Goal: Communication & Community: Answer question/provide support

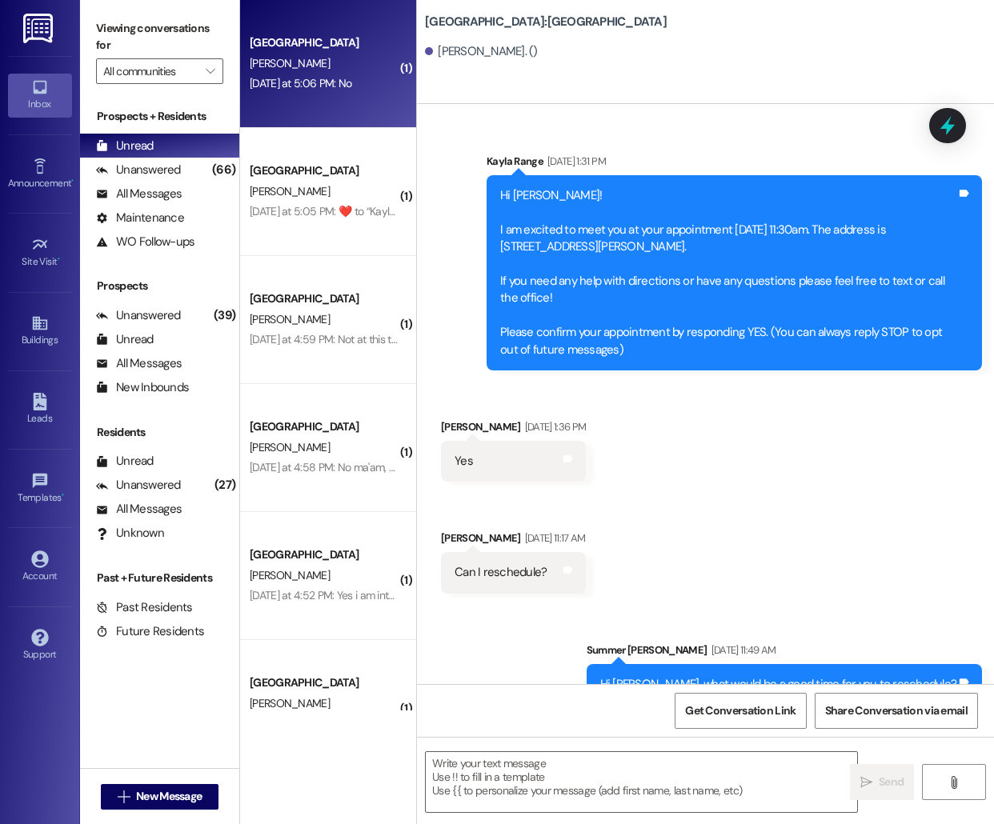
click at [327, 76] on div "[DATE] at 5:06 PM: No [DATE] at 5:06 PM: No" at bounding box center [301, 83] width 102 height 14
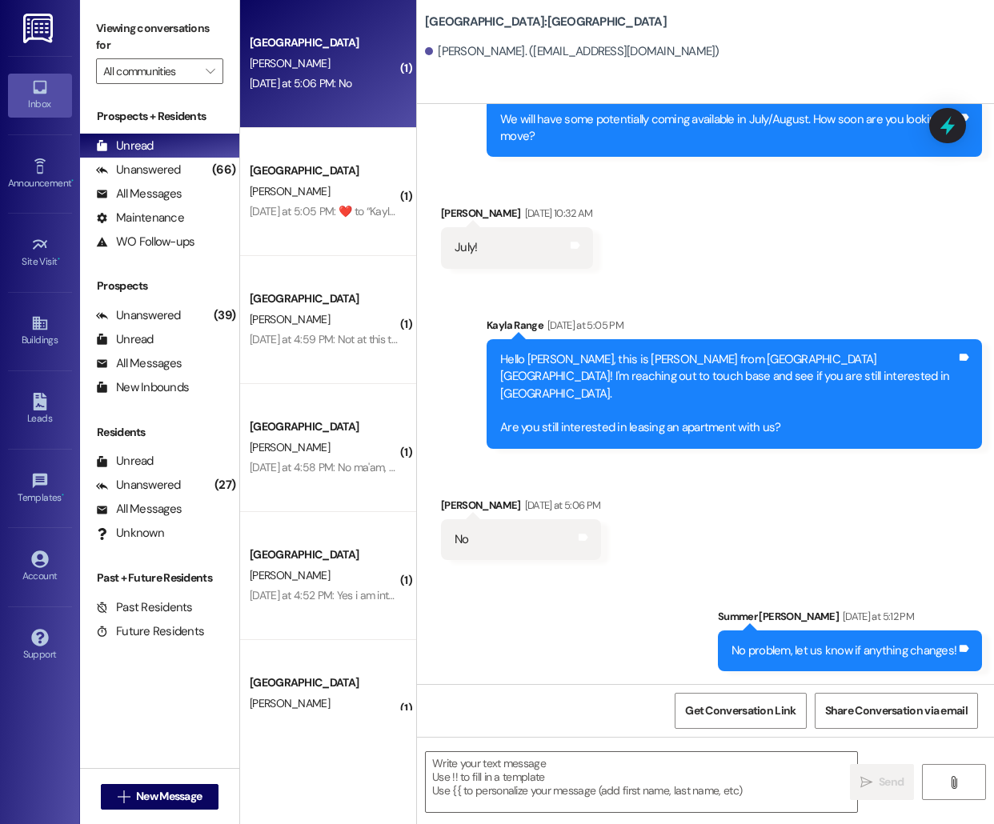
scroll to position [427, 0]
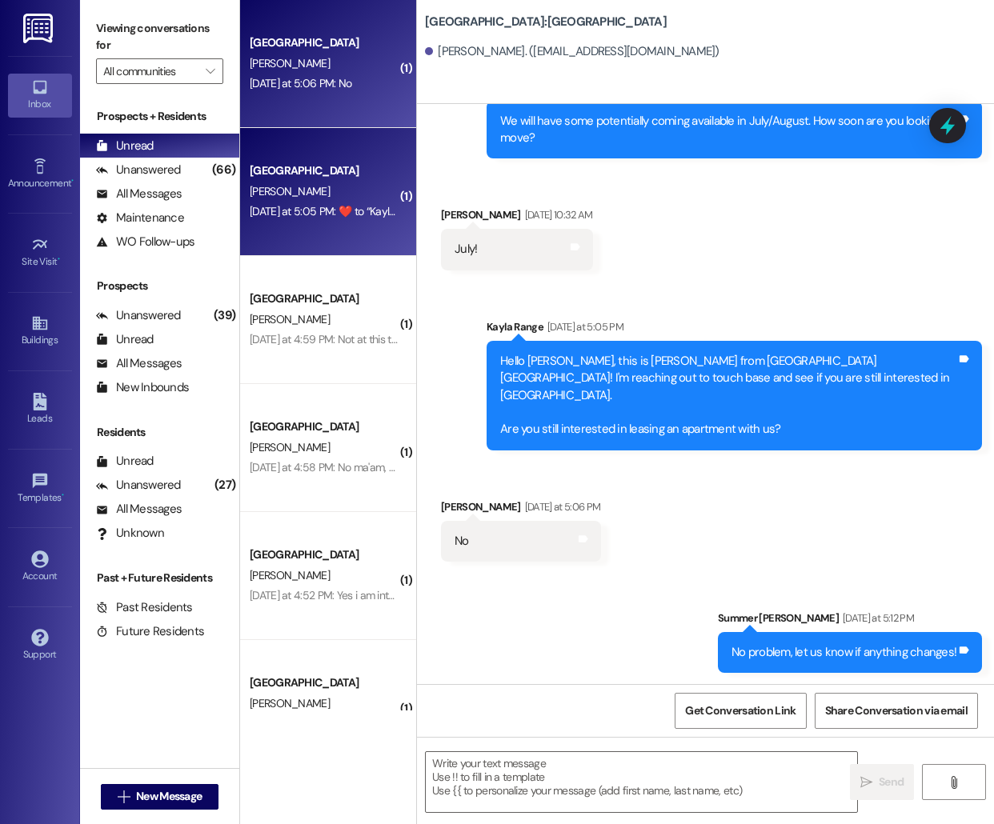
click at [321, 166] on div "[GEOGRAPHIC_DATA]" at bounding box center [324, 170] width 148 height 17
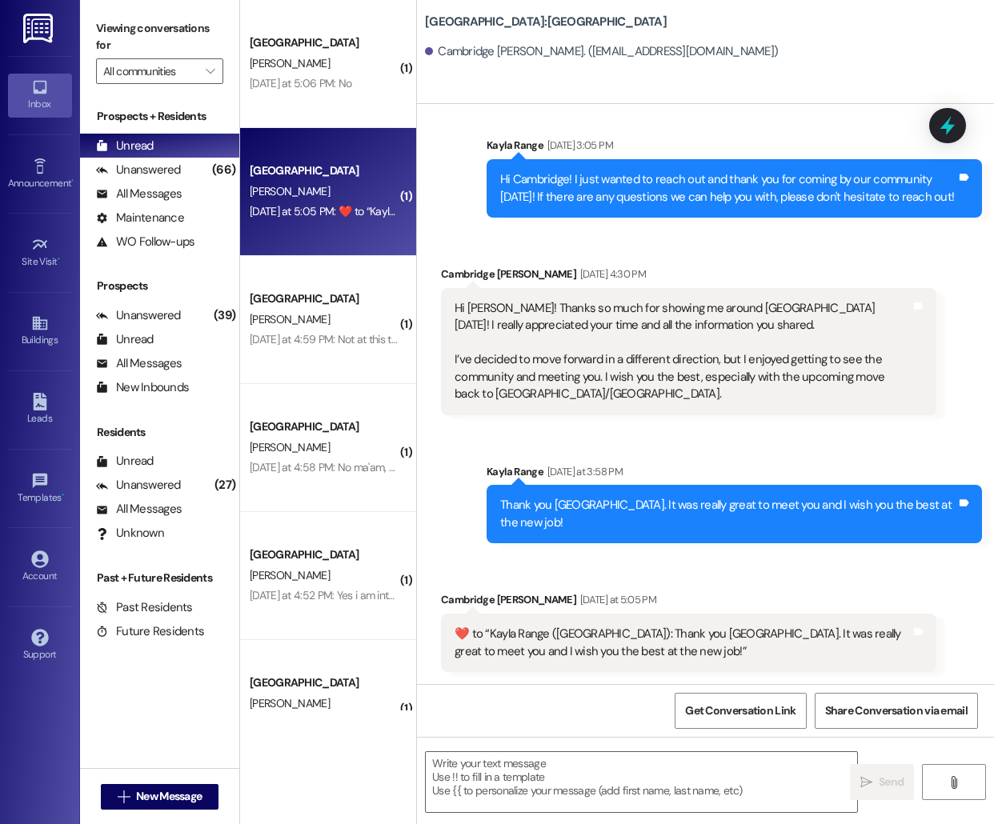
scroll to position [1520, 0]
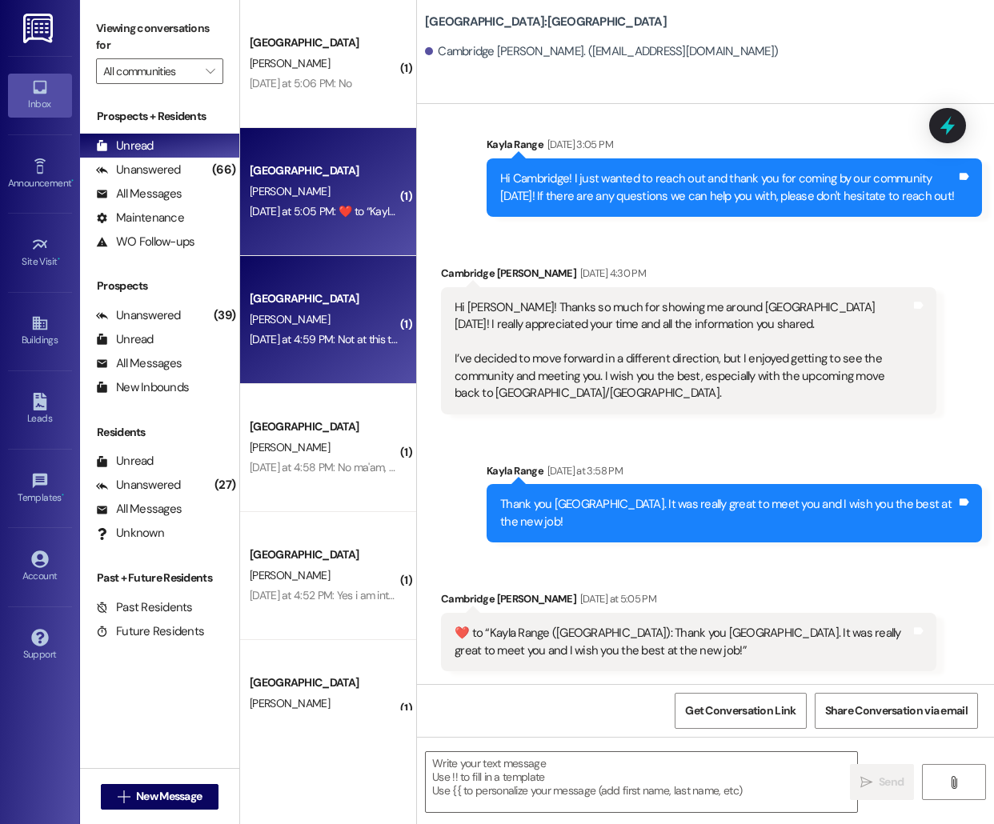
click at [346, 318] on div "[PERSON_NAME]" at bounding box center [323, 320] width 151 height 20
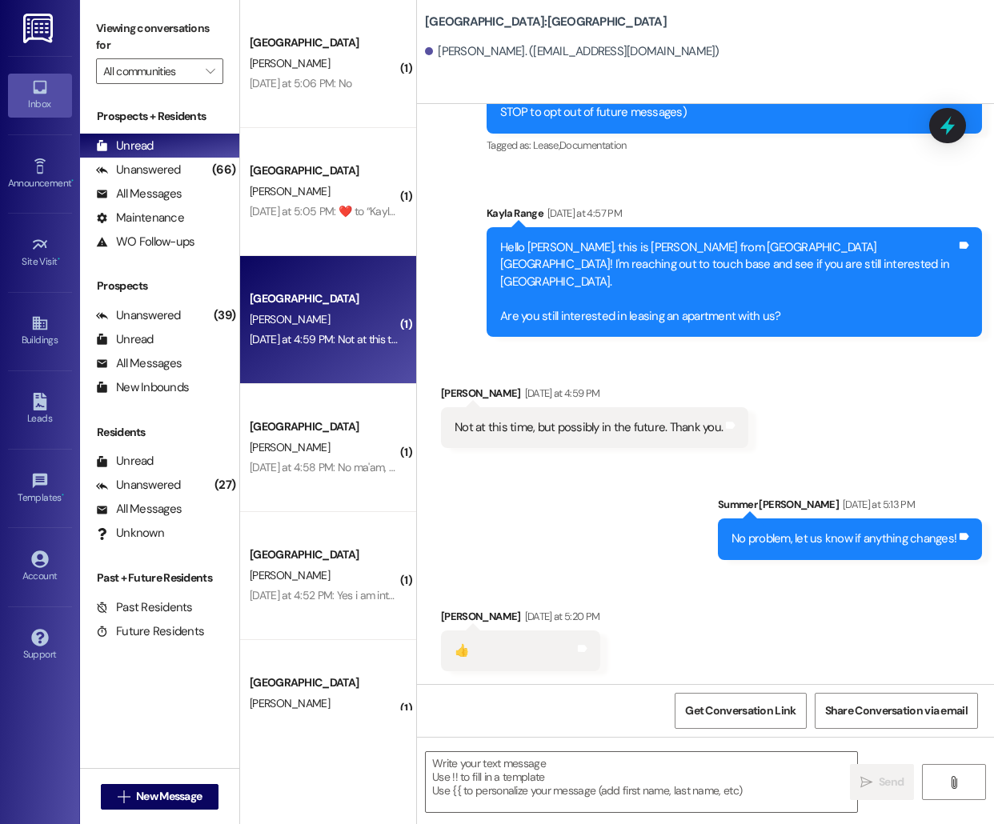
scroll to position [118, 0]
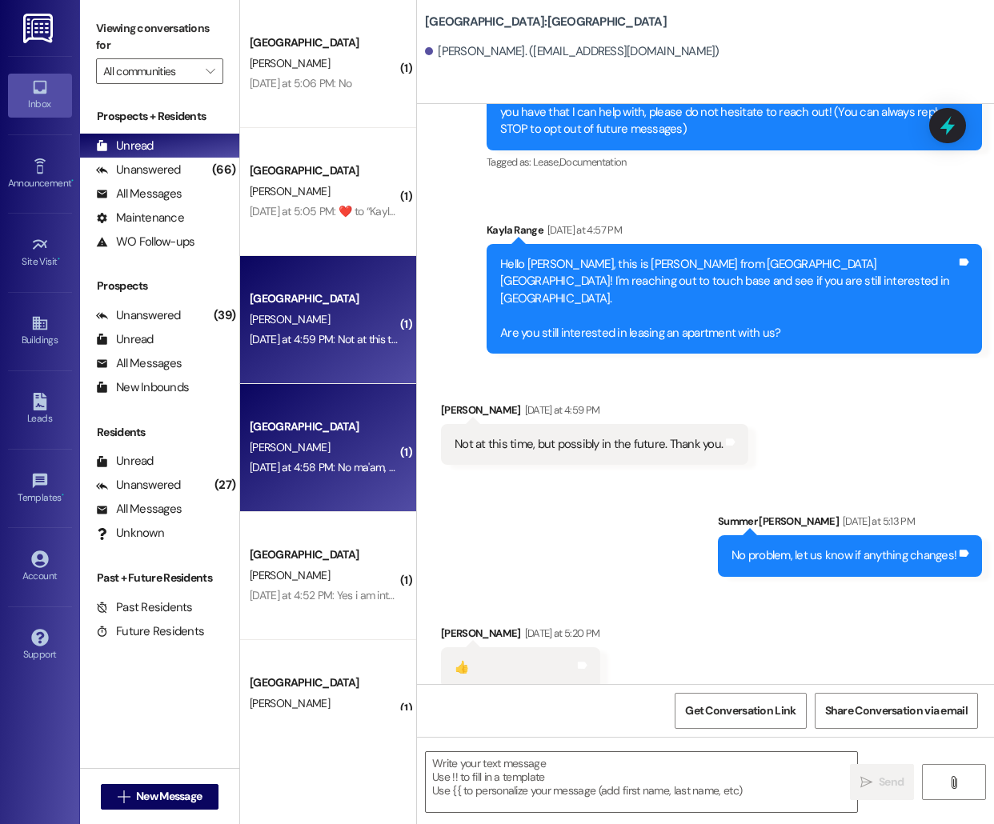
click at [321, 420] on div "[GEOGRAPHIC_DATA]" at bounding box center [324, 426] width 148 height 17
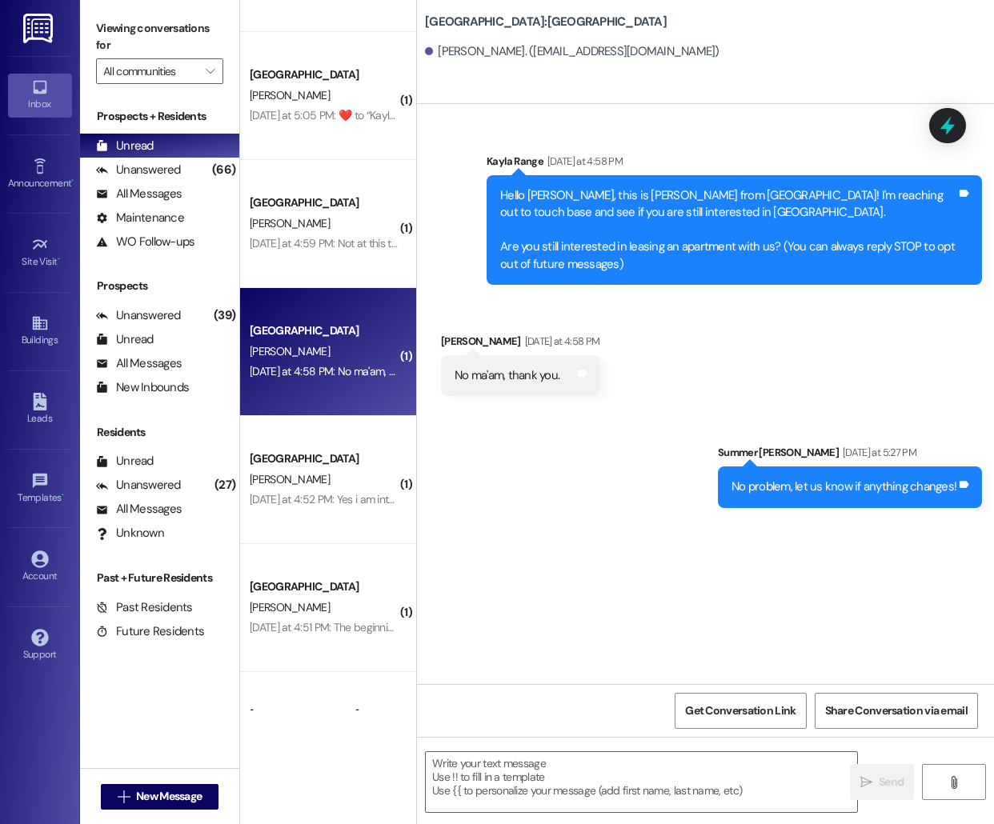
scroll to position [96, 0]
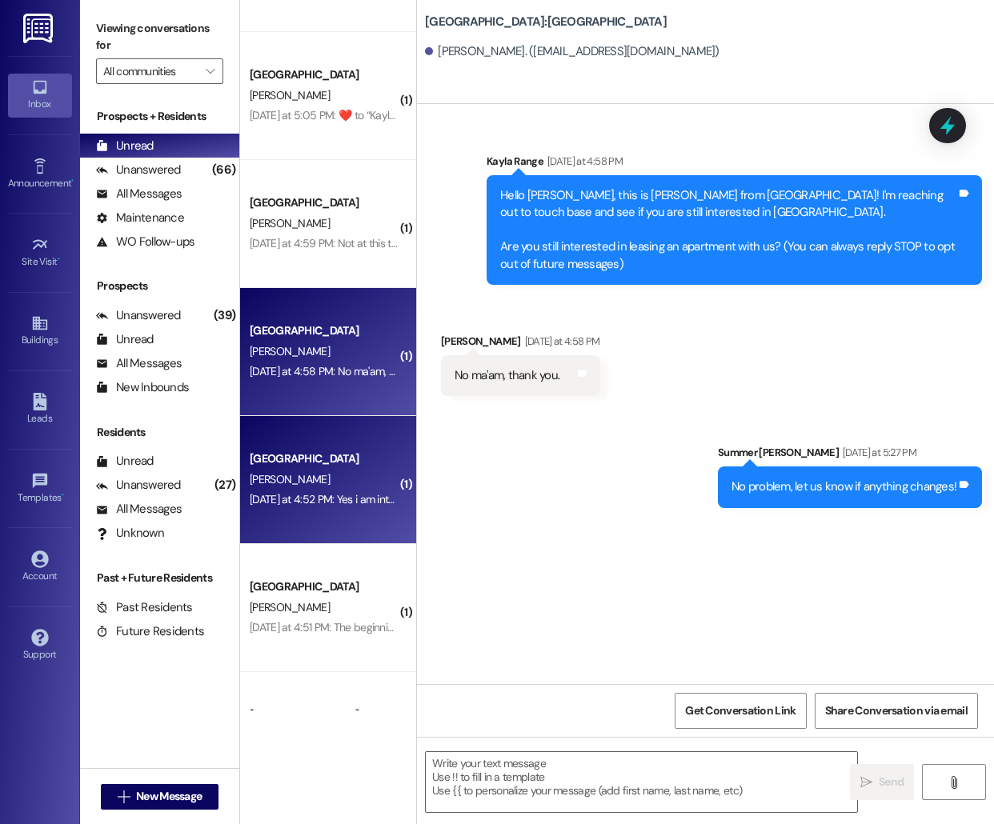
click at [290, 454] on div "[GEOGRAPHIC_DATA]" at bounding box center [324, 458] width 148 height 17
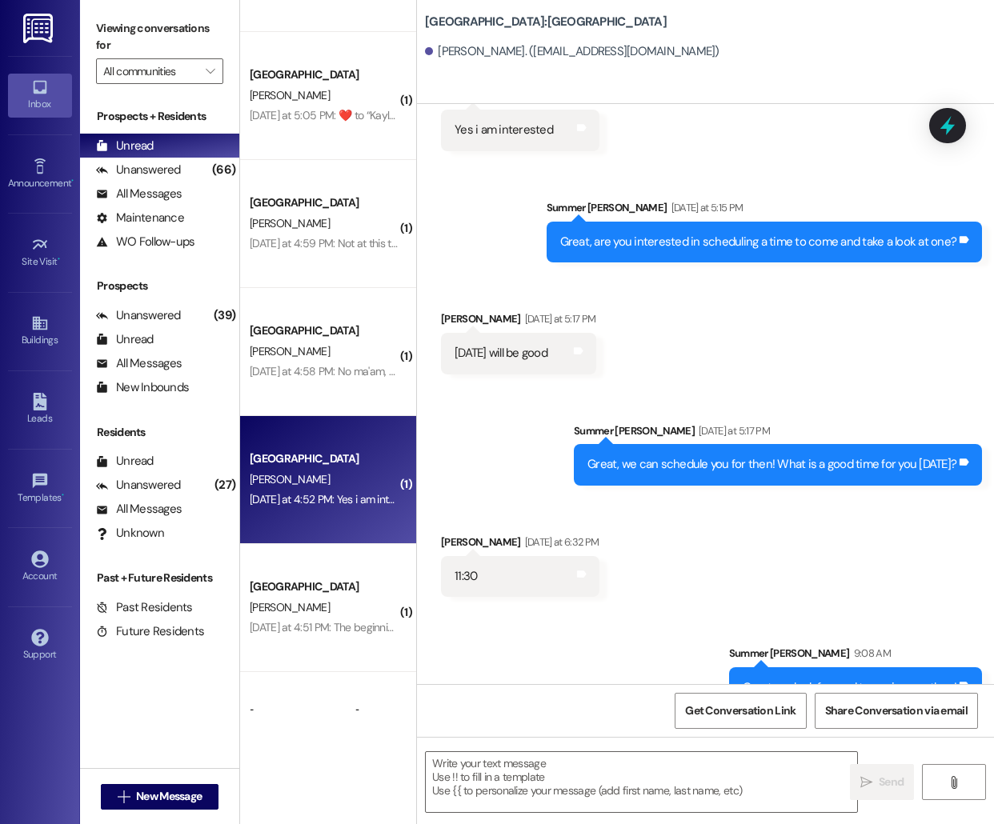
scroll to position [462, 0]
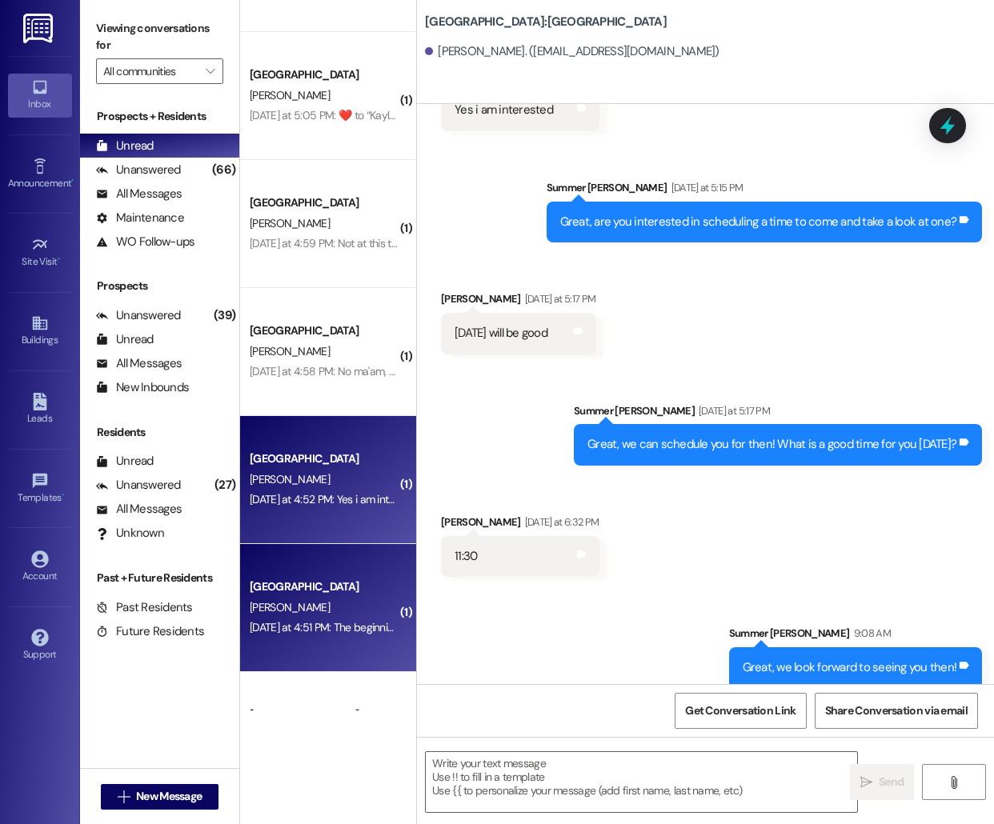
click at [298, 590] on div "[GEOGRAPHIC_DATA]" at bounding box center [324, 586] width 148 height 17
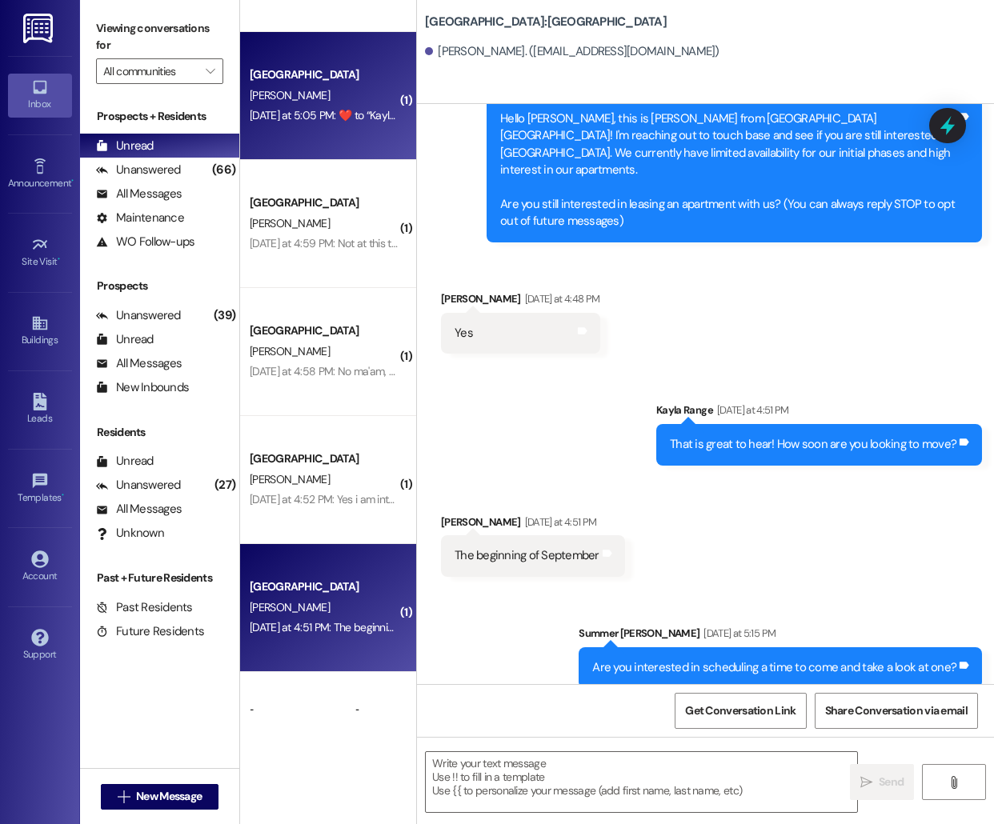
scroll to position [0, 0]
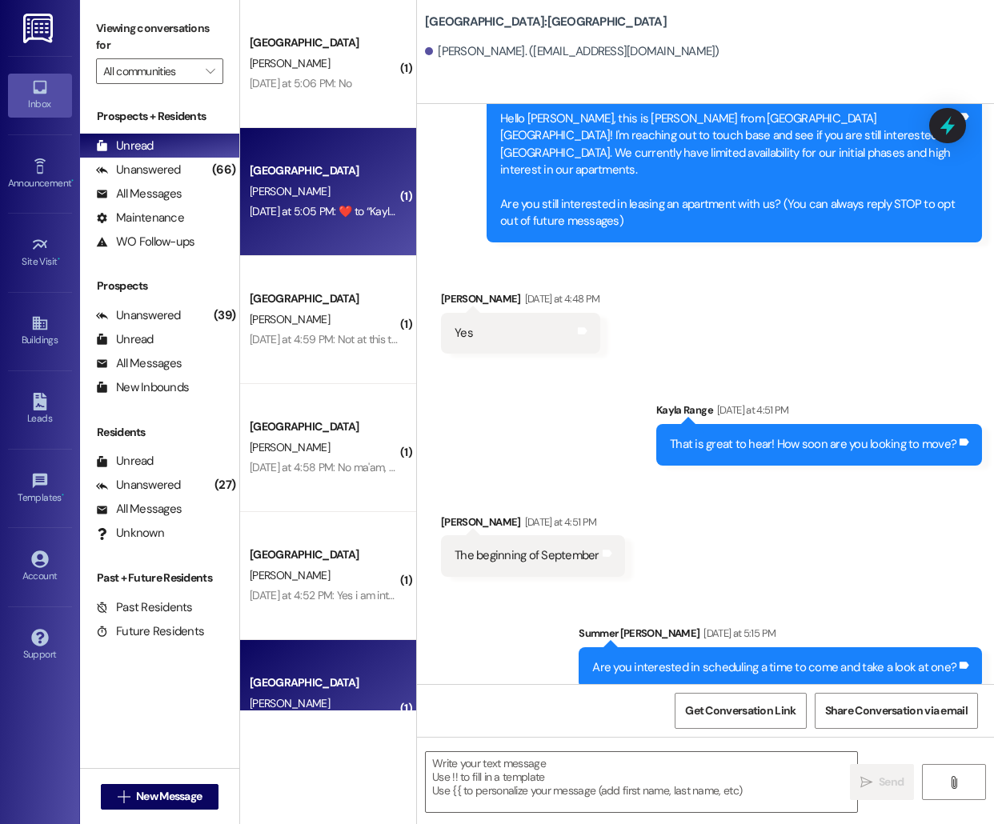
click at [334, 102] on div "[GEOGRAPHIC_DATA] [PERSON_NAME] [DATE] at 5:06 PM: No [DATE] at 5:06 PM: No" at bounding box center [328, 64] width 176 height 128
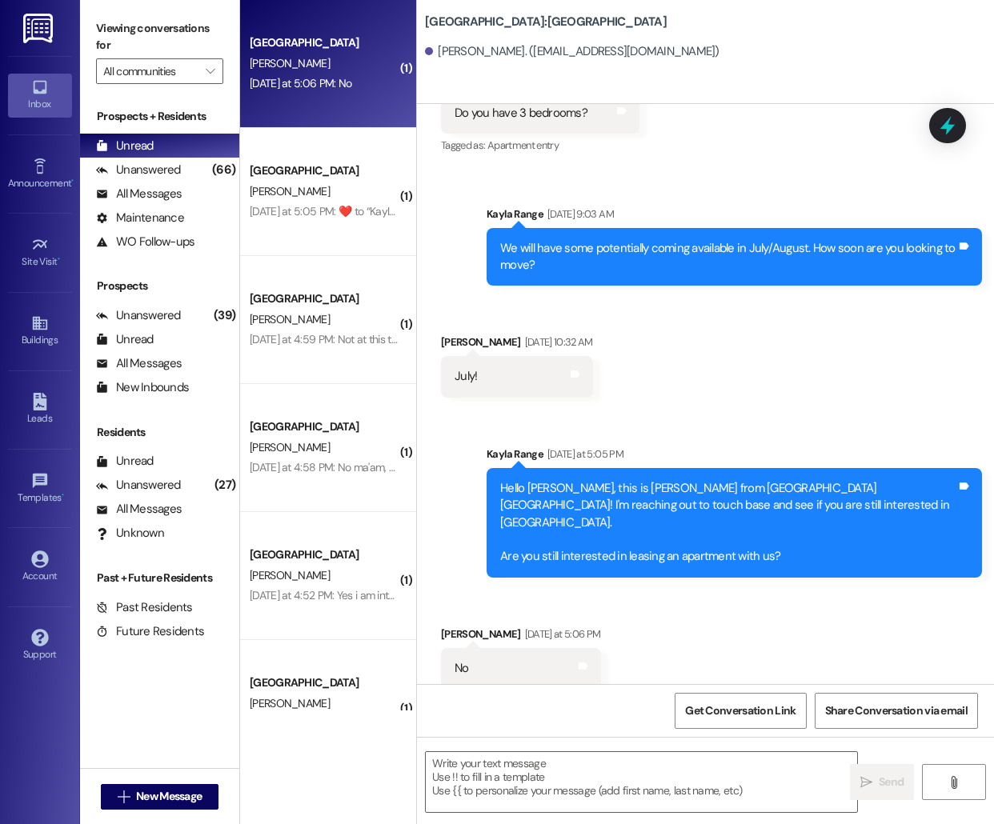
scroll to position [317, 0]
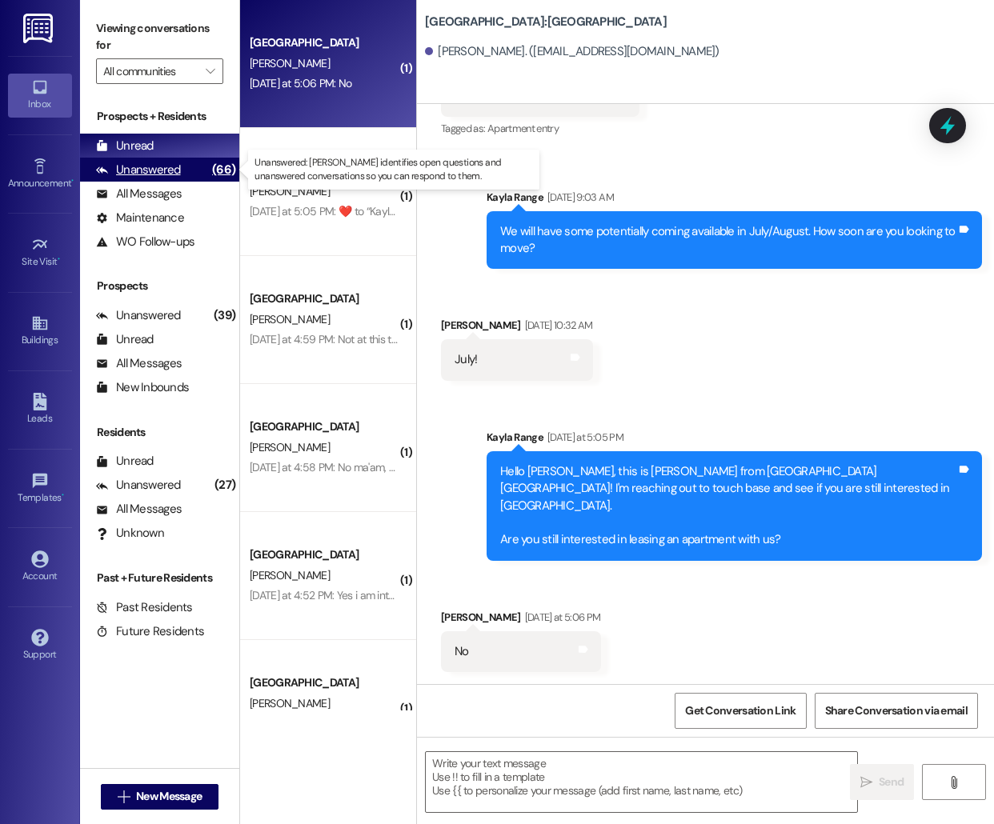
click at [186, 166] on div "Unanswered (66)" at bounding box center [159, 170] width 159 height 24
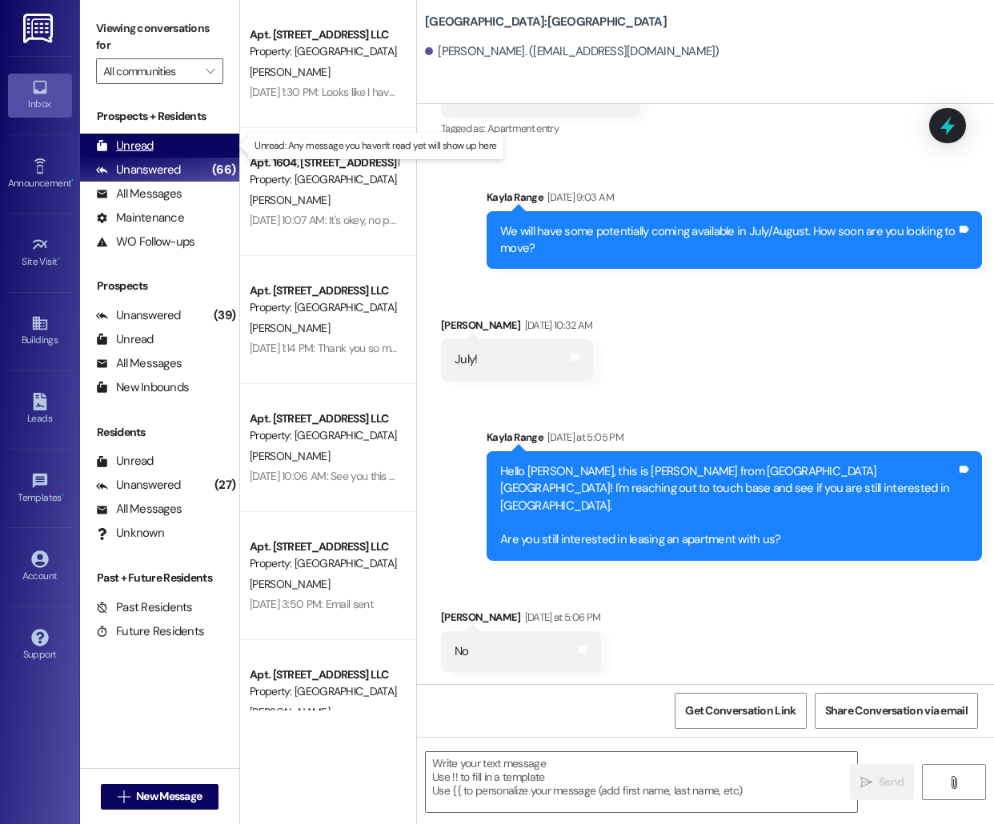
click at [182, 151] on div "Unread (0)" at bounding box center [159, 146] width 159 height 24
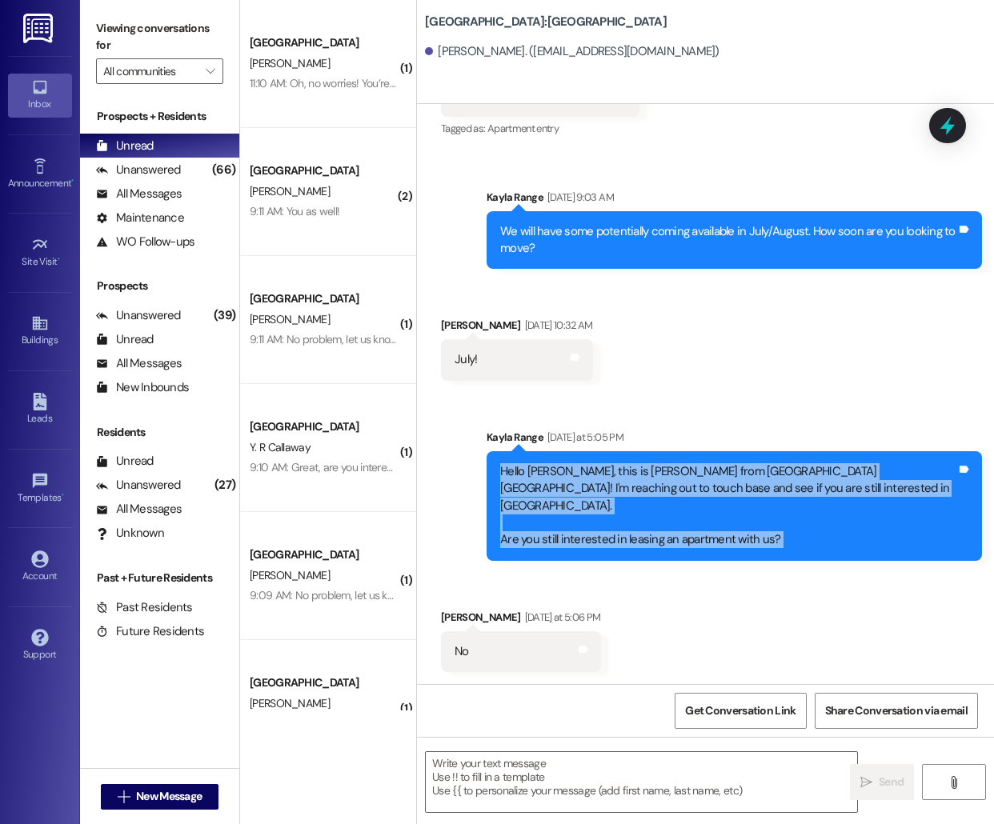
drag, startPoint x: 501, startPoint y: 486, endPoint x: 805, endPoint y: 576, distance: 317.1
click at [805, 576] on div "Sent via SMS Summer [PERSON_NAME] [DATE] 1:51 PM Hi [PERSON_NAME], We hope you'…" at bounding box center [705, 394] width 577 height 580
copy div "Hello [PERSON_NAME], this is [PERSON_NAME] from [GEOGRAPHIC_DATA] [GEOGRAPHIC_D…"
click at [122, 792] on icon "" at bounding box center [124, 796] width 12 height 13
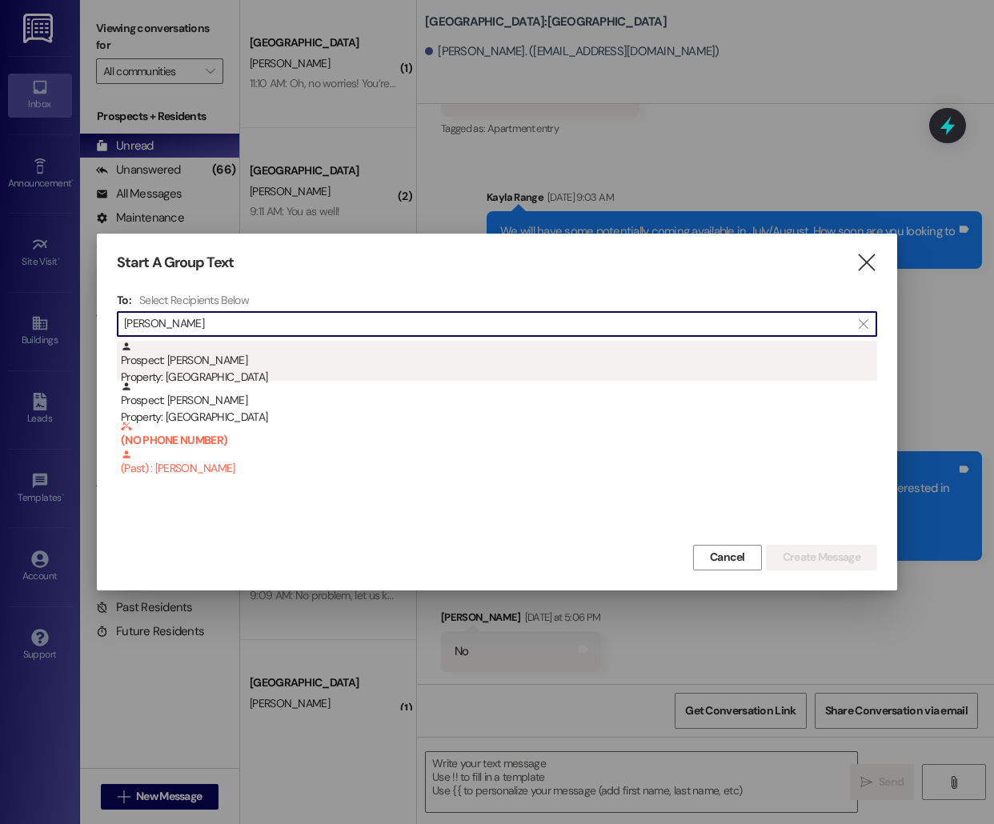
type input "[PERSON_NAME]"
click at [346, 364] on div "Prospect: [PERSON_NAME] Property: [GEOGRAPHIC_DATA]" at bounding box center [499, 364] width 756 height 46
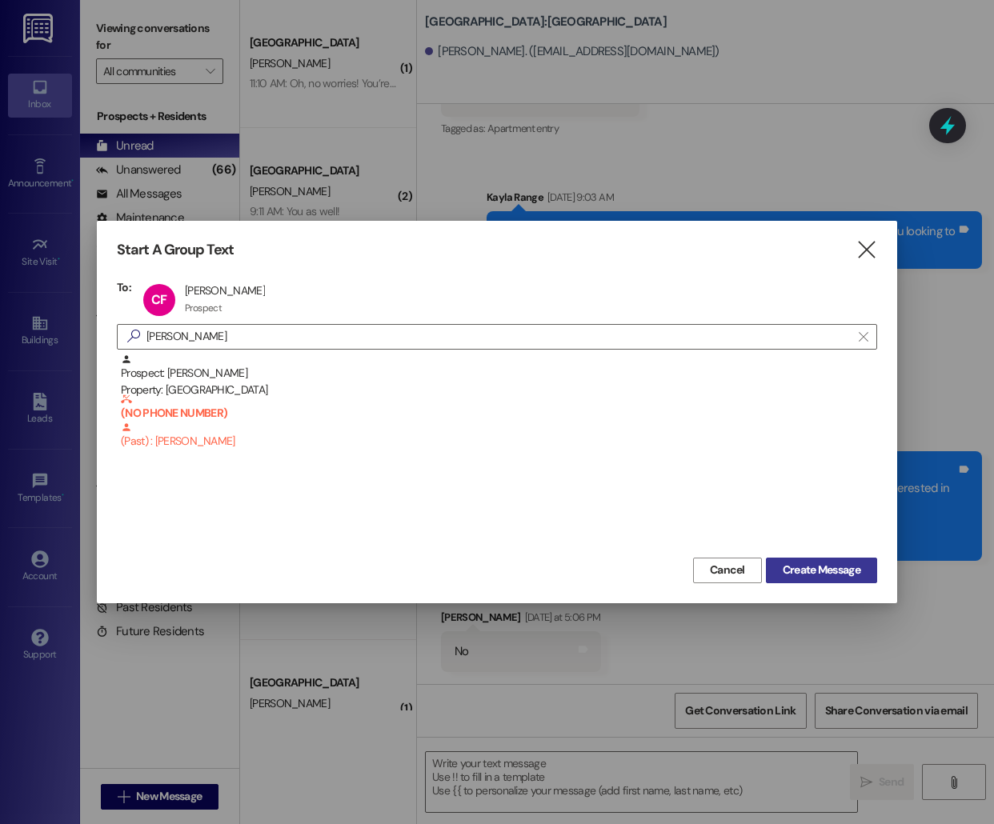
click at [819, 569] on span "Create Message" at bounding box center [821, 570] width 78 height 17
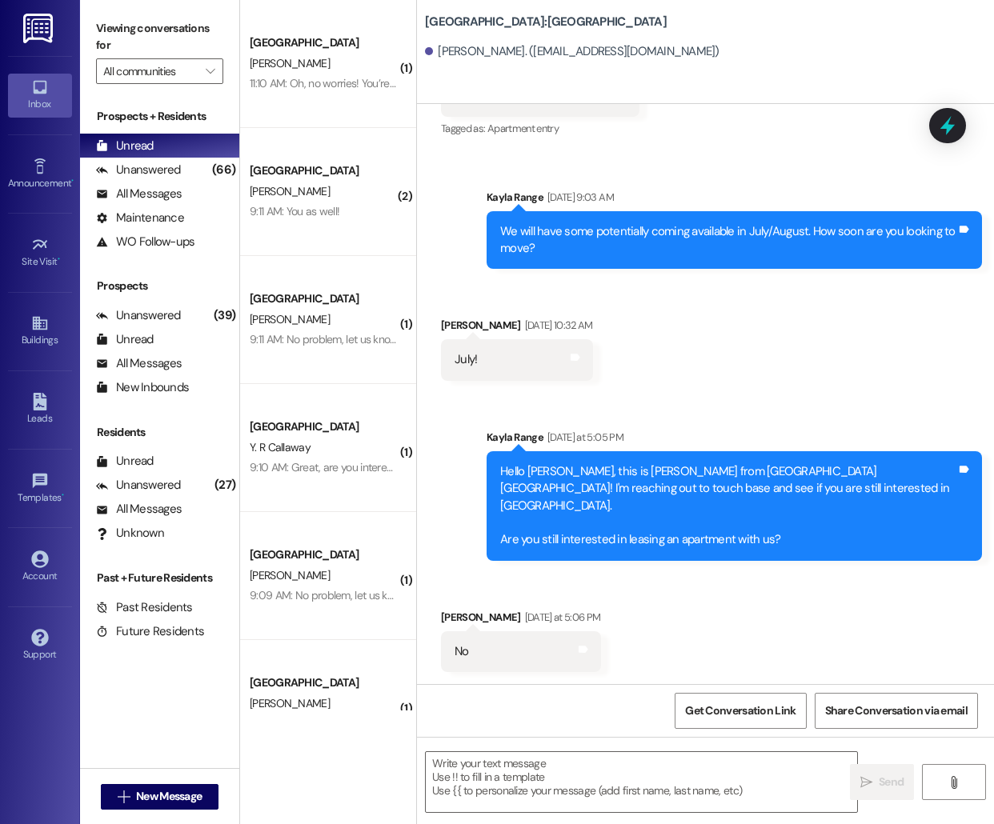
scroll to position [0, 0]
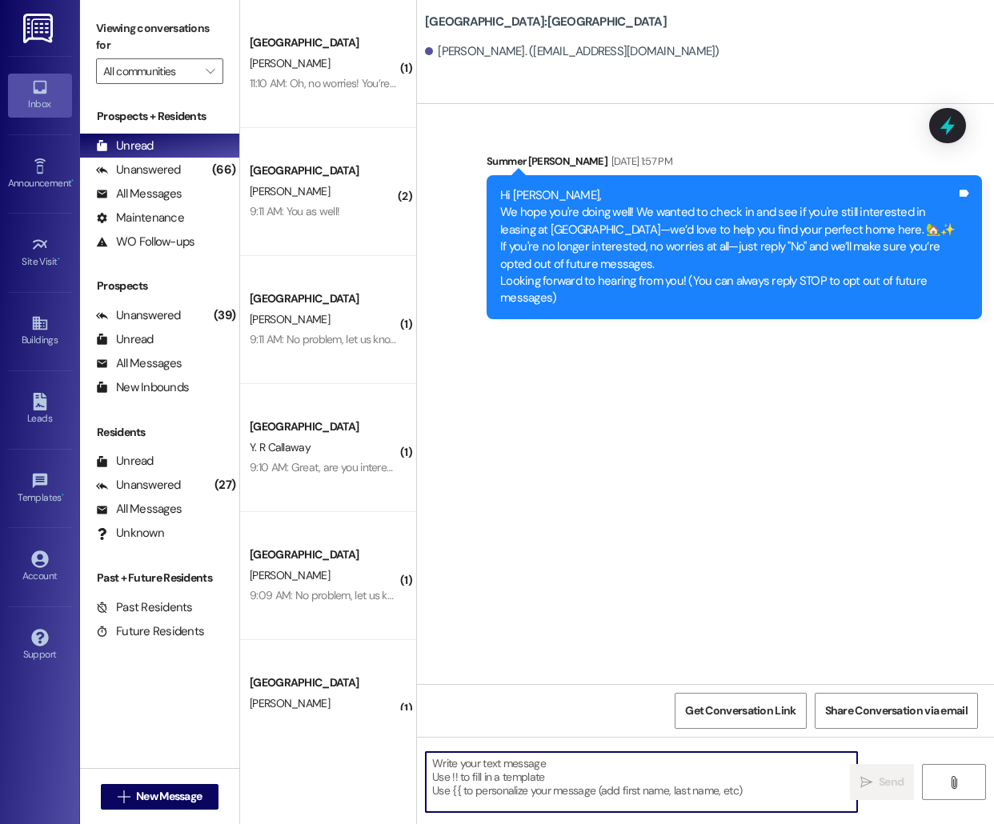
click at [502, 778] on textarea at bounding box center [641, 782] width 431 height 60
paste textarea "Hello [PERSON_NAME], this is [PERSON_NAME] from [GEOGRAPHIC_DATA] [GEOGRAPHIC_D…"
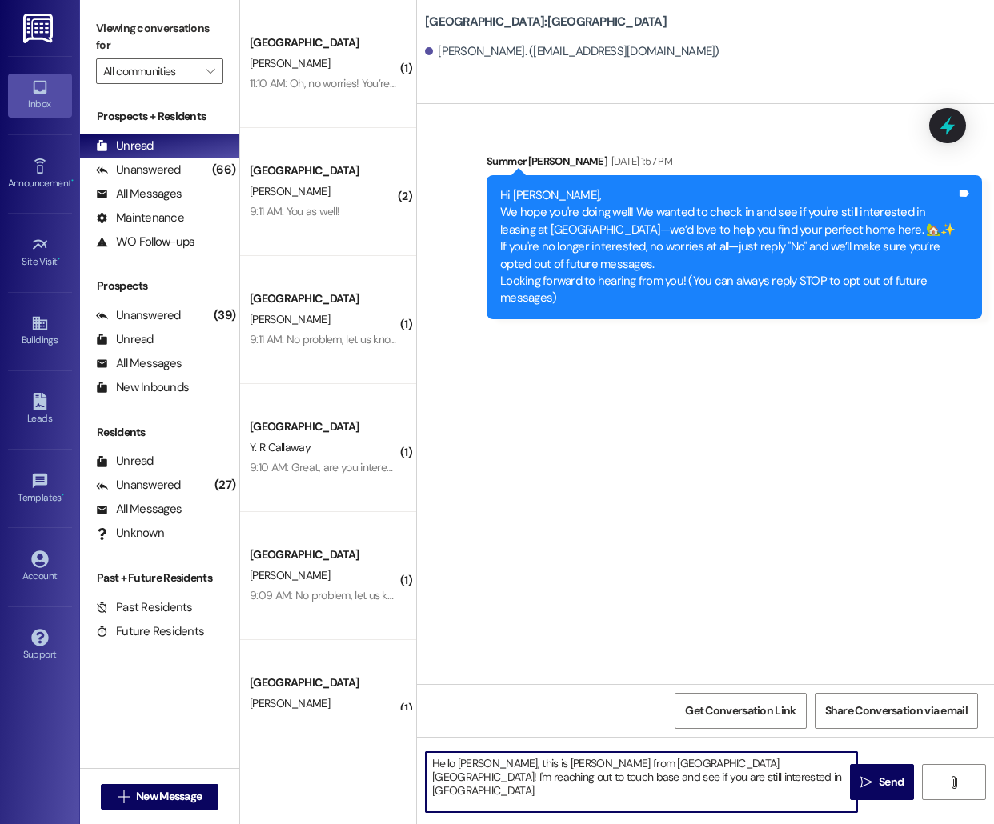
scroll to position [3, 0]
click at [470, 760] on textarea "Hello [PERSON_NAME], this is [PERSON_NAME] from [GEOGRAPHIC_DATA] [GEOGRAPHIC_D…" at bounding box center [641, 782] width 431 height 60
type textarea "Hello [PERSON_NAME], this is [PERSON_NAME] from [GEOGRAPHIC_DATA] [GEOGRAPHIC_D…"
drag, startPoint x: 686, startPoint y: 782, endPoint x: 659, endPoint y: 775, distance: 27.9
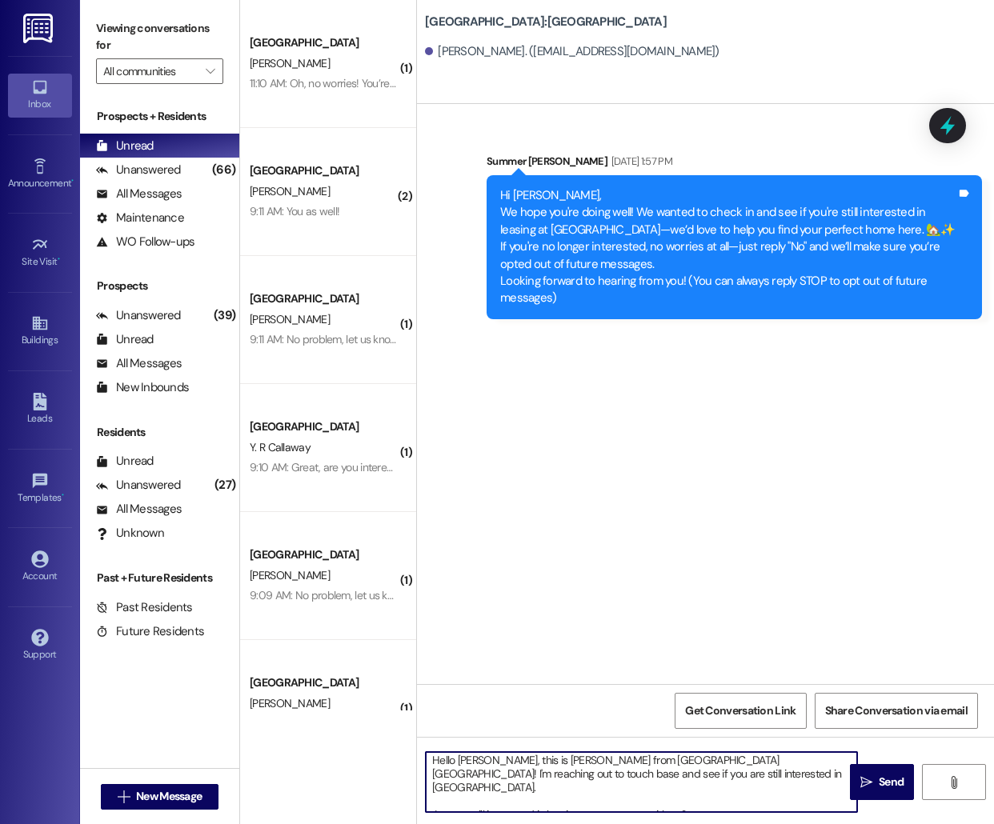
click at [659, 775] on textarea "Hello [PERSON_NAME], this is [PERSON_NAME] from [GEOGRAPHIC_DATA] [GEOGRAPHIC_D…" at bounding box center [641, 782] width 431 height 60
click at [700, 782] on textarea "Hello [PERSON_NAME], this is [PERSON_NAME] from [GEOGRAPHIC_DATA] [GEOGRAPHIC_D…" at bounding box center [641, 782] width 431 height 60
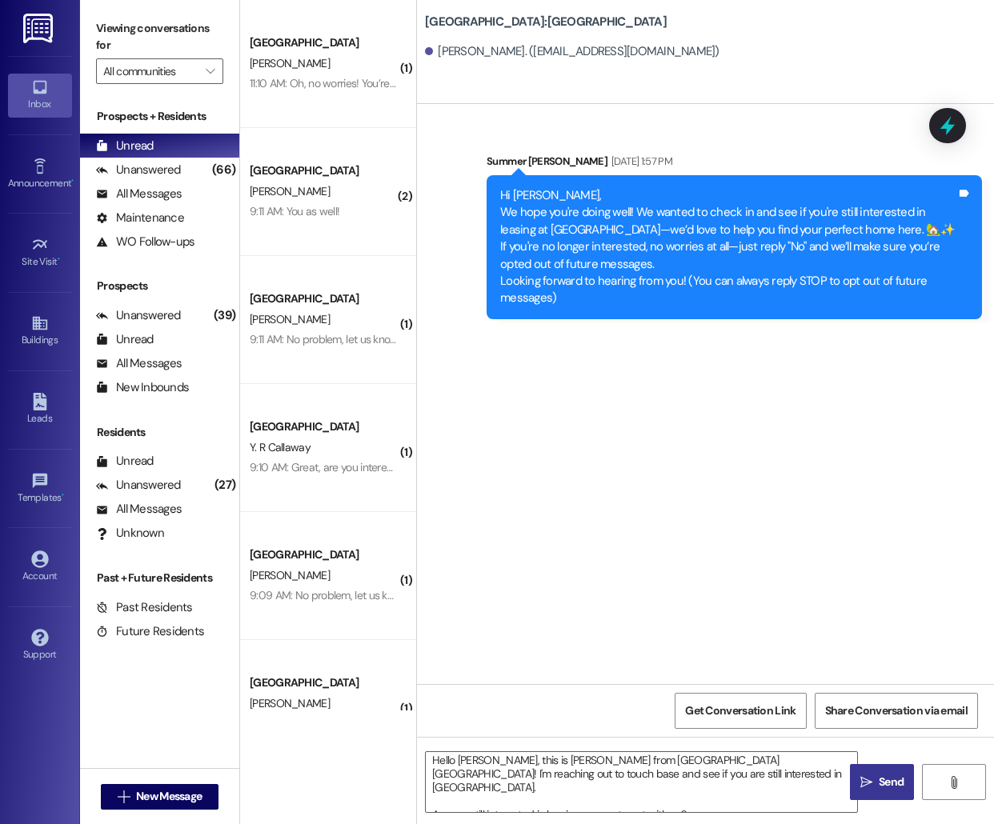
click at [877, 792] on button " Send" at bounding box center [882, 782] width 64 height 36
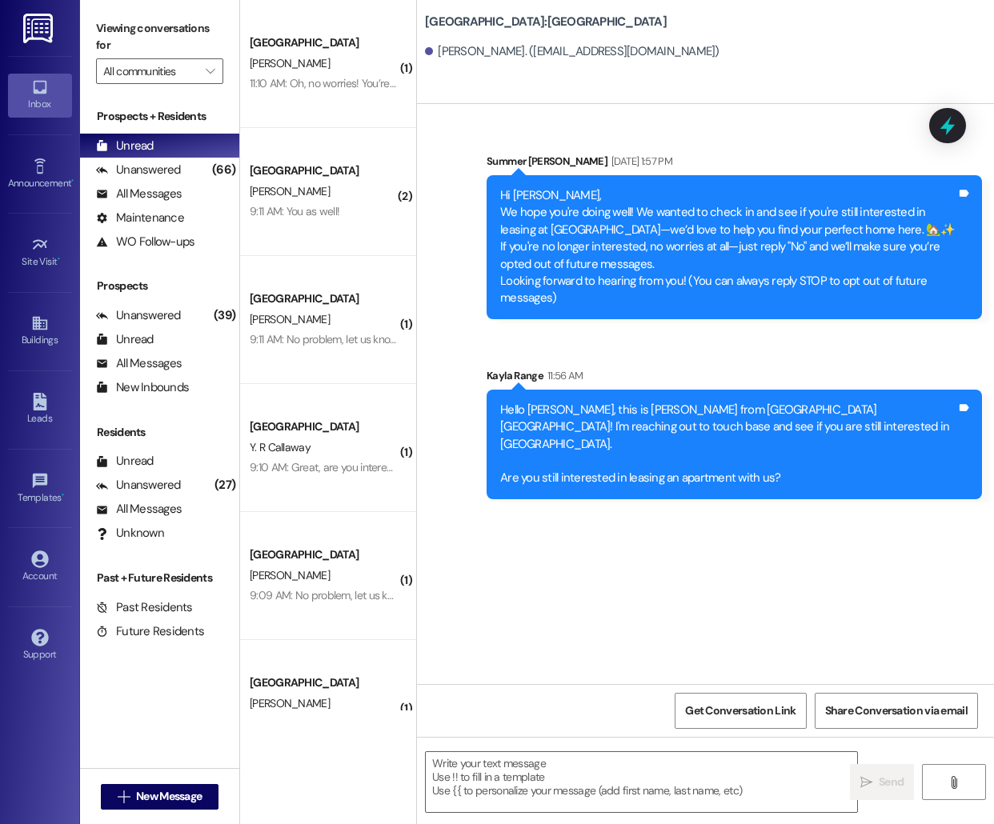
scroll to position [0, 0]
click at [176, 798] on span "New Message" at bounding box center [169, 796] width 66 height 17
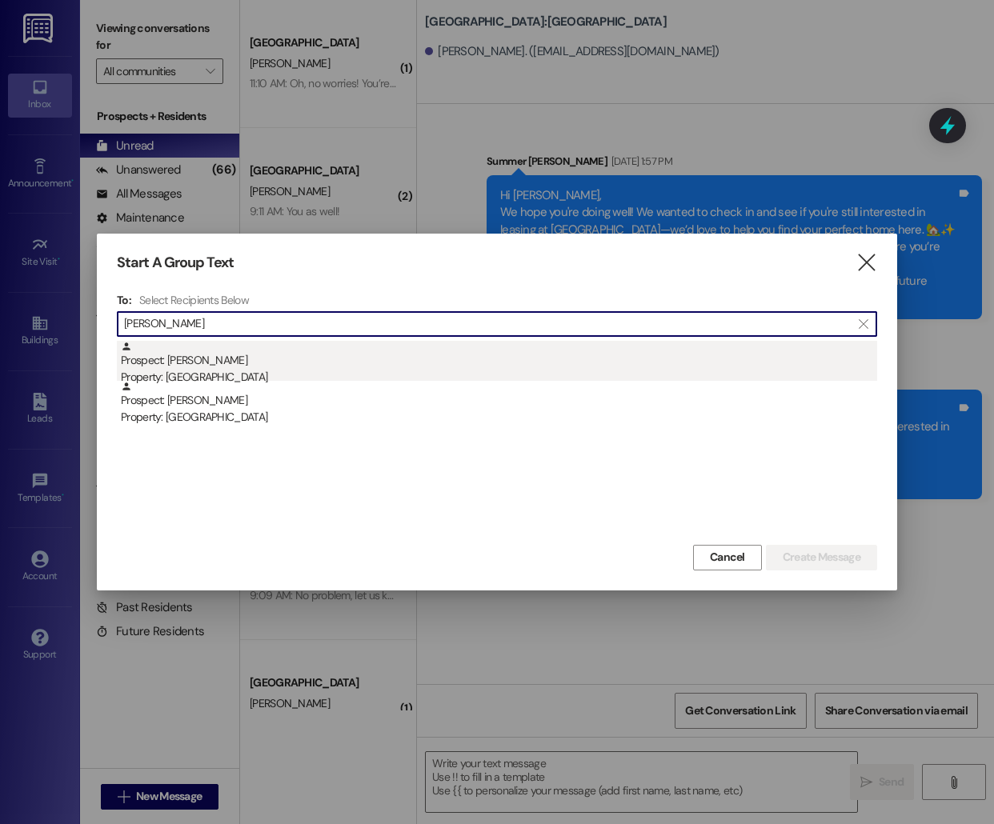
type input "[PERSON_NAME]"
click at [196, 359] on div "Prospect: [PERSON_NAME] Property: [GEOGRAPHIC_DATA]" at bounding box center [499, 364] width 756 height 46
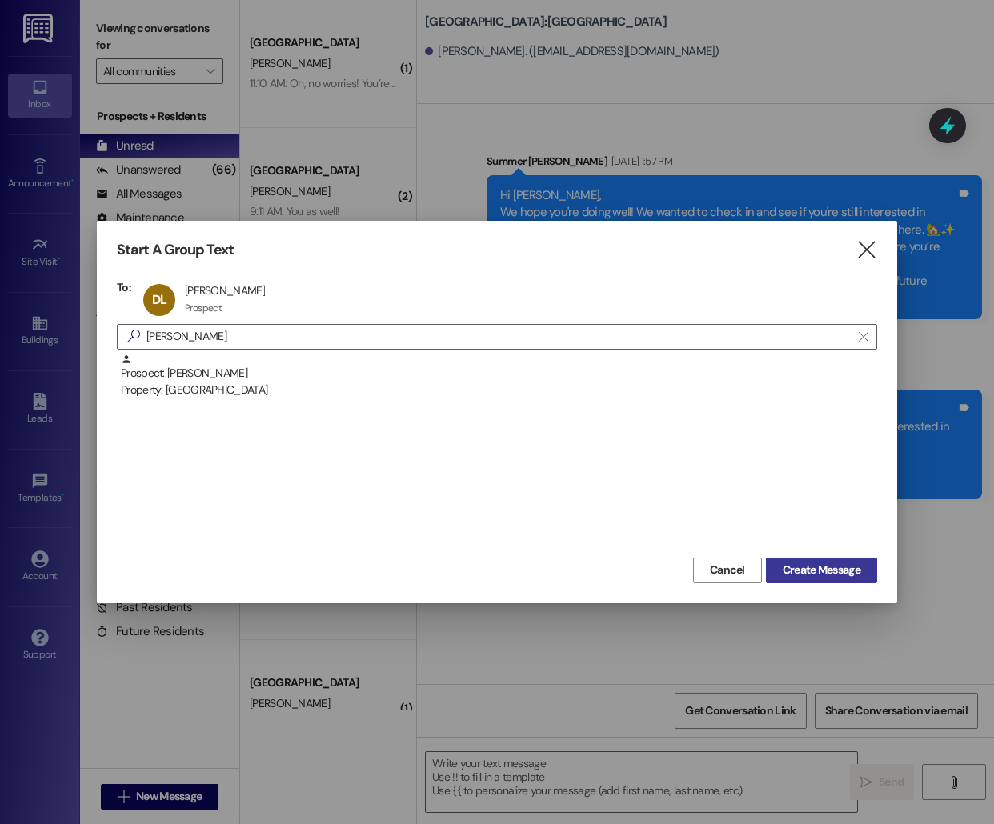
click at [837, 576] on span "Create Message" at bounding box center [821, 570] width 78 height 17
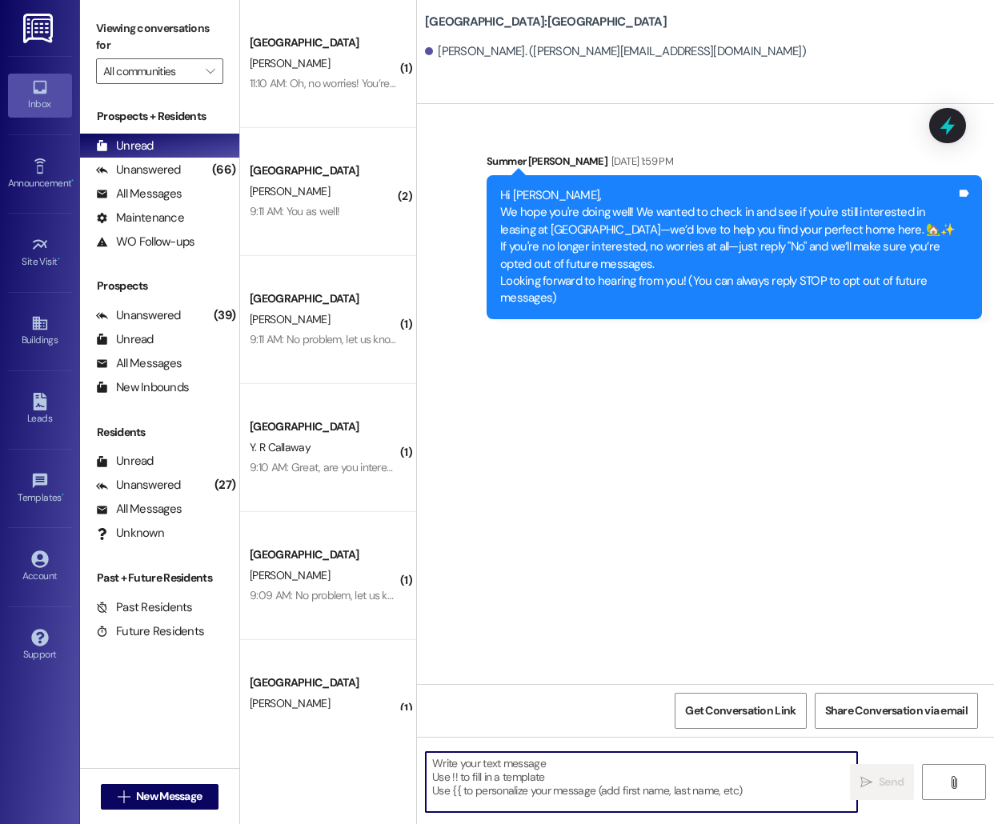
click at [572, 784] on textarea at bounding box center [641, 782] width 431 height 60
paste textarea "Hello [PERSON_NAME], this is [PERSON_NAME] from [GEOGRAPHIC_DATA] [GEOGRAPHIC_D…"
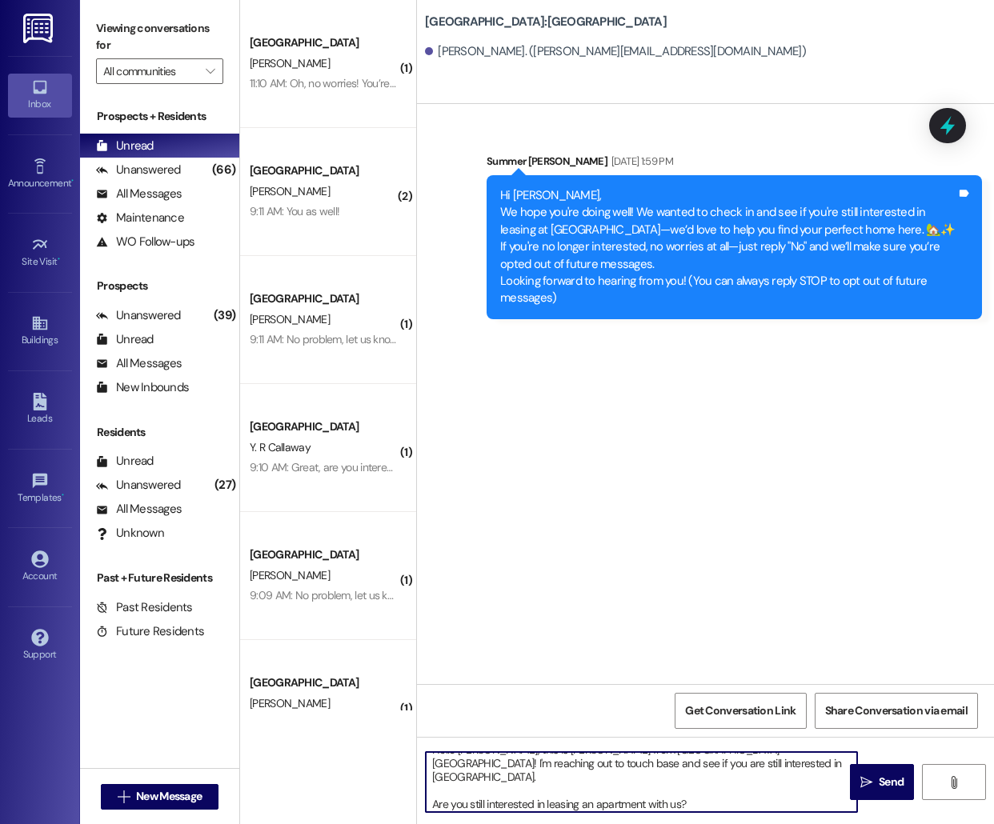
scroll to position [4, 0]
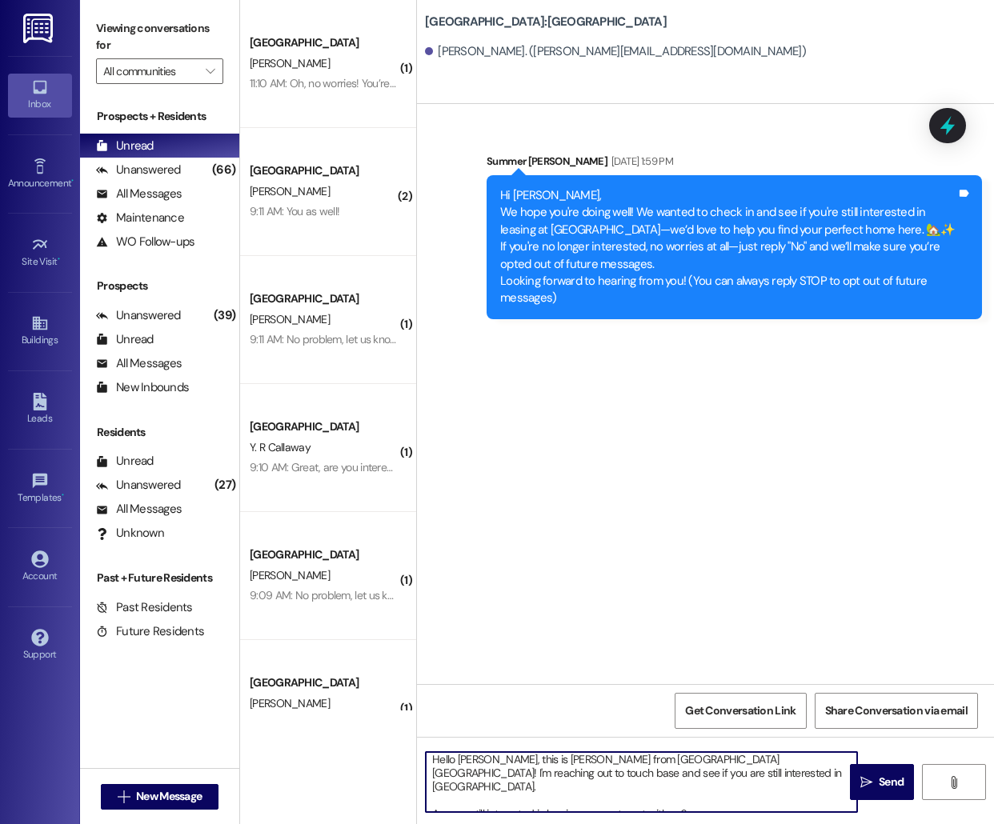
click at [478, 762] on textarea "Hello [PERSON_NAME], this is [PERSON_NAME] from [GEOGRAPHIC_DATA] [GEOGRAPHIC_D…" at bounding box center [641, 782] width 431 height 60
type textarea "Hello [PERSON_NAME], this is [PERSON_NAME] from [GEOGRAPHIC_DATA] [GEOGRAPHIC_D…"
click at [889, 800] on button " Send" at bounding box center [882, 782] width 64 height 36
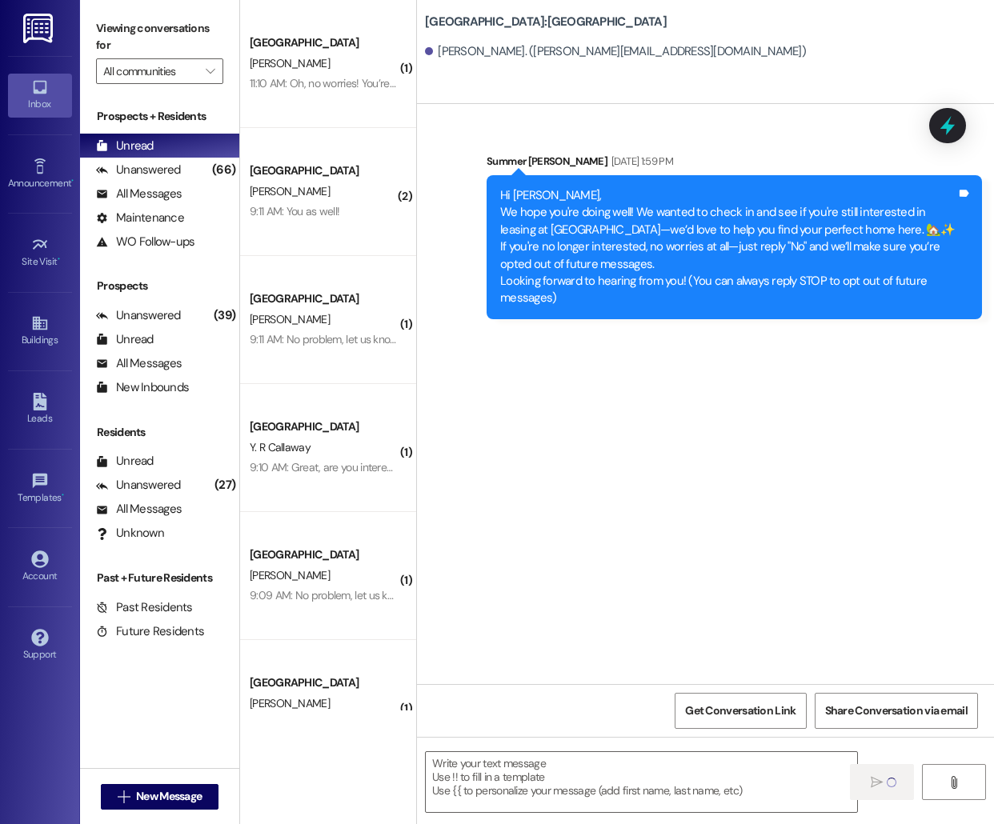
scroll to position [0, 0]
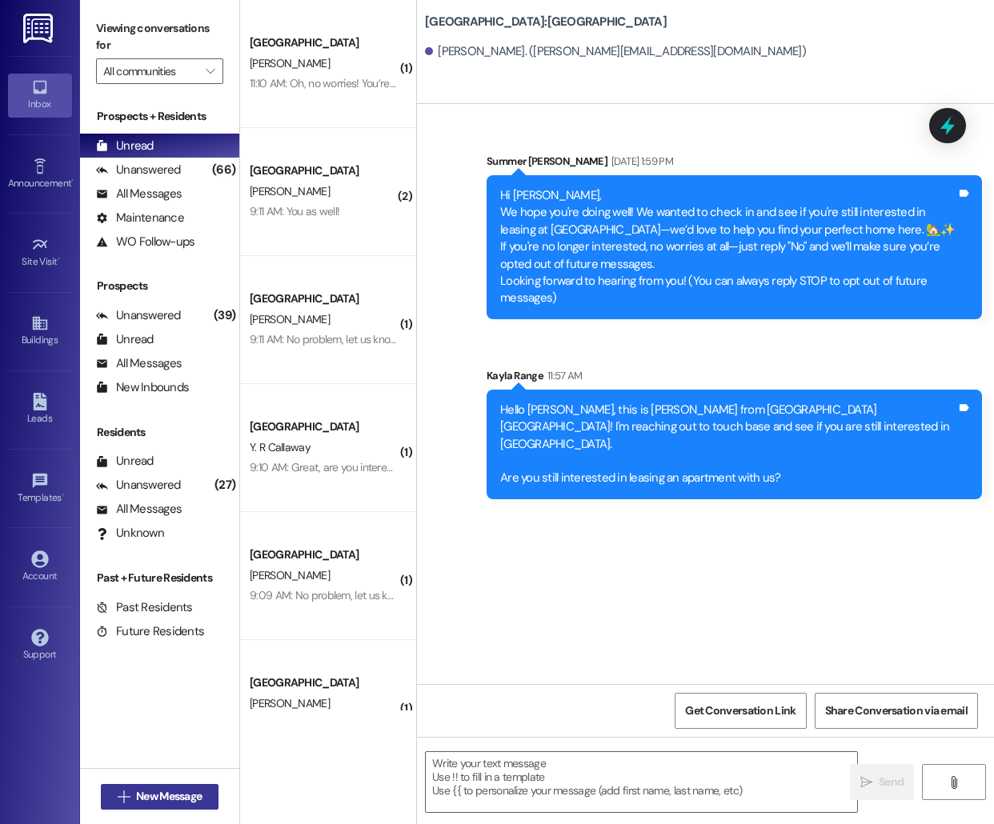
click at [154, 787] on button " New Message" at bounding box center [160, 797] width 118 height 26
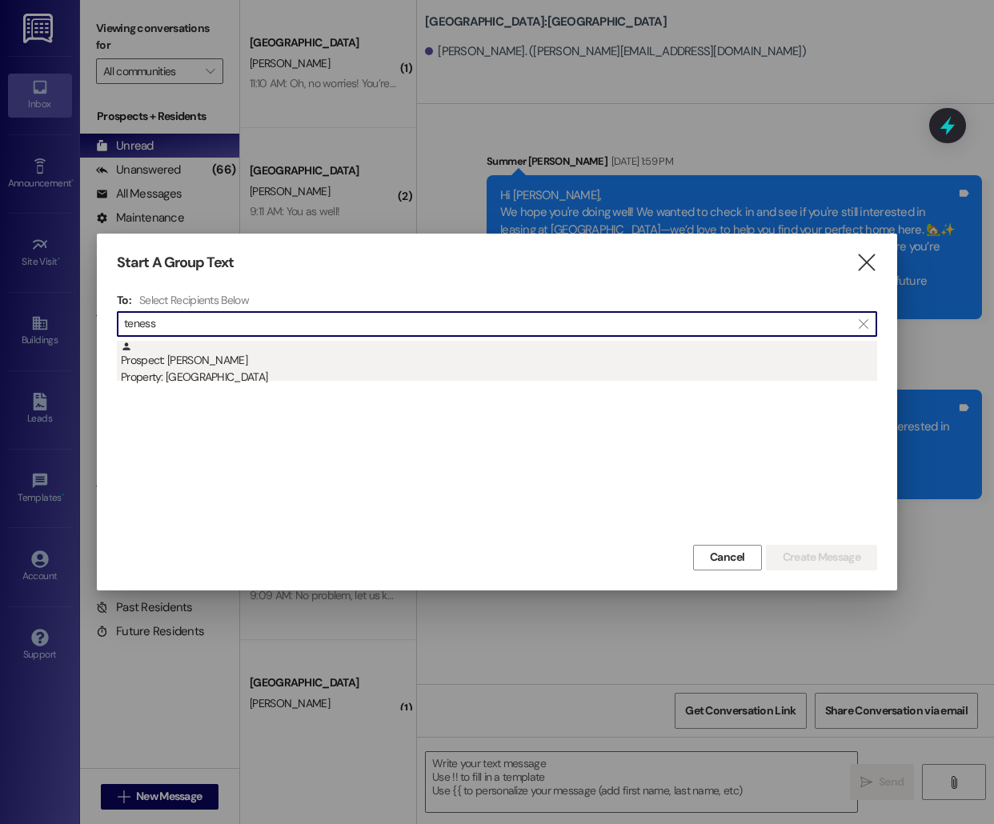
type input "teness"
click at [586, 377] on div "Property: [GEOGRAPHIC_DATA]" at bounding box center [499, 377] width 756 height 17
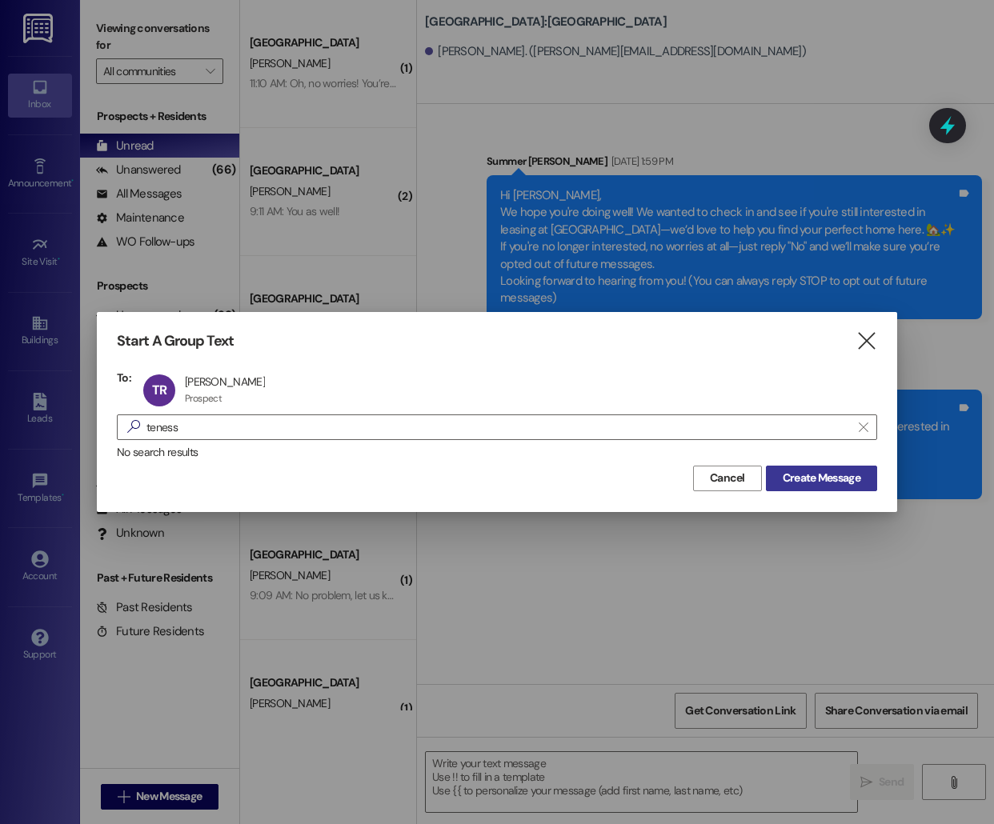
click at [850, 475] on span "Create Message" at bounding box center [821, 478] width 78 height 17
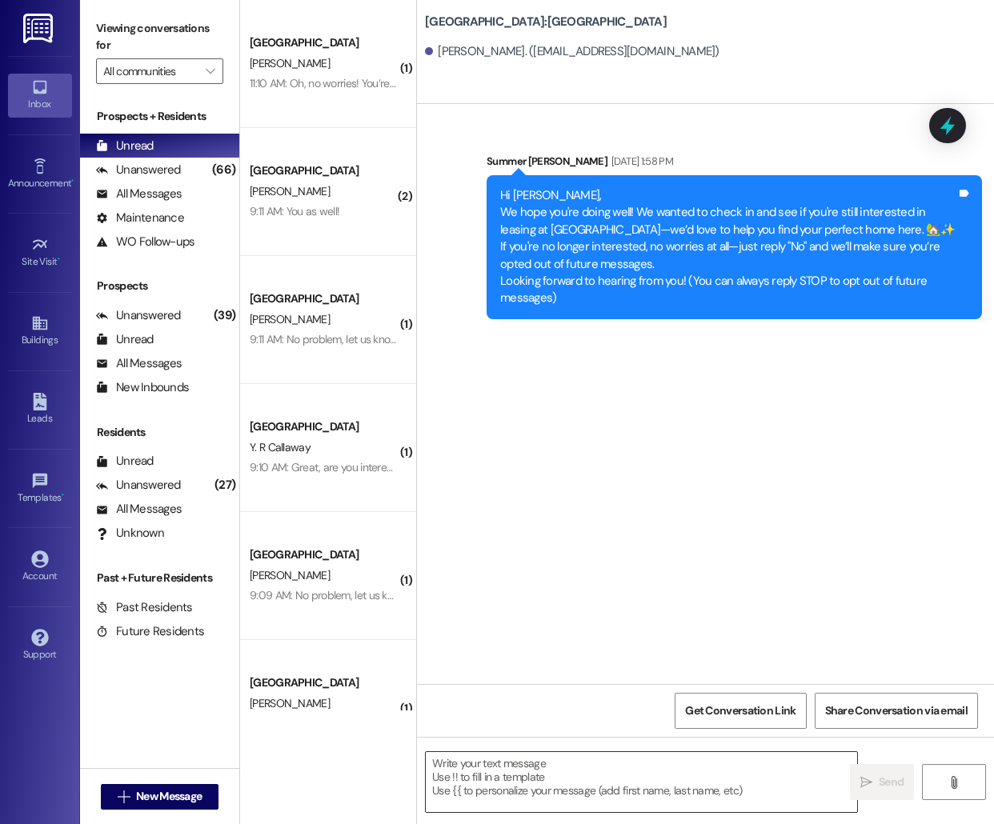
click at [562, 778] on textarea at bounding box center [641, 782] width 431 height 60
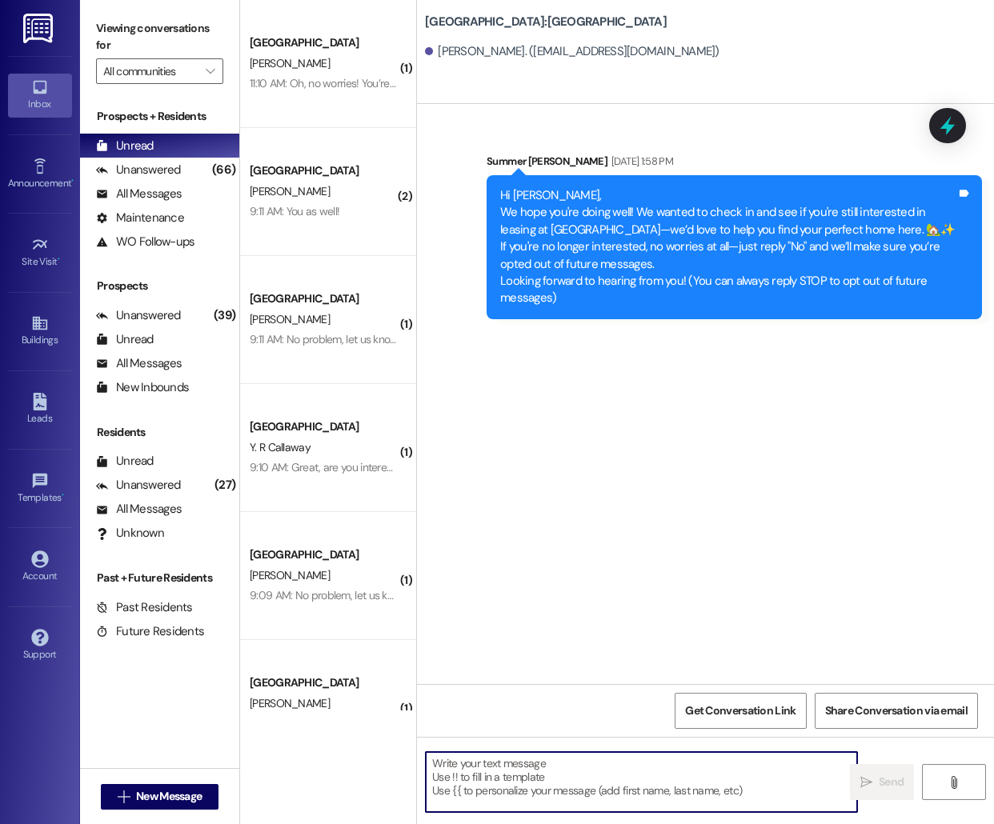
paste textarea "Hello [PERSON_NAME], this is [PERSON_NAME] from [GEOGRAPHIC_DATA] [GEOGRAPHIC_D…"
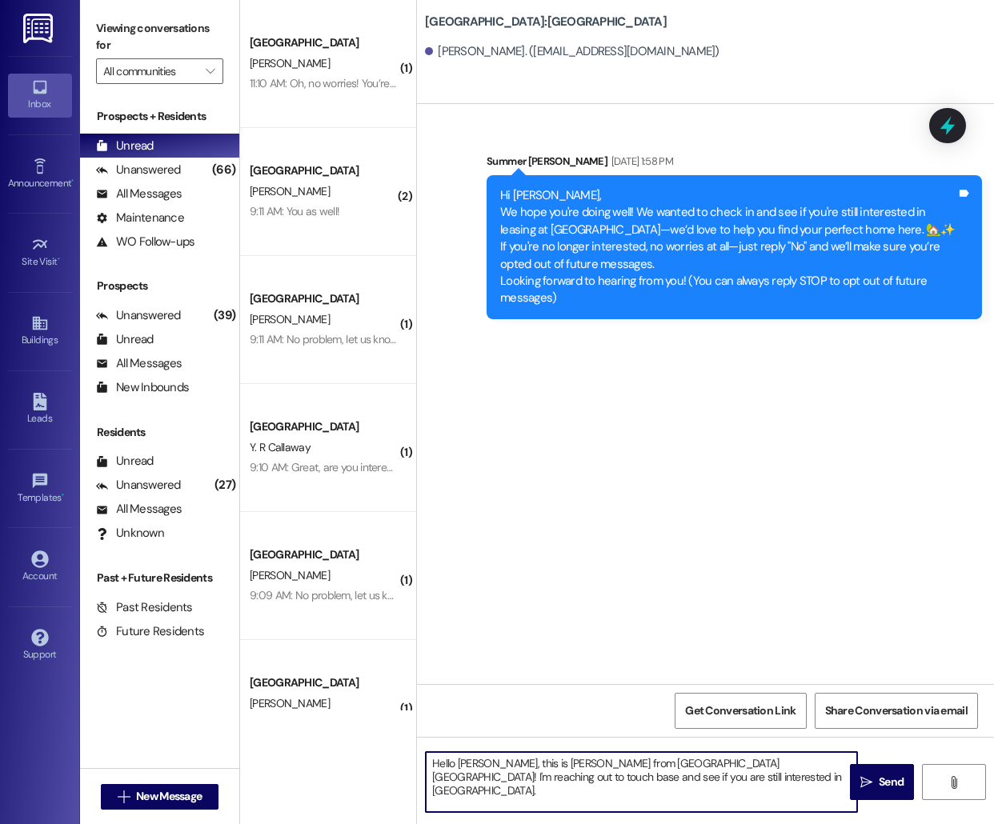
click at [463, 762] on textarea "Hello [PERSON_NAME], this is [PERSON_NAME] from [GEOGRAPHIC_DATA] [GEOGRAPHIC_D…" at bounding box center [641, 782] width 431 height 60
type textarea "Hello Tenessia, this is [PERSON_NAME] from [GEOGRAPHIC_DATA] [GEOGRAPHIC_DATA]!…"
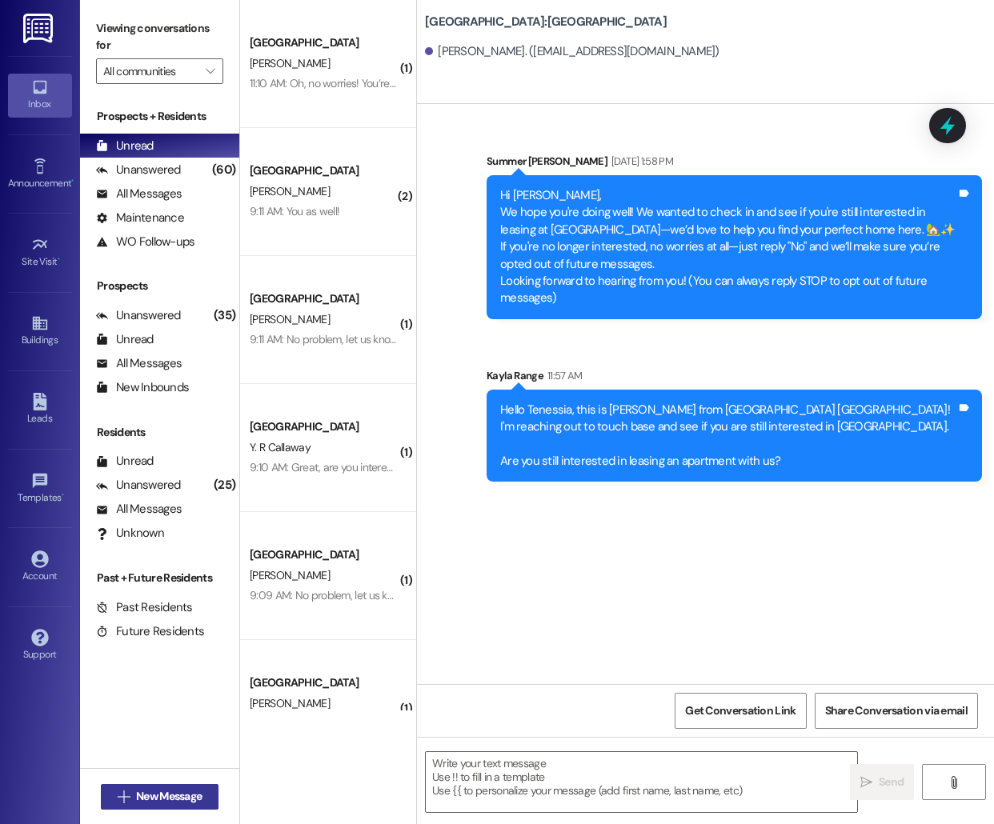
click at [155, 801] on span "New Message" at bounding box center [169, 796] width 66 height 17
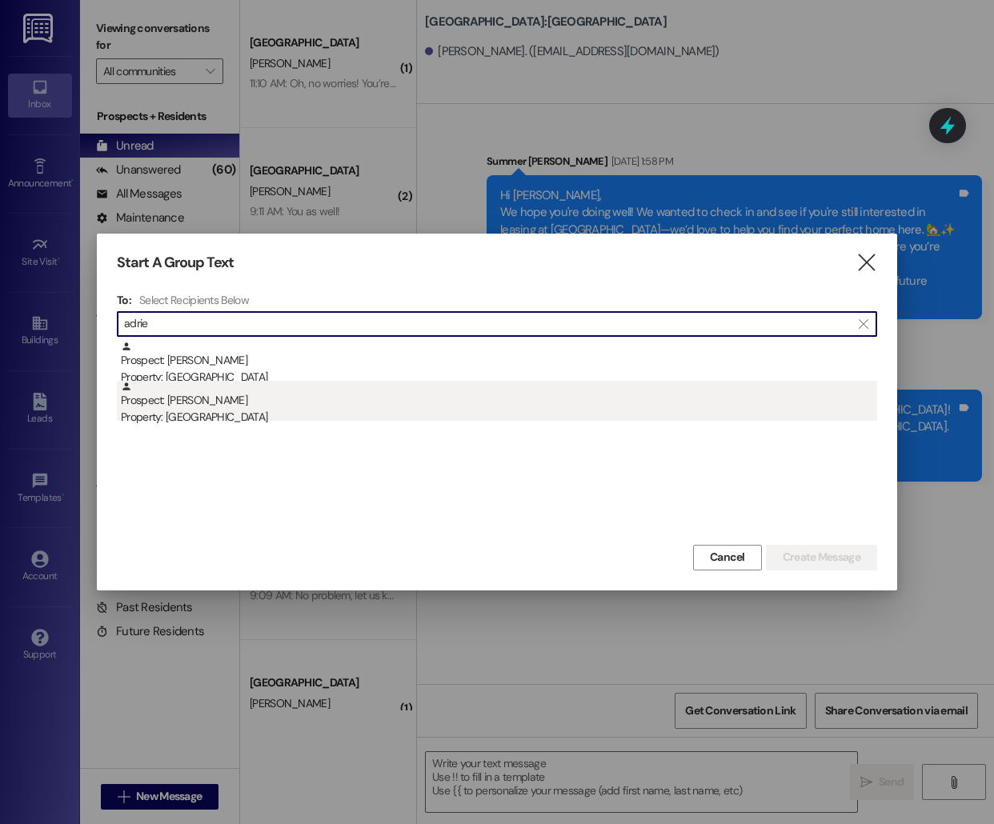
type input "adrie"
click at [436, 400] on div "Prospect: [PERSON_NAME] Property: [GEOGRAPHIC_DATA]" at bounding box center [499, 404] width 756 height 46
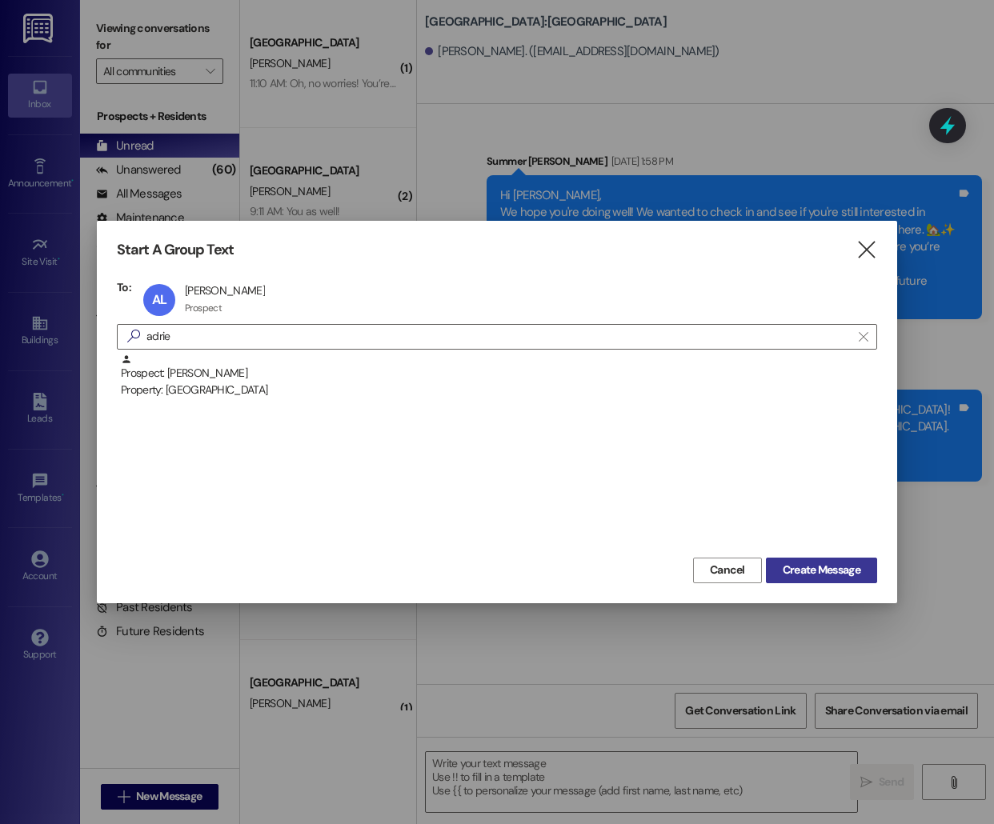
click at [792, 562] on span "Create Message" at bounding box center [821, 570] width 78 height 17
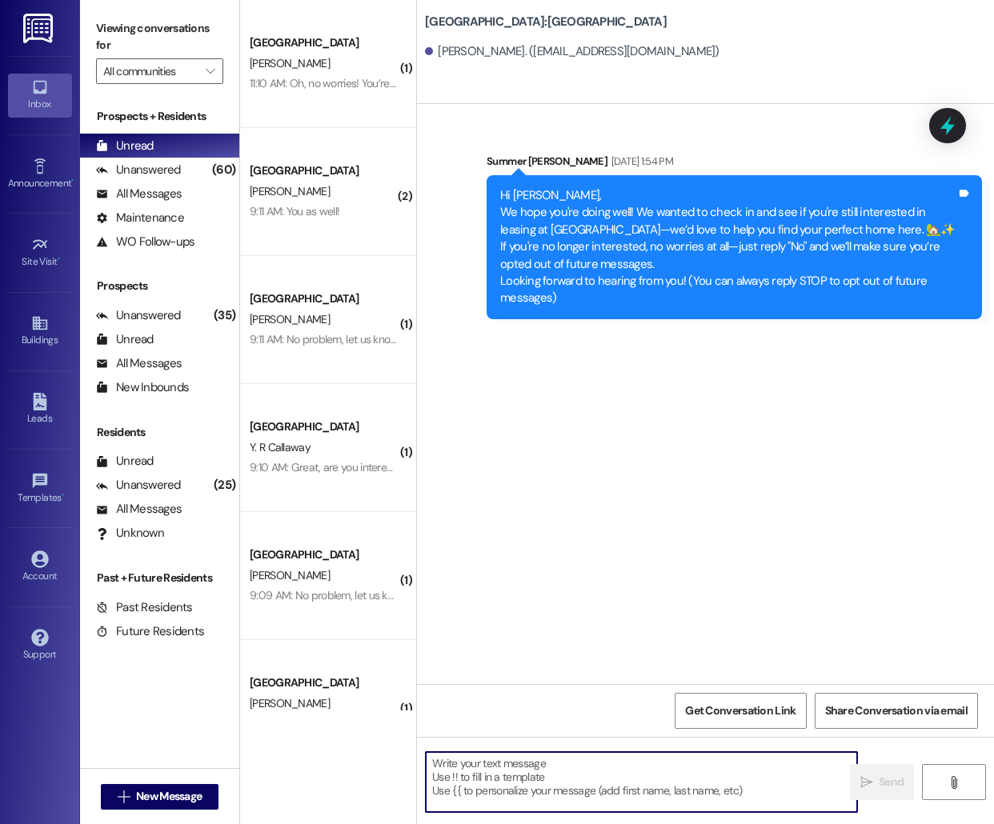
click at [553, 778] on textarea at bounding box center [641, 782] width 431 height 60
paste textarea "Hello [PERSON_NAME], this is [PERSON_NAME] from [GEOGRAPHIC_DATA] [GEOGRAPHIC_D…"
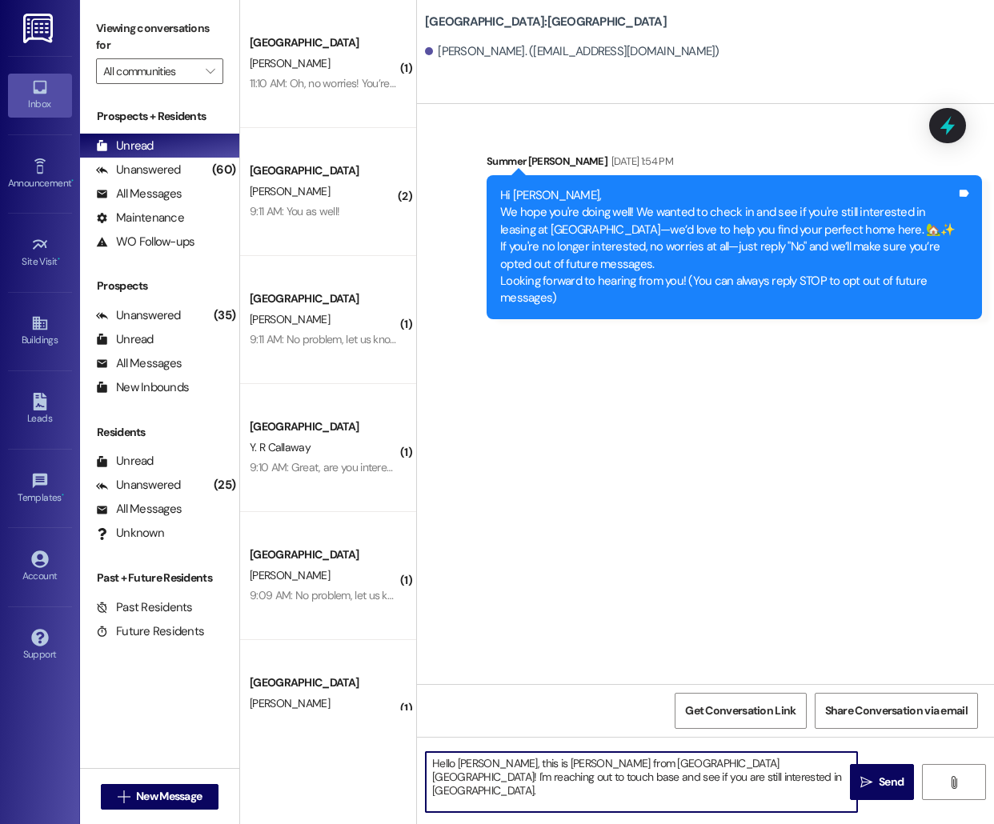
click at [472, 762] on textarea "Hello [PERSON_NAME], this is [PERSON_NAME] from [GEOGRAPHIC_DATA] [GEOGRAPHIC_D…" at bounding box center [641, 782] width 431 height 60
type textarea "Hello [PERSON_NAME], this is [PERSON_NAME] from [GEOGRAPHIC_DATA] [GEOGRAPHIC_D…"
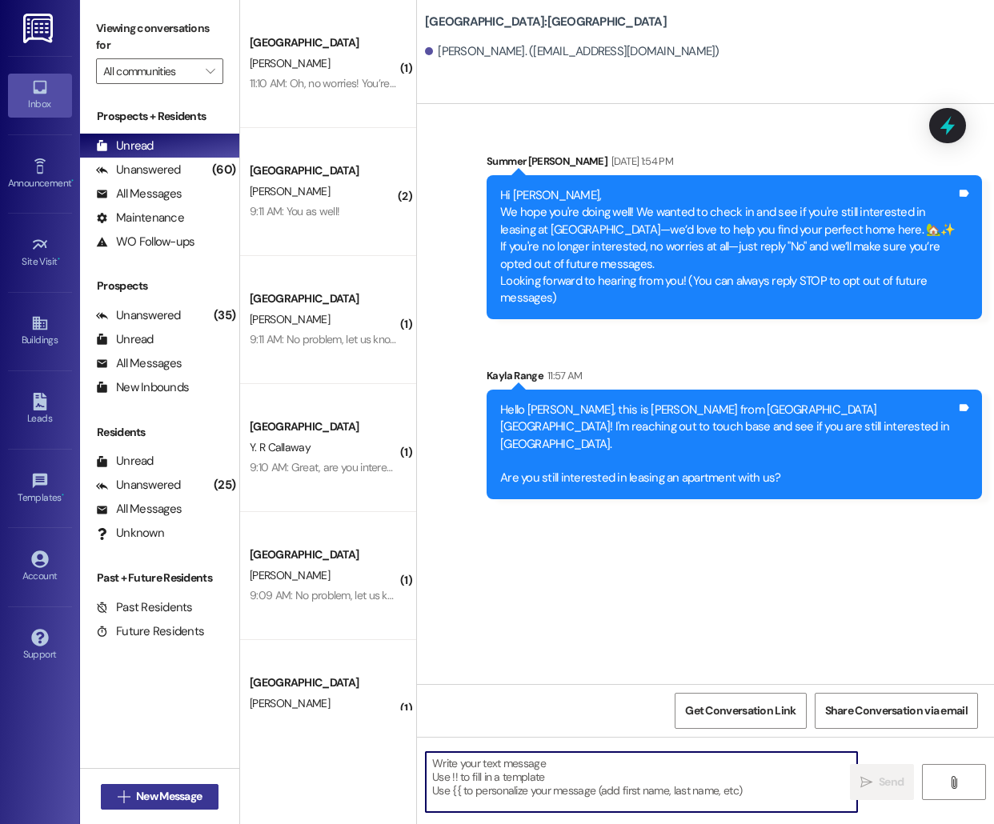
click at [150, 796] on span "New Message" at bounding box center [169, 796] width 66 height 17
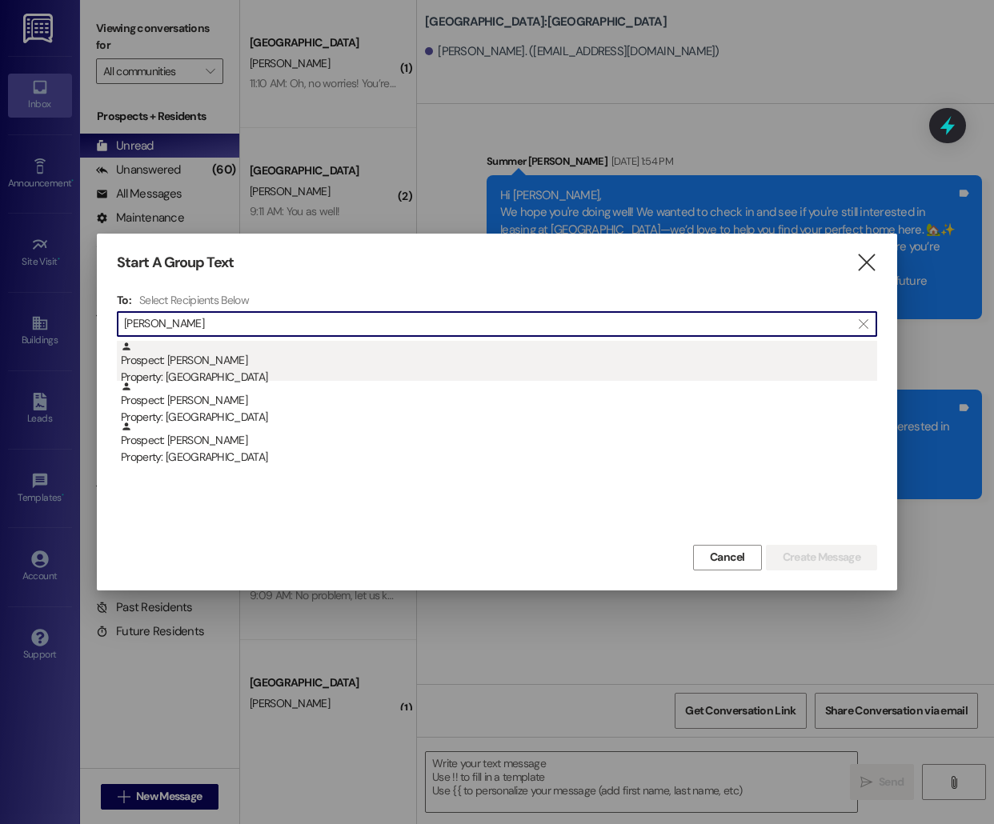
type input "[PERSON_NAME]"
click at [335, 354] on div "Prospect: [PERSON_NAME] Property: [GEOGRAPHIC_DATA]" at bounding box center [499, 364] width 756 height 46
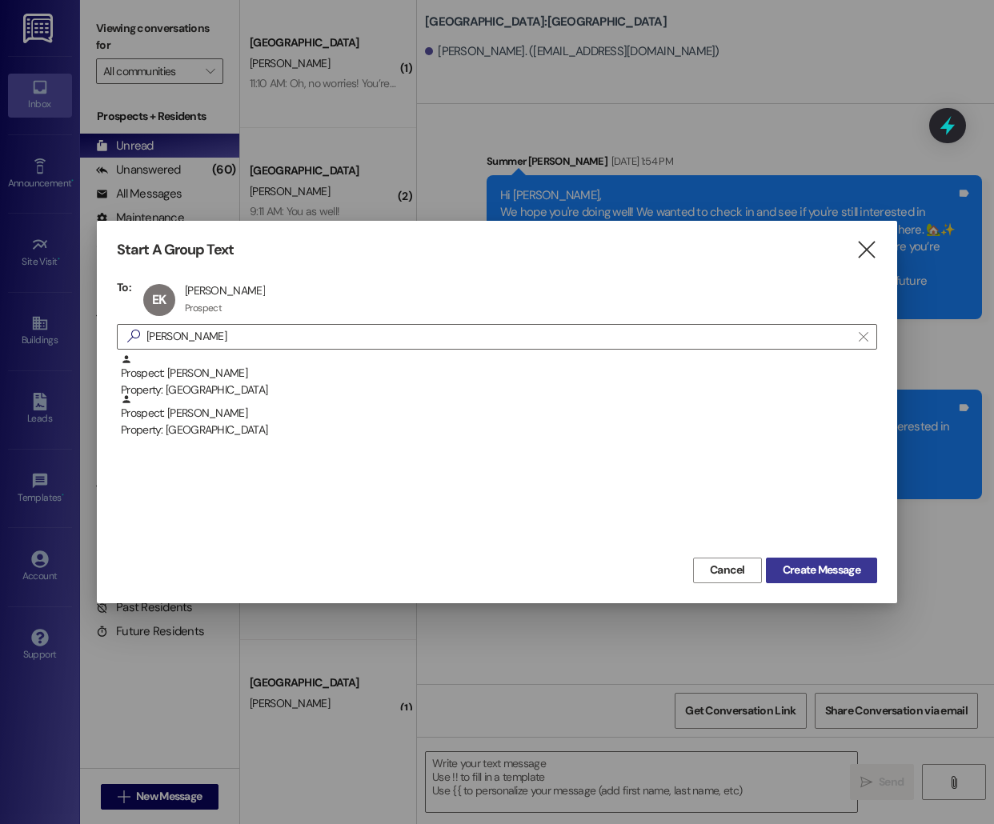
click at [805, 558] on button "Create Message" at bounding box center [821, 571] width 111 height 26
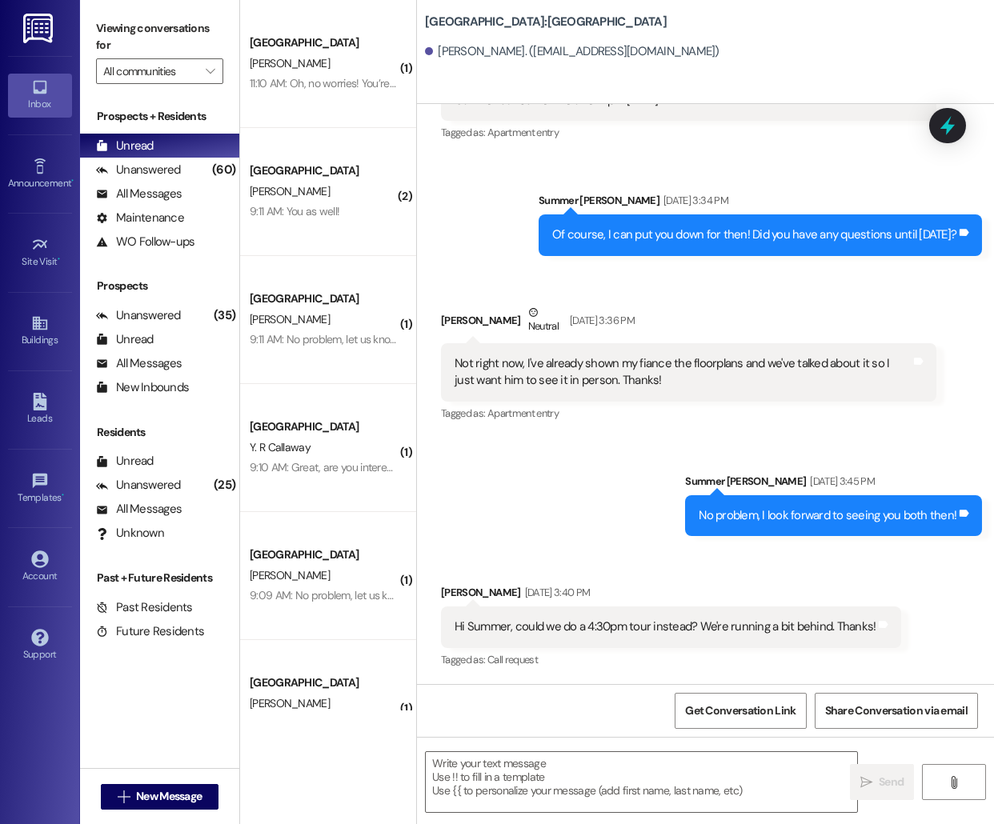
scroll to position [364, 0]
click at [512, 786] on textarea at bounding box center [641, 782] width 431 height 60
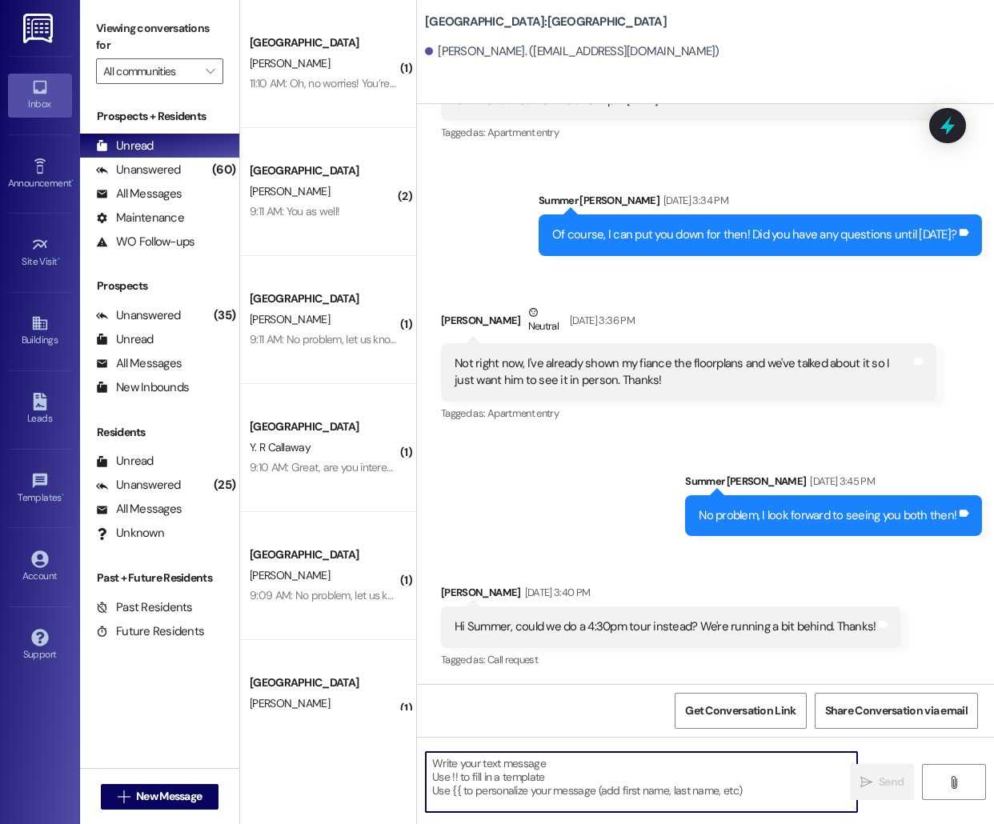
paste textarea "Hello [PERSON_NAME], this is [PERSON_NAME] from [GEOGRAPHIC_DATA] [GEOGRAPHIC_D…"
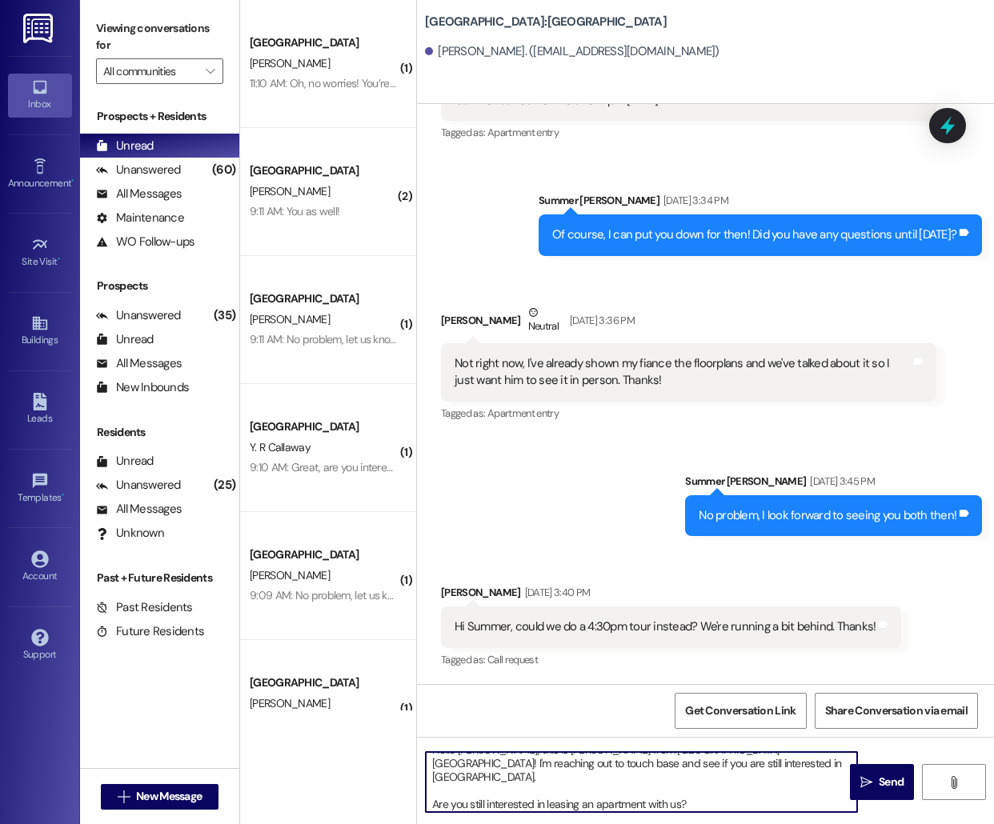
scroll to position [0, 0]
click at [474, 759] on textarea "Hello [PERSON_NAME], this is [PERSON_NAME] from [GEOGRAPHIC_DATA] [GEOGRAPHIC_D…" at bounding box center [641, 782] width 431 height 60
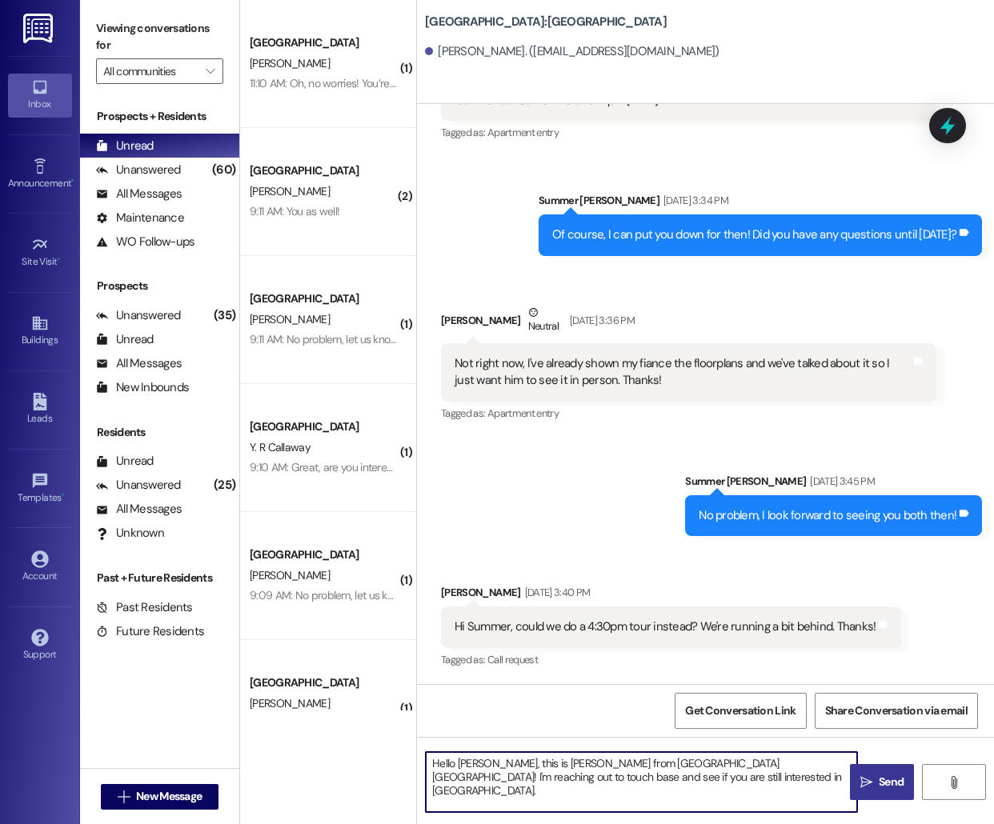
type textarea "Hello [PERSON_NAME], this is [PERSON_NAME] from [GEOGRAPHIC_DATA] [GEOGRAPHIC_D…"
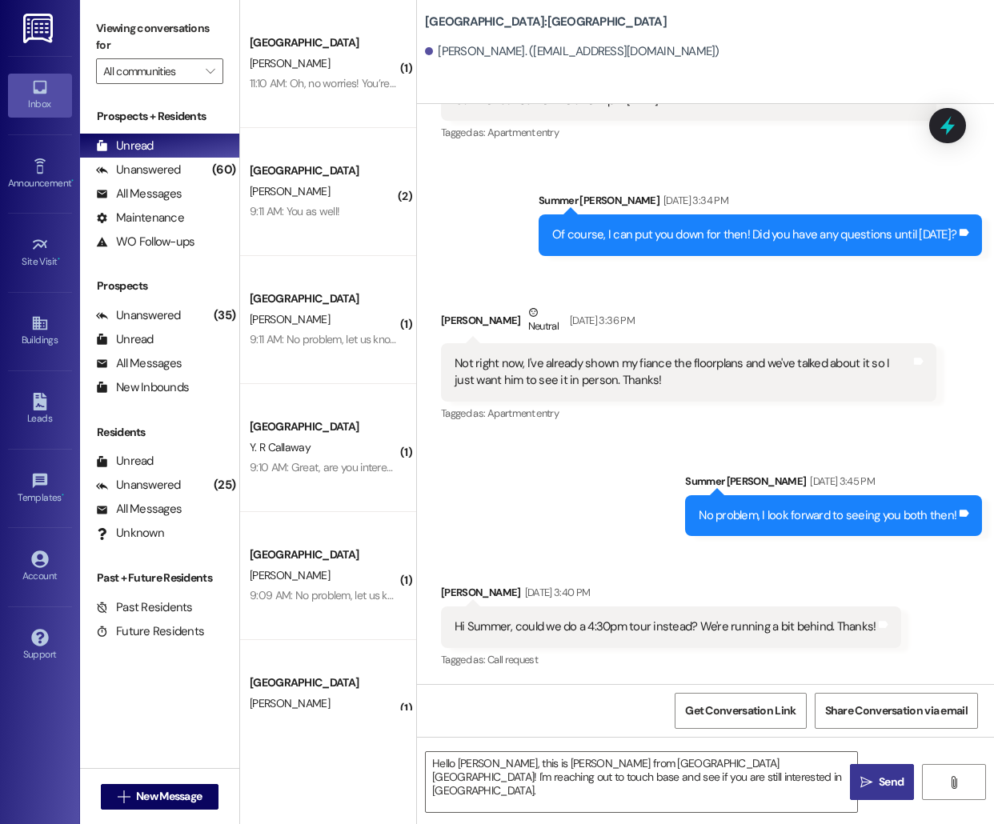
click at [870, 786] on icon "" at bounding box center [866, 782] width 12 height 13
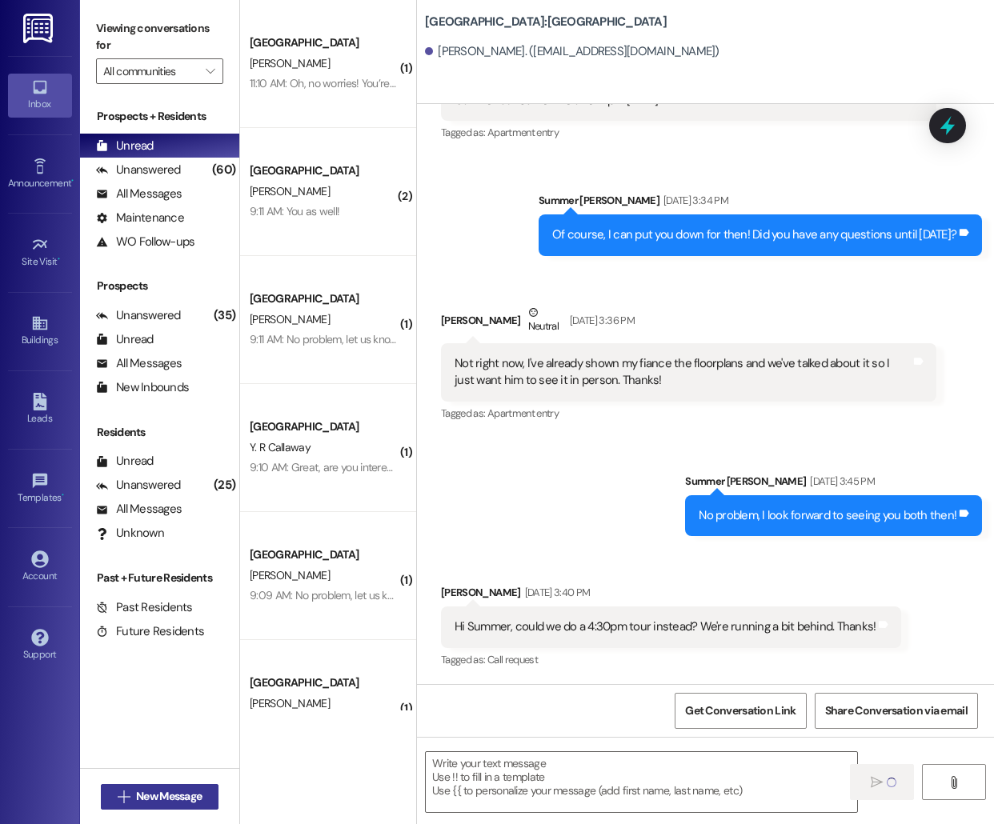
scroll to position [363, 0]
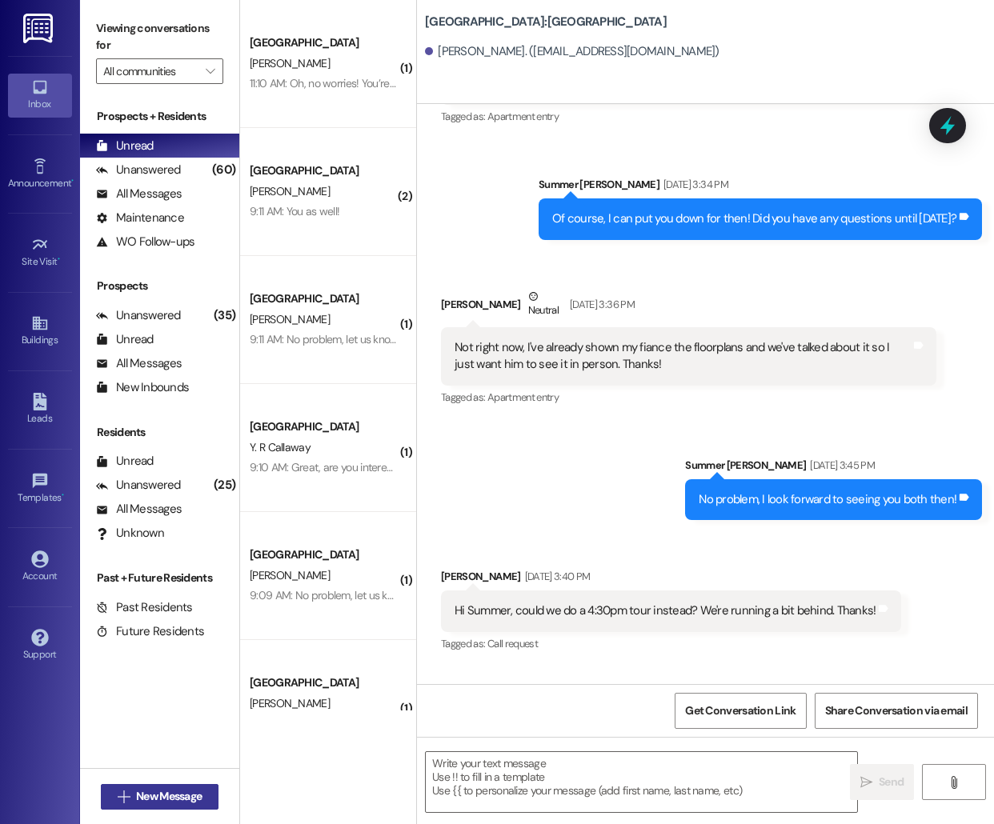
click at [193, 800] on span "New Message" at bounding box center [169, 796] width 66 height 17
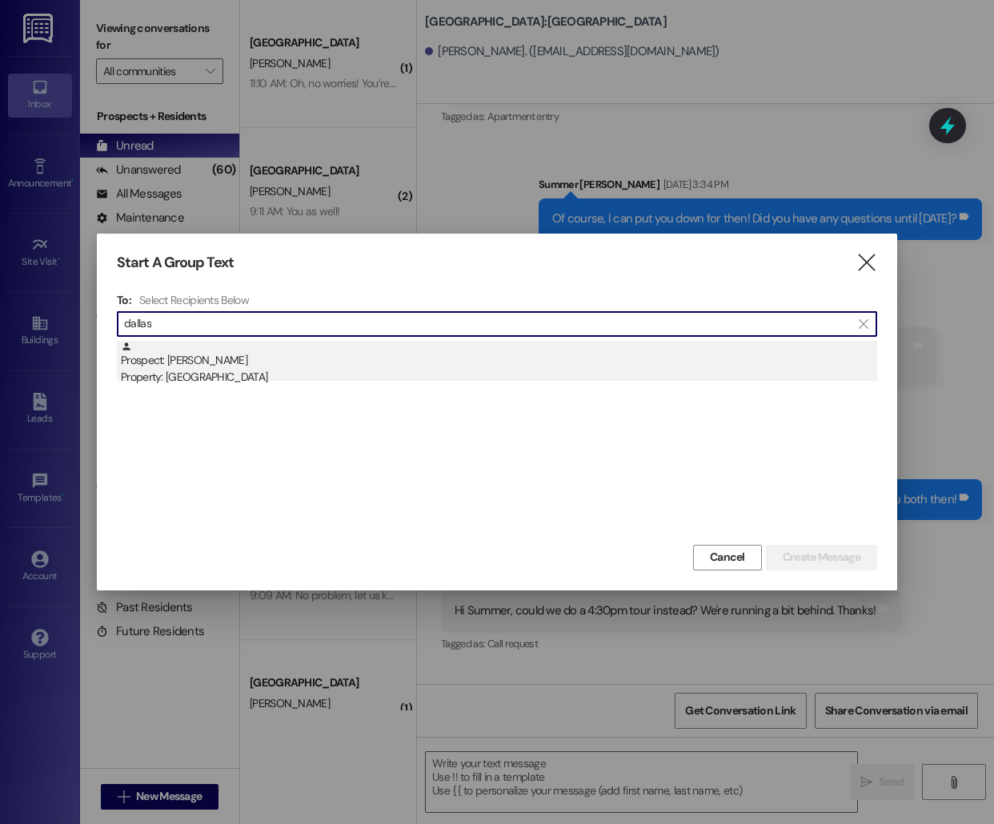
type input "dallas"
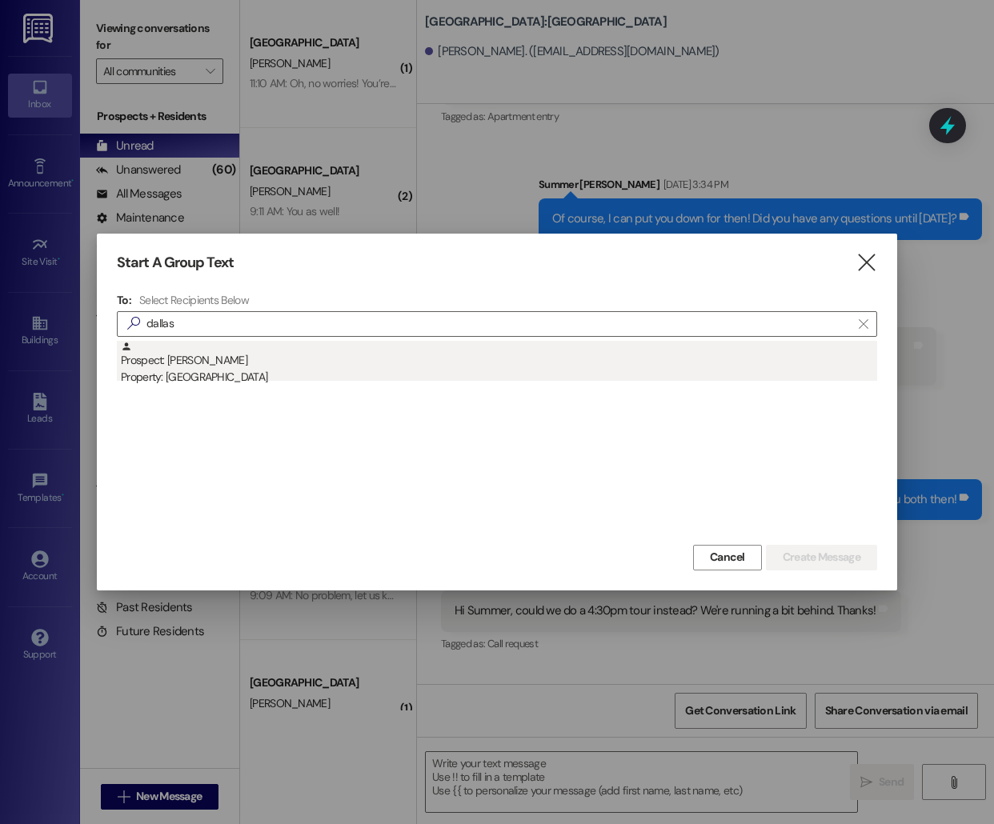
click at [407, 371] on div "Property: [GEOGRAPHIC_DATA]" at bounding box center [499, 377] width 756 height 17
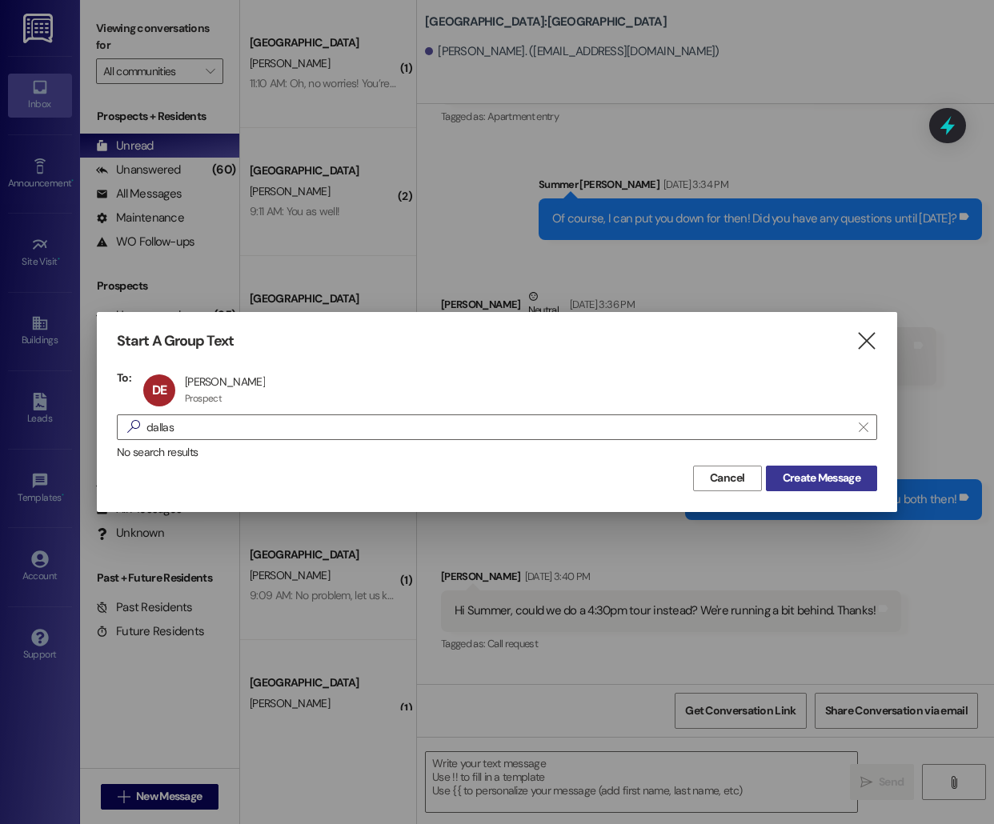
click at [800, 482] on span "Create Message" at bounding box center [821, 478] width 78 height 17
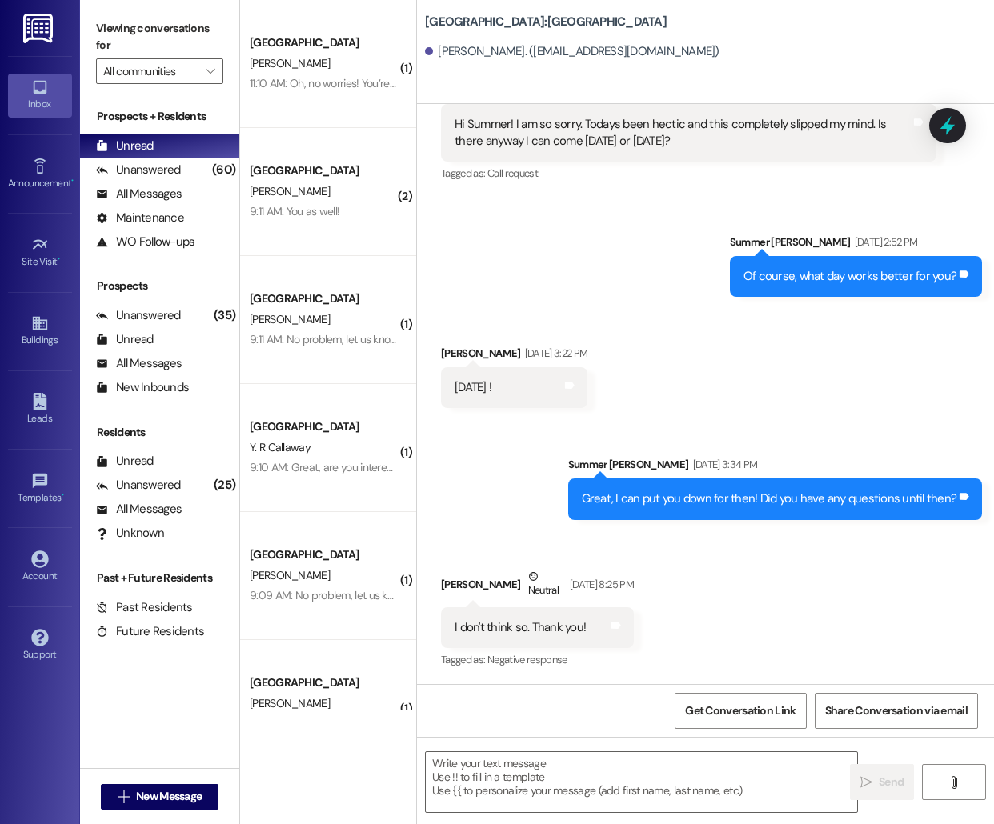
scroll to position [2253, 0]
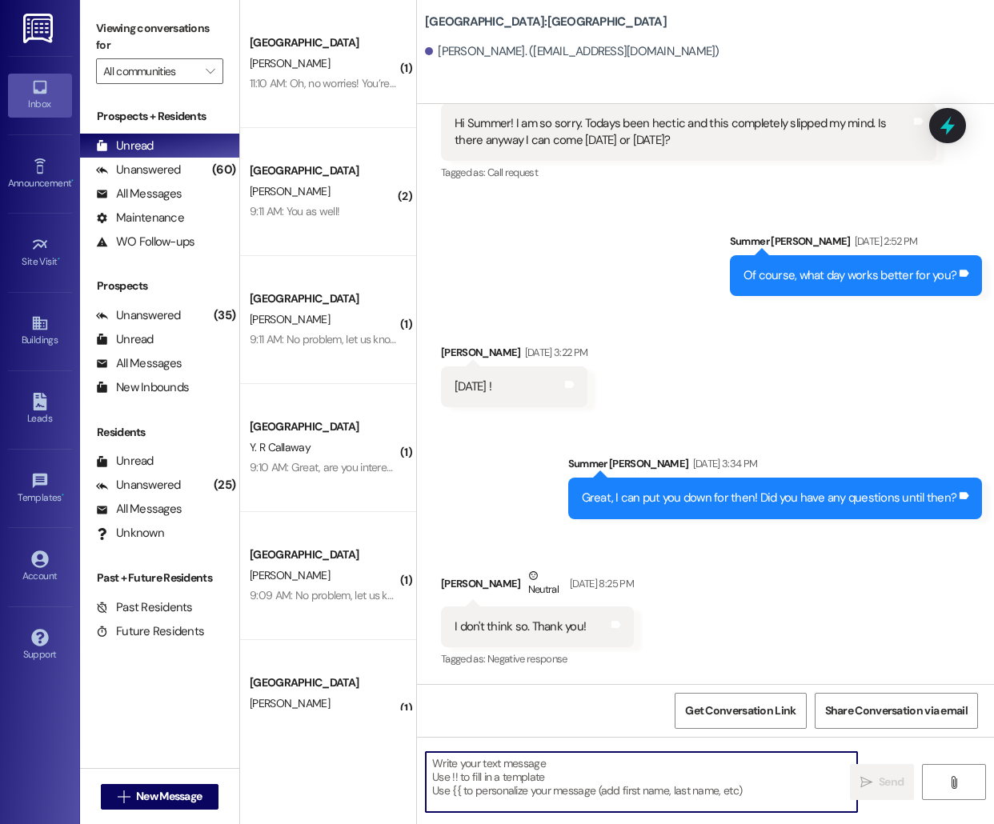
click at [499, 782] on textarea at bounding box center [641, 782] width 431 height 60
paste textarea "Hello [PERSON_NAME], this is [PERSON_NAME] from [GEOGRAPHIC_DATA] [GEOGRAPHIC_D…"
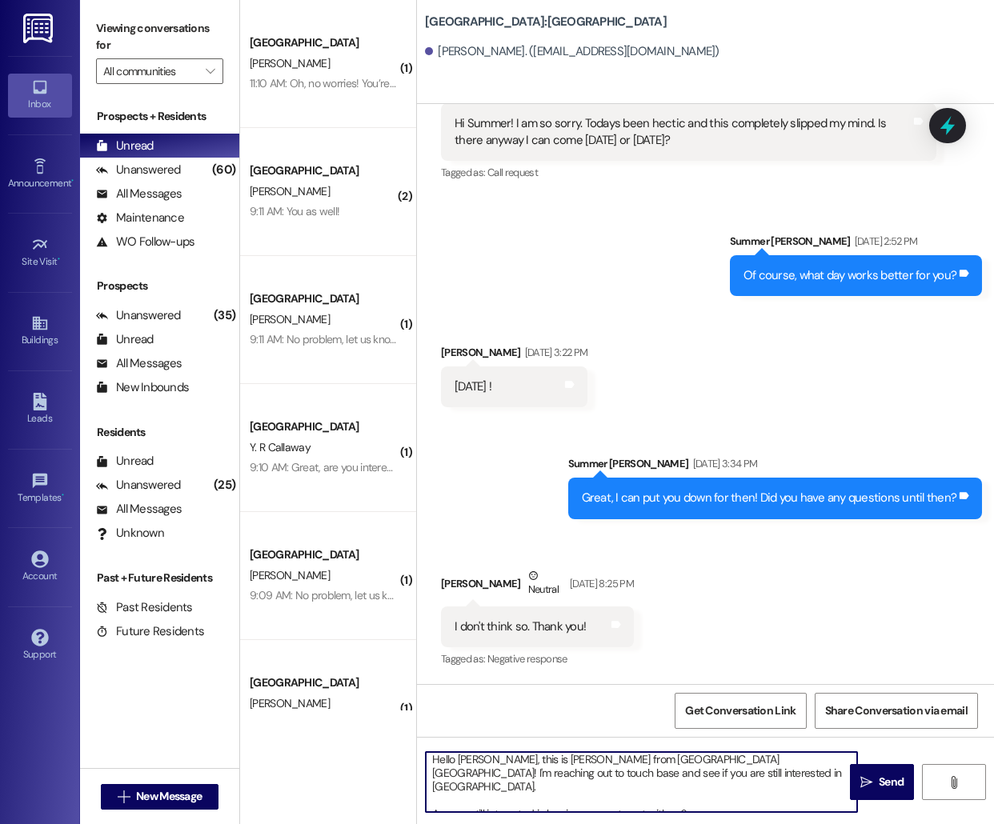
scroll to position [0, 0]
click at [469, 762] on textarea "Hello [PERSON_NAME], this is [PERSON_NAME] from [GEOGRAPHIC_DATA] [GEOGRAPHIC_D…" at bounding box center [641, 782] width 431 height 60
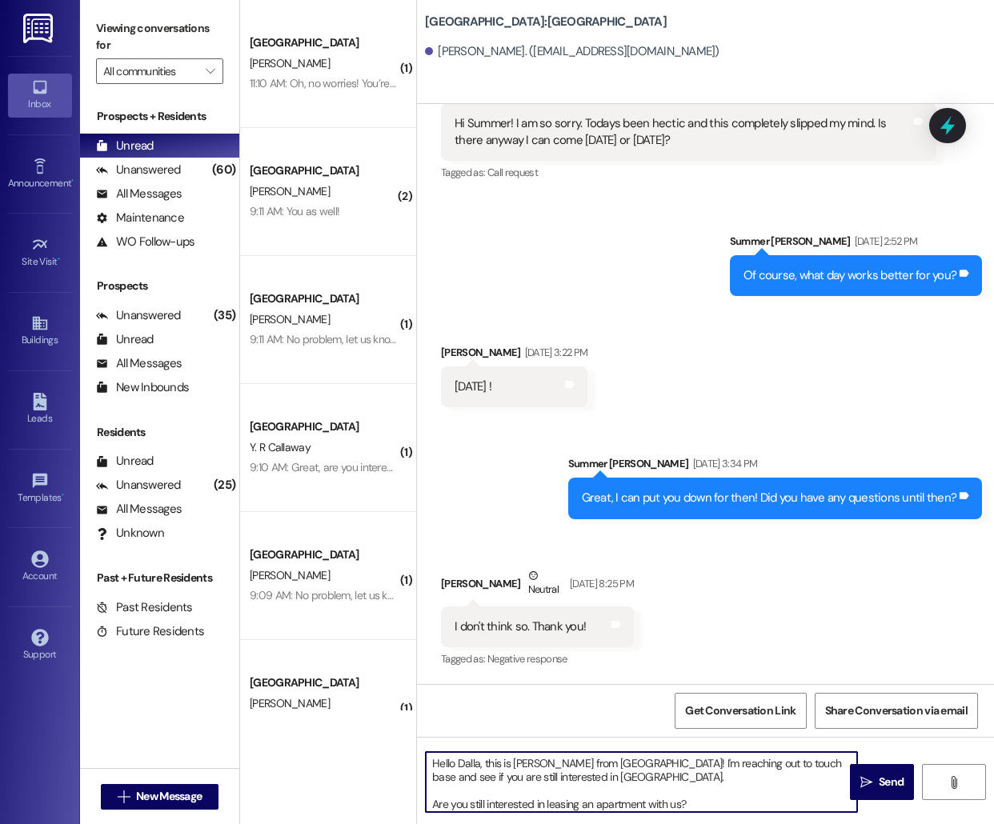
type textarea "Hello [GEOGRAPHIC_DATA], this is [PERSON_NAME] from [GEOGRAPHIC_DATA] [GEOGRAPH…"
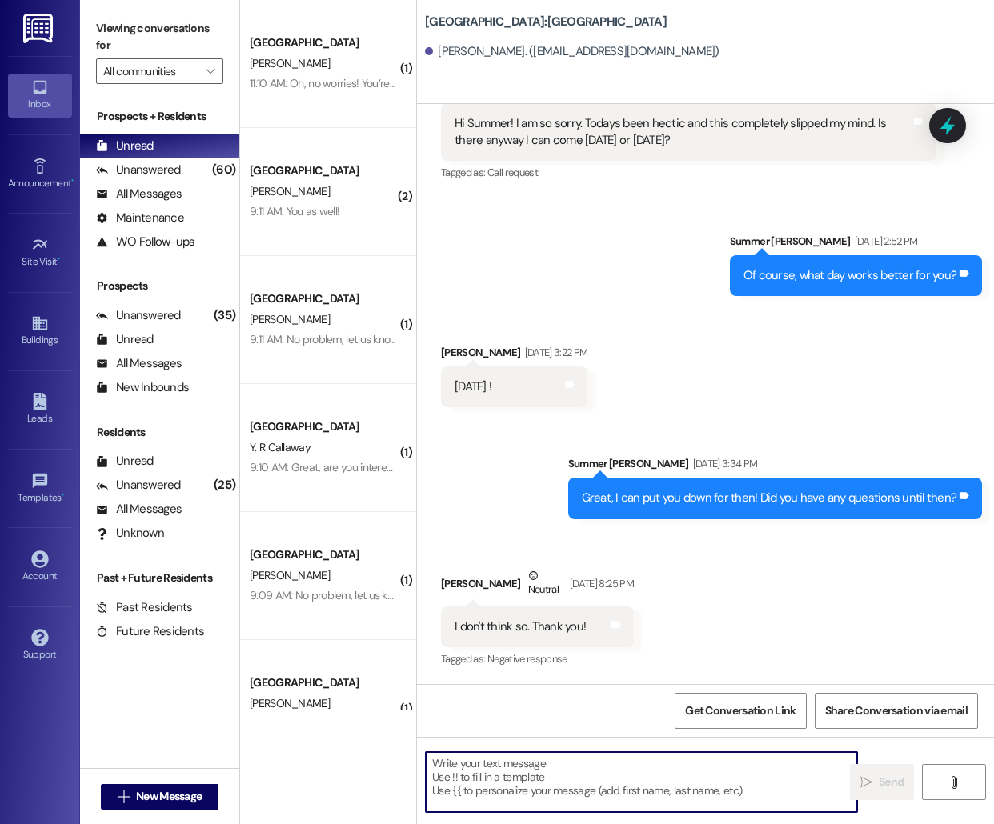
scroll to position [2252, 0]
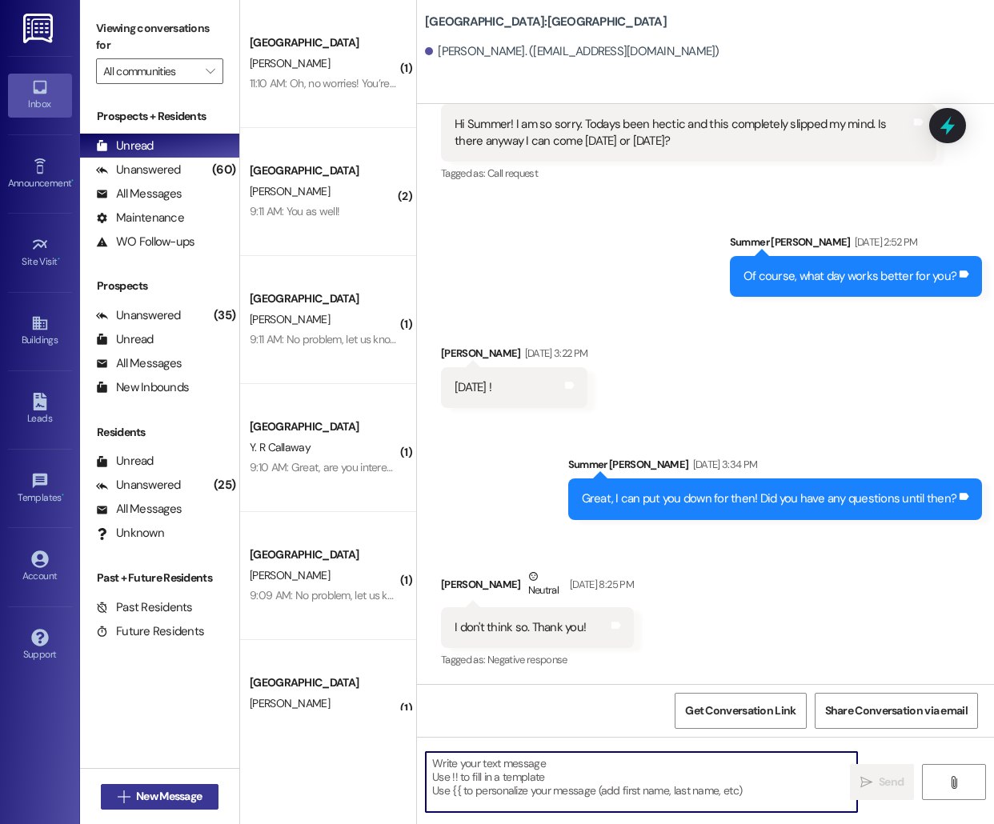
click at [153, 799] on span "New Message" at bounding box center [169, 796] width 66 height 17
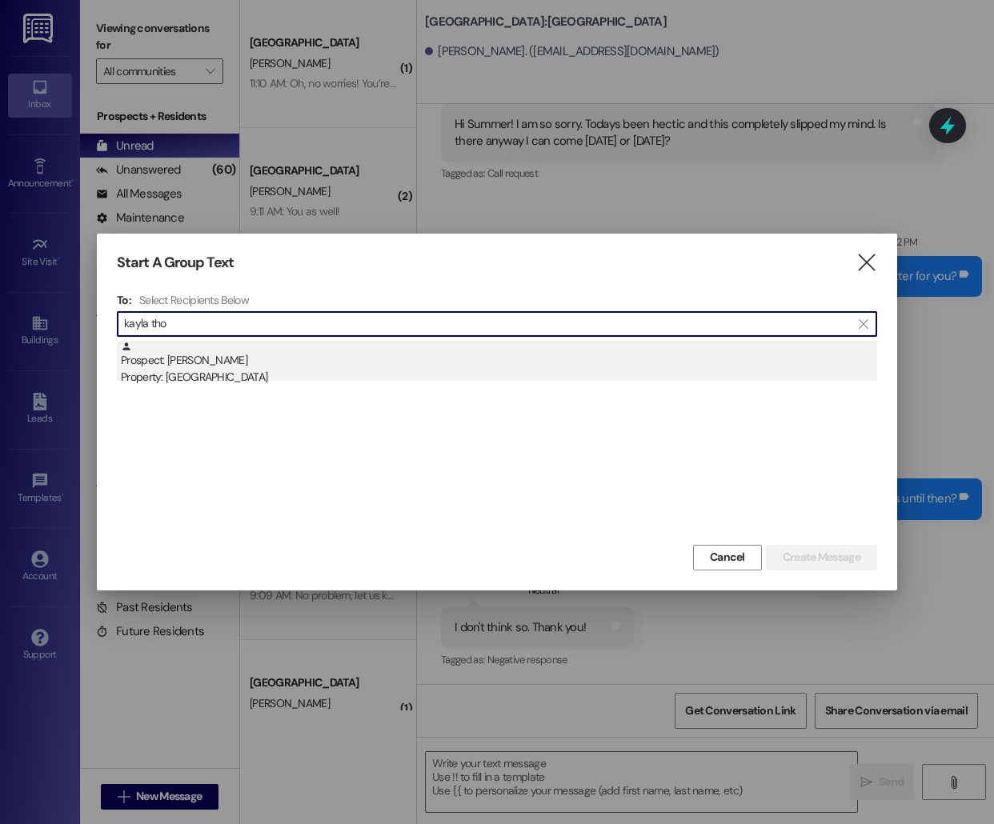
type input "kayla tho"
click at [290, 367] on div "Prospect: [PERSON_NAME] Property: [GEOGRAPHIC_DATA]" at bounding box center [499, 364] width 756 height 46
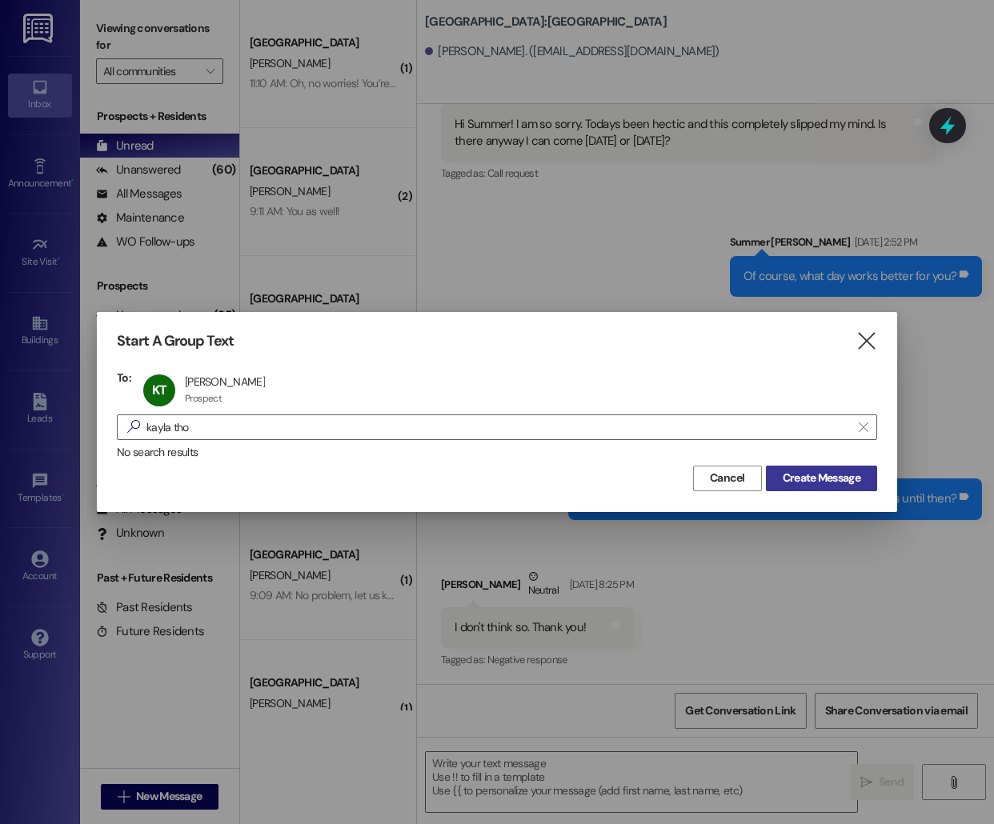
click at [807, 475] on span "Create Message" at bounding box center [821, 478] width 78 height 17
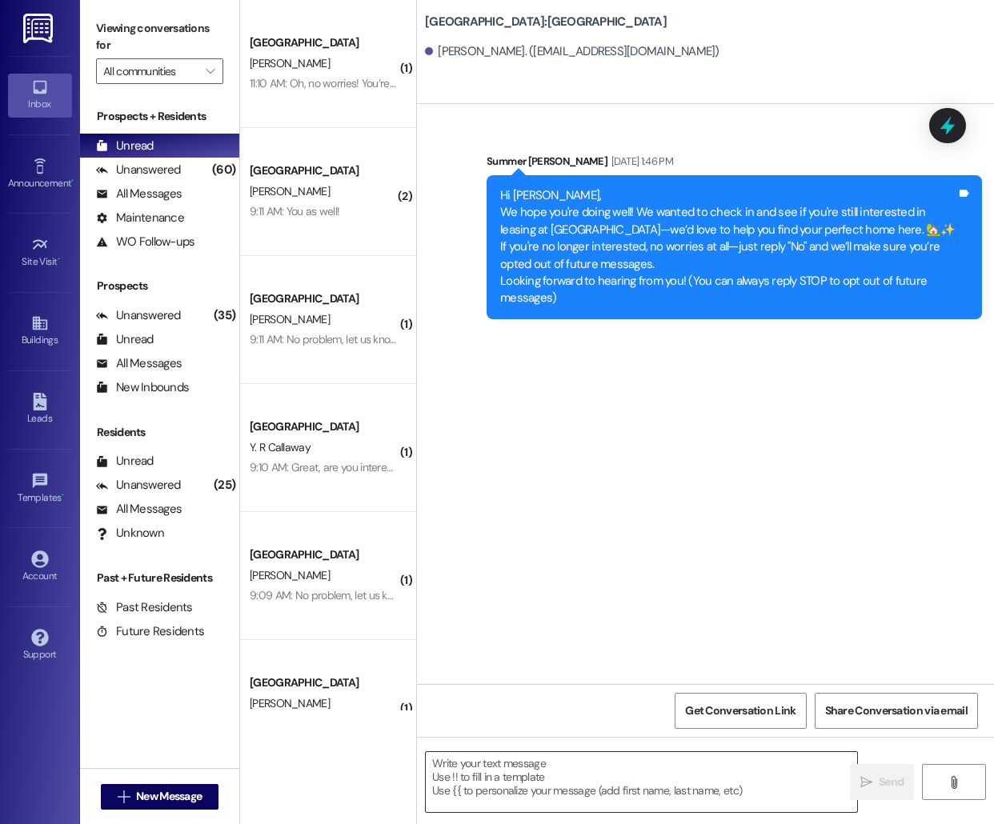
scroll to position [0, 0]
click at [532, 786] on textarea at bounding box center [641, 782] width 431 height 60
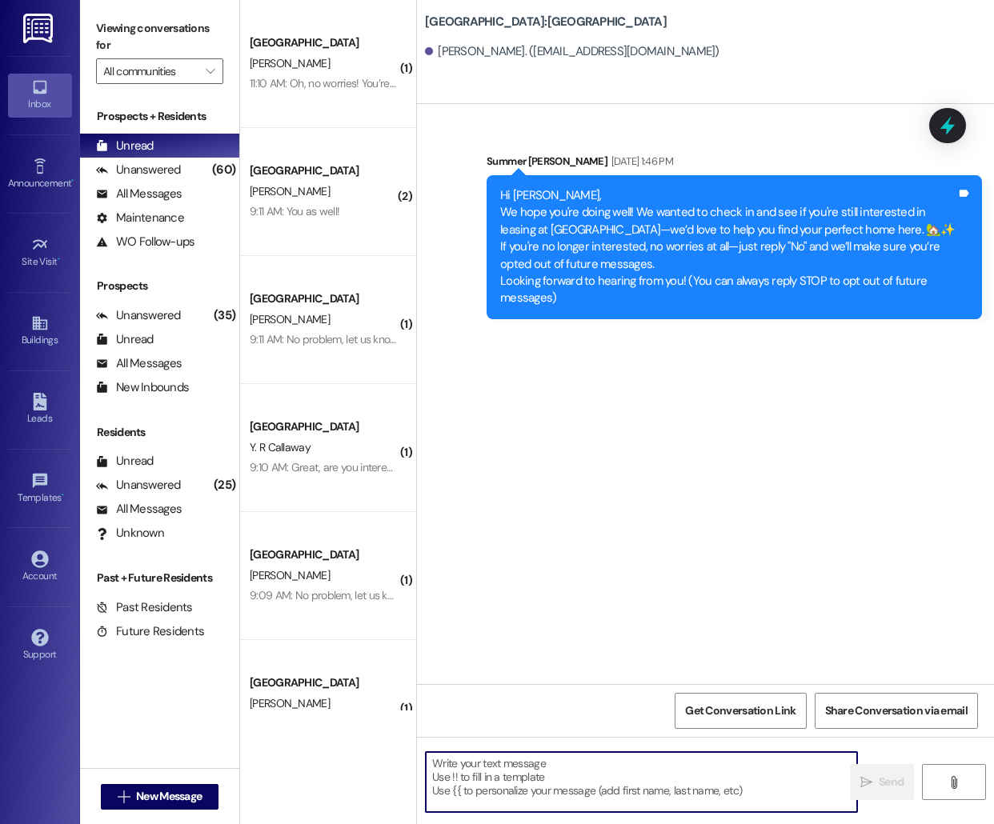
paste textarea "Hello [PERSON_NAME], this is [PERSON_NAME] from [GEOGRAPHIC_DATA] [GEOGRAPHIC_D…"
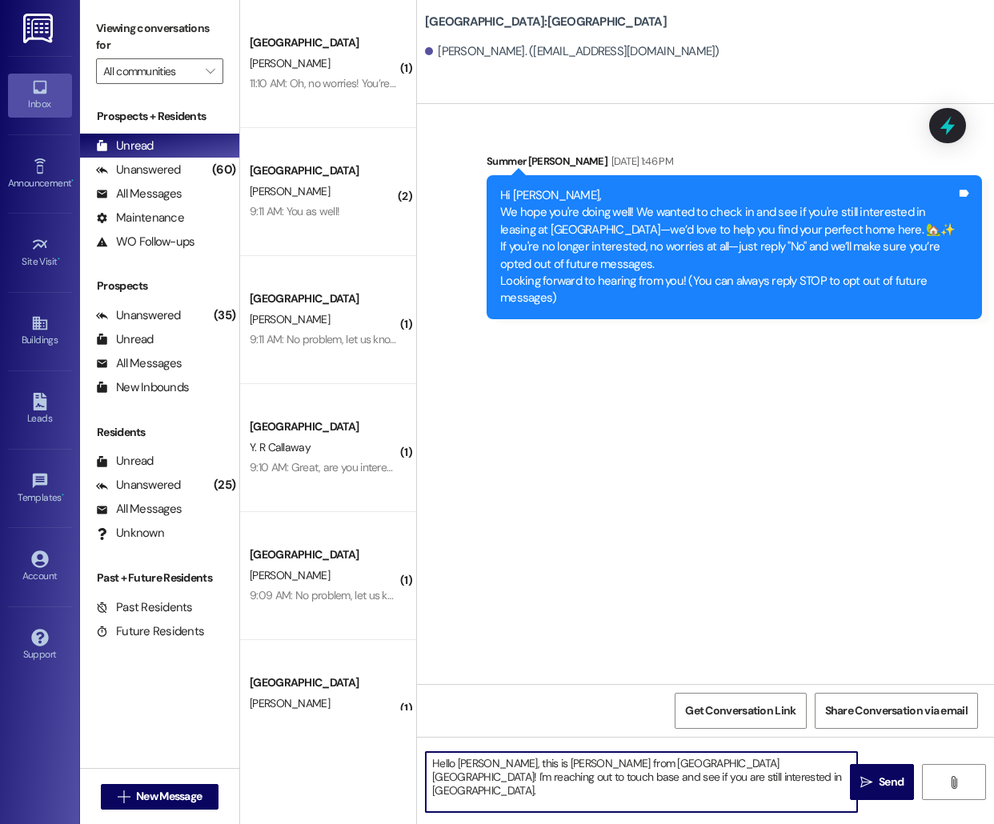
click at [466, 763] on textarea "Hello [PERSON_NAME], this is [PERSON_NAME] from [GEOGRAPHIC_DATA] [GEOGRAPHIC_D…" at bounding box center [641, 782] width 431 height 60
type textarea "Hello [PERSON_NAME], this is [PERSON_NAME] from [GEOGRAPHIC_DATA] [GEOGRAPHIC_D…"
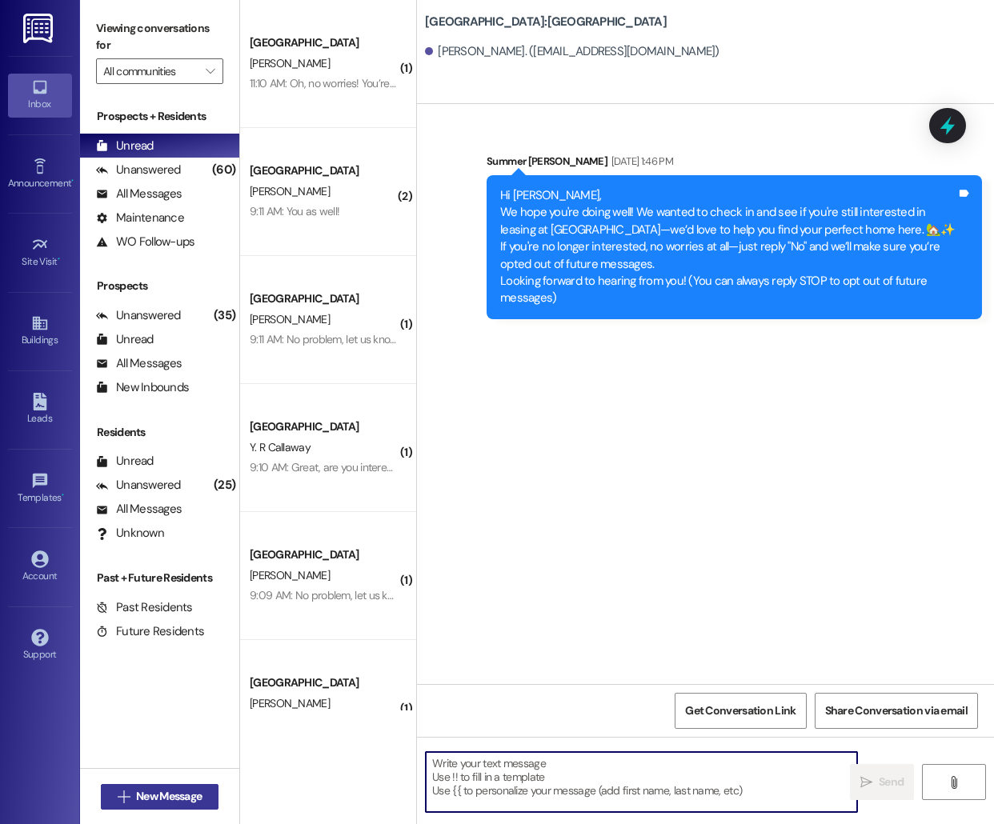
click at [113, 787] on button " New Message" at bounding box center [160, 797] width 118 height 26
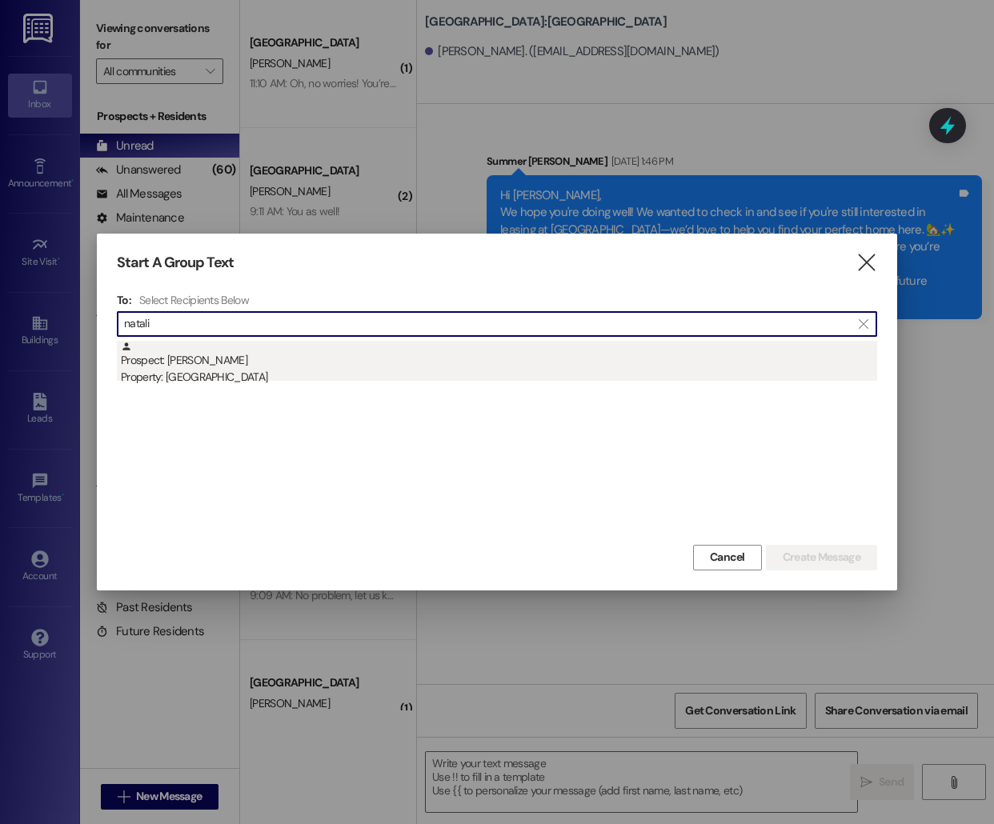
type input "natali"
click at [297, 359] on div "Prospect: [PERSON_NAME] Property: [GEOGRAPHIC_DATA]" at bounding box center [499, 364] width 756 height 46
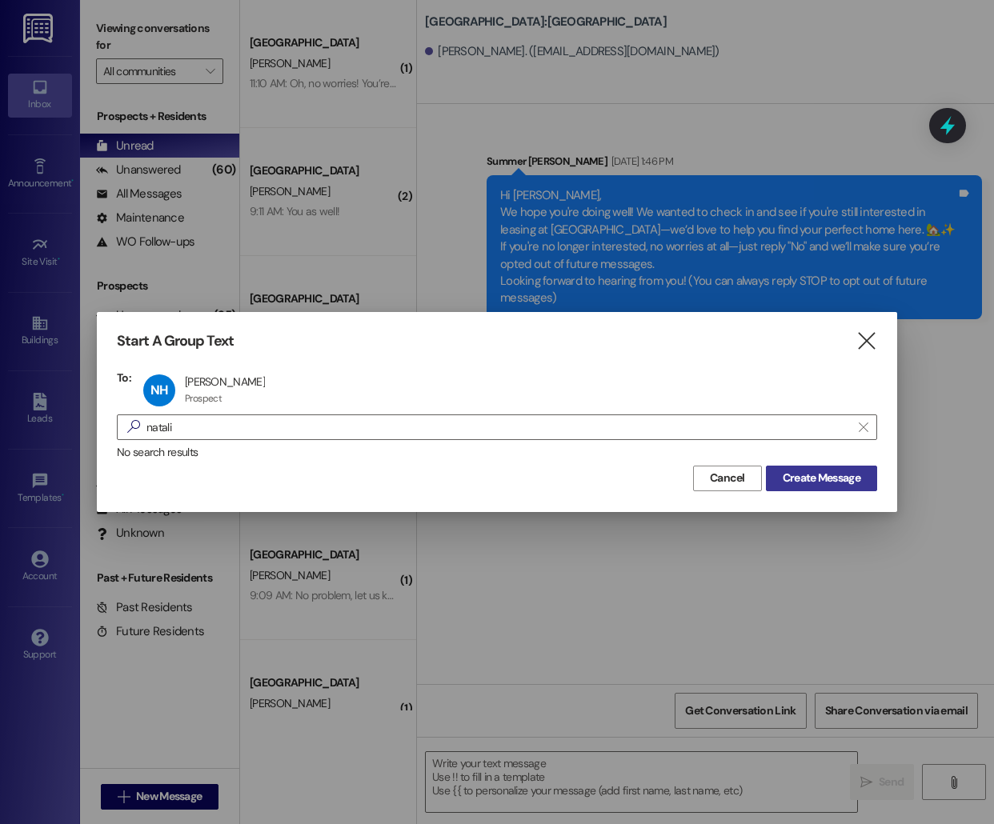
click at [783, 479] on span "Create Message" at bounding box center [821, 478] width 78 height 17
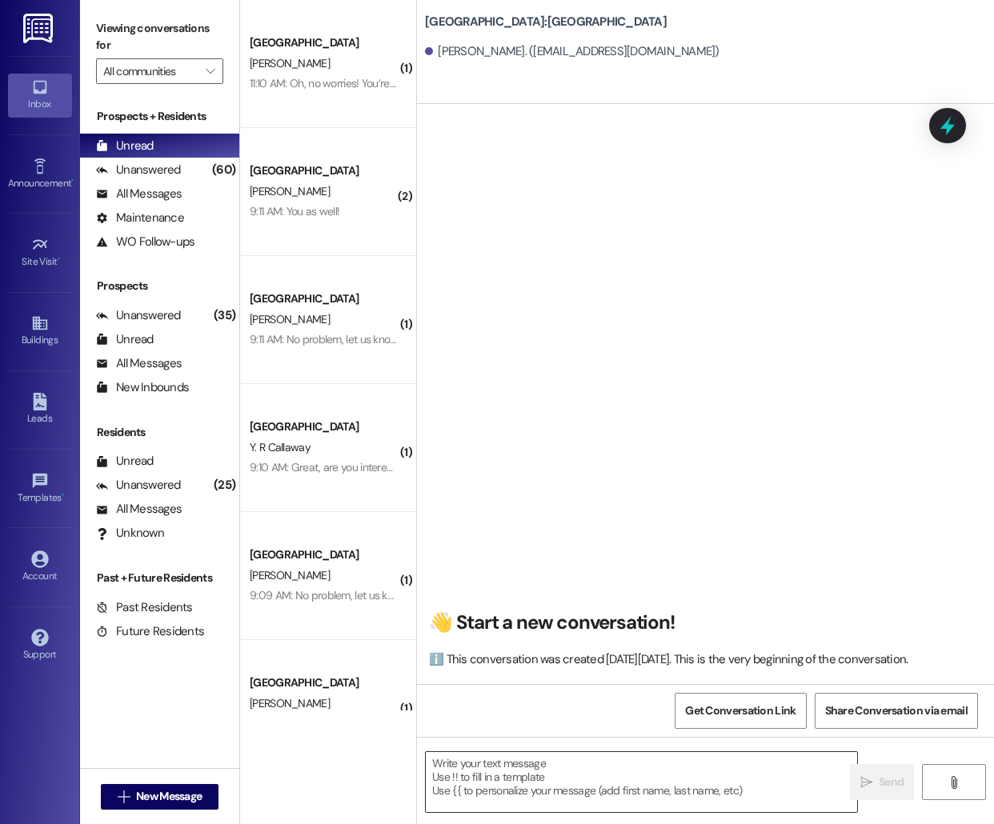
click at [525, 776] on textarea at bounding box center [641, 782] width 431 height 60
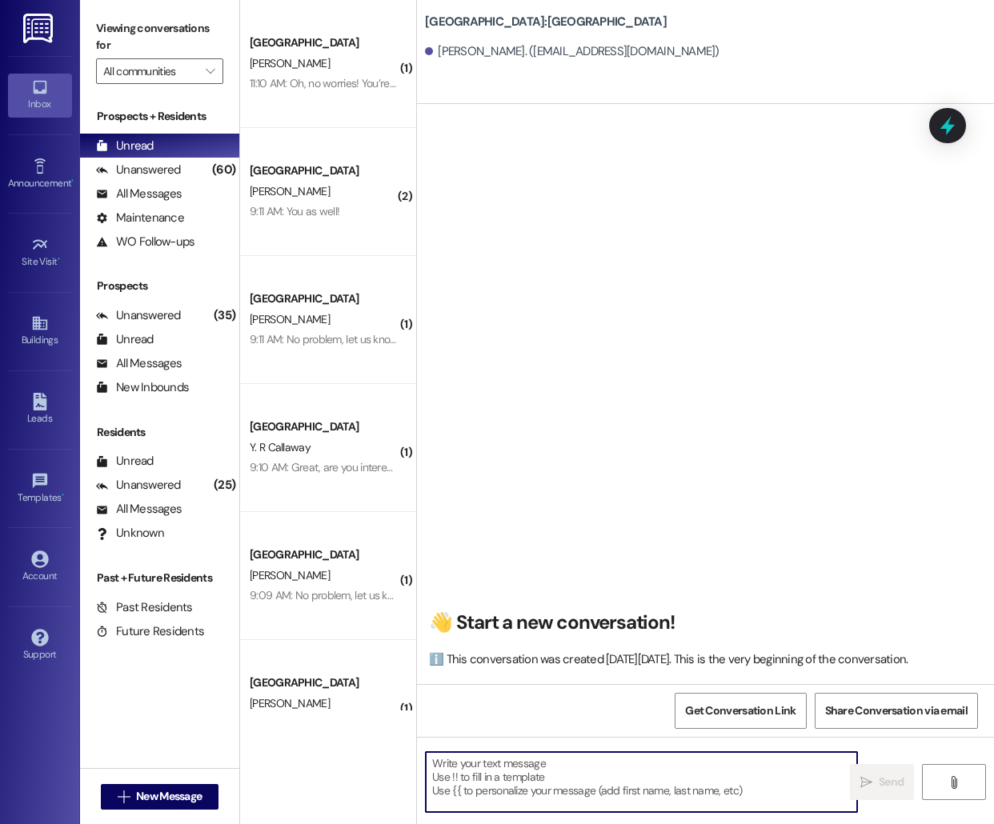
paste textarea "Hello [PERSON_NAME], this is [PERSON_NAME] from [GEOGRAPHIC_DATA] [GEOGRAPHIC_D…"
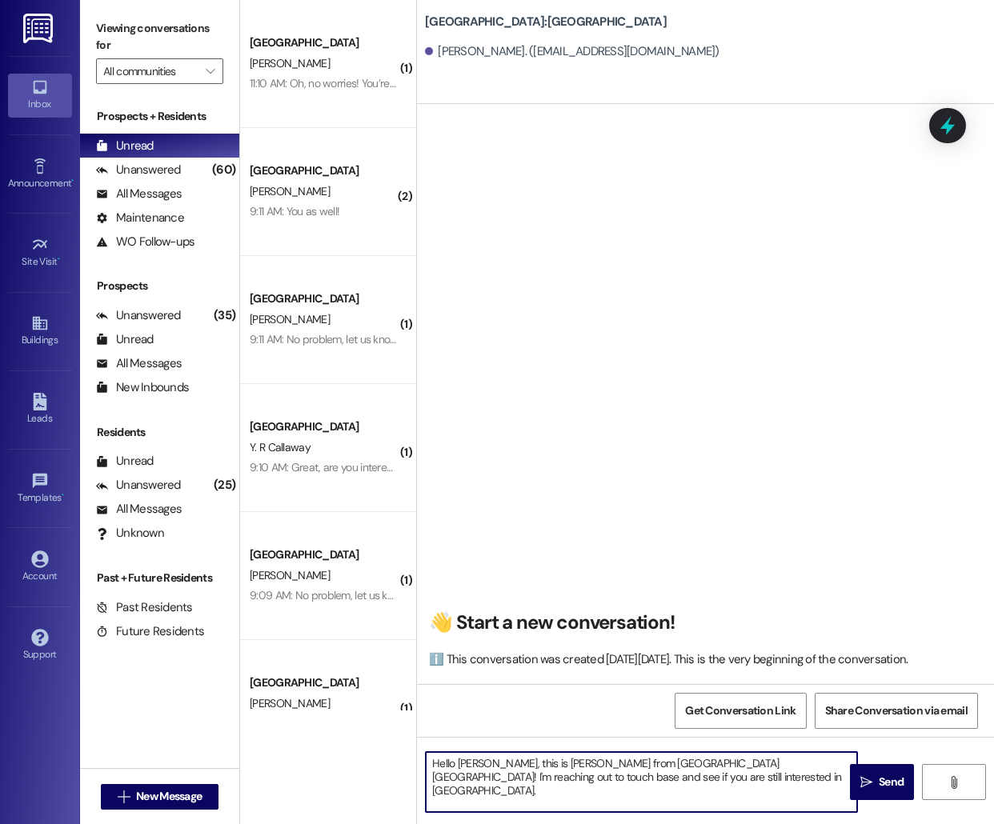
click at [482, 762] on textarea "Hello [PERSON_NAME], this is [PERSON_NAME] from [GEOGRAPHIC_DATA] [GEOGRAPHIC_D…" at bounding box center [641, 782] width 431 height 60
click at [476, 762] on textarea "Hello [PERSON_NAME], this is [PERSON_NAME] from [GEOGRAPHIC_DATA] [GEOGRAPHIC_D…" at bounding box center [641, 782] width 431 height 60
type textarea "Hello [PERSON_NAME], this is [PERSON_NAME] from [GEOGRAPHIC_DATA] [GEOGRAPHIC_D…"
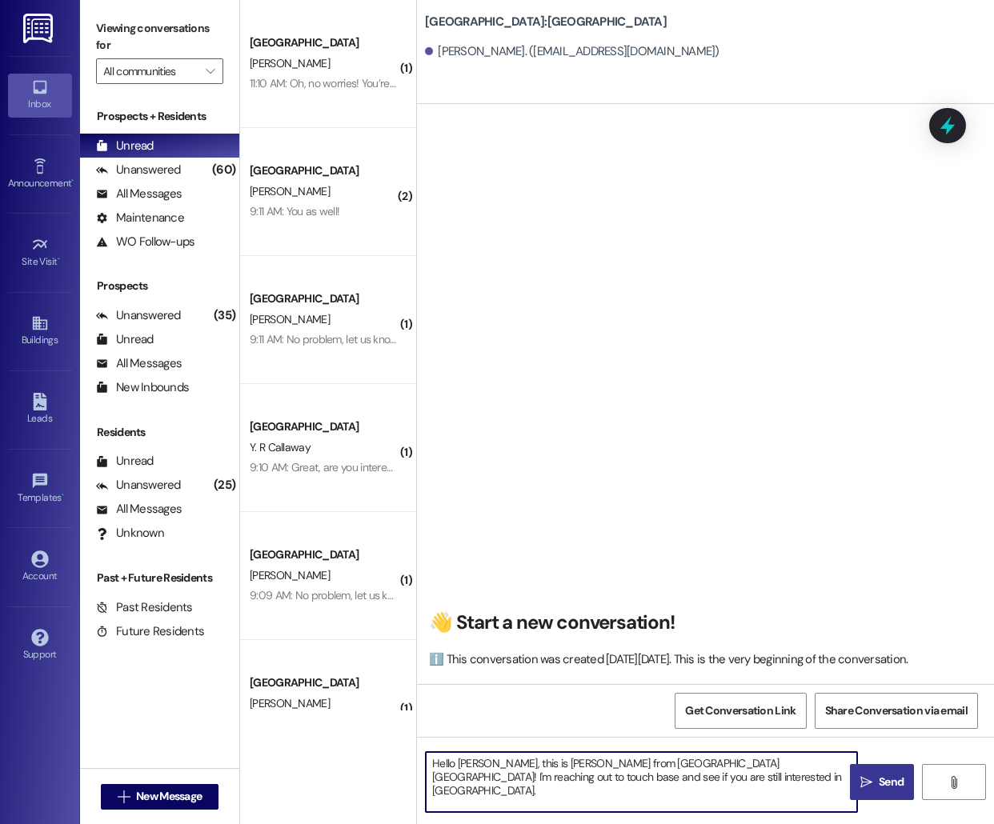
click at [866, 784] on icon "" at bounding box center [866, 782] width 12 height 13
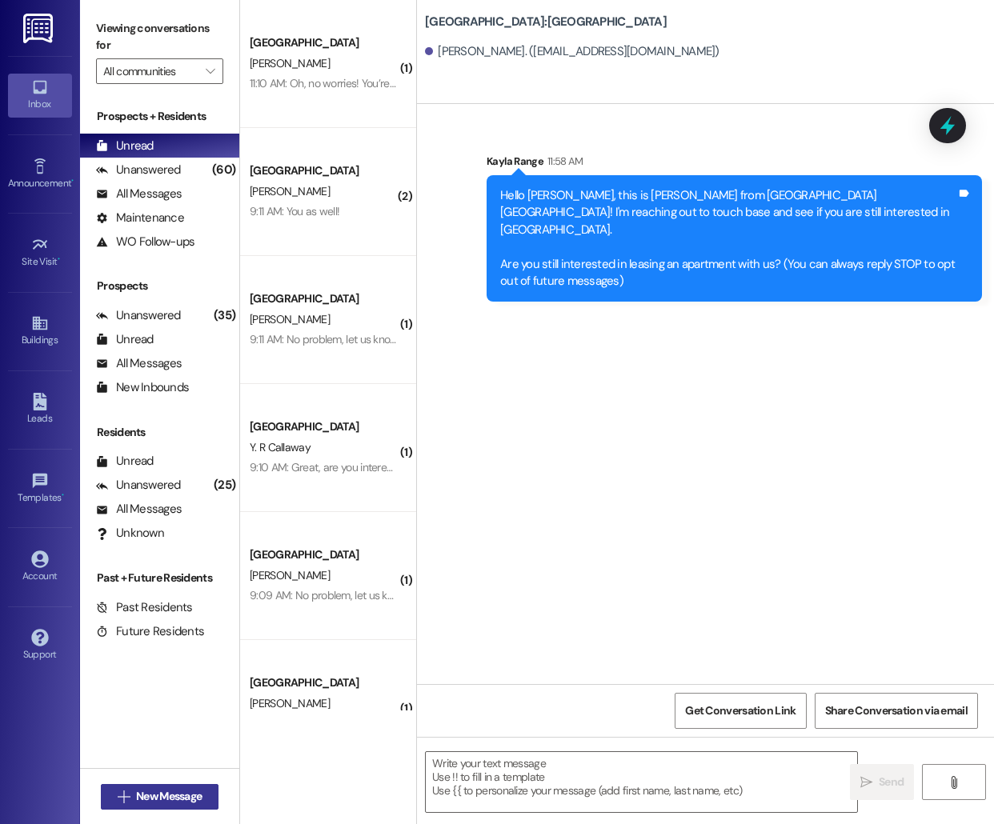
click at [187, 798] on span "New Message" at bounding box center [169, 796] width 66 height 17
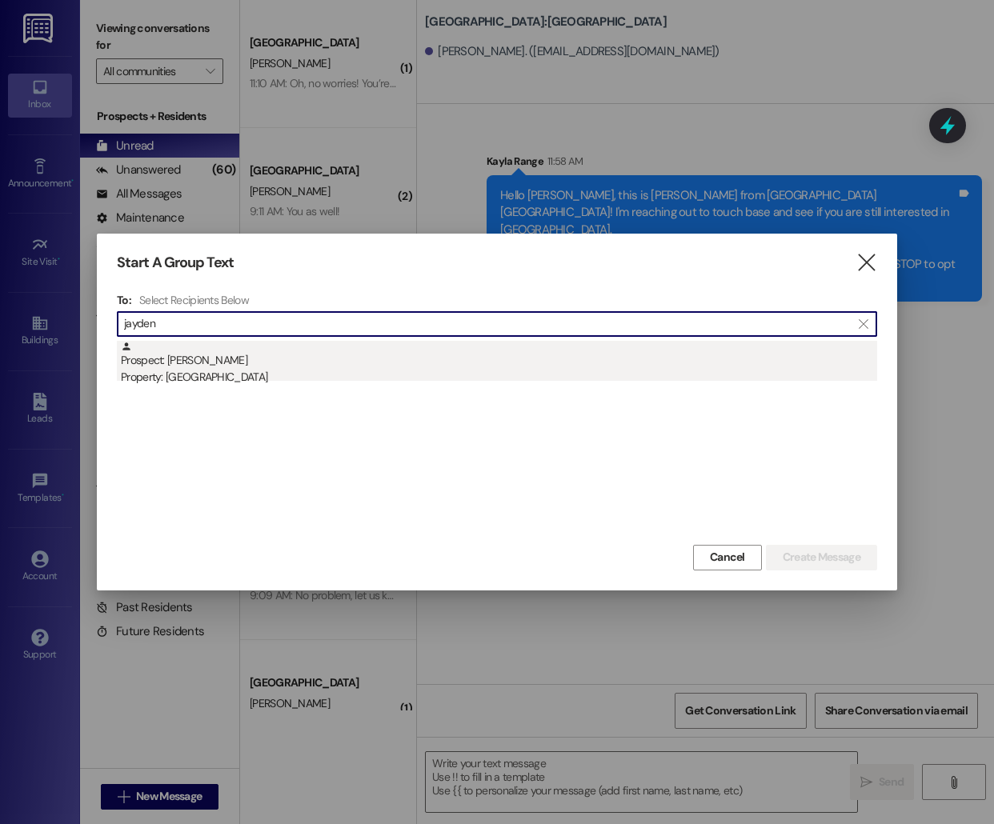
type input "jayden"
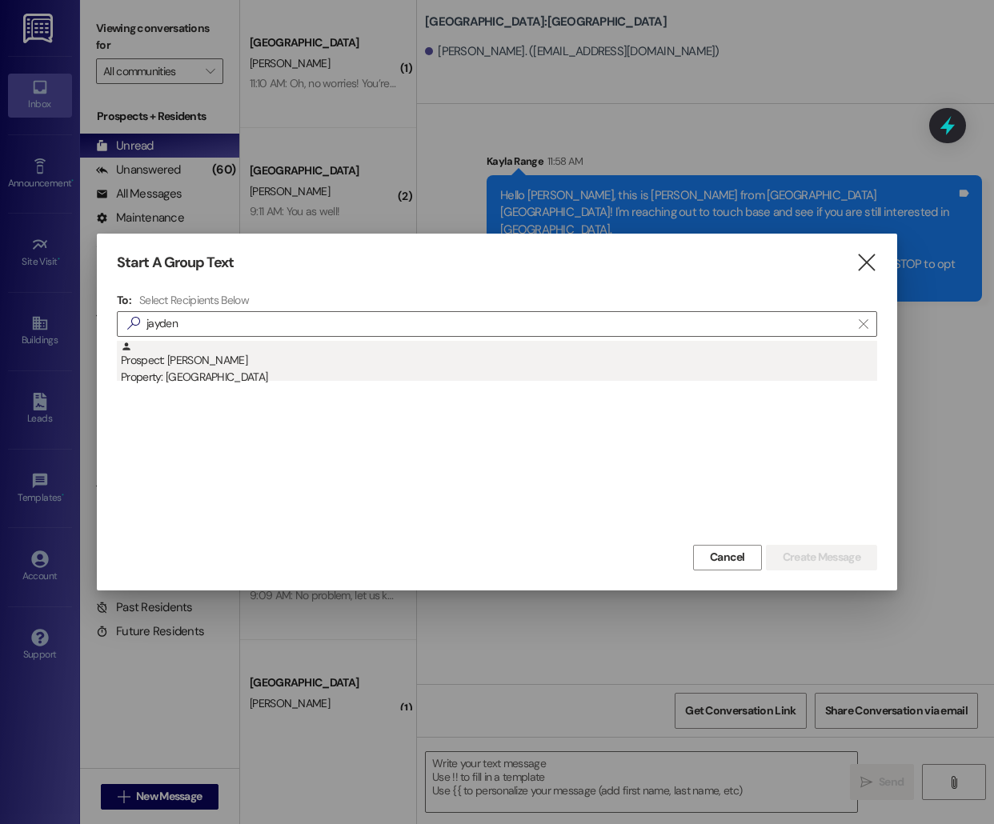
click at [579, 369] on div "Property: [GEOGRAPHIC_DATA]" at bounding box center [499, 377] width 756 height 17
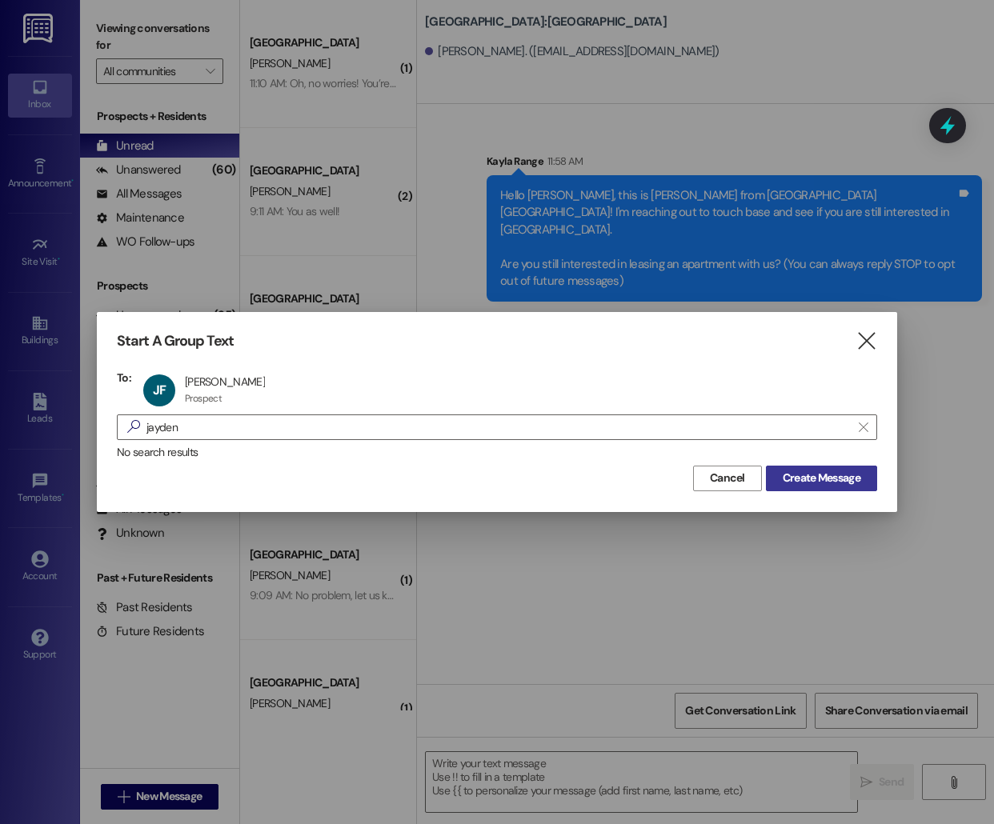
click at [850, 476] on span "Create Message" at bounding box center [821, 478] width 78 height 17
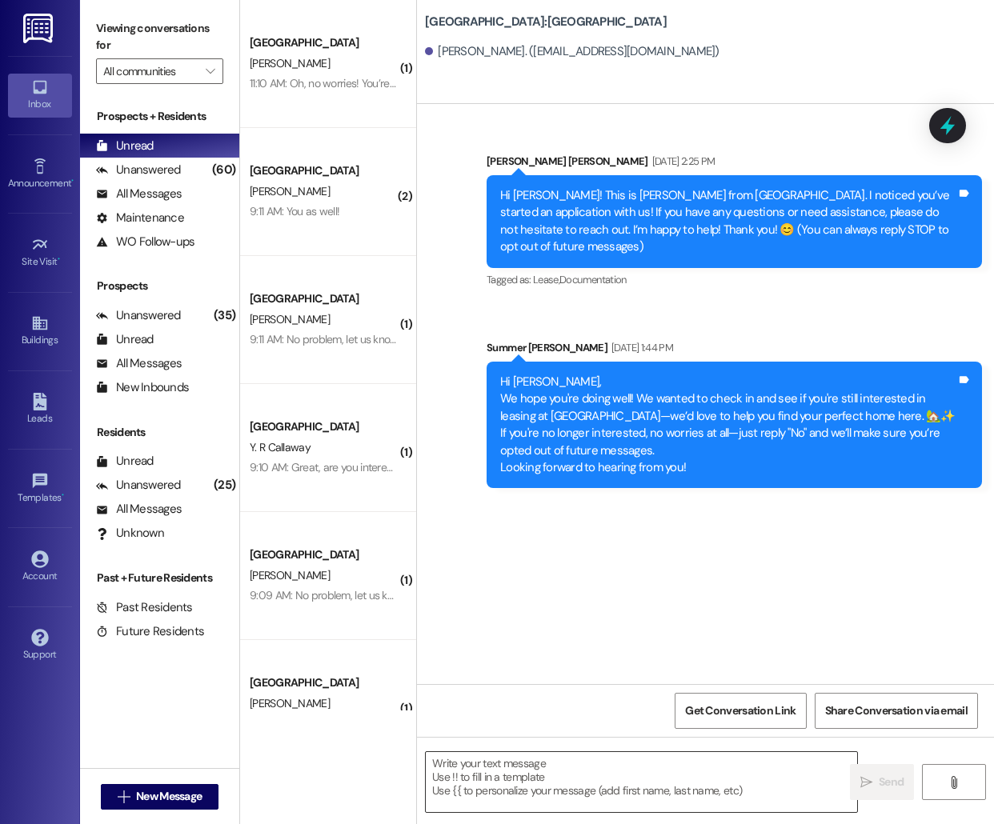
click at [496, 811] on textarea at bounding box center [641, 782] width 431 height 60
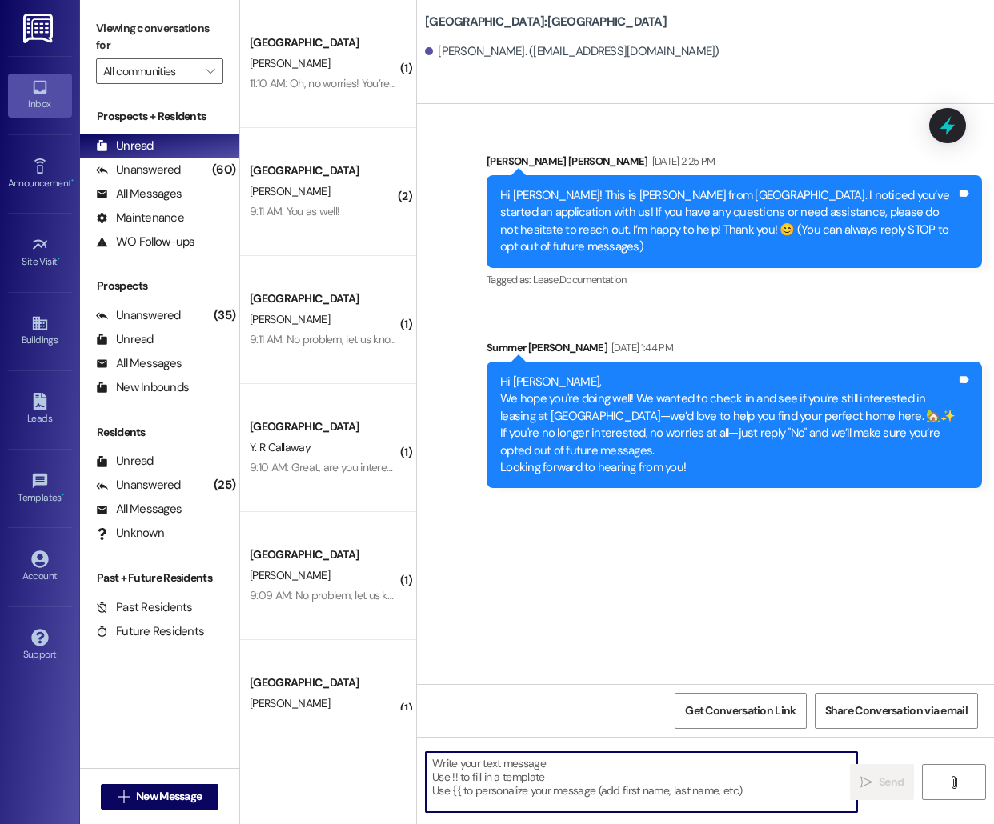
paste textarea "Hello [PERSON_NAME], this is [PERSON_NAME] from [GEOGRAPHIC_DATA] [GEOGRAPHIC_D…"
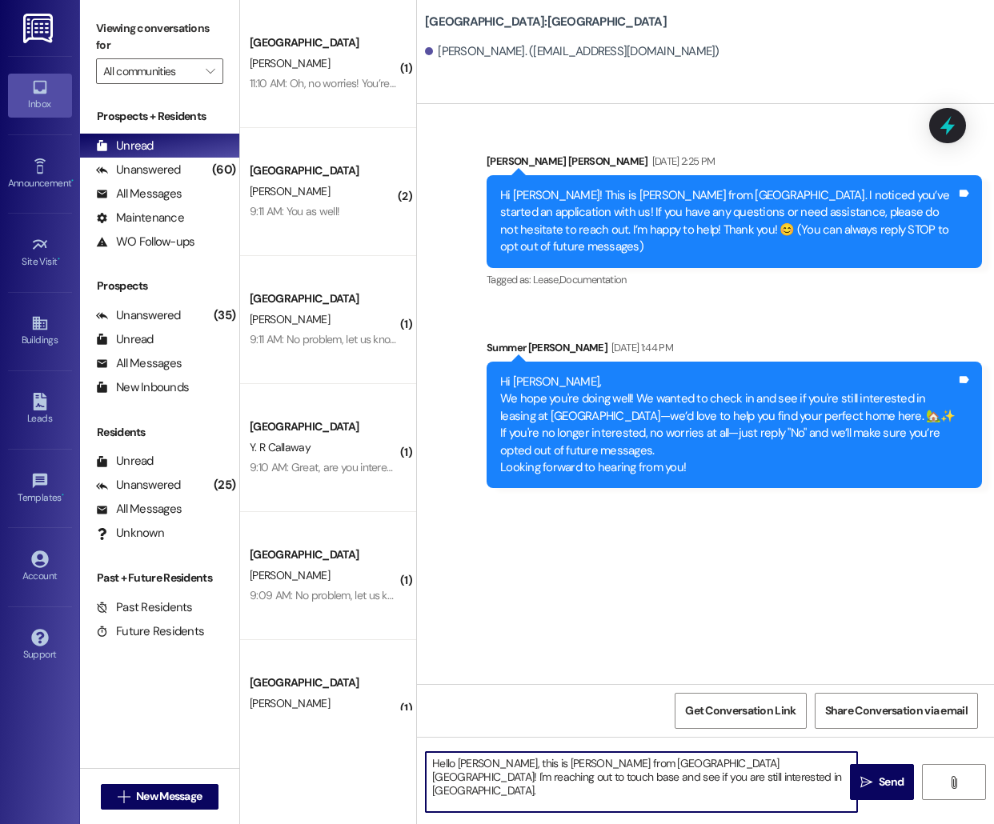
click at [471, 765] on textarea "Hello [PERSON_NAME], this is [PERSON_NAME] from [GEOGRAPHIC_DATA] [GEOGRAPHIC_D…" at bounding box center [641, 782] width 431 height 60
type textarea "Hello [PERSON_NAME], this is [PERSON_NAME] from [GEOGRAPHIC_DATA] [GEOGRAPHIC_D…"
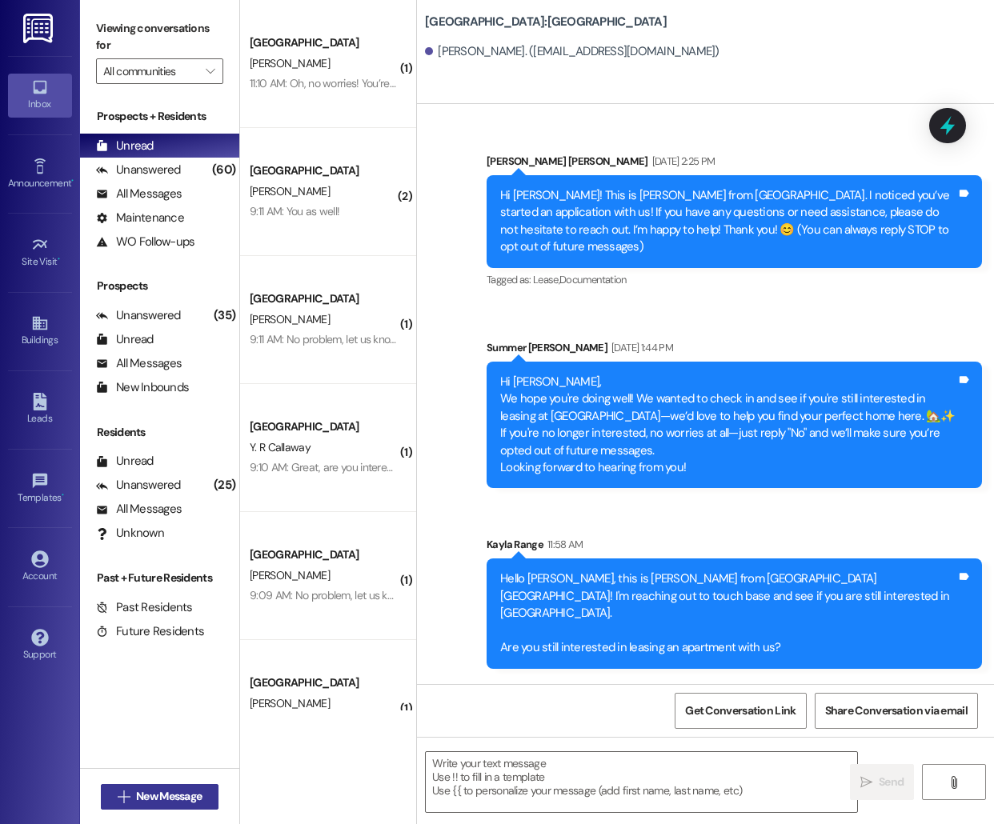
click at [161, 785] on button " New Message" at bounding box center [160, 797] width 118 height 26
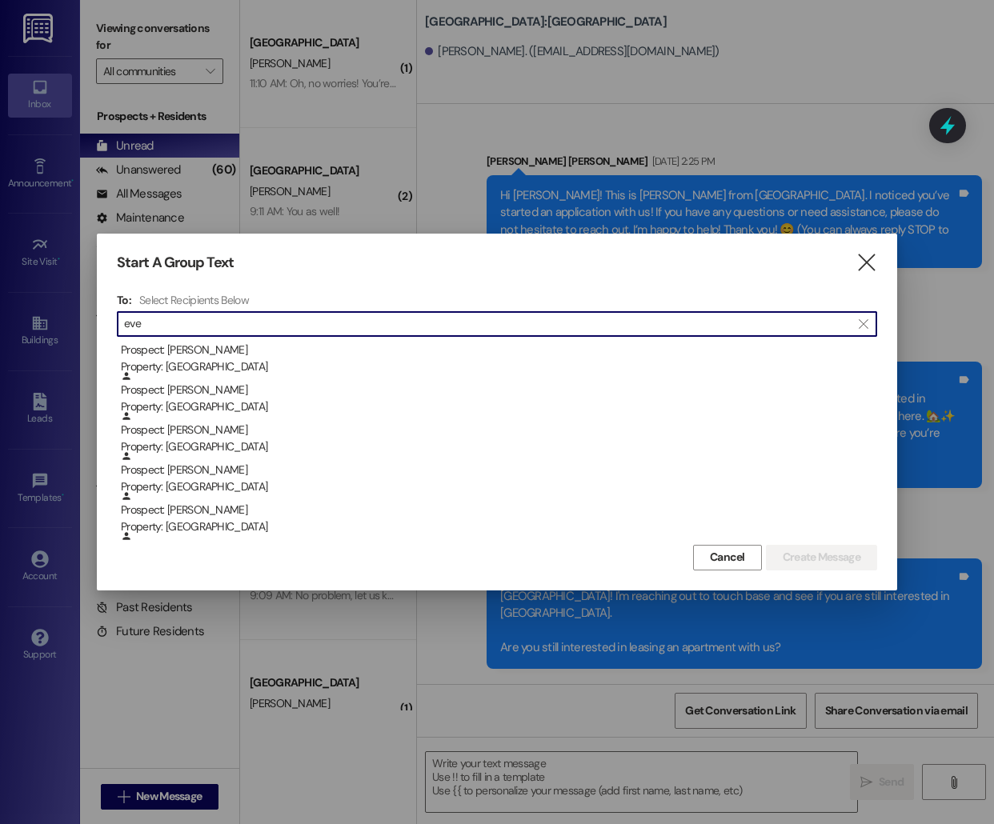
scroll to position [216, 0]
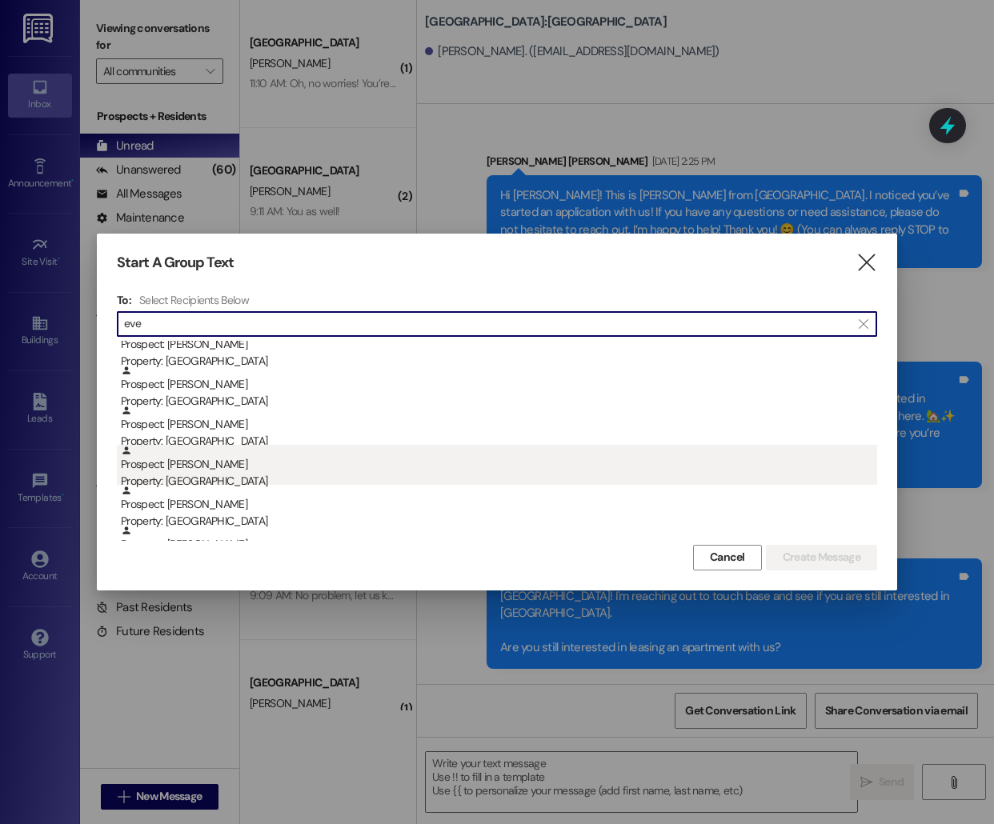
type input "eve"
click at [455, 474] on div "Property: [GEOGRAPHIC_DATA]" at bounding box center [499, 481] width 756 height 17
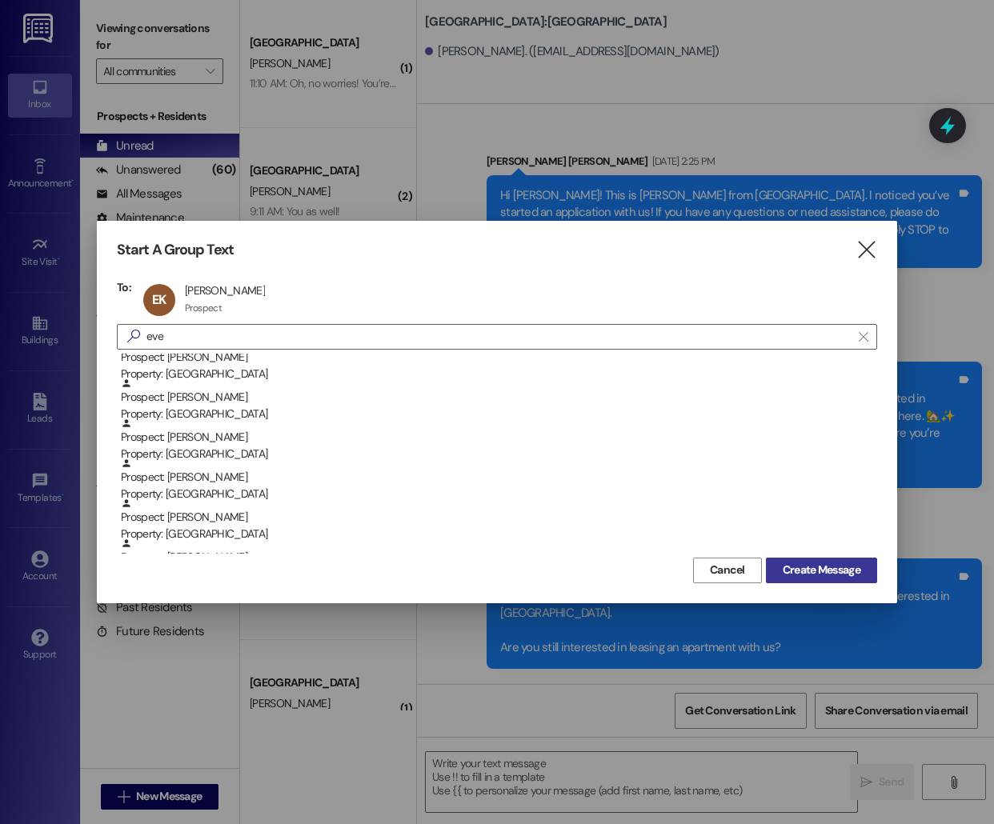
click at [789, 565] on span "Create Message" at bounding box center [821, 570] width 78 height 17
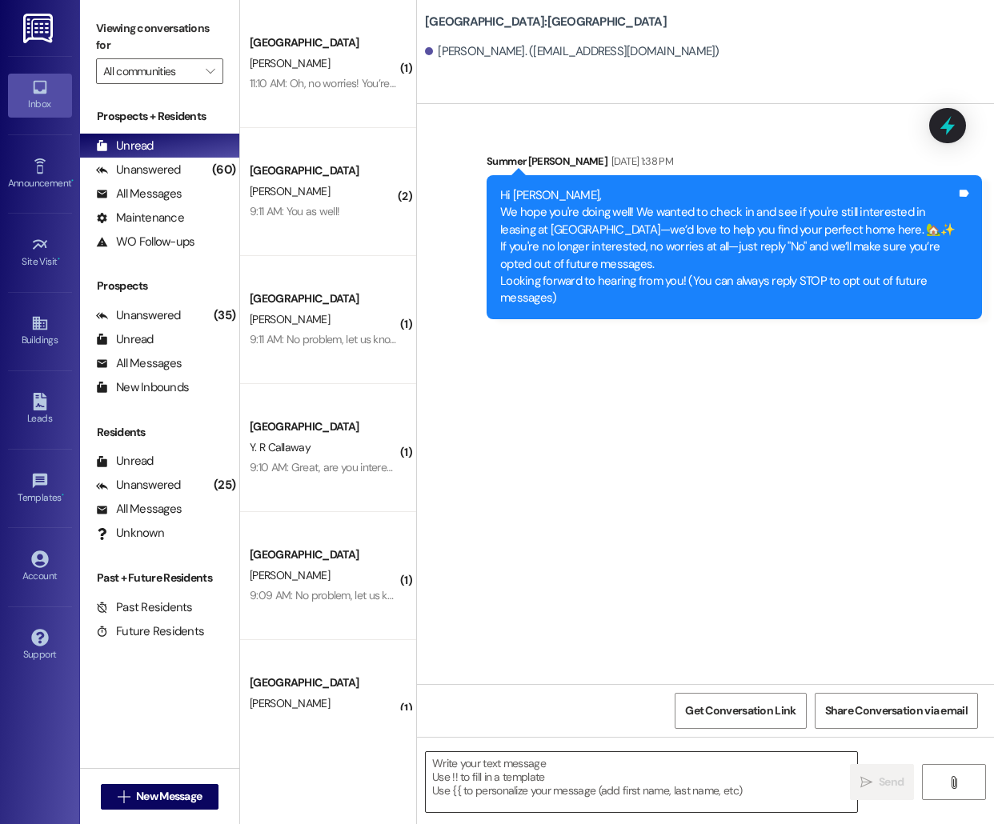
click at [550, 810] on textarea at bounding box center [641, 782] width 431 height 60
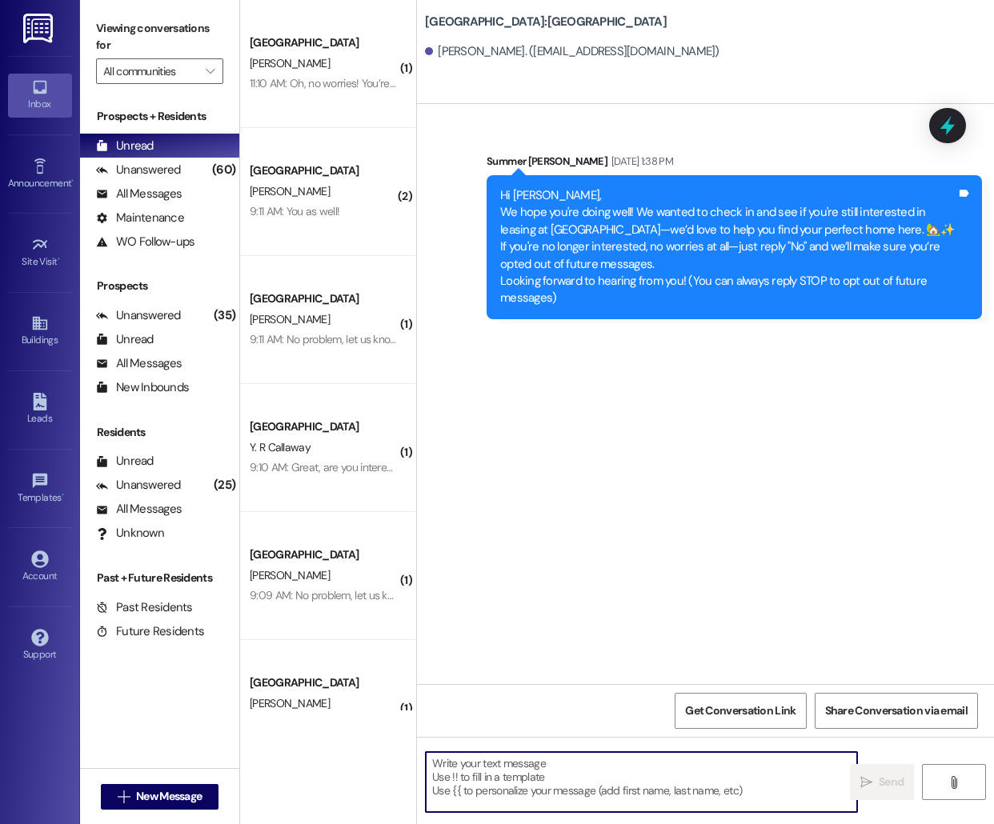
paste textarea "Hello [PERSON_NAME], this is [PERSON_NAME] from [GEOGRAPHIC_DATA] [GEOGRAPHIC_D…"
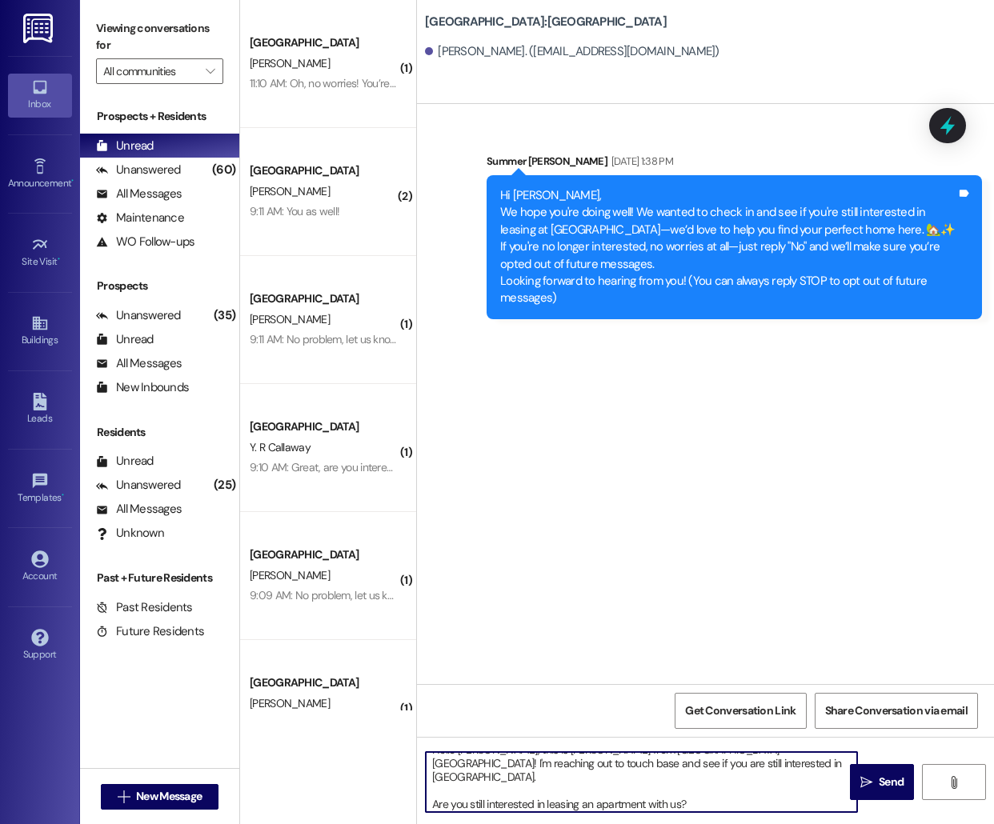
scroll to position [0, 0]
click at [469, 767] on textarea "Hello [PERSON_NAME], this is [PERSON_NAME] from [GEOGRAPHIC_DATA] [GEOGRAPHIC_D…" at bounding box center [641, 782] width 431 height 60
type textarea "Hello [PERSON_NAME], this is [PERSON_NAME] from [GEOGRAPHIC_DATA]! I'm reaching…"
click at [890, 790] on button " Send" at bounding box center [882, 782] width 64 height 36
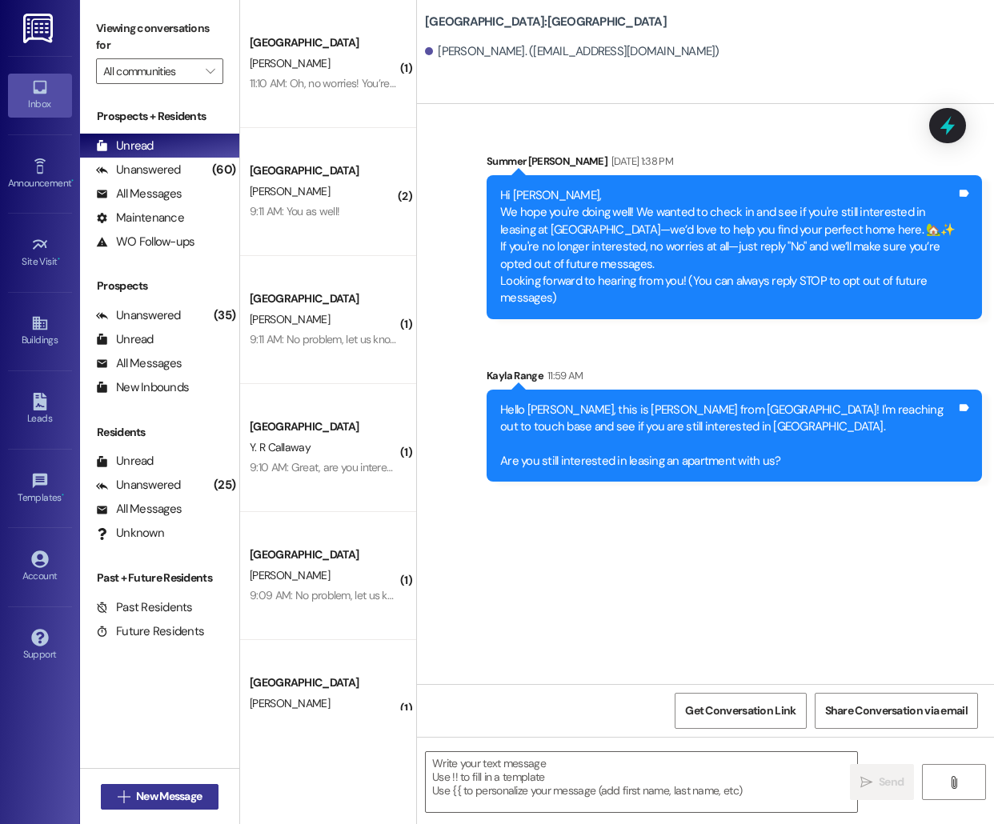
click at [133, 800] on span "New Message" at bounding box center [169, 796] width 72 height 17
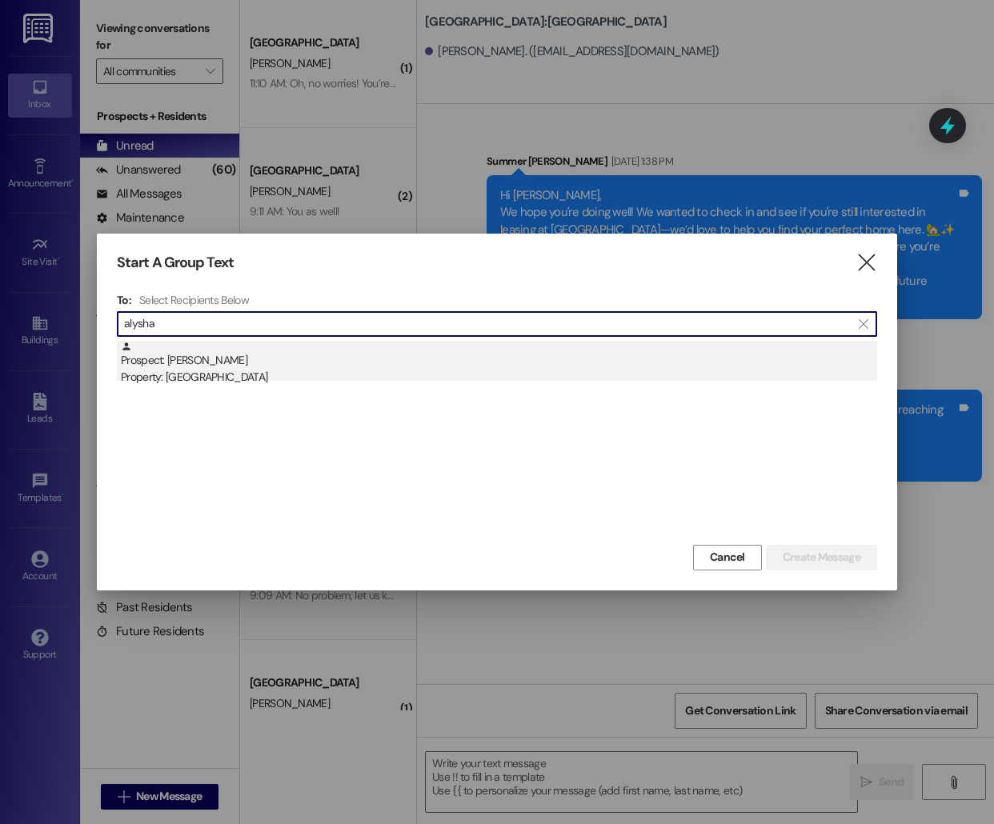
type input "alysha"
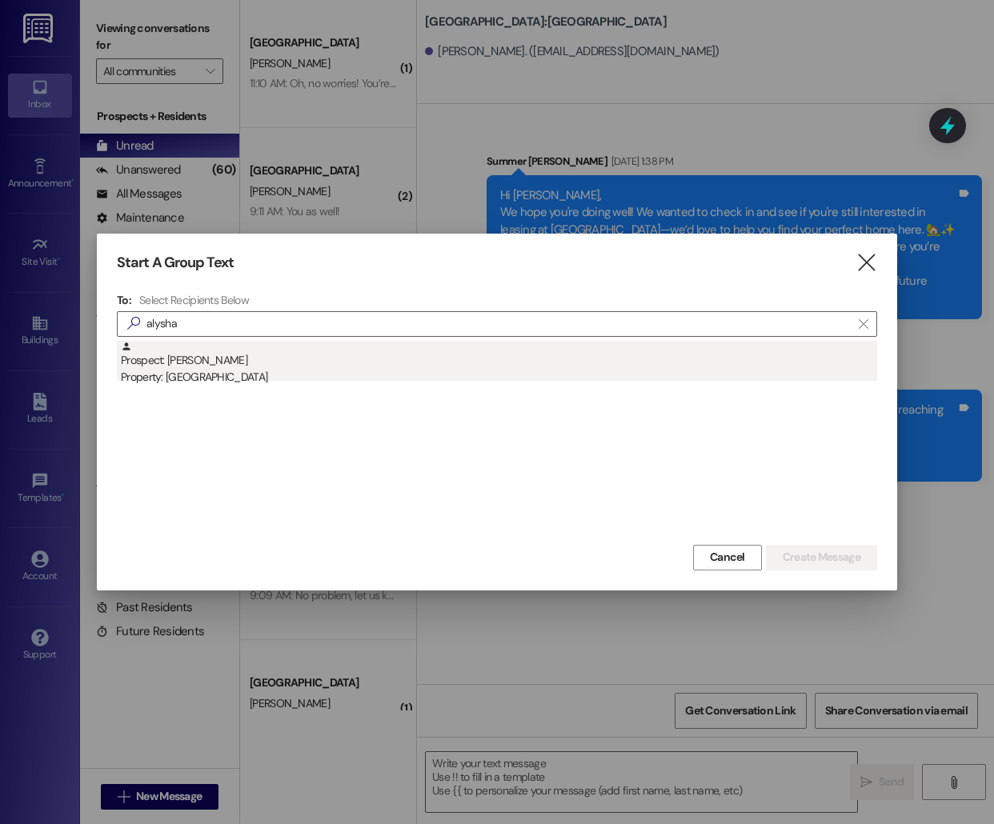
click at [486, 358] on div "Prospect: [PERSON_NAME] Property: [GEOGRAPHIC_DATA]" at bounding box center [499, 364] width 756 height 46
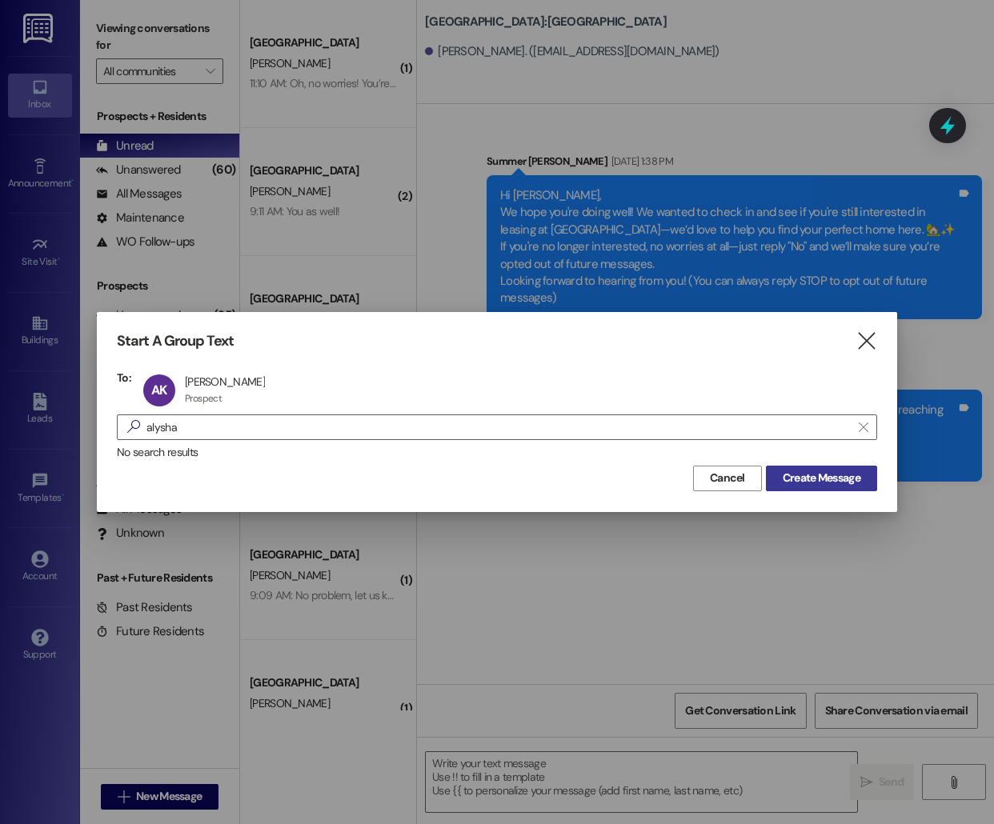
click at [834, 479] on span "Create Message" at bounding box center [821, 478] width 78 height 17
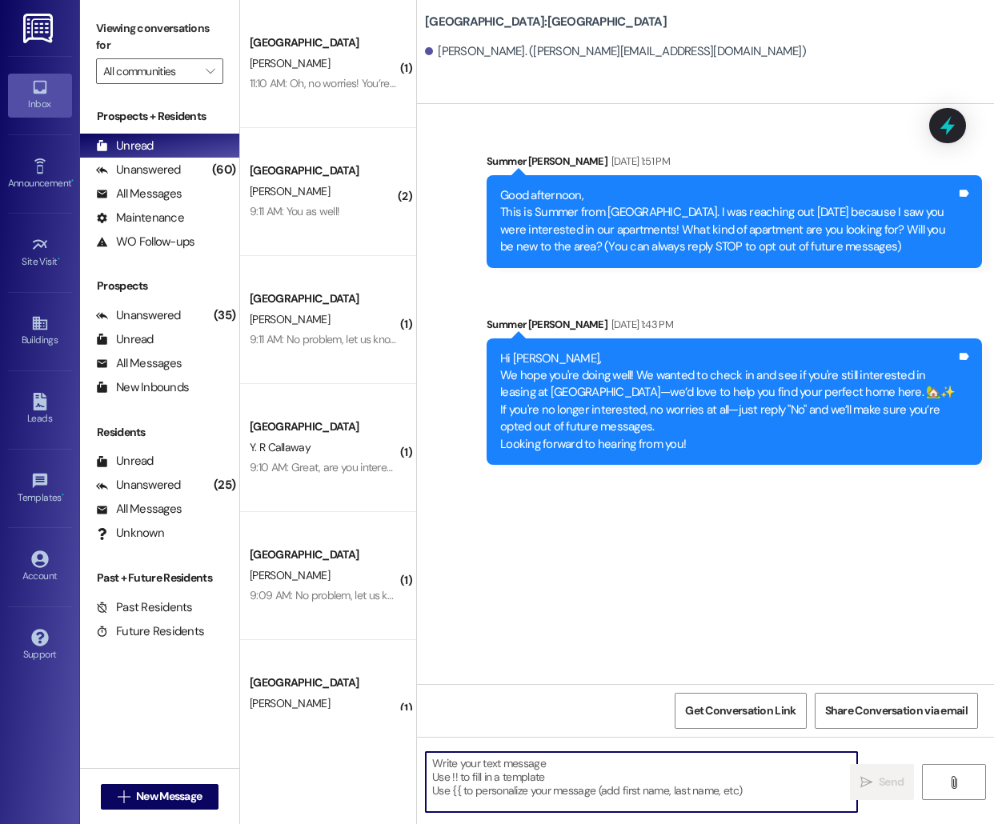
click at [575, 782] on textarea at bounding box center [641, 782] width 431 height 60
paste textarea "Hello [PERSON_NAME], this is [PERSON_NAME] from [GEOGRAPHIC_DATA] [GEOGRAPHIC_D…"
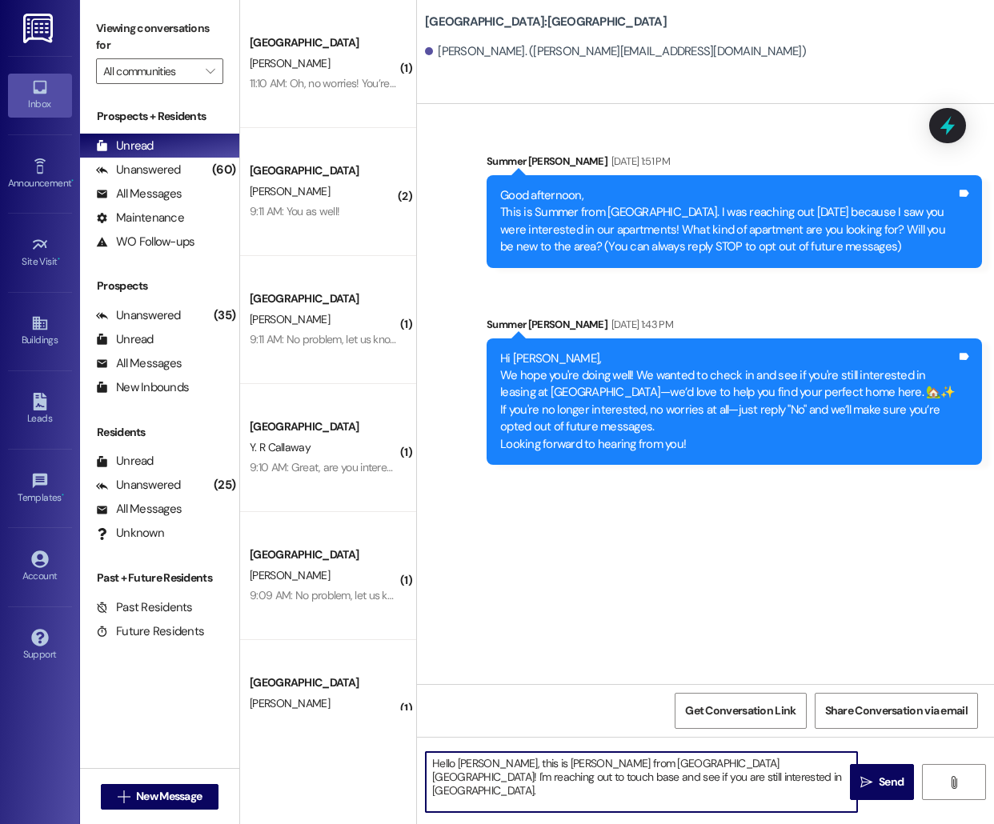
click at [466, 762] on textarea "Hello [PERSON_NAME], this is [PERSON_NAME] from [GEOGRAPHIC_DATA] [GEOGRAPHIC_D…" at bounding box center [641, 782] width 431 height 60
type textarea "Hello [PERSON_NAME], this is [PERSON_NAME] from [GEOGRAPHIC_DATA] [GEOGRAPHIC_D…"
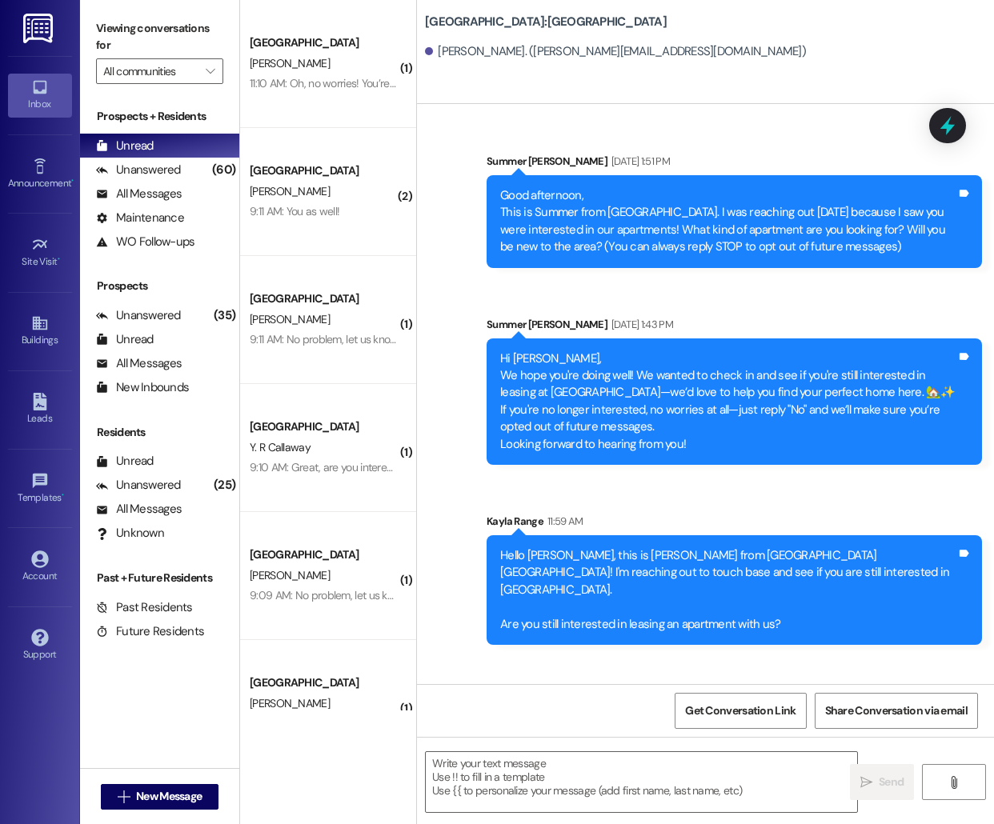
click at [157, 810] on div " New Message" at bounding box center [160, 797] width 118 height 40
click at [153, 793] on span "New Message" at bounding box center [169, 796] width 66 height 17
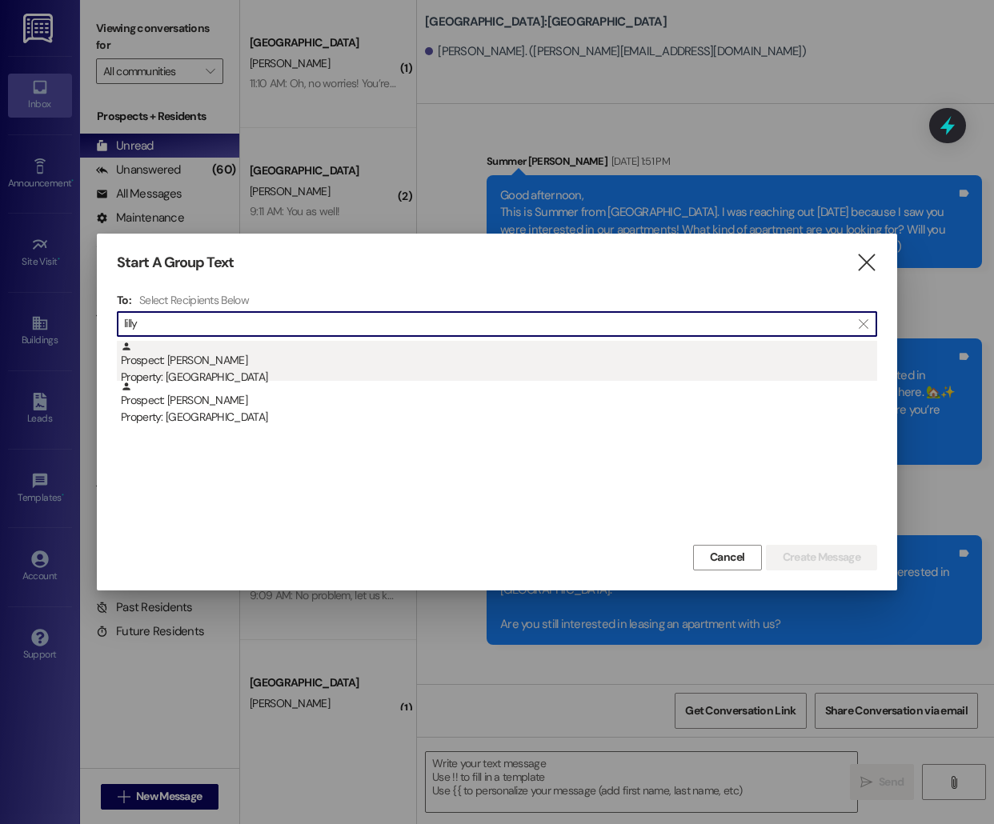
type input "lilly"
click at [422, 350] on div "Prospect: [PERSON_NAME] Property: [GEOGRAPHIC_DATA]" at bounding box center [499, 364] width 756 height 46
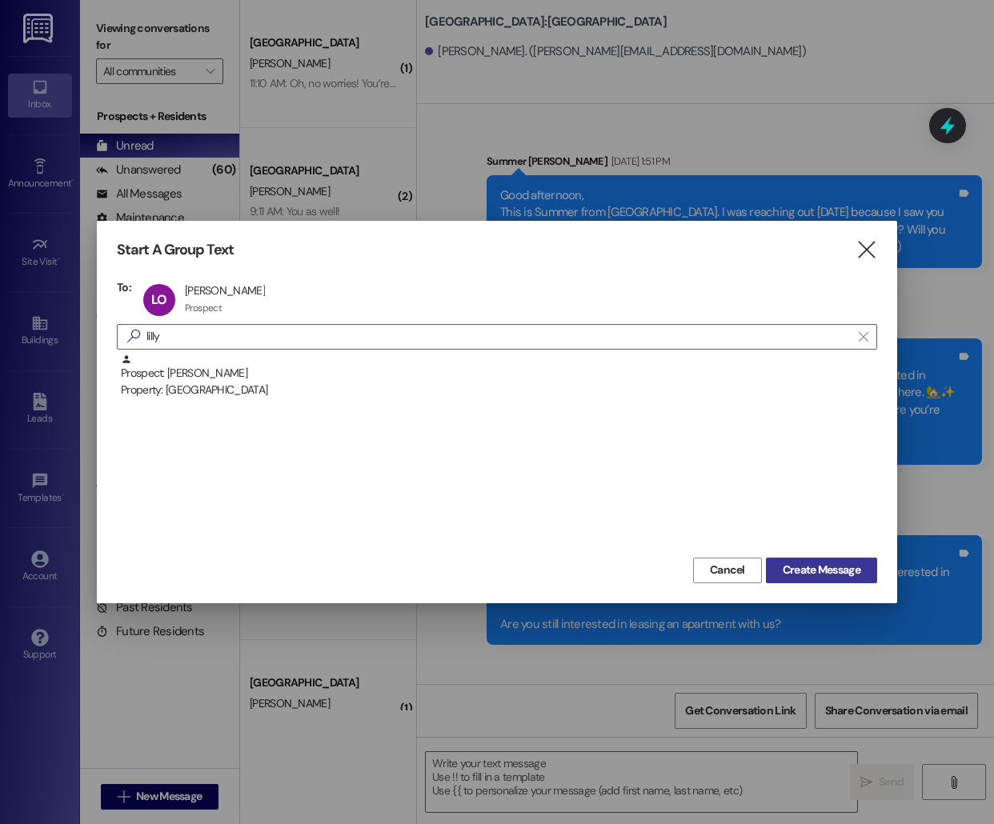
click at [813, 570] on span "Create Message" at bounding box center [821, 570] width 78 height 17
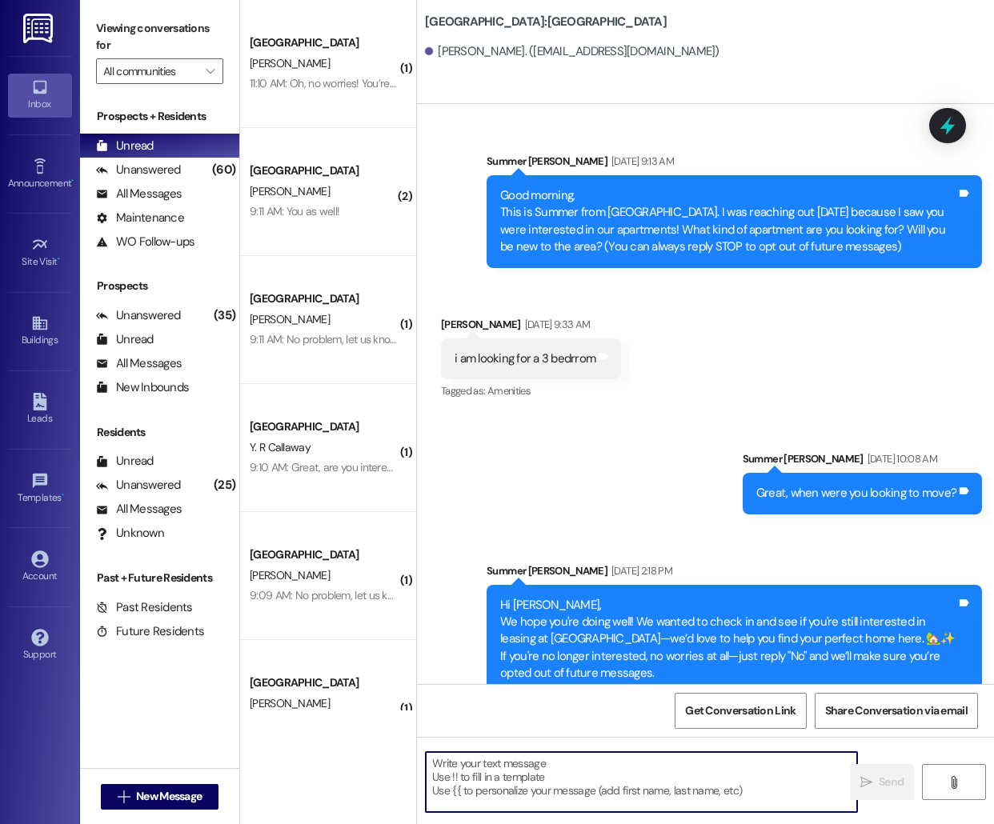
click at [542, 806] on textarea at bounding box center [641, 782] width 431 height 60
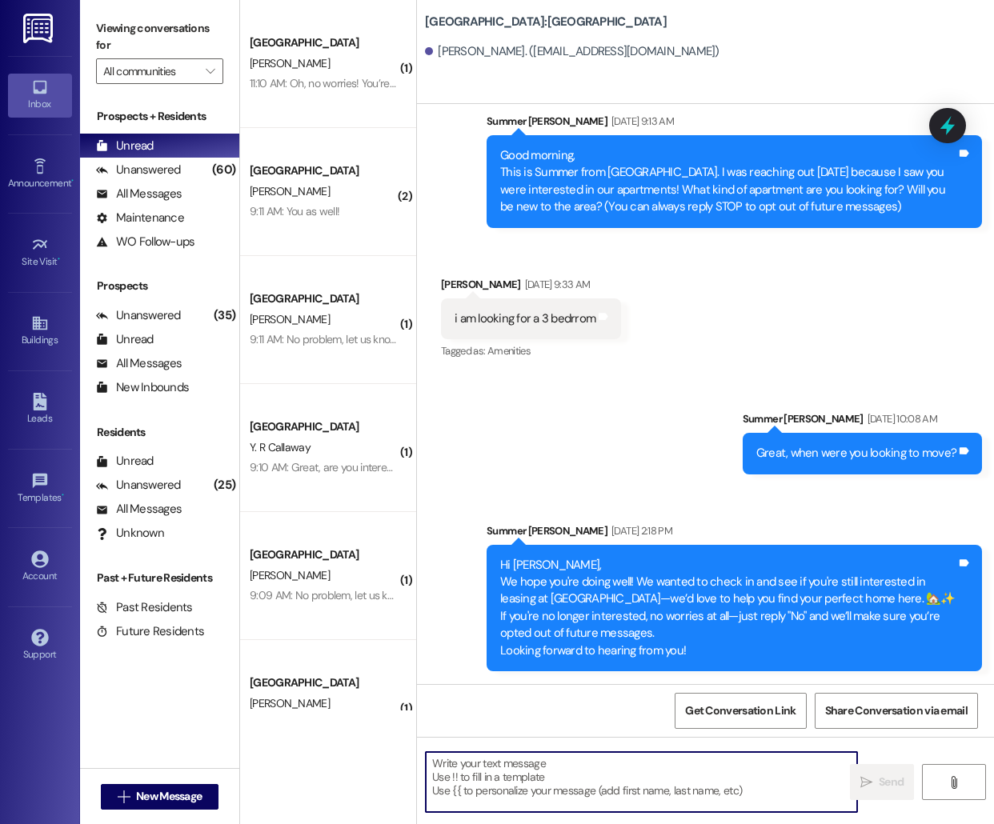
click at [478, 770] on textarea at bounding box center [641, 782] width 431 height 60
paste textarea "Hello [PERSON_NAME], this is [PERSON_NAME] from [GEOGRAPHIC_DATA] [GEOGRAPHIC_D…"
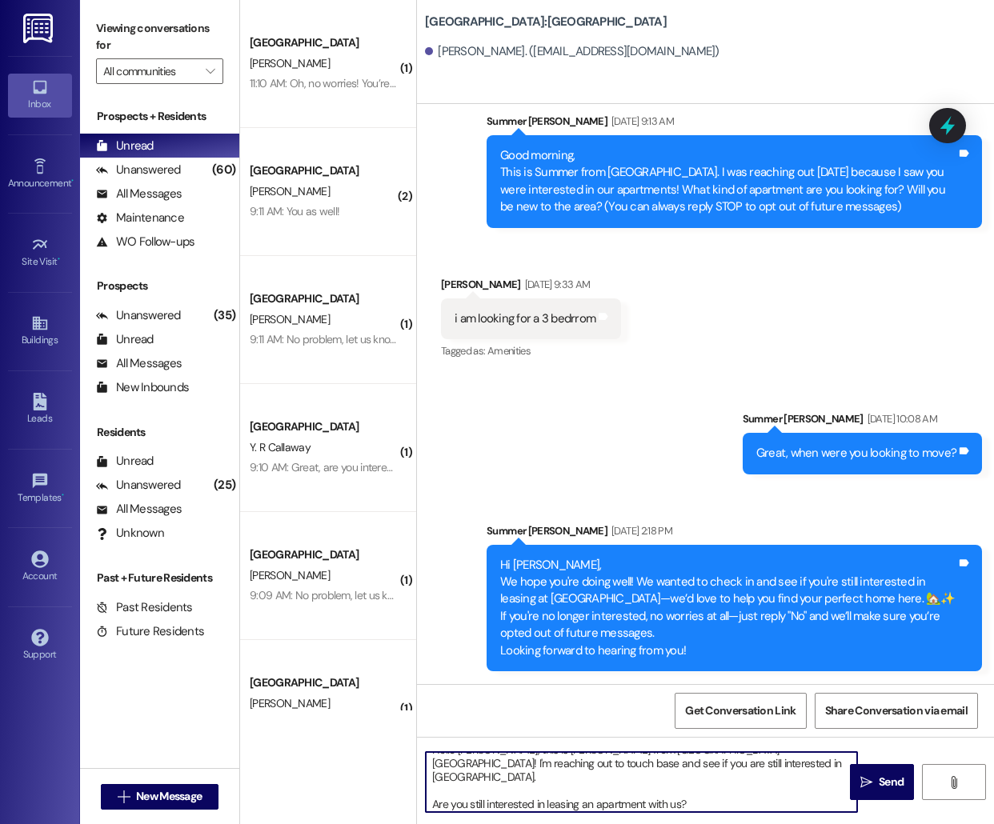
scroll to position [0, 0]
click at [467, 764] on textarea "Hello [PERSON_NAME], this is [PERSON_NAME] from [GEOGRAPHIC_DATA] [GEOGRAPHIC_D…" at bounding box center [641, 782] width 431 height 60
type textarea "Hello [PERSON_NAME], this is [PERSON_NAME] from [GEOGRAPHIC_DATA]! I'm reaching…"
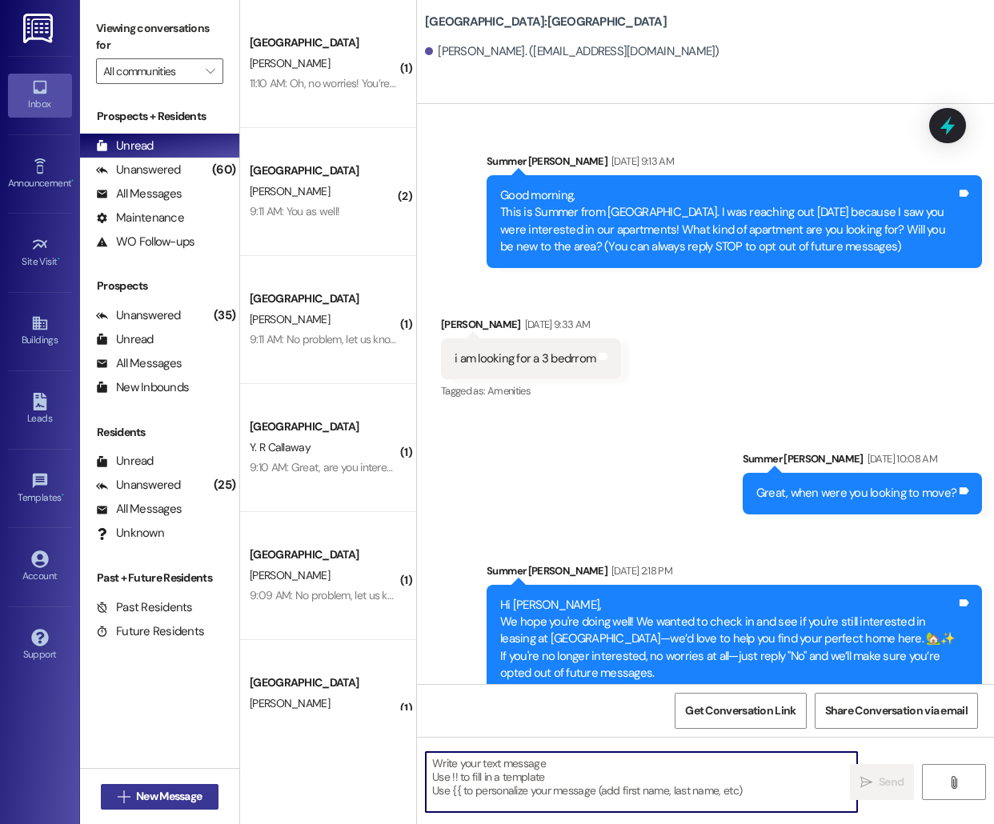
click at [156, 798] on span "New Message" at bounding box center [169, 796] width 66 height 17
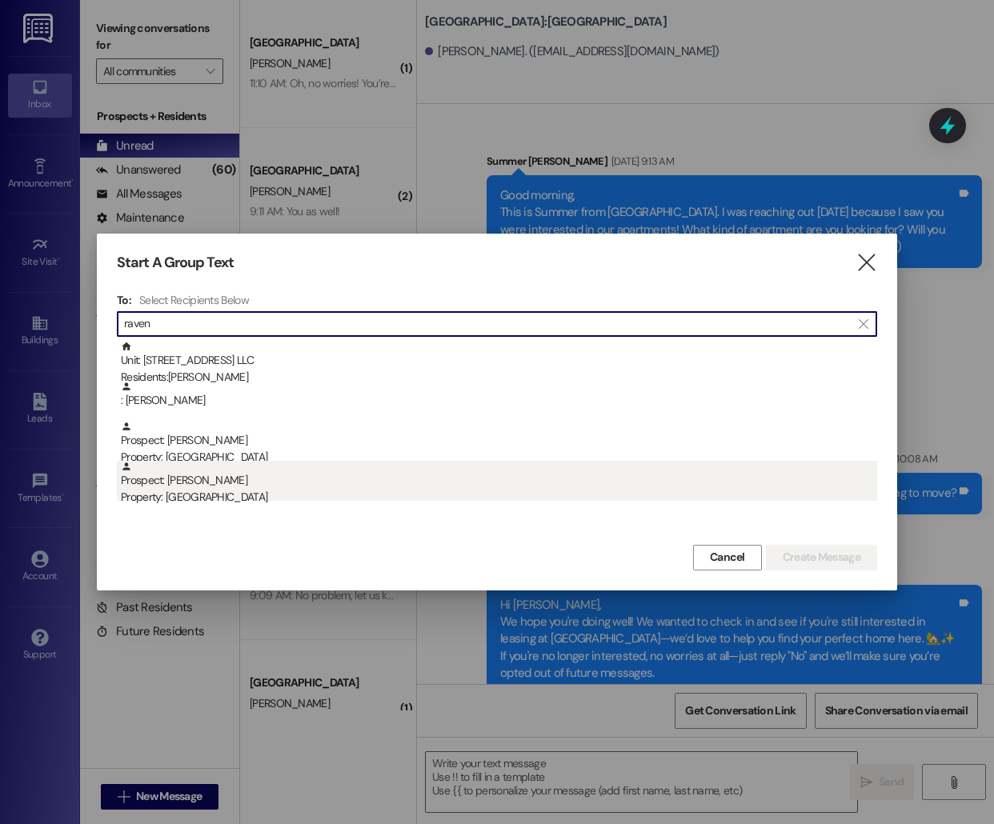
type input "raven"
click at [303, 472] on div "Prospect: [PERSON_NAME][GEOGRAPHIC_DATA] Property: [GEOGRAPHIC_DATA]" at bounding box center [499, 484] width 756 height 46
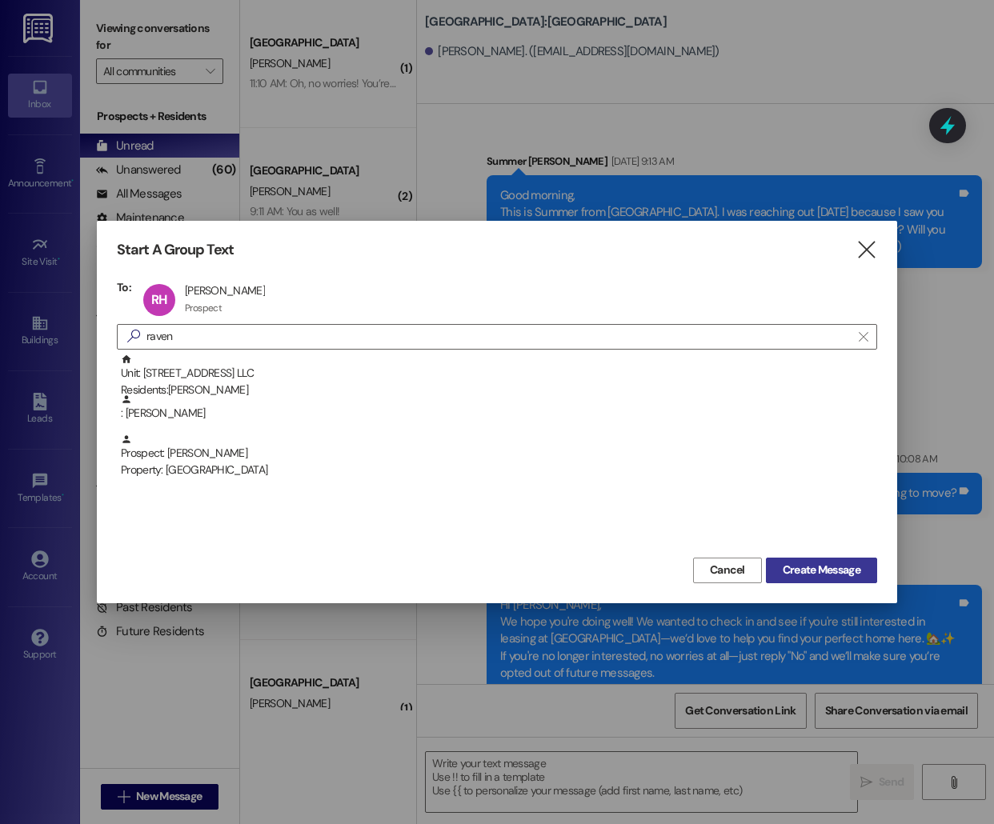
click at [810, 573] on span "Create Message" at bounding box center [821, 570] width 78 height 17
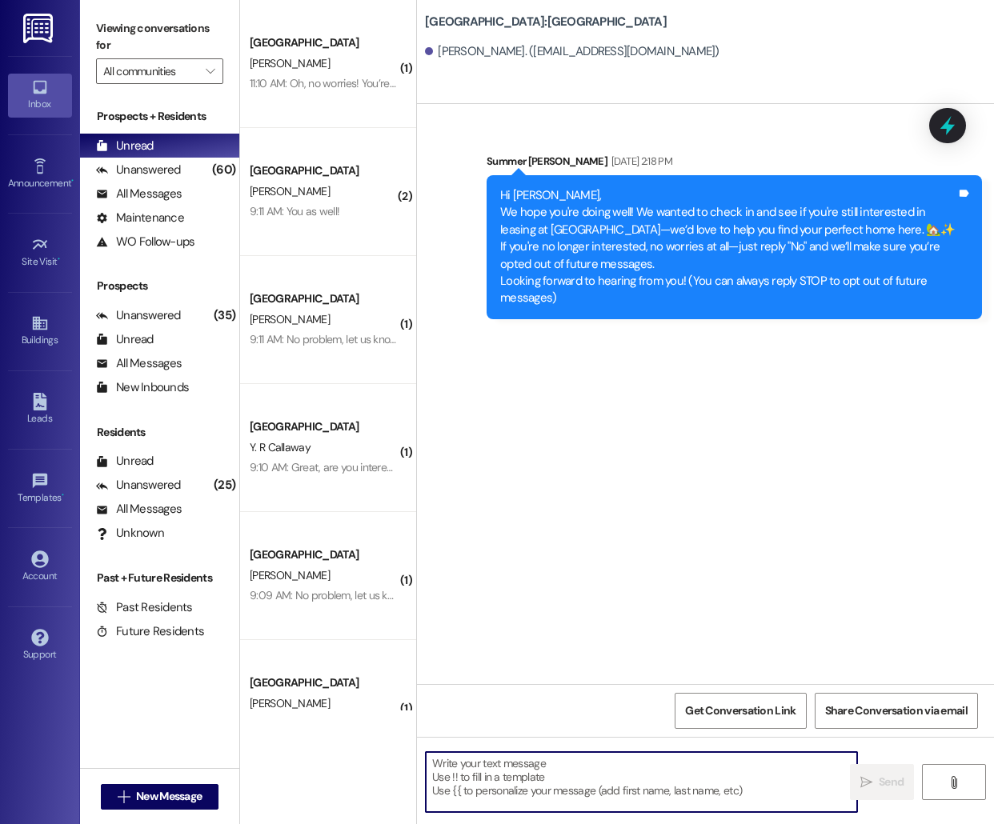
click at [504, 778] on textarea at bounding box center [641, 782] width 431 height 60
paste textarea "Hello [PERSON_NAME], this is [PERSON_NAME] from [GEOGRAPHIC_DATA] [GEOGRAPHIC_D…"
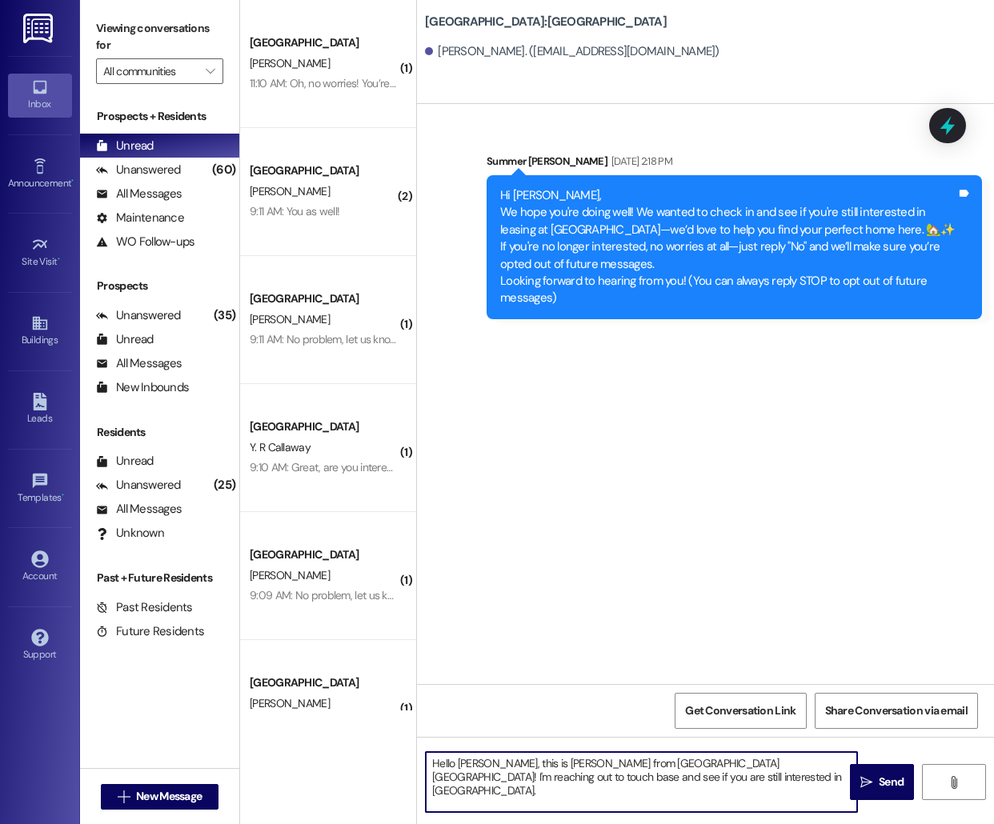
click at [472, 762] on textarea "Hello [PERSON_NAME], this is [PERSON_NAME] from [GEOGRAPHIC_DATA] [GEOGRAPHIC_D…" at bounding box center [641, 782] width 431 height 60
type textarea "Hello [PERSON_NAME], this is [PERSON_NAME] from [GEOGRAPHIC_DATA]! I'm reaching…"
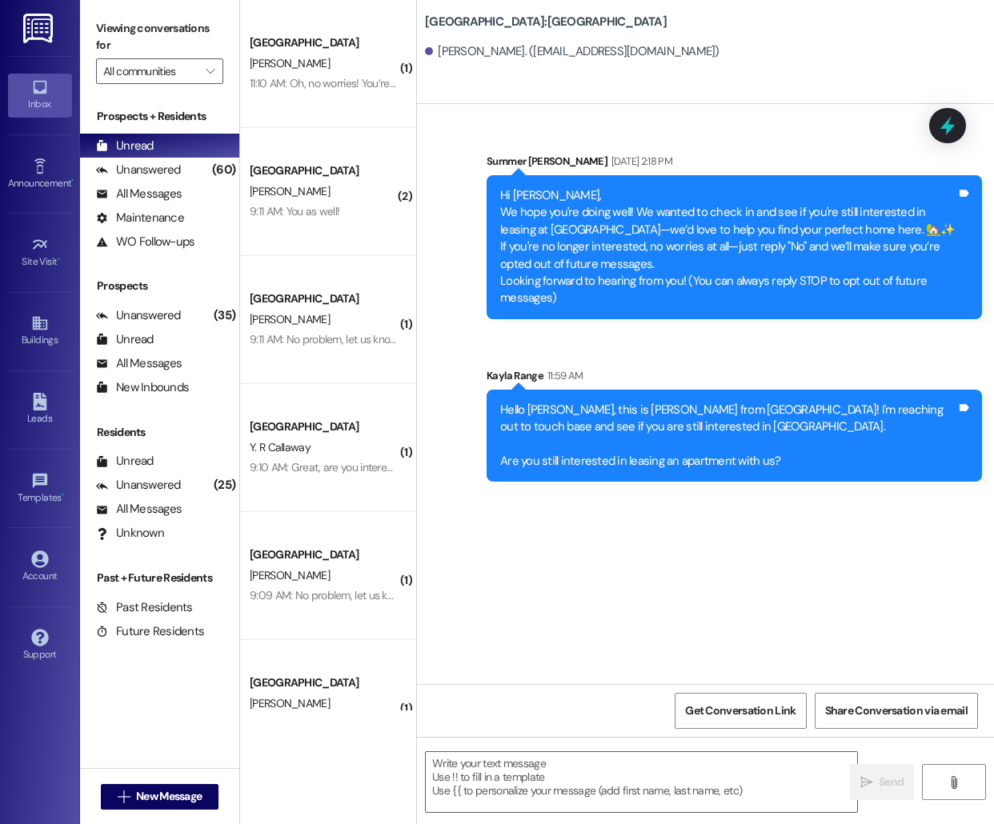
click at [132, 814] on div " New Message" at bounding box center [160, 797] width 118 height 40
click at [134, 805] on button " New Message" at bounding box center [160, 797] width 118 height 26
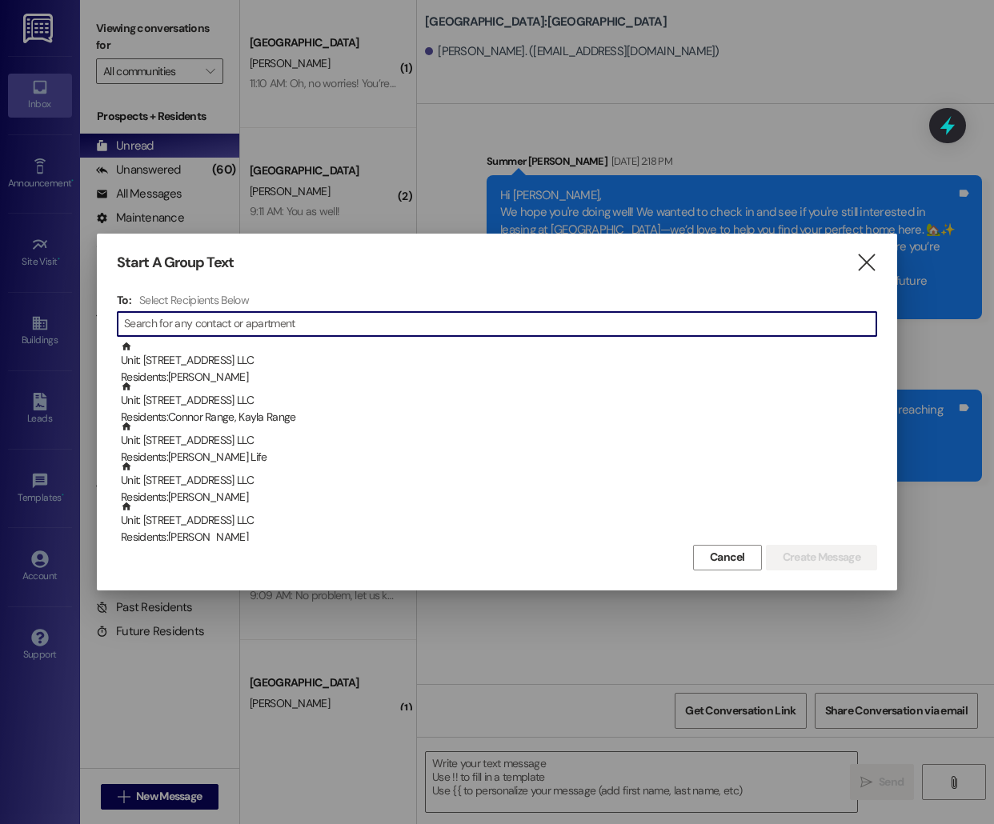
type input "p"
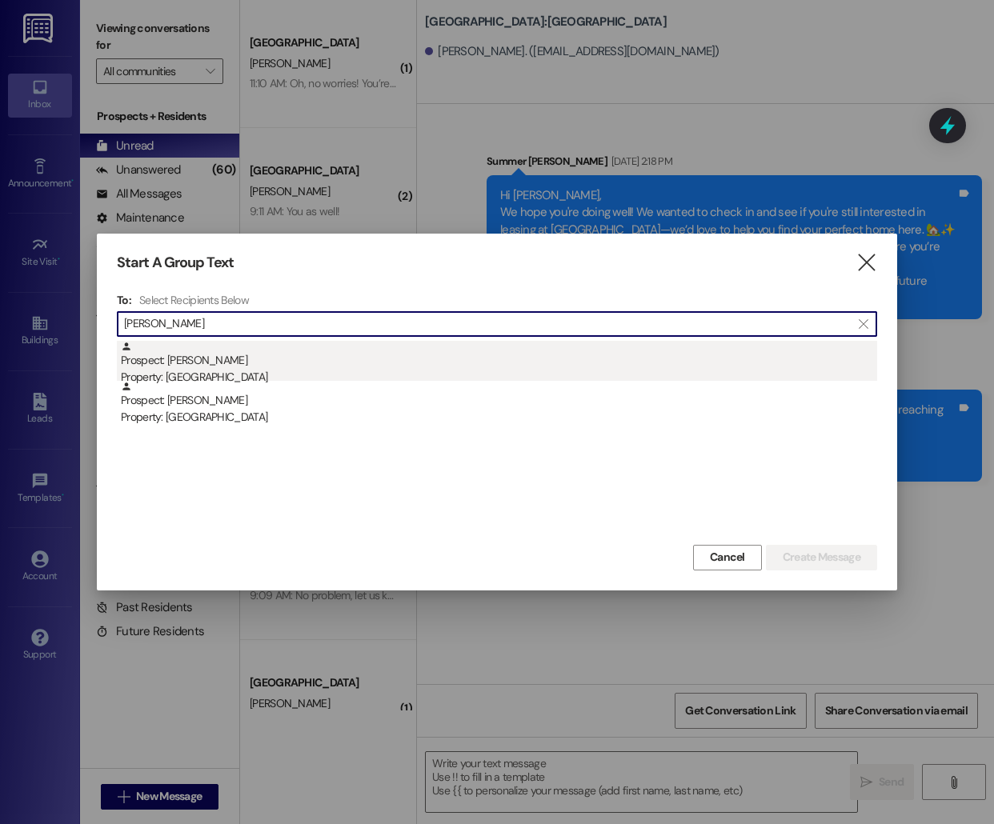
type input "[PERSON_NAME]"
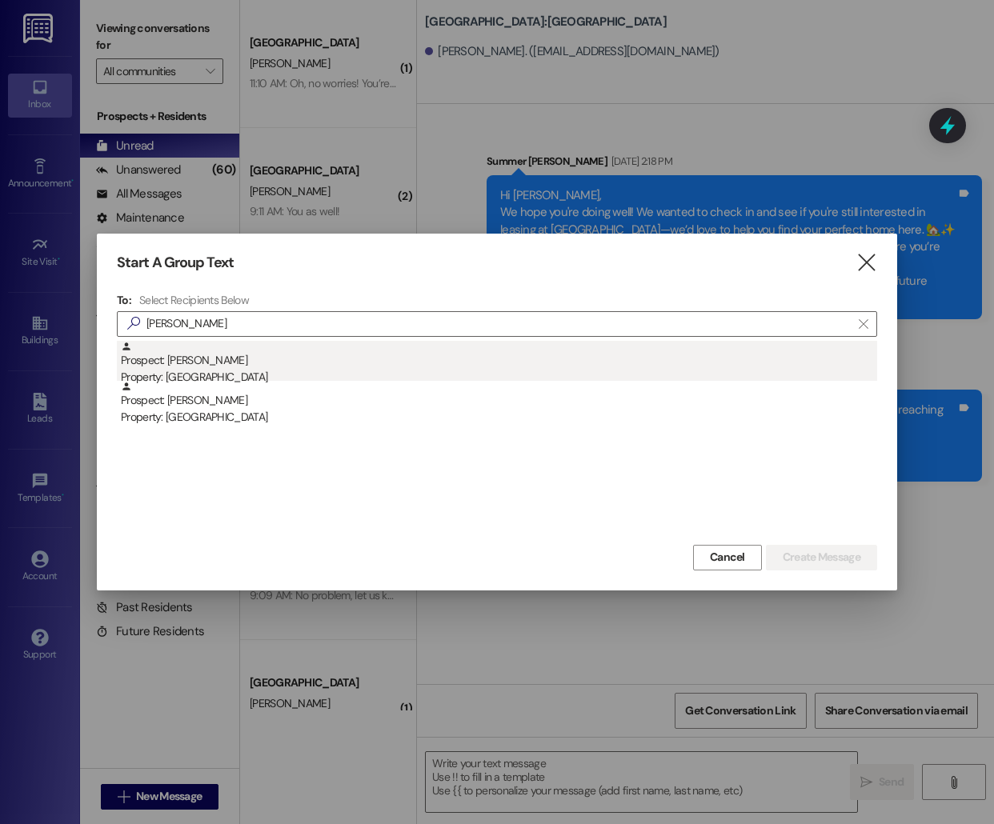
click at [451, 368] on div "Prospect: [PERSON_NAME] Property: [GEOGRAPHIC_DATA]" at bounding box center [499, 364] width 756 height 46
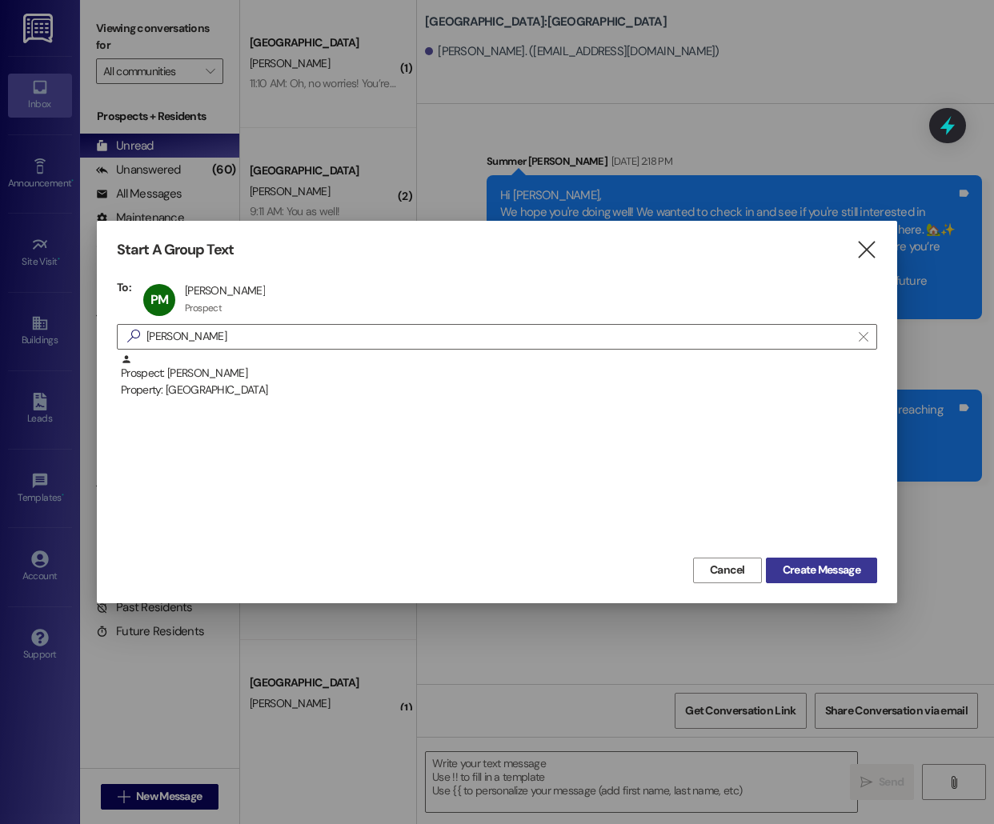
click at [794, 570] on span "Create Message" at bounding box center [821, 570] width 78 height 17
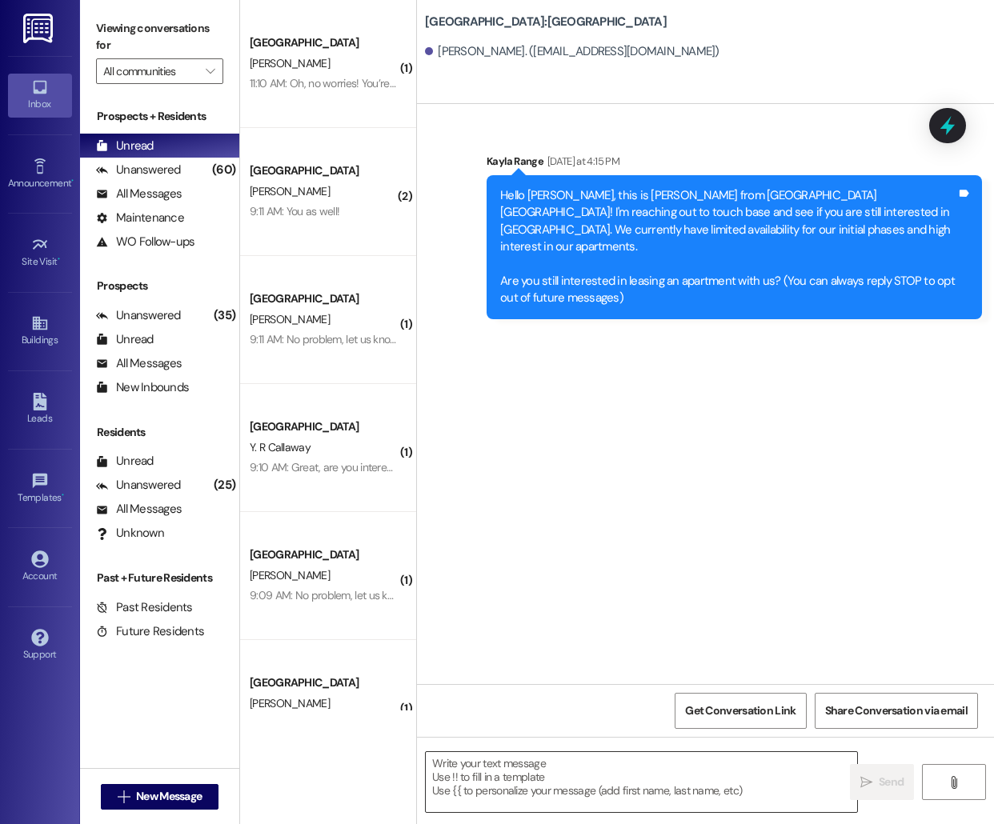
click at [479, 786] on textarea at bounding box center [641, 782] width 431 height 60
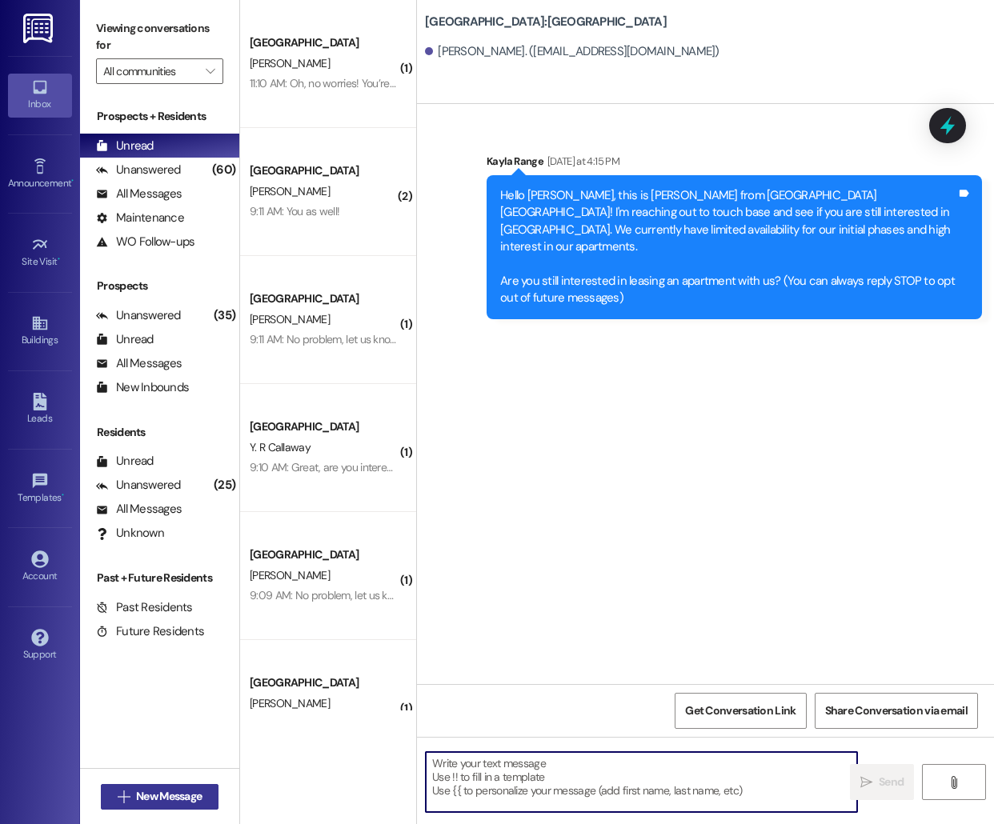
click at [171, 789] on span "New Message" at bounding box center [169, 796] width 66 height 17
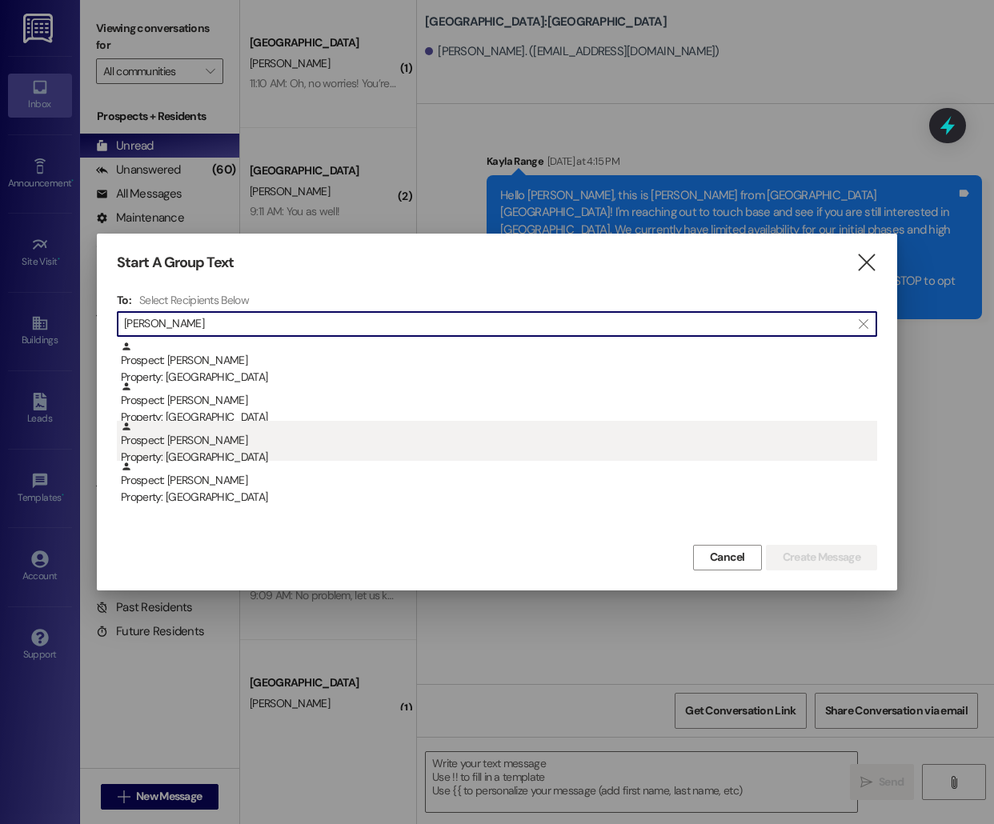
type input "[PERSON_NAME]"
click at [446, 439] on div "Prospect: [PERSON_NAME] Property: [GEOGRAPHIC_DATA]" at bounding box center [499, 444] width 756 height 46
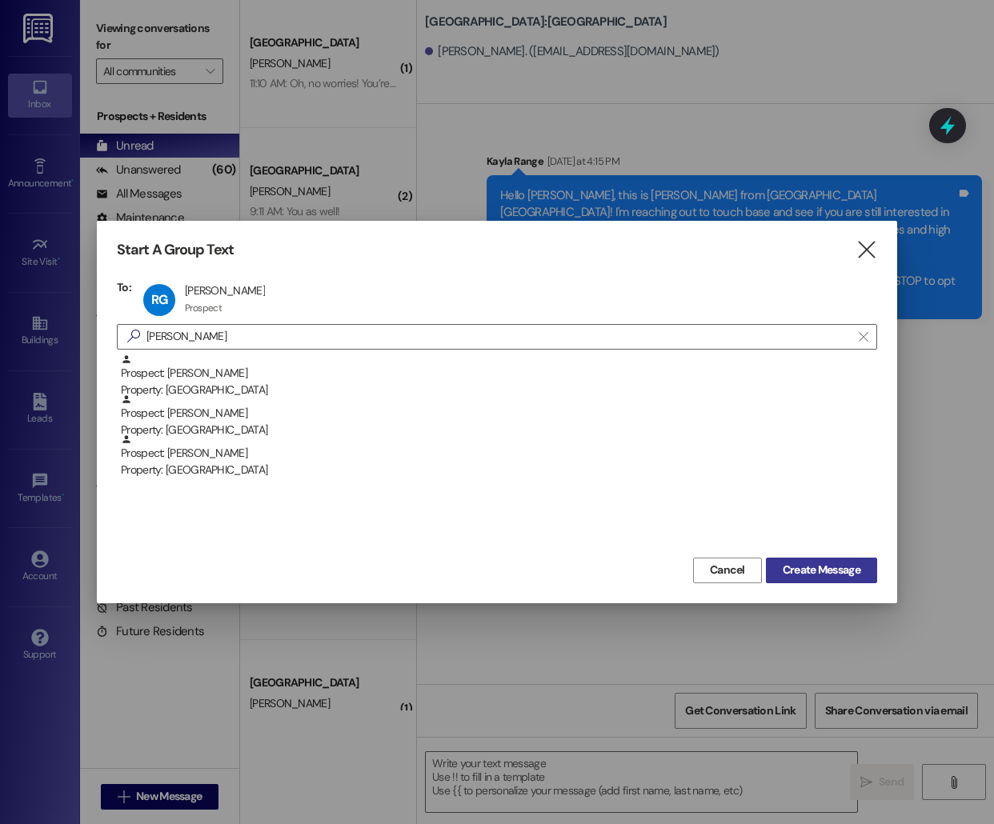
click at [822, 570] on span "Create Message" at bounding box center [821, 570] width 78 height 17
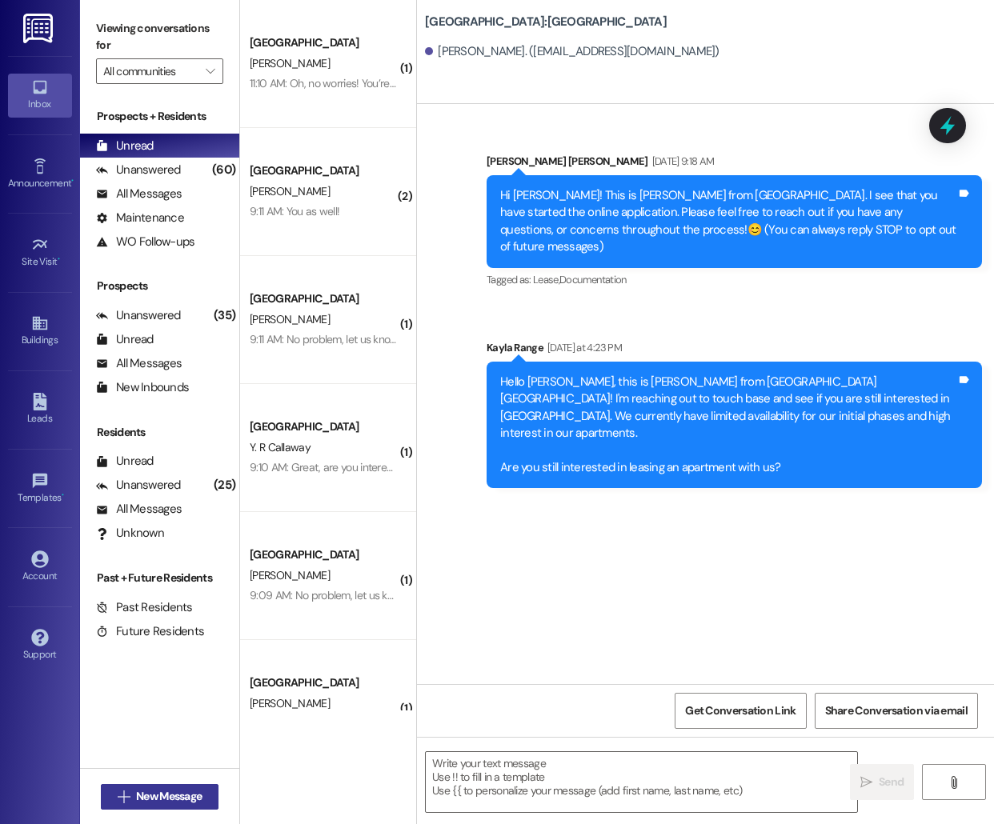
click at [147, 802] on span "New Message" at bounding box center [169, 796] width 66 height 17
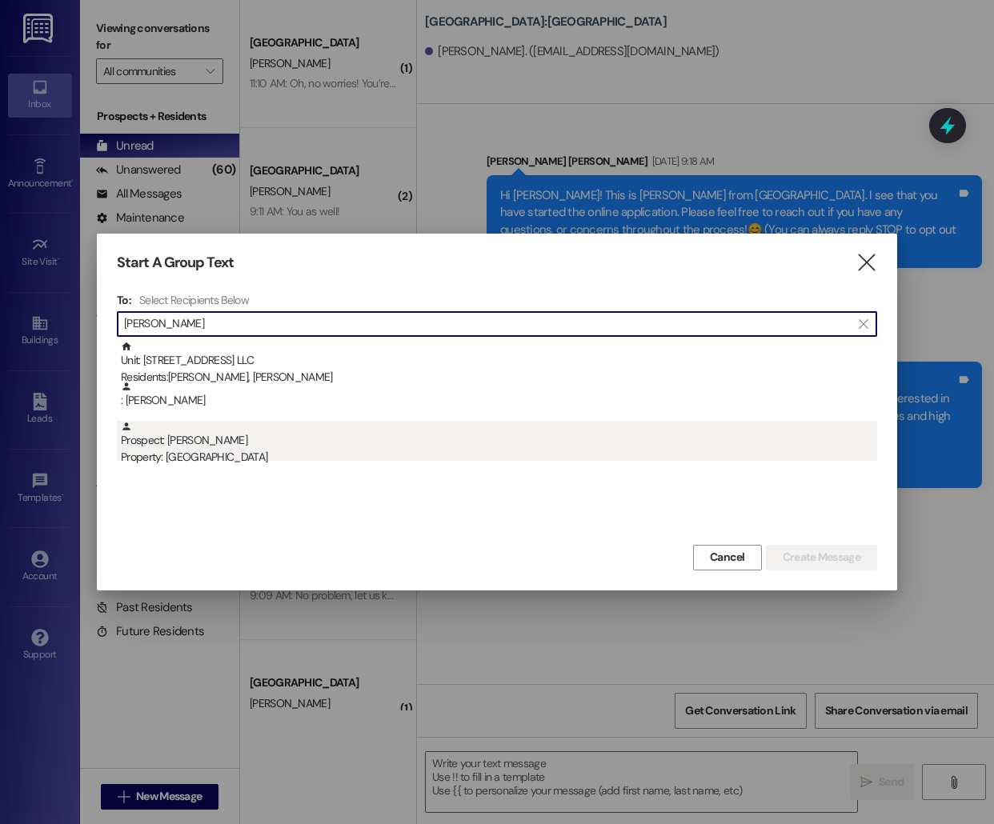
type input "[PERSON_NAME]"
click at [345, 453] on div "Property: [GEOGRAPHIC_DATA]" at bounding box center [499, 457] width 756 height 17
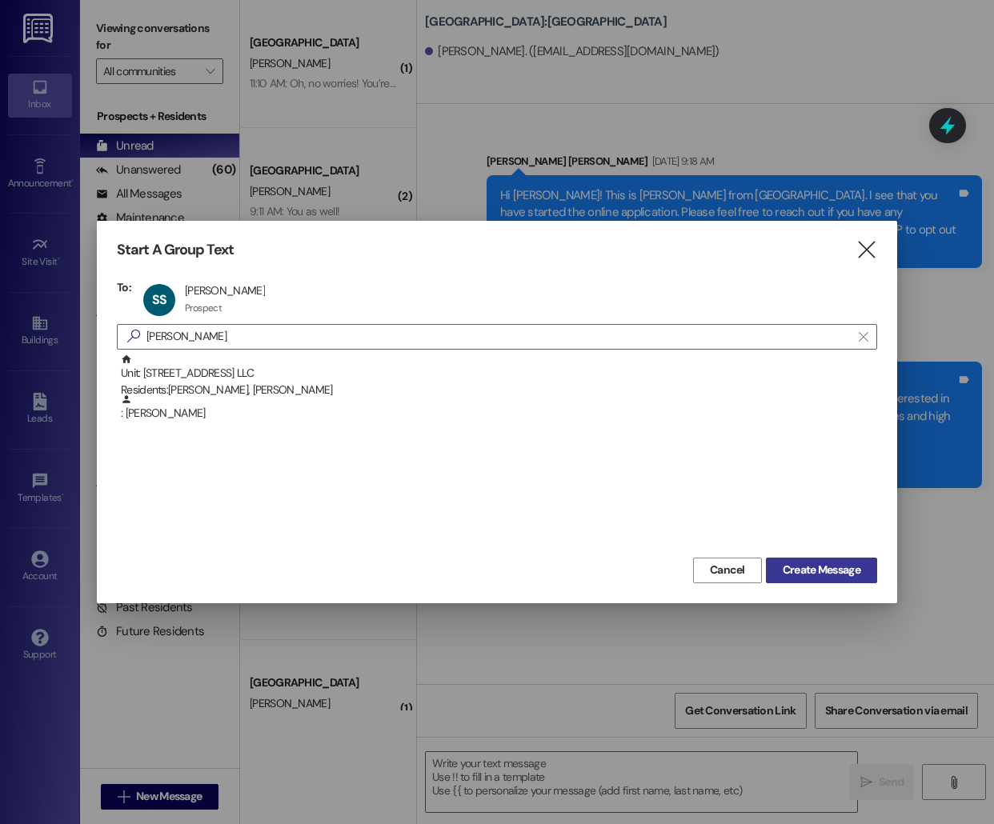
click at [828, 563] on span "Create Message" at bounding box center [821, 570] width 78 height 17
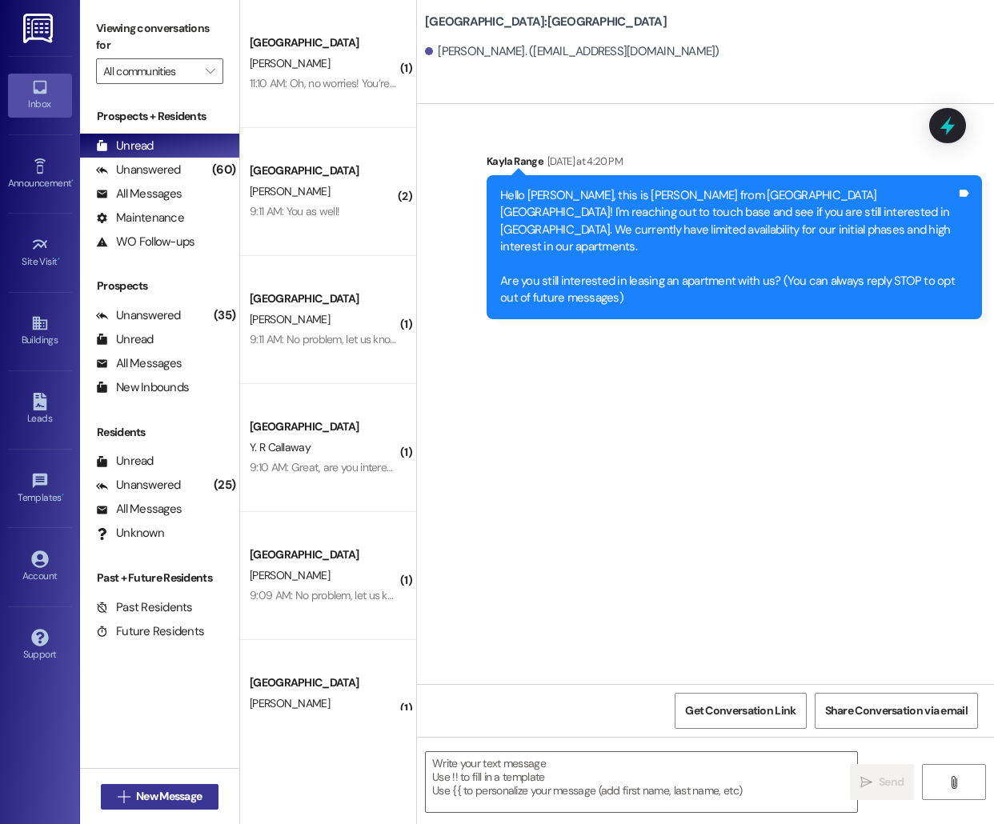
click at [162, 798] on span "New Message" at bounding box center [169, 796] width 66 height 17
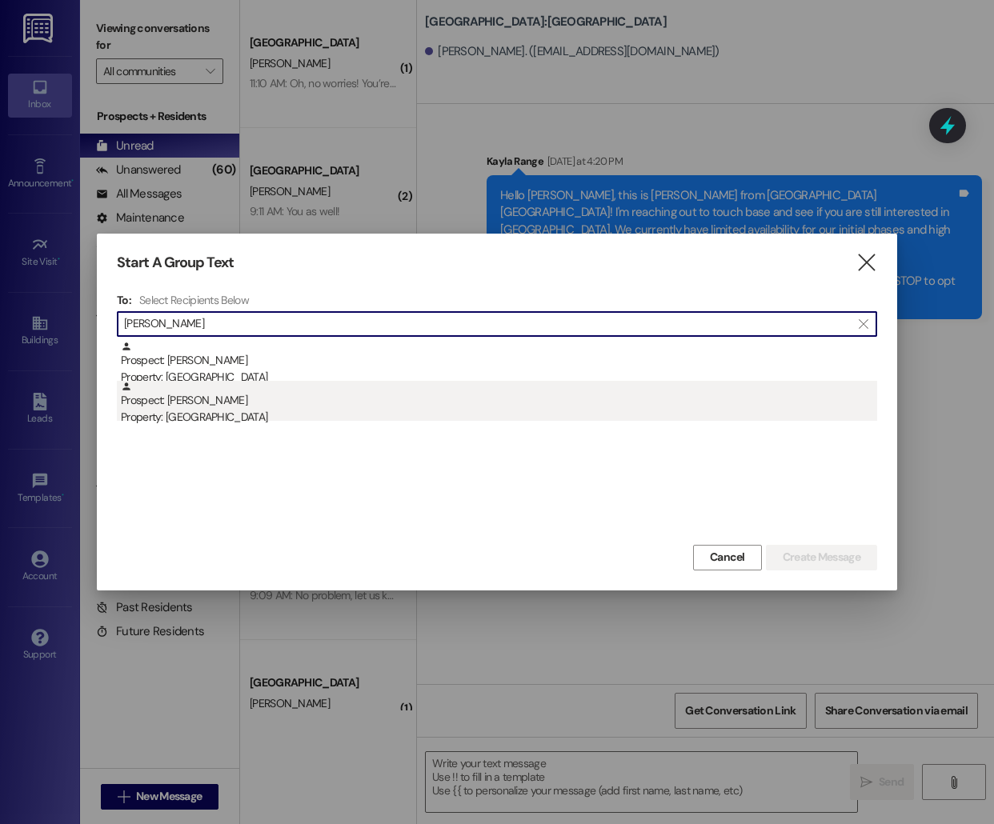
type input "[PERSON_NAME]"
click at [298, 410] on div "Property: [GEOGRAPHIC_DATA]" at bounding box center [499, 417] width 756 height 17
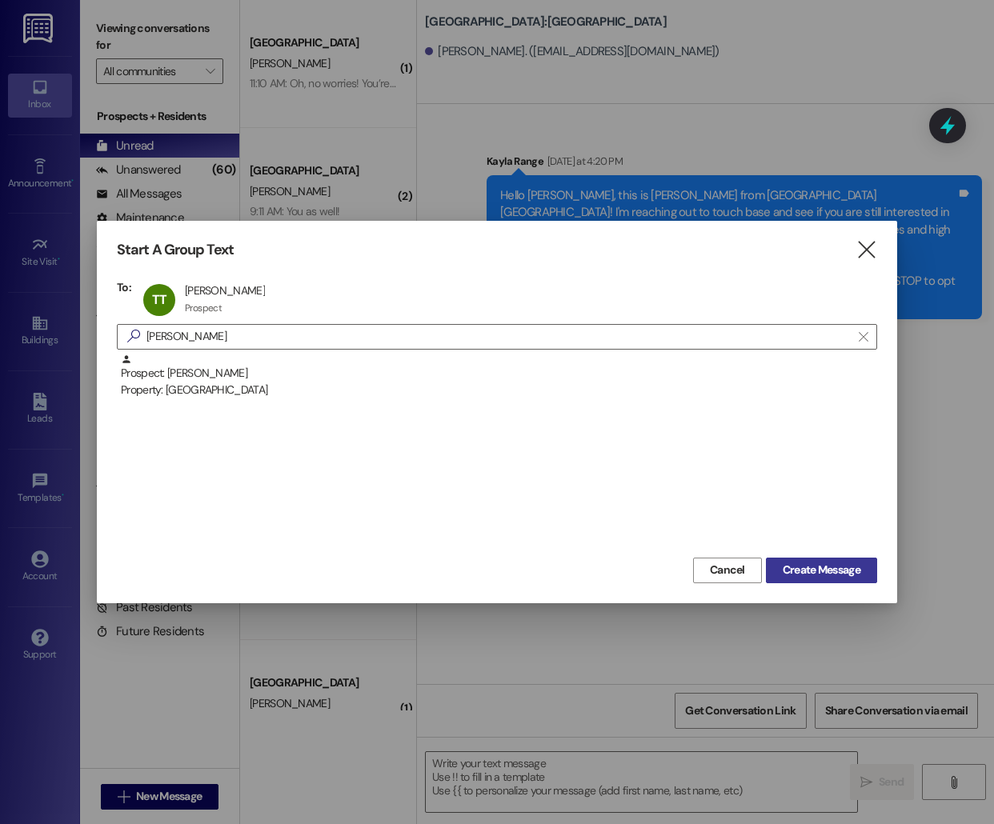
click at [838, 573] on span "Create Message" at bounding box center [821, 570] width 78 height 17
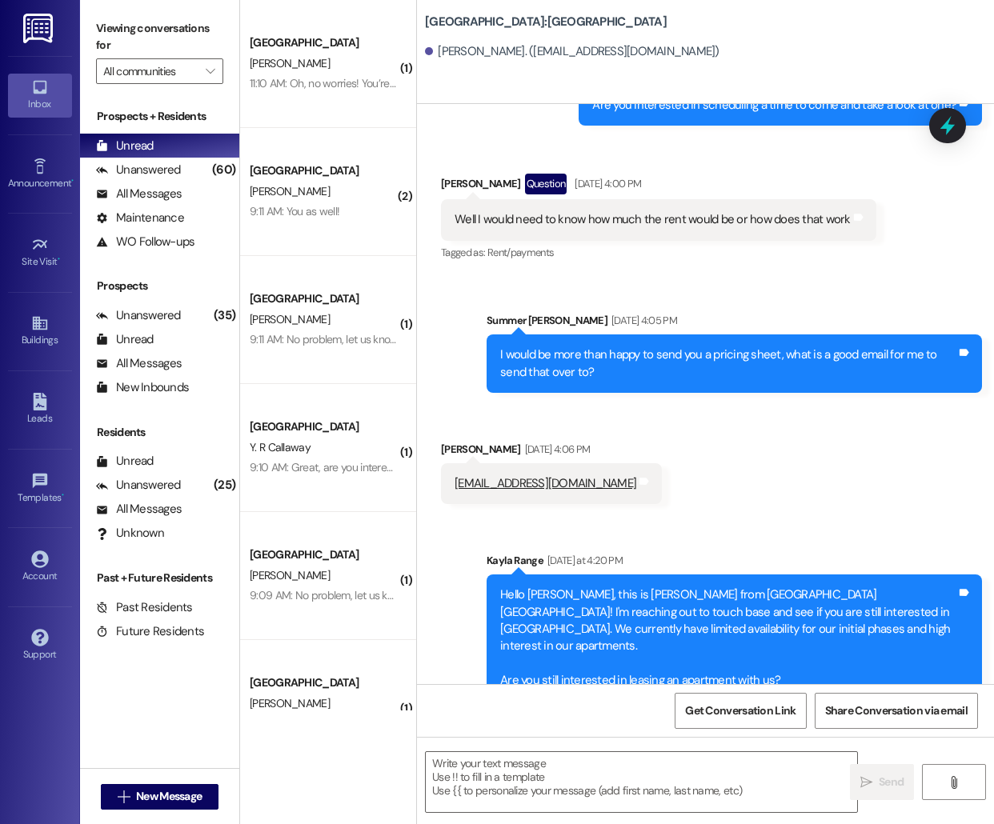
scroll to position [624, 0]
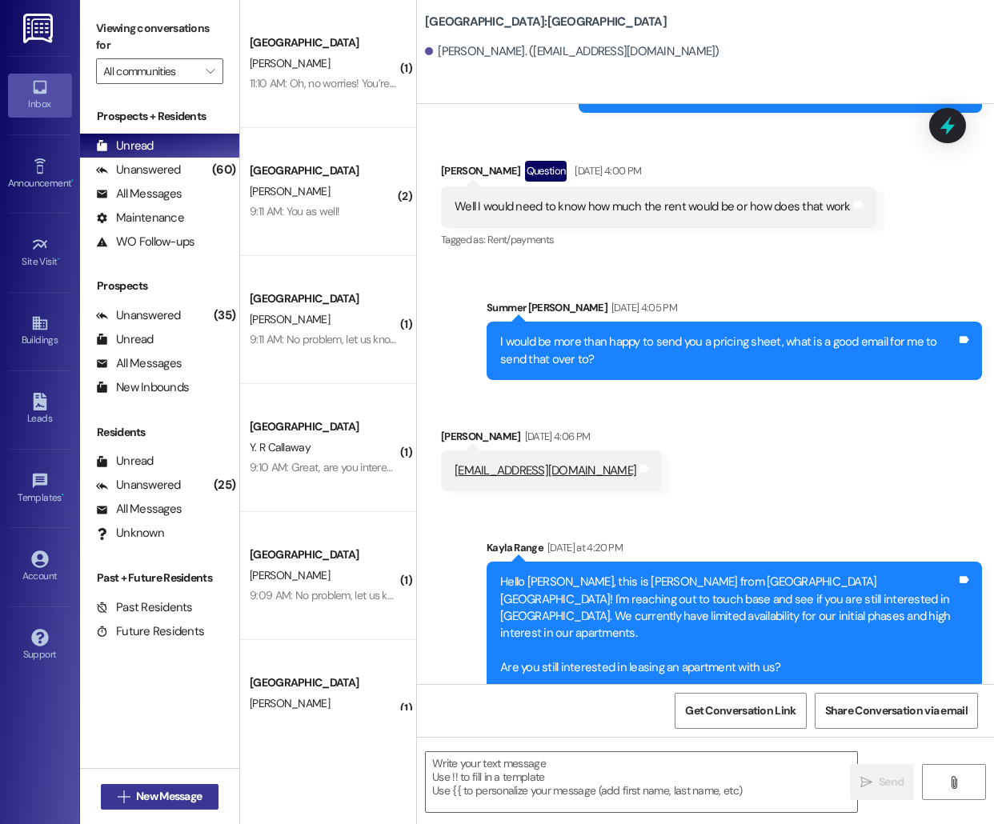
click at [146, 794] on span "New Message" at bounding box center [169, 796] width 66 height 17
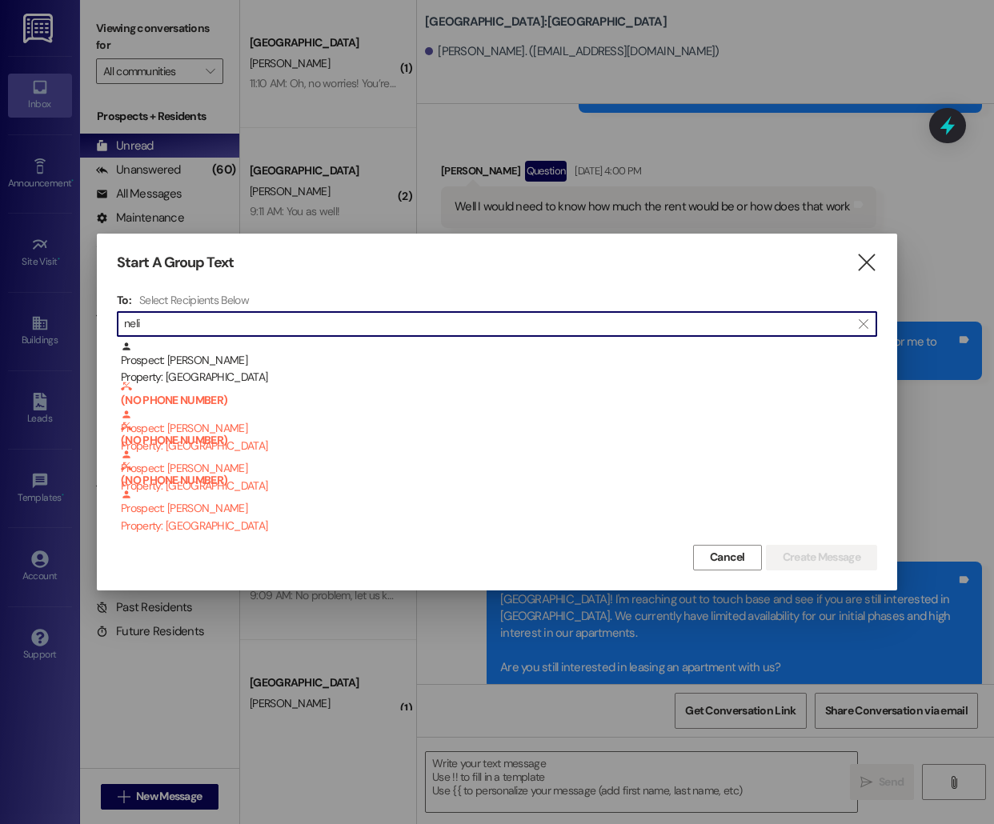
type input "[PERSON_NAME]"
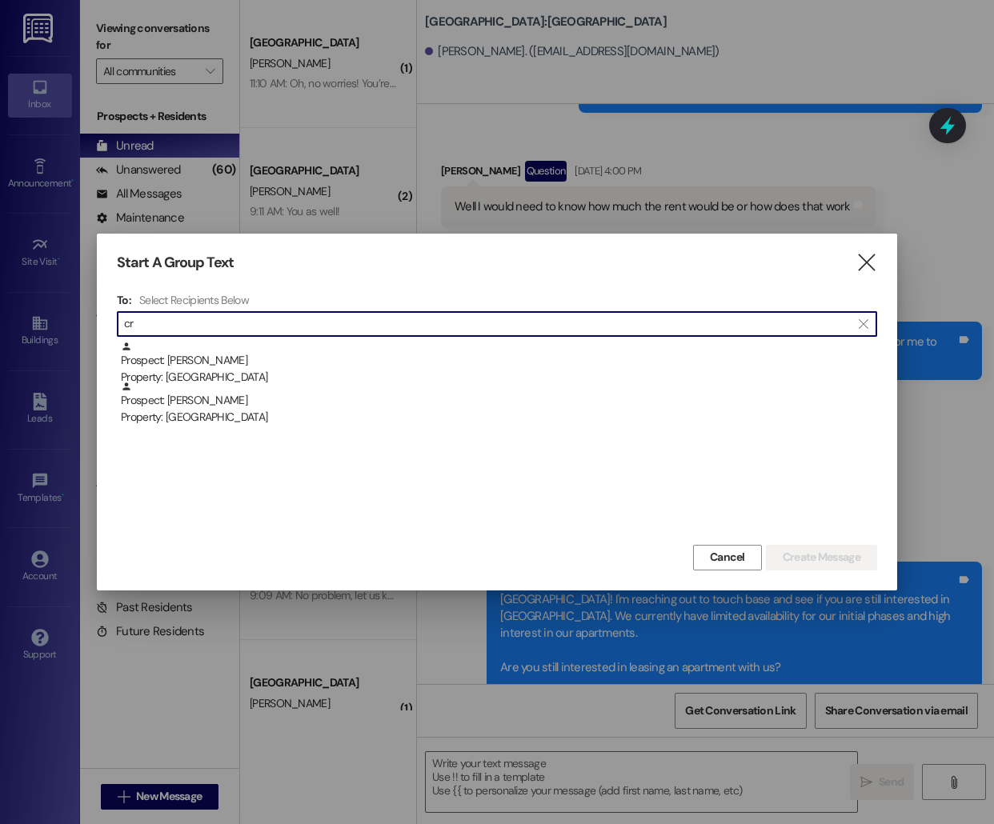
type input "c"
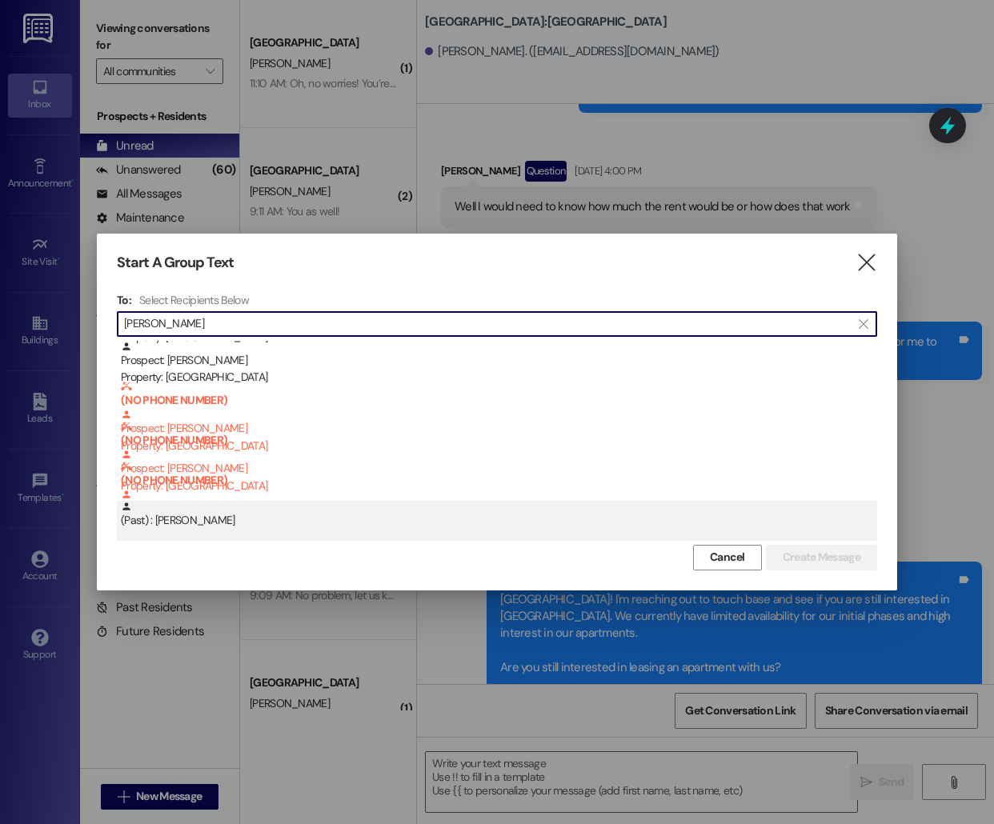
scroll to position [0, 0]
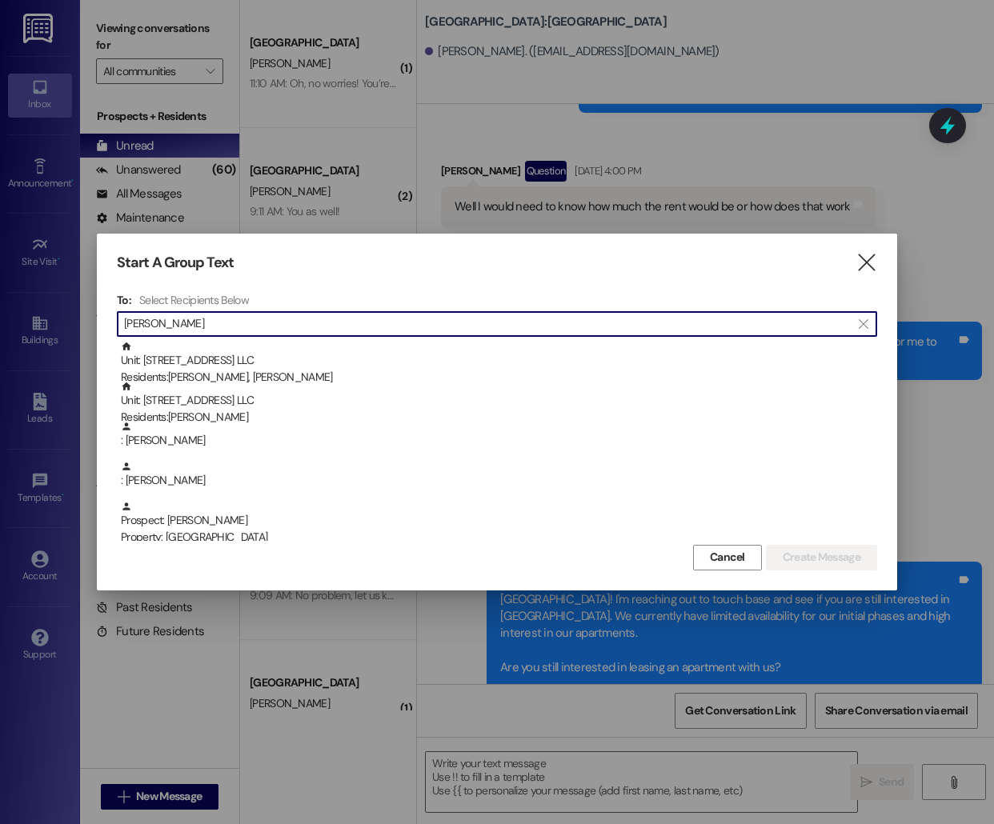
click at [197, 314] on input "[PERSON_NAME]" at bounding box center [487, 324] width 726 height 22
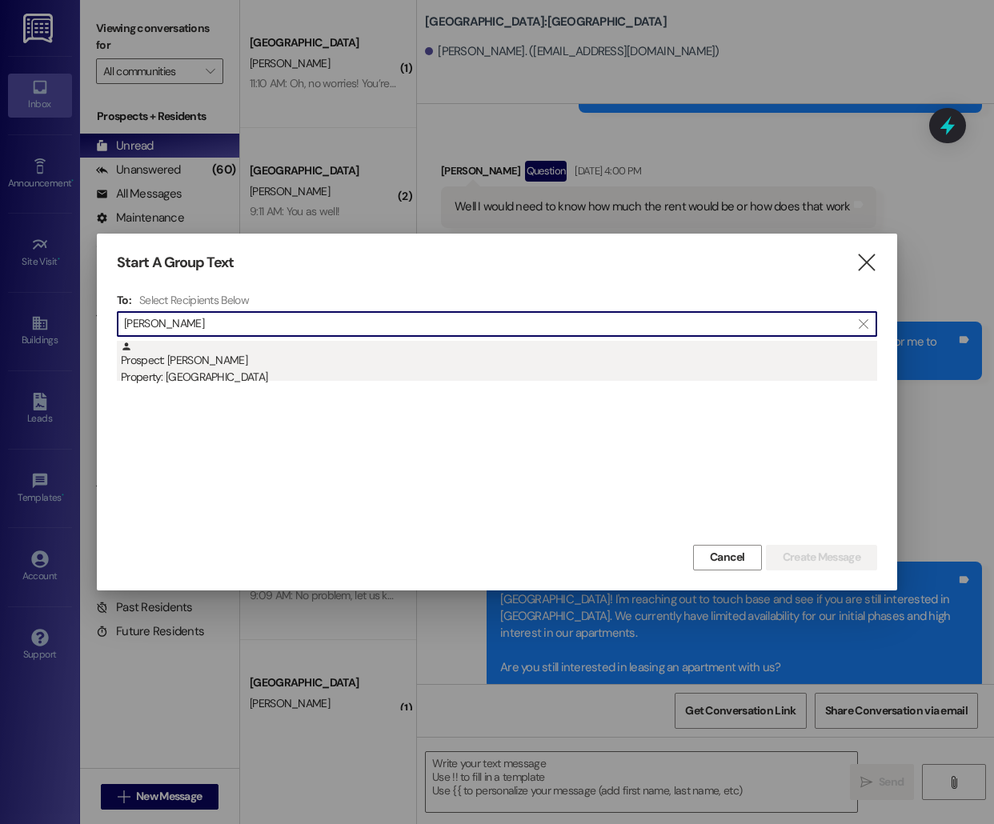
type input "[PERSON_NAME]"
click at [314, 359] on div "Prospect: [PERSON_NAME] Property: [GEOGRAPHIC_DATA]" at bounding box center [499, 364] width 756 height 46
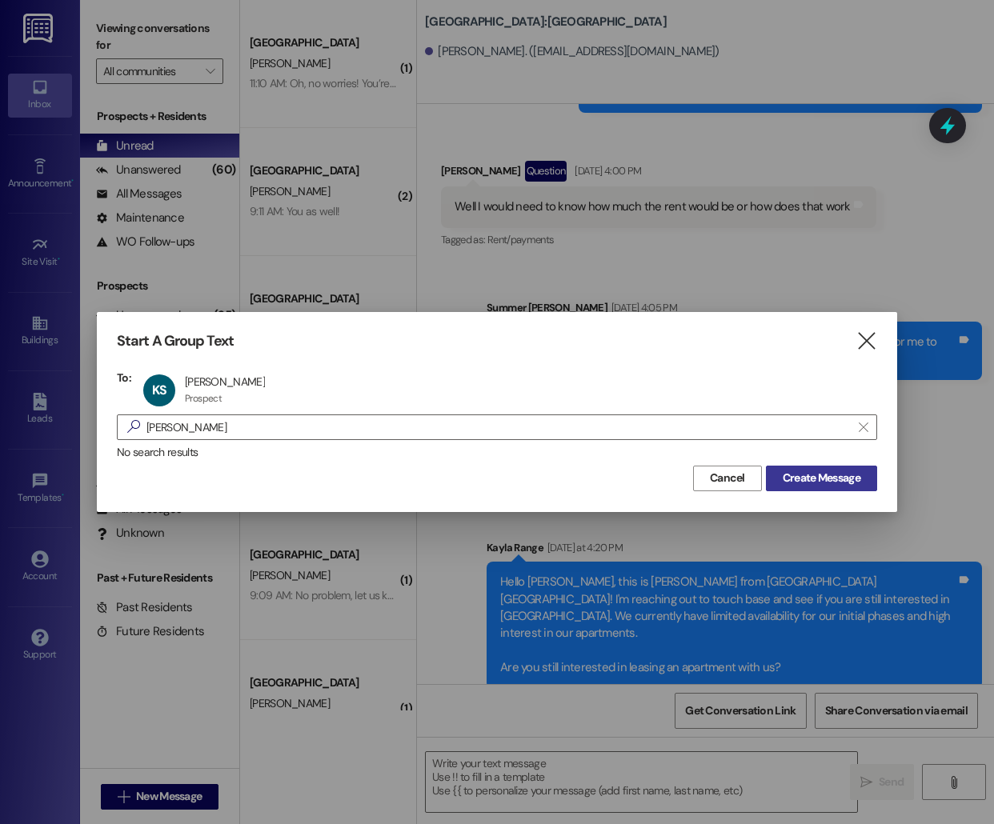
click at [796, 487] on button "Create Message" at bounding box center [821, 479] width 111 height 26
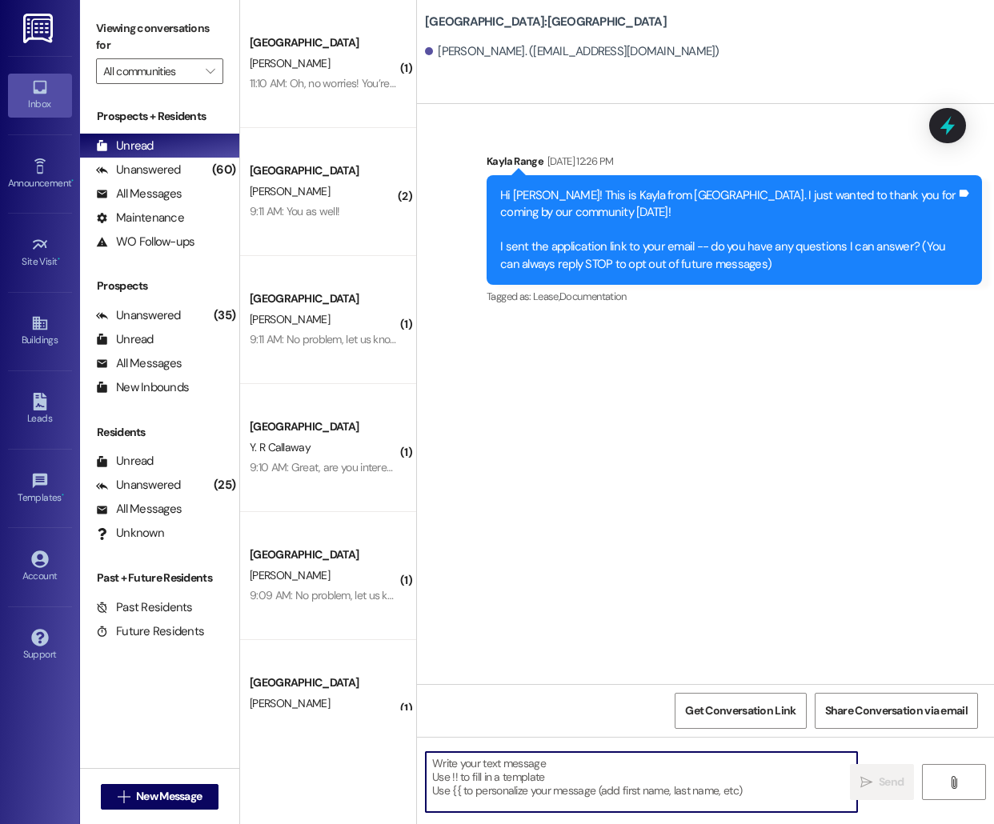
click at [520, 780] on textarea at bounding box center [641, 782] width 431 height 60
paste textarea "Hello [PERSON_NAME], this is [PERSON_NAME] from [GEOGRAPHIC_DATA] [GEOGRAPHIC_D…"
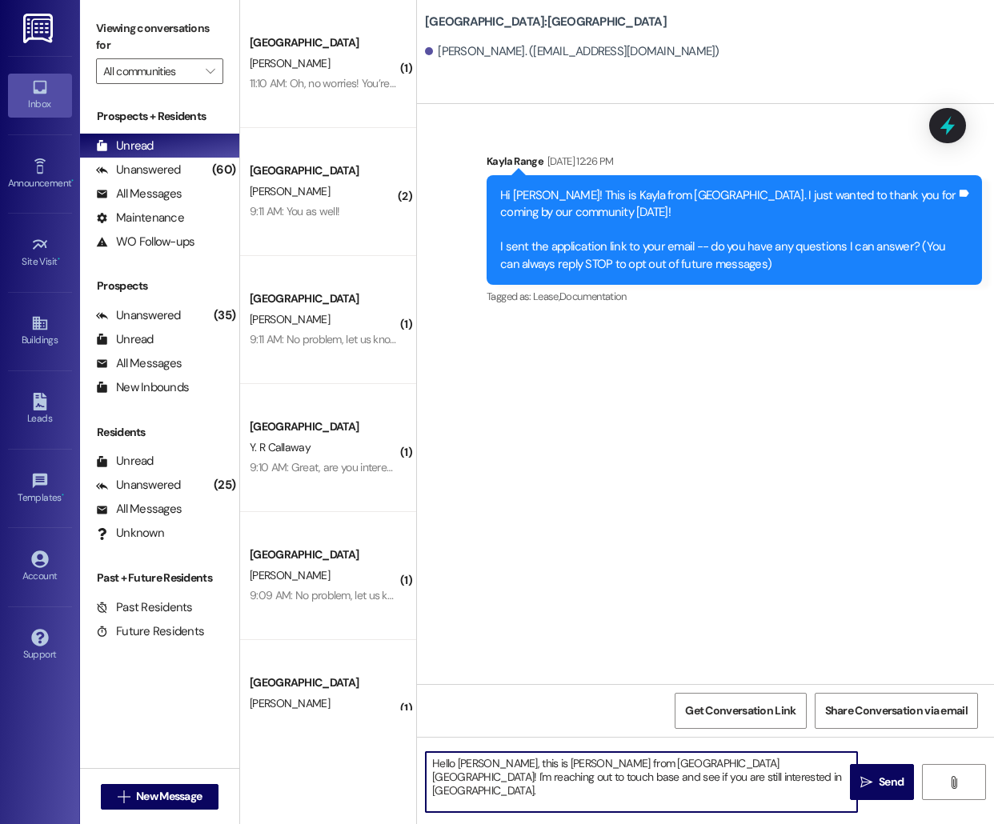
click at [467, 762] on textarea "Hello [PERSON_NAME], this is [PERSON_NAME] from [GEOGRAPHIC_DATA] [GEOGRAPHIC_D…" at bounding box center [641, 782] width 431 height 60
type textarea "Hello [PERSON_NAME], this is [PERSON_NAME] from [GEOGRAPHIC_DATA]! I'm reaching…"
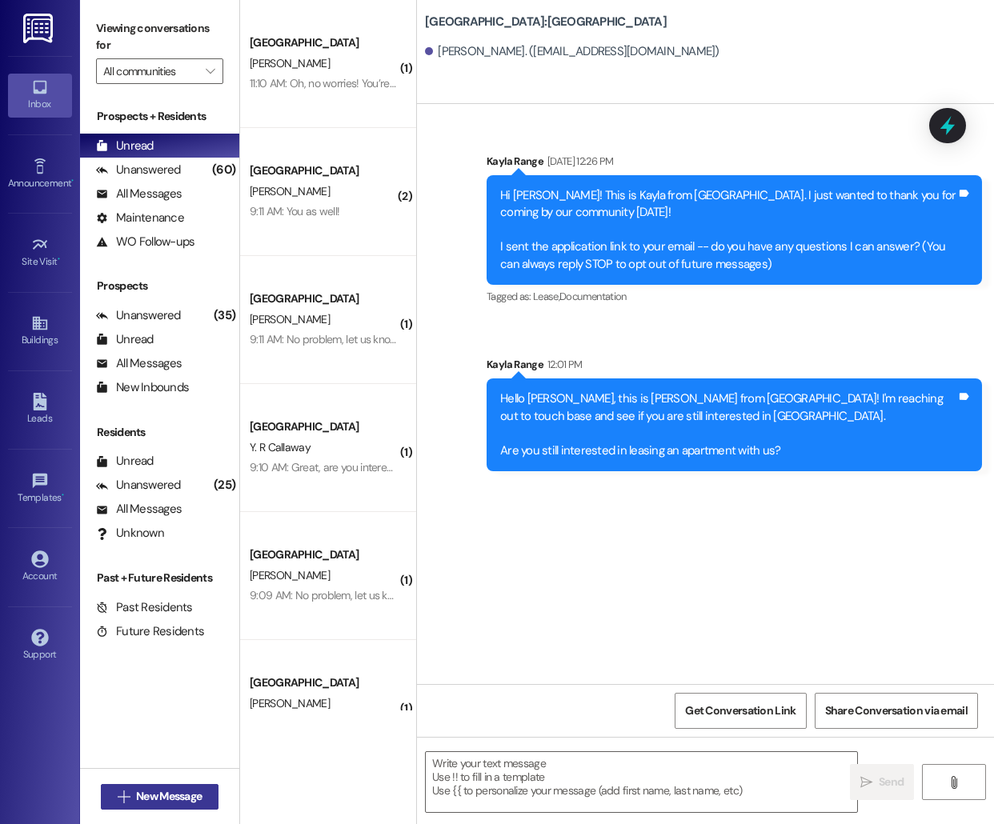
click at [127, 802] on span " New Message" at bounding box center [159, 796] width 91 height 17
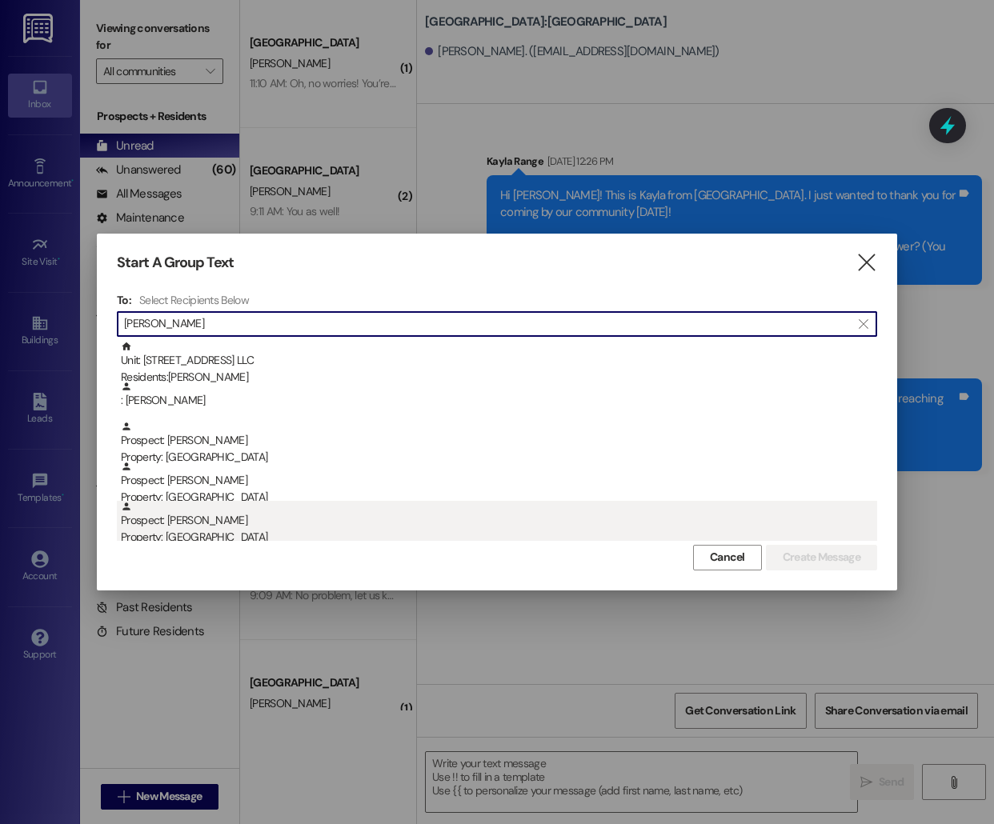
type input "[PERSON_NAME]"
click at [276, 502] on div "Prospect: [PERSON_NAME] Property: [GEOGRAPHIC_DATA]" at bounding box center [499, 524] width 756 height 46
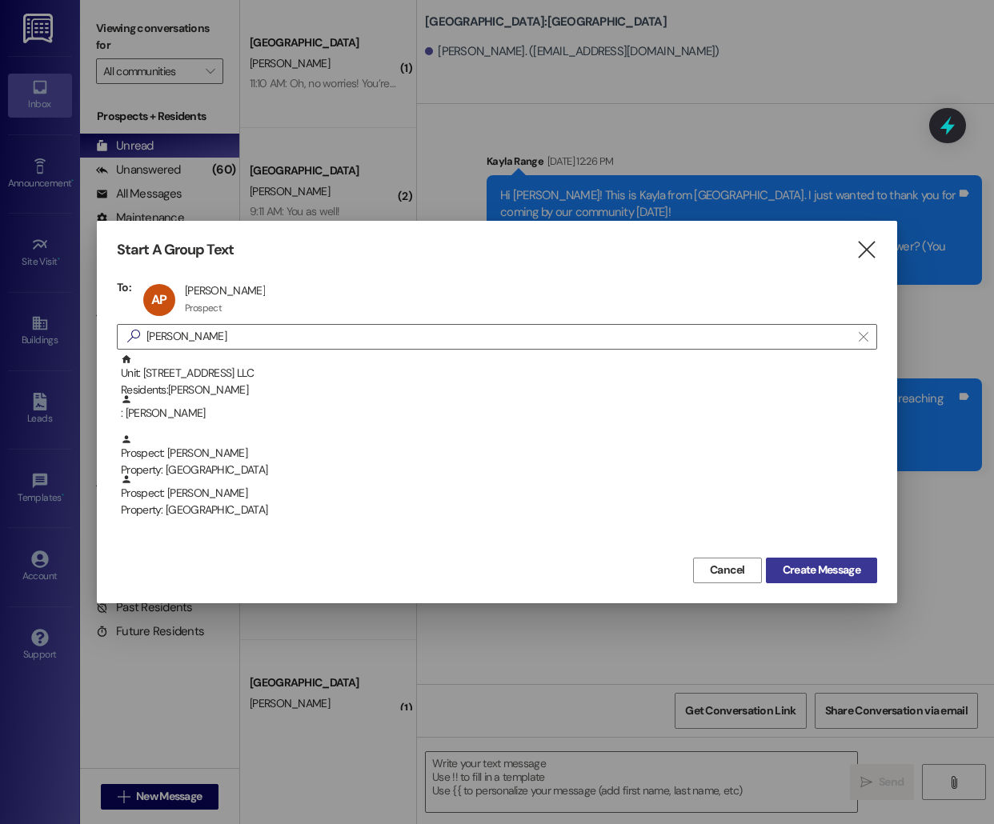
click at [822, 565] on span "Create Message" at bounding box center [821, 570] width 78 height 17
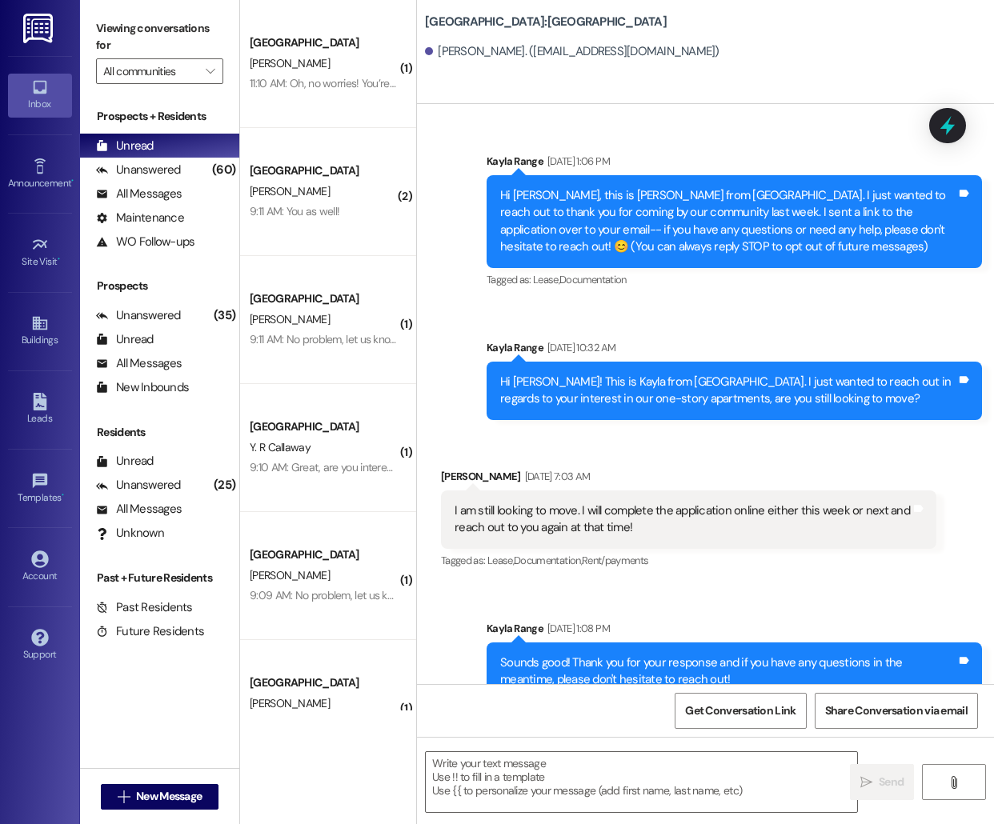
scroll to position [30, 0]
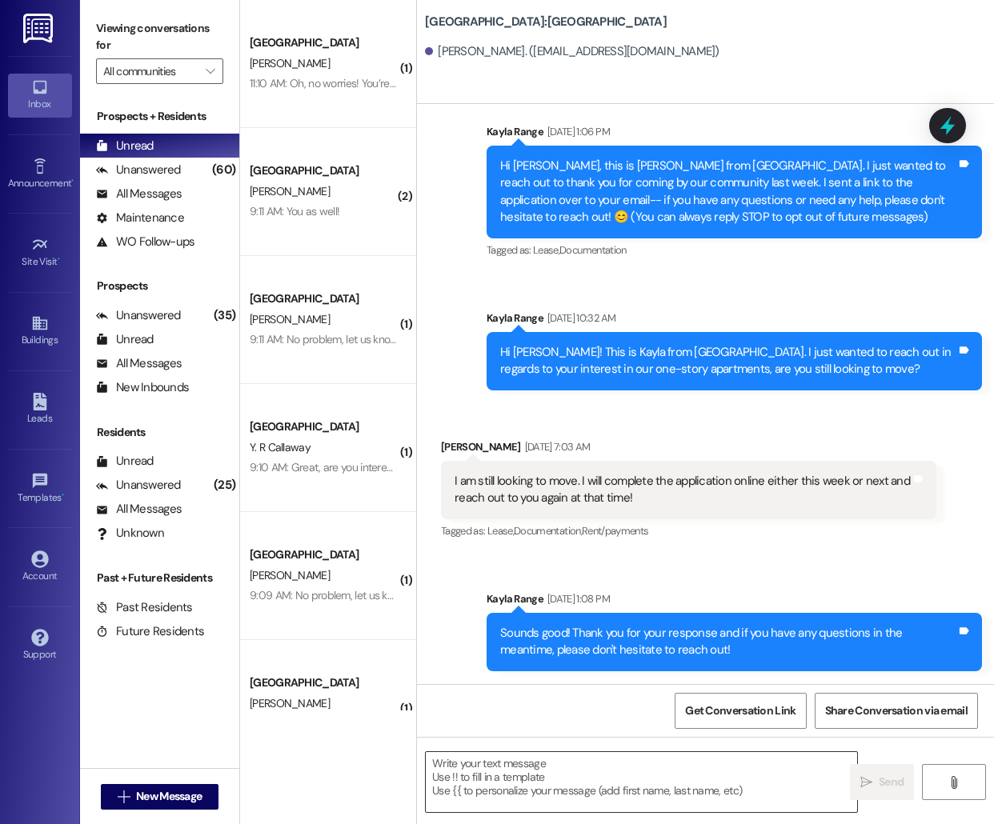
click at [527, 785] on textarea at bounding box center [641, 782] width 431 height 60
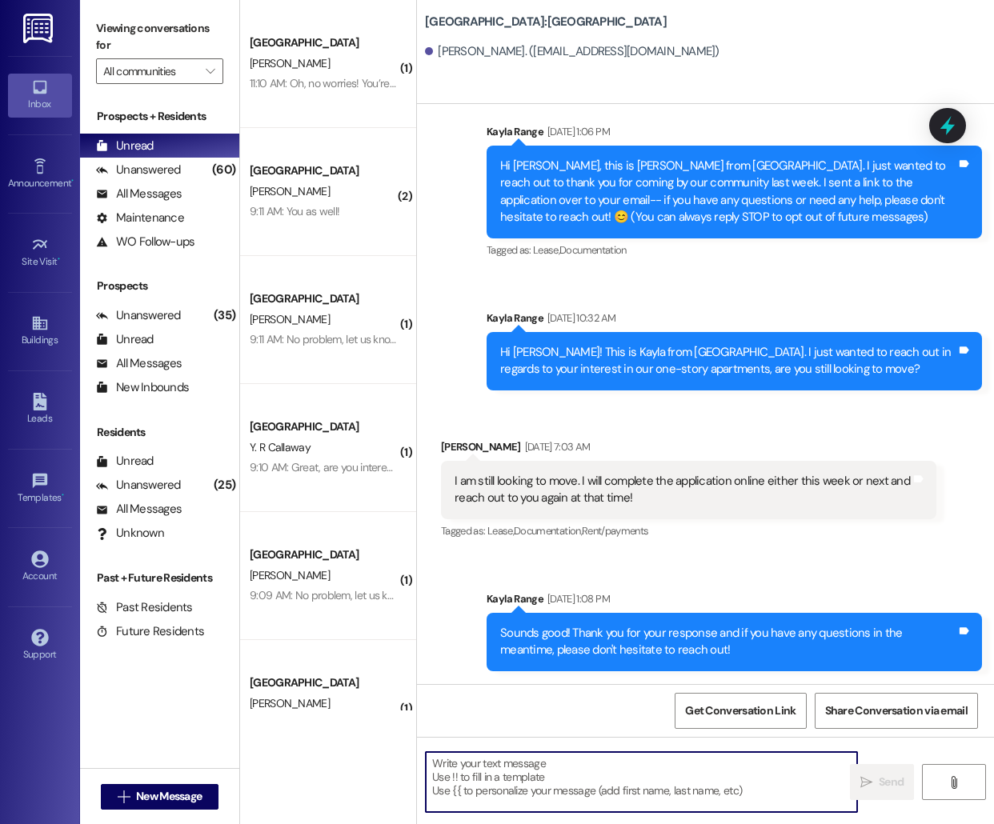
paste textarea "Hello [PERSON_NAME], this is [PERSON_NAME] from [GEOGRAPHIC_DATA] [GEOGRAPHIC_D…"
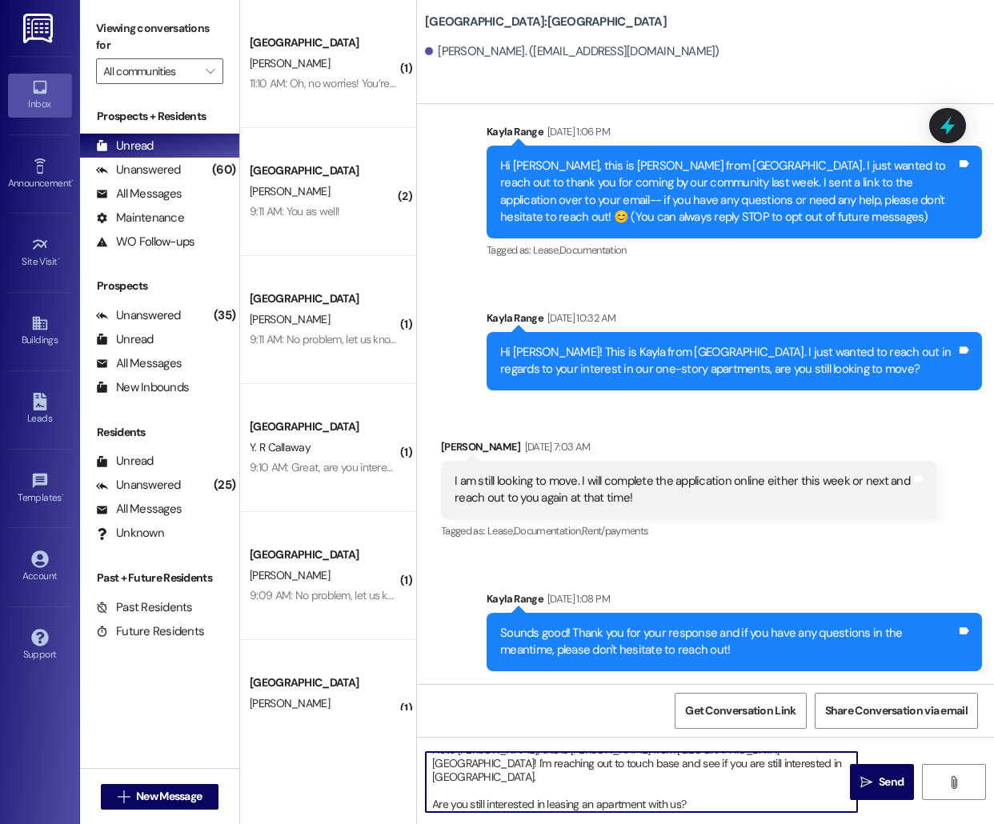
scroll to position [0, 0]
click at [471, 764] on textarea "Hello [PERSON_NAME], this is [PERSON_NAME] from [GEOGRAPHIC_DATA] [GEOGRAPHIC_D…" at bounding box center [641, 782] width 431 height 60
type textarea "Hello [PERSON_NAME], this is [PERSON_NAME] from [GEOGRAPHIC_DATA] [GEOGRAPHIC_D…"
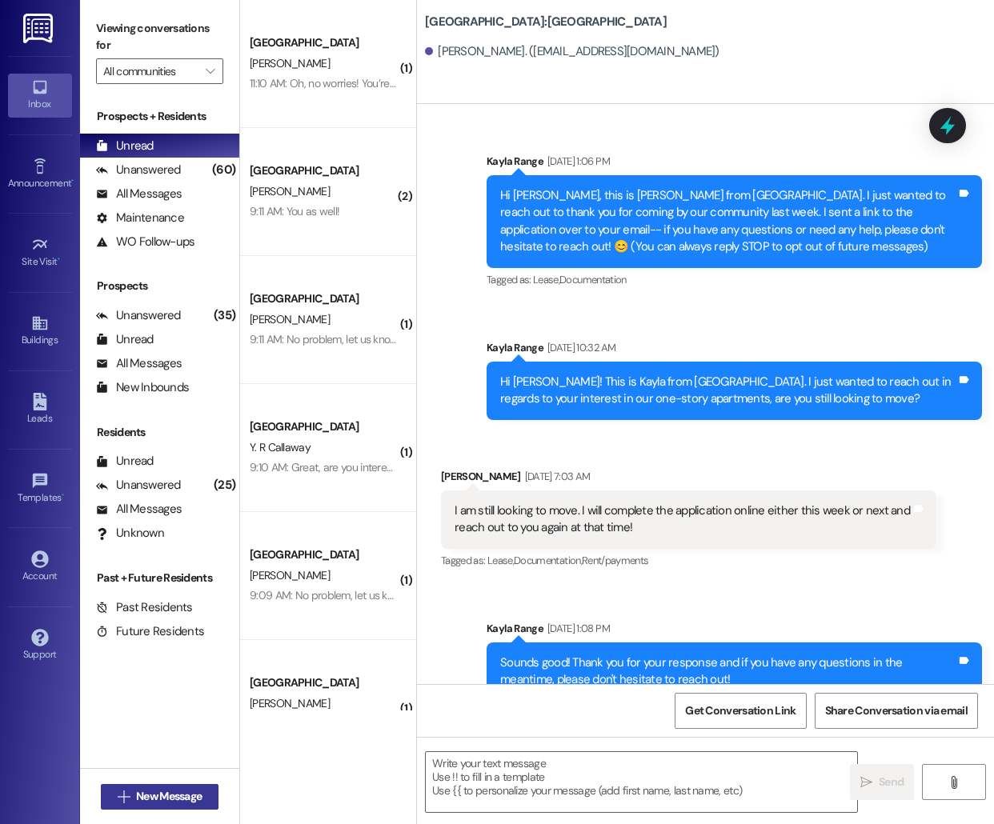
click at [166, 794] on span "New Message" at bounding box center [169, 796] width 66 height 17
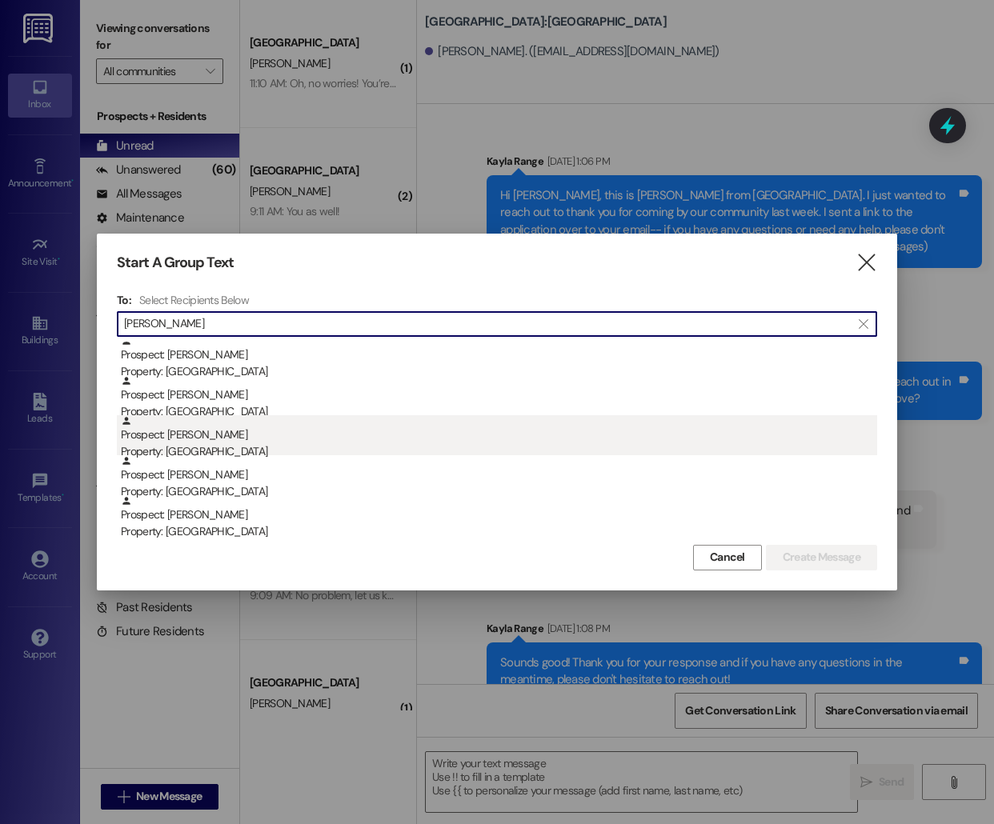
type input "[PERSON_NAME]"
click at [454, 441] on div "Prospect: [PERSON_NAME] Property: [GEOGRAPHIC_DATA]" at bounding box center [499, 438] width 756 height 46
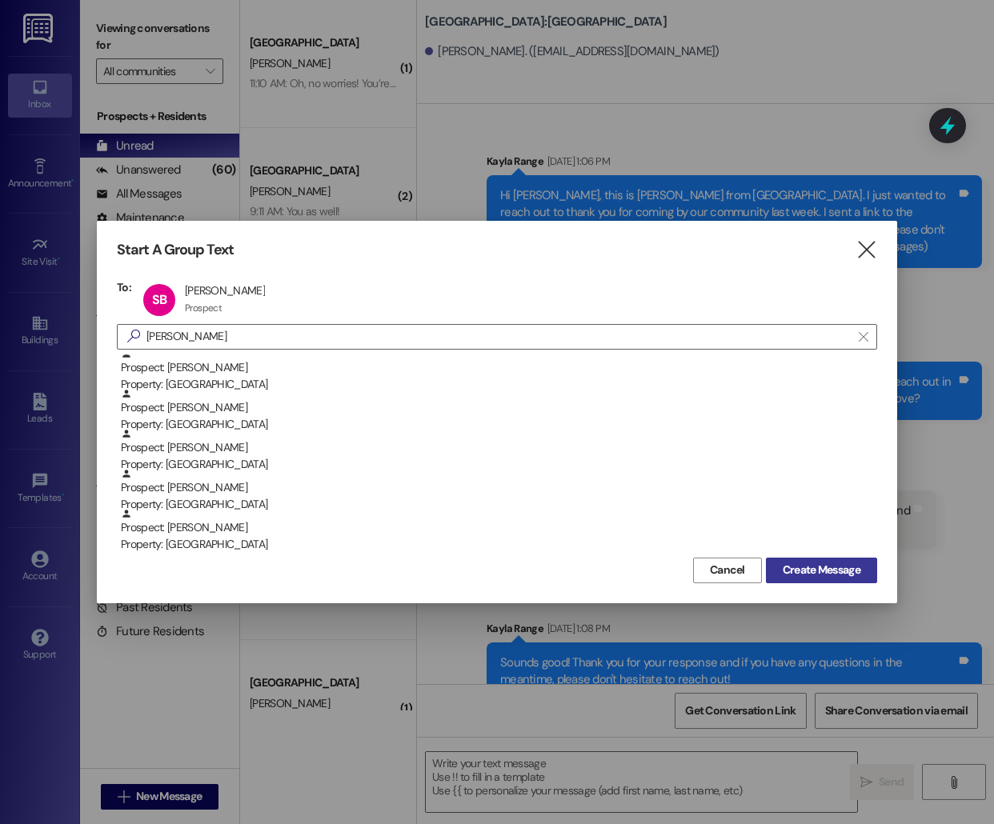
click at [810, 564] on span "Create Message" at bounding box center [821, 570] width 78 height 17
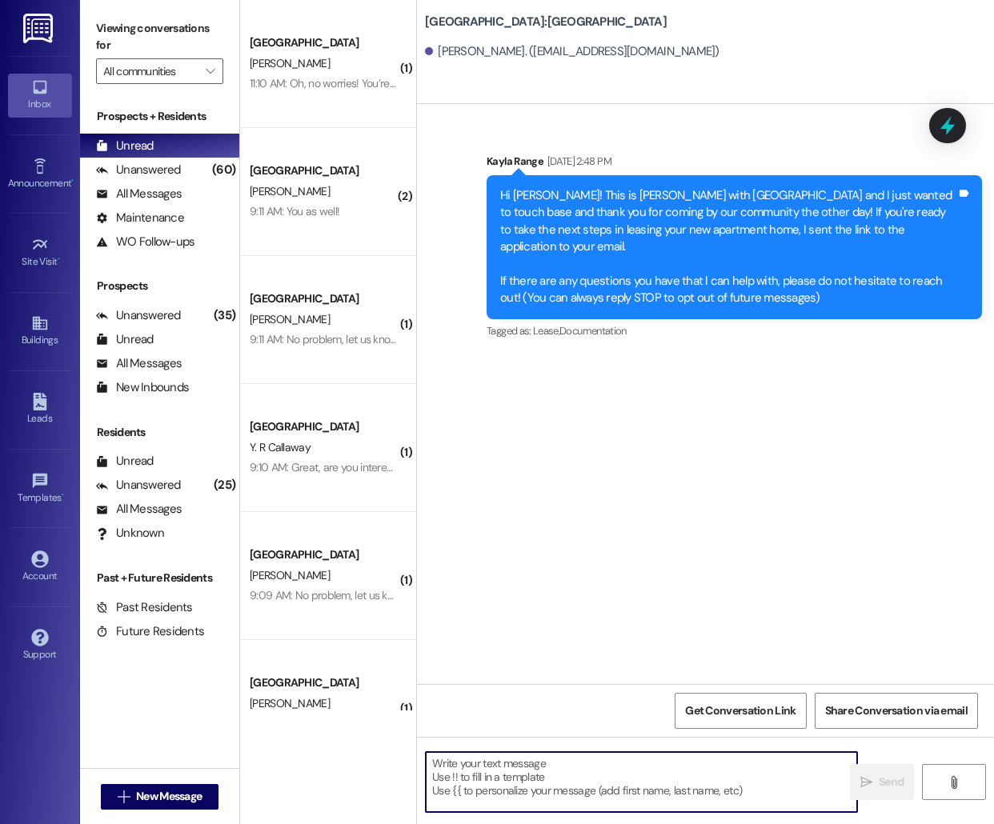
click at [559, 773] on textarea at bounding box center [641, 782] width 431 height 60
paste textarea "Hello [PERSON_NAME], this is [PERSON_NAME] from [GEOGRAPHIC_DATA] [GEOGRAPHIC_D…"
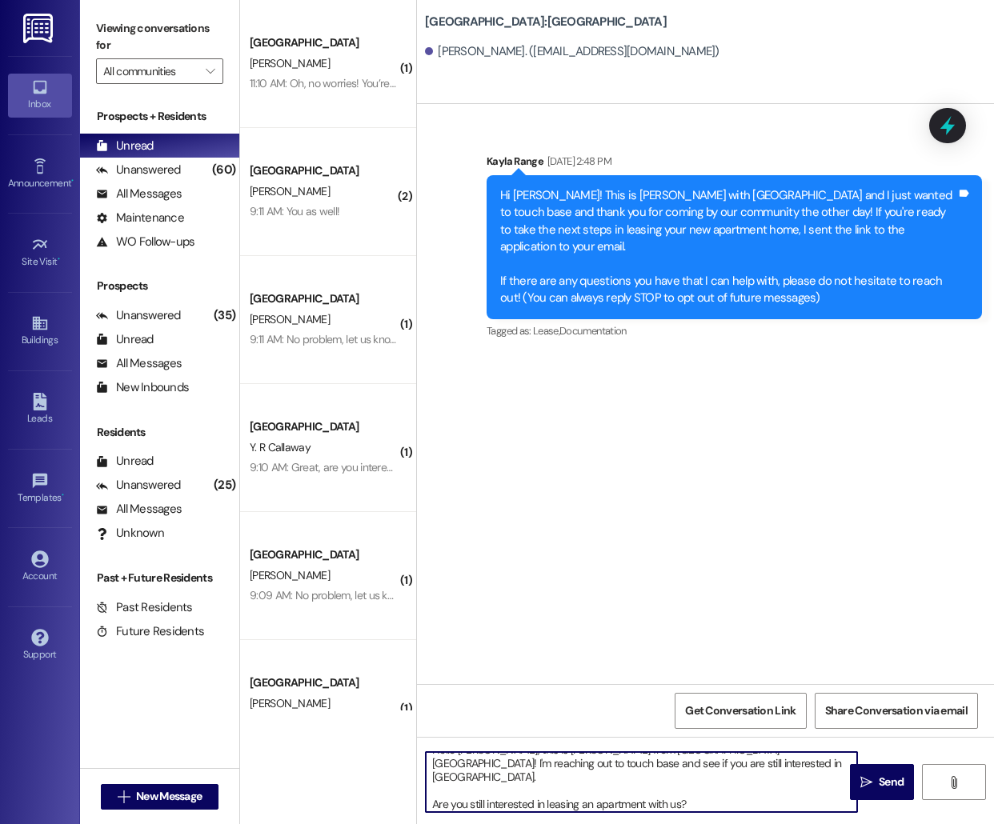
scroll to position [0, 0]
click at [460, 762] on textarea "Hello [PERSON_NAME], this is [PERSON_NAME] from [GEOGRAPHIC_DATA] [GEOGRAPHIC_D…" at bounding box center [641, 782] width 431 height 60
type textarea "Hello [PERSON_NAME], this is [PERSON_NAME] from [GEOGRAPHIC_DATA]! I'm reaching…"
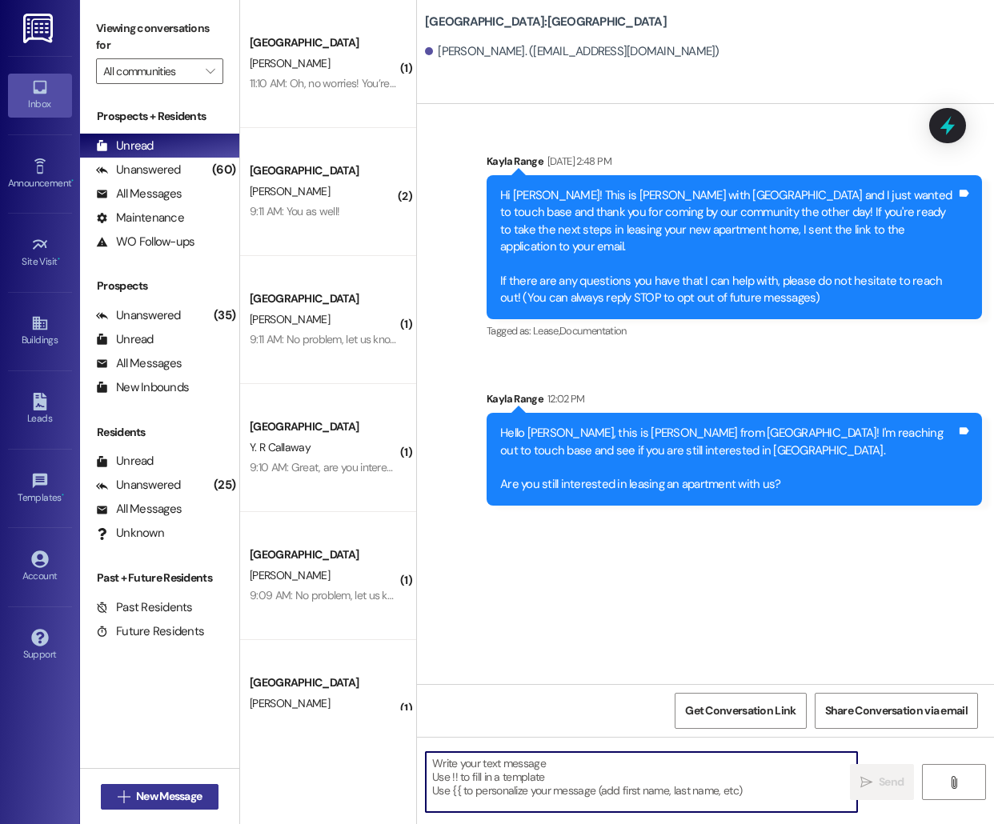
click at [138, 806] on button " New Message" at bounding box center [160, 797] width 118 height 26
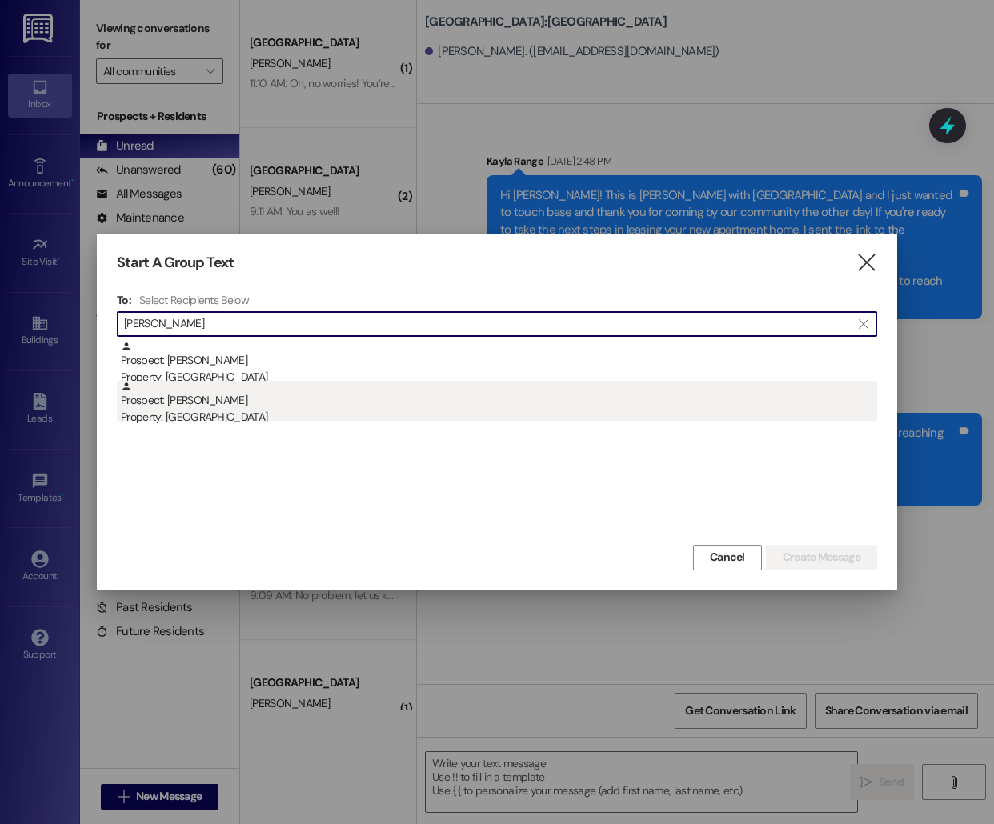
type input "[PERSON_NAME]"
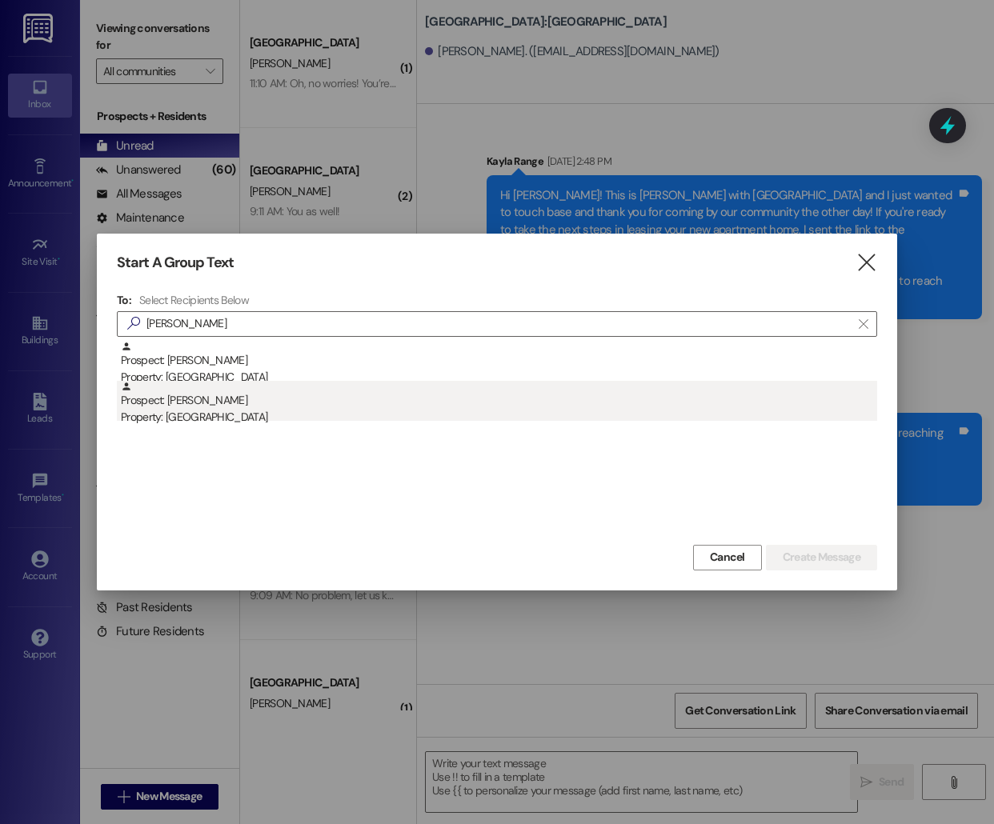
click at [374, 390] on div "Prospect: [PERSON_NAME] Property: [GEOGRAPHIC_DATA]" at bounding box center [499, 404] width 756 height 46
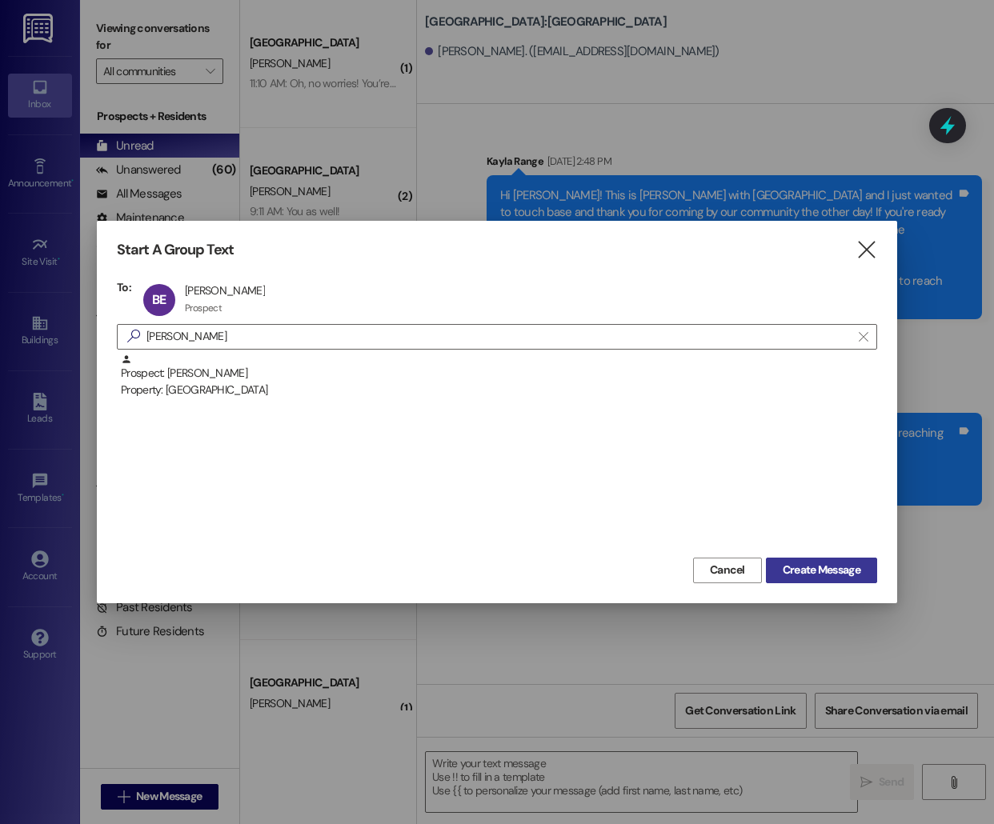
click at [803, 574] on span "Create Message" at bounding box center [821, 570] width 78 height 17
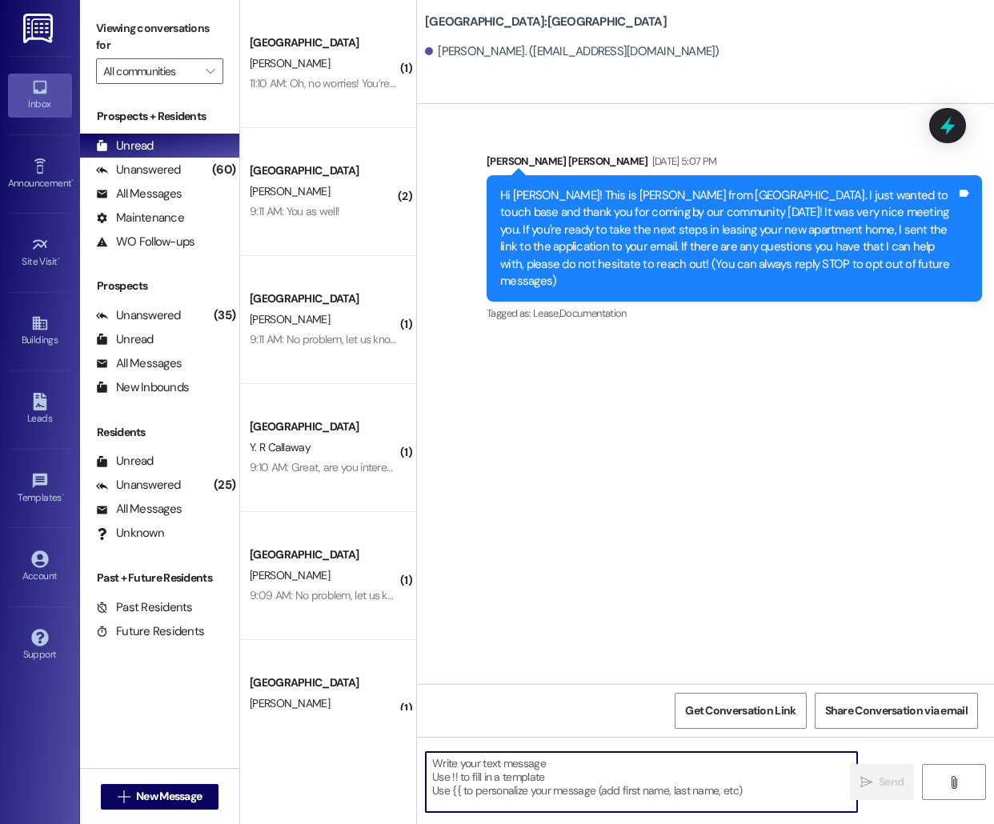
click at [482, 785] on textarea at bounding box center [641, 782] width 431 height 60
paste textarea "Hello [PERSON_NAME], this is [PERSON_NAME] from [GEOGRAPHIC_DATA] [GEOGRAPHIC_D…"
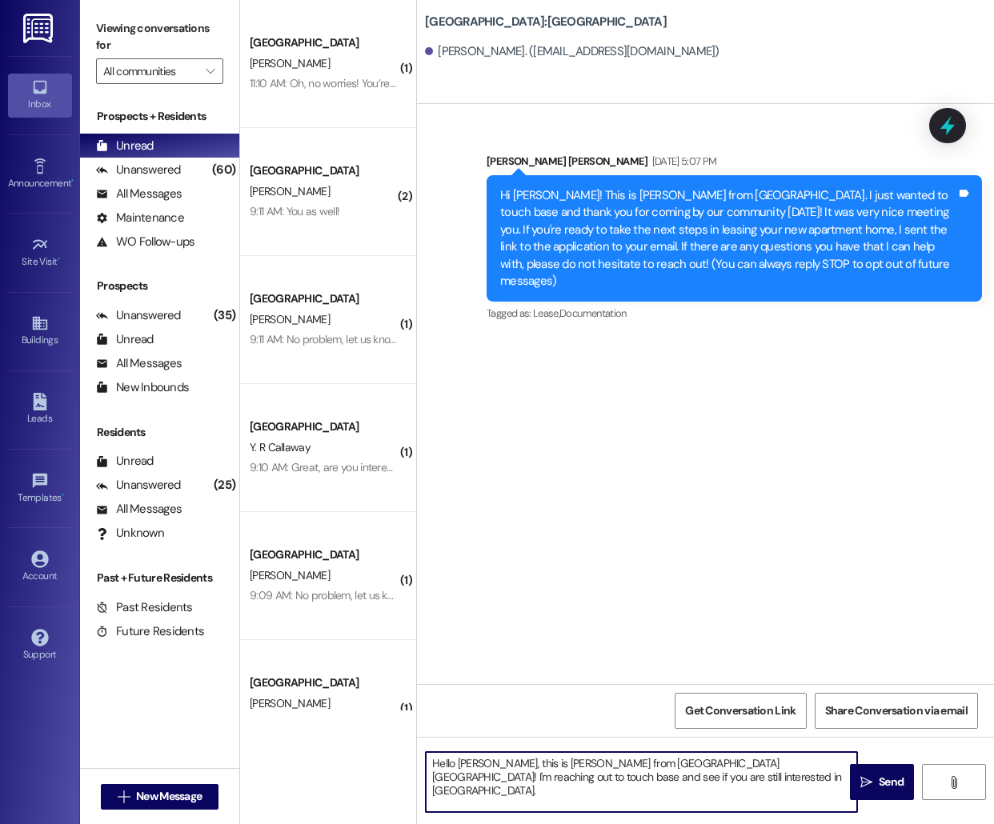
click at [475, 762] on textarea "Hello [PERSON_NAME], this is [PERSON_NAME] from [GEOGRAPHIC_DATA] [GEOGRAPHIC_D…" at bounding box center [641, 782] width 431 height 60
type textarea "Hello [PERSON_NAME], this is [PERSON_NAME] from [GEOGRAPHIC_DATA] [GEOGRAPHIC_D…"
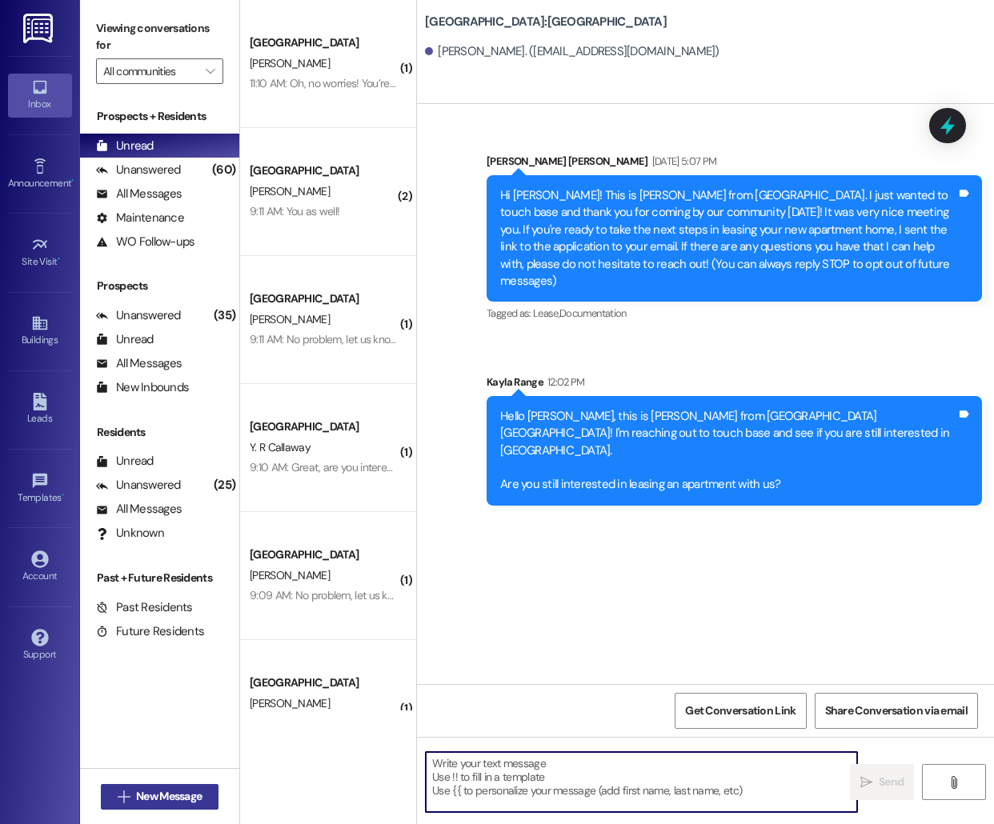
click at [179, 786] on button " New Message" at bounding box center [160, 797] width 118 height 26
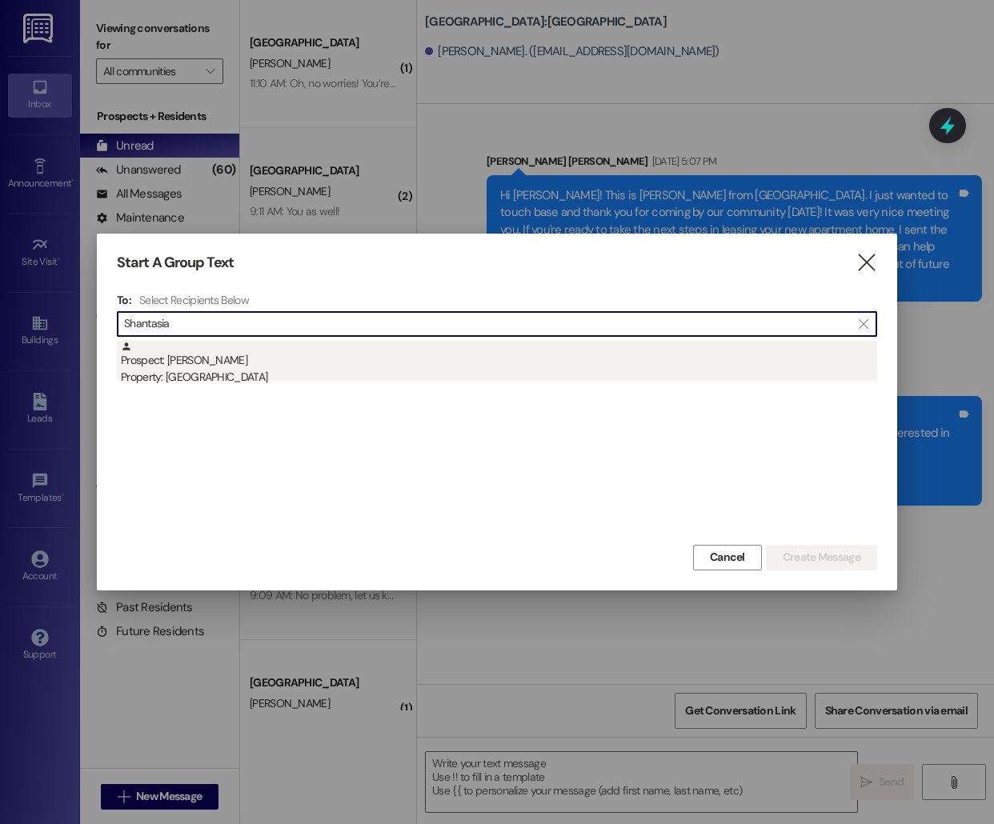
type input "Shantasia"
click at [429, 381] on div "Property: [GEOGRAPHIC_DATA]" at bounding box center [499, 377] width 756 height 17
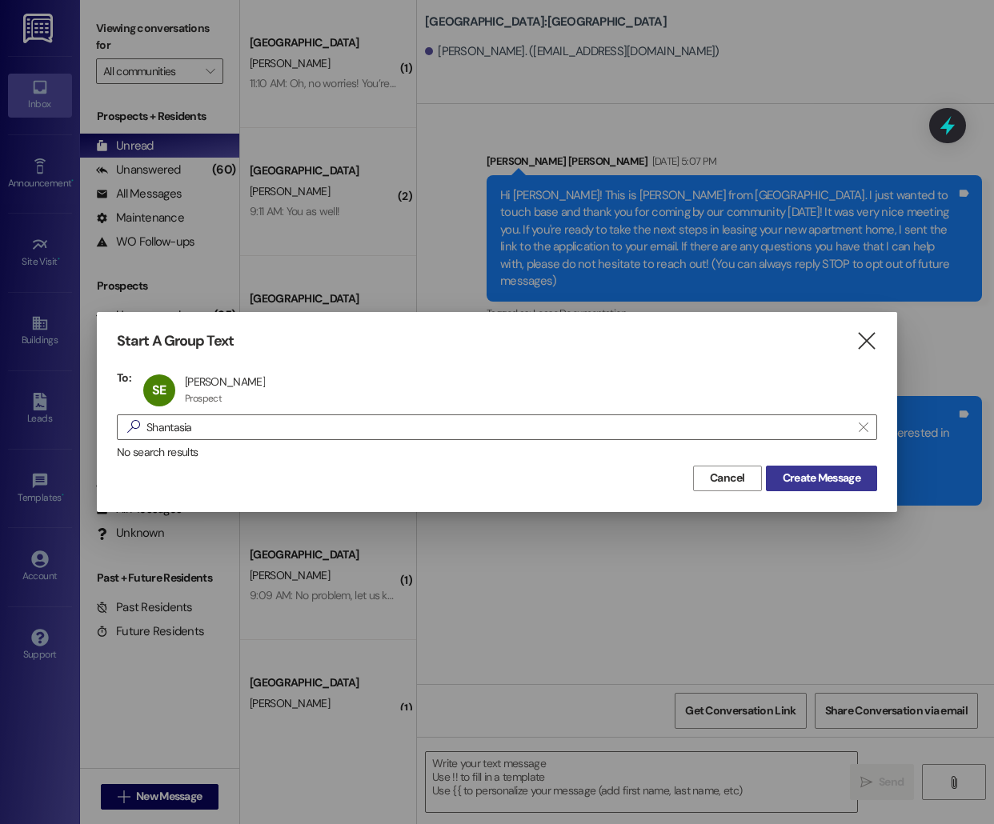
click at [834, 467] on button "Create Message" at bounding box center [821, 479] width 111 height 26
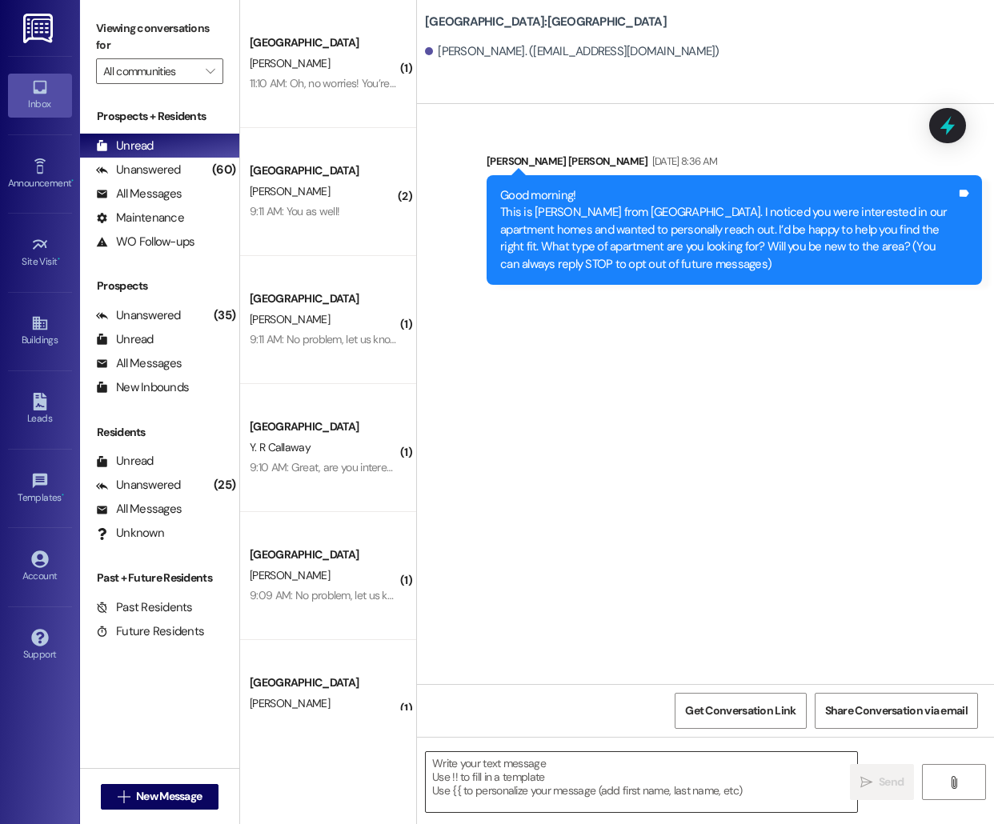
click at [533, 795] on textarea at bounding box center [641, 782] width 431 height 60
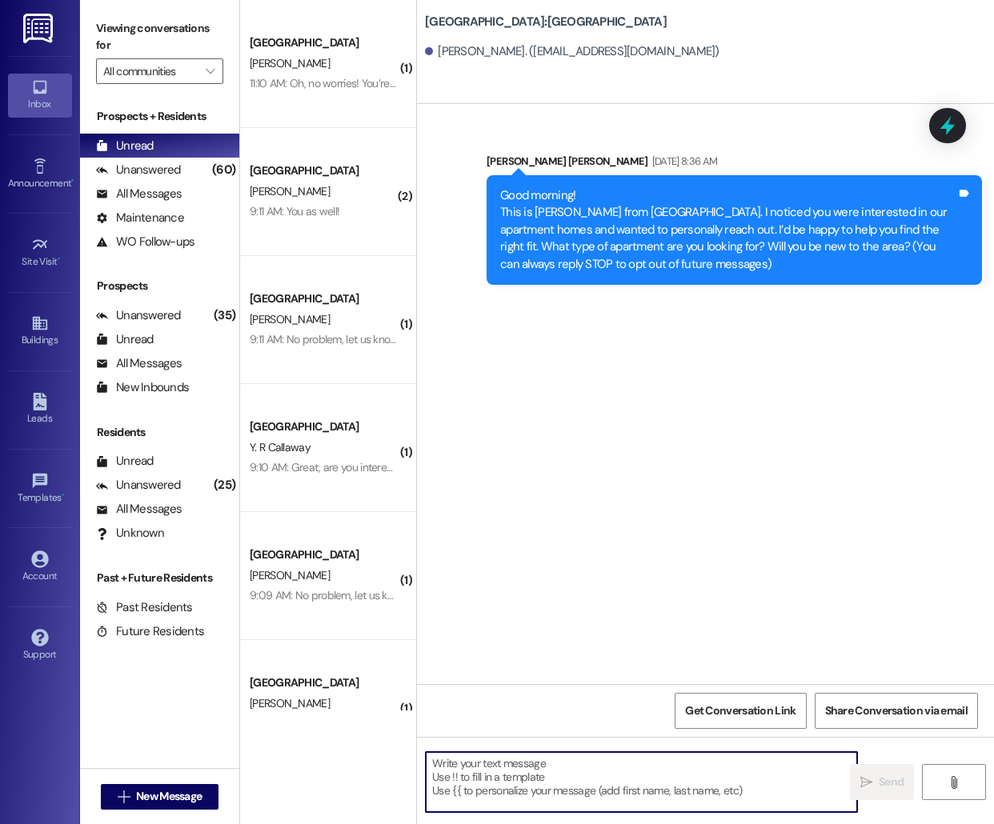
paste textarea "Hello [PERSON_NAME], this is [PERSON_NAME] from [GEOGRAPHIC_DATA] [GEOGRAPHIC_D…"
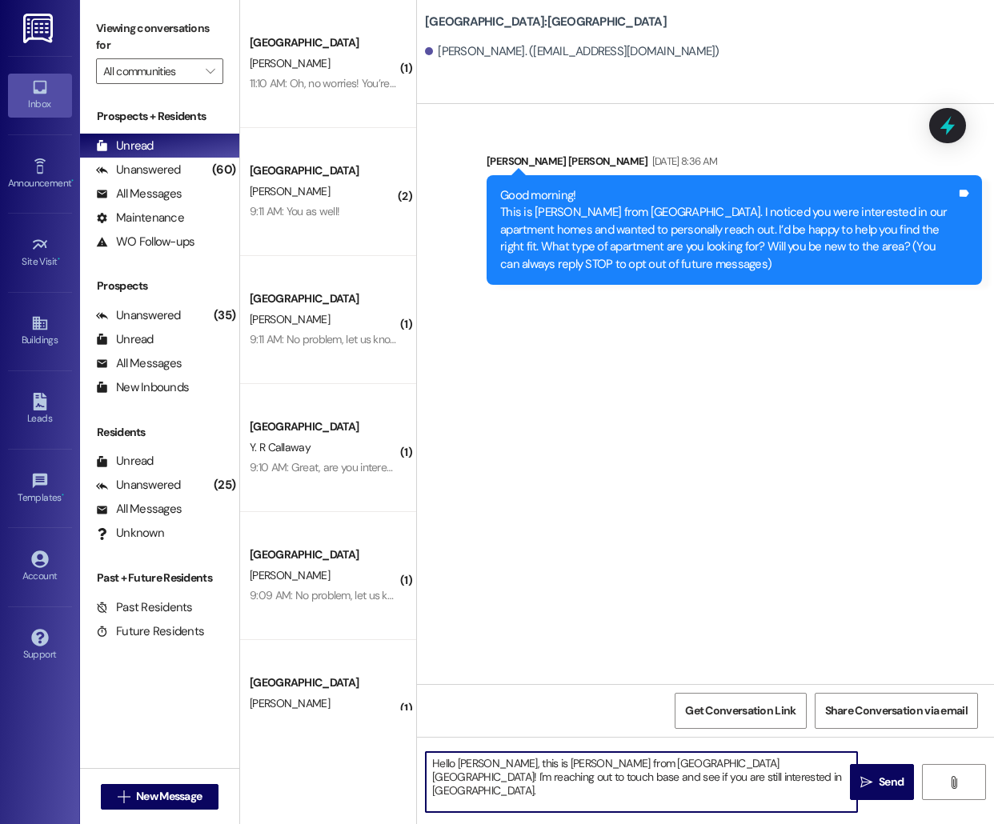
click at [478, 759] on textarea "Hello [PERSON_NAME], this is [PERSON_NAME] from [GEOGRAPHIC_DATA] [GEOGRAPHIC_D…" at bounding box center [641, 782] width 431 height 60
type textarea "Hello Shantasia, this is [PERSON_NAME] from [GEOGRAPHIC_DATA] [GEOGRAPHIC_DATA]…"
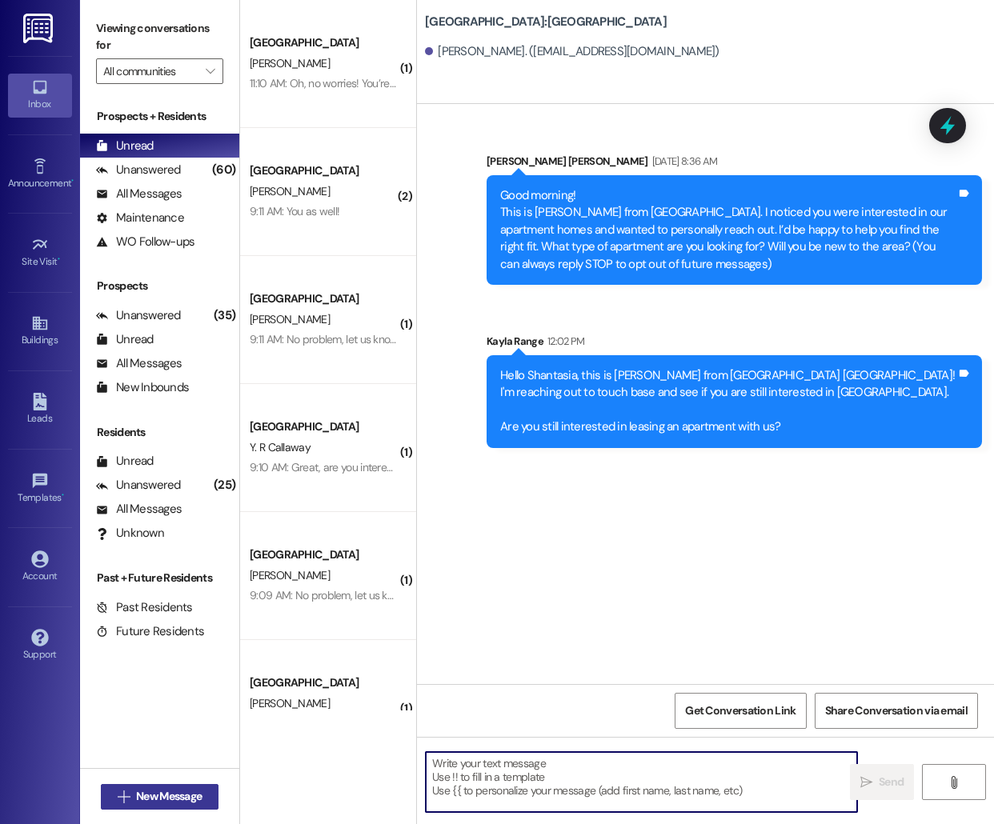
click at [160, 803] on span "New Message" at bounding box center [169, 796] width 66 height 17
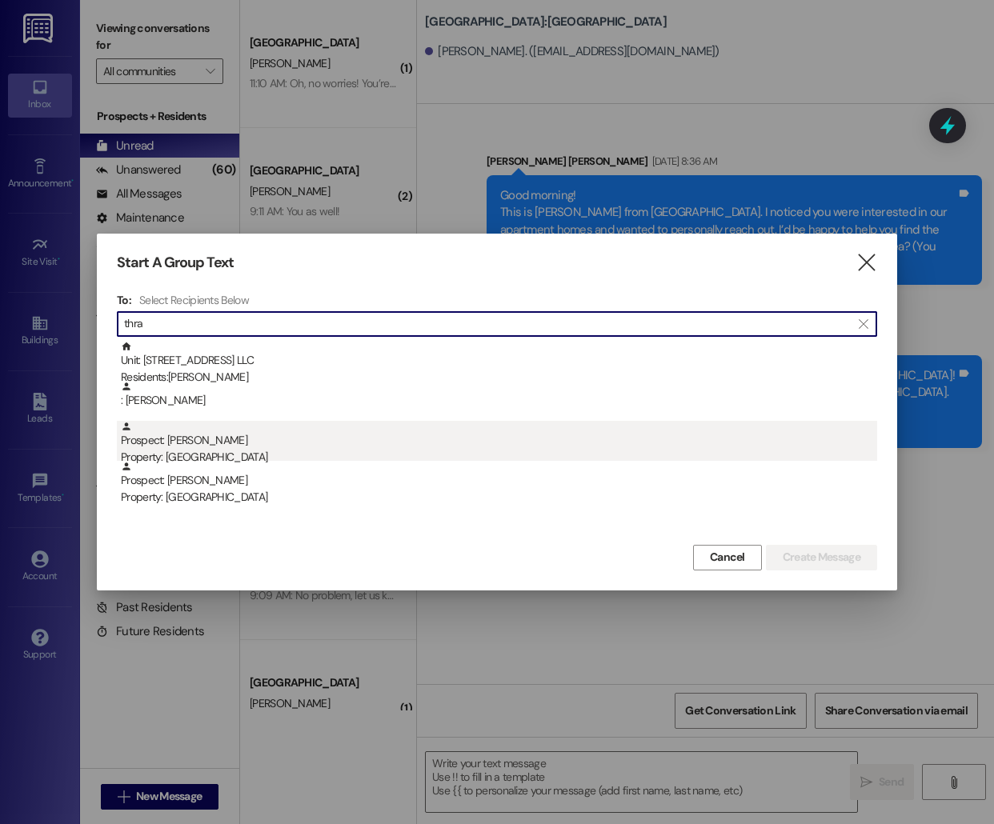
type input "thra"
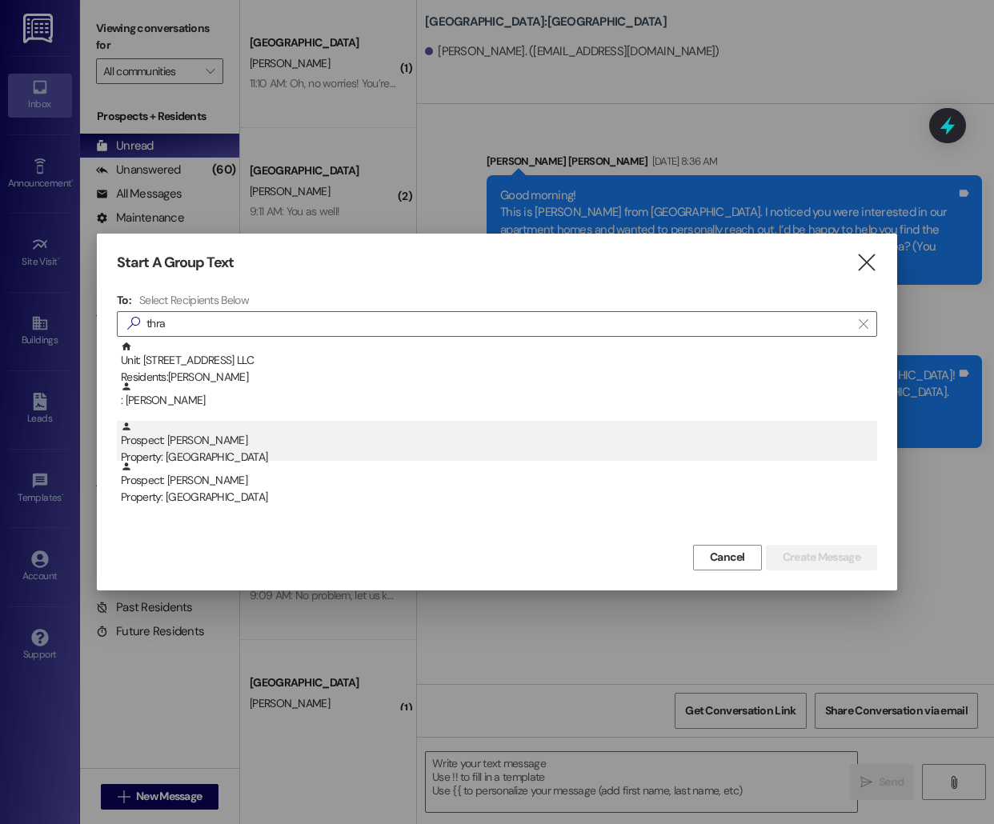
click at [577, 447] on div "Prospect: [PERSON_NAME] Property: [GEOGRAPHIC_DATA]" at bounding box center [499, 444] width 756 height 46
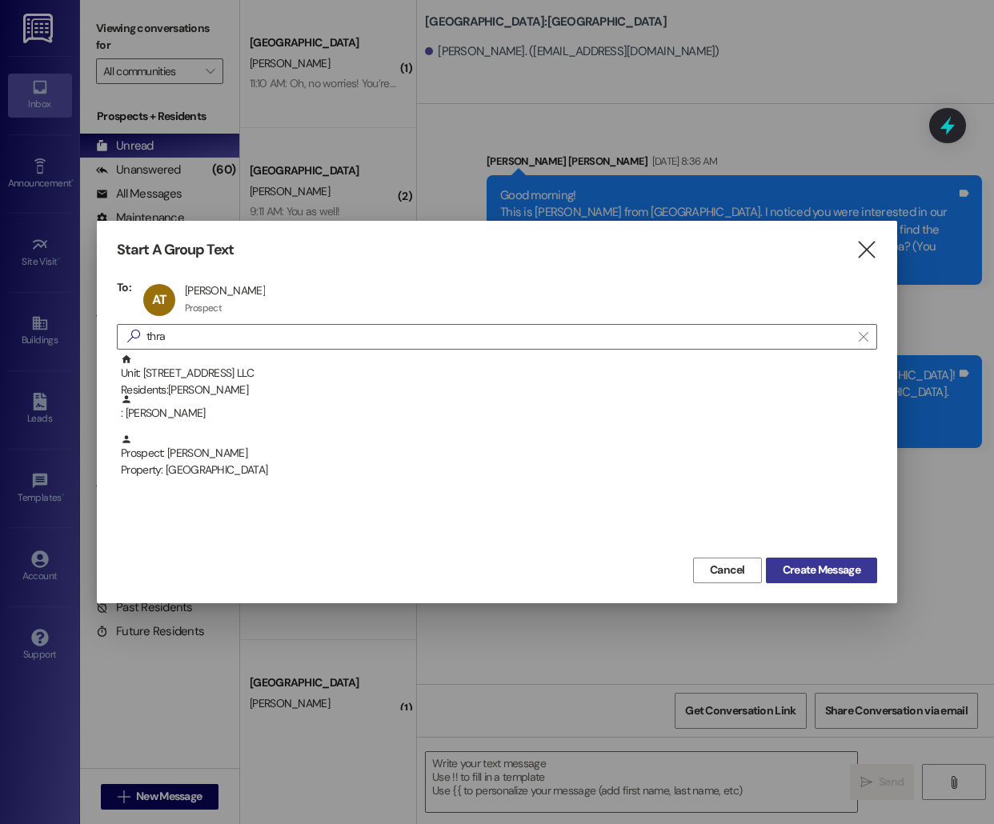
click at [802, 562] on span "Create Message" at bounding box center [821, 570] width 78 height 17
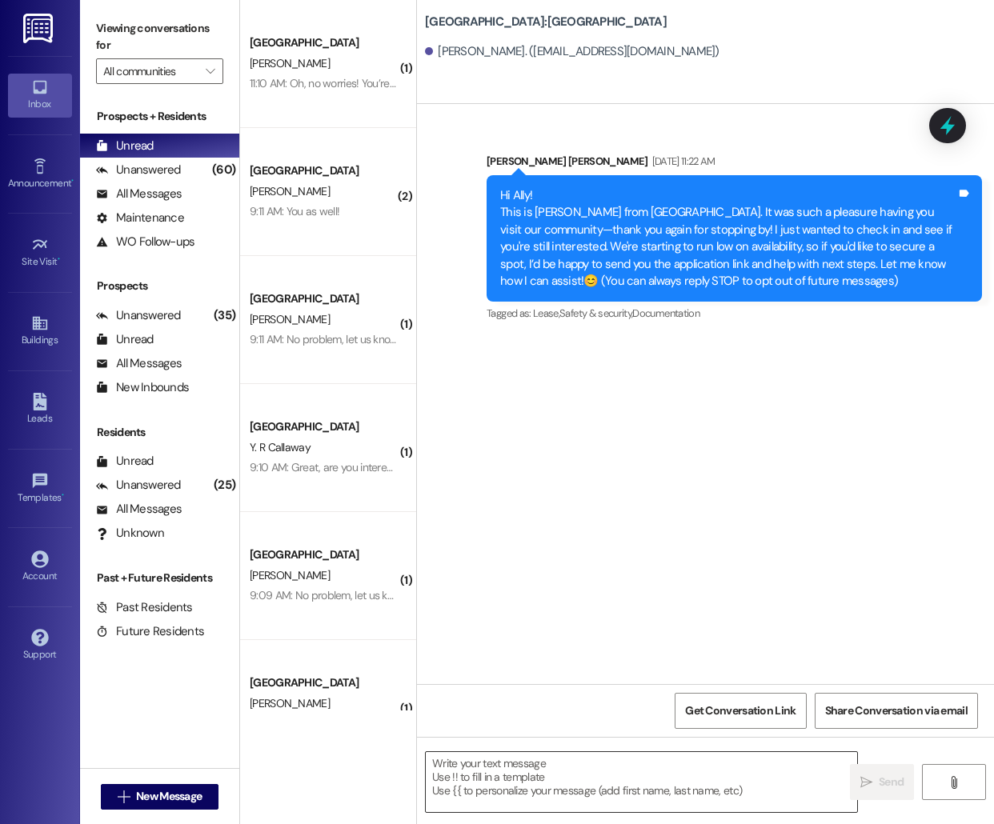
click at [574, 766] on textarea at bounding box center [641, 782] width 431 height 60
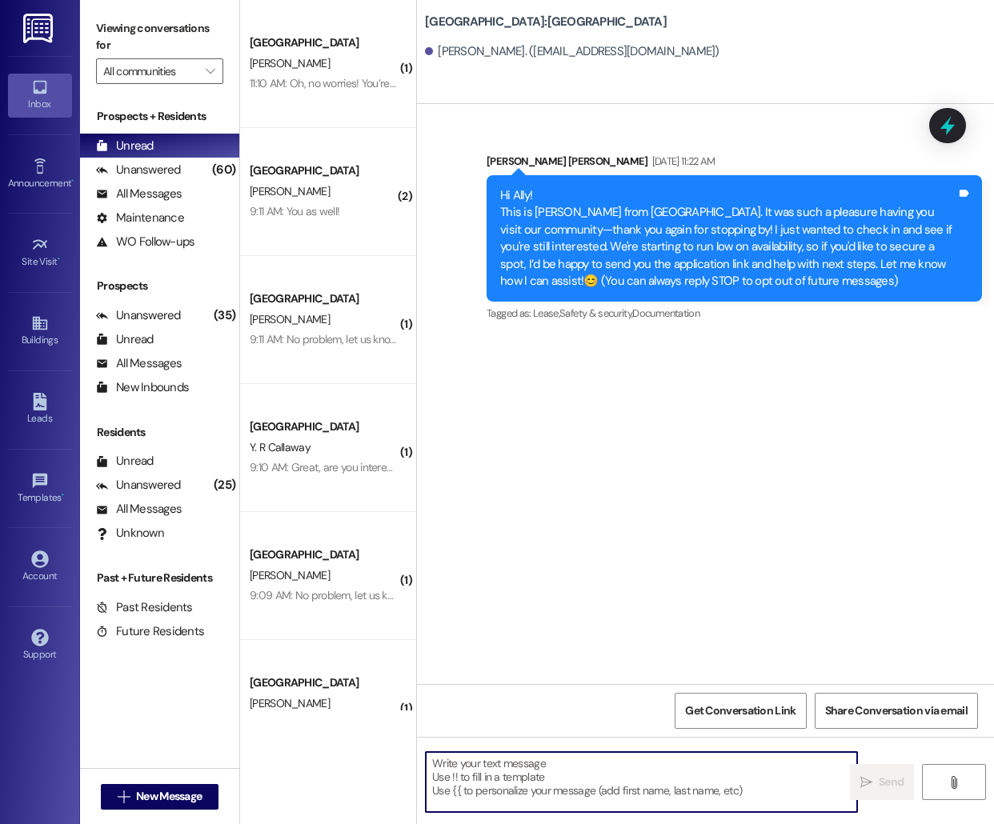
paste textarea "Hello [PERSON_NAME], this is [PERSON_NAME] from [GEOGRAPHIC_DATA] [GEOGRAPHIC_D…"
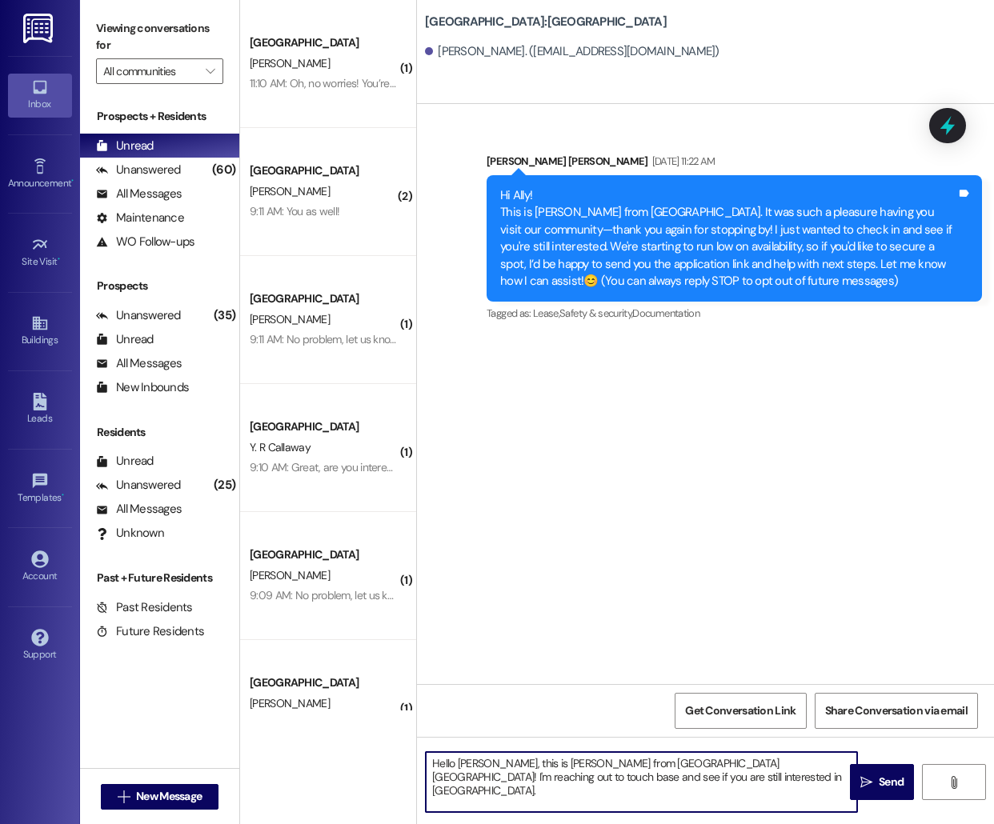
click at [466, 765] on textarea "Hello [PERSON_NAME], this is [PERSON_NAME] from [GEOGRAPHIC_DATA] [GEOGRAPHIC_D…" at bounding box center [641, 782] width 431 height 60
type textarea "Hello Ally, this is [PERSON_NAME] from [GEOGRAPHIC_DATA] [GEOGRAPHIC_DATA]! I'm…"
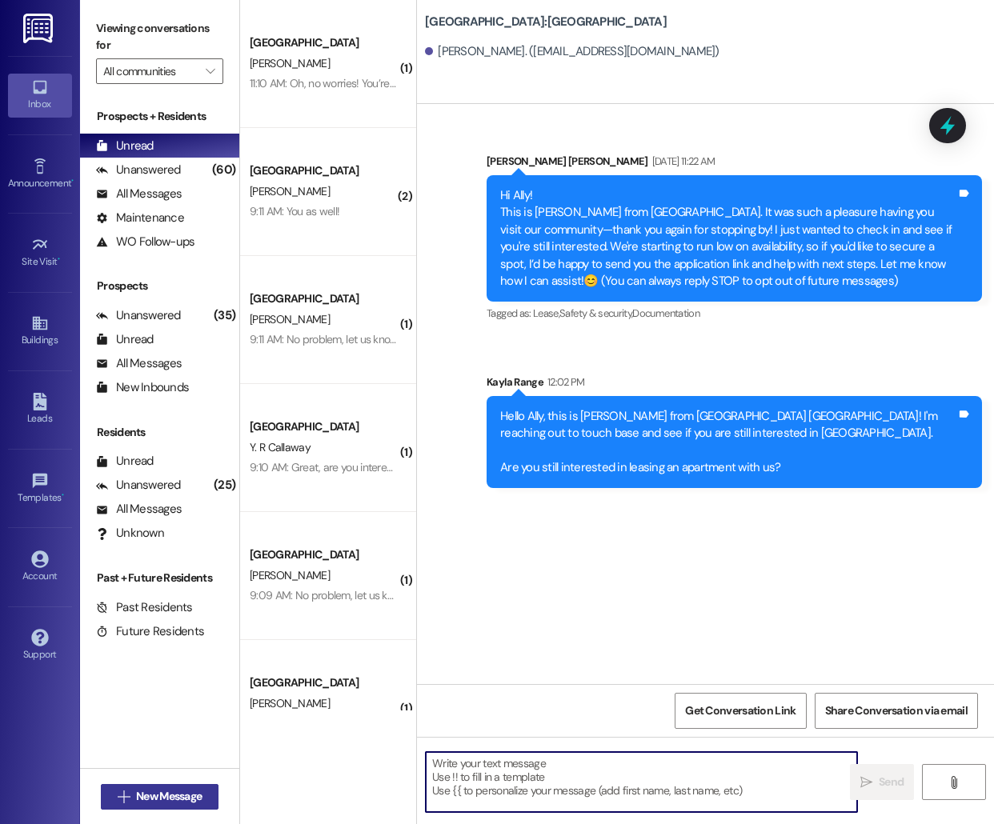
click at [145, 801] on span "New Message" at bounding box center [169, 796] width 66 height 17
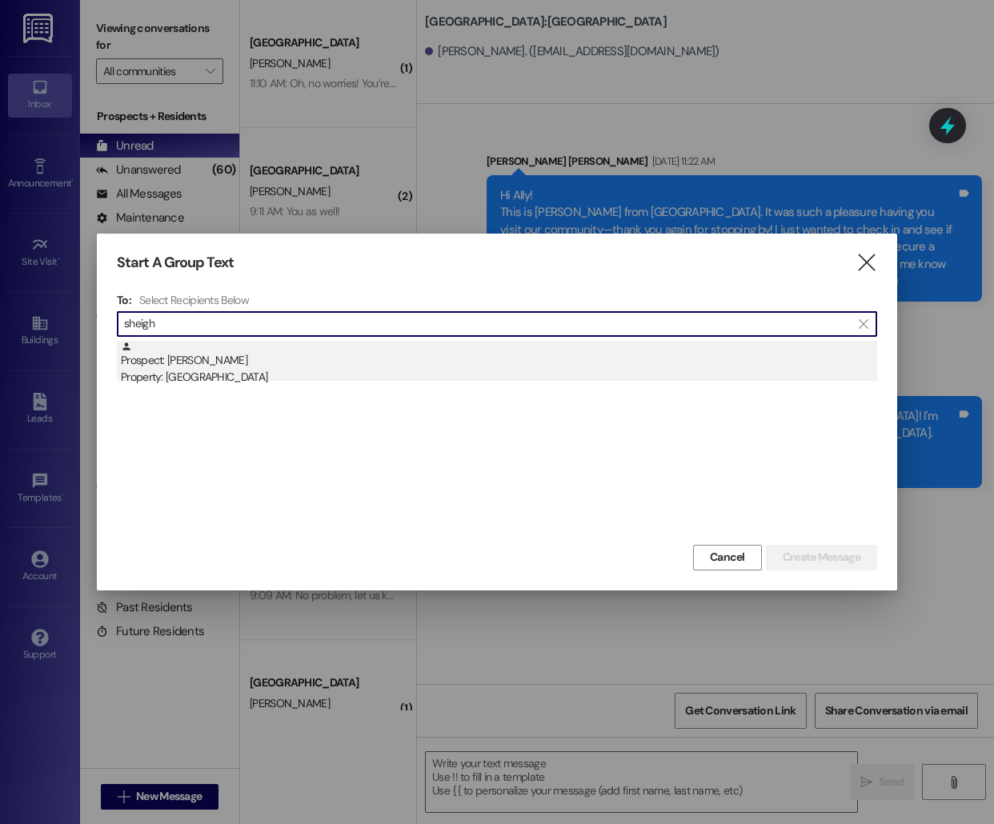
type input "sheigh"
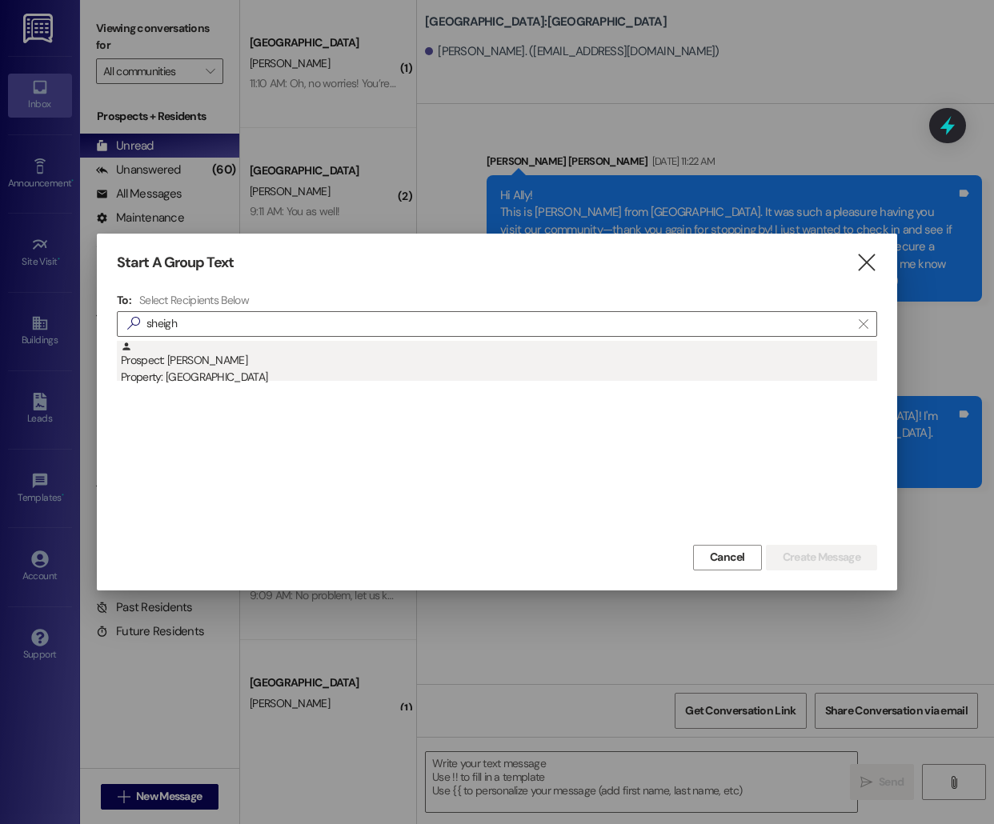
click at [450, 358] on div "Prospect: [PERSON_NAME] Property: [GEOGRAPHIC_DATA]" at bounding box center [499, 364] width 756 height 46
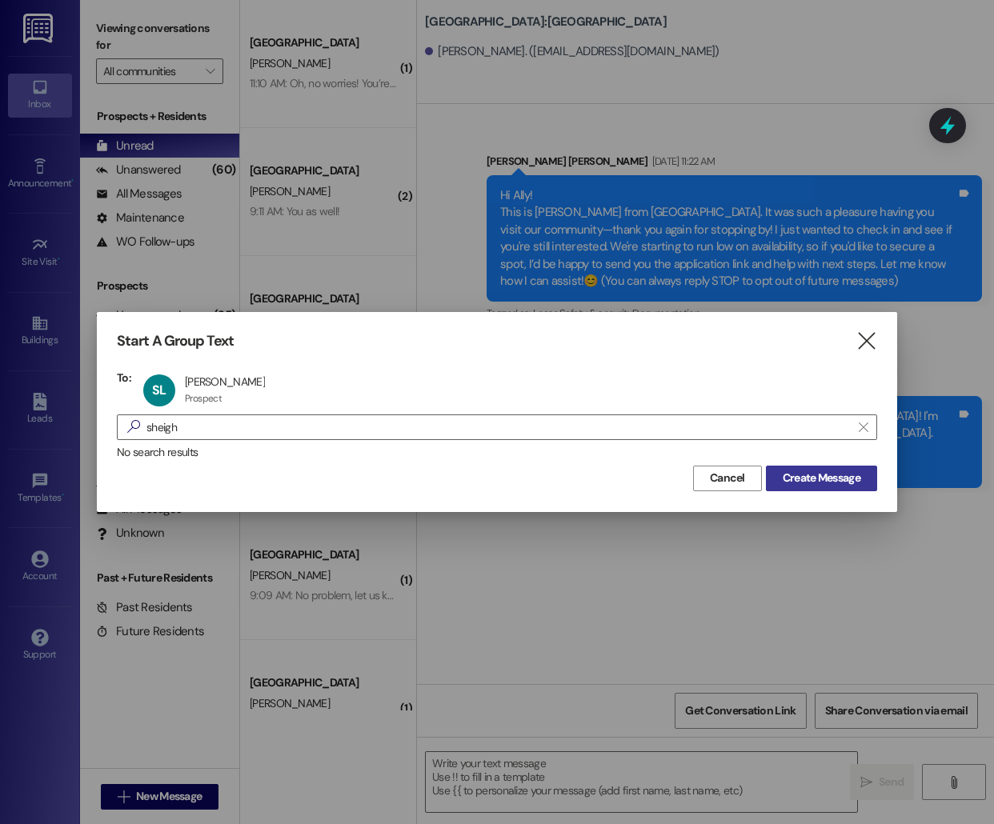
click at [813, 482] on span "Create Message" at bounding box center [821, 478] width 78 height 17
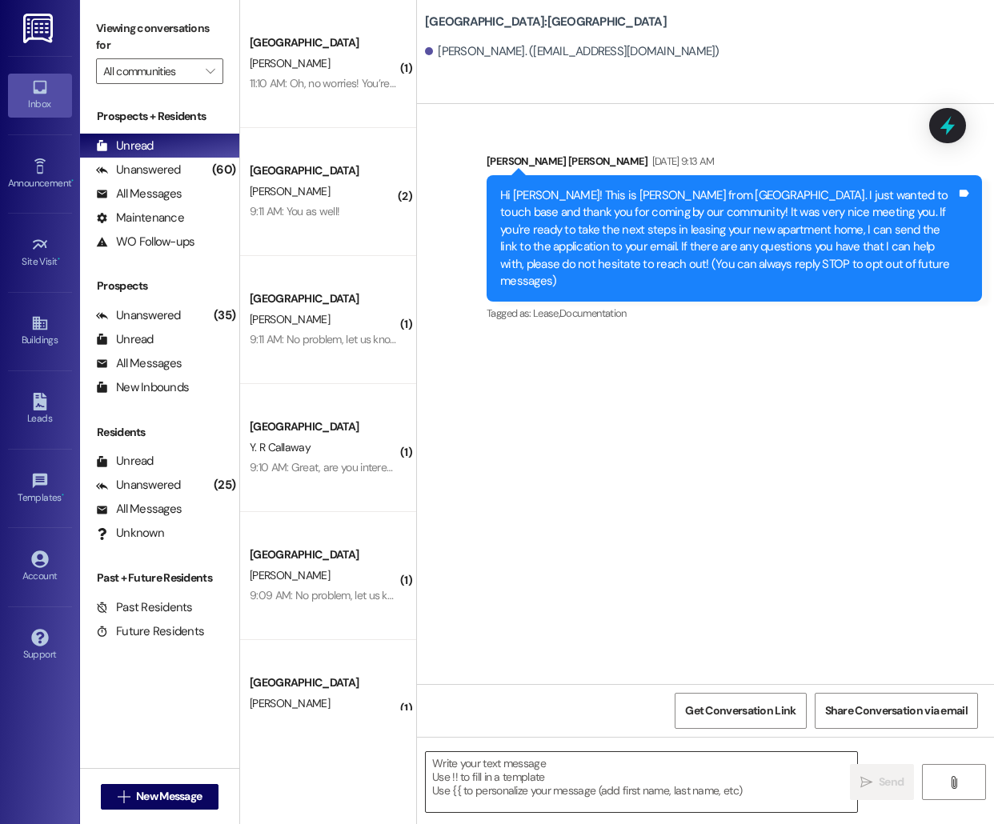
click at [506, 793] on textarea at bounding box center [641, 782] width 431 height 60
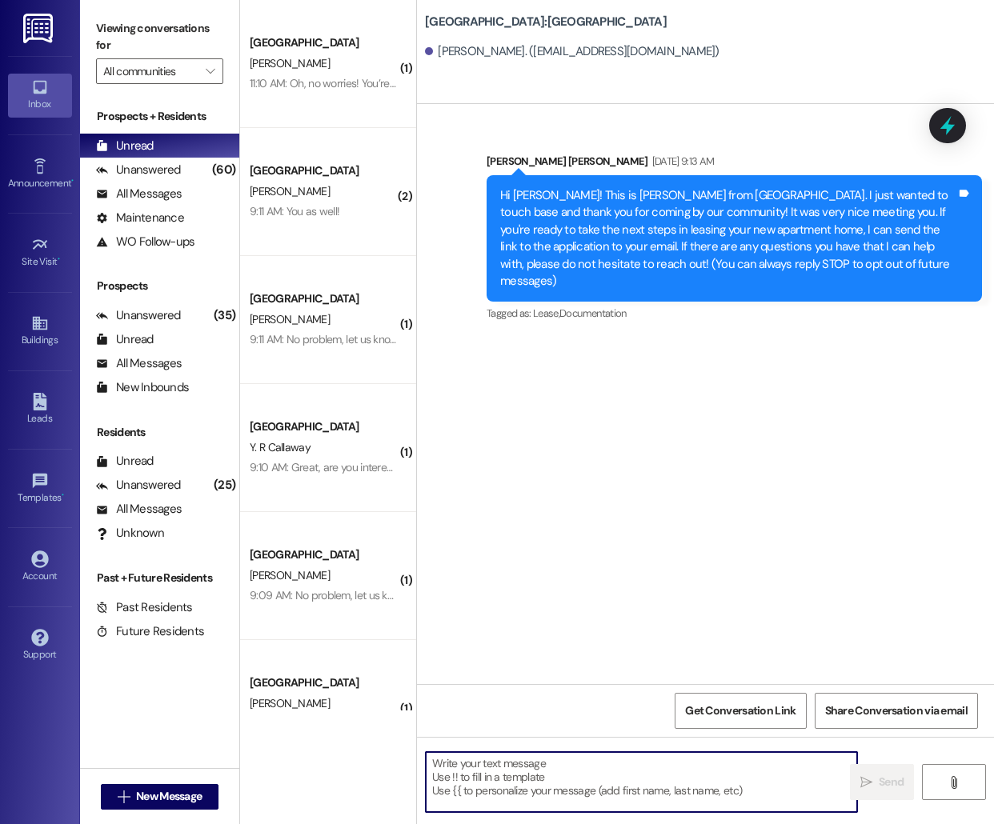
paste textarea "Hello [PERSON_NAME], this is [PERSON_NAME] from [GEOGRAPHIC_DATA] [GEOGRAPHIC_D…"
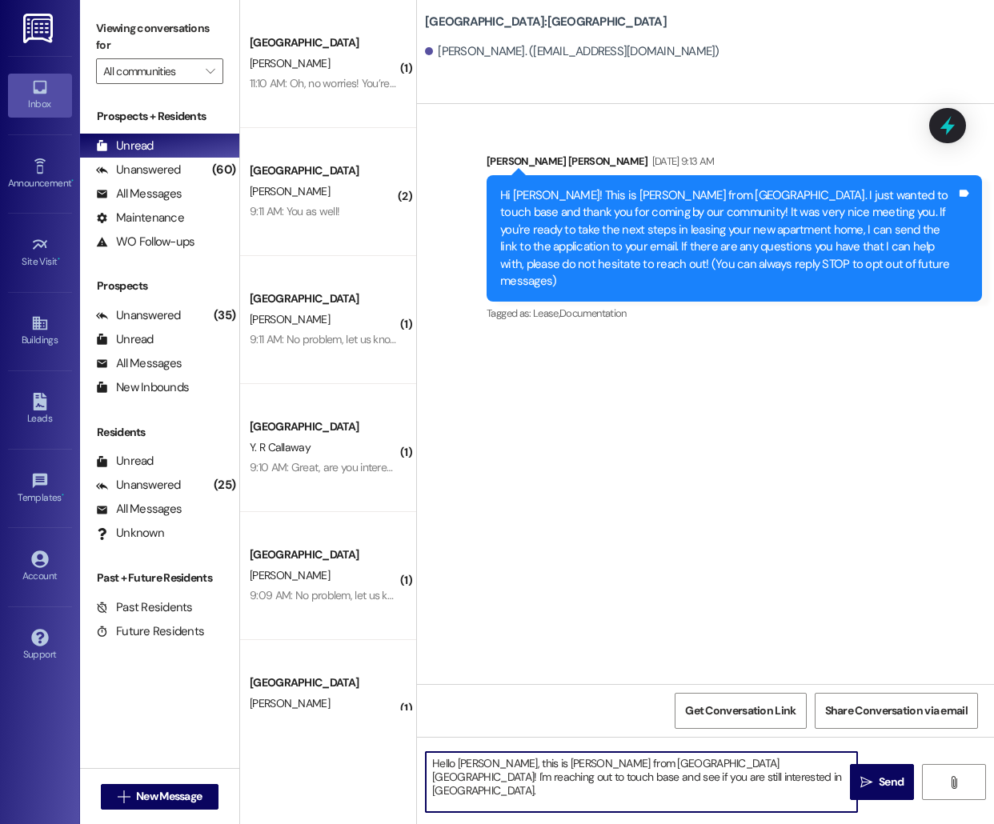
click at [464, 764] on textarea "Hello [PERSON_NAME], this is [PERSON_NAME] from [GEOGRAPHIC_DATA] [GEOGRAPHIC_D…" at bounding box center [641, 782] width 431 height 60
type textarea "Hello Sheigh, this is [PERSON_NAME] from [GEOGRAPHIC_DATA] [GEOGRAPHIC_DATA]! I…"
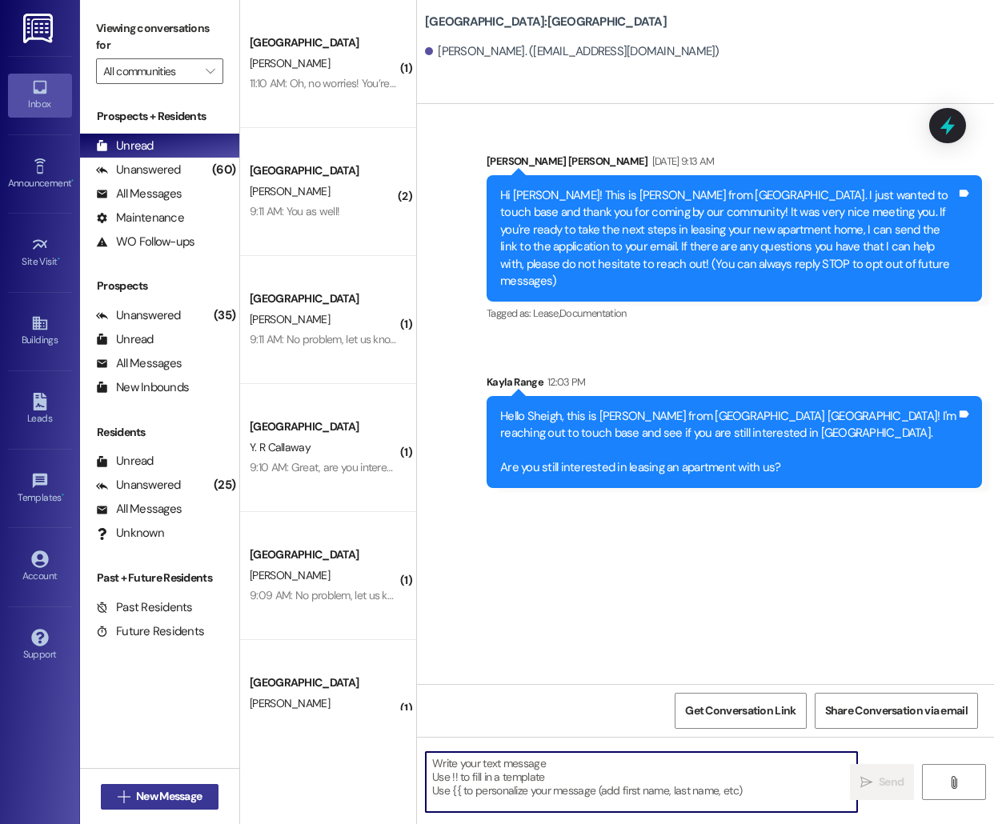
click at [190, 800] on span "New Message" at bounding box center [169, 796] width 66 height 17
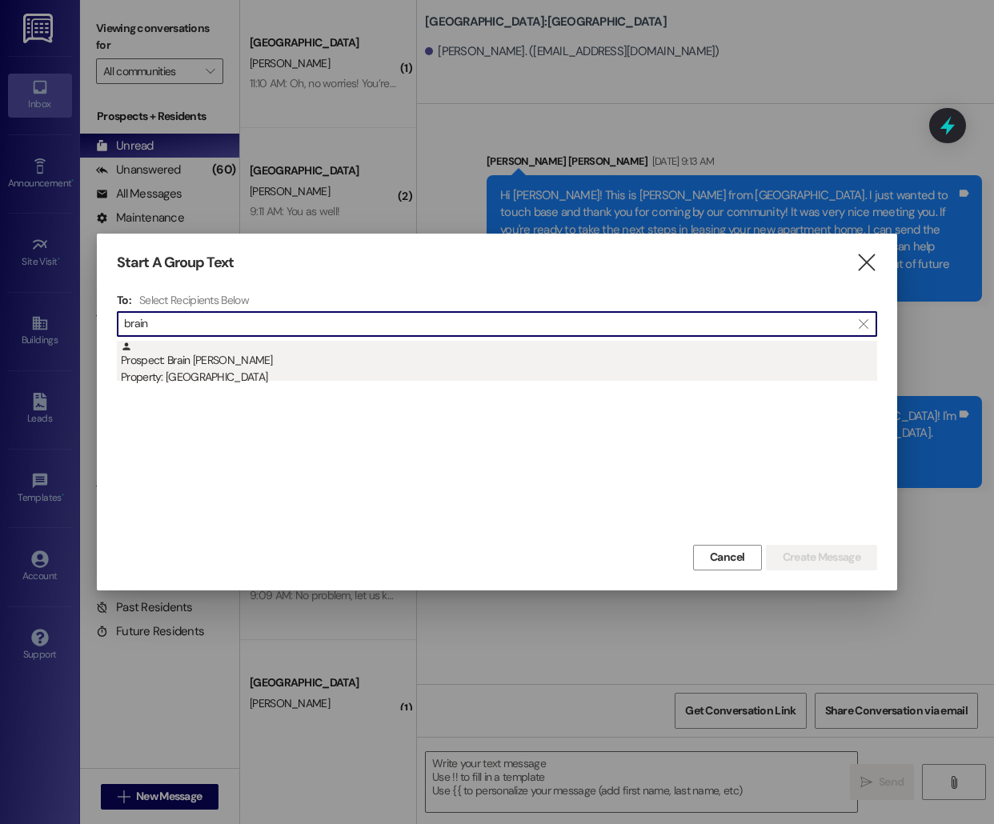
type input "brain"
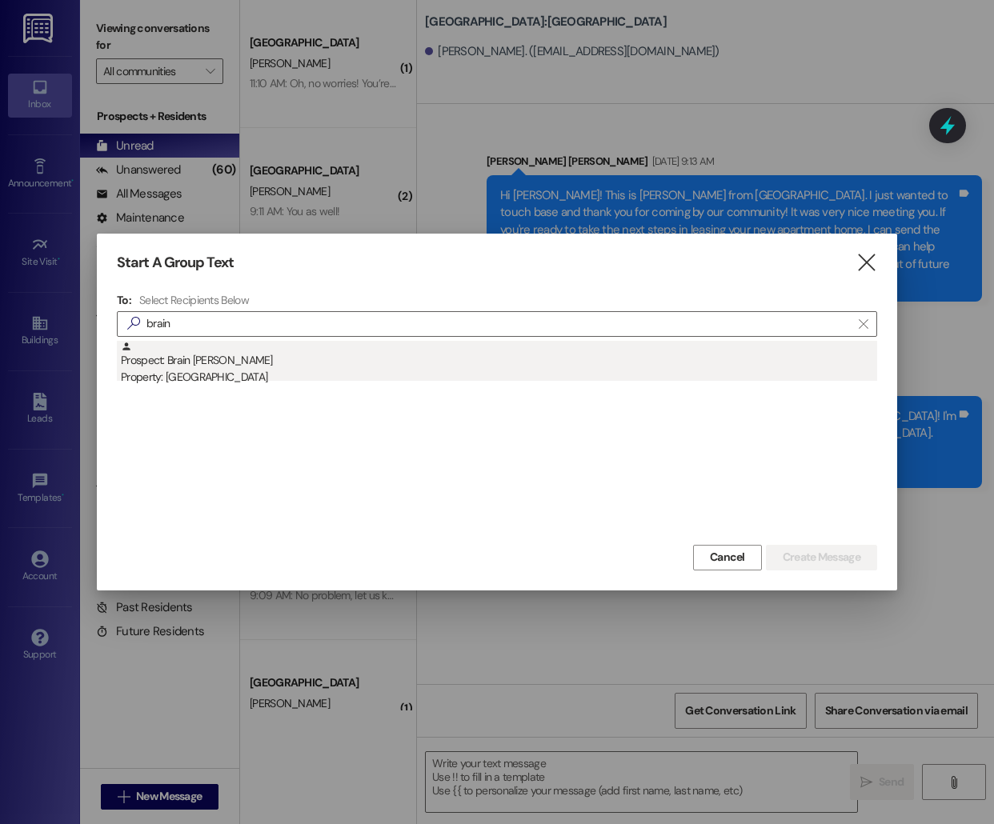
click at [210, 346] on div "Prospect: Brain [PERSON_NAME] Property: [GEOGRAPHIC_DATA]" at bounding box center [499, 364] width 756 height 46
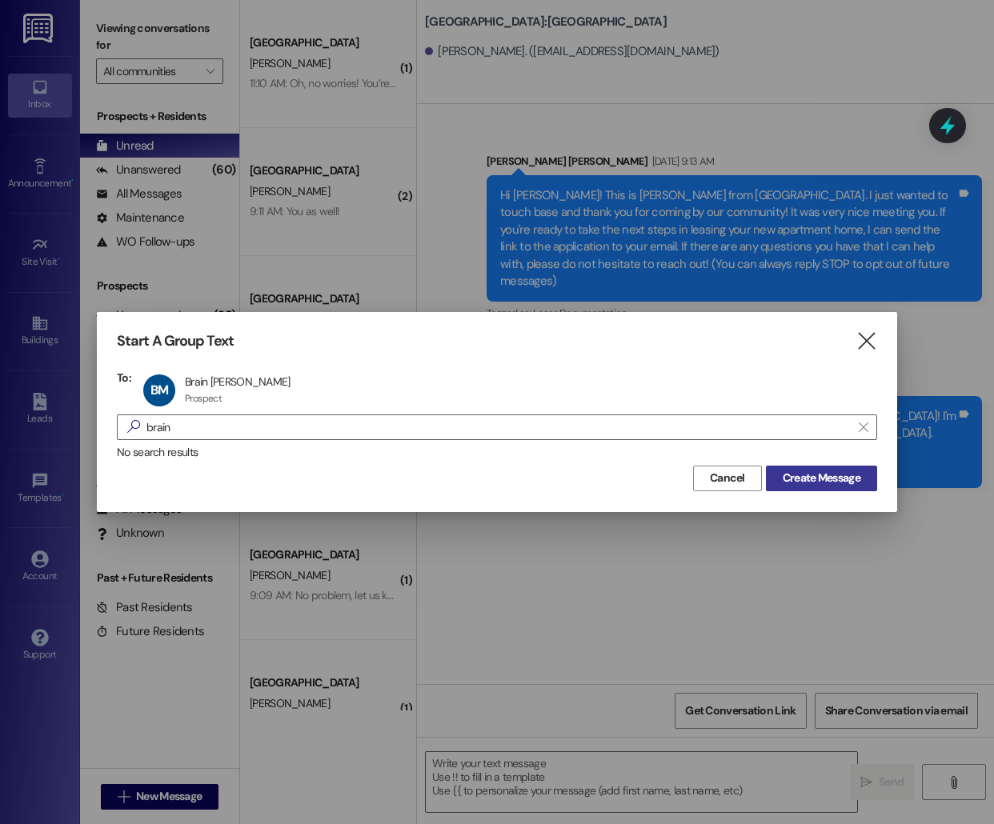
click at [857, 483] on span "Create Message" at bounding box center [821, 478] width 78 height 17
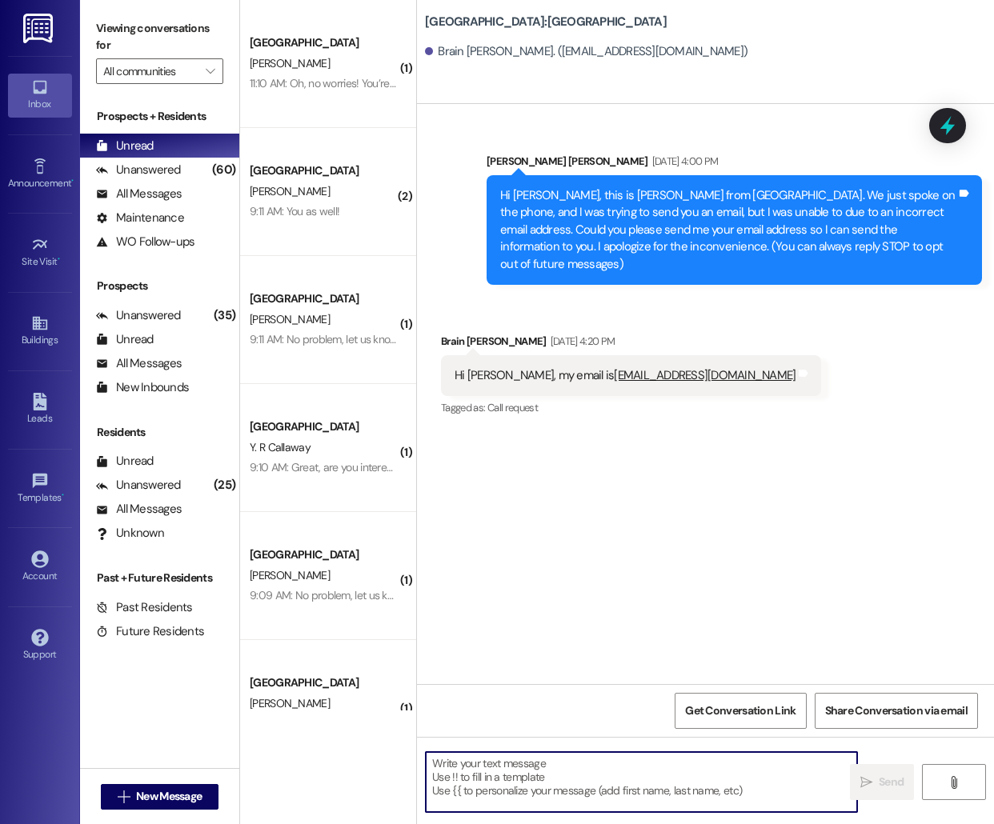
click at [512, 774] on textarea at bounding box center [641, 782] width 431 height 60
paste textarea "Hello [PERSON_NAME], this is [PERSON_NAME] from [GEOGRAPHIC_DATA] [GEOGRAPHIC_D…"
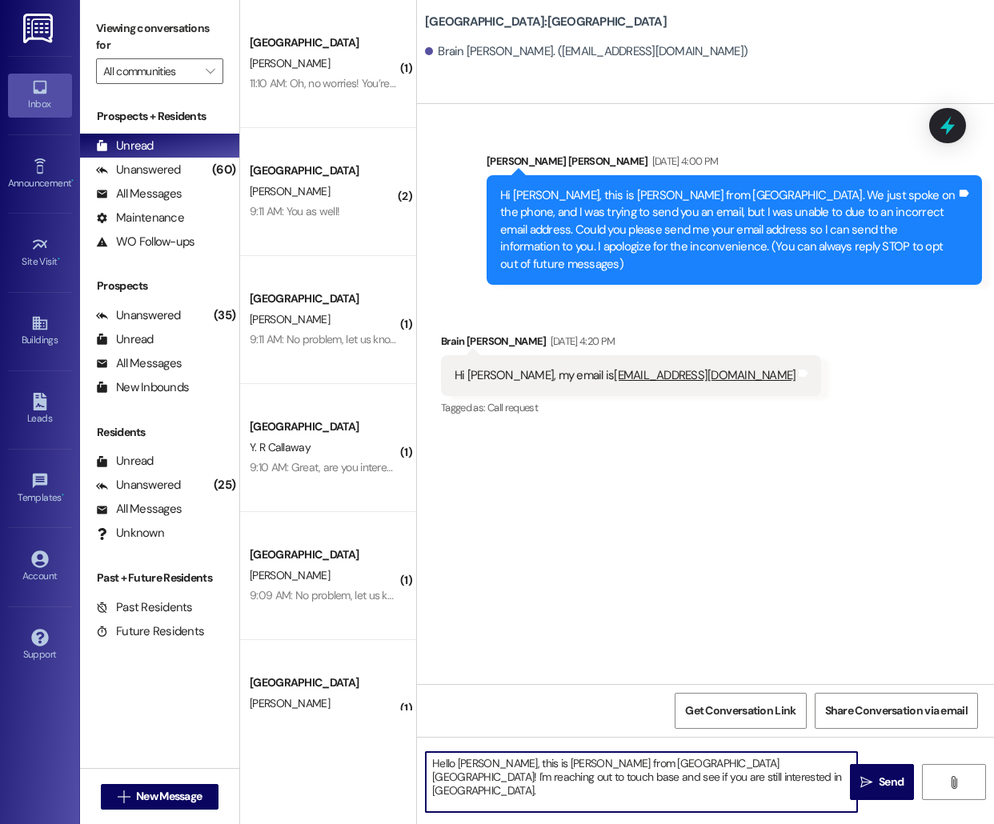
click at [472, 762] on textarea "Hello [PERSON_NAME], this is [PERSON_NAME] from [GEOGRAPHIC_DATA] [GEOGRAPHIC_D…" at bounding box center [641, 782] width 431 height 60
type textarea "Hello [PERSON_NAME], this is [PERSON_NAME] from [GEOGRAPHIC_DATA] [GEOGRAPHIC_D…"
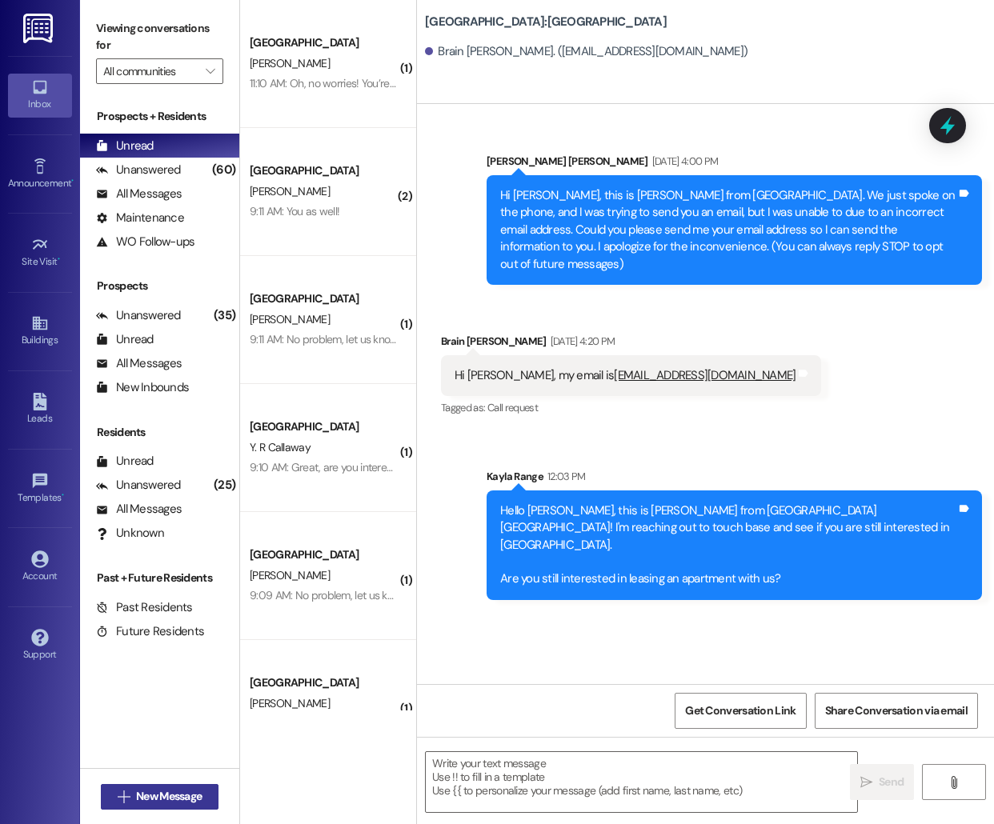
click at [122, 798] on icon "" at bounding box center [124, 796] width 12 height 13
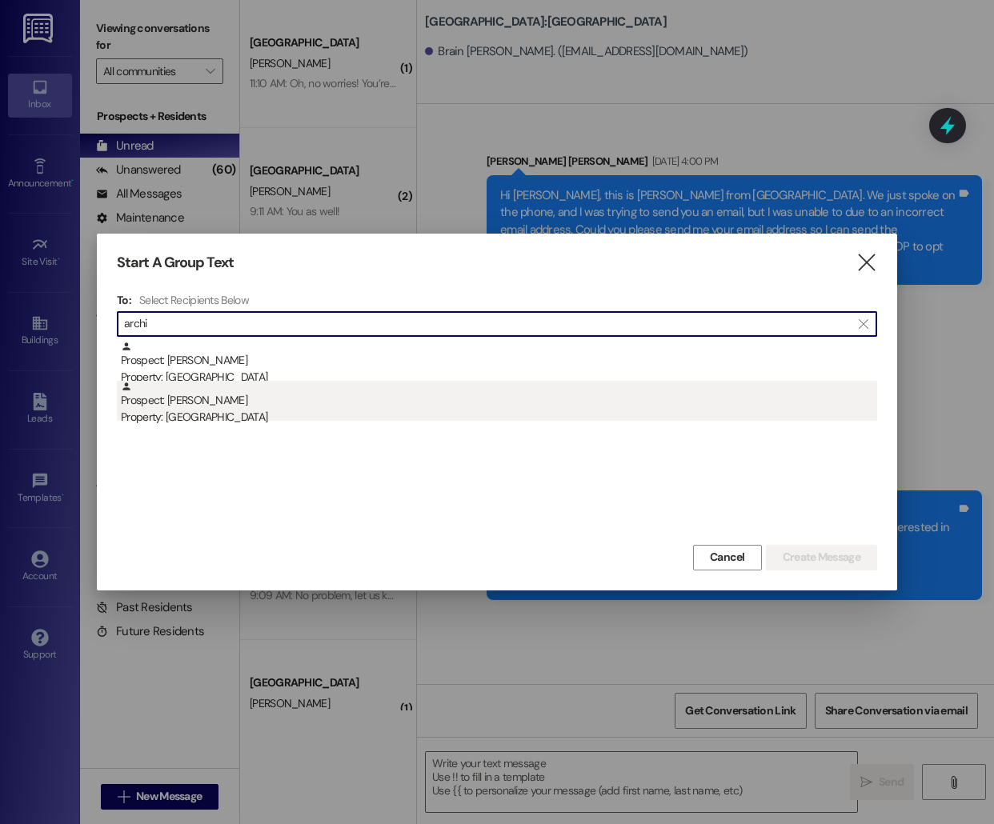
type input "archi"
click at [581, 406] on div "Prospect: [PERSON_NAME] Property: [GEOGRAPHIC_DATA]" at bounding box center [499, 404] width 756 height 46
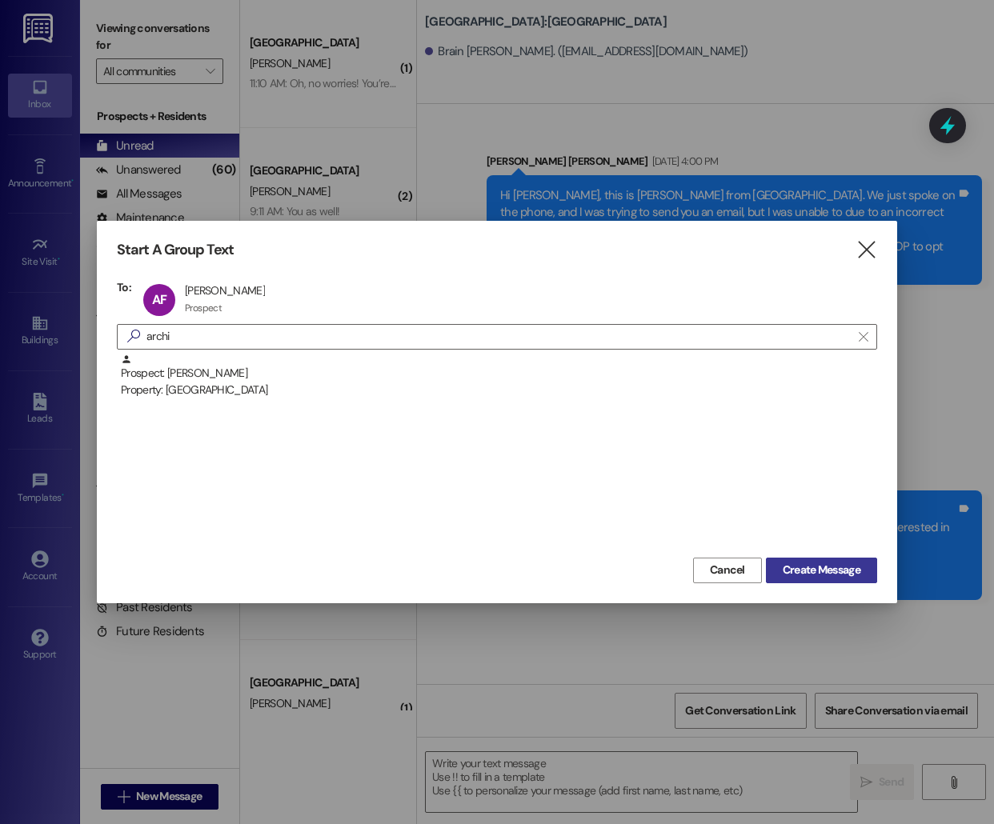
click at [808, 577] on span "Create Message" at bounding box center [821, 570] width 78 height 17
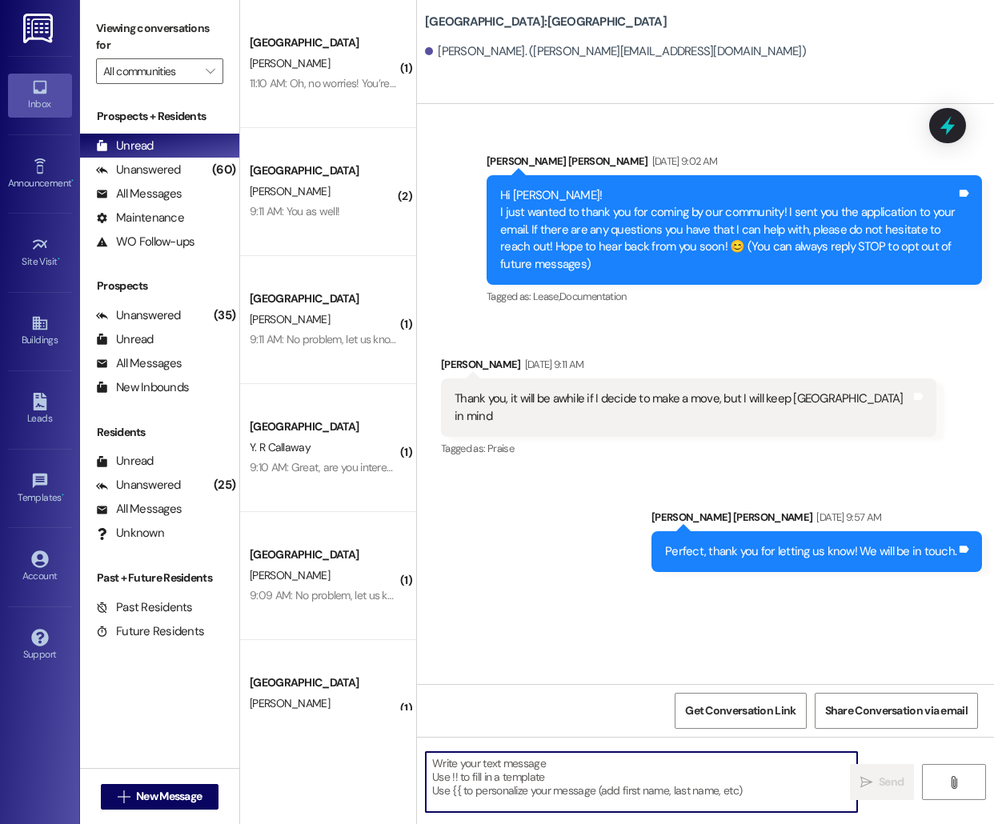
click at [508, 763] on textarea at bounding box center [641, 782] width 431 height 60
paste textarea "Hello [PERSON_NAME], this is [PERSON_NAME] from [GEOGRAPHIC_DATA] [GEOGRAPHIC_D…"
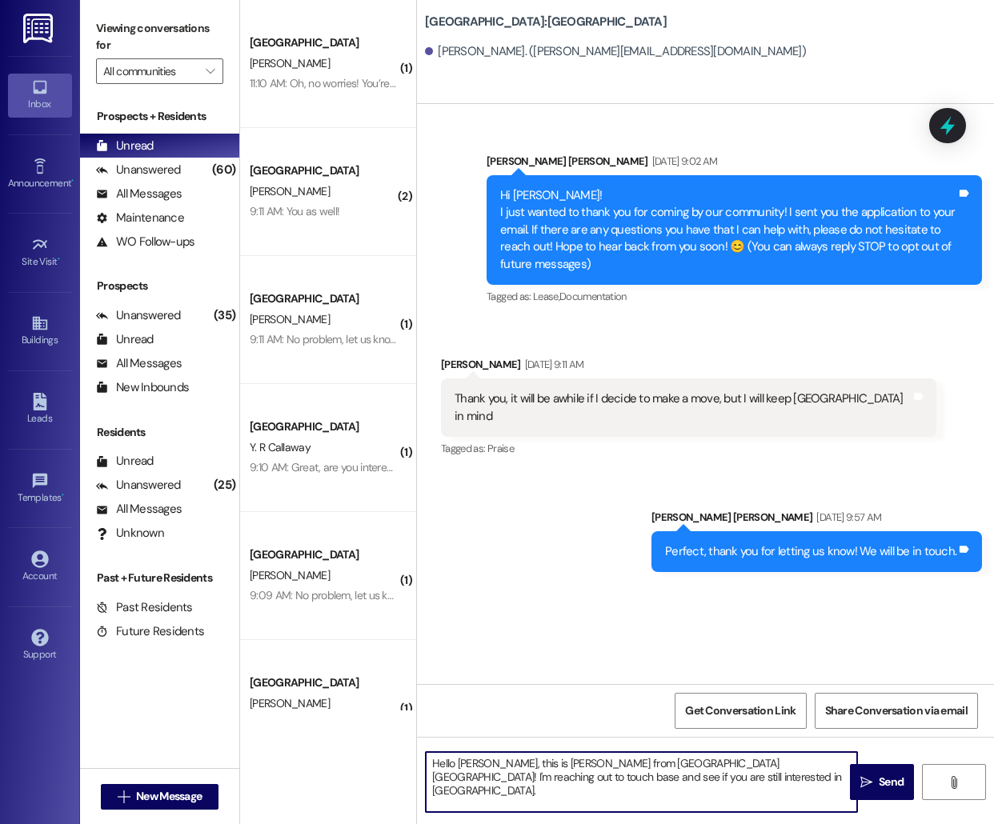
click at [471, 764] on textarea "Hello [PERSON_NAME], this is [PERSON_NAME] from [GEOGRAPHIC_DATA] [GEOGRAPHIC_D…" at bounding box center [641, 782] width 431 height 60
type textarea "Hello [PERSON_NAME], this is [PERSON_NAME] from [GEOGRAPHIC_DATA] [GEOGRAPHIC_D…"
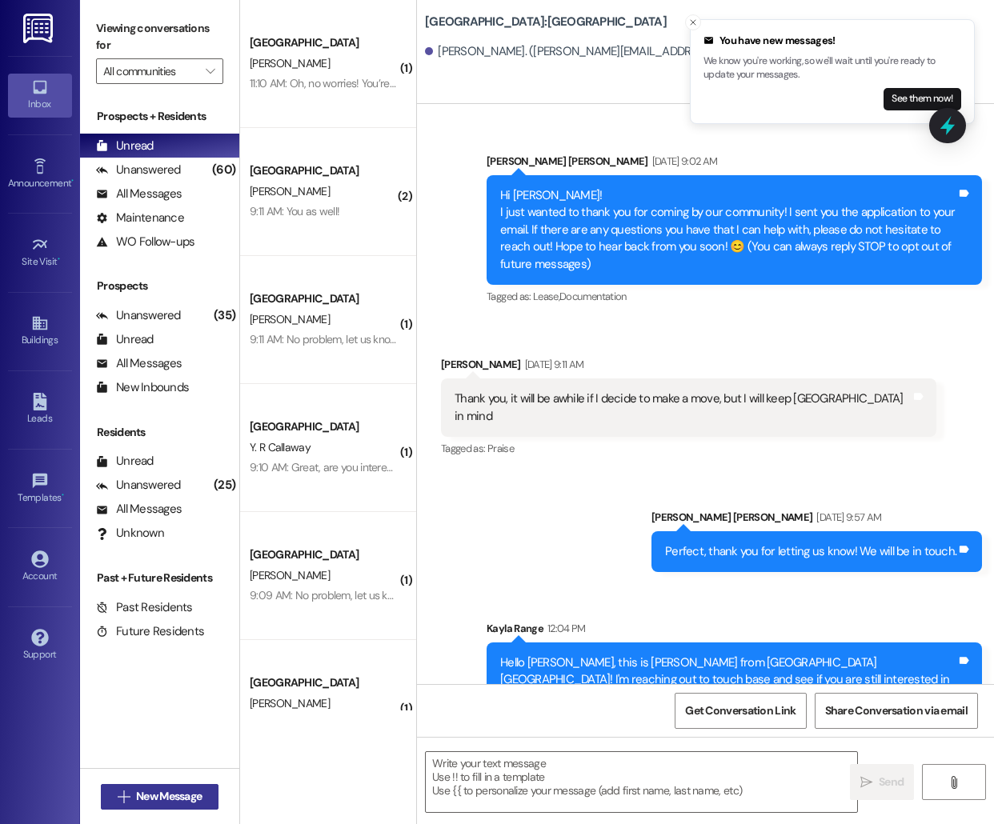
click at [162, 790] on span "New Message" at bounding box center [169, 796] width 66 height 17
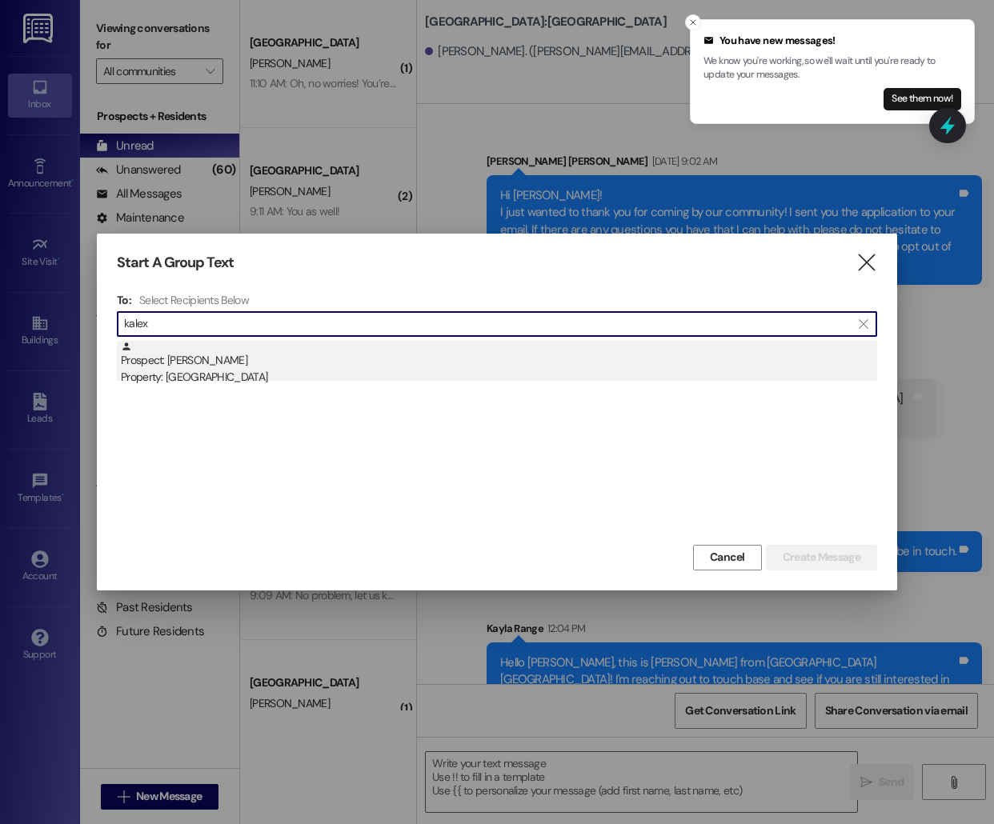
type input "kalex"
click at [427, 374] on div "Property: [GEOGRAPHIC_DATA]" at bounding box center [499, 377] width 756 height 17
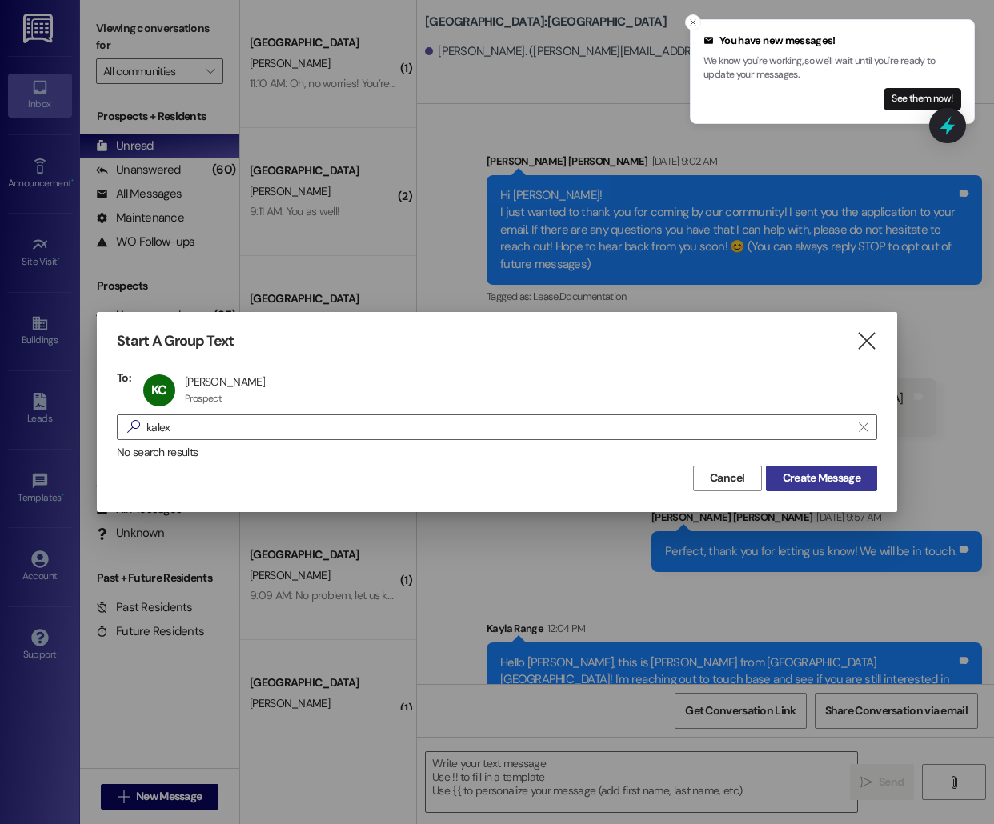
click at [850, 478] on span "Create Message" at bounding box center [821, 478] width 78 height 17
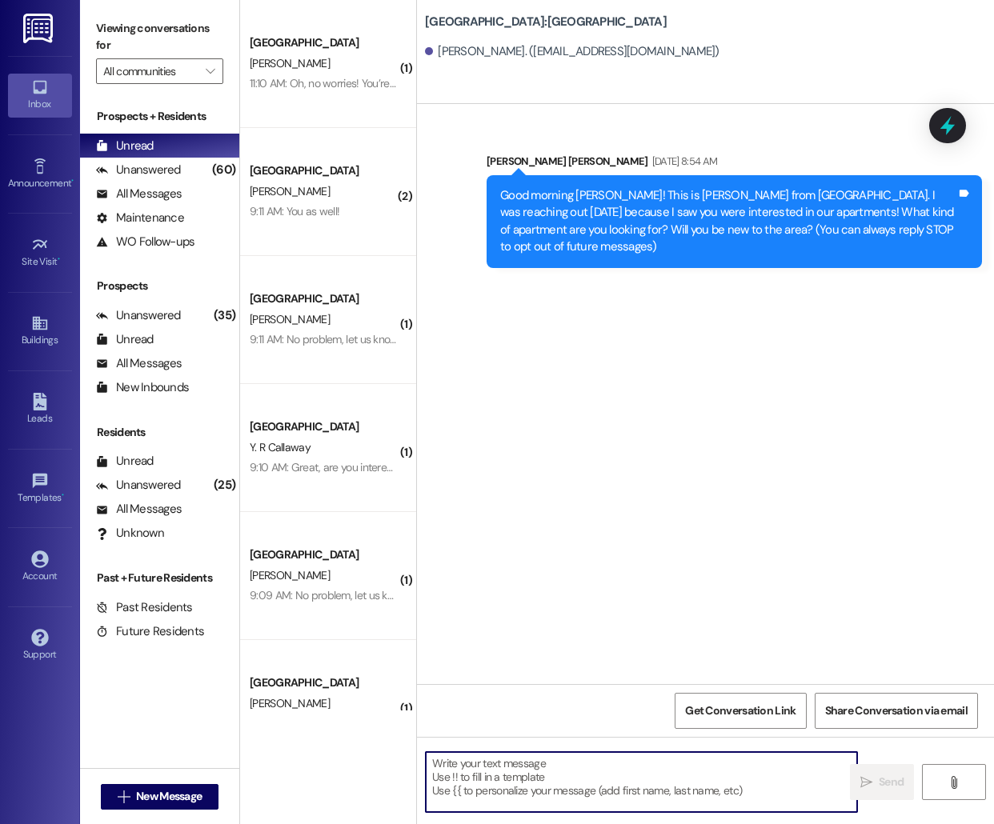
click at [564, 761] on textarea at bounding box center [641, 782] width 431 height 60
paste textarea "Hello [PERSON_NAME], this is [PERSON_NAME] from [GEOGRAPHIC_DATA] [GEOGRAPHIC_D…"
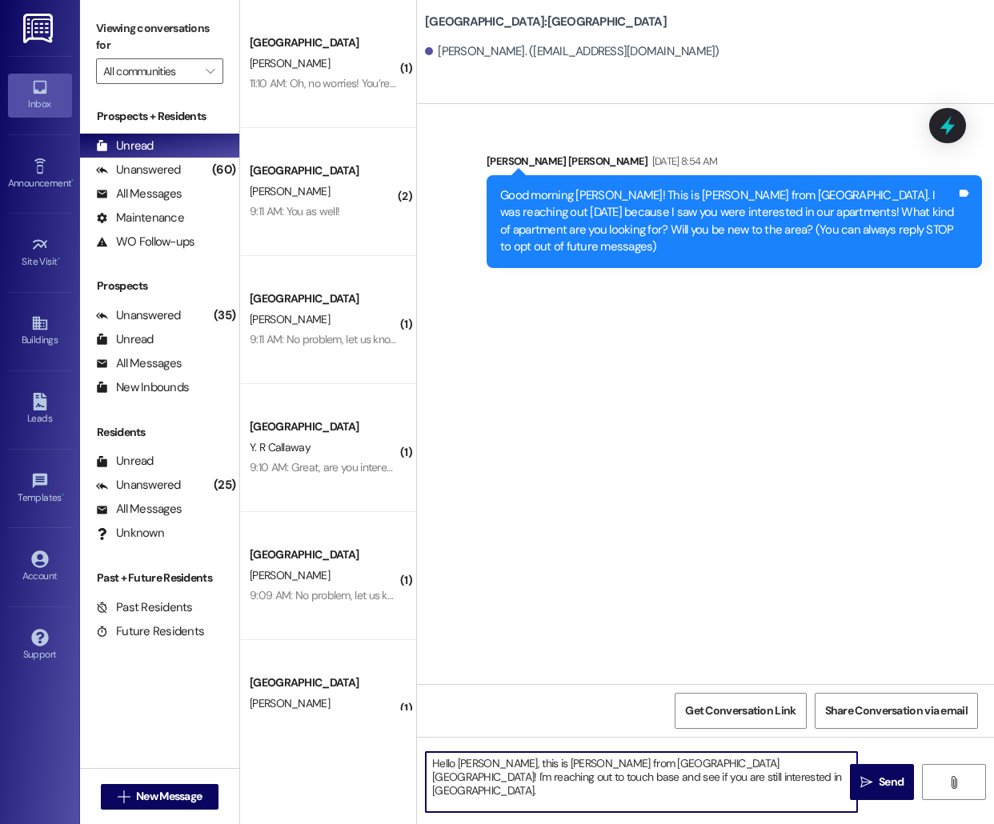
click at [469, 761] on textarea "Hello [PERSON_NAME], this is [PERSON_NAME] from [GEOGRAPHIC_DATA] [GEOGRAPHIC_D…" at bounding box center [641, 782] width 431 height 60
type textarea "Hello [PERSON_NAME], this is [PERSON_NAME] from [GEOGRAPHIC_DATA] [GEOGRAPHIC_D…"
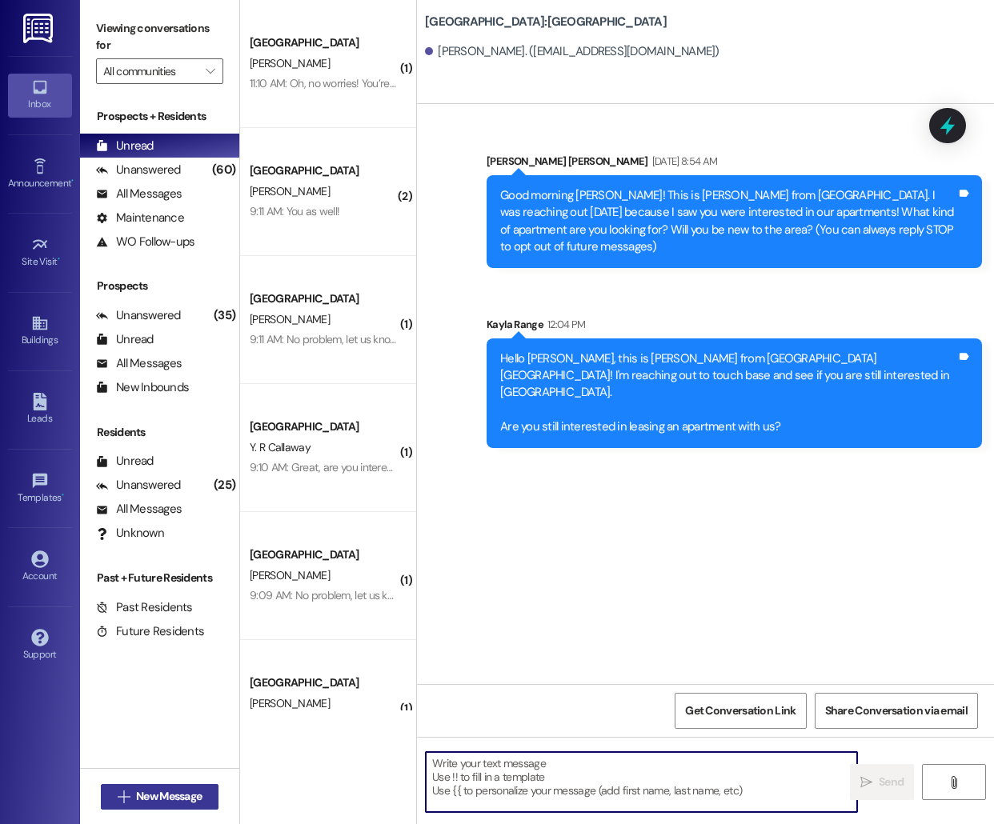
click at [137, 793] on span "New Message" at bounding box center [169, 796] width 66 height 17
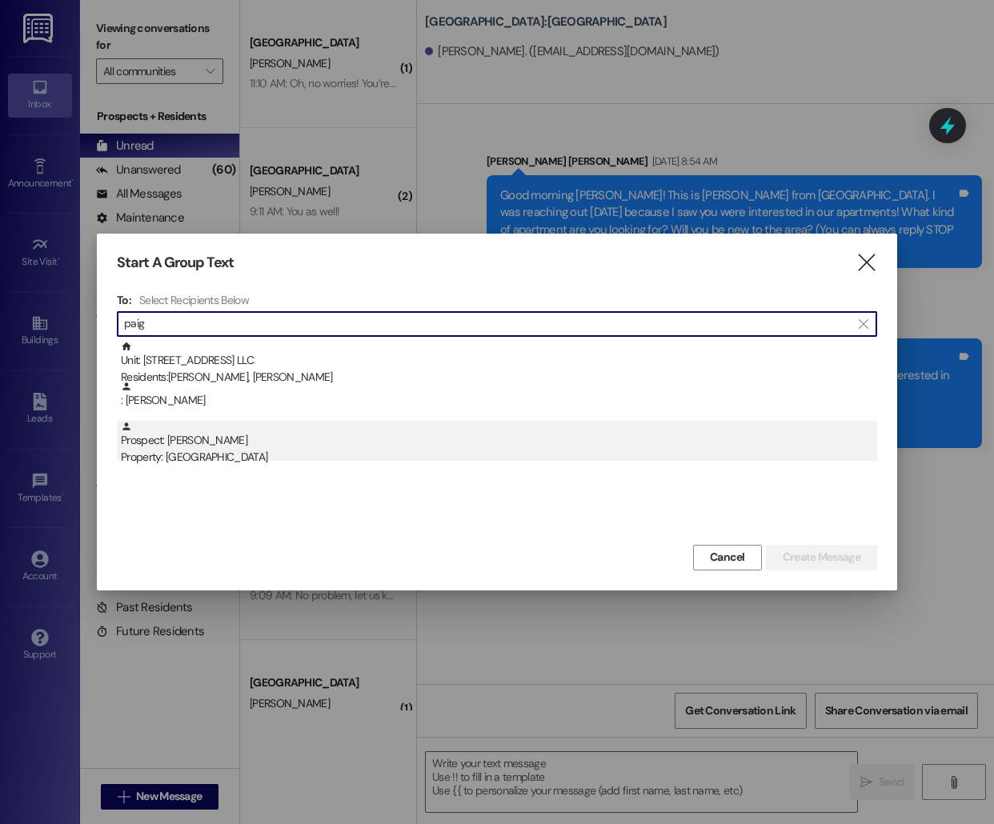
type input "paig"
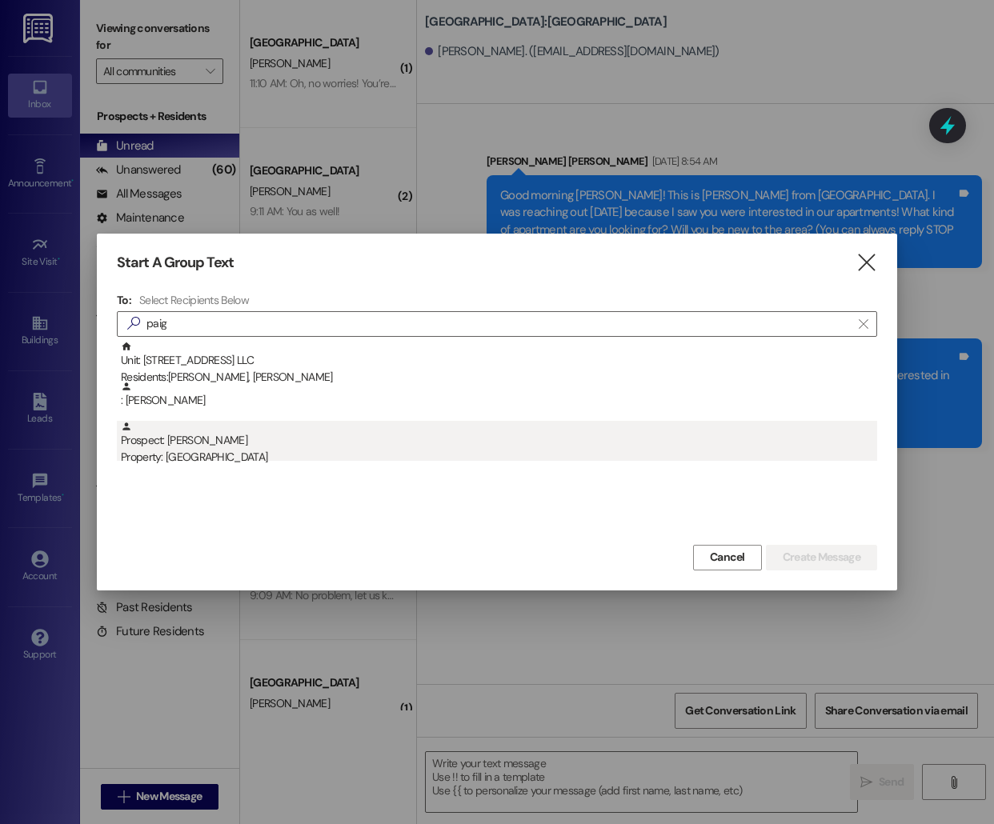
click at [574, 438] on div "Prospect: [PERSON_NAME] Property: [GEOGRAPHIC_DATA]" at bounding box center [499, 444] width 756 height 46
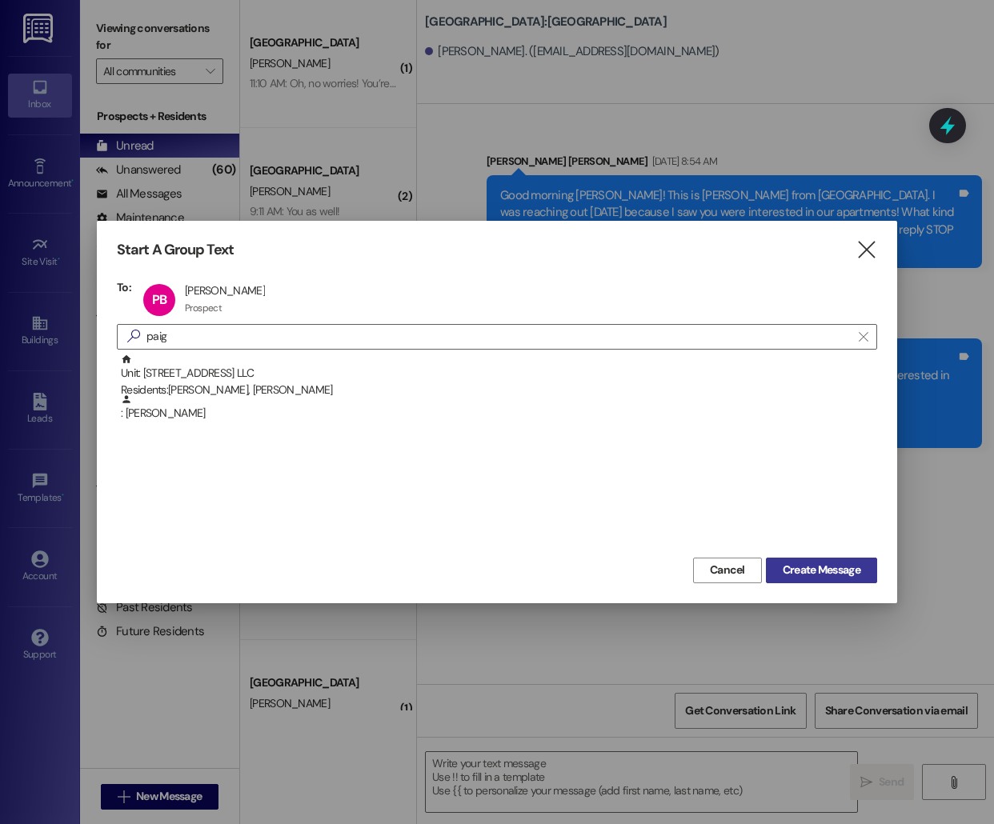
click at [813, 576] on span "Create Message" at bounding box center [821, 570] width 78 height 17
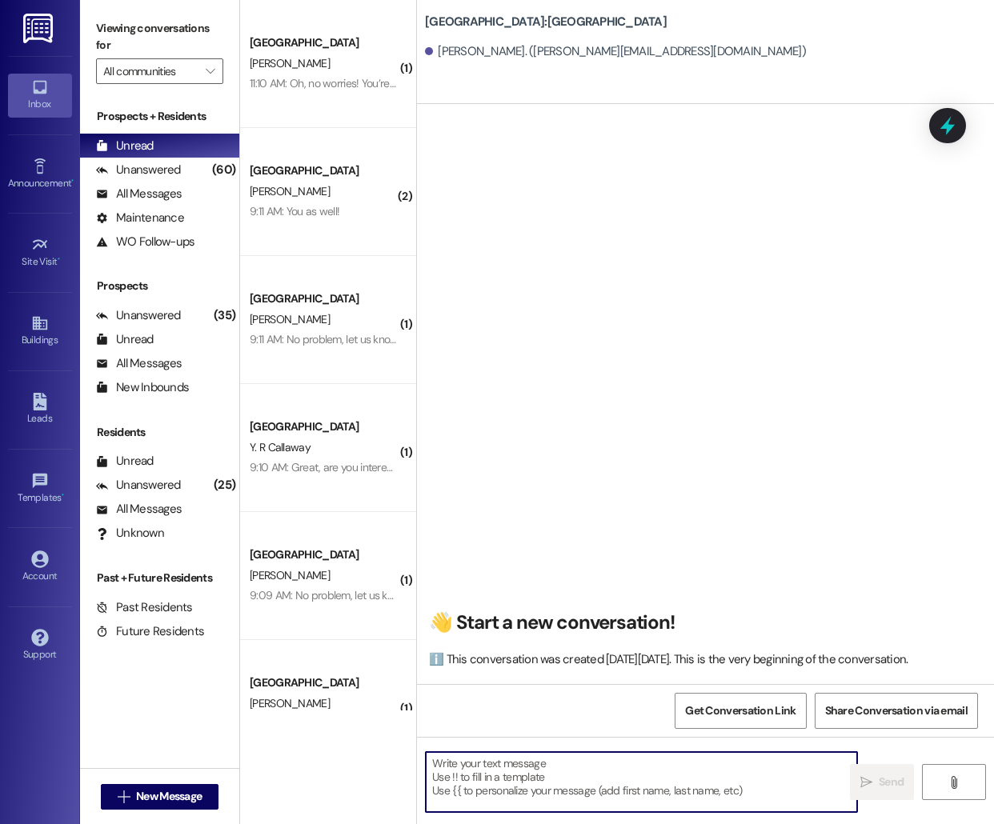
click at [498, 770] on textarea at bounding box center [641, 782] width 431 height 60
paste textarea "Hello [PERSON_NAME], this is [PERSON_NAME] from [GEOGRAPHIC_DATA] [GEOGRAPHIC_D…"
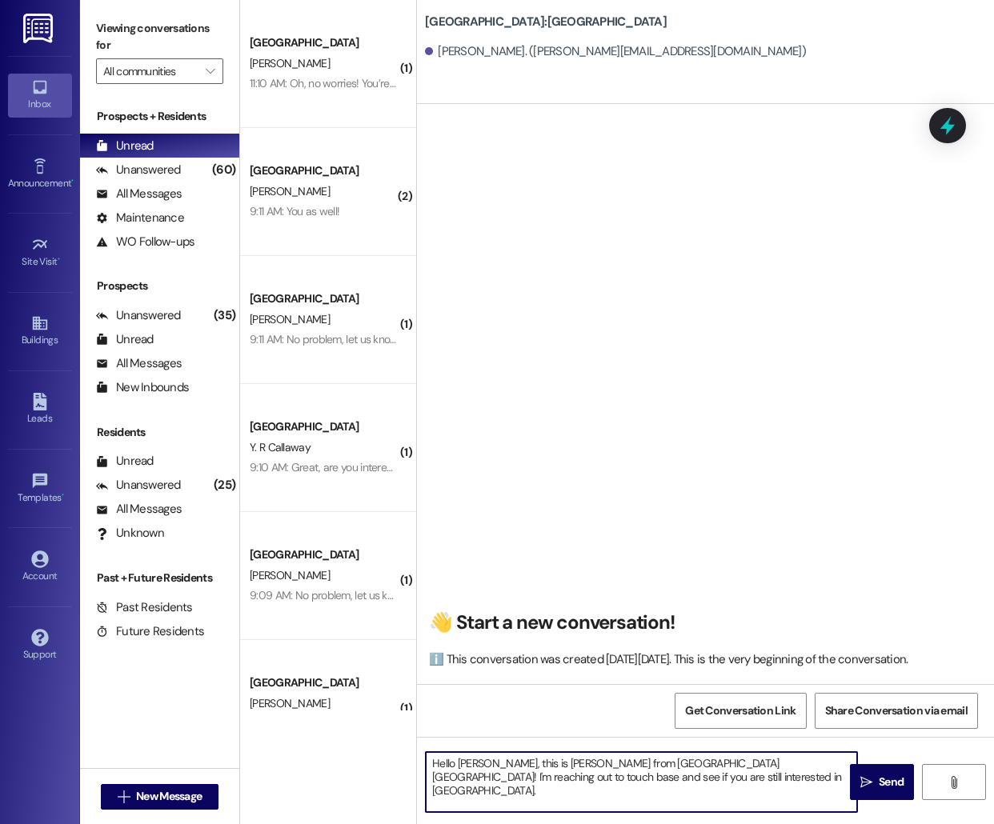
click at [475, 762] on textarea "Hello [PERSON_NAME], this is [PERSON_NAME] from [GEOGRAPHIC_DATA] [GEOGRAPHIC_D…" at bounding box center [641, 782] width 431 height 60
type textarea "Hello [PERSON_NAME], this is [PERSON_NAME] from [GEOGRAPHIC_DATA] [GEOGRAPHIC_D…"
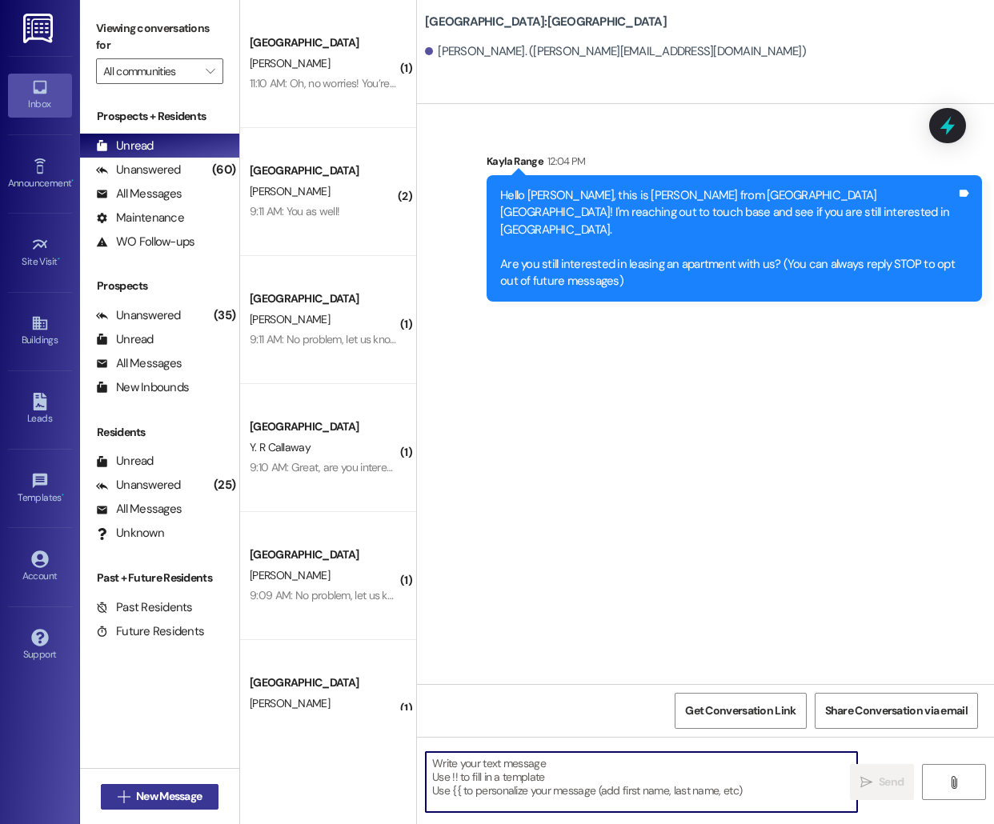
click at [139, 794] on span "New Message" at bounding box center [169, 796] width 66 height 17
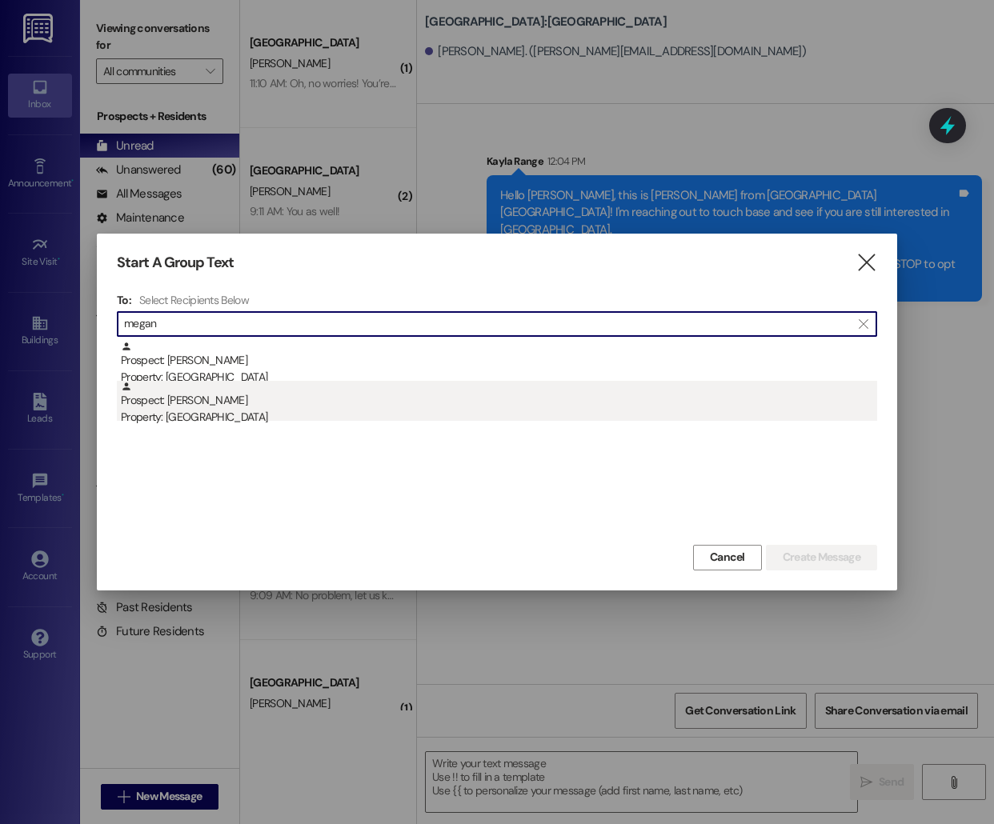
type input "megan"
click at [452, 424] on div "Property: [GEOGRAPHIC_DATA]" at bounding box center [499, 417] width 756 height 17
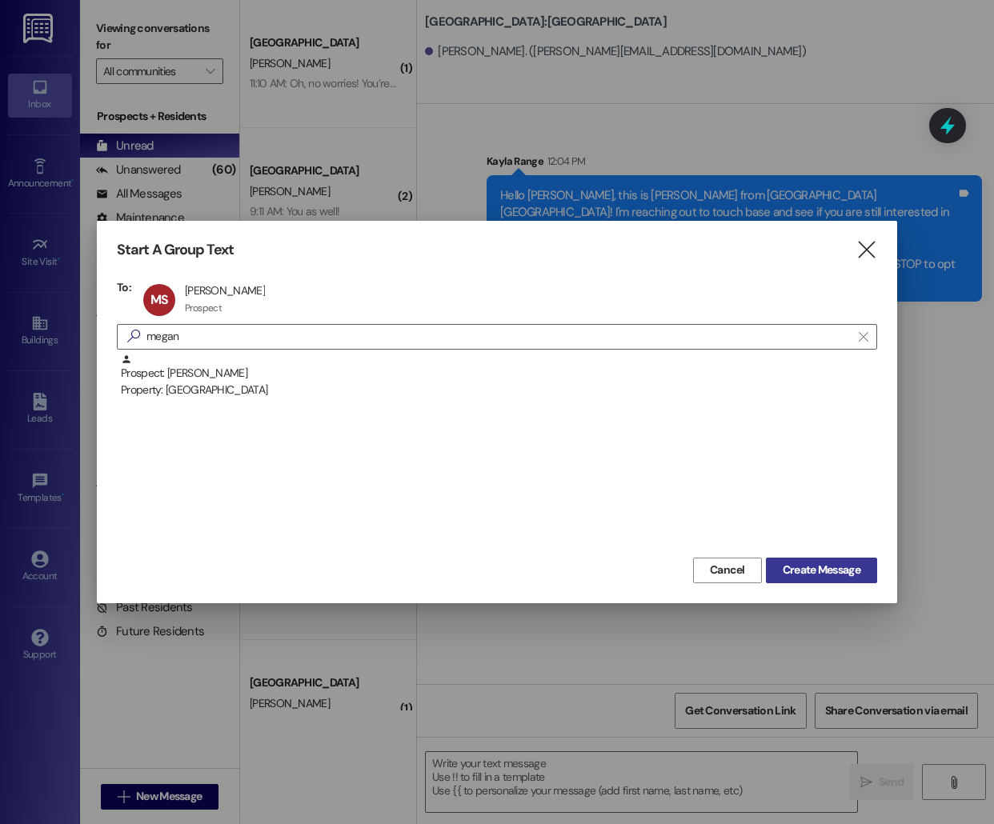
click at [812, 572] on span "Create Message" at bounding box center [821, 570] width 78 height 17
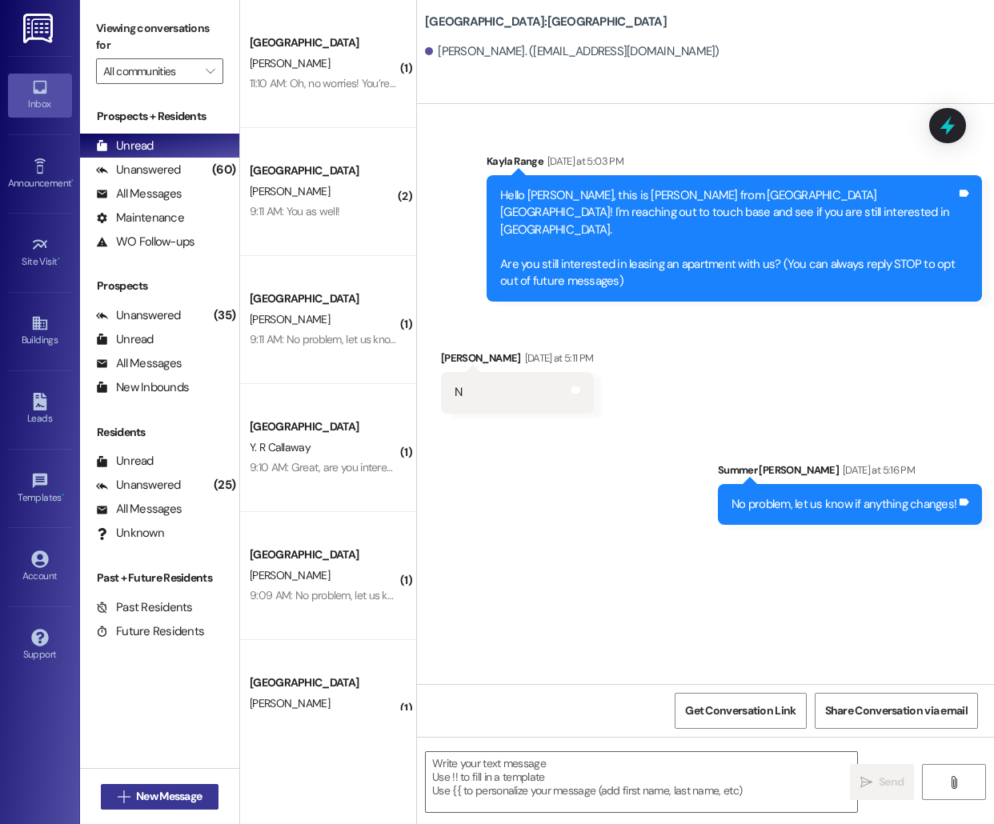
click at [154, 796] on span "New Message" at bounding box center [169, 796] width 66 height 17
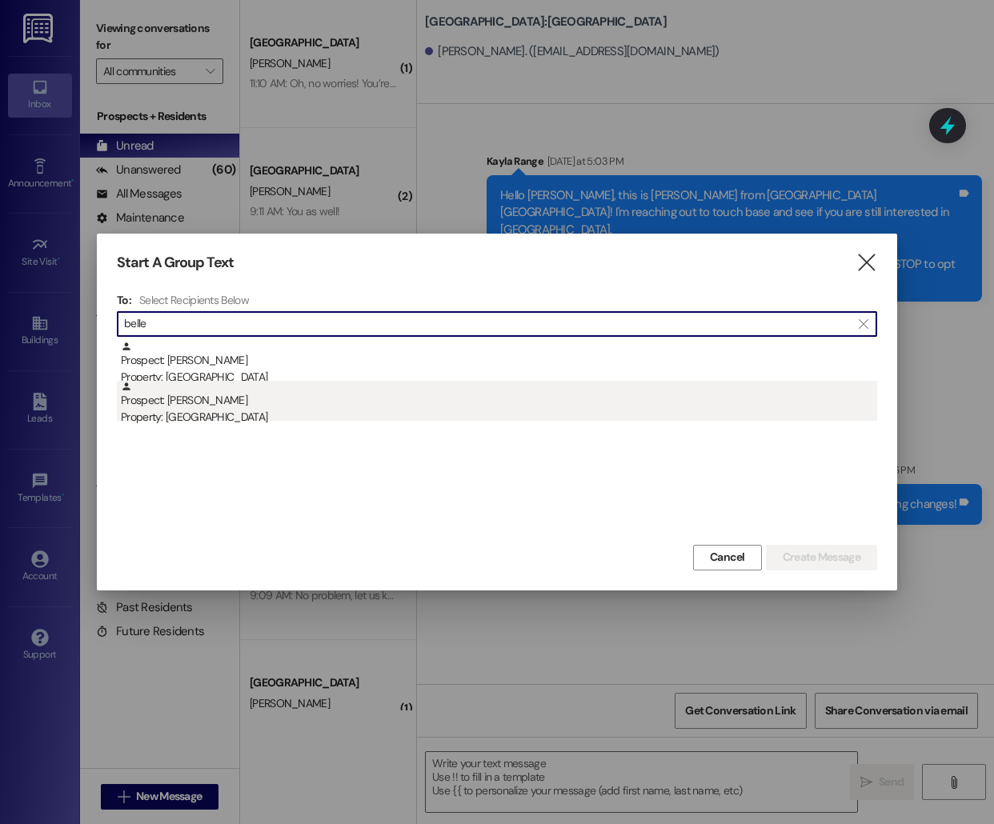
type input "belle"
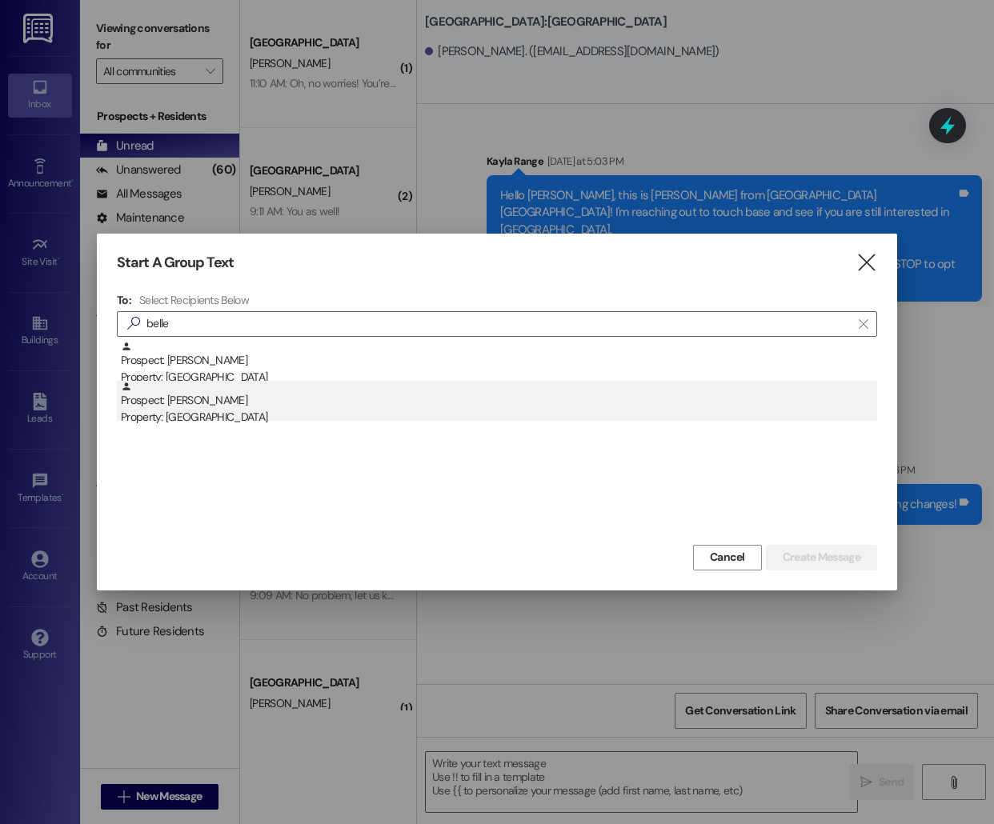
click at [334, 414] on div "Property: [GEOGRAPHIC_DATA]" at bounding box center [499, 417] width 756 height 17
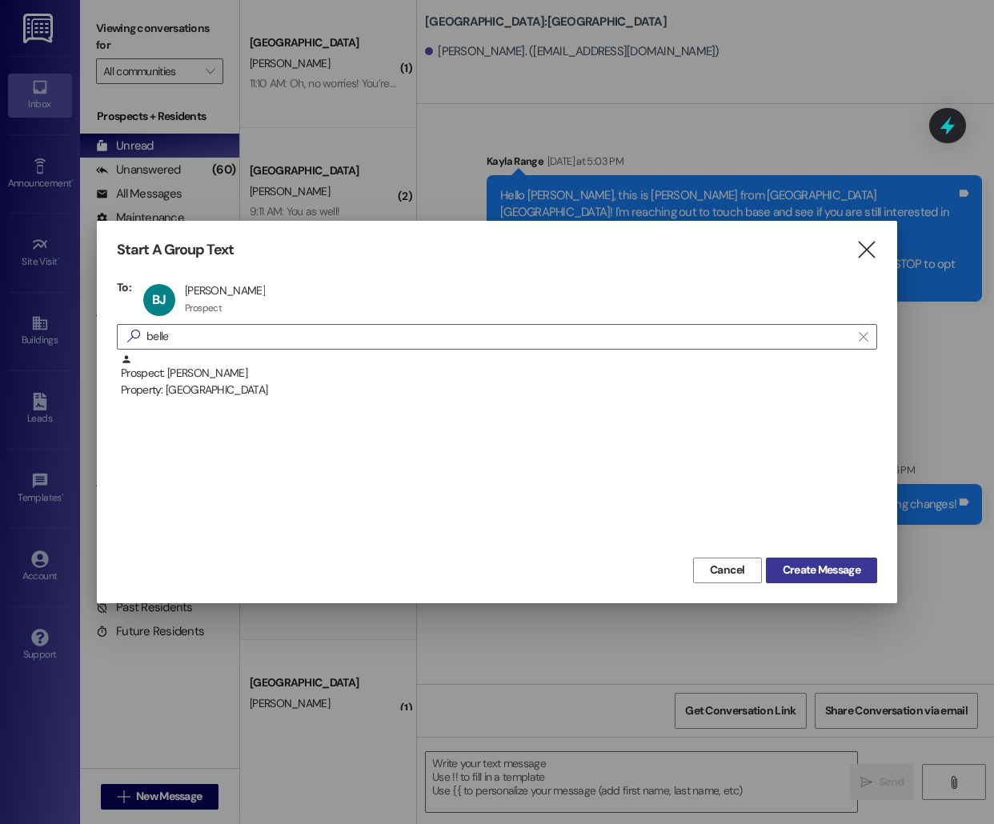
click at [829, 575] on span "Create Message" at bounding box center [821, 570] width 78 height 17
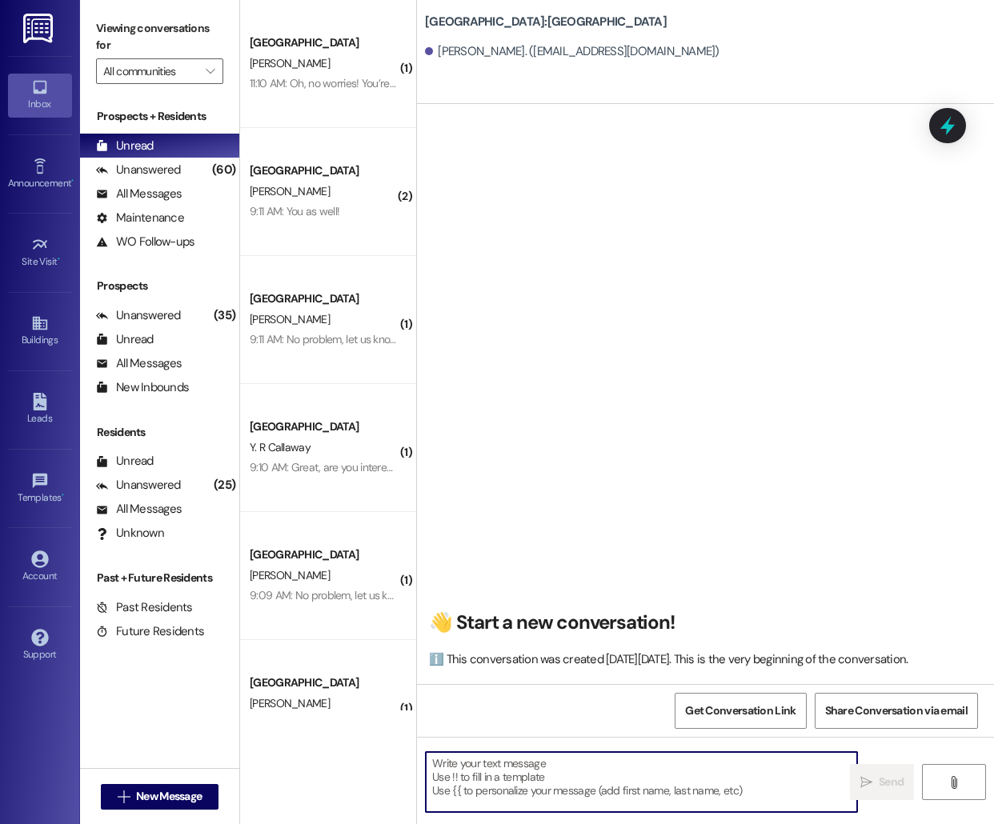
click at [590, 805] on textarea at bounding box center [641, 782] width 431 height 60
paste textarea "Hello [PERSON_NAME], this is [PERSON_NAME] from [GEOGRAPHIC_DATA] [GEOGRAPHIC_D…"
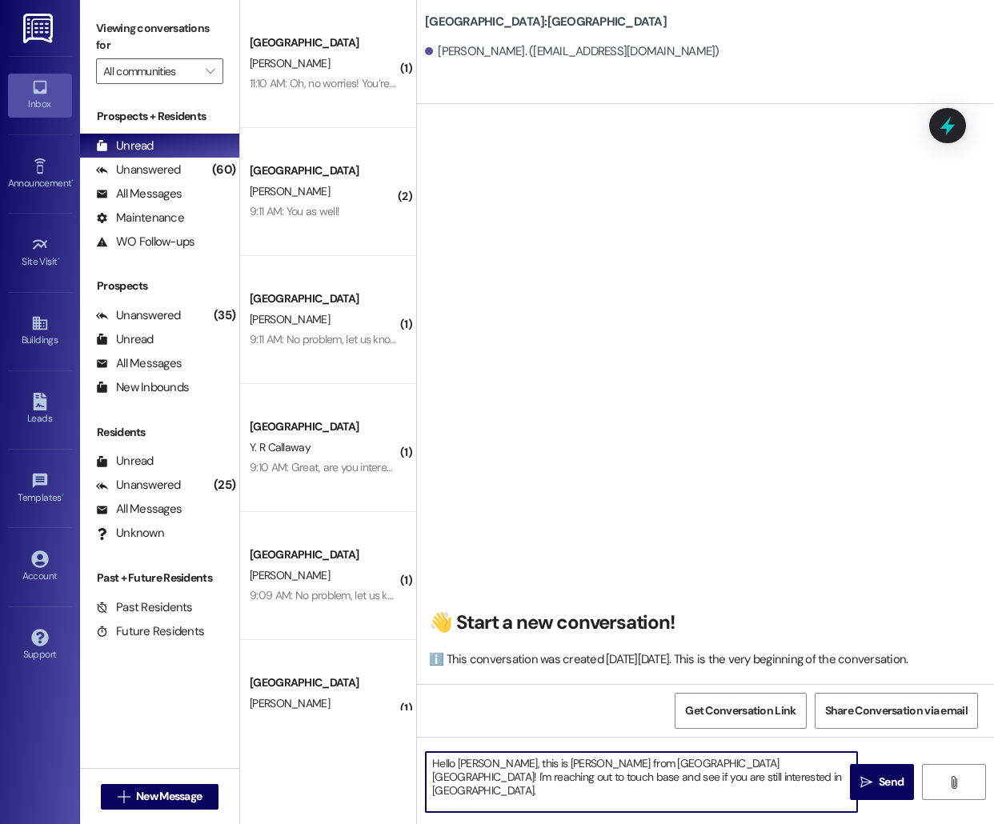
click at [473, 758] on textarea "Hello [PERSON_NAME], this is [PERSON_NAME] from [GEOGRAPHIC_DATA] [GEOGRAPHIC_D…" at bounding box center [641, 782] width 431 height 60
type textarea "Hello [PERSON_NAME], this is [PERSON_NAME] from [GEOGRAPHIC_DATA] [GEOGRAPHIC_D…"
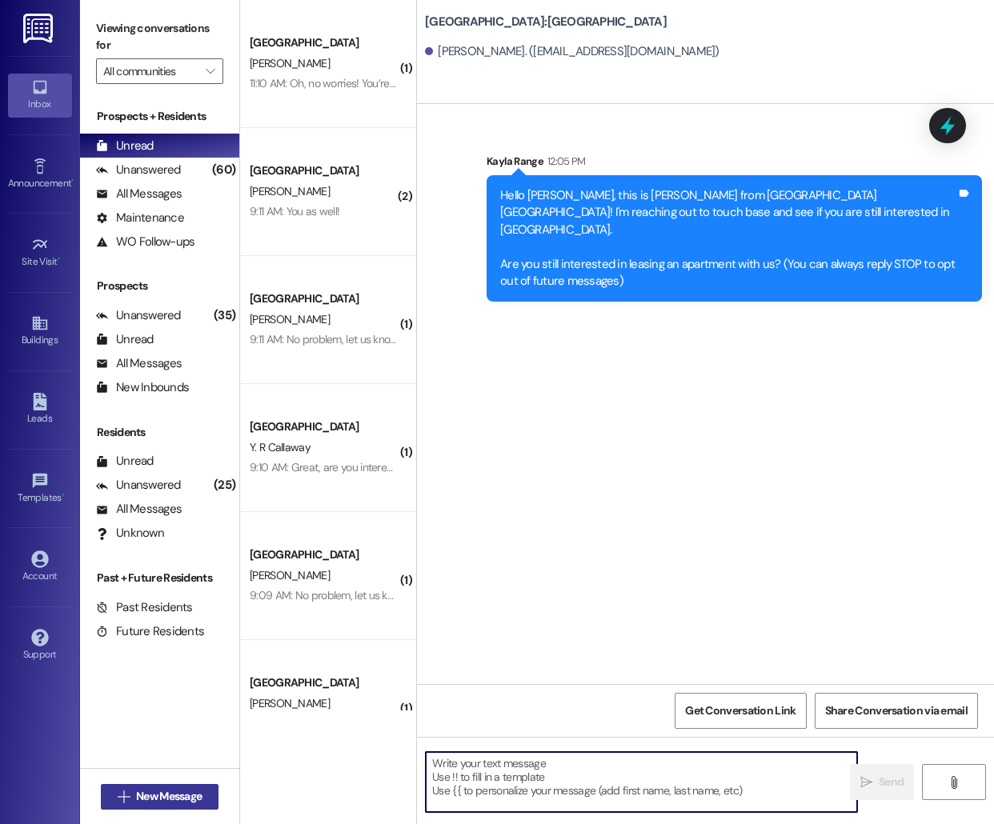
click at [208, 789] on button " New Message" at bounding box center [160, 797] width 118 height 26
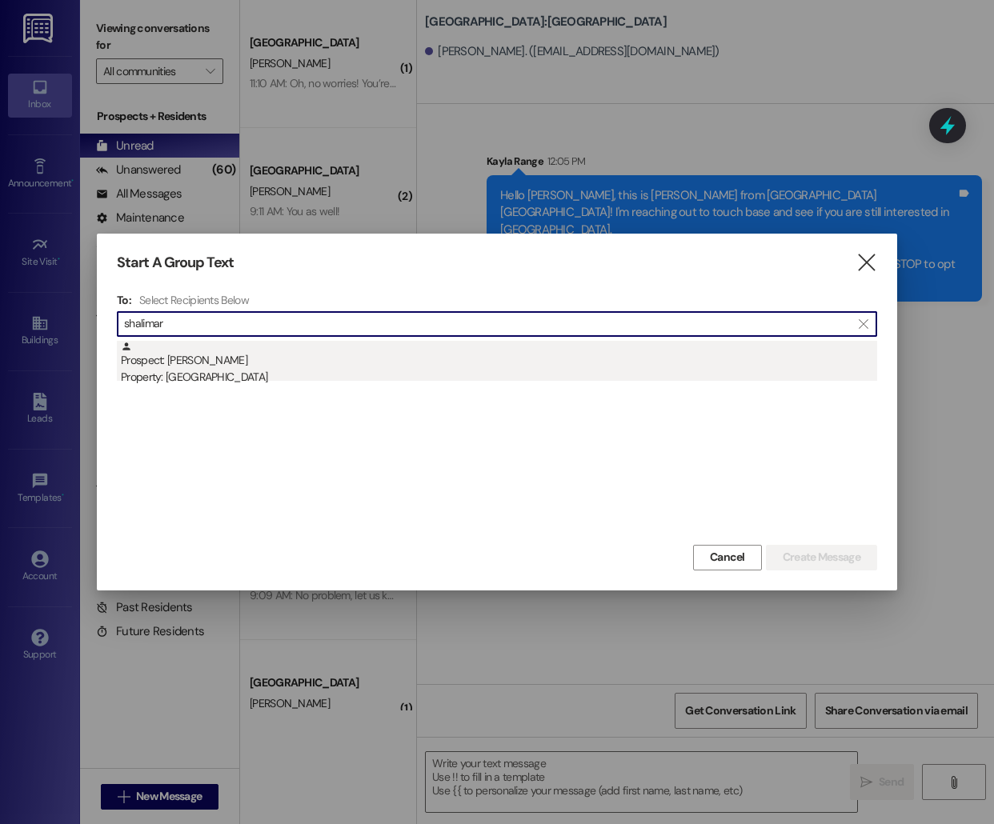
type input "shalimar"
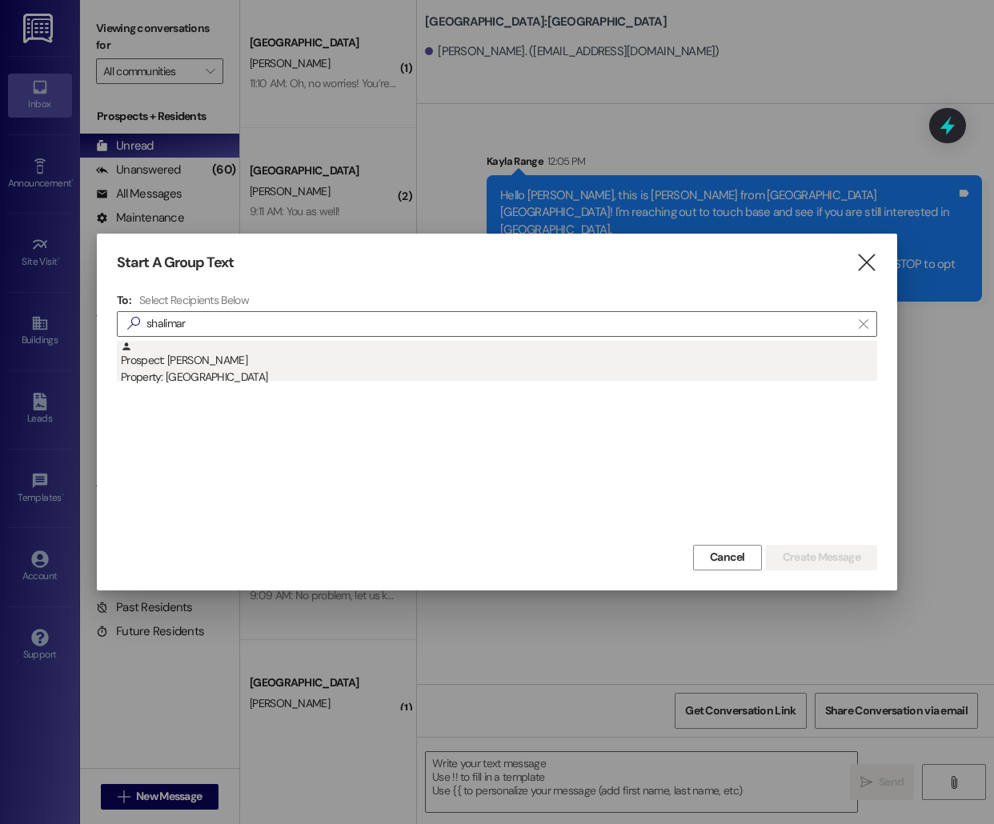
click at [586, 350] on div "Prospect: Shalimar [PERSON_NAME] Property: [GEOGRAPHIC_DATA]" at bounding box center [499, 364] width 756 height 46
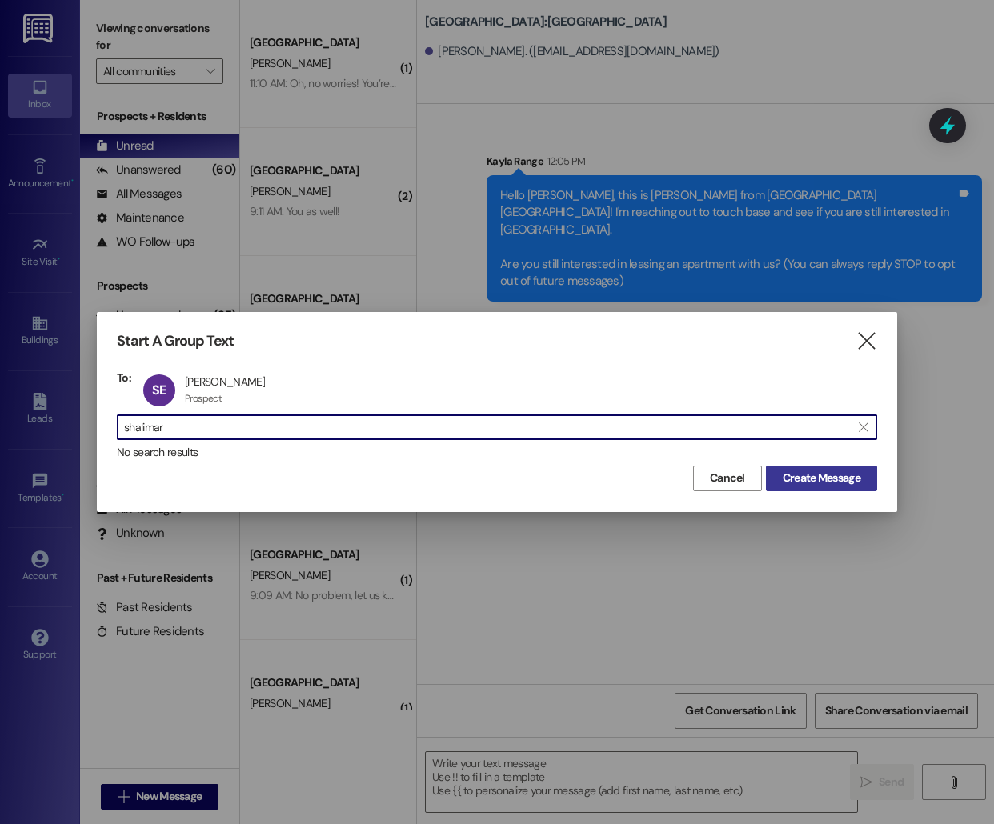
click at [838, 482] on span "Create Message" at bounding box center [821, 478] width 78 height 17
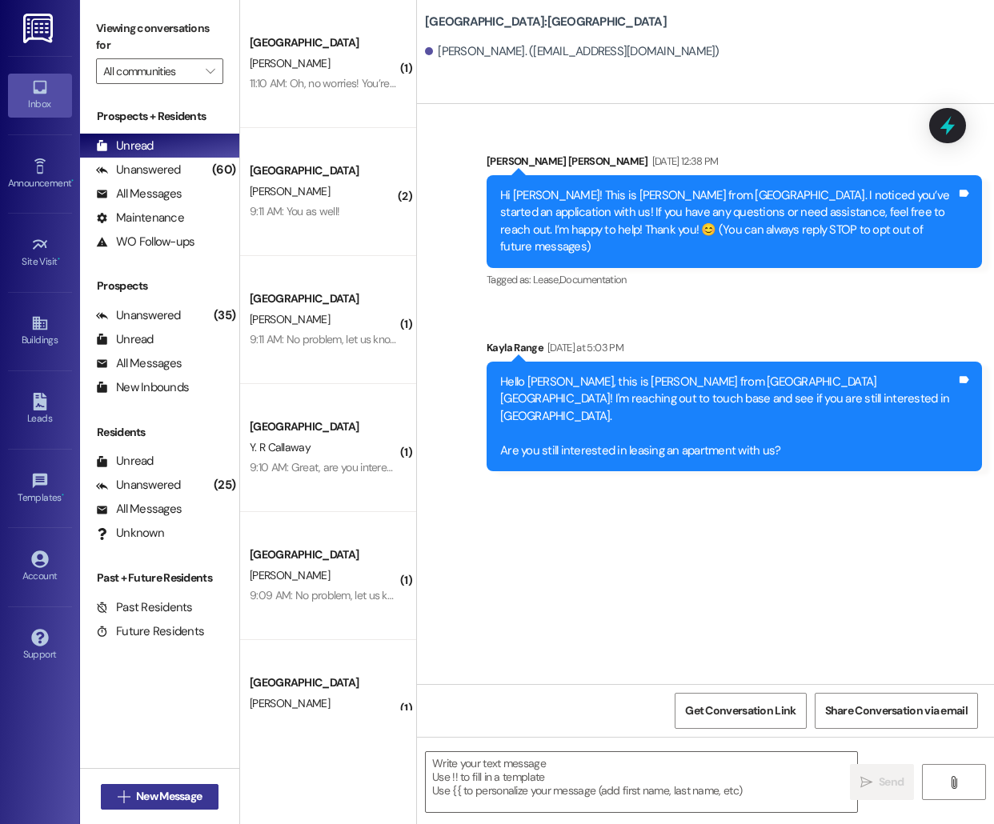
click at [160, 804] on span "New Message" at bounding box center [169, 796] width 66 height 17
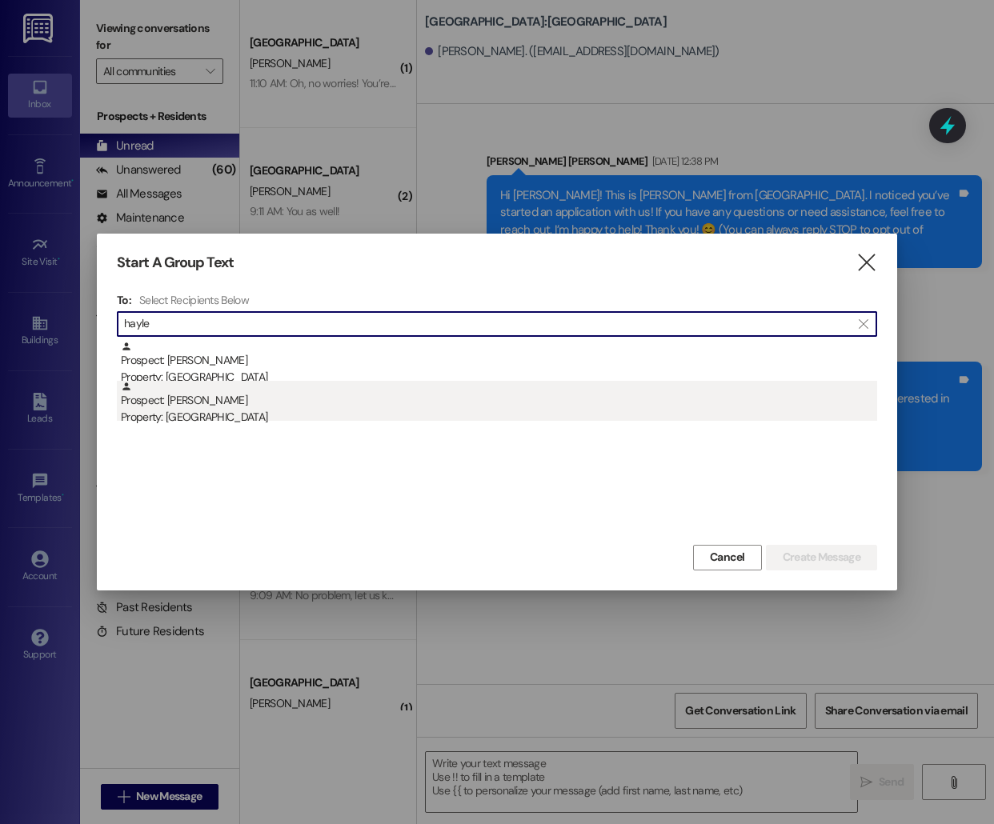
type input "hayle"
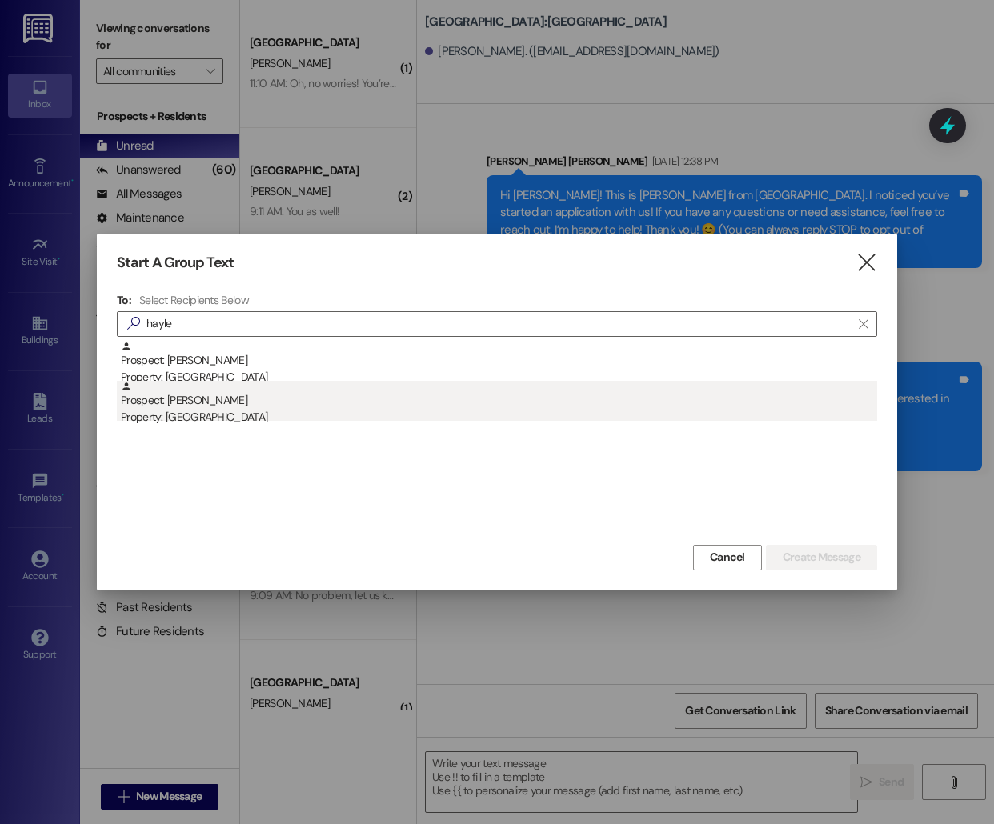
click at [314, 411] on div "Property: [GEOGRAPHIC_DATA]" at bounding box center [499, 417] width 756 height 17
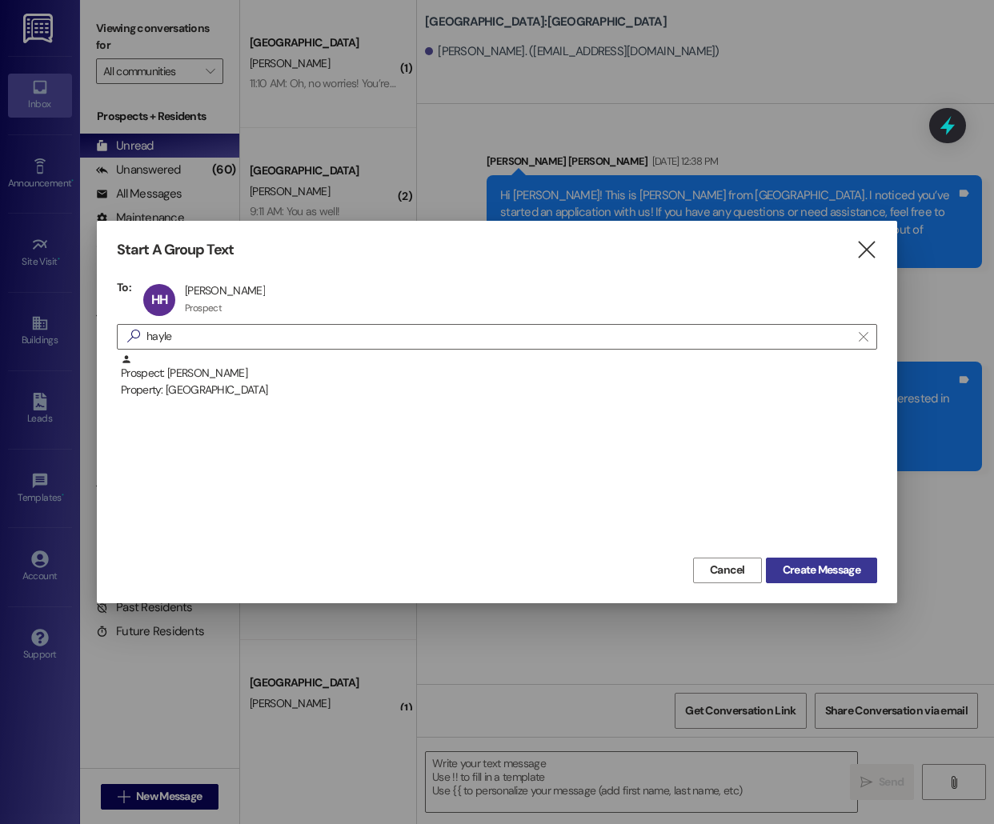
click at [826, 570] on span "Create Message" at bounding box center [821, 570] width 78 height 17
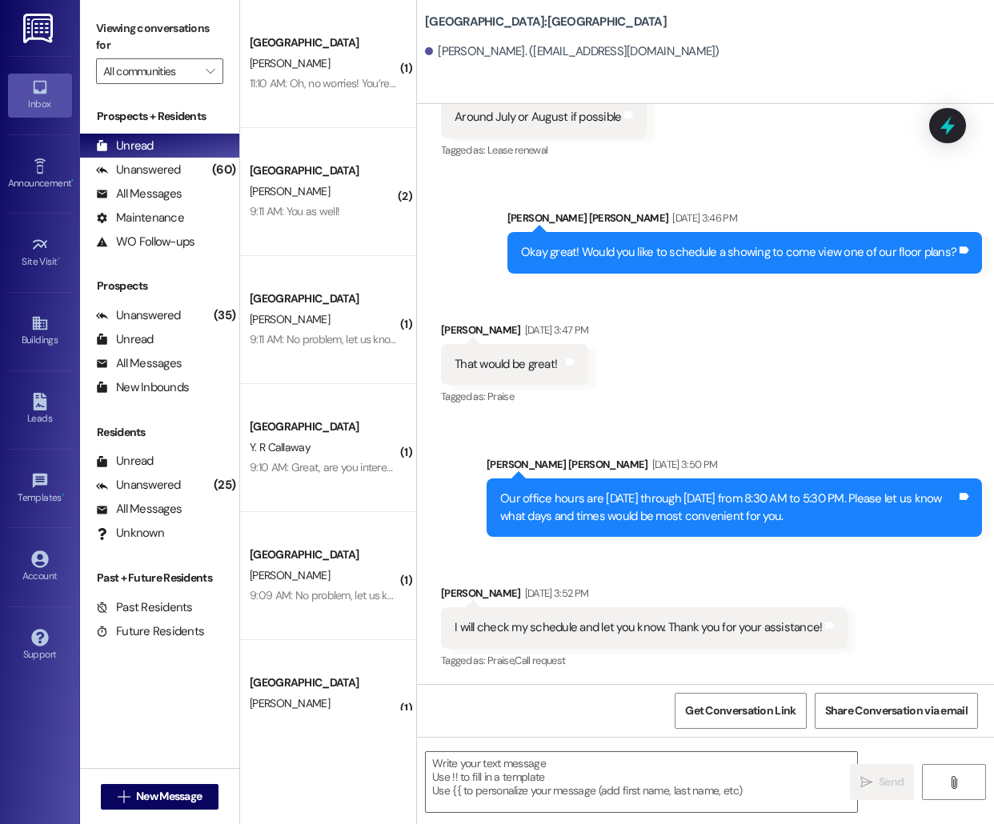
scroll to position [797, 0]
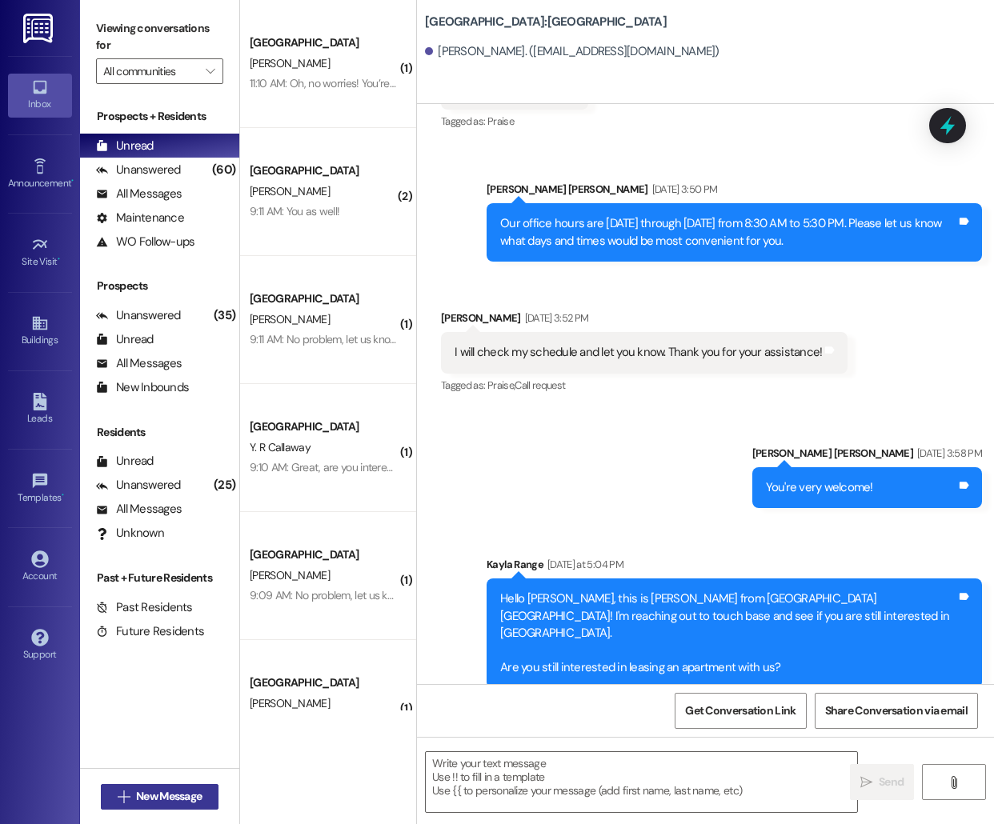
click at [158, 797] on span "New Message" at bounding box center [169, 796] width 66 height 17
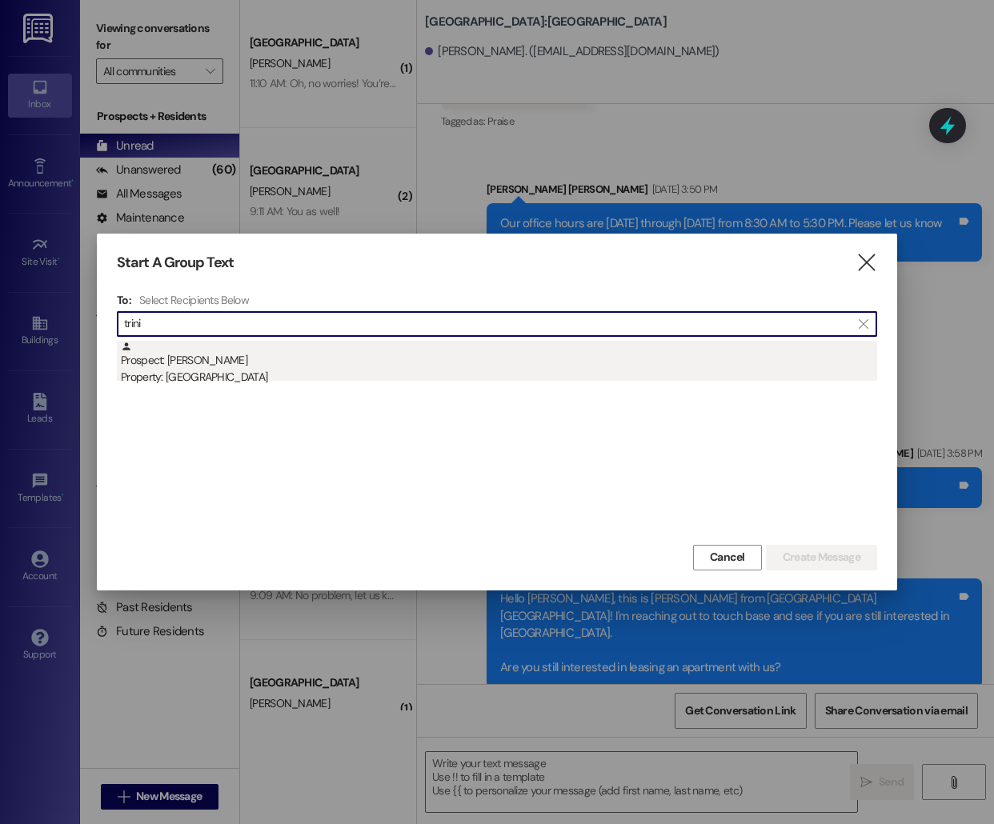
type input "trini"
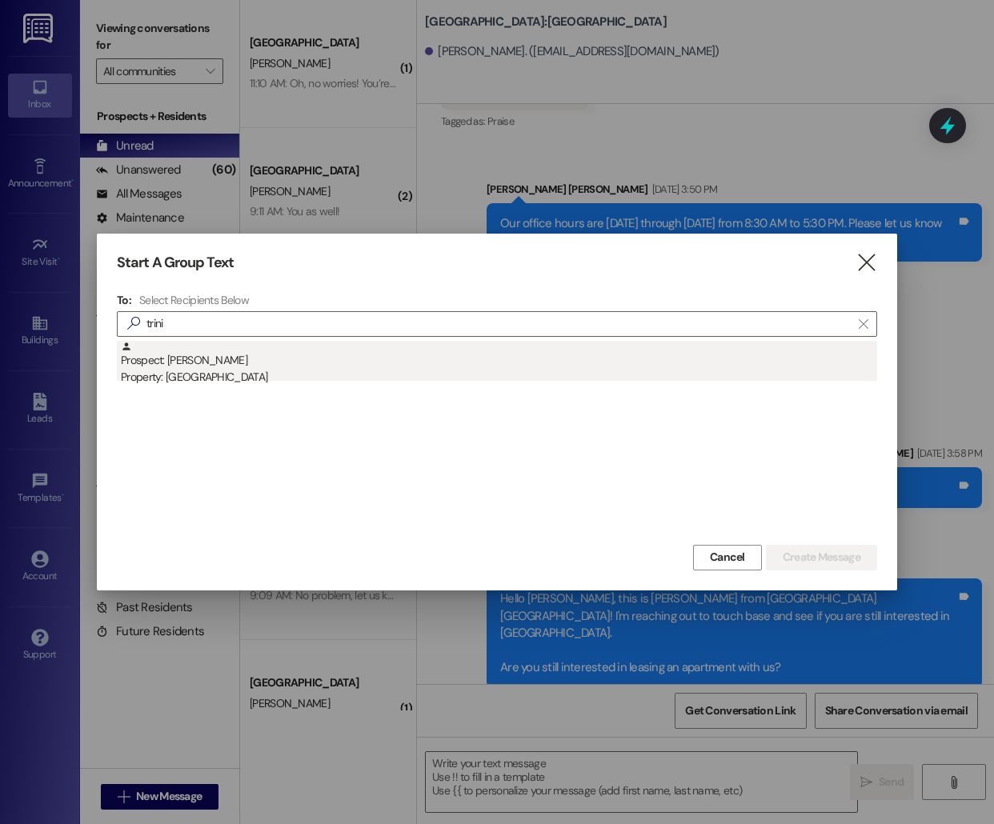
click at [436, 350] on div "Prospect: Trinity [PERSON_NAME] Property: [GEOGRAPHIC_DATA]" at bounding box center [499, 364] width 756 height 46
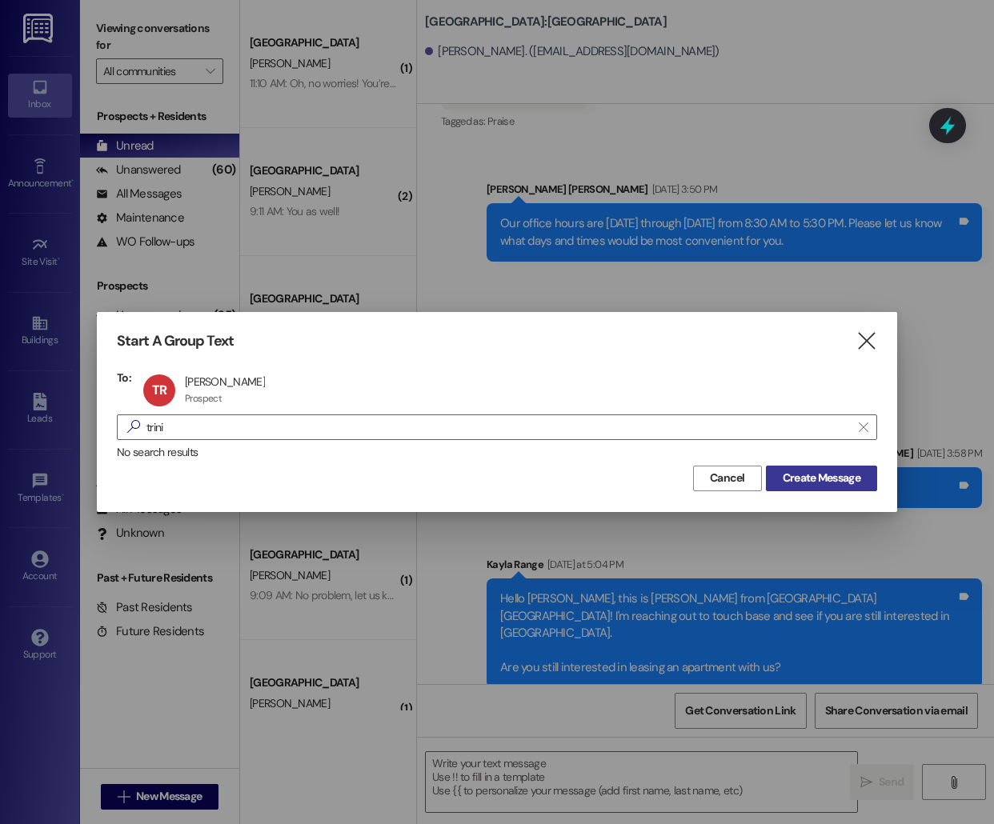
click at [839, 470] on span "Create Message" at bounding box center [821, 478] width 78 height 17
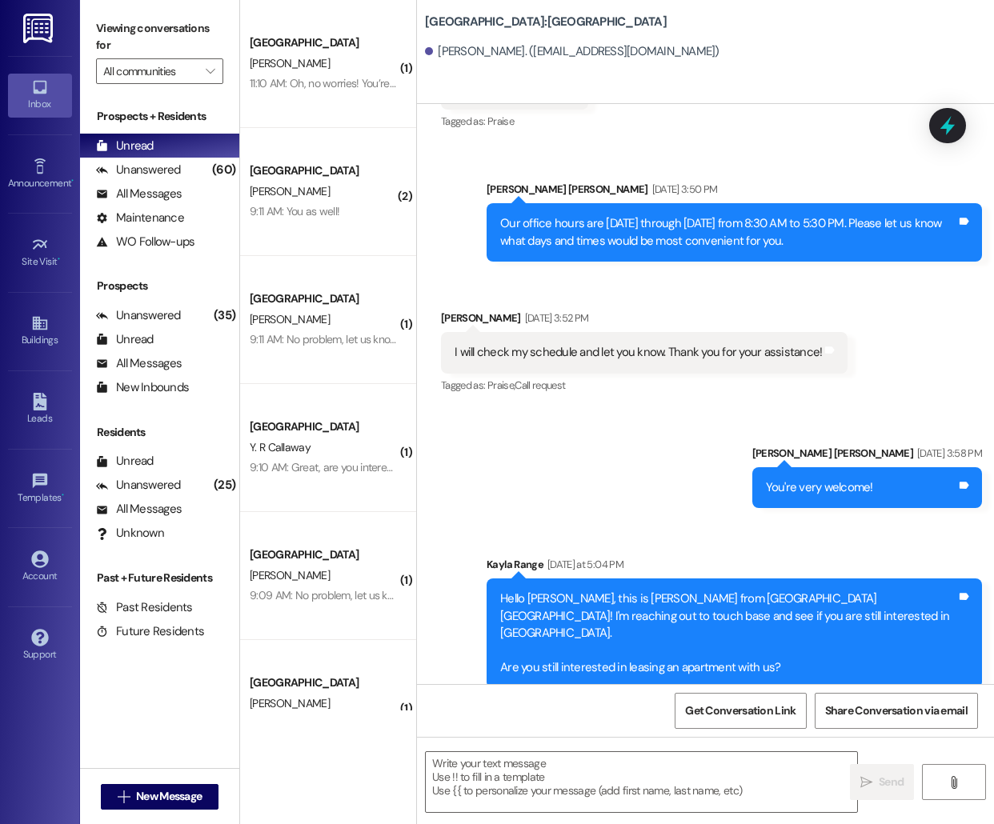
scroll to position [1, 0]
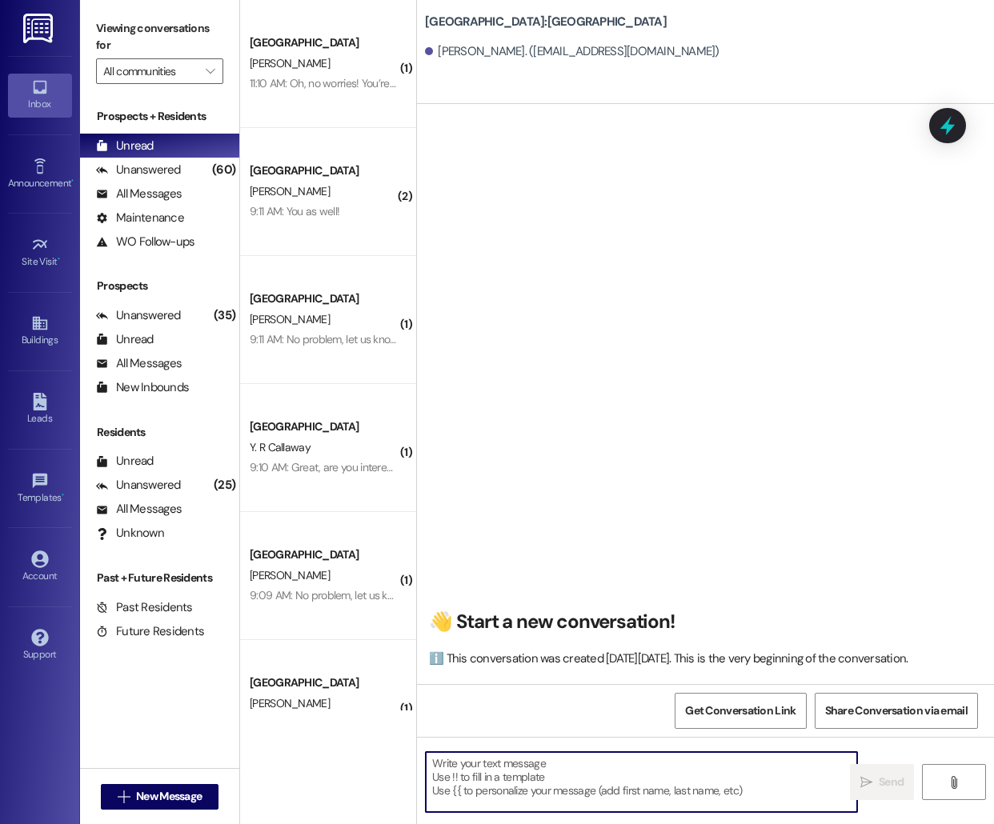
click at [485, 781] on textarea at bounding box center [641, 782] width 431 height 60
paste textarea "Hello [PERSON_NAME], this is [PERSON_NAME] from [GEOGRAPHIC_DATA] [GEOGRAPHIC_D…"
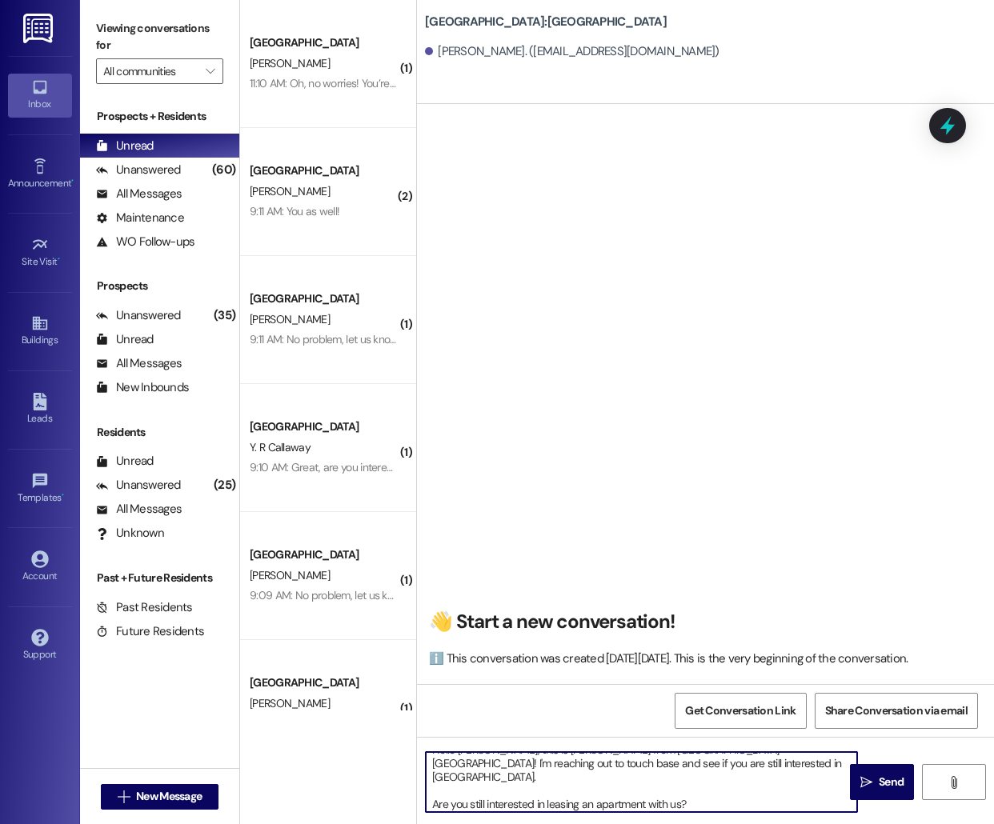
scroll to position [0, 0]
click at [474, 759] on textarea "Hello [PERSON_NAME], this is [PERSON_NAME] from [GEOGRAPHIC_DATA] [GEOGRAPHIC_D…" at bounding box center [641, 782] width 431 height 60
type textarea "Hello Trinity, this is [PERSON_NAME] from [GEOGRAPHIC_DATA] [GEOGRAPHIC_DATA]! …"
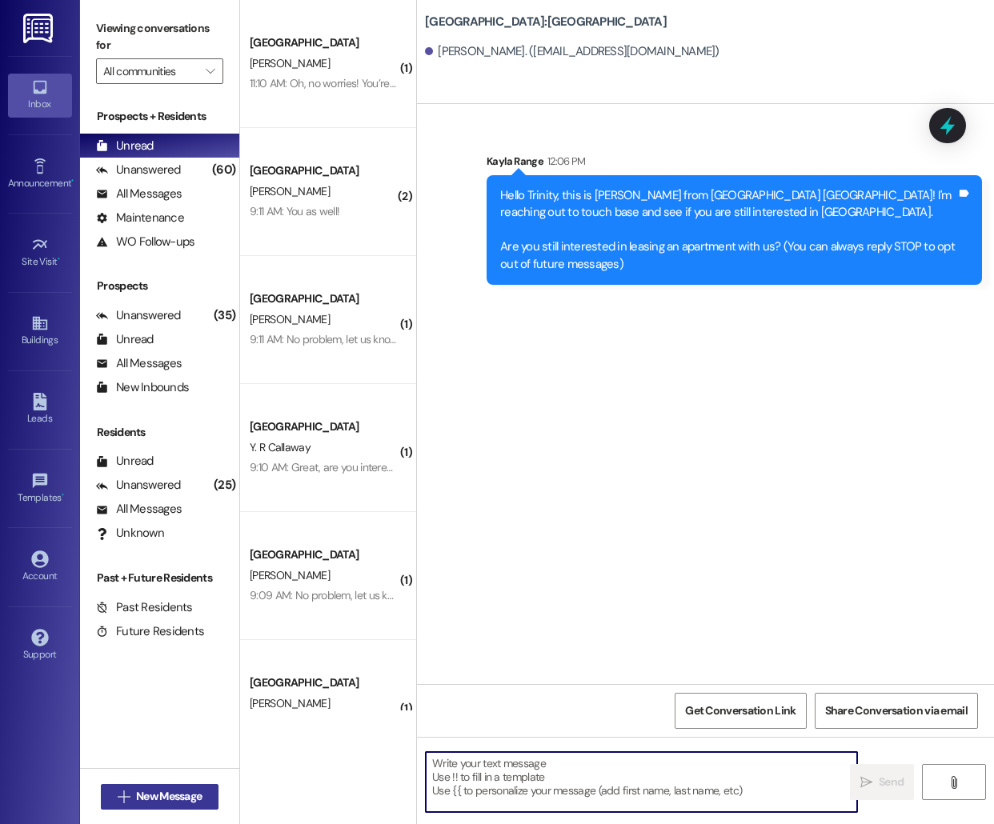
click at [138, 798] on span "New Message" at bounding box center [169, 796] width 66 height 17
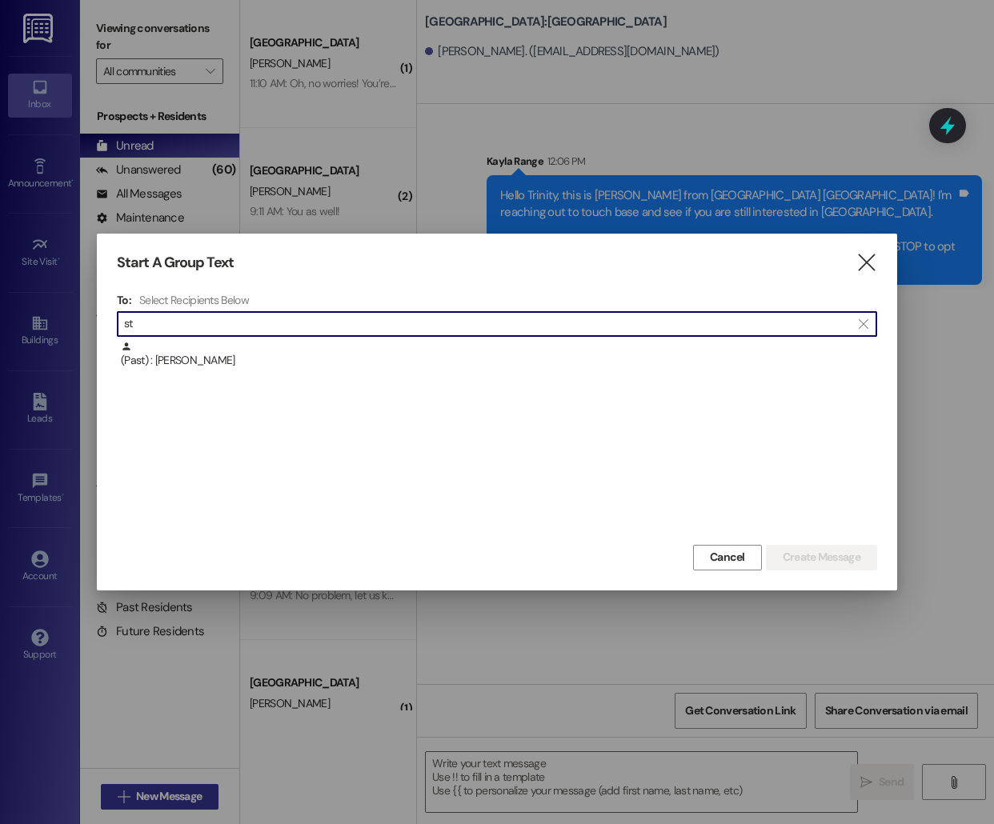
type input "s"
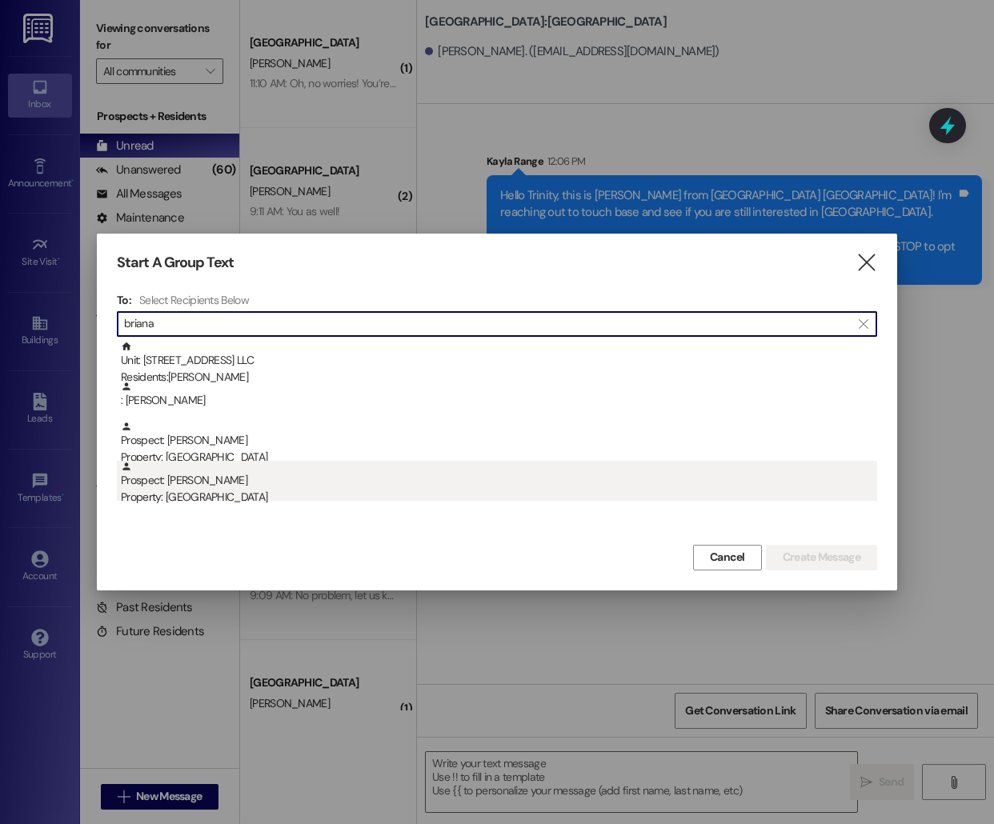
type input "briana"
click at [310, 492] on div "Property: [GEOGRAPHIC_DATA]" at bounding box center [499, 497] width 756 height 17
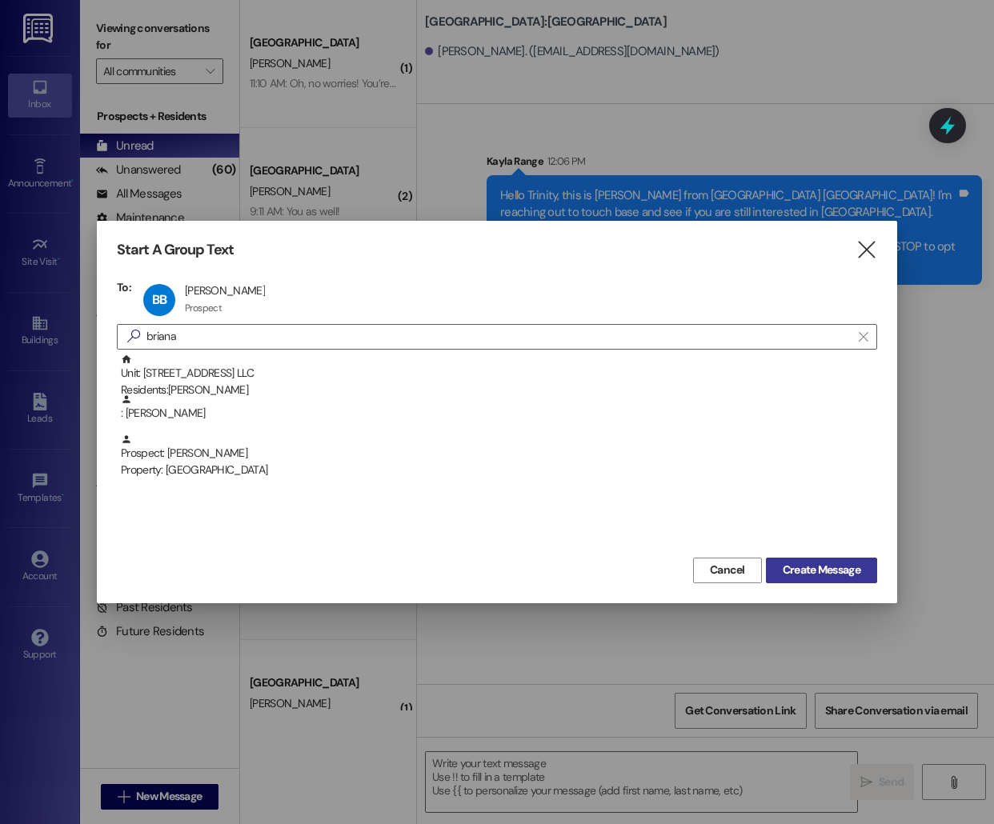
click at [810, 562] on span "Create Message" at bounding box center [821, 570] width 78 height 17
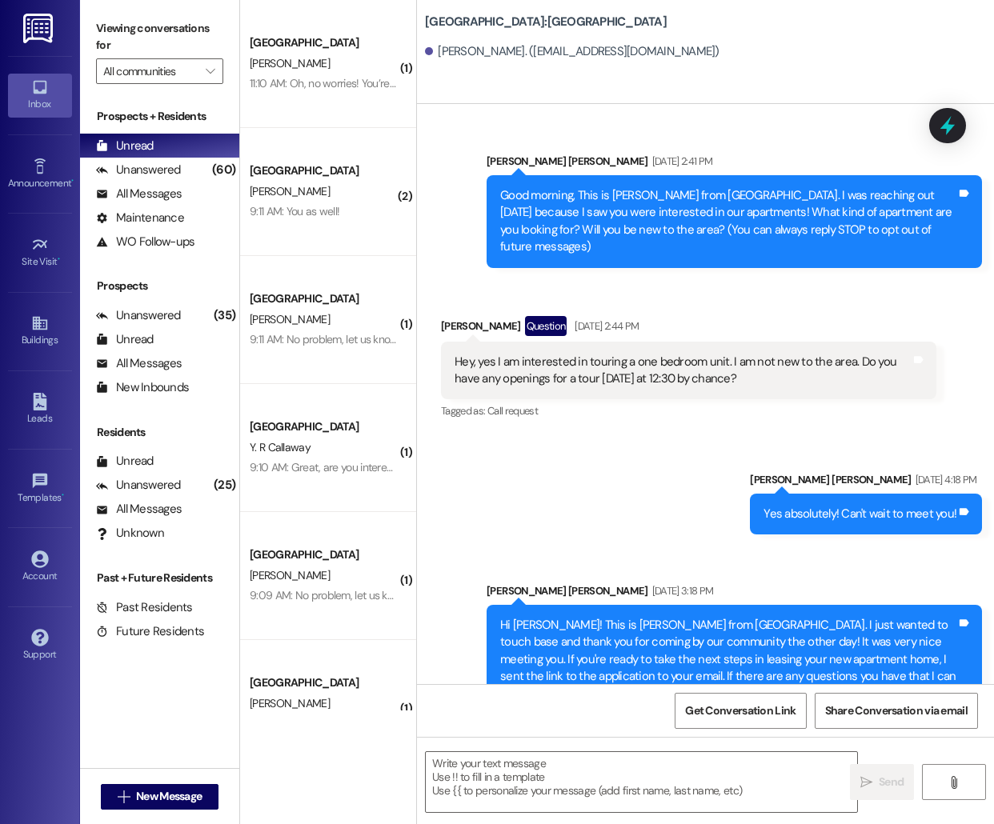
scroll to position [230, 0]
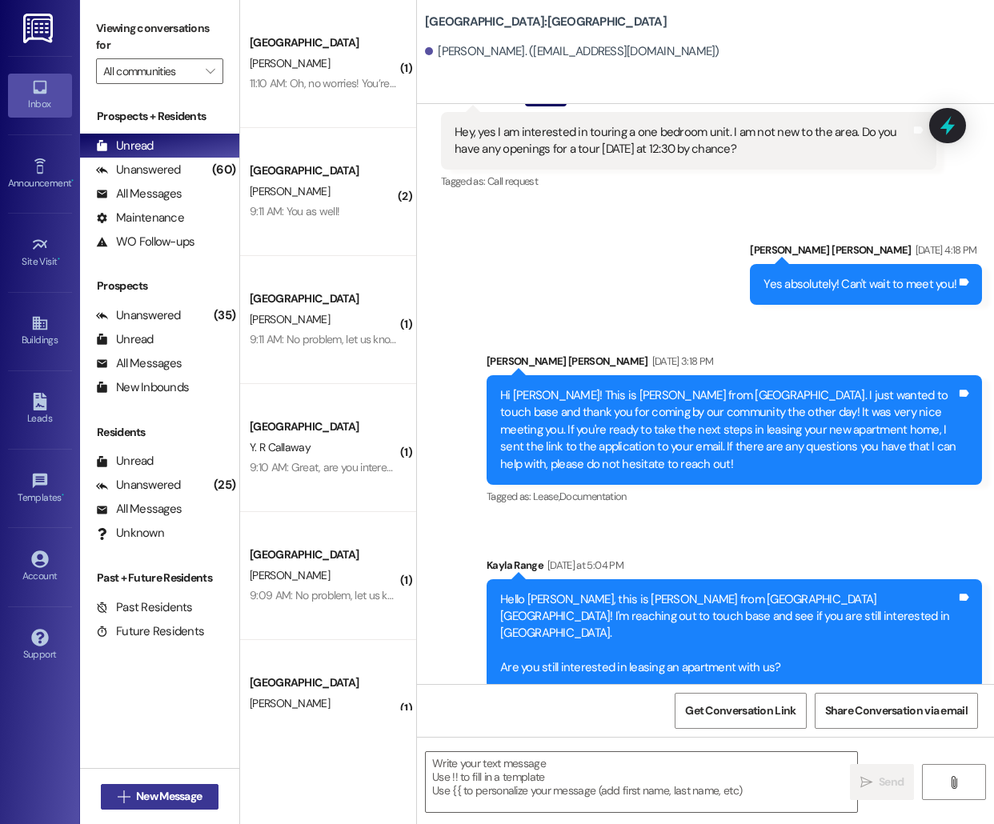
click at [142, 792] on span "New Message" at bounding box center [169, 796] width 66 height 17
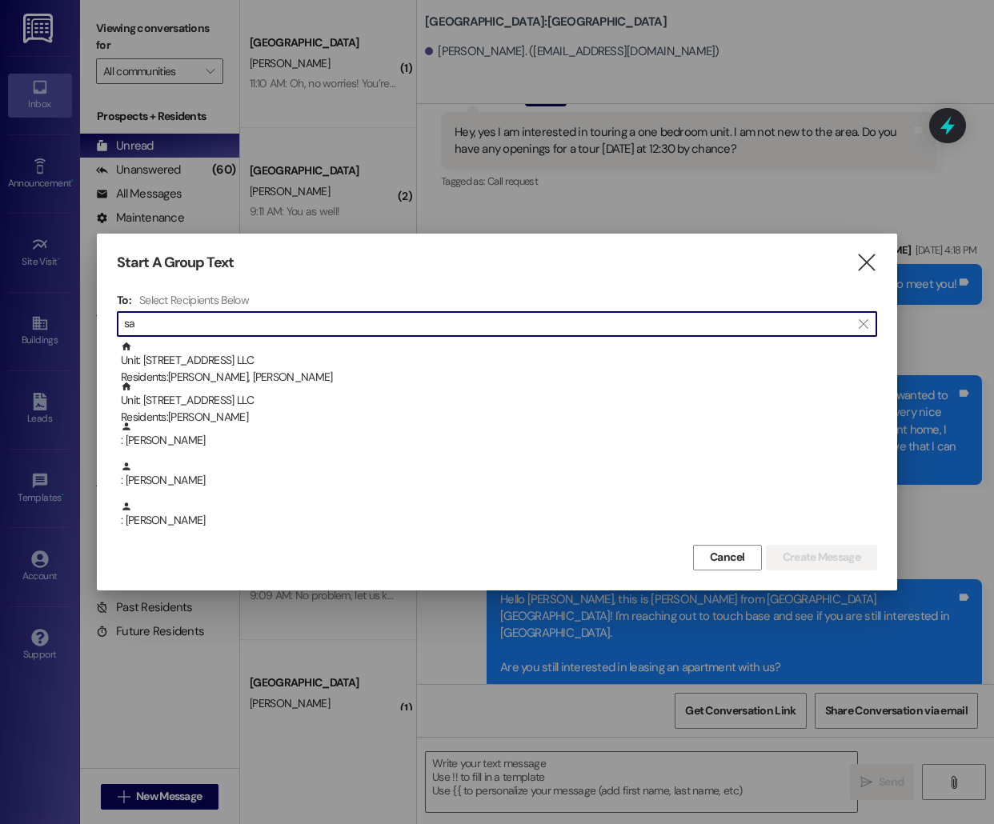
type input "s"
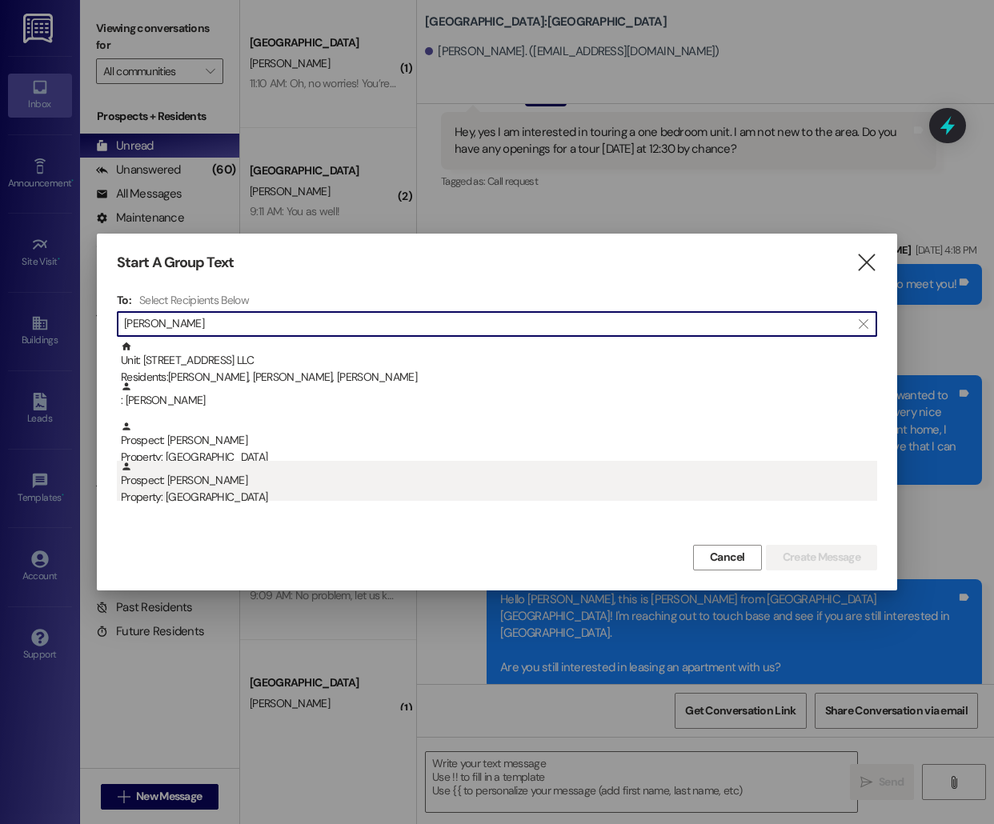
type input "[PERSON_NAME]"
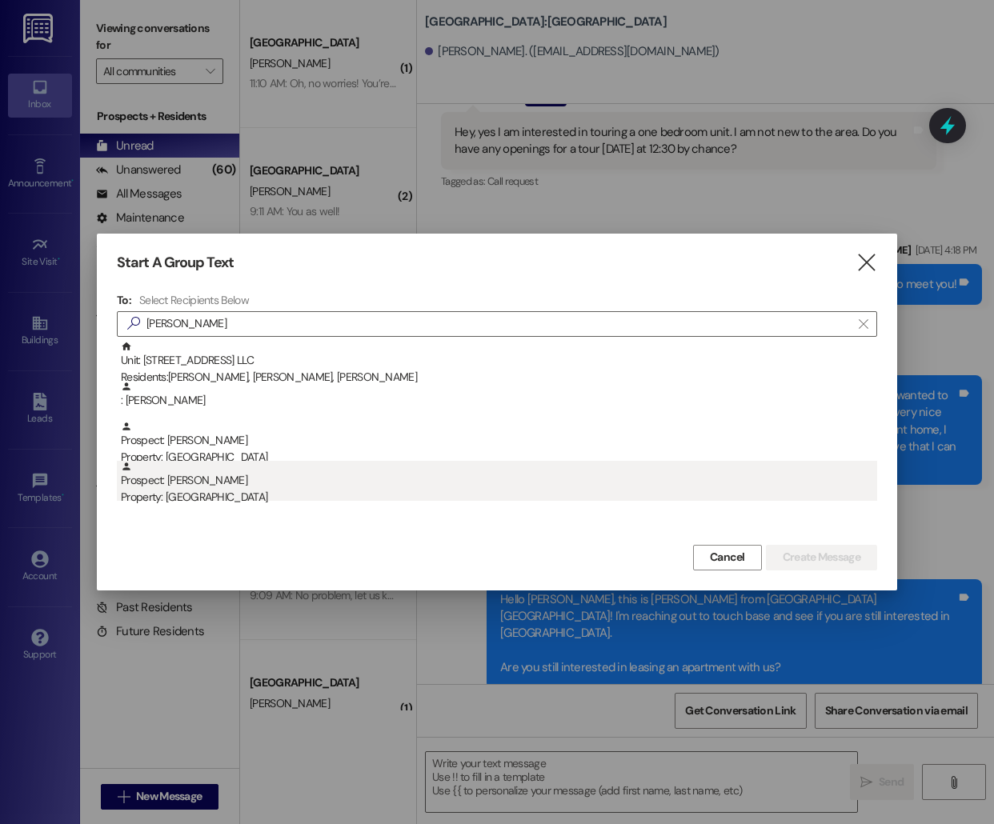
click at [194, 470] on div "Prospect: [PERSON_NAME][GEOGRAPHIC_DATA] Property: [GEOGRAPHIC_DATA]" at bounding box center [499, 484] width 756 height 46
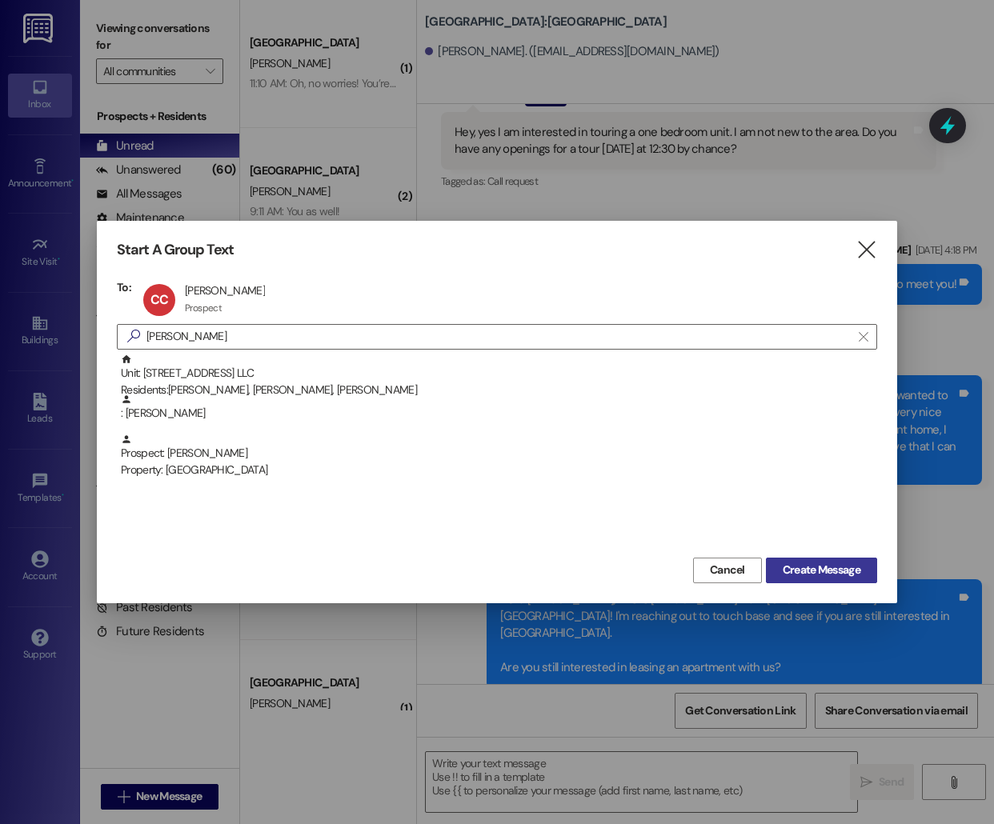
click at [800, 569] on span "Create Message" at bounding box center [821, 570] width 78 height 17
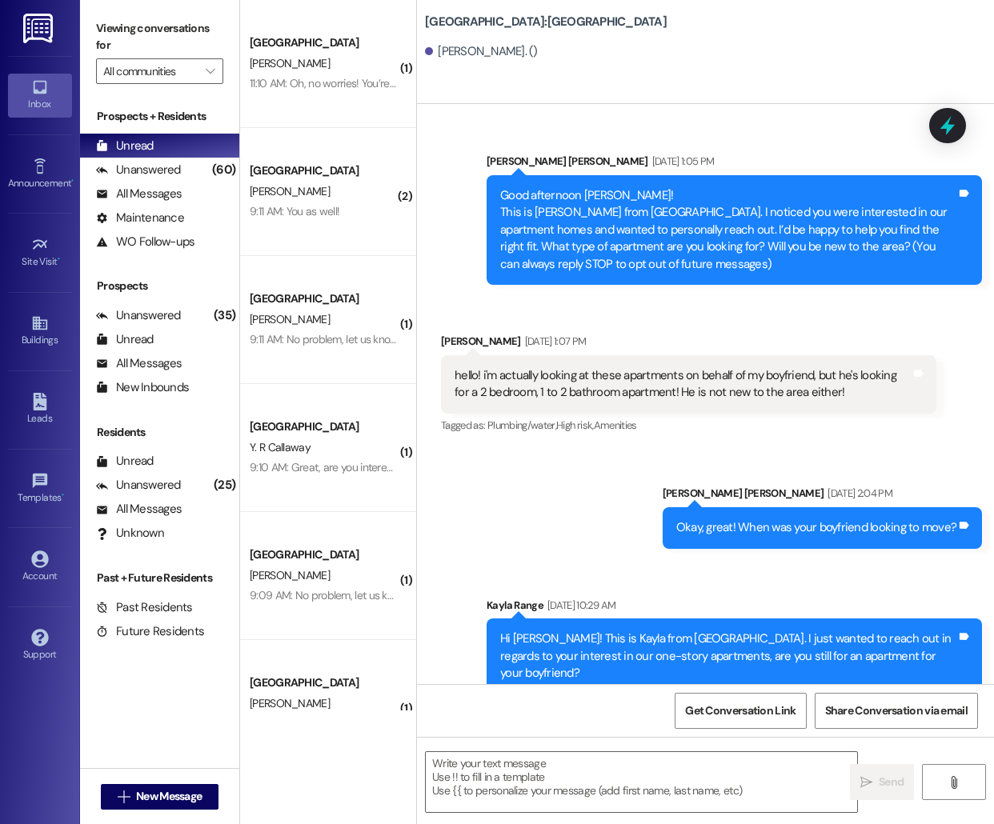
scroll to position [220, 0]
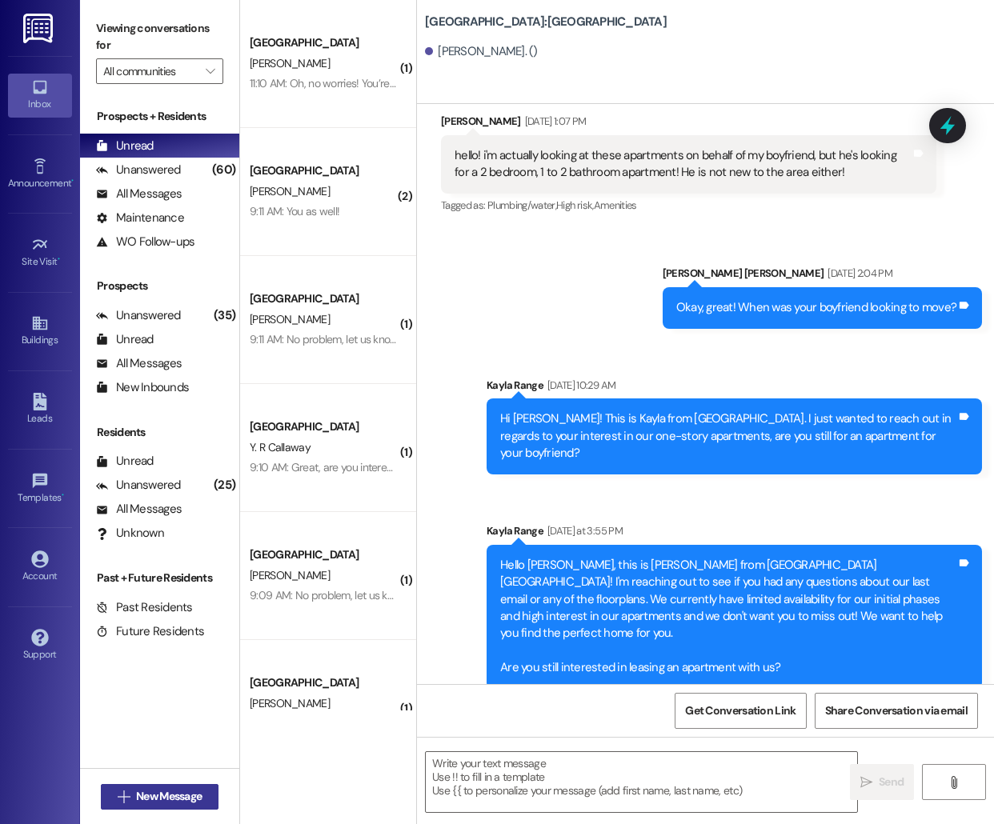
click at [169, 788] on span "New Message" at bounding box center [169, 796] width 66 height 17
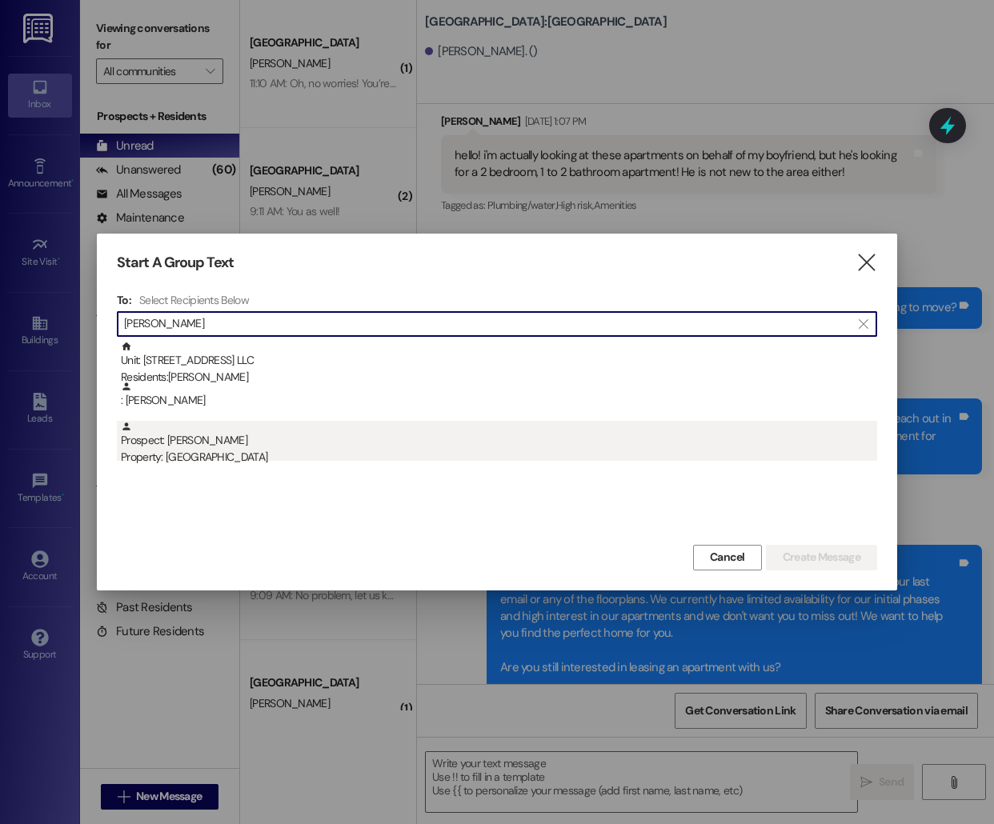
type input "[PERSON_NAME]"
click at [322, 466] on div "Property: [GEOGRAPHIC_DATA]" at bounding box center [499, 457] width 756 height 17
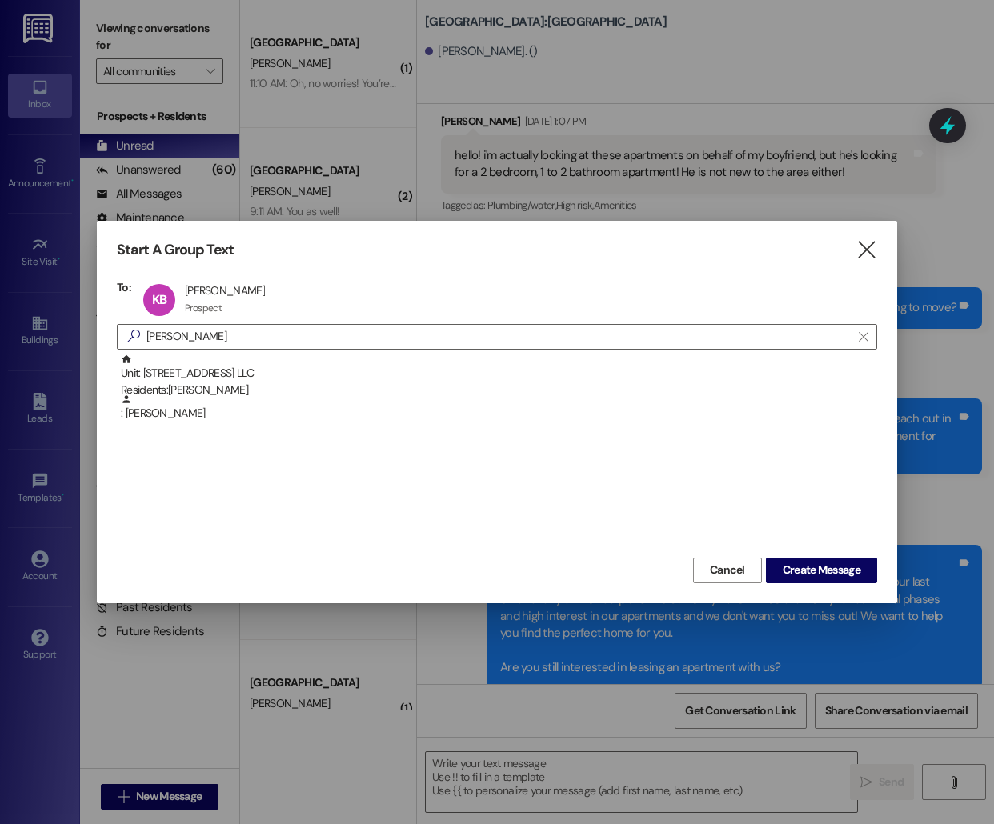
click at [846, 552] on div "Unit: [STREET_ADDRESS] LLC Residents: [PERSON_NAME] : [PERSON_NAME]" at bounding box center [497, 454] width 760 height 200
click at [842, 566] on span "Create Message" at bounding box center [821, 570] width 78 height 17
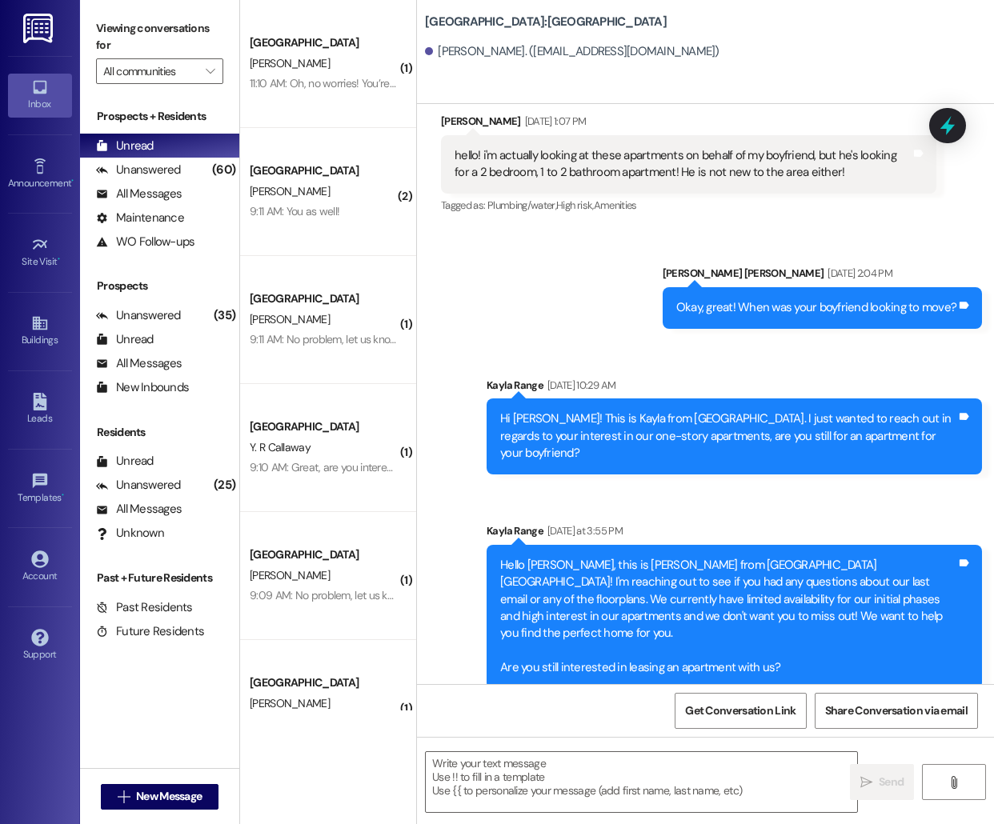
scroll to position [0, 0]
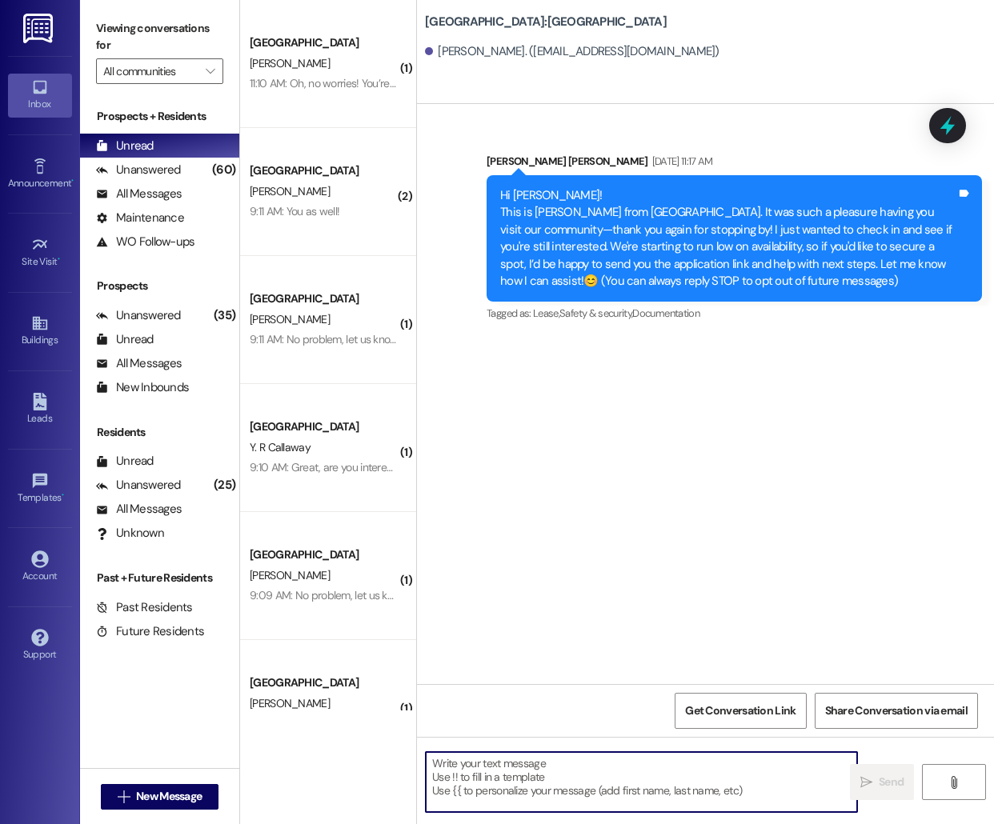
click at [529, 769] on textarea at bounding box center [641, 782] width 431 height 60
paste textarea "Hello [PERSON_NAME], this is [PERSON_NAME] from [GEOGRAPHIC_DATA] [GEOGRAPHIC_D…"
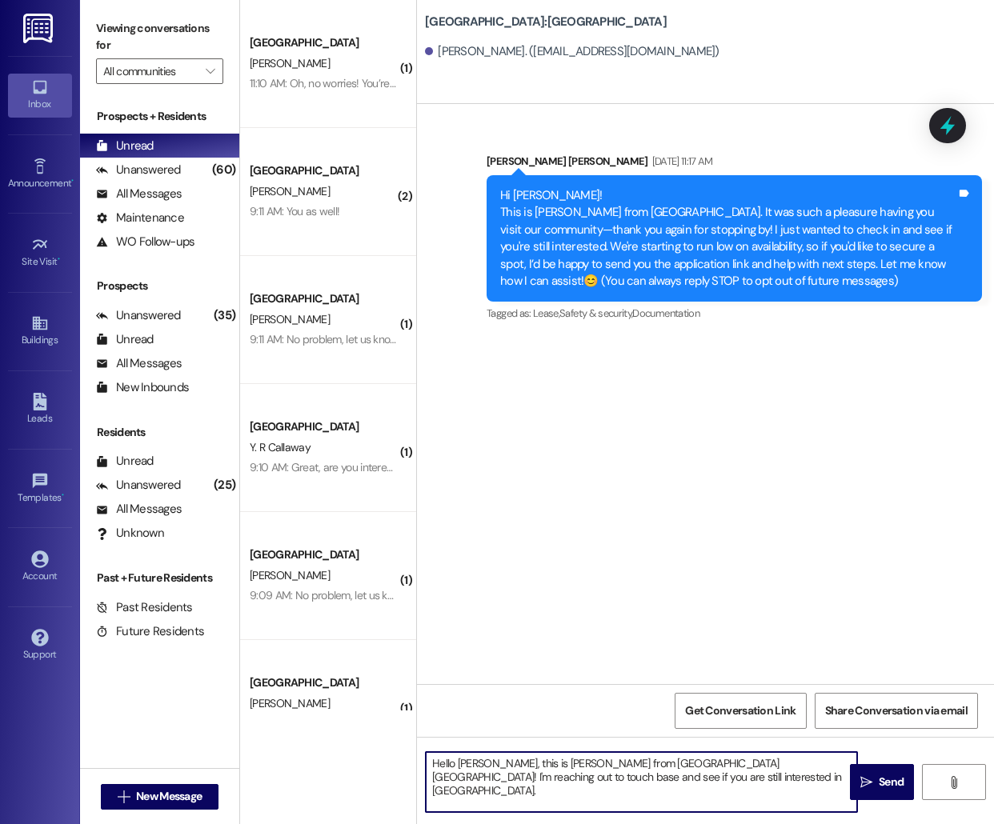
click at [476, 763] on textarea "Hello [PERSON_NAME], this is [PERSON_NAME] from [GEOGRAPHIC_DATA] [GEOGRAPHIC_D…" at bounding box center [641, 782] width 431 height 60
type textarea "Hello [PERSON_NAME], this is [PERSON_NAME] from [GEOGRAPHIC_DATA]! I'm reaching…"
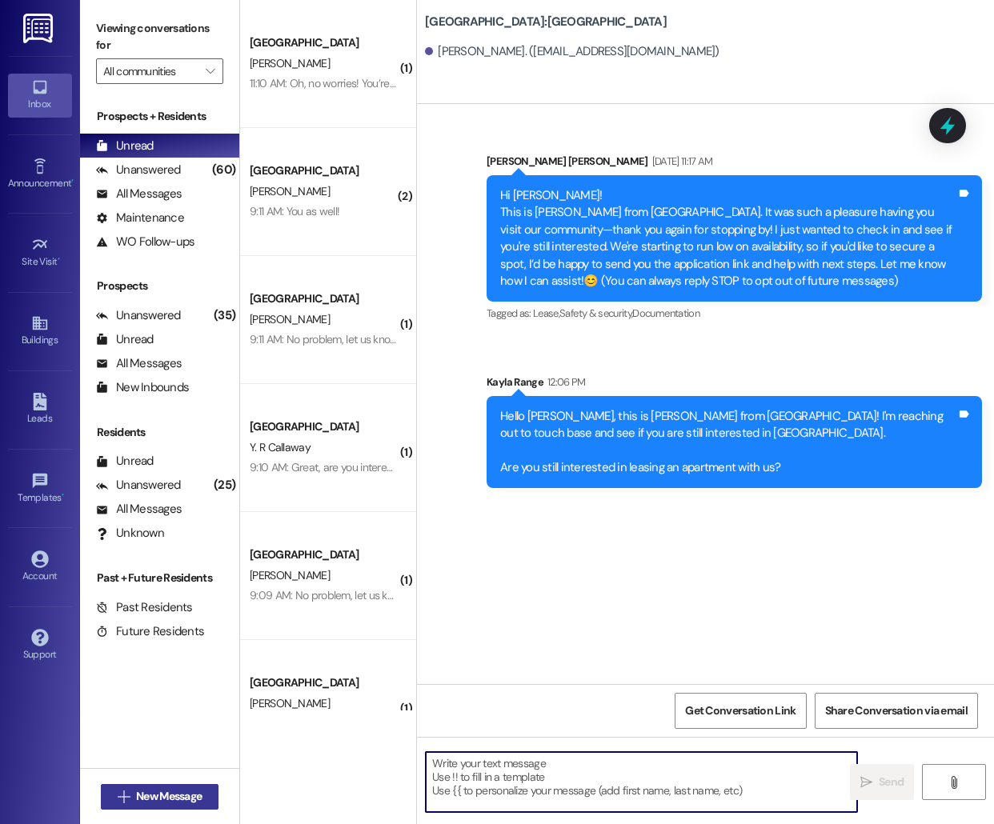
click at [126, 796] on icon "" at bounding box center [124, 796] width 12 height 13
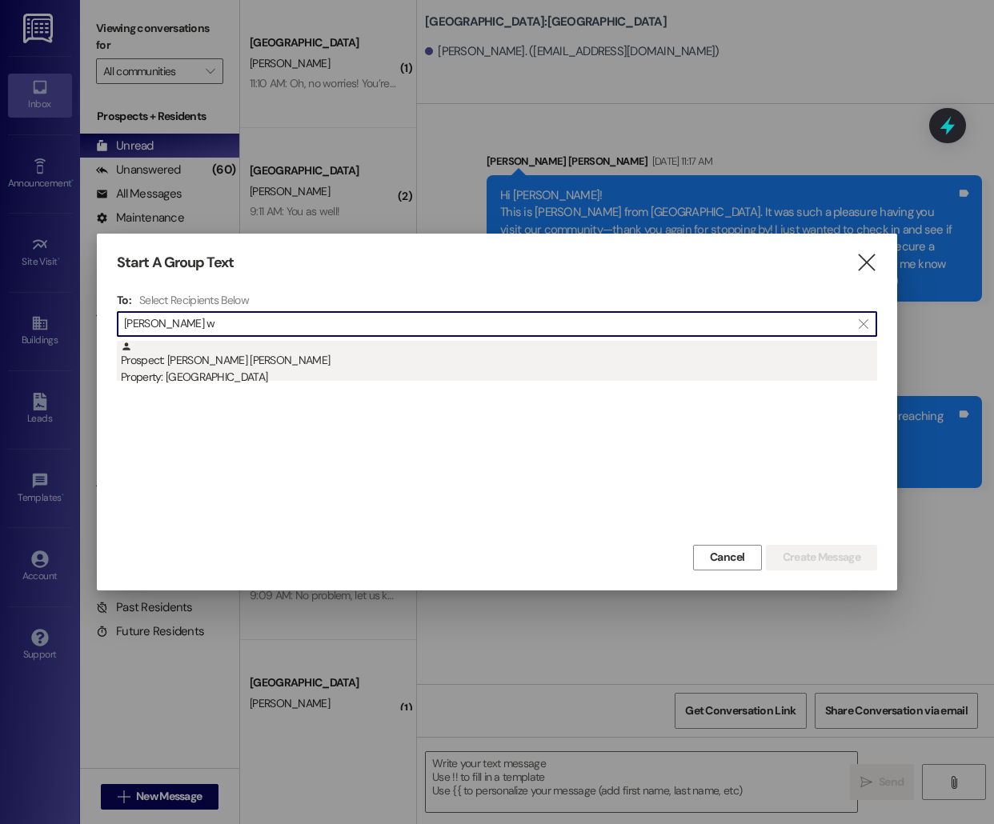
type input "[PERSON_NAME] w"
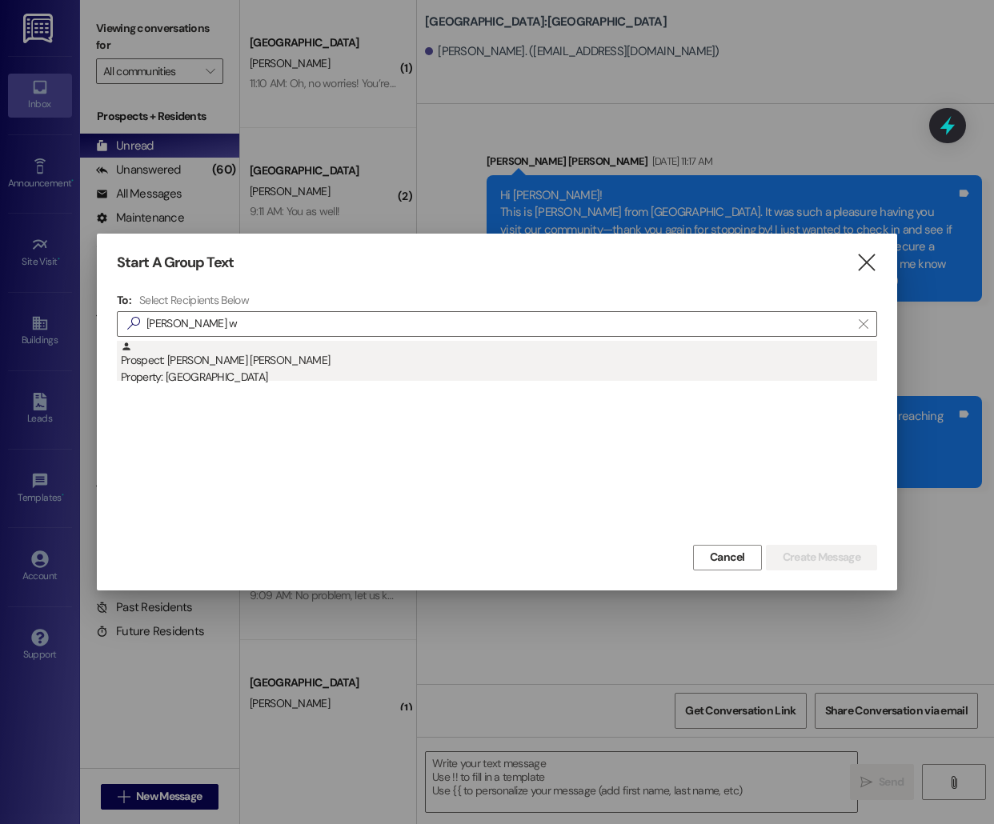
click at [352, 348] on div "Prospect: [PERSON_NAME] [PERSON_NAME] Property: [GEOGRAPHIC_DATA]" at bounding box center [499, 364] width 756 height 46
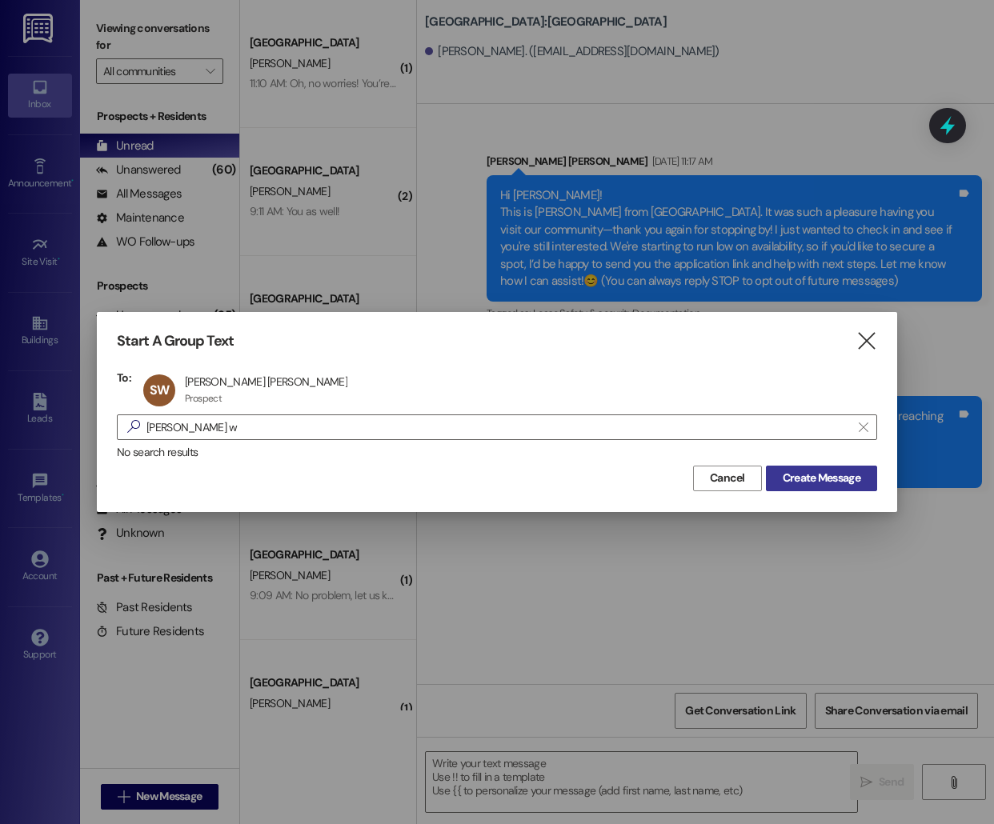
click at [801, 470] on span "Create Message" at bounding box center [821, 478] width 78 height 17
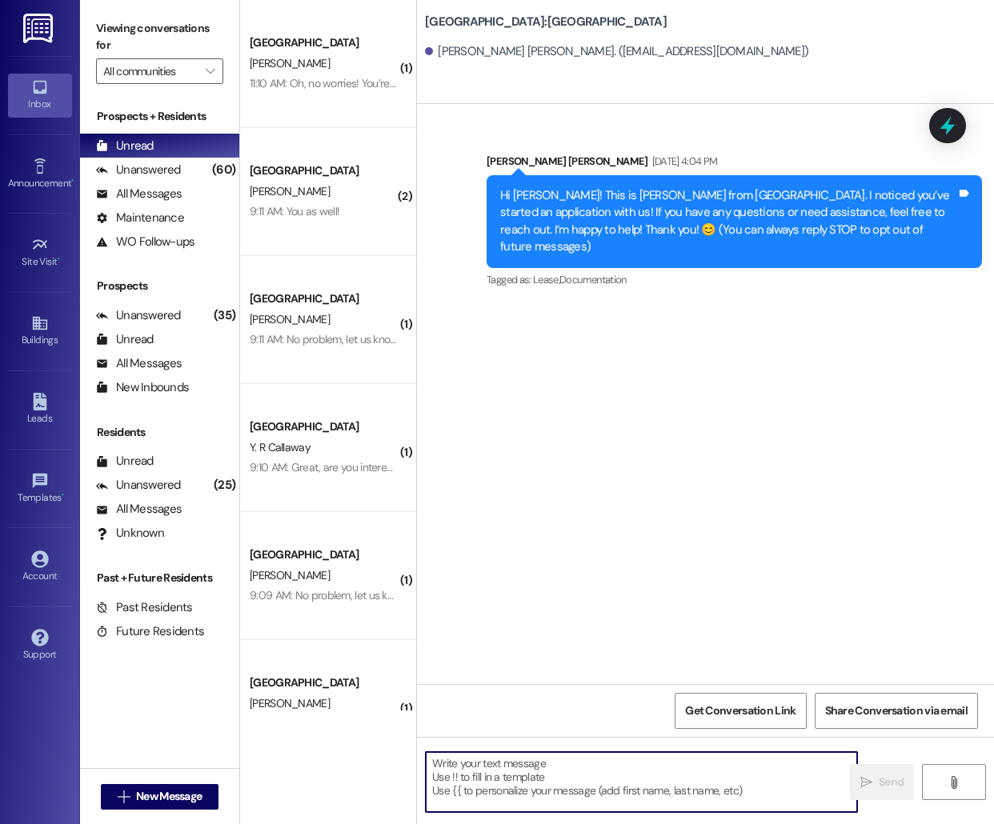
click at [490, 790] on textarea at bounding box center [641, 782] width 431 height 60
paste textarea "Hello [PERSON_NAME], this is [PERSON_NAME] from [GEOGRAPHIC_DATA] [GEOGRAPHIC_D…"
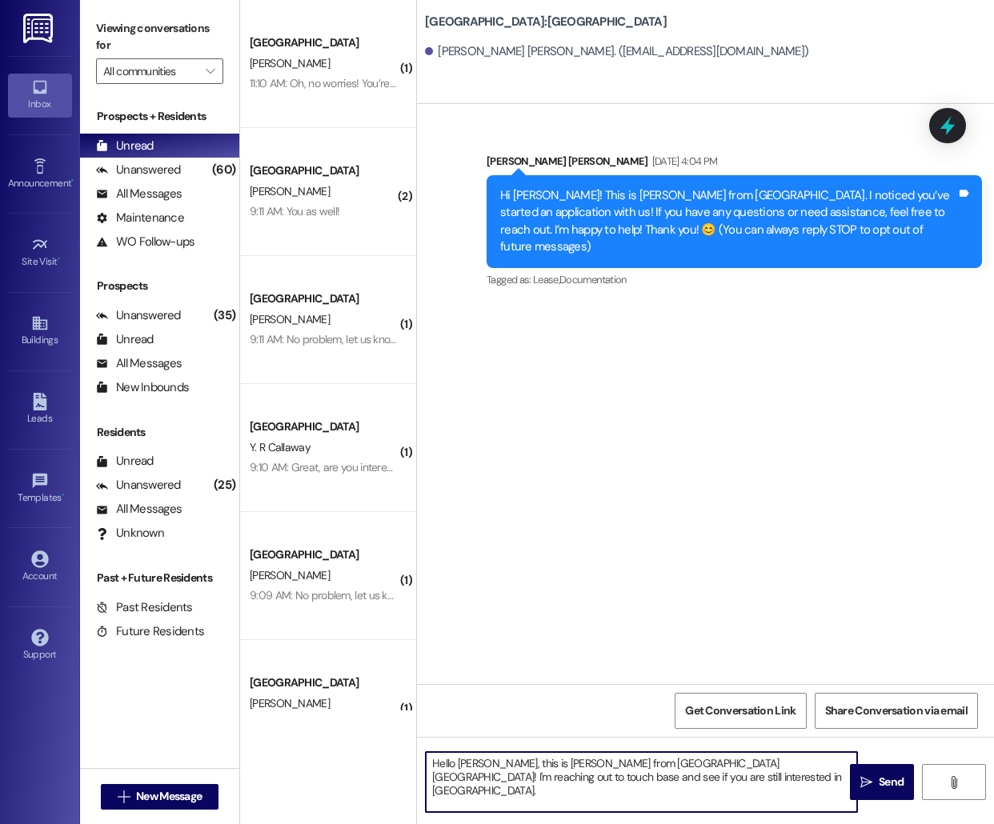
click at [473, 764] on textarea "Hello [PERSON_NAME], this is [PERSON_NAME] from [GEOGRAPHIC_DATA] [GEOGRAPHIC_D…" at bounding box center [641, 782] width 431 height 60
type textarea "Hello [PERSON_NAME], this is [PERSON_NAME] from [GEOGRAPHIC_DATA] [GEOGRAPHIC_D…"
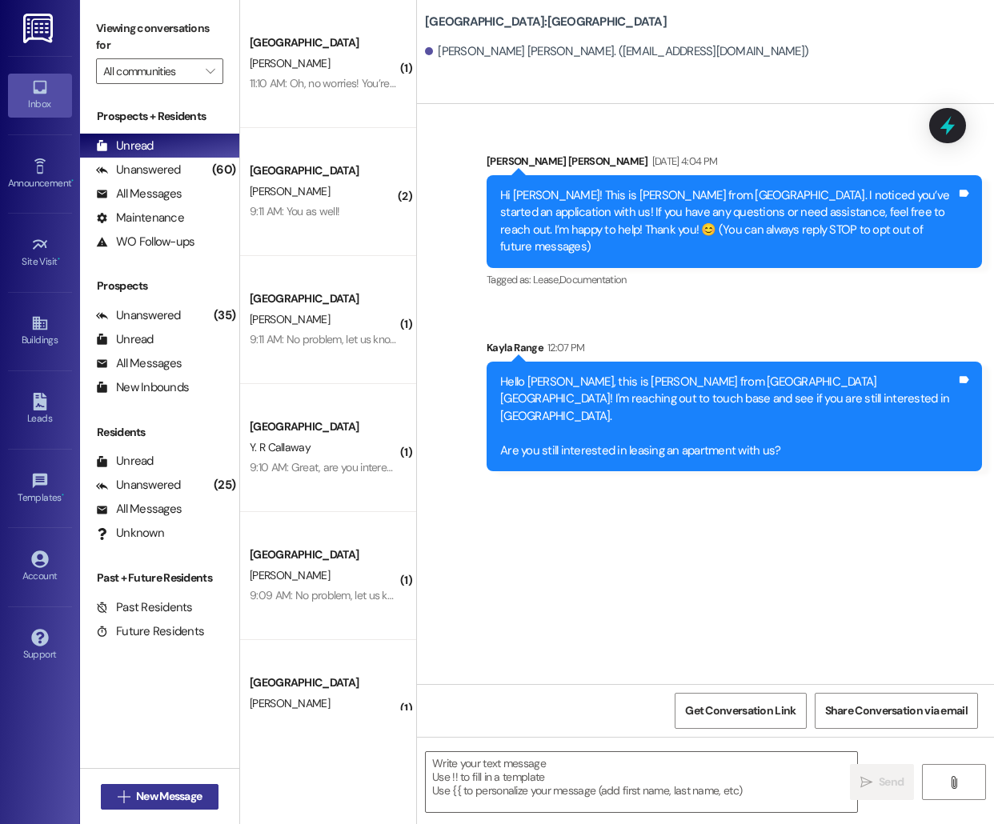
click at [150, 797] on span "New Message" at bounding box center [169, 796] width 66 height 17
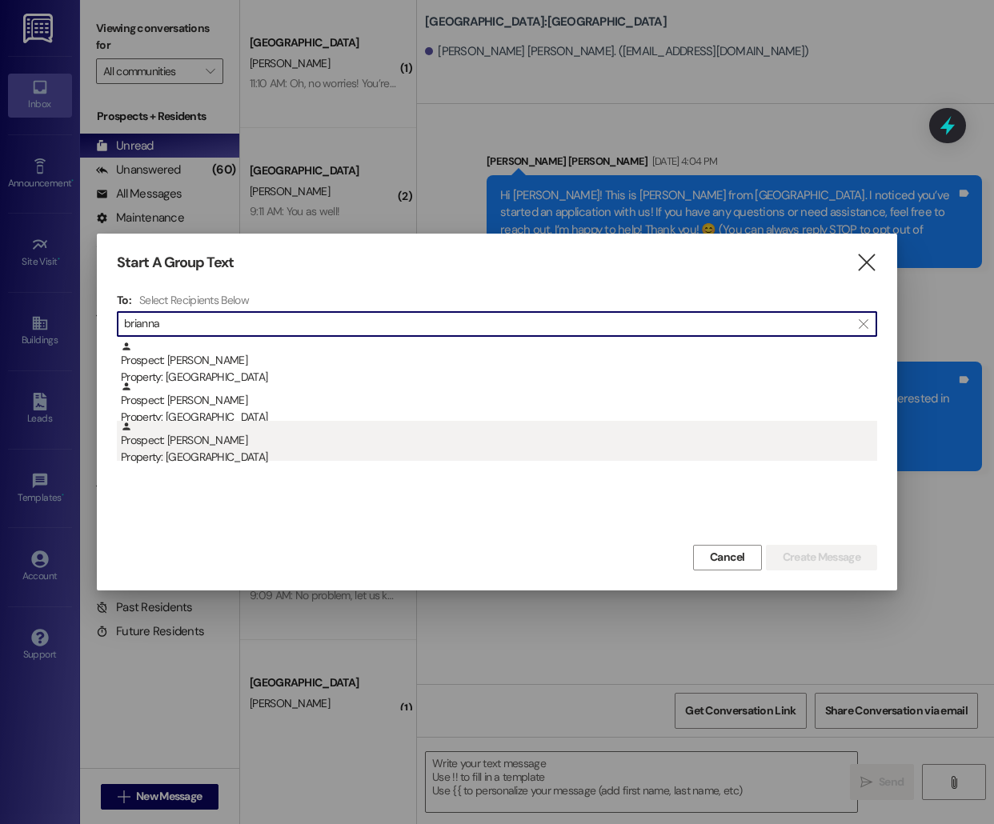
type input "brianna"
click at [220, 434] on div "Prospect: [PERSON_NAME] Property: [GEOGRAPHIC_DATA]" at bounding box center [499, 444] width 756 height 46
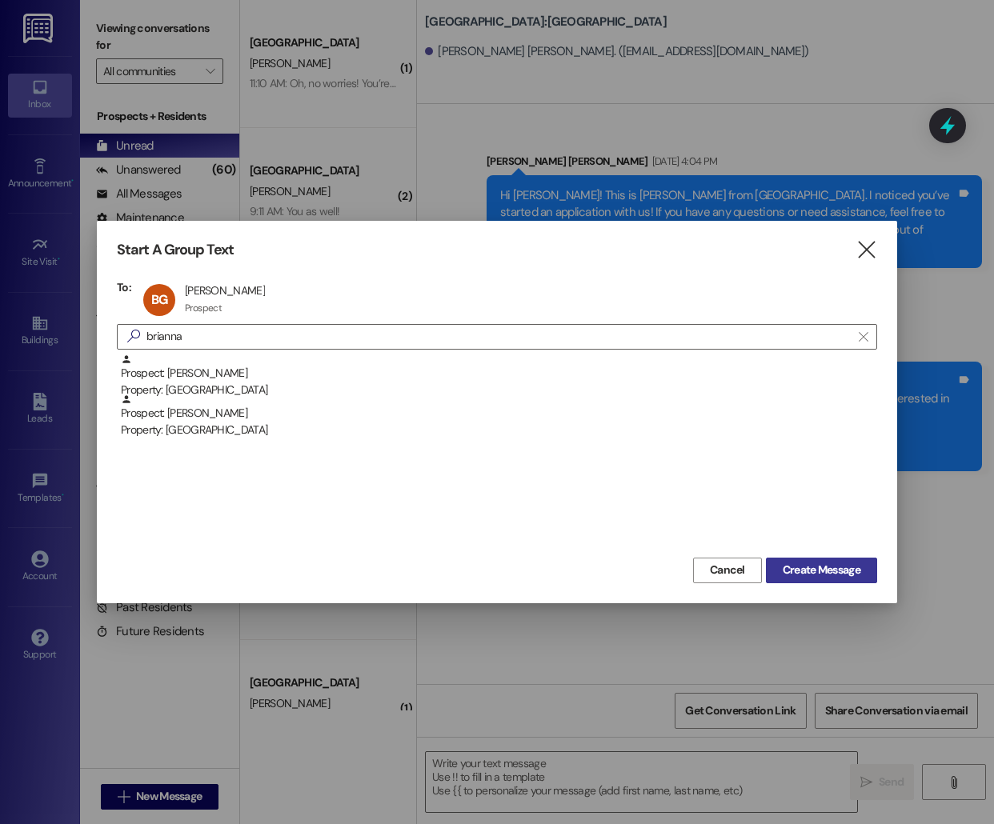
click at [823, 566] on span "Create Message" at bounding box center [821, 570] width 78 height 17
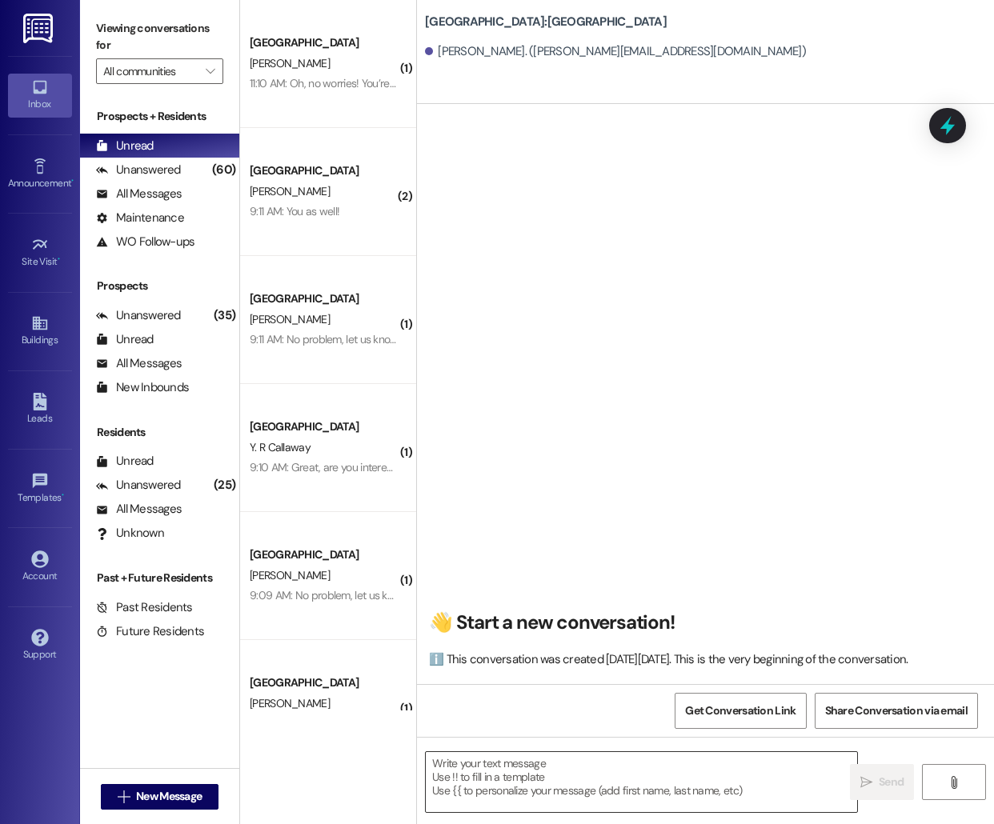
click at [478, 781] on textarea at bounding box center [641, 782] width 431 height 60
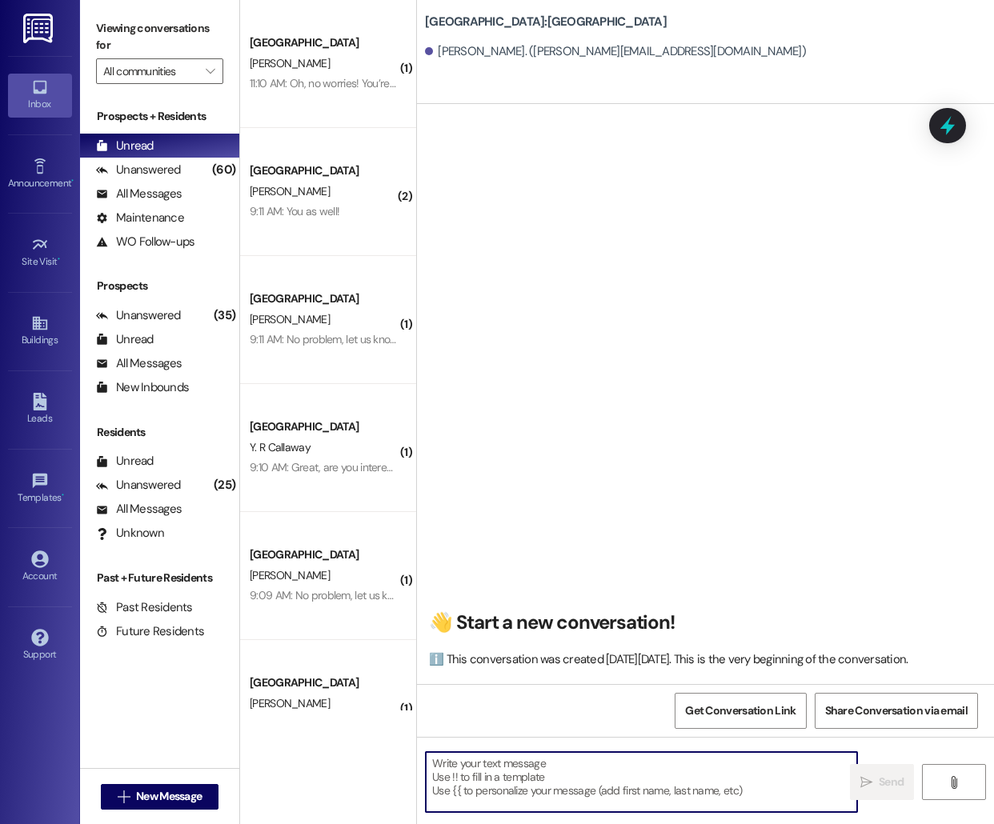
paste textarea "Hello [PERSON_NAME], this is [PERSON_NAME] from [GEOGRAPHIC_DATA] [GEOGRAPHIC_D…"
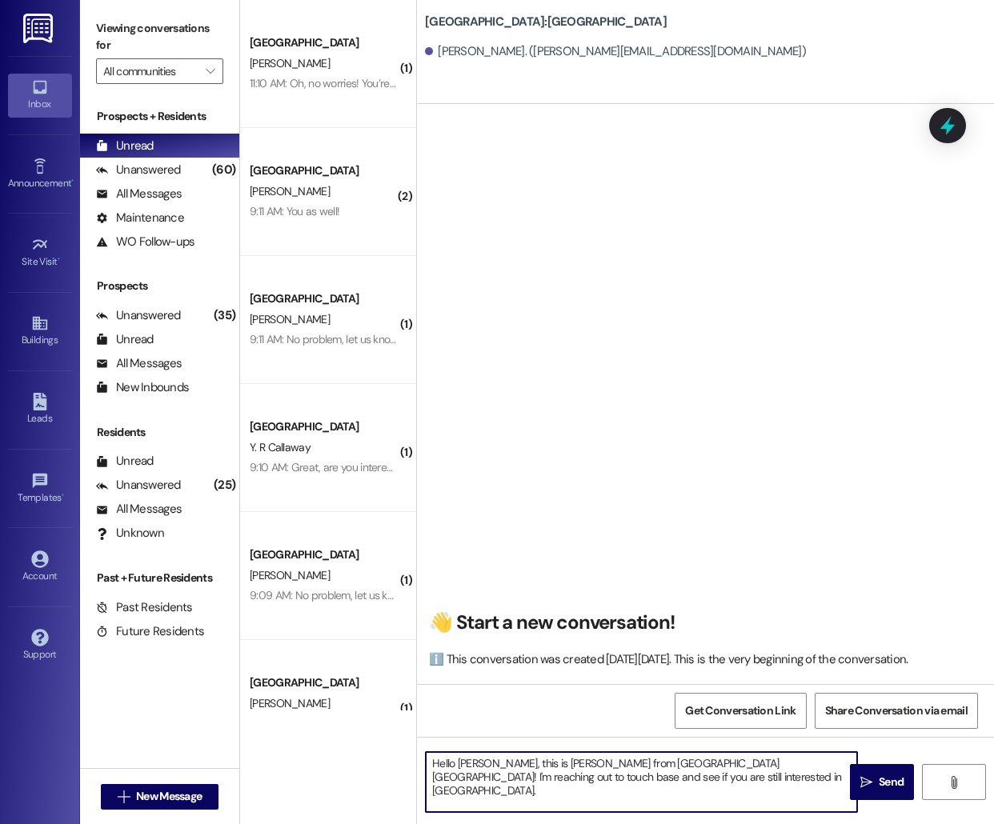
click at [475, 764] on textarea "Hello [PERSON_NAME], this is [PERSON_NAME] from [GEOGRAPHIC_DATA] [GEOGRAPHIC_D…" at bounding box center [641, 782] width 431 height 60
type textarea "Hello [PERSON_NAME], this is [PERSON_NAME] from [GEOGRAPHIC_DATA] [GEOGRAPHIC_D…"
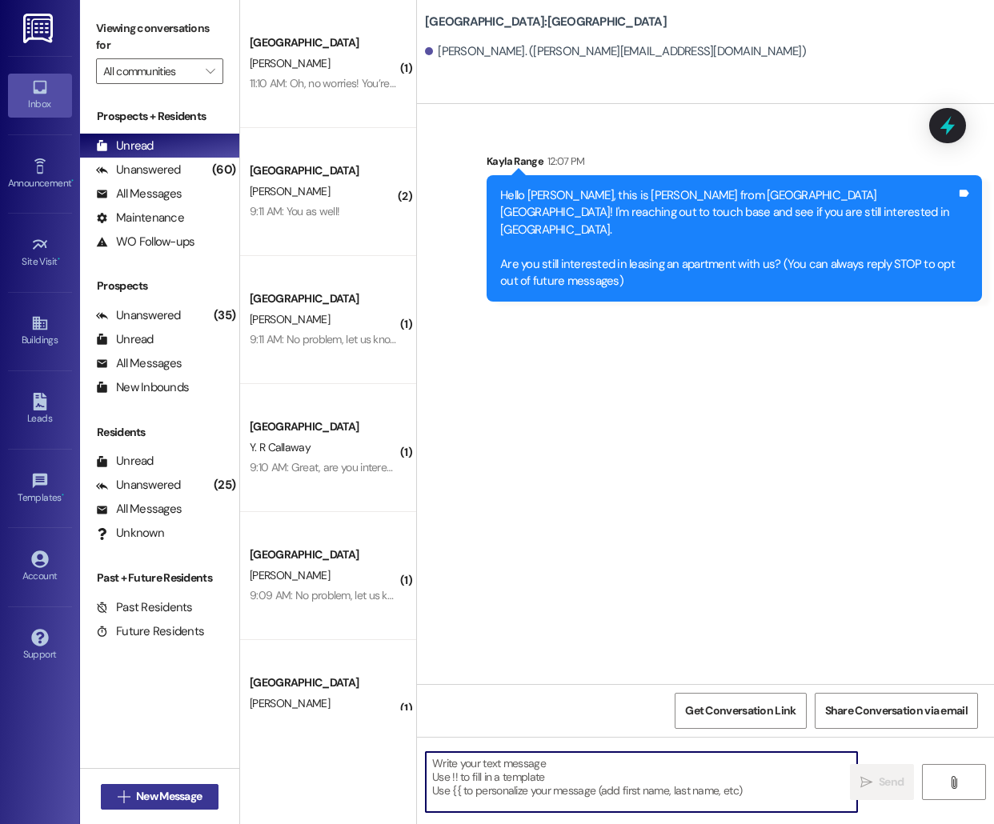
click at [151, 791] on span "New Message" at bounding box center [169, 796] width 66 height 17
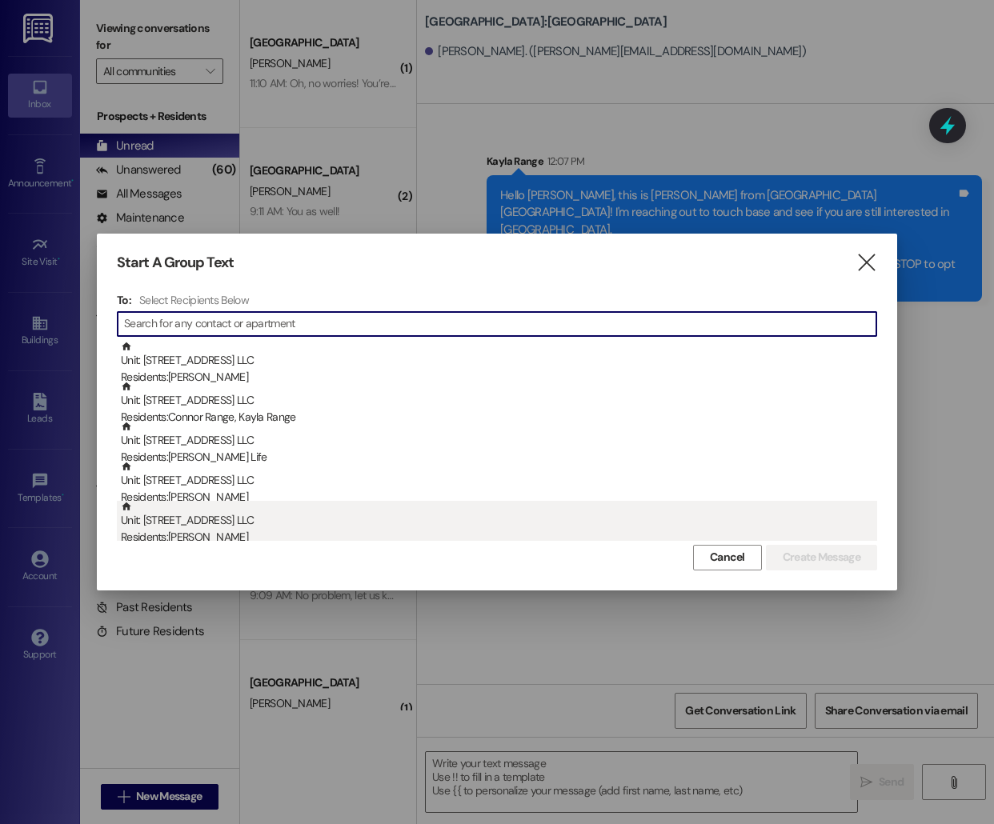
type input "y"
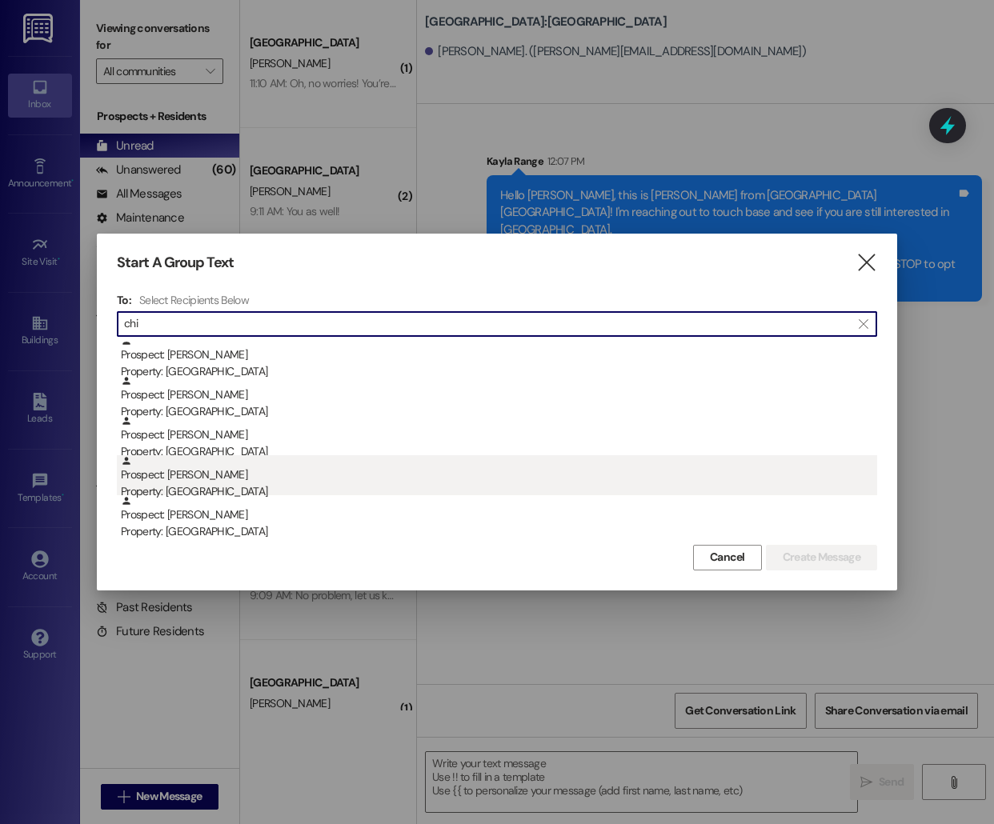
type input "chi"
click at [451, 487] on div "Property: [GEOGRAPHIC_DATA]" at bounding box center [499, 491] width 756 height 17
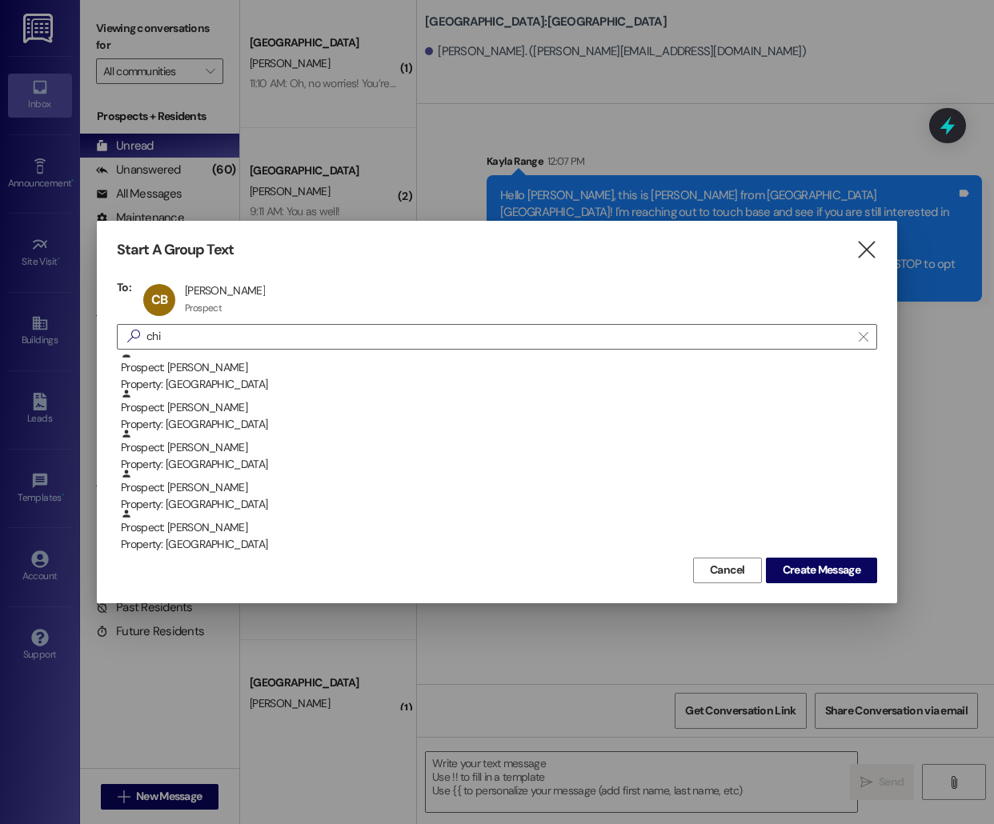
scroll to position [206, 0]
click at [814, 566] on span "Create Message" at bounding box center [821, 570] width 78 height 17
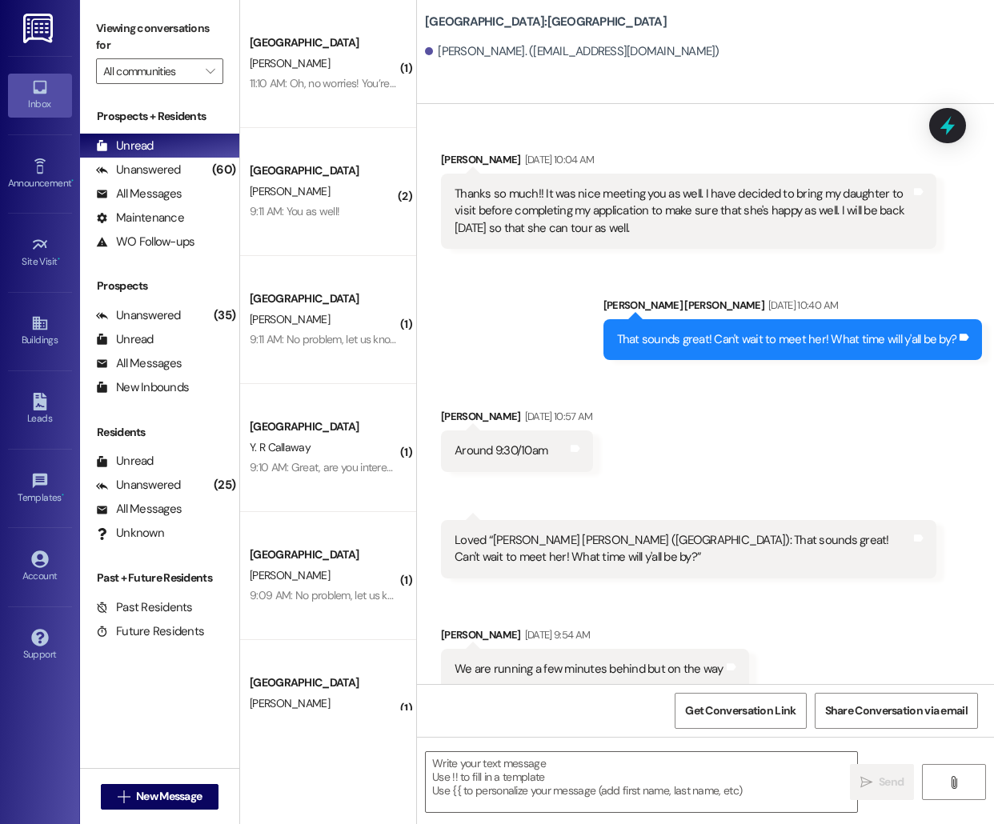
scroll to position [386, 0]
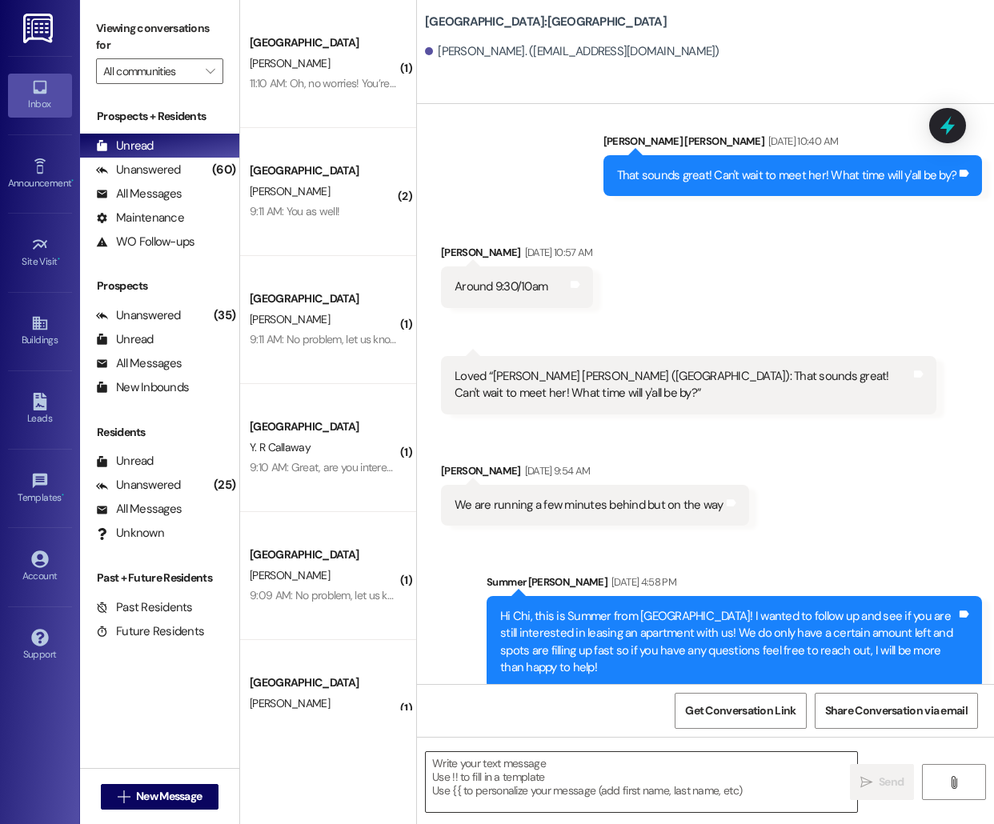
click at [514, 779] on textarea at bounding box center [641, 782] width 431 height 60
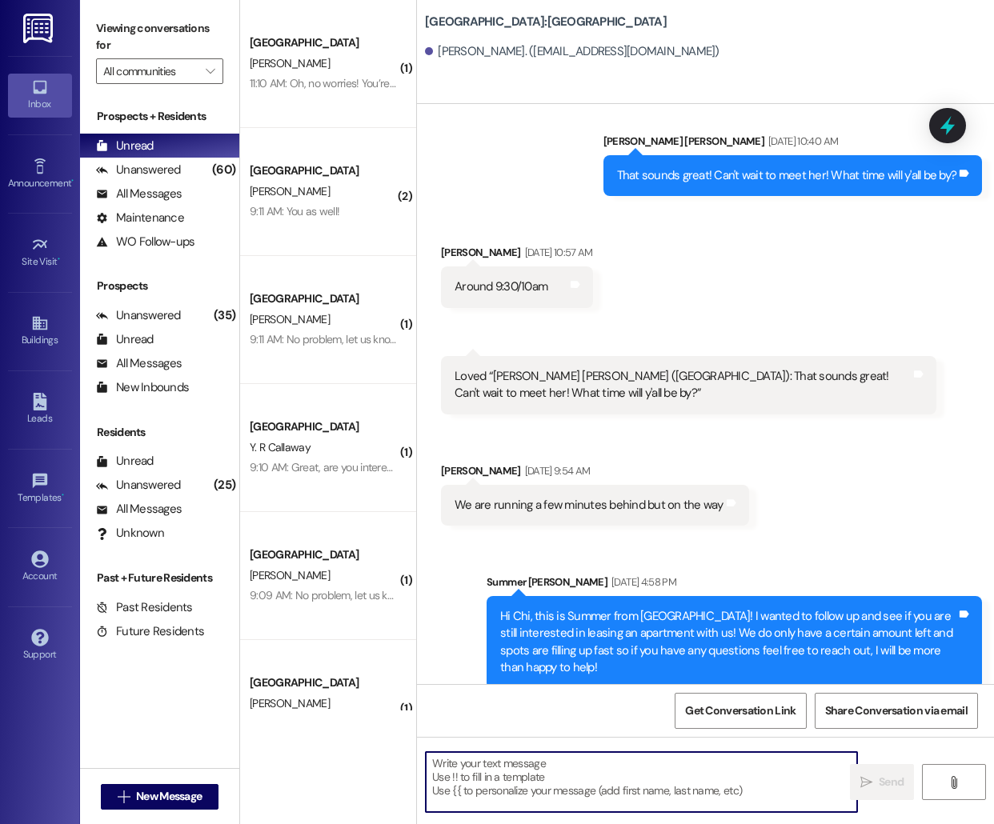
paste textarea "Hello [PERSON_NAME], this is [PERSON_NAME] from [GEOGRAPHIC_DATA] [GEOGRAPHIC_D…"
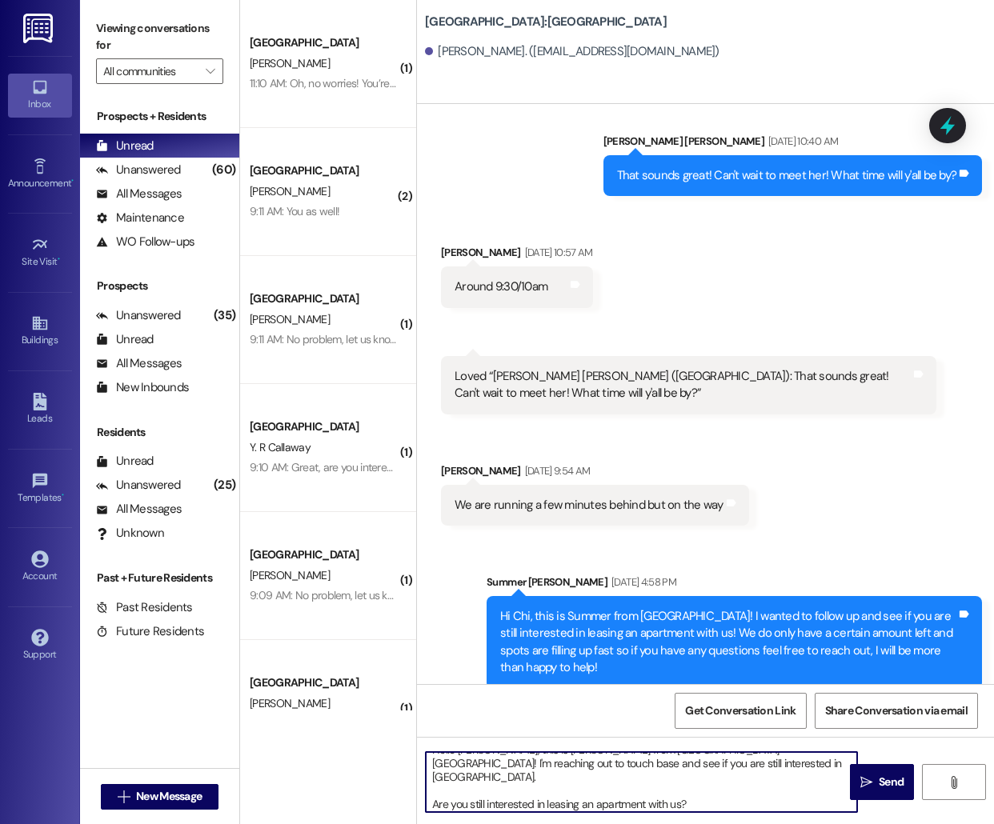
scroll to position [0, 0]
click at [473, 759] on textarea "Hello [PERSON_NAME], this is [PERSON_NAME] from [GEOGRAPHIC_DATA] [GEOGRAPHIC_D…" at bounding box center [641, 782] width 431 height 60
type textarea "Hello Chi, this is [PERSON_NAME] from [GEOGRAPHIC_DATA] [GEOGRAPHIC_DATA]! I'm …"
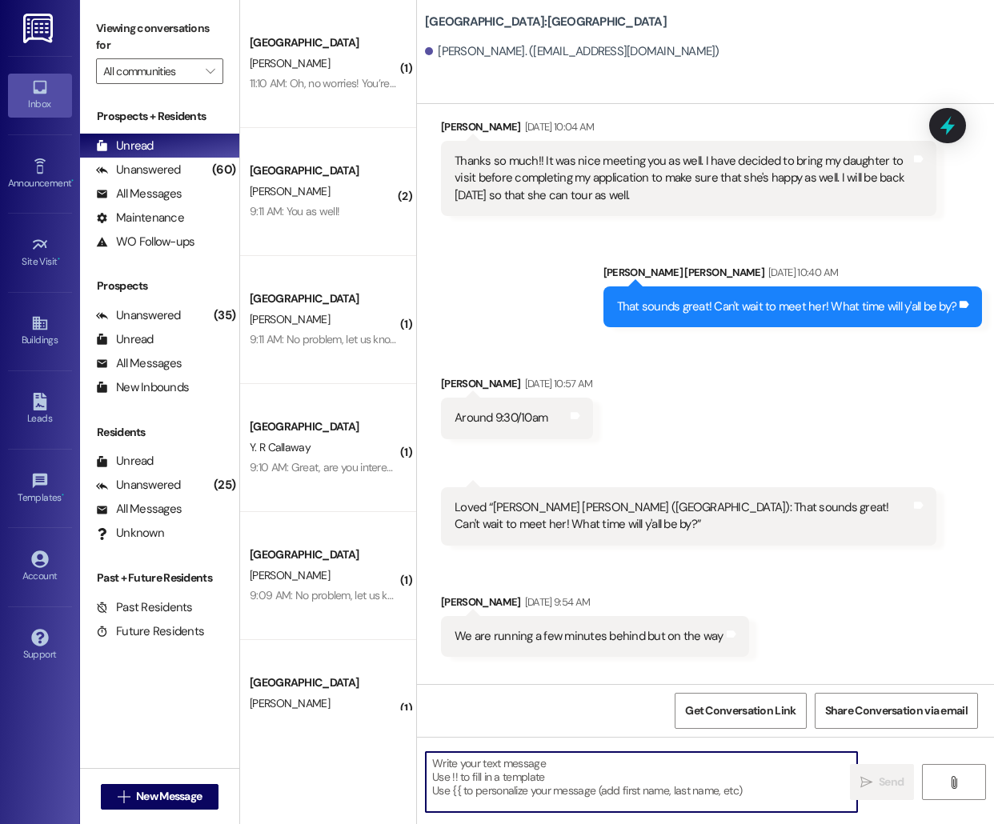
scroll to position [222, 0]
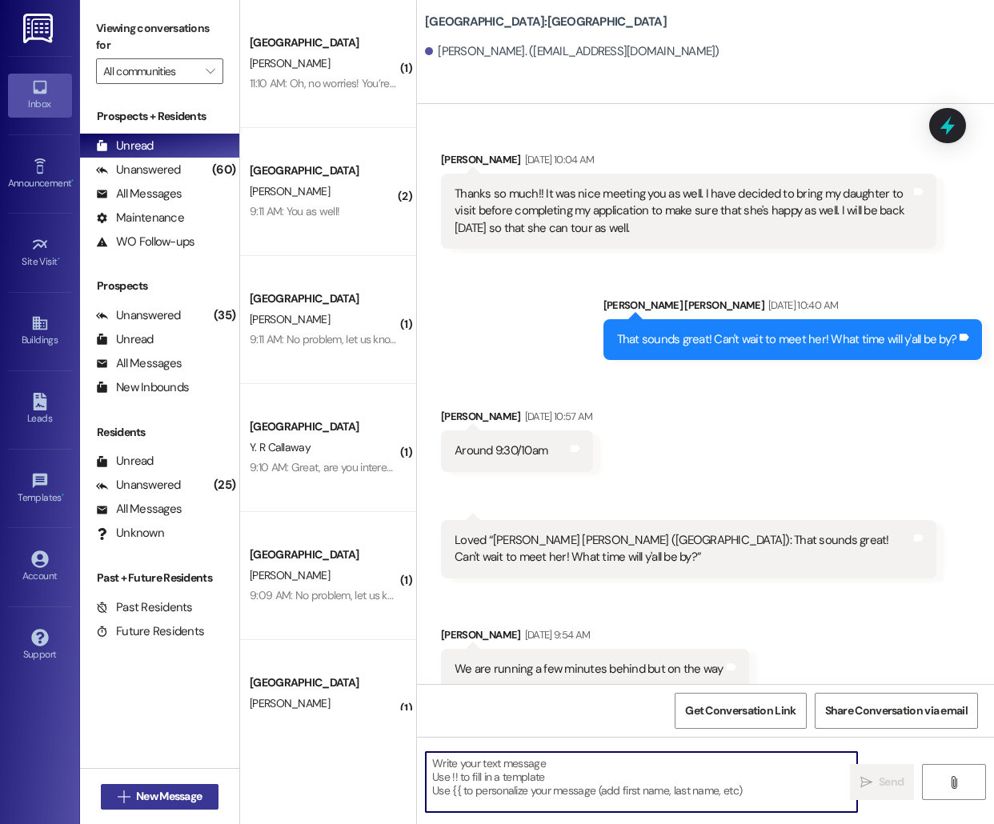
click at [190, 784] on button " New Message" at bounding box center [160, 797] width 118 height 26
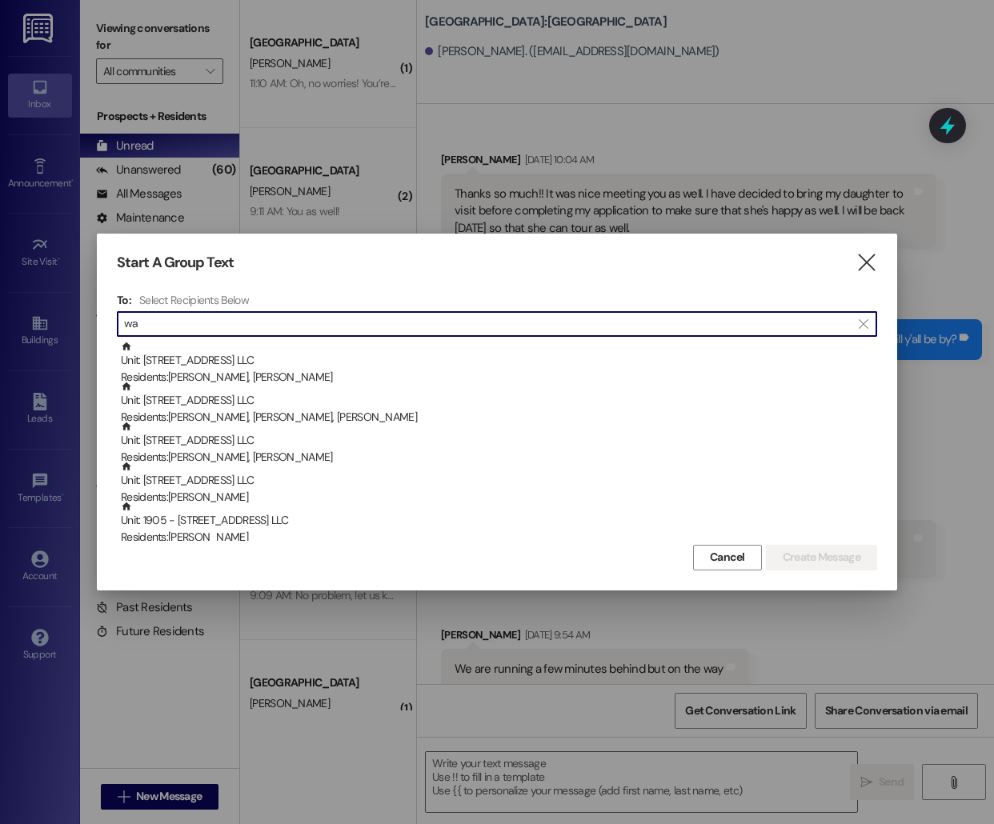
type input "w"
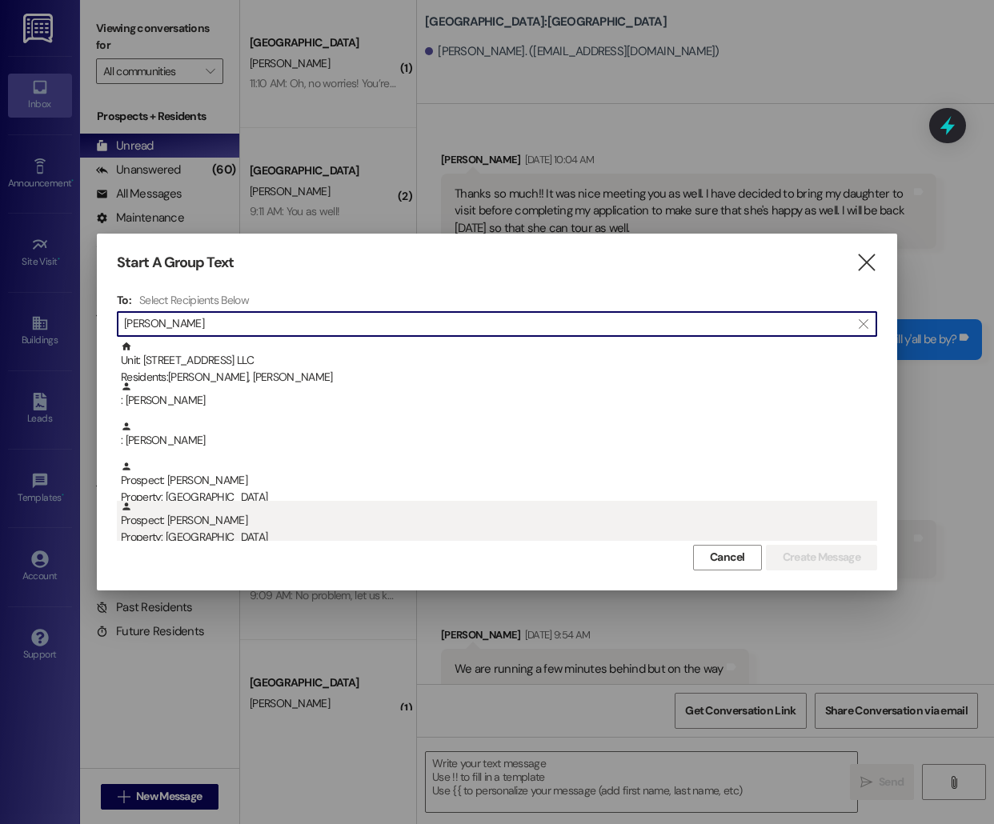
type input "[PERSON_NAME]"
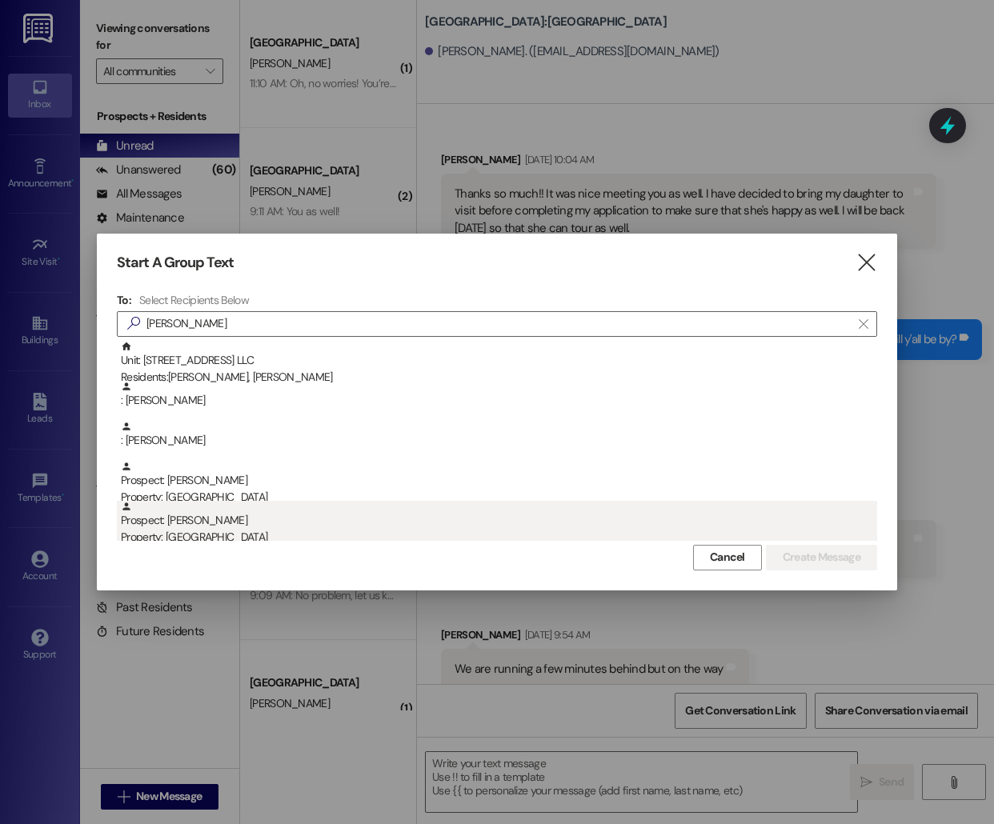
click at [369, 514] on div "Prospect: [PERSON_NAME] Property: [GEOGRAPHIC_DATA]" at bounding box center [499, 524] width 756 height 46
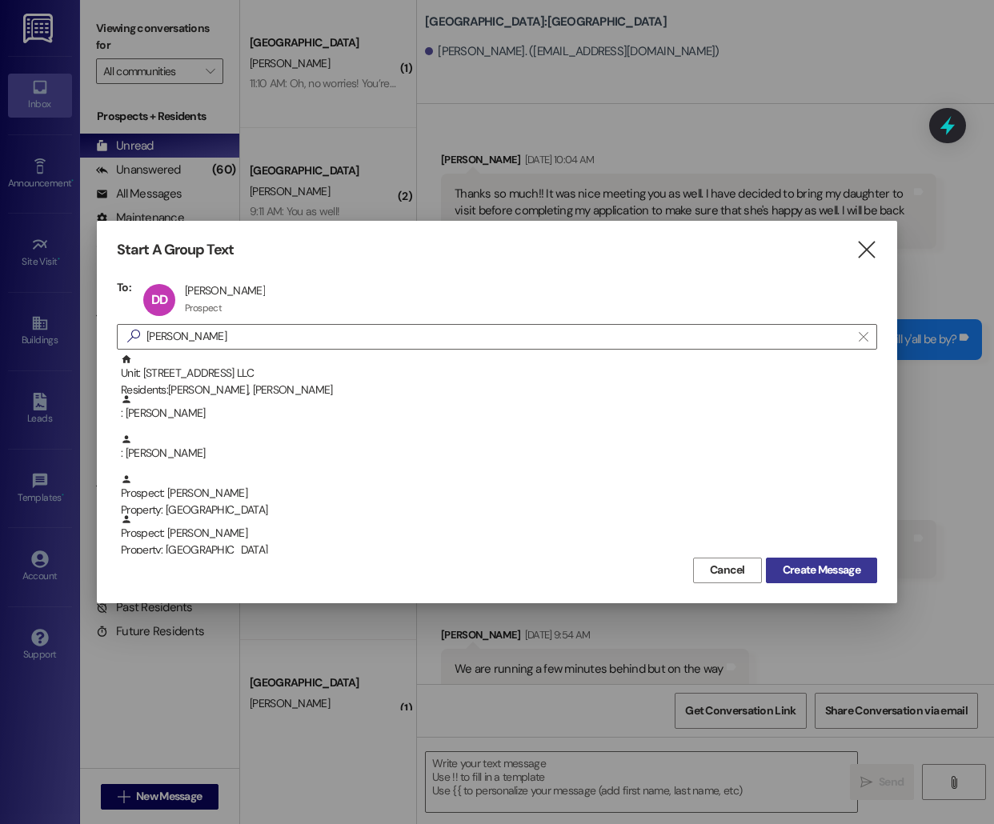
click at [810, 573] on span "Create Message" at bounding box center [821, 570] width 78 height 17
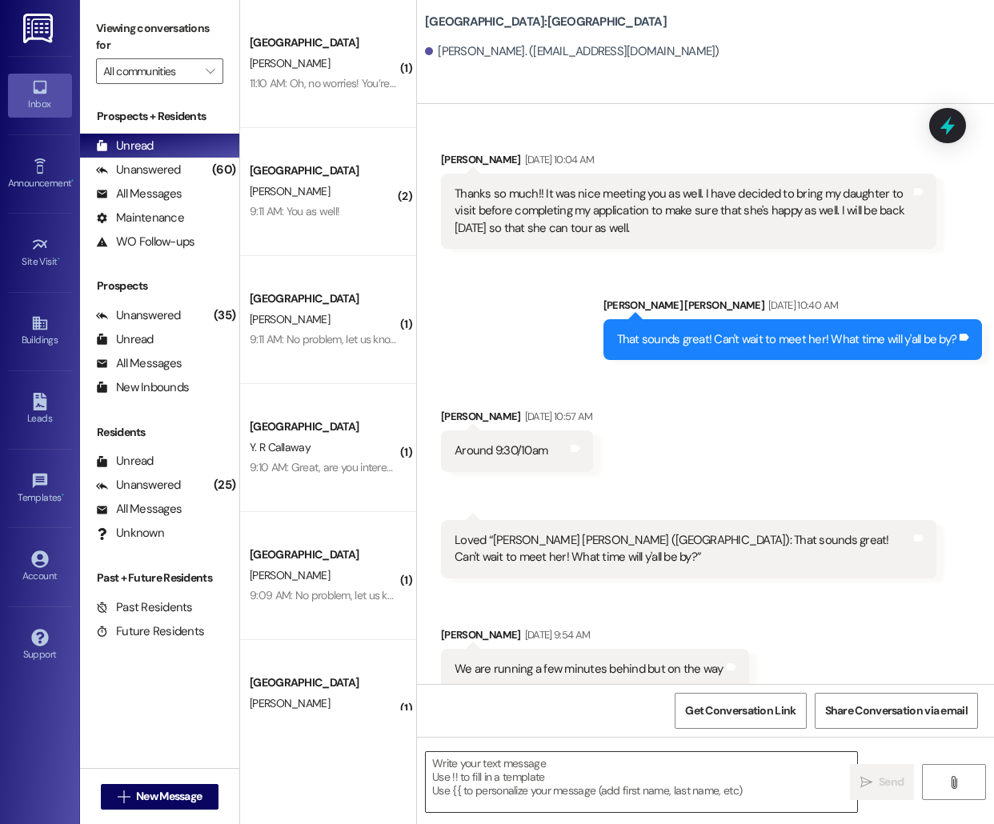
scroll to position [53, 0]
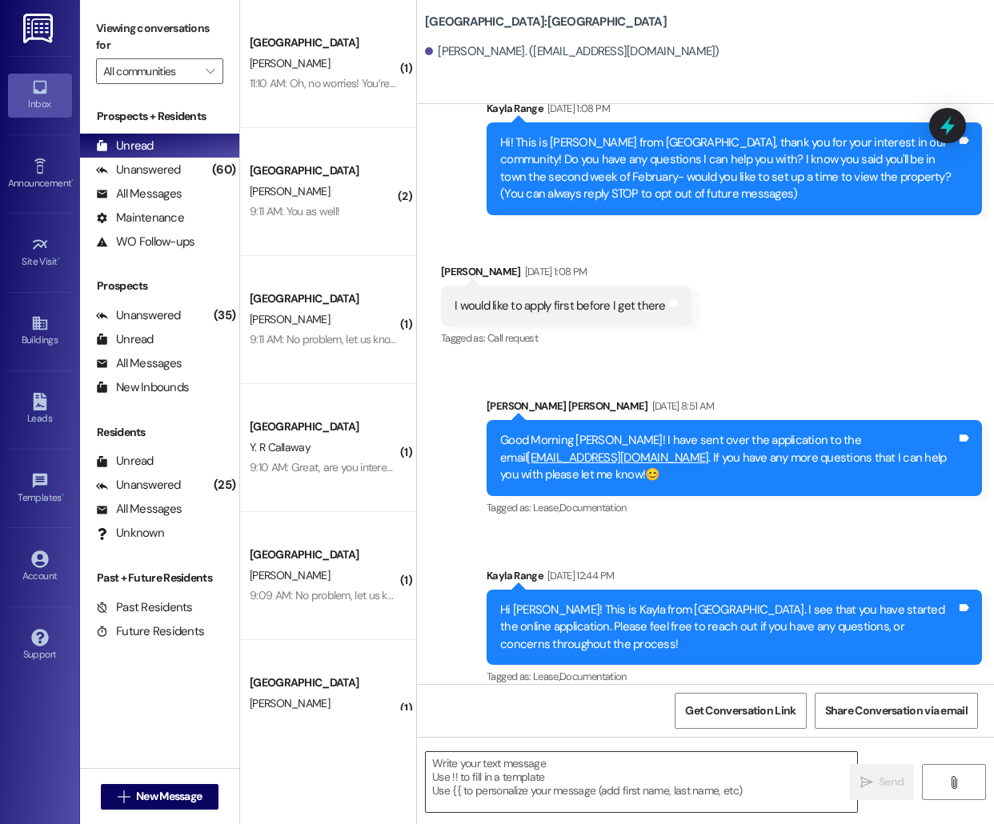
click at [503, 788] on textarea at bounding box center [641, 782] width 431 height 60
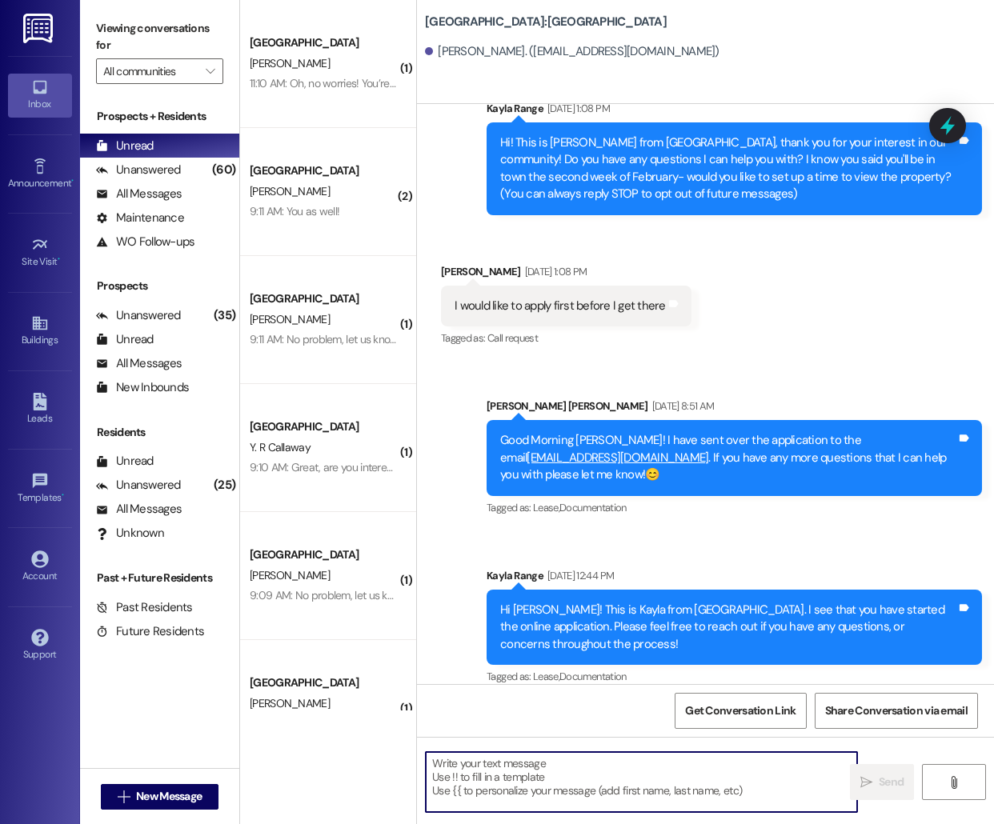
paste textarea "Hello [PERSON_NAME], this is [PERSON_NAME] from [GEOGRAPHIC_DATA] [GEOGRAPHIC_D…"
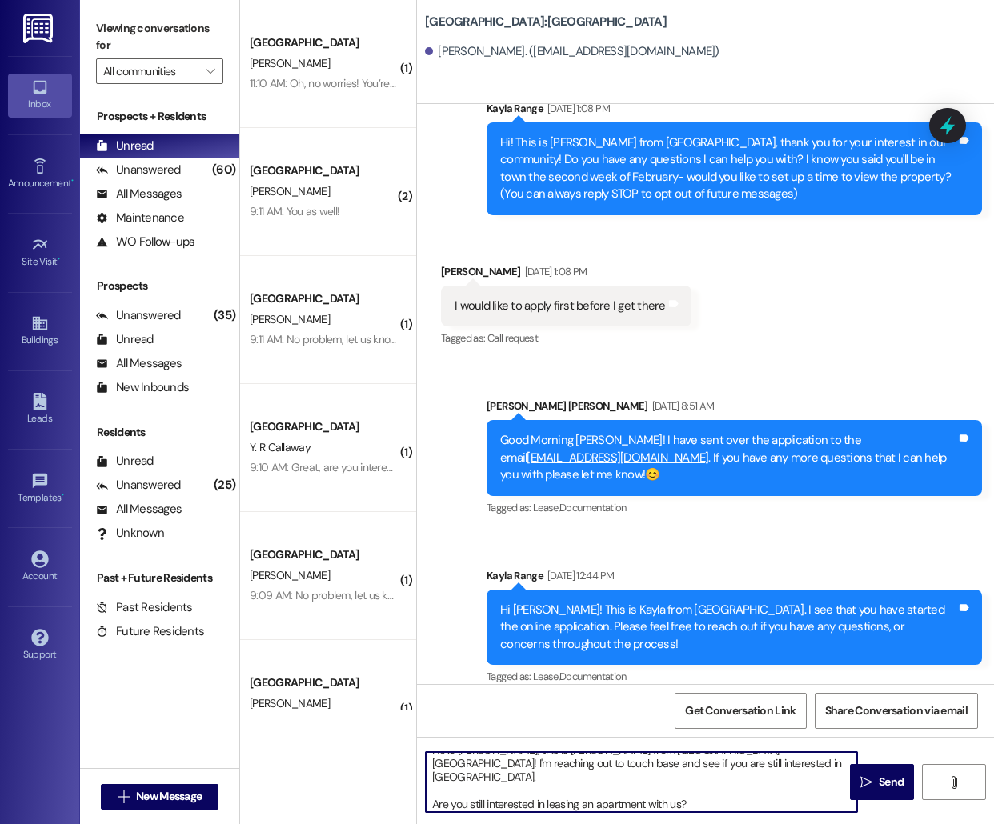
scroll to position [0, 0]
click at [466, 765] on textarea "Hello [PERSON_NAME], this is [PERSON_NAME] from [GEOGRAPHIC_DATA] [GEOGRAPHIC_D…" at bounding box center [641, 782] width 431 height 60
type textarea "Hello [PERSON_NAME], this is [PERSON_NAME] from [GEOGRAPHIC_DATA] [GEOGRAPHIC_D…"
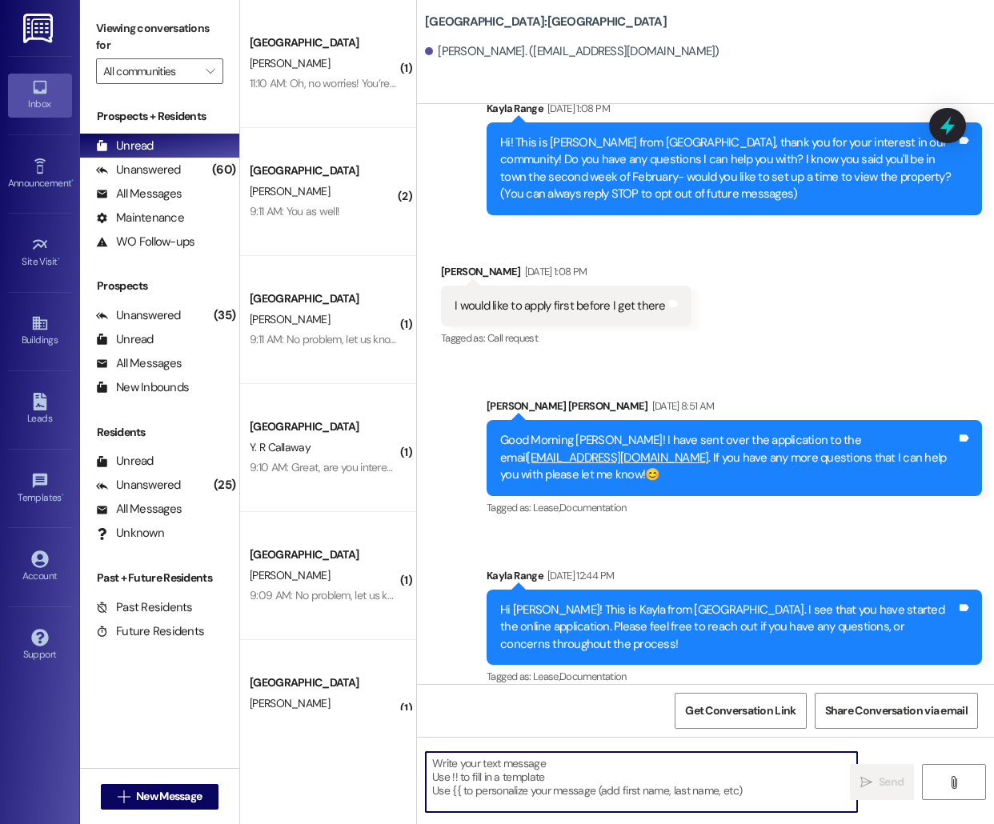
scroll to position [182, 0]
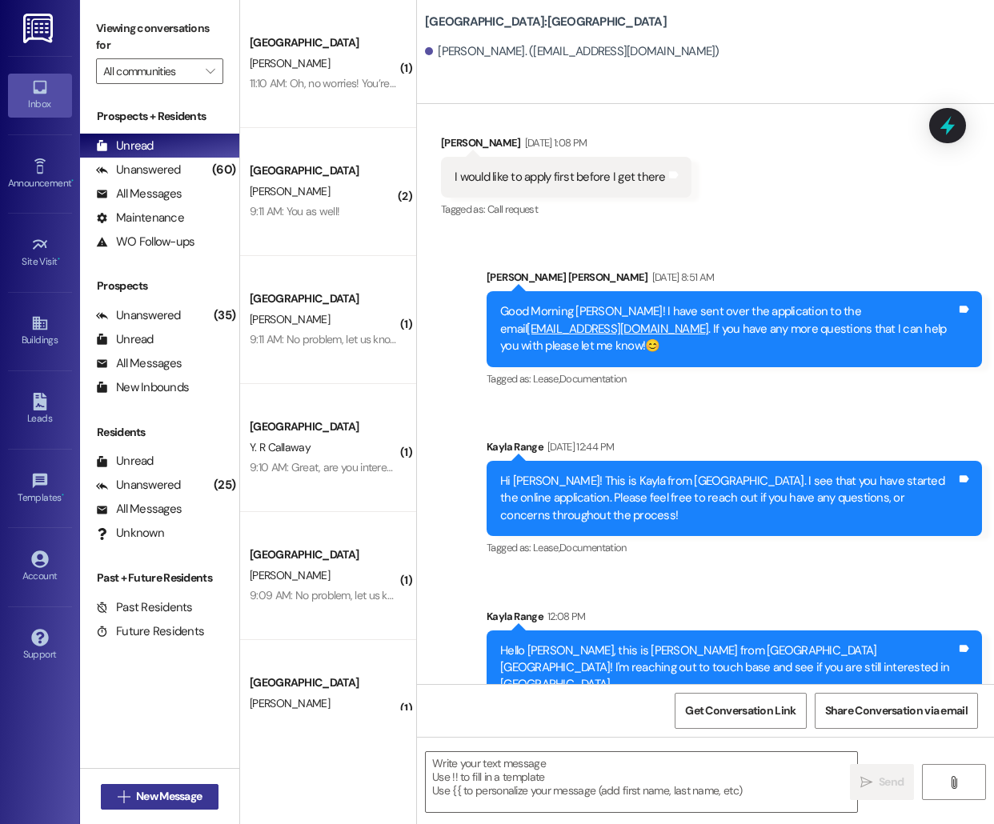
click at [129, 794] on span " New Message" at bounding box center [159, 796] width 91 height 17
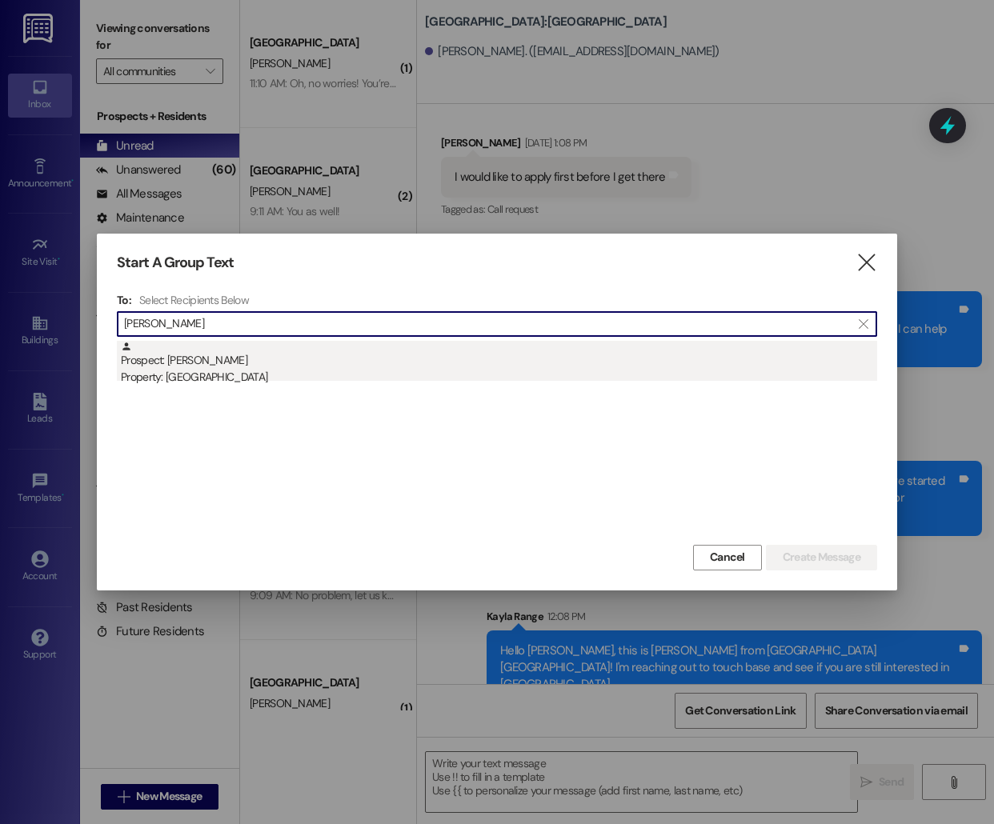
type input "[PERSON_NAME]"
click at [198, 350] on div "Prospect: [PERSON_NAME] Property: [GEOGRAPHIC_DATA]" at bounding box center [499, 364] width 756 height 46
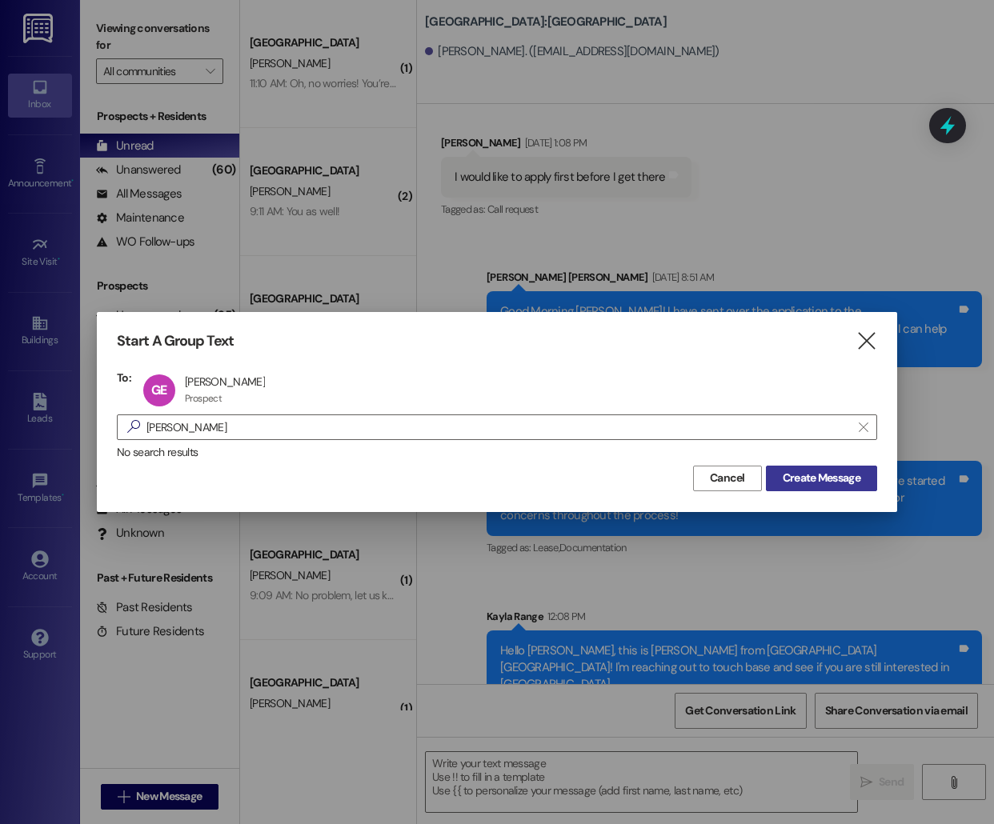
click at [800, 480] on span "Create Message" at bounding box center [821, 478] width 78 height 17
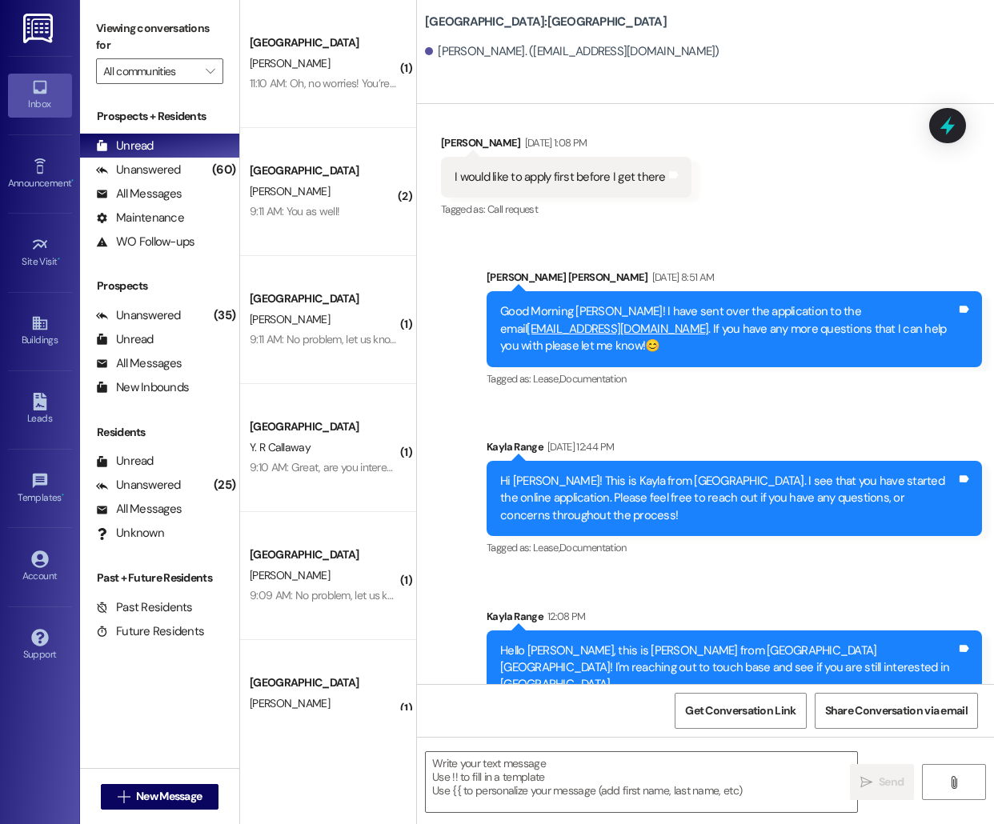
scroll to position [0, 0]
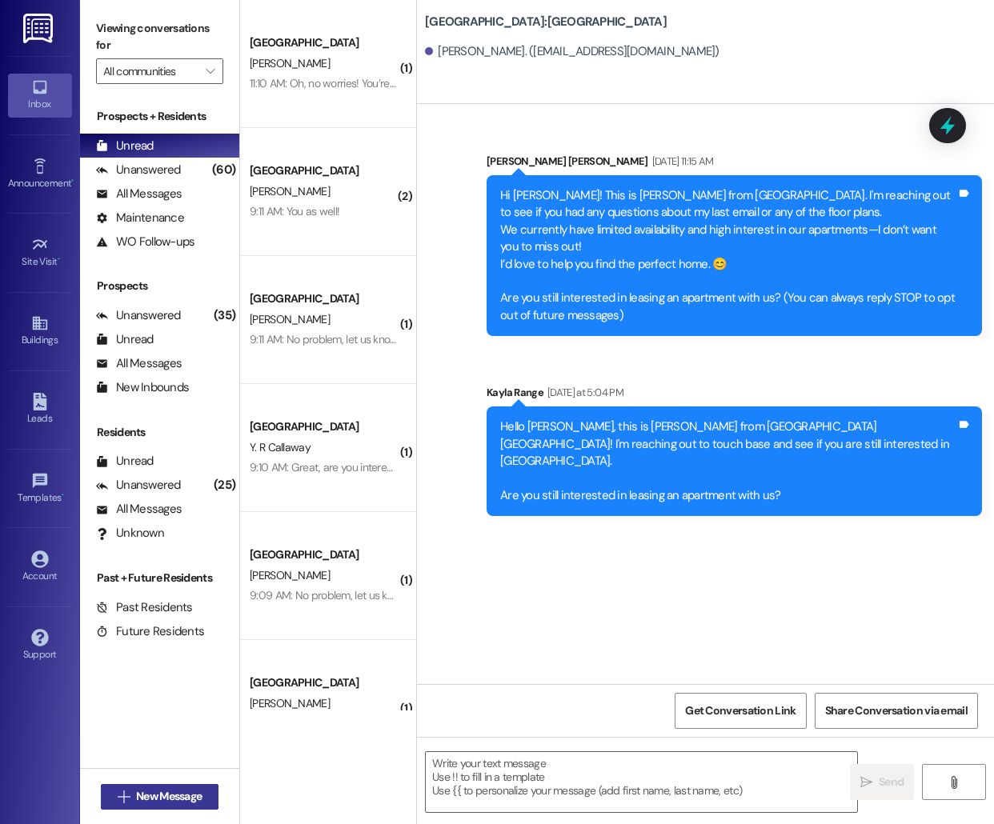
click at [166, 795] on span "New Message" at bounding box center [169, 796] width 66 height 17
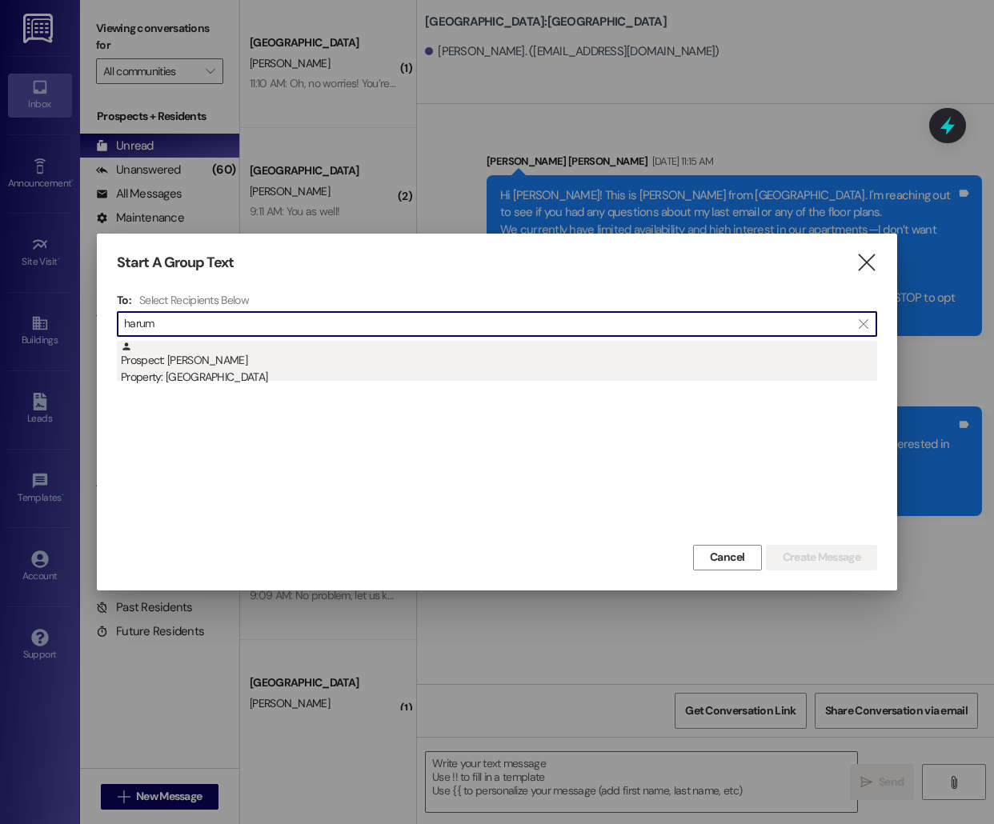
type input "harum"
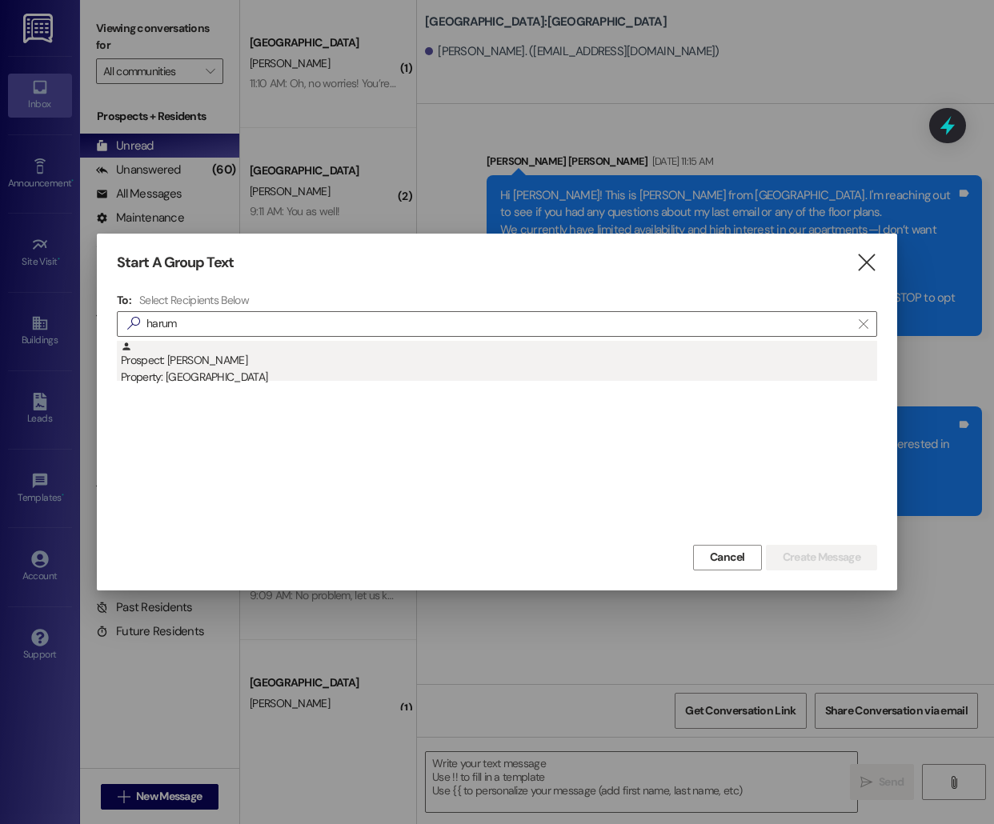
click at [354, 358] on div "Prospect: [PERSON_NAME] Property: [GEOGRAPHIC_DATA]" at bounding box center [499, 364] width 756 height 46
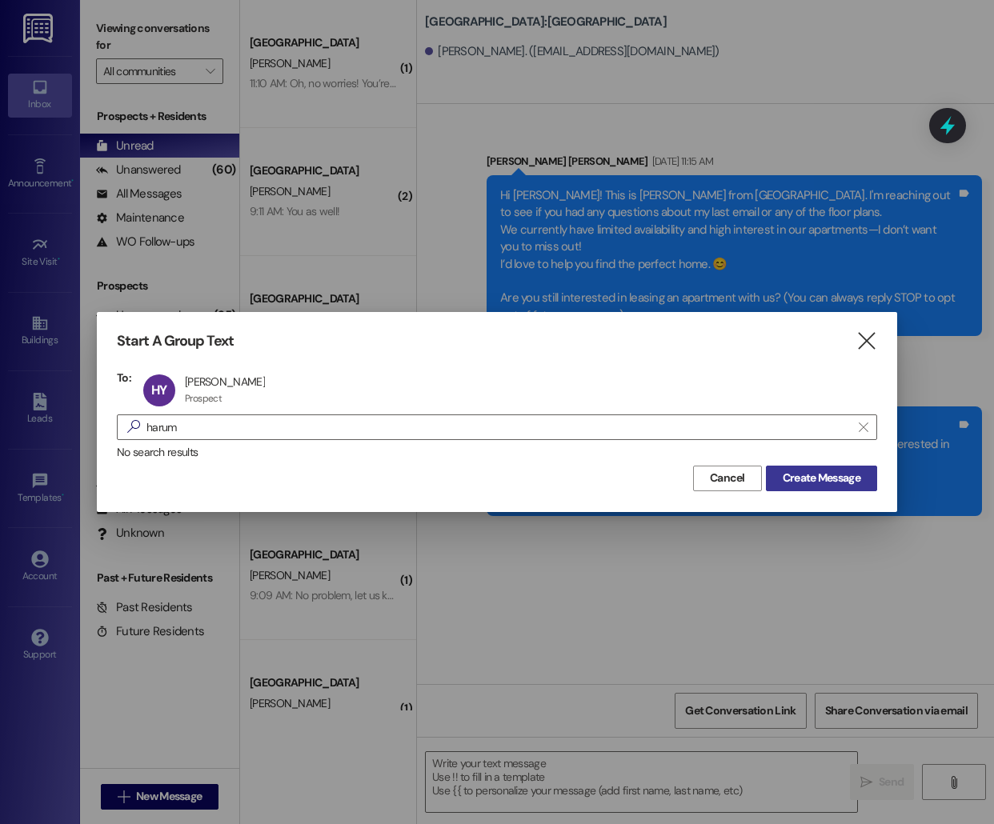
click at [821, 483] on span "Create Message" at bounding box center [821, 478] width 78 height 17
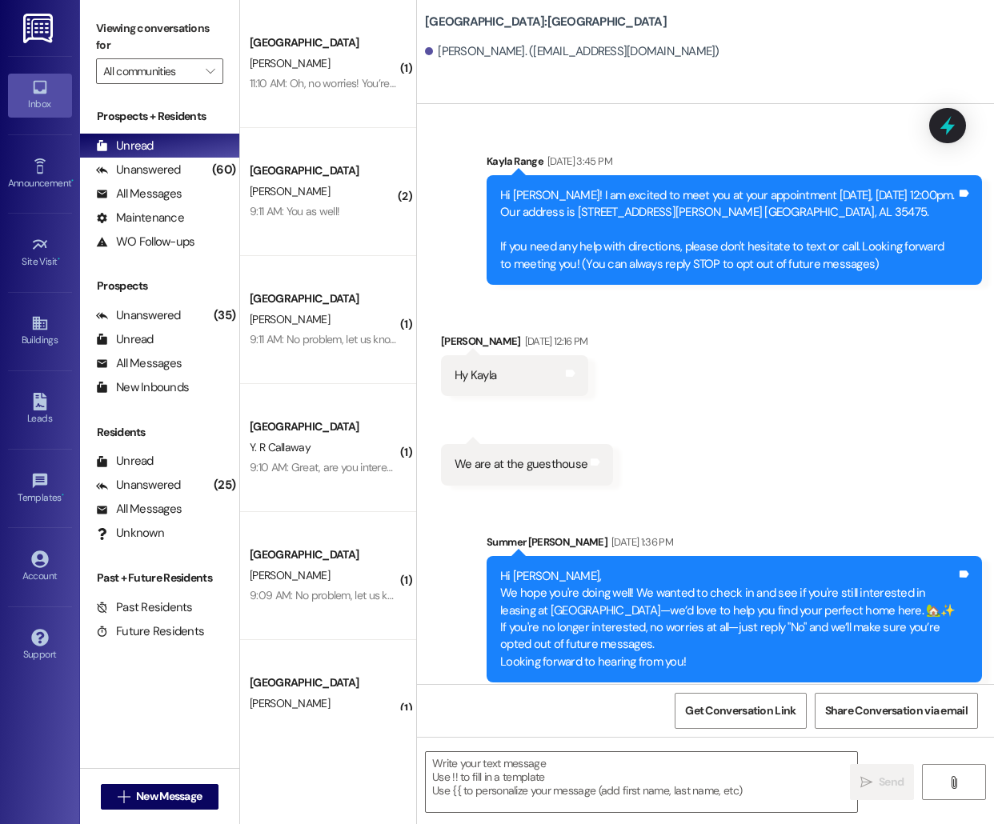
scroll to position [29, 0]
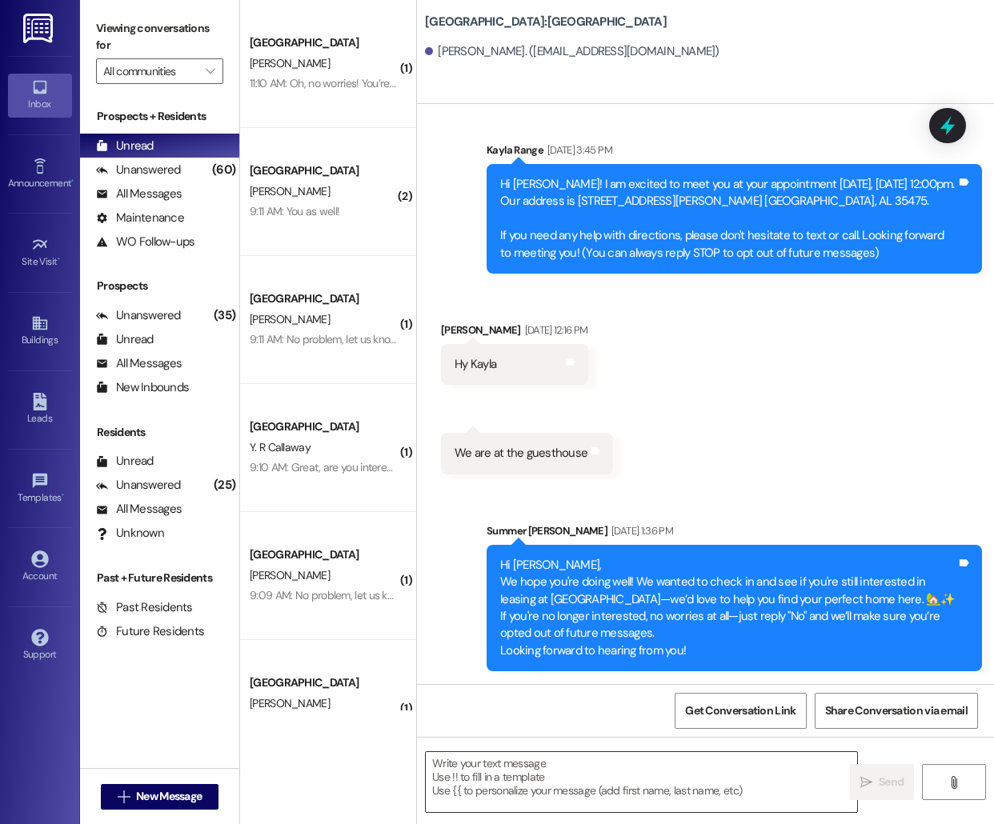
click at [512, 799] on textarea at bounding box center [641, 782] width 431 height 60
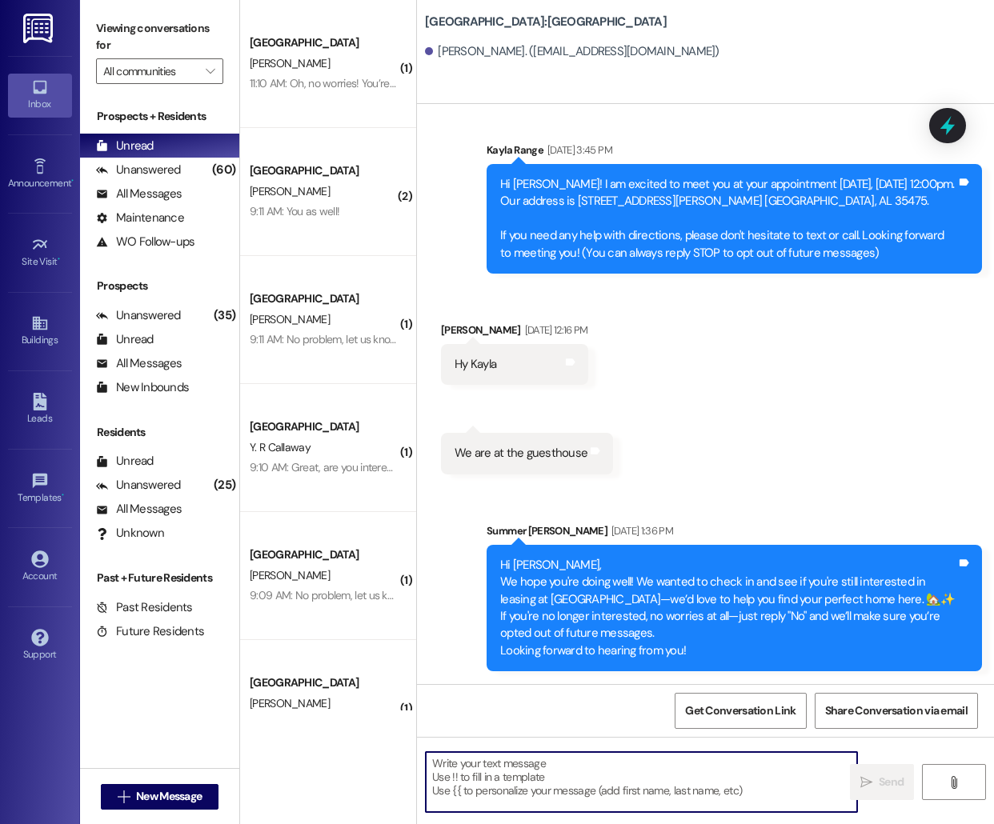
paste textarea "Hello [PERSON_NAME], this is [PERSON_NAME] from [GEOGRAPHIC_DATA] [GEOGRAPHIC_D…"
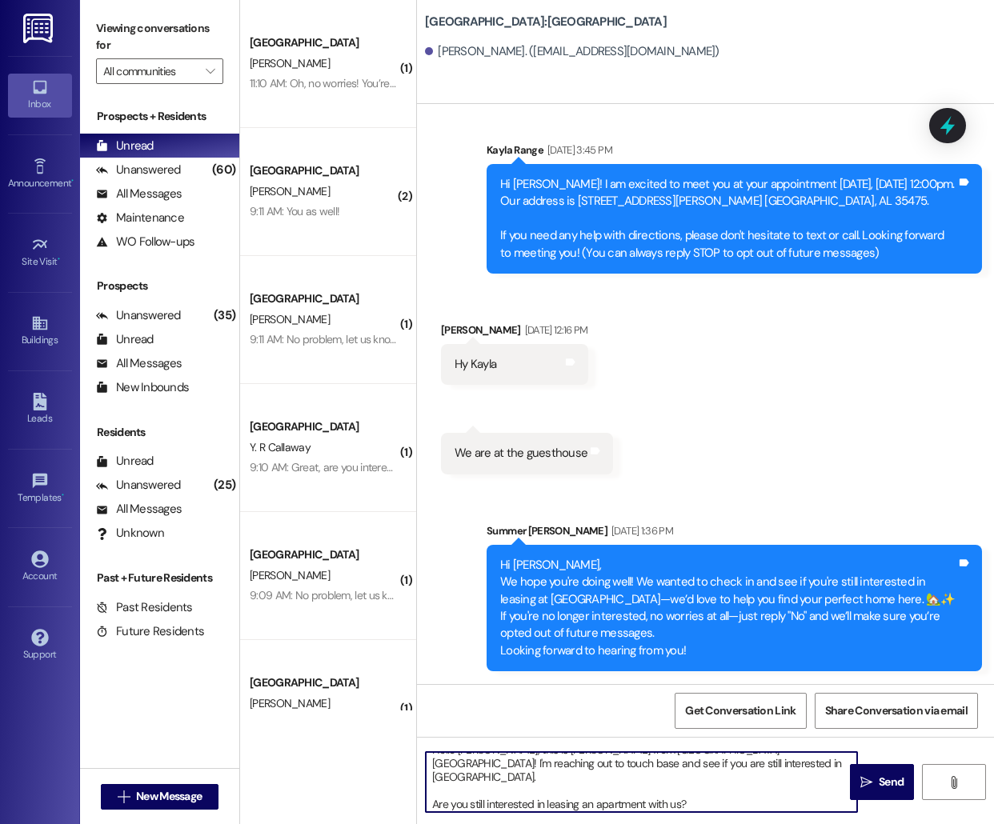
scroll to position [0, 0]
click at [467, 761] on textarea "Hello [PERSON_NAME], this is [PERSON_NAME] from [GEOGRAPHIC_DATA] [GEOGRAPHIC_D…" at bounding box center [641, 782] width 431 height 60
type textarea "Hello [PERSON_NAME], this is [PERSON_NAME] from [GEOGRAPHIC_DATA] [GEOGRAPHIC_D…"
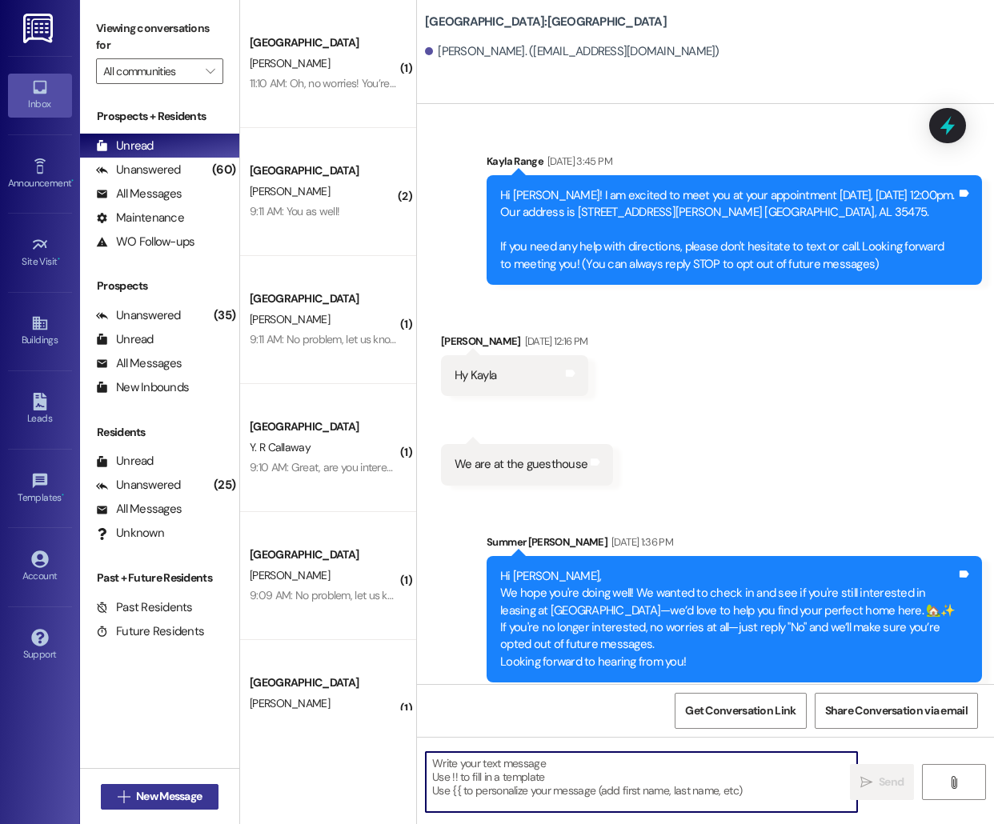
click at [205, 791] on span "New Message" at bounding box center [169, 796] width 72 height 17
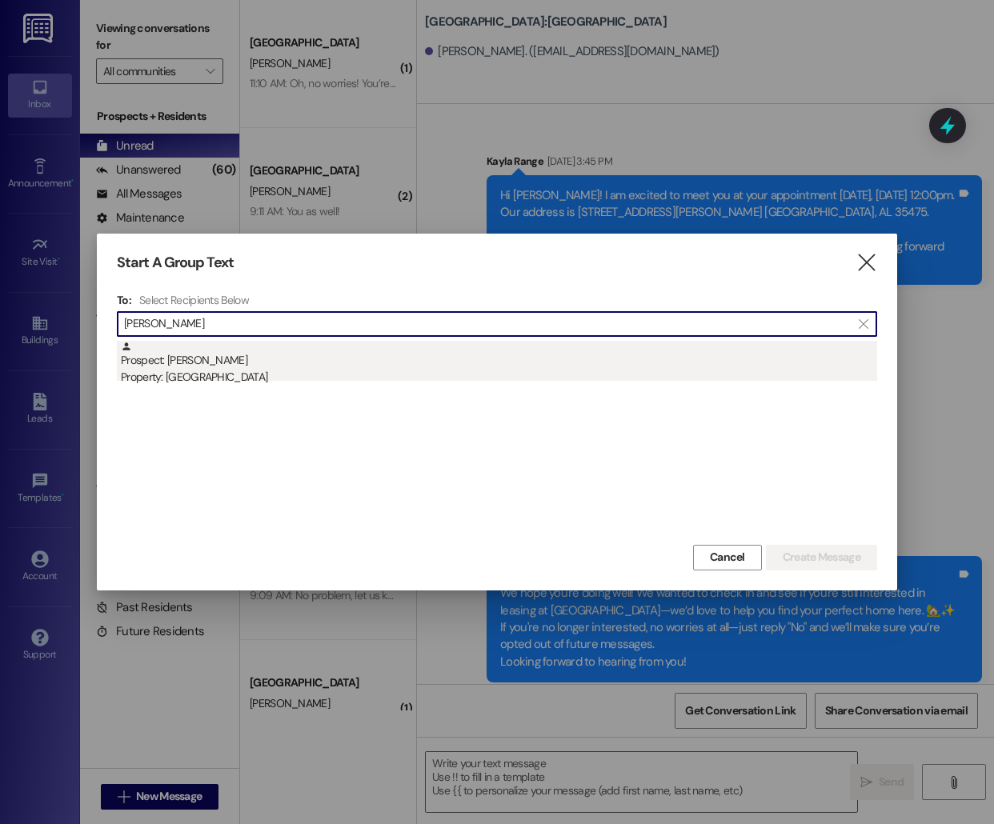
type input "[PERSON_NAME]"
click at [472, 347] on div "Prospect: [PERSON_NAME] Property: [GEOGRAPHIC_DATA]" at bounding box center [499, 364] width 756 height 46
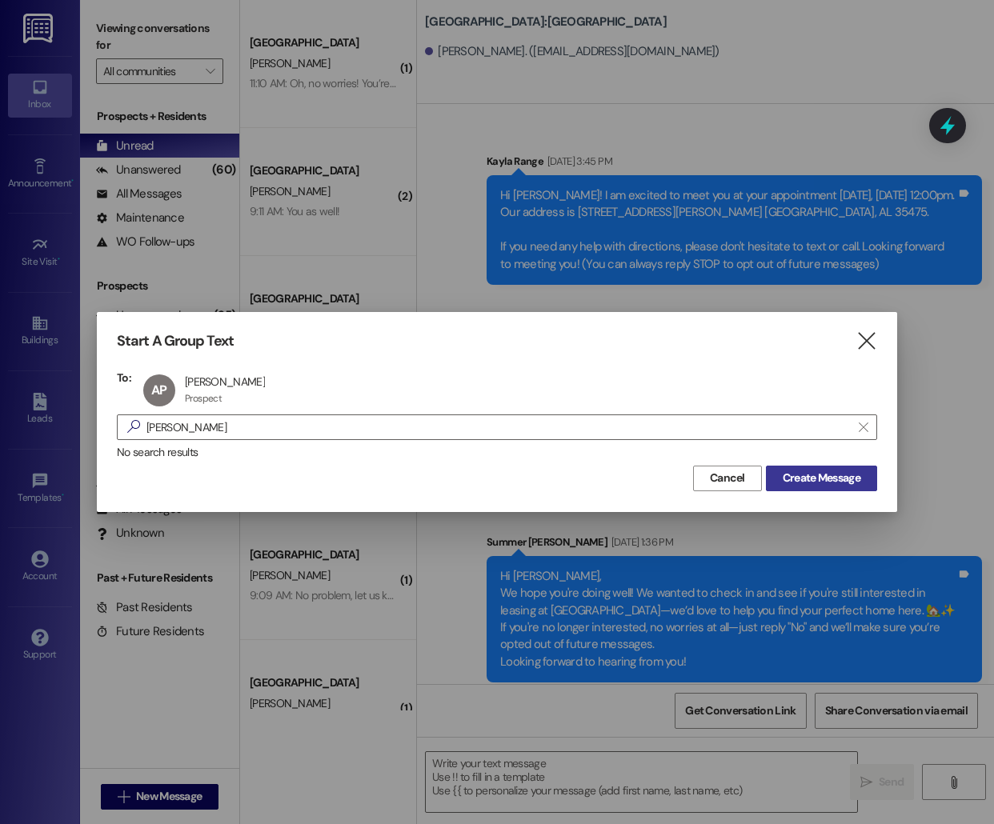
click at [842, 471] on span "Create Message" at bounding box center [821, 478] width 78 height 17
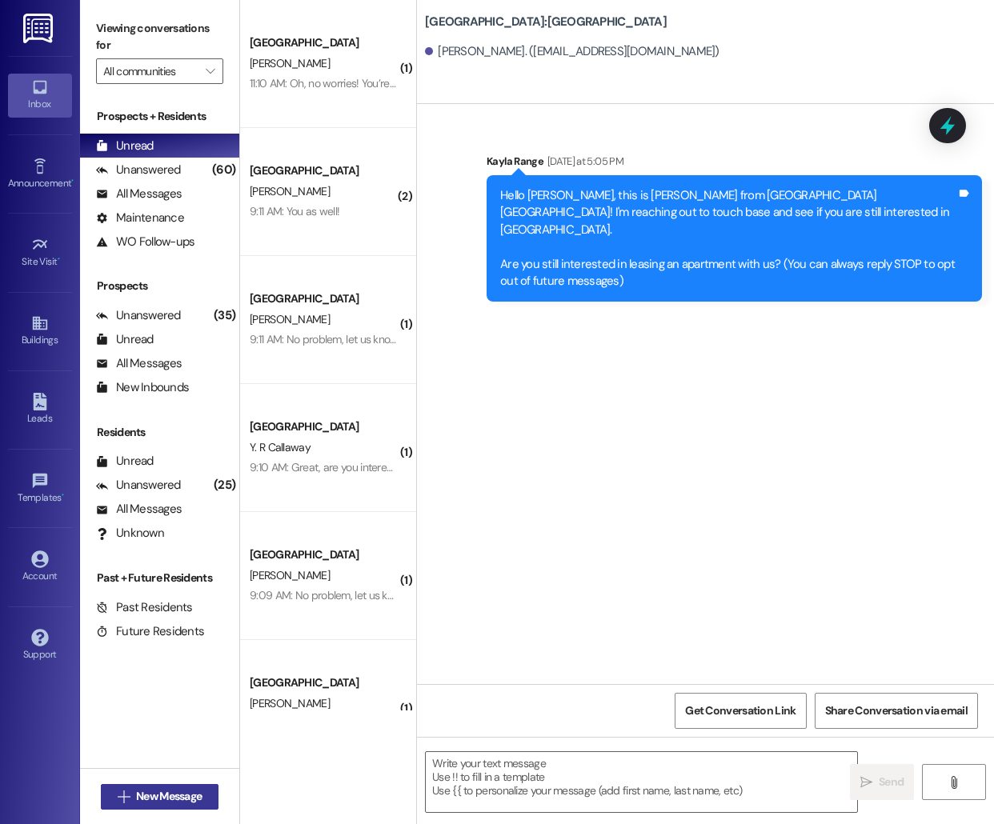
click at [139, 791] on span "New Message" at bounding box center [169, 796] width 66 height 17
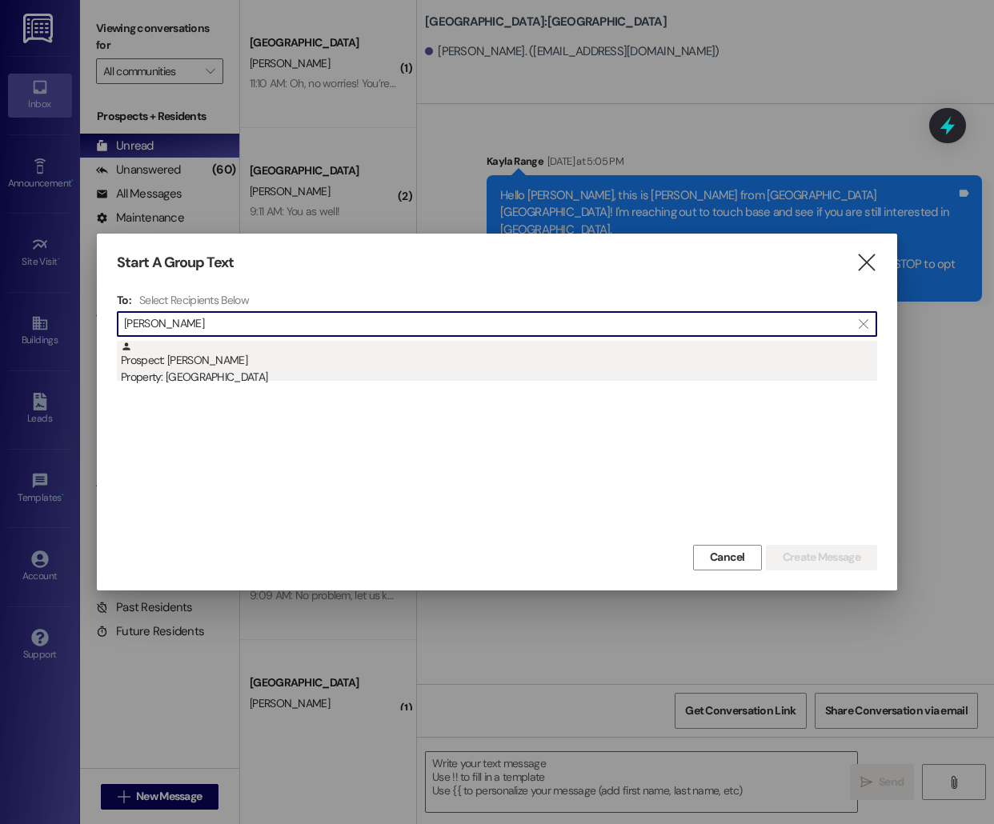
type input "[PERSON_NAME]"
click at [393, 352] on div "Prospect: [PERSON_NAME] Property: [GEOGRAPHIC_DATA]" at bounding box center [499, 364] width 756 height 46
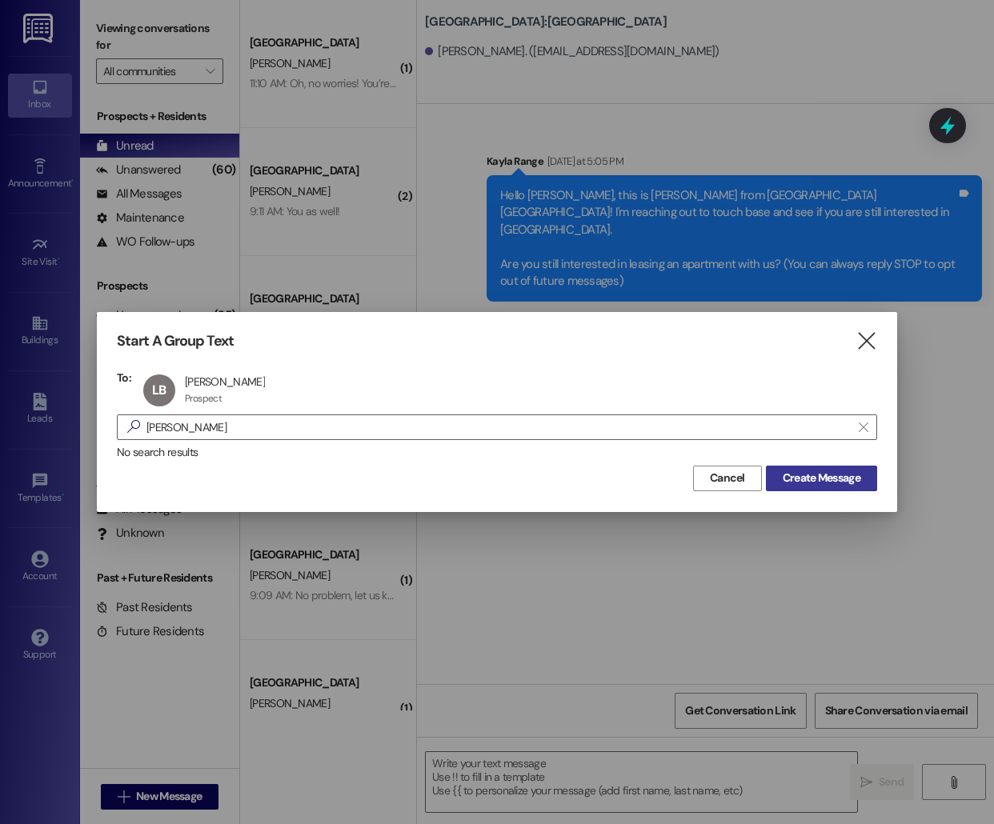
click at [810, 470] on span "Create Message" at bounding box center [821, 478] width 78 height 17
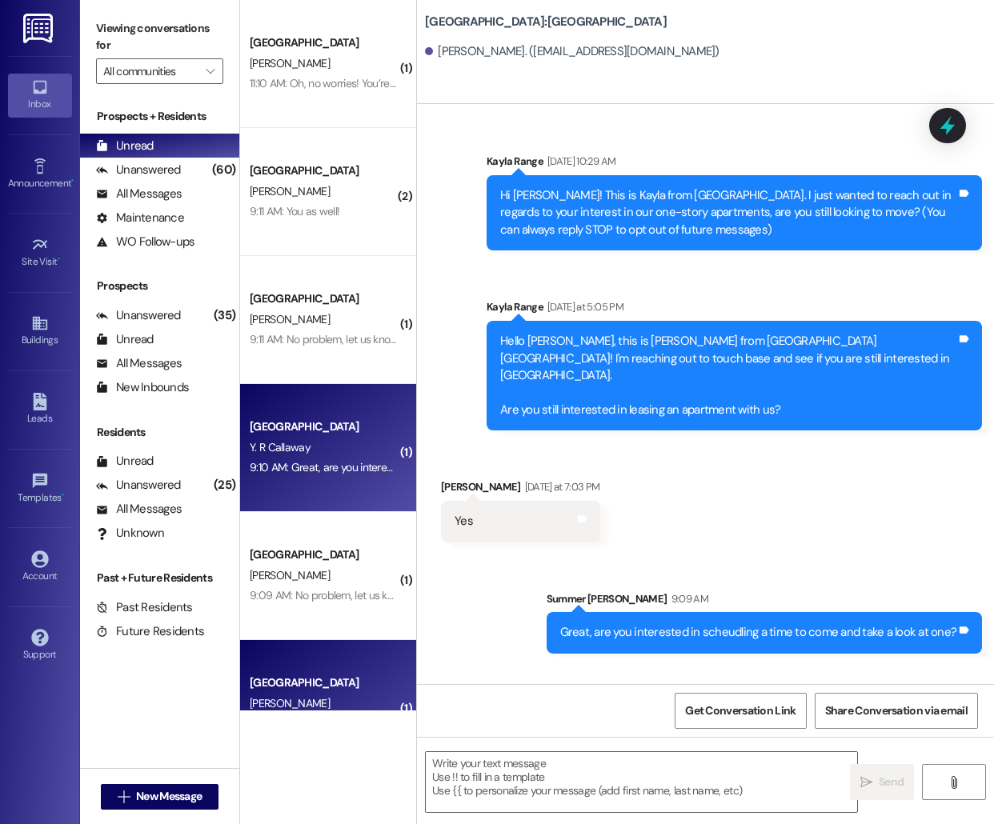
click at [350, 483] on div "[GEOGRAPHIC_DATA] Y. R Callaway 9:10 AM: Great, are you interested in schedulin…" at bounding box center [328, 448] width 176 height 128
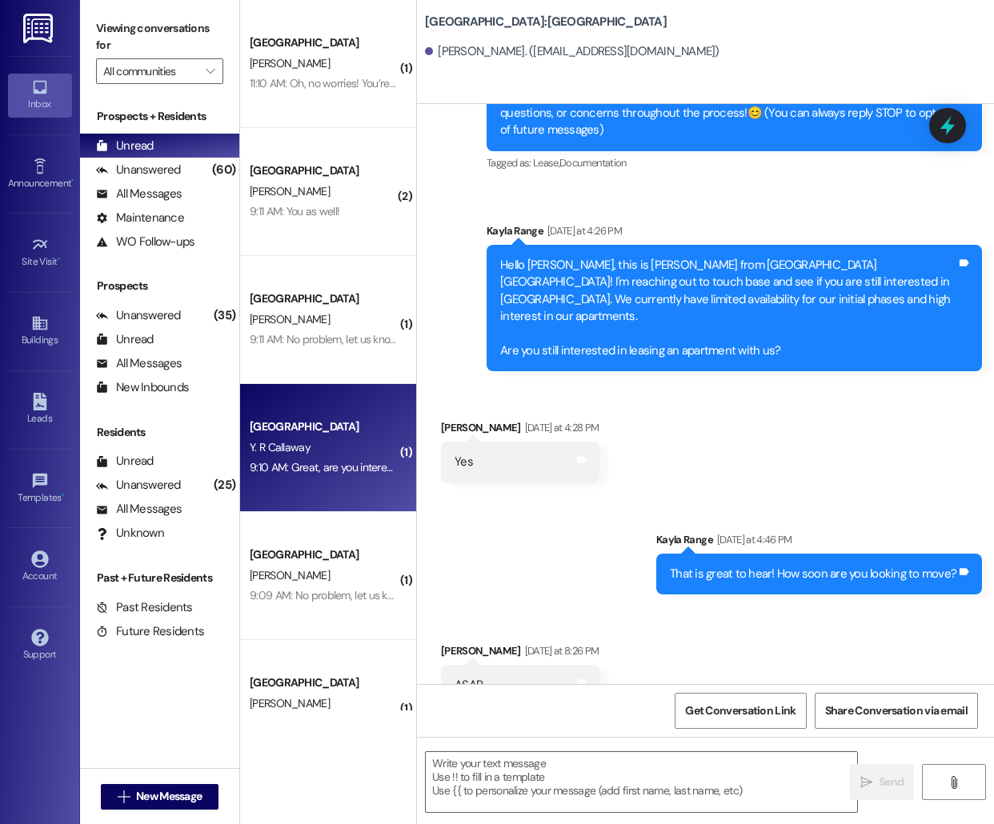
scroll to position [229, 0]
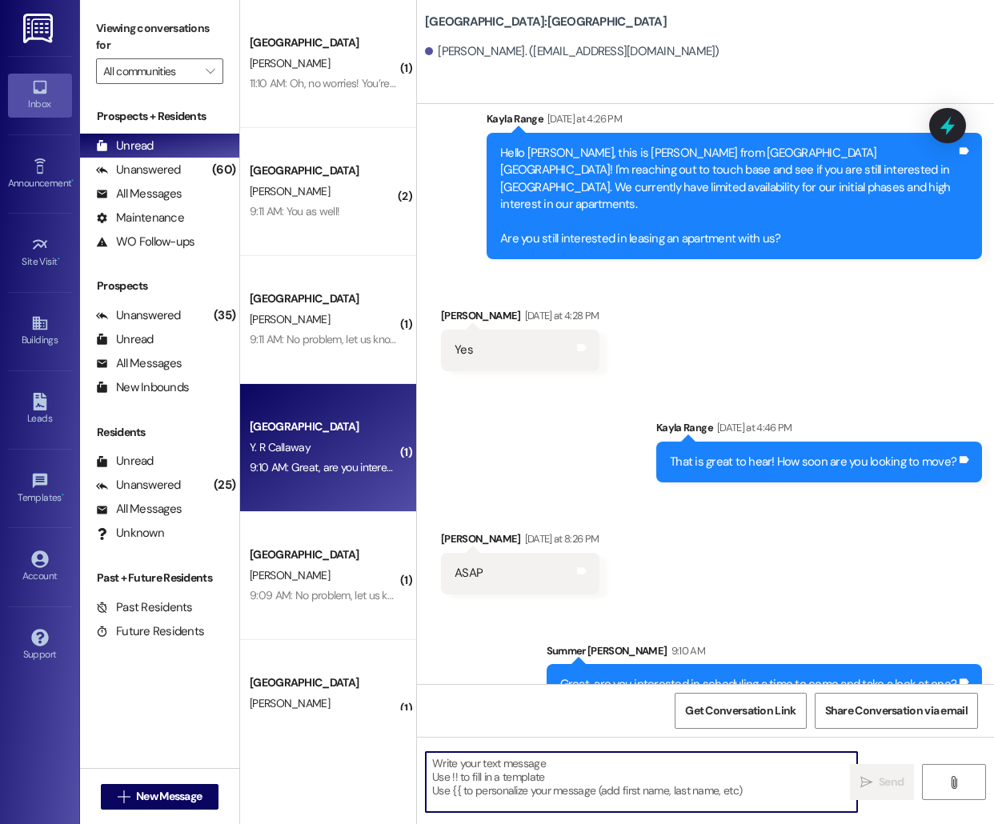
click at [506, 791] on textarea at bounding box center [641, 782] width 431 height 60
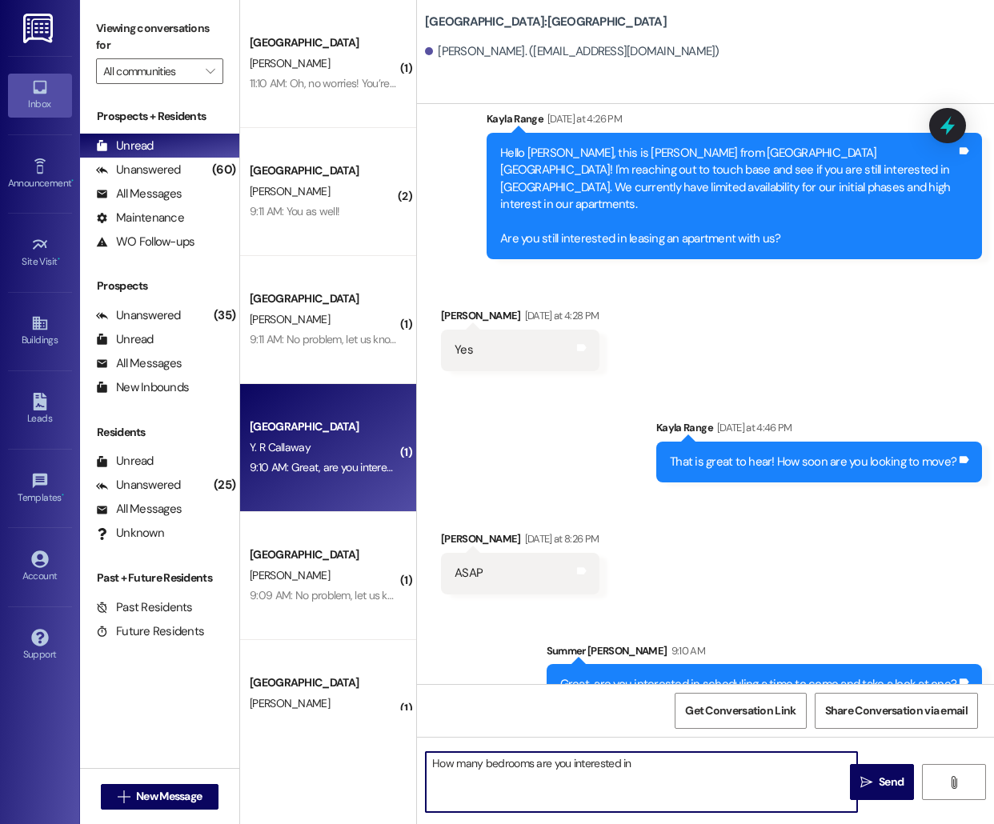
type textarea "How many bedrooms are you interested in?"
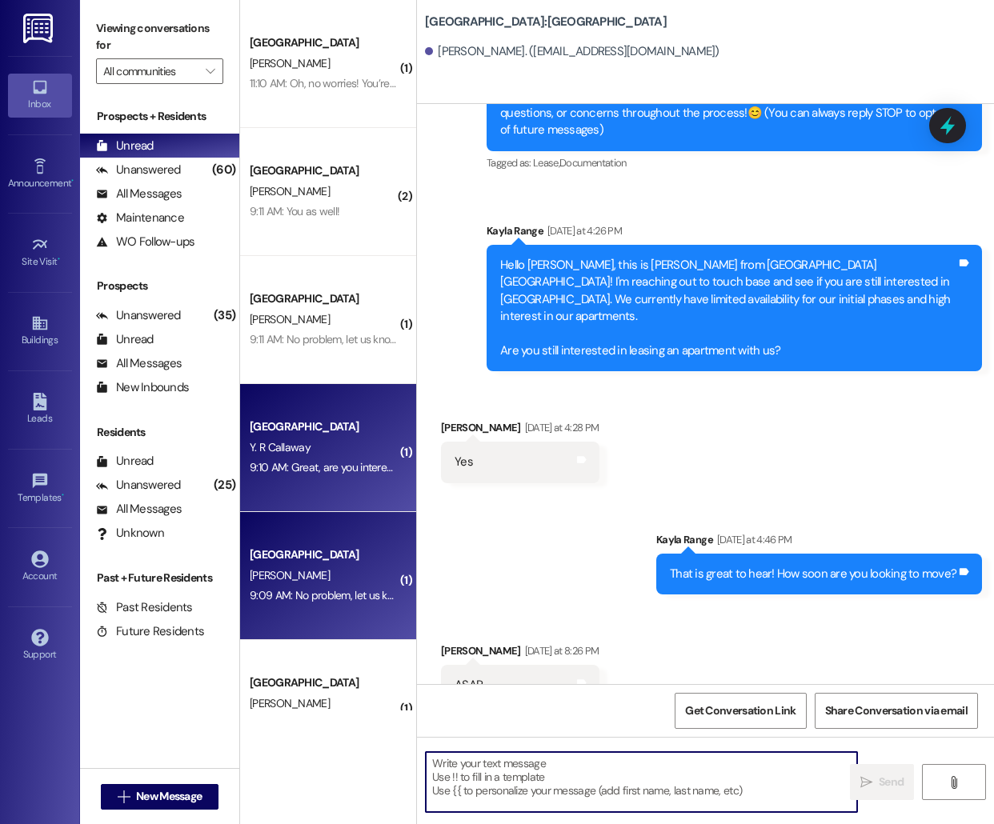
click at [326, 597] on div "9:09 AM: No problem, let us know if anything changes! 9:09 AM: No problem, let …" at bounding box center [377, 595] width 254 height 14
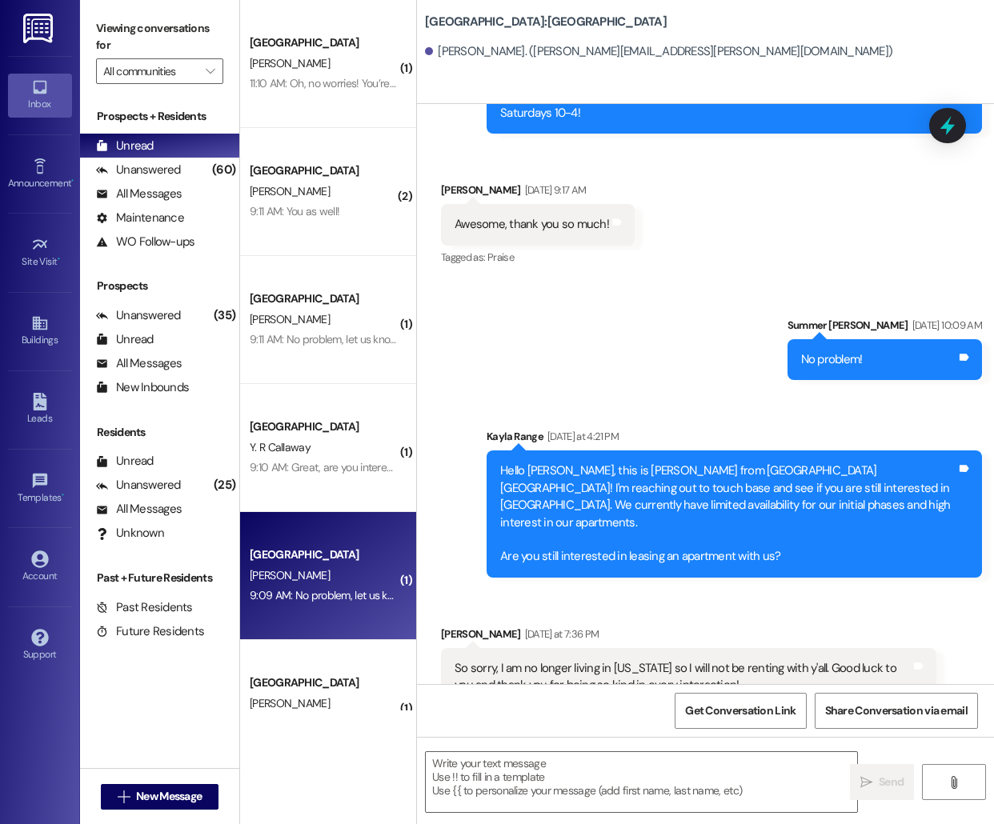
scroll to position [605, 0]
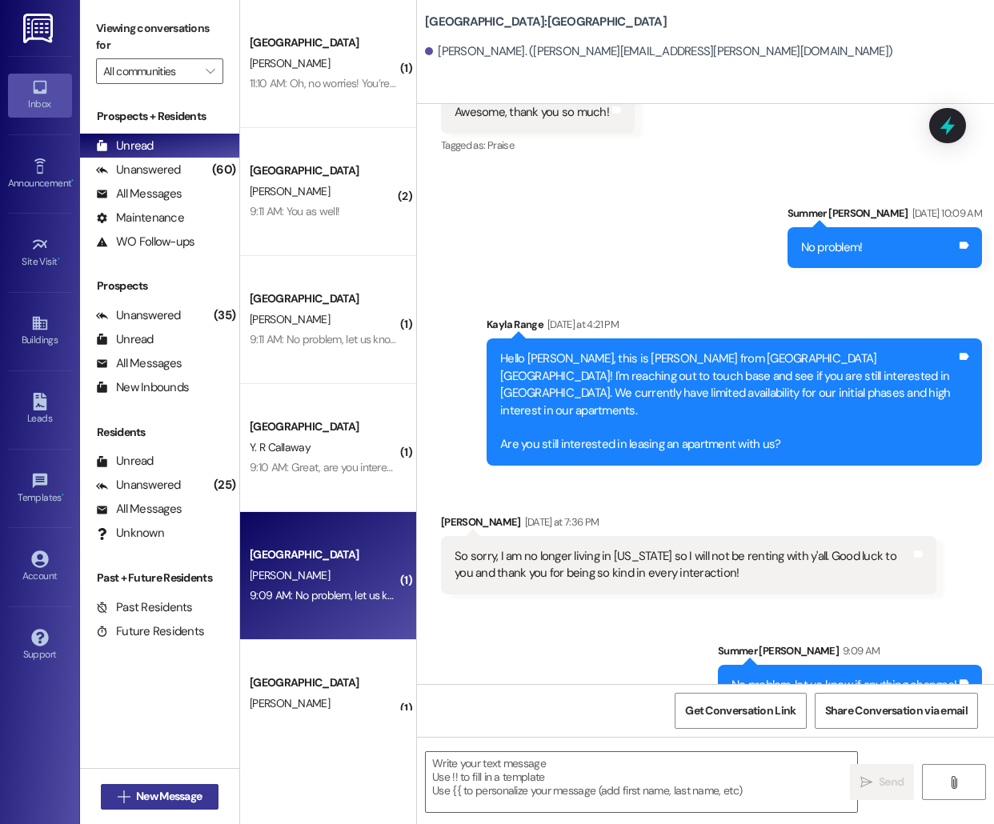
click at [177, 795] on span "New Message" at bounding box center [169, 796] width 66 height 17
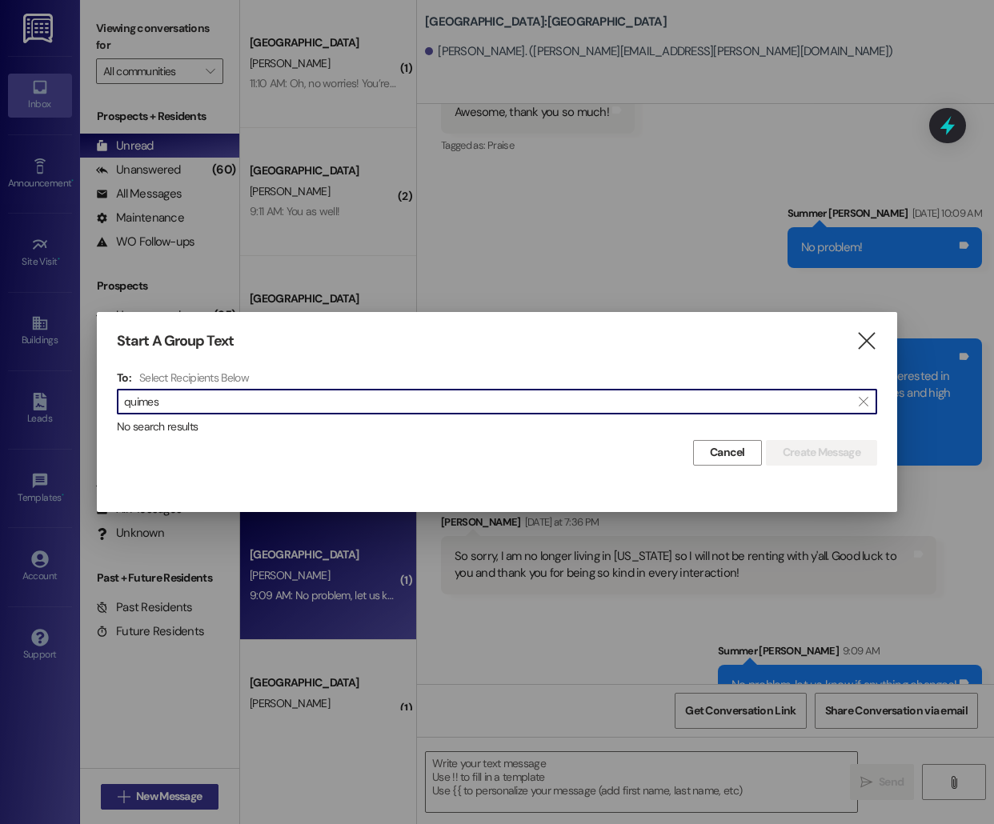
type input "s"
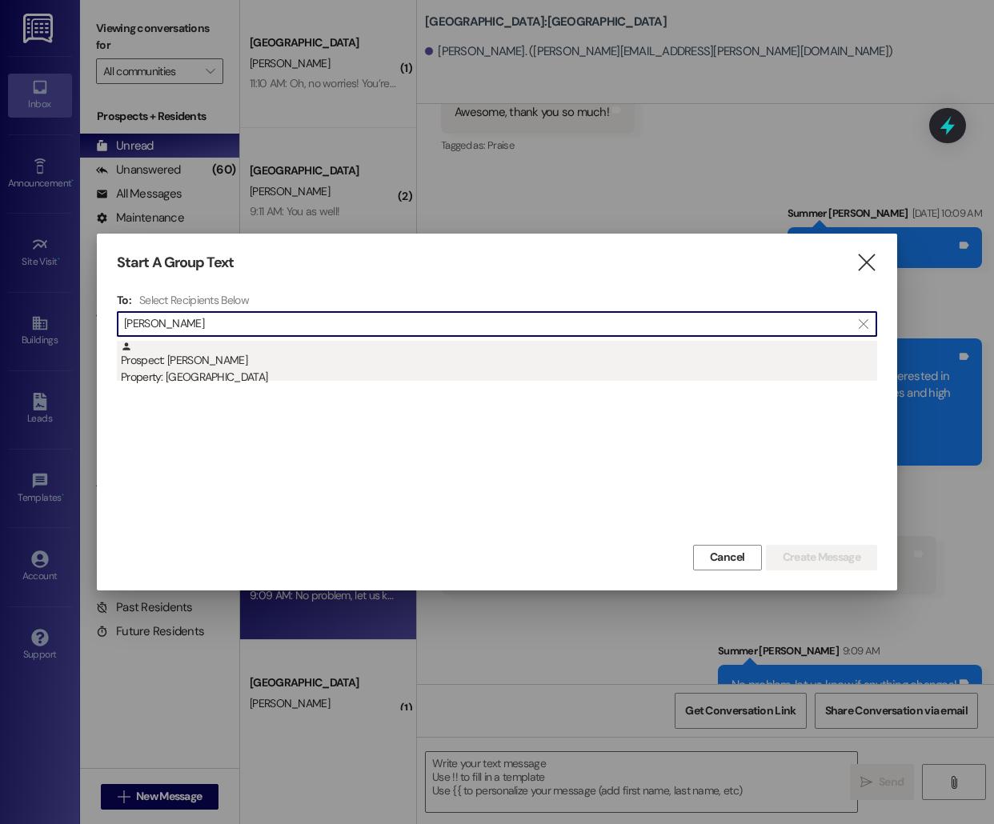
type input "[PERSON_NAME]"
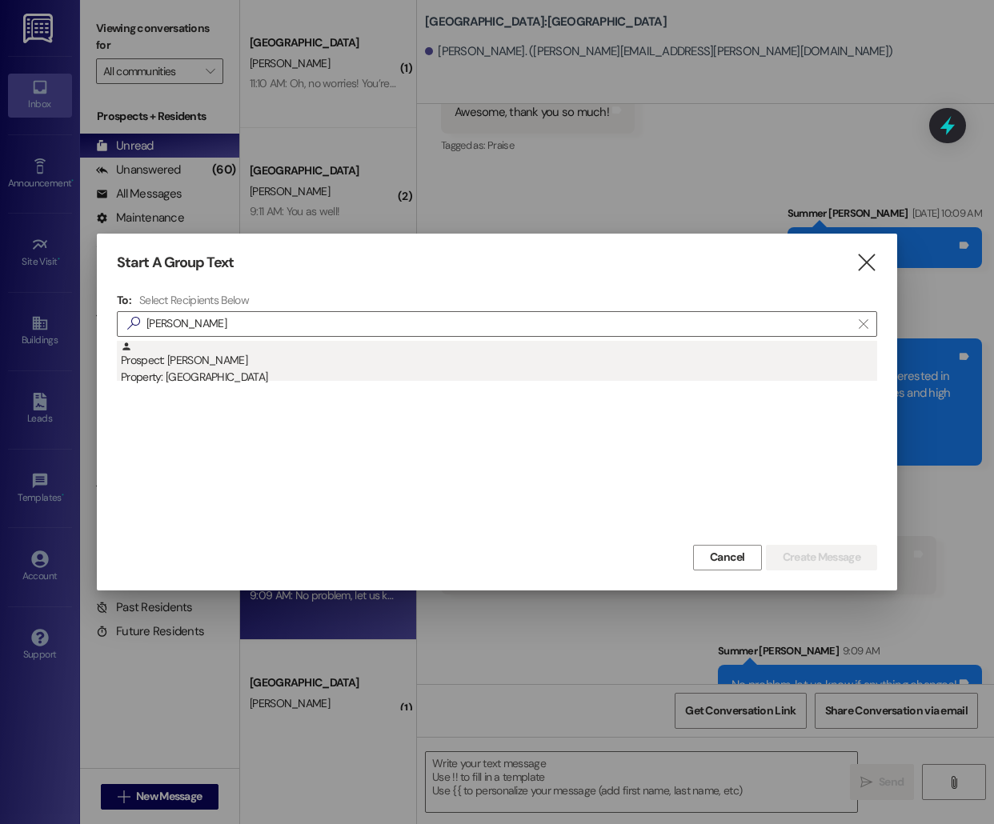
click at [317, 371] on div "Property: [GEOGRAPHIC_DATA]" at bounding box center [499, 377] width 756 height 17
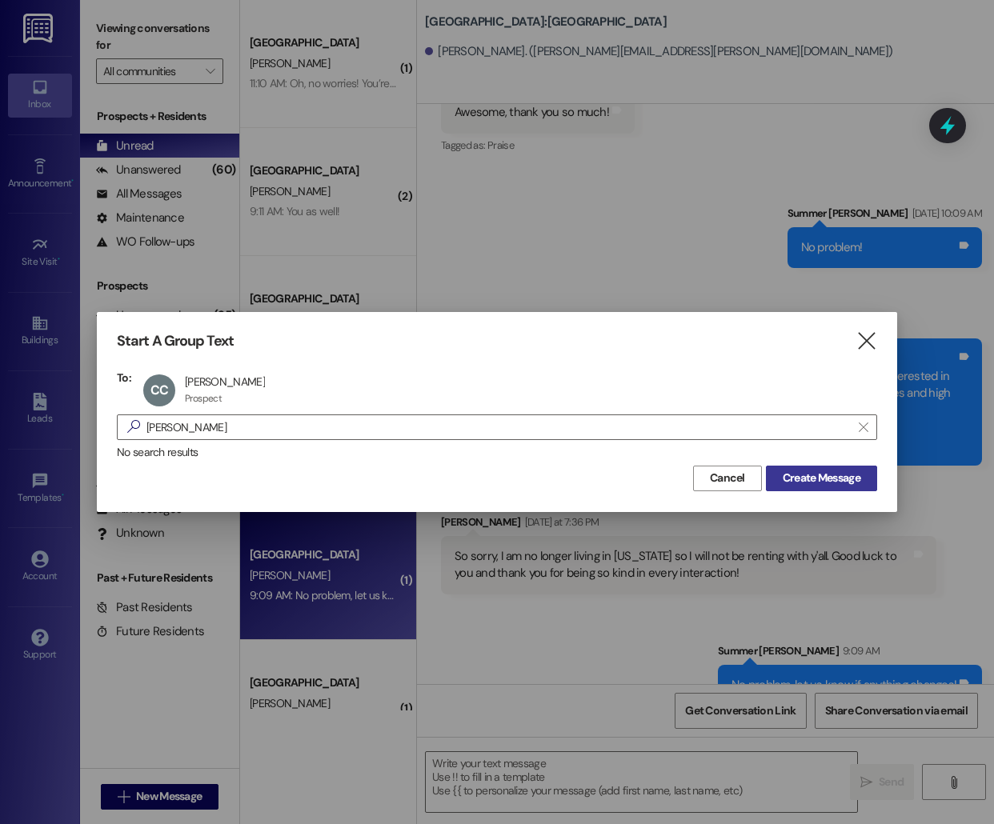
click at [810, 479] on span "Create Message" at bounding box center [821, 478] width 78 height 17
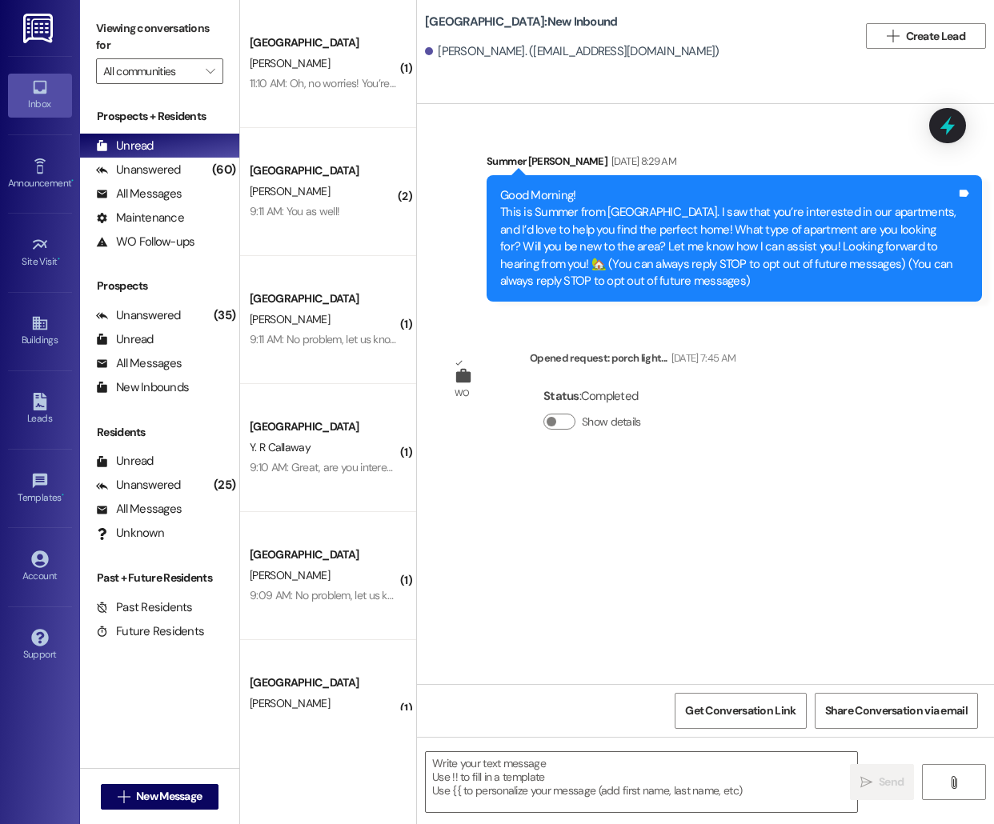
scroll to position [0, 0]
click at [533, 780] on textarea at bounding box center [641, 782] width 431 height 60
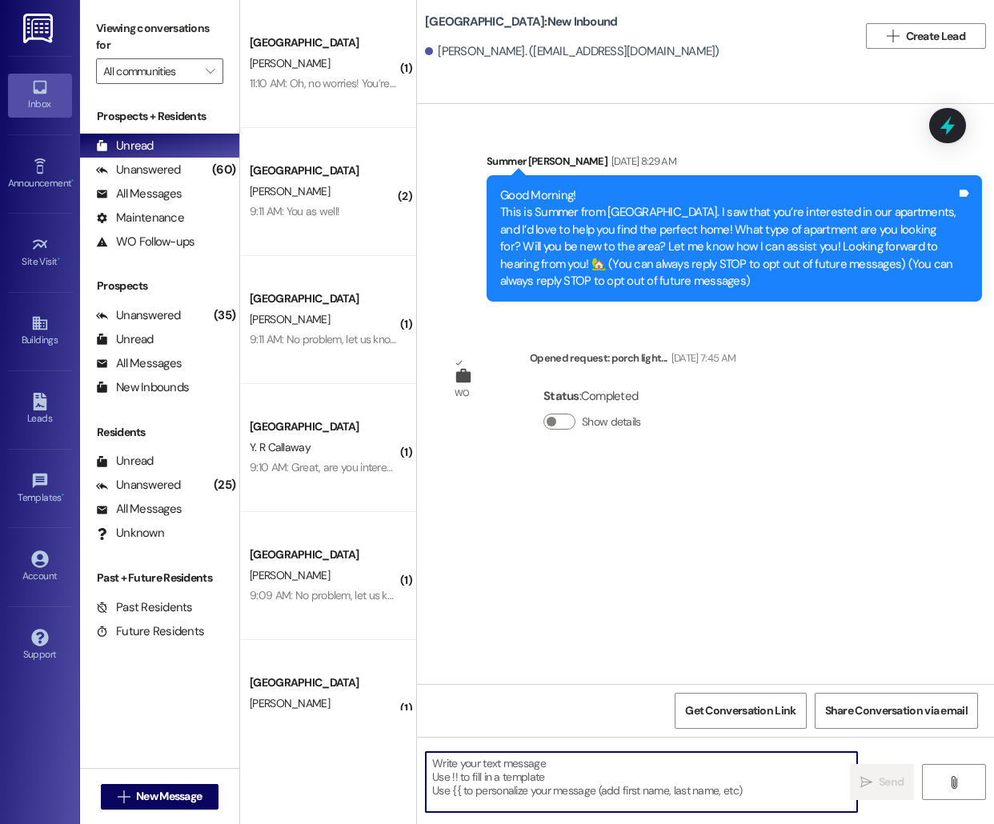
paste textarea "Hello [PERSON_NAME], this is [PERSON_NAME] from [GEOGRAPHIC_DATA] [GEOGRAPHIC_D…"
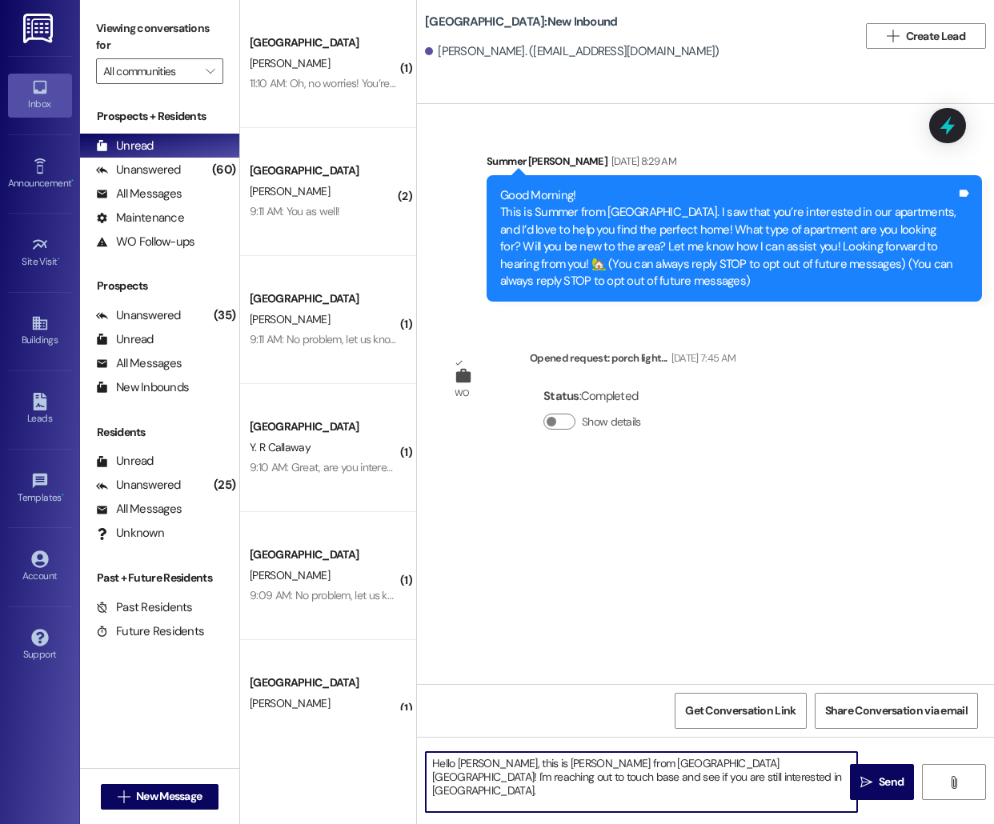
click at [464, 763] on textarea "Hello [PERSON_NAME], this is [PERSON_NAME] from [GEOGRAPHIC_DATA] [GEOGRAPHIC_D…" at bounding box center [641, 782] width 431 height 60
type textarea "Hello [PERSON_NAME], this is [PERSON_NAME] from [GEOGRAPHIC_DATA] [GEOGRAPHIC_D…"
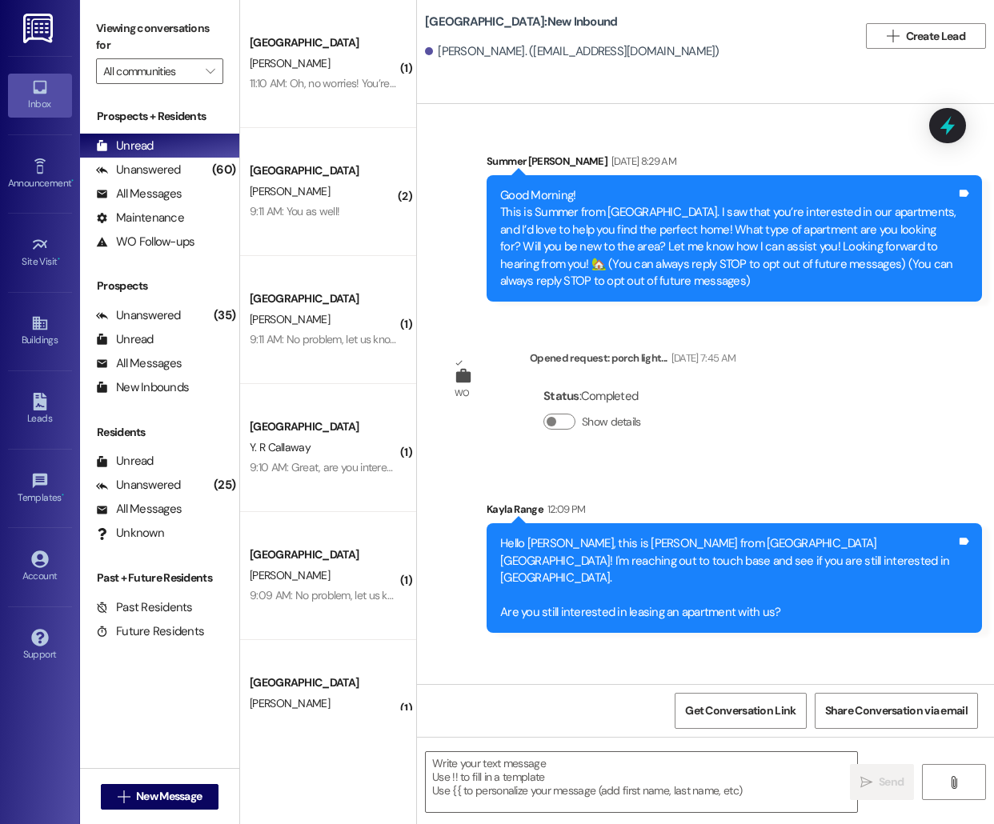
click at [179, 782] on div " New Message" at bounding box center [160, 797] width 118 height 40
click at [175, 794] on span "New Message" at bounding box center [169, 796] width 66 height 17
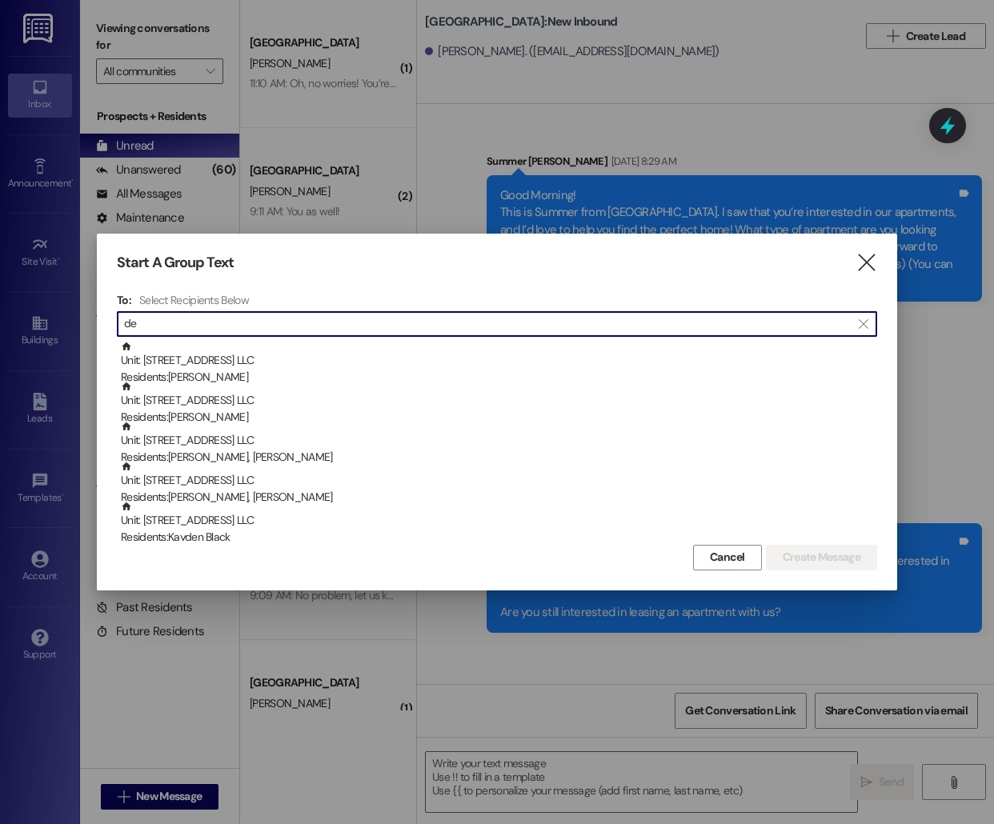
type input "d"
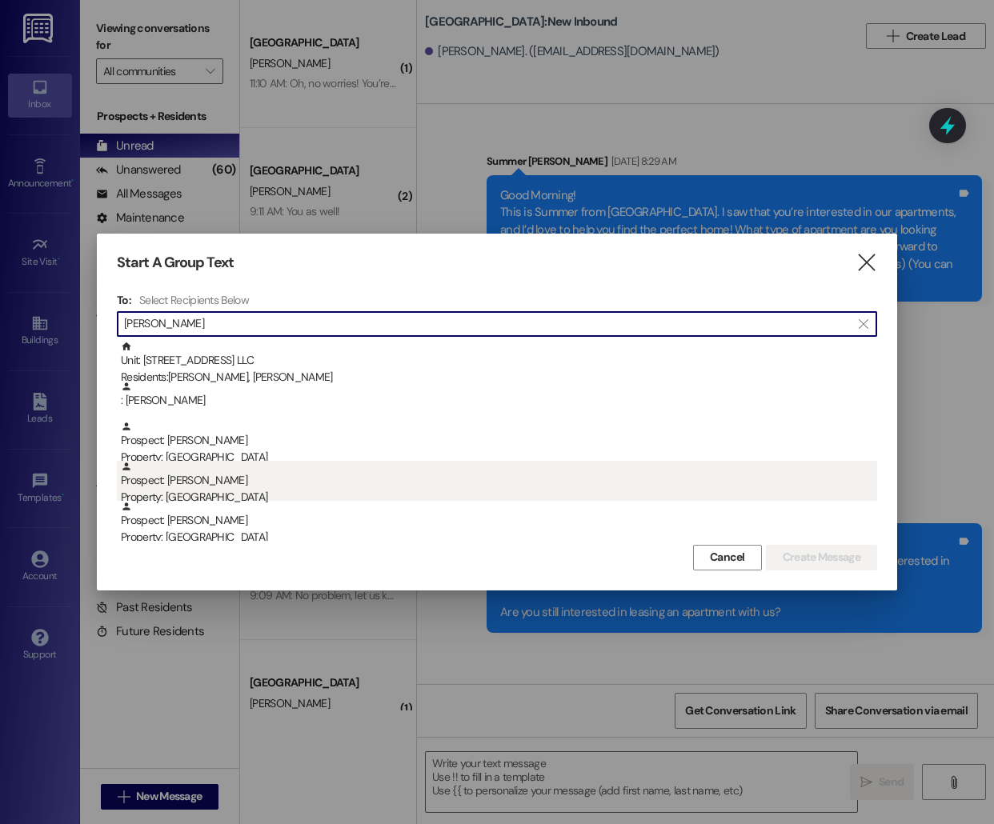
type input "[PERSON_NAME]"
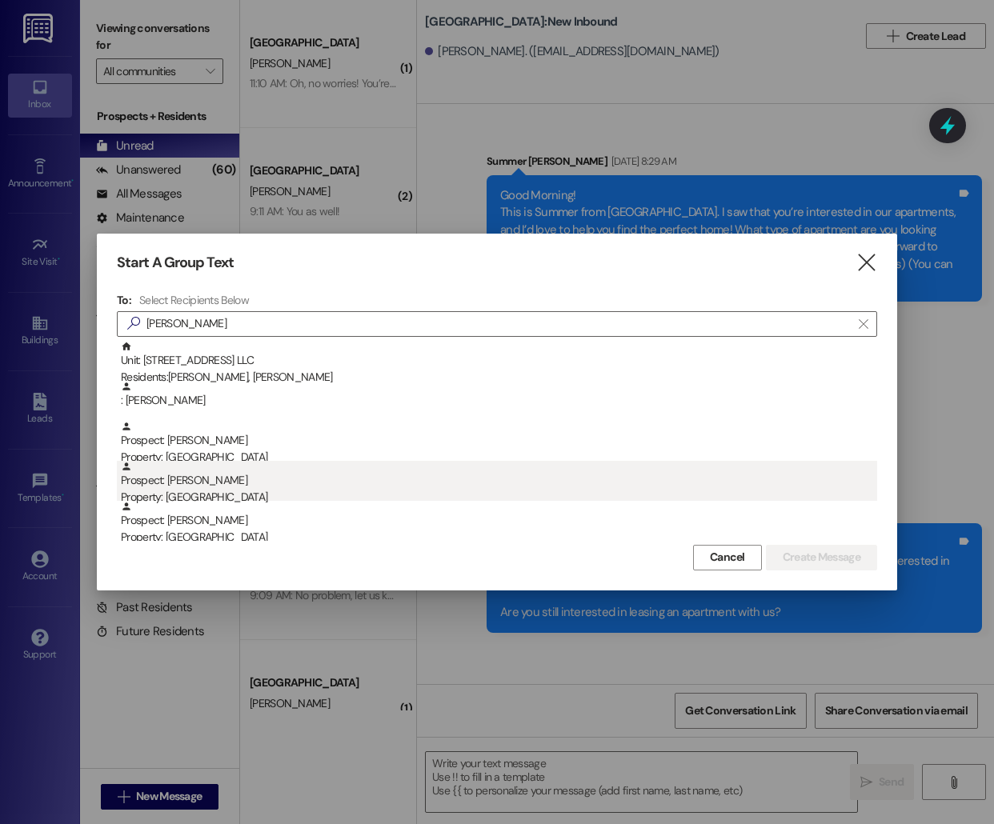
click at [623, 468] on div "Prospect: [PERSON_NAME] Property: [GEOGRAPHIC_DATA]" at bounding box center [499, 484] width 756 height 46
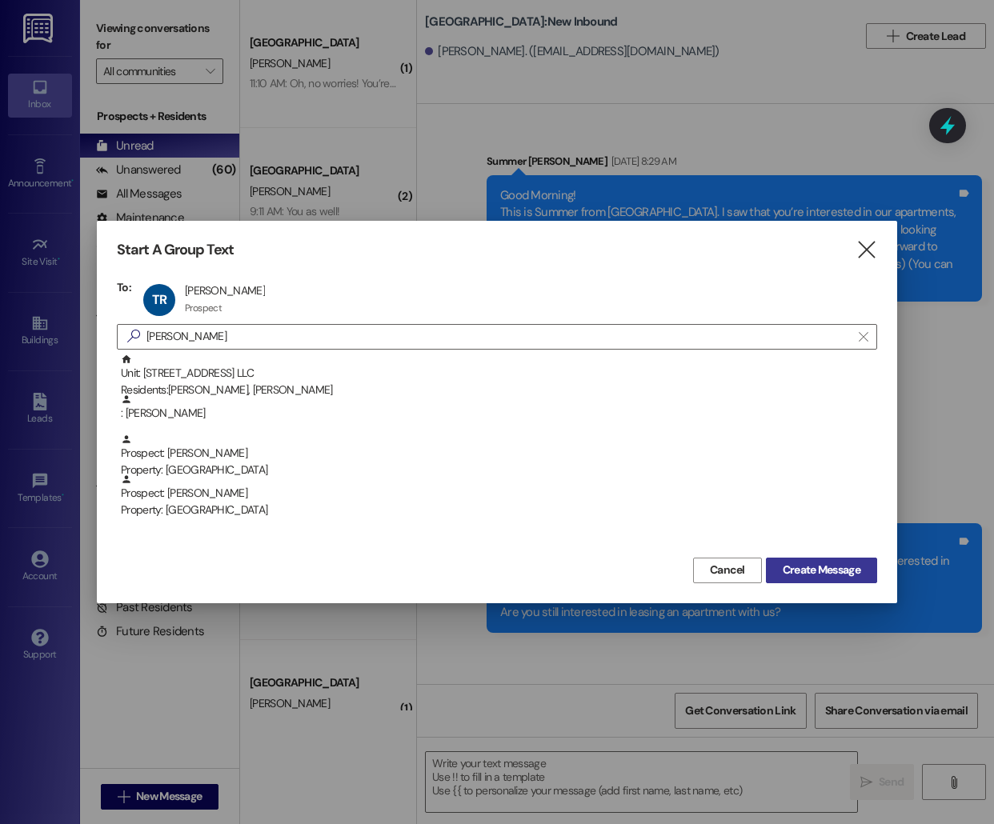
click at [832, 562] on span "Create Message" at bounding box center [821, 570] width 78 height 17
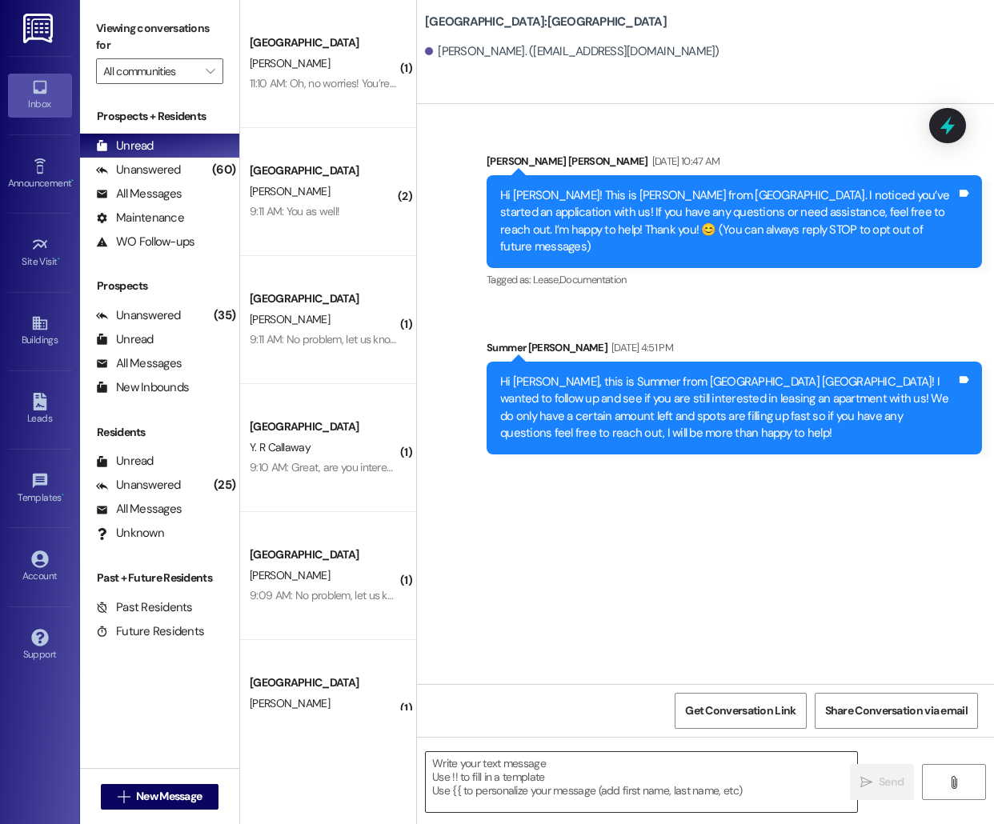
click at [499, 786] on textarea at bounding box center [641, 782] width 431 height 60
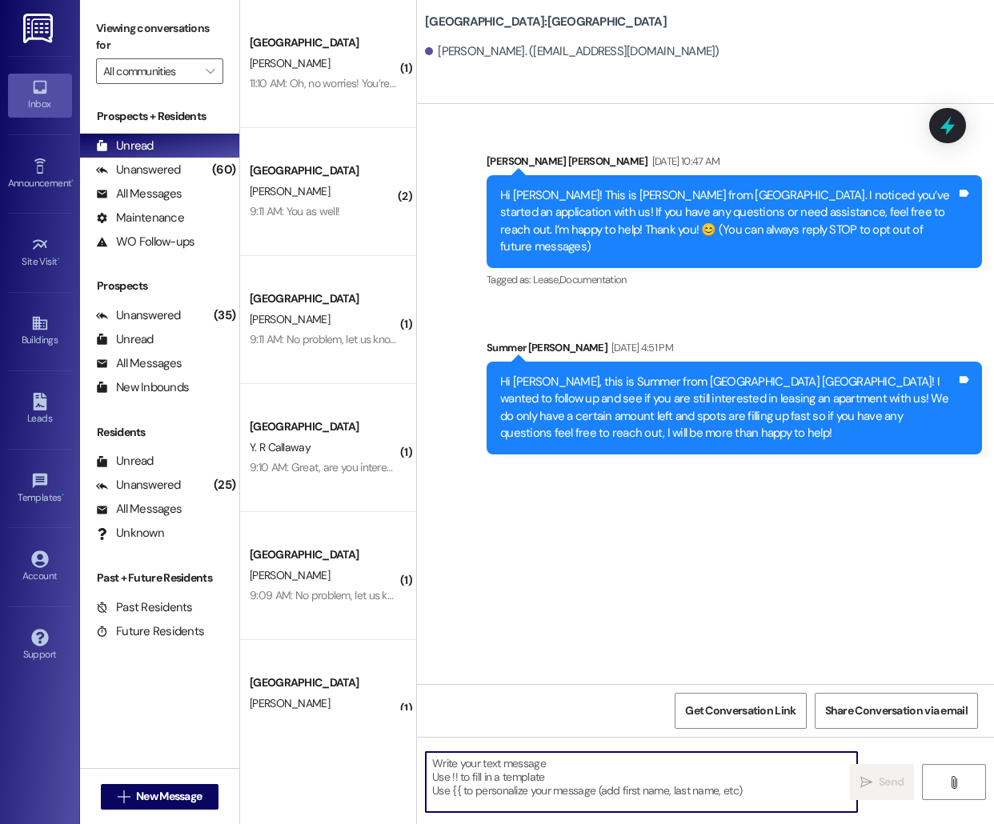
paste textarea "Hello [PERSON_NAME], this is [PERSON_NAME] from [GEOGRAPHIC_DATA] [GEOGRAPHIC_D…"
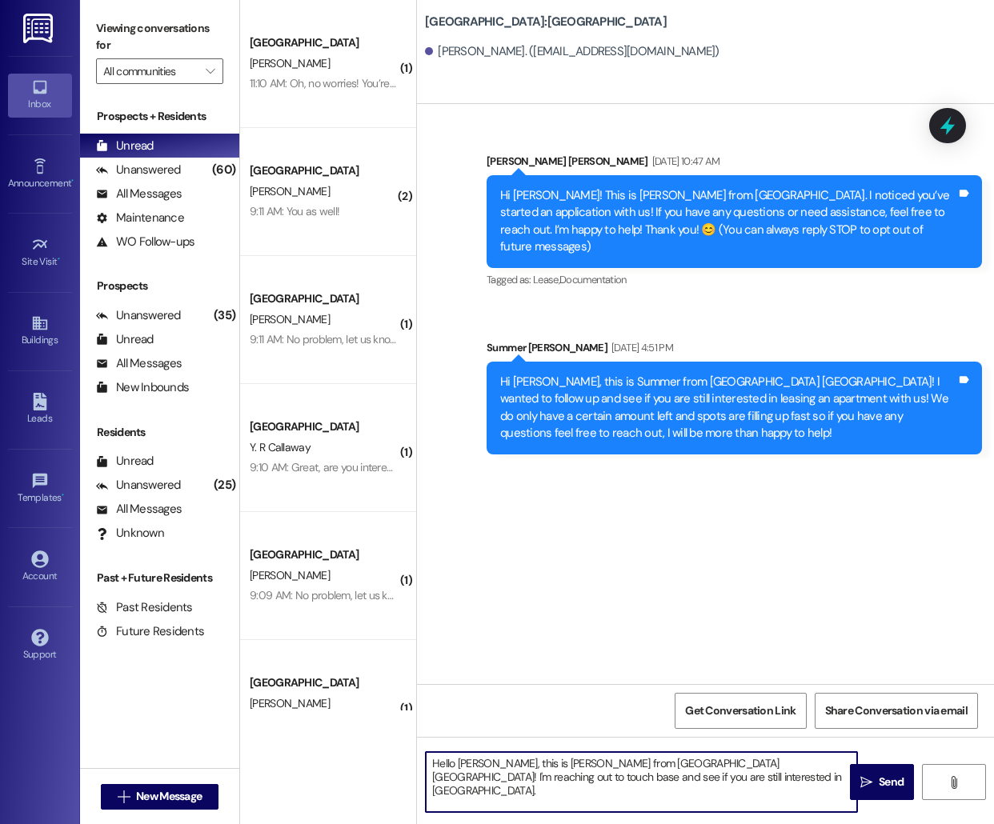
click at [473, 766] on textarea "Hello [PERSON_NAME], this is [PERSON_NAME] from [GEOGRAPHIC_DATA] [GEOGRAPHIC_D…" at bounding box center [641, 782] width 431 height 60
type textarea "Hello [PERSON_NAME], this is [PERSON_NAME] from [GEOGRAPHIC_DATA] [GEOGRAPHIC_D…"
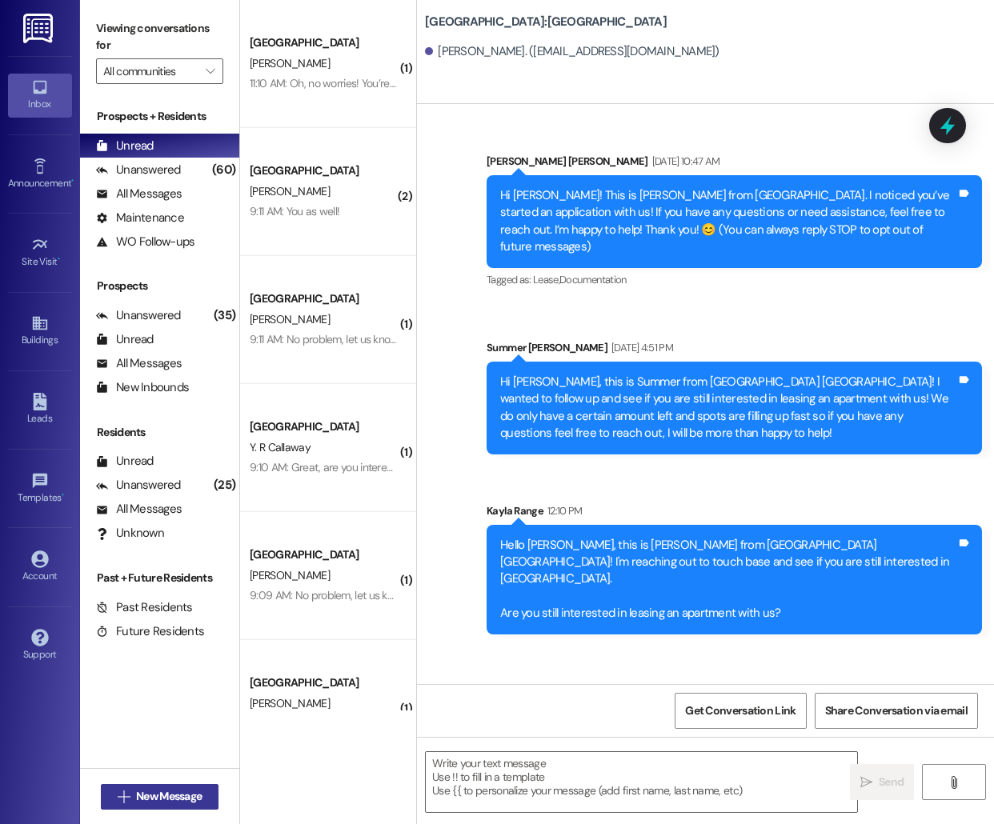
click at [161, 805] on button " New Message" at bounding box center [160, 797] width 118 height 26
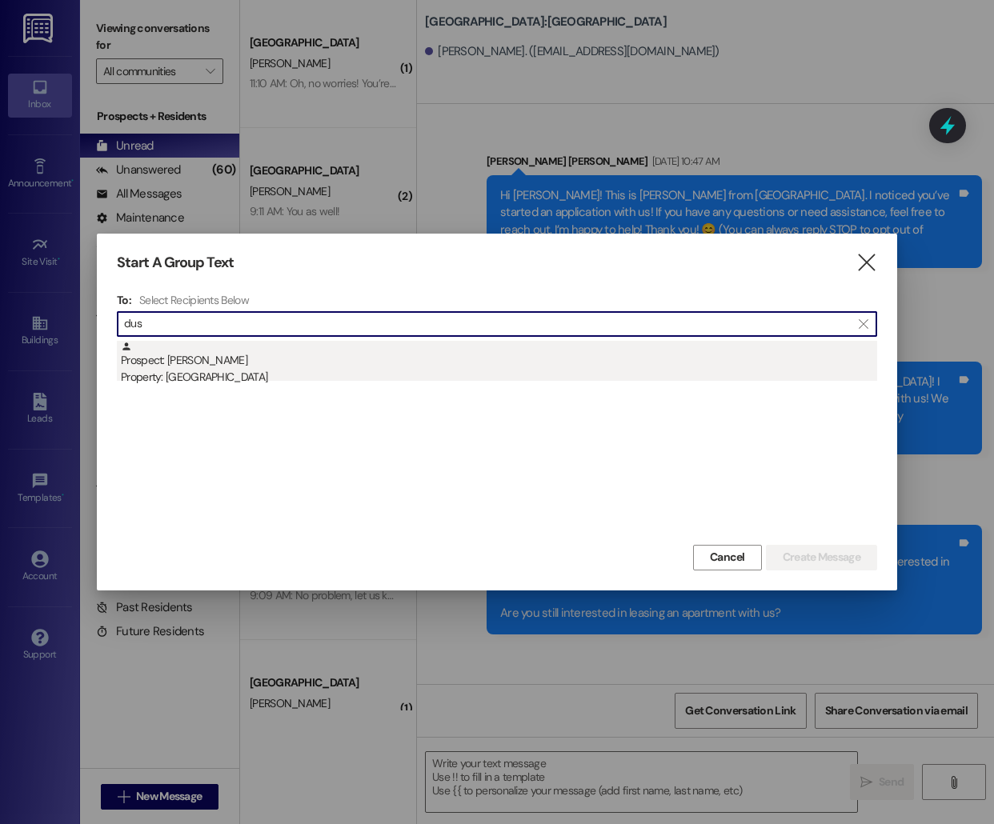
type input "dus"
click at [410, 366] on div "Prospect: [PERSON_NAME] Property: [GEOGRAPHIC_DATA]" at bounding box center [499, 364] width 756 height 46
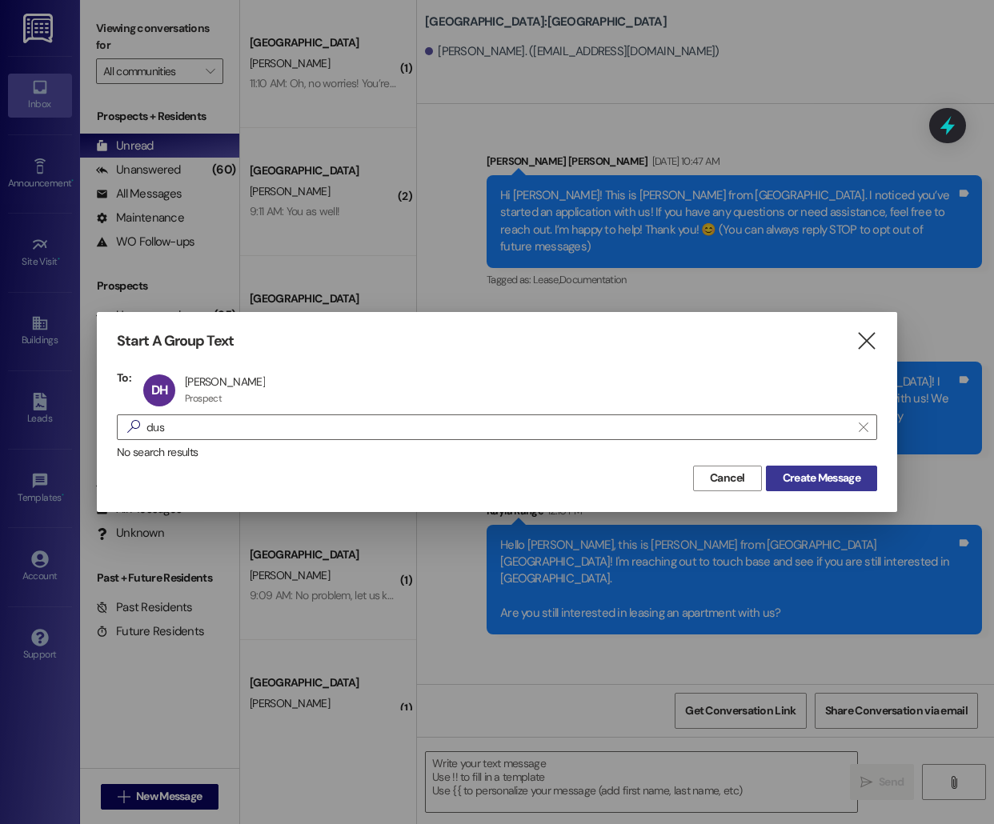
click at [802, 480] on span "Create Message" at bounding box center [821, 478] width 78 height 17
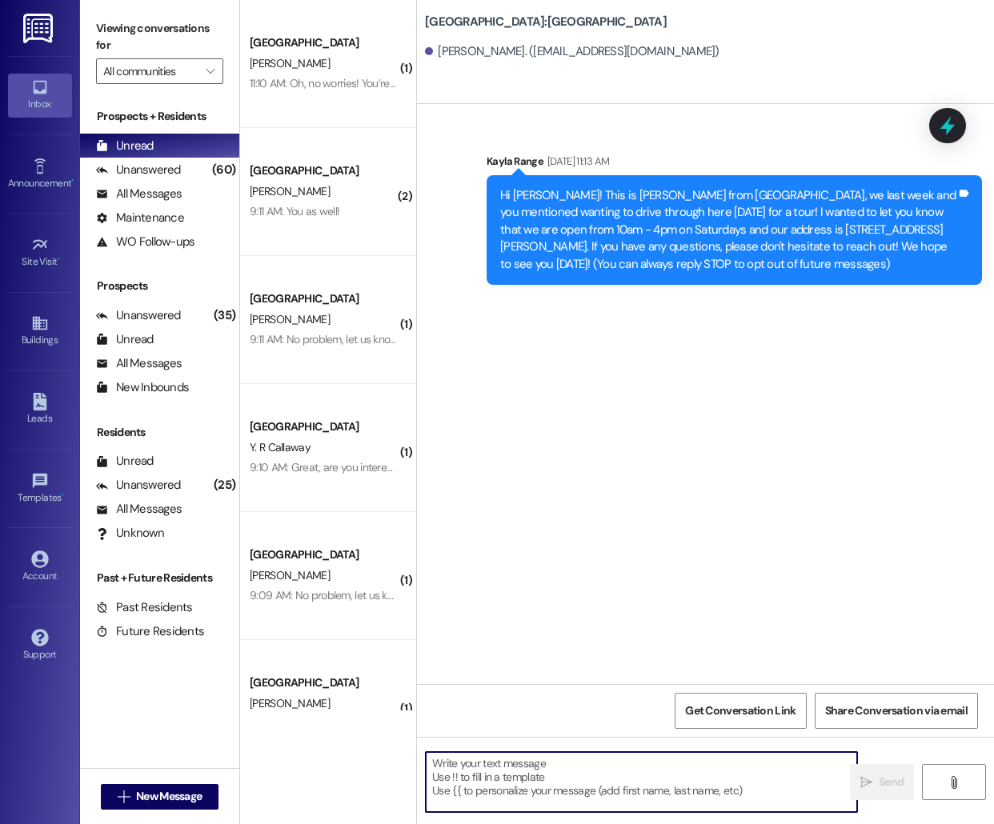
click at [564, 791] on textarea at bounding box center [641, 782] width 431 height 60
paste textarea "Hello [PERSON_NAME], this is [PERSON_NAME] from [GEOGRAPHIC_DATA] [GEOGRAPHIC_D…"
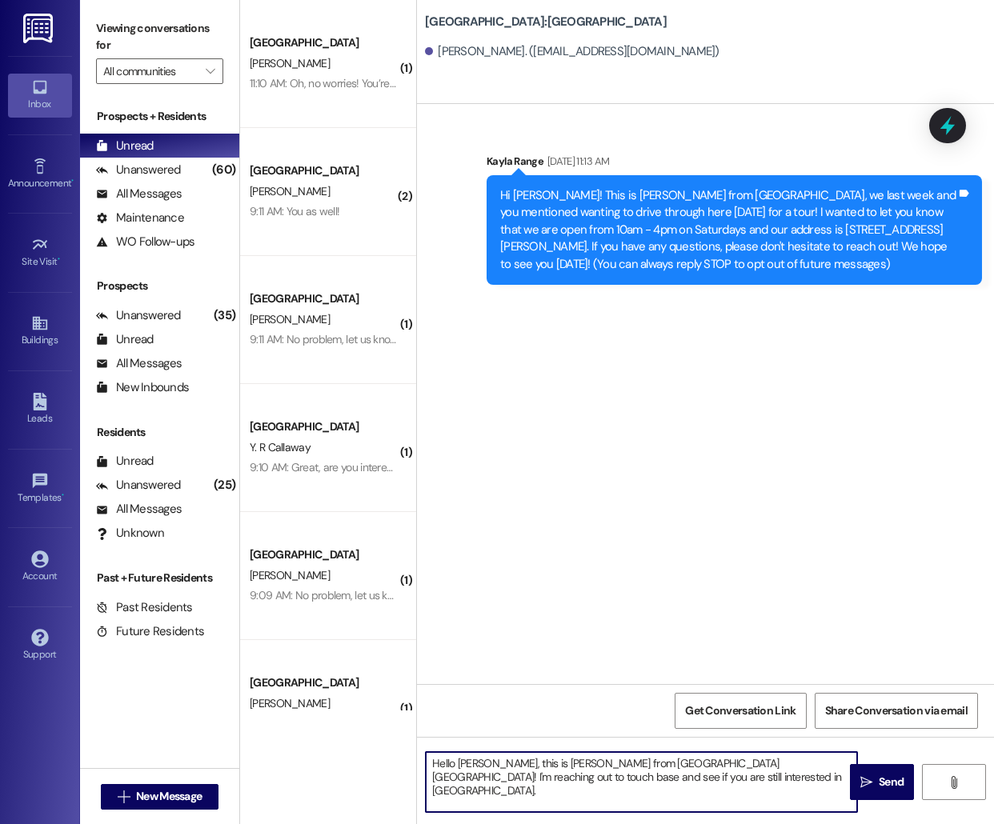
click at [469, 764] on textarea "Hello [PERSON_NAME], this is [PERSON_NAME] from [GEOGRAPHIC_DATA] [GEOGRAPHIC_D…" at bounding box center [641, 782] width 431 height 60
type textarea "Hello Dusty, this is [PERSON_NAME] from [GEOGRAPHIC_DATA] [GEOGRAPHIC_DATA]! I'…"
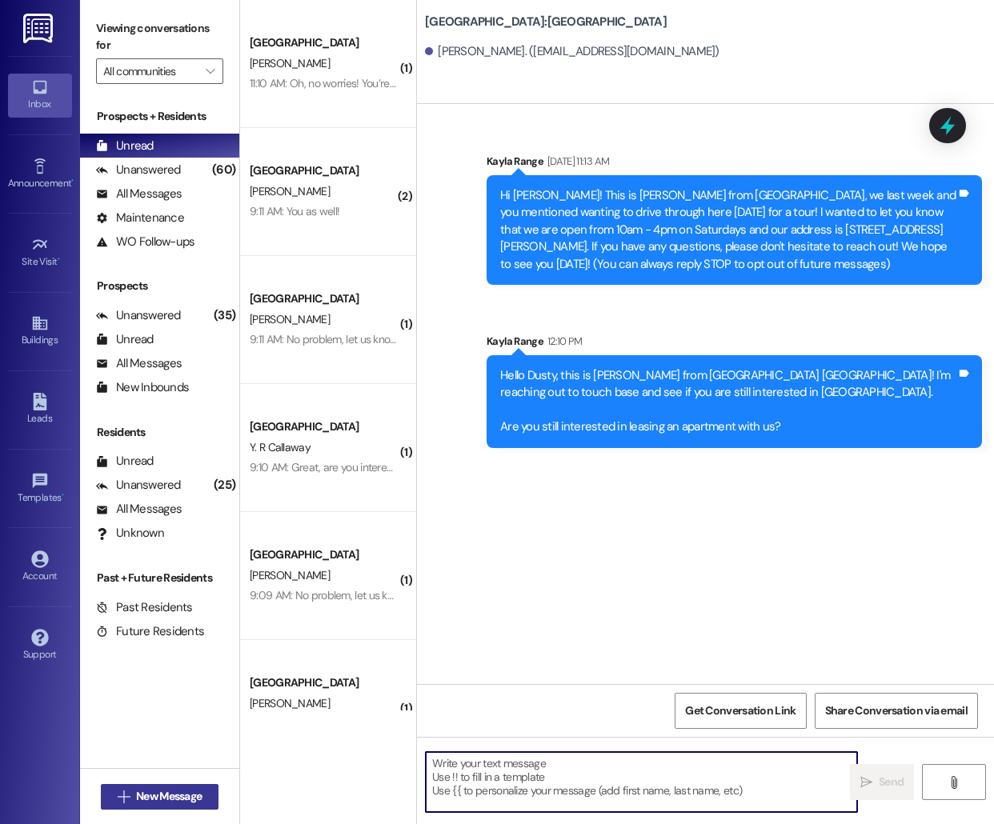
click at [154, 789] on span "New Message" at bounding box center [169, 796] width 66 height 17
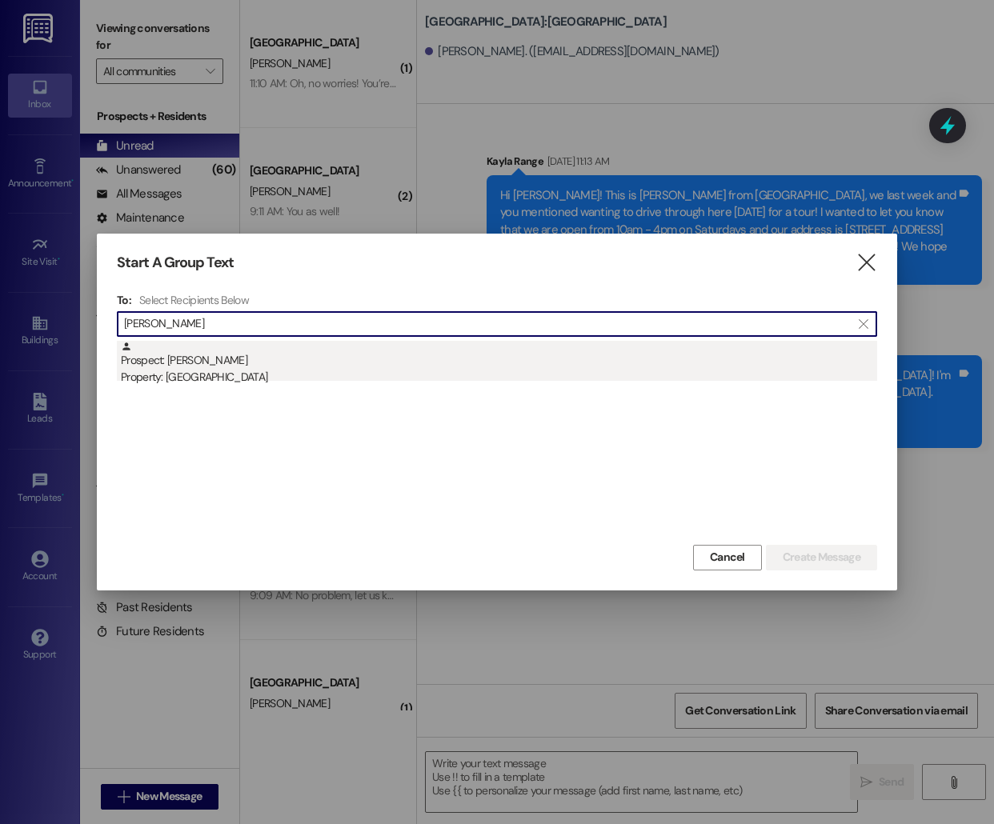
type input "[PERSON_NAME]"
click at [184, 358] on div "Prospect: [PERSON_NAME] Property: [GEOGRAPHIC_DATA]" at bounding box center [499, 364] width 756 height 46
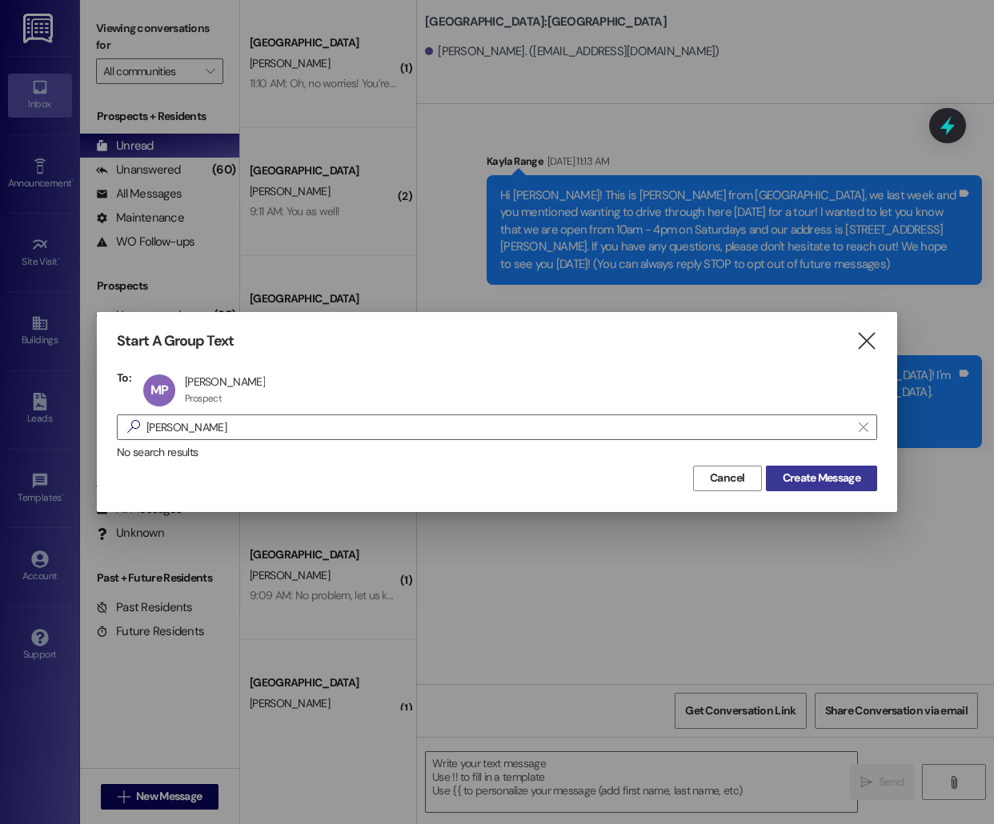
click at [803, 476] on span "Create Message" at bounding box center [821, 478] width 78 height 17
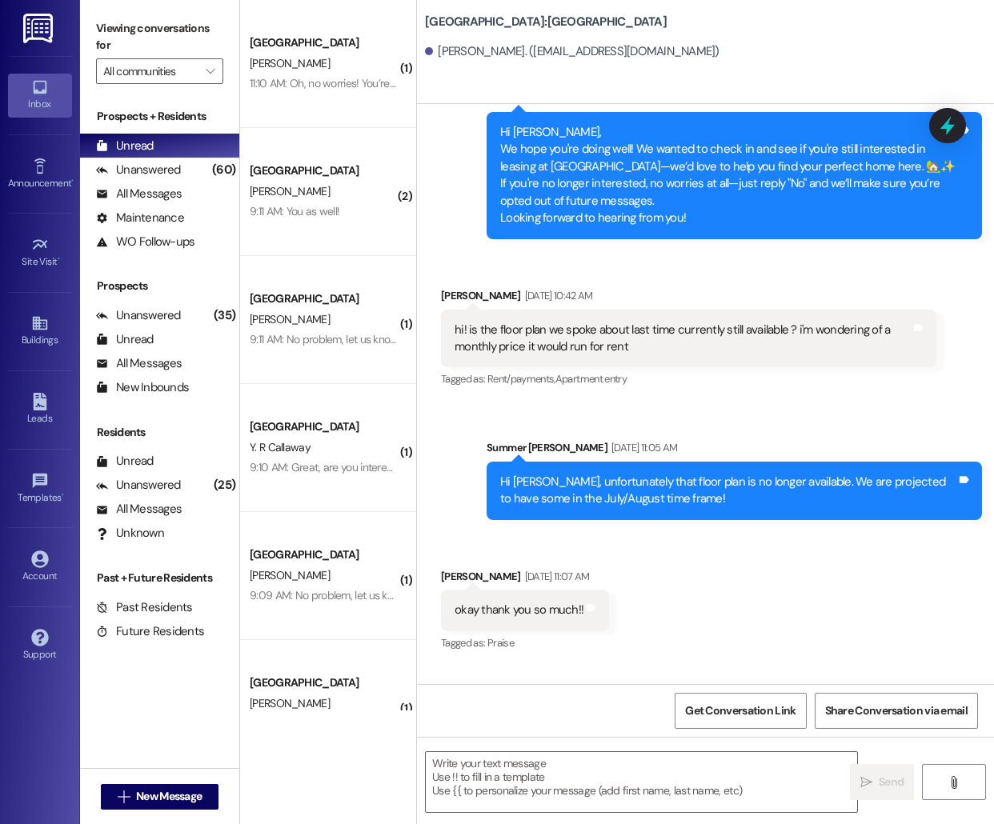
scroll to position [1749, 0]
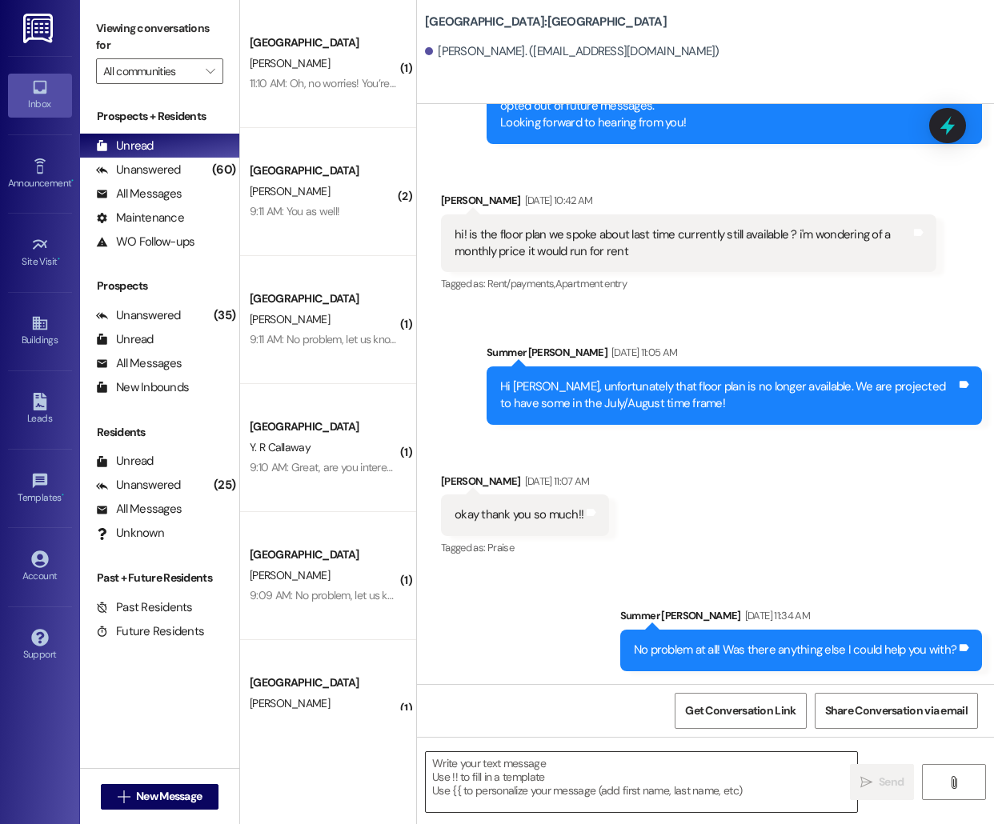
click at [546, 784] on textarea at bounding box center [641, 782] width 431 height 60
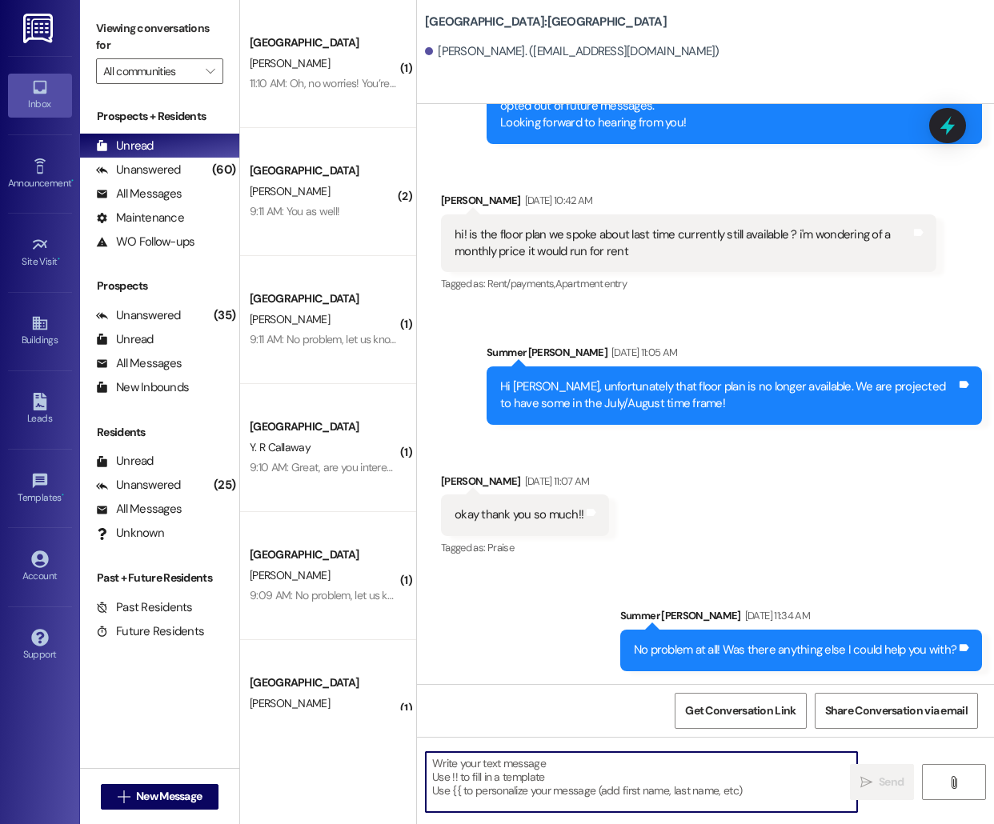
paste textarea "Hello [PERSON_NAME], this is [PERSON_NAME] from [GEOGRAPHIC_DATA] [GEOGRAPHIC_D…"
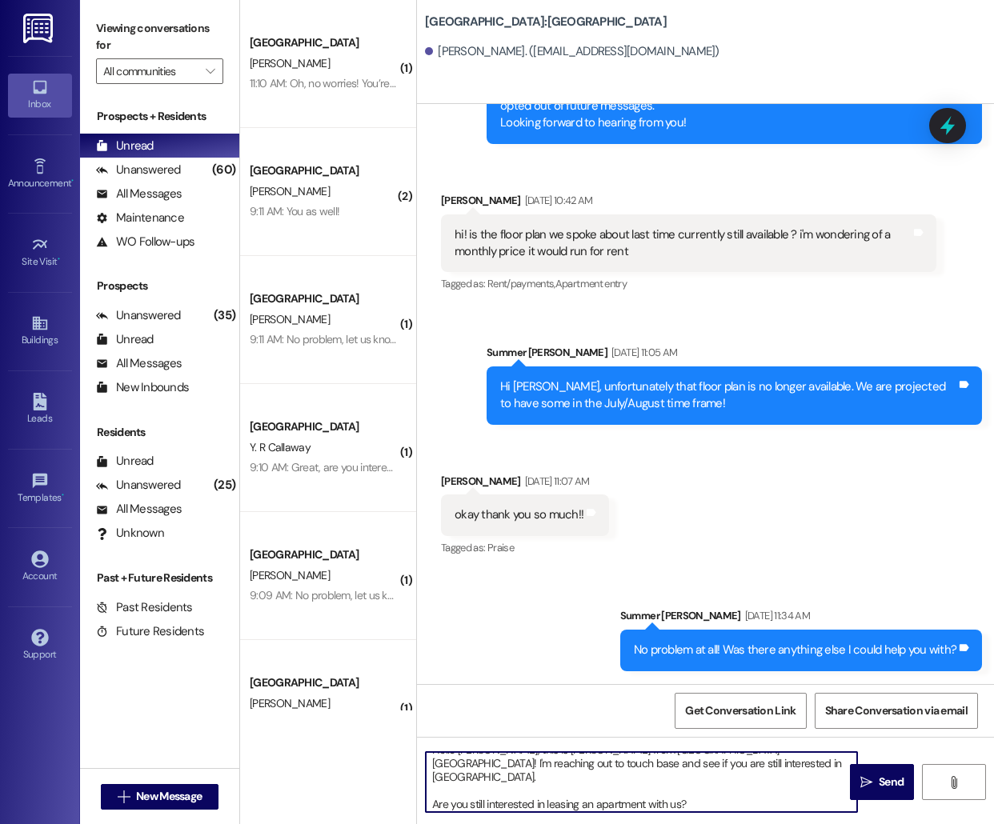
scroll to position [0, 0]
click at [464, 761] on textarea "Hello [PERSON_NAME], this is [PERSON_NAME] from [GEOGRAPHIC_DATA] [GEOGRAPHIC_D…" at bounding box center [641, 782] width 431 height 60
type textarea "Hello [PERSON_NAME], this is [PERSON_NAME] from [GEOGRAPHIC_DATA] [GEOGRAPHIC_D…"
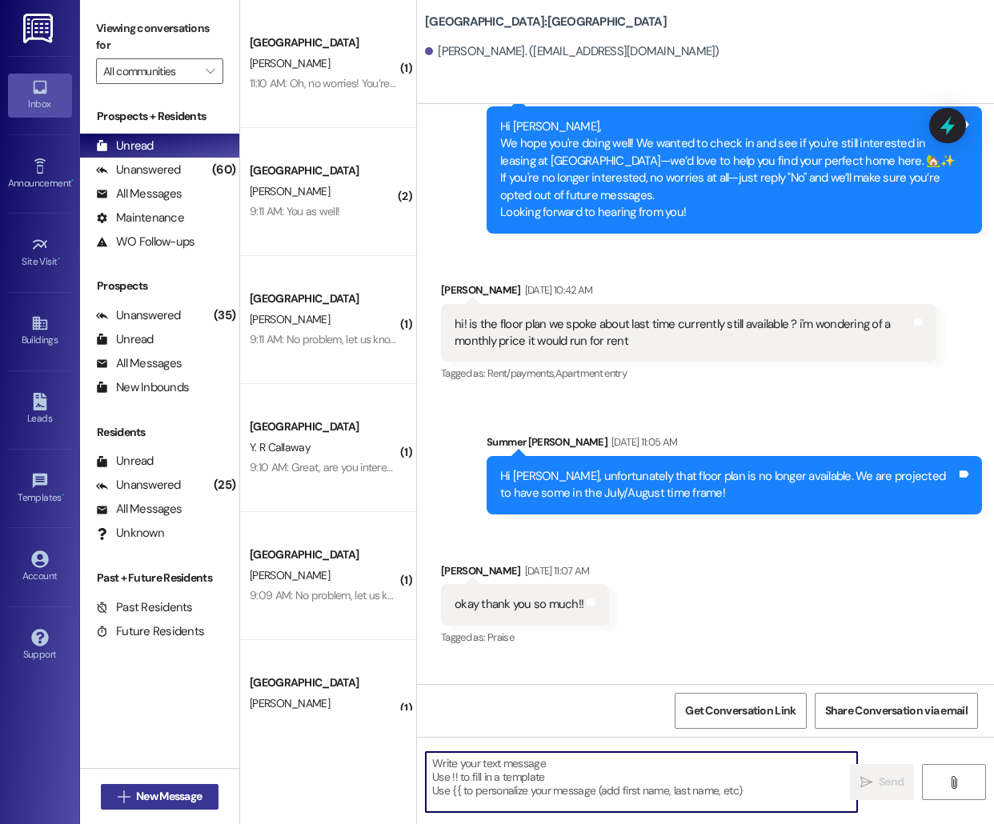
scroll to position [1637, 0]
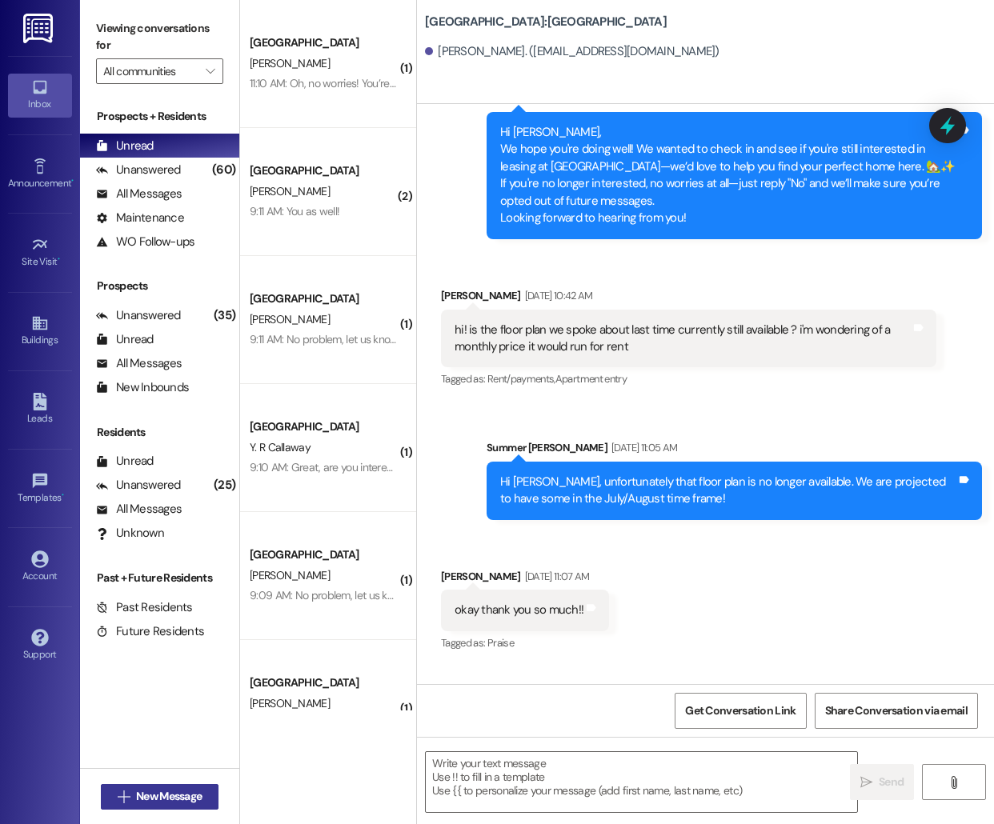
click at [146, 790] on span "New Message" at bounding box center [169, 796] width 66 height 17
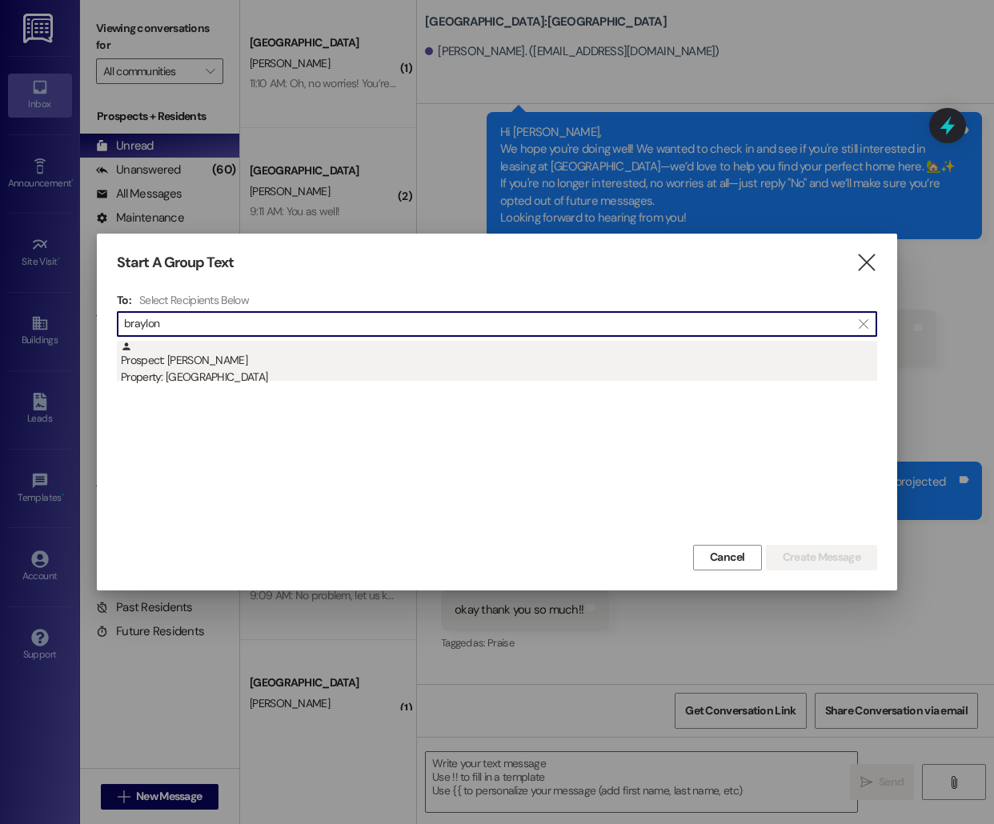
type input "braylon"
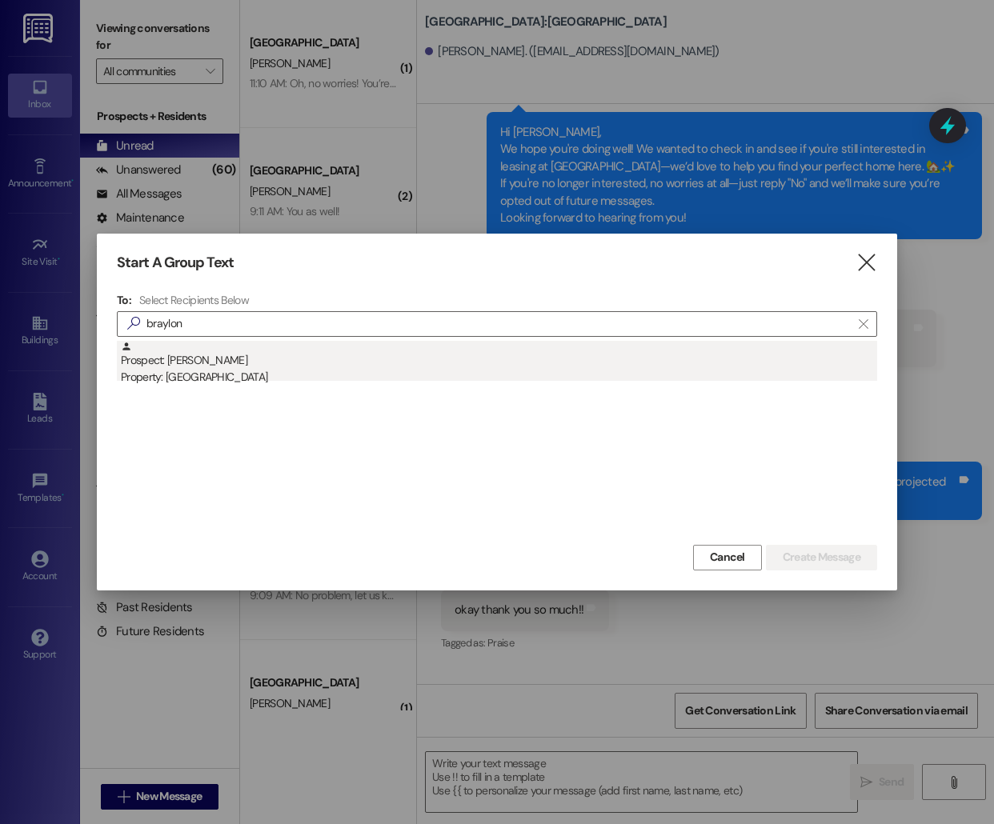
click at [360, 370] on div "Property: [GEOGRAPHIC_DATA]" at bounding box center [499, 377] width 756 height 17
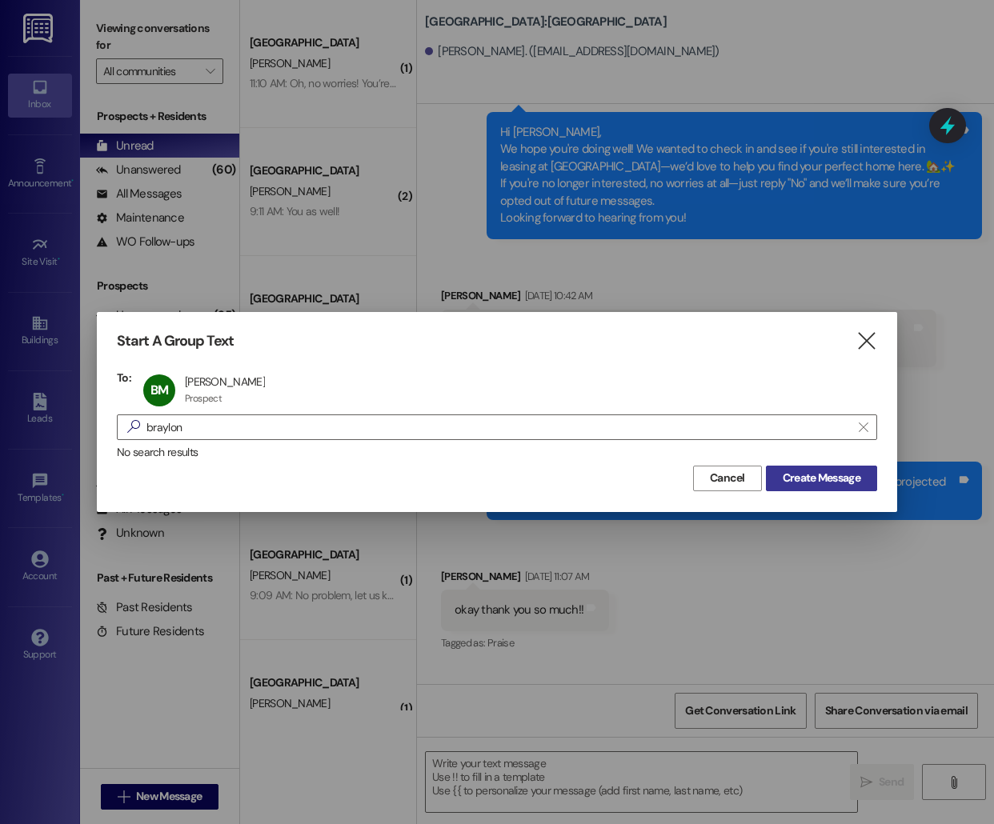
click at [801, 484] on span "Create Message" at bounding box center [821, 478] width 78 height 17
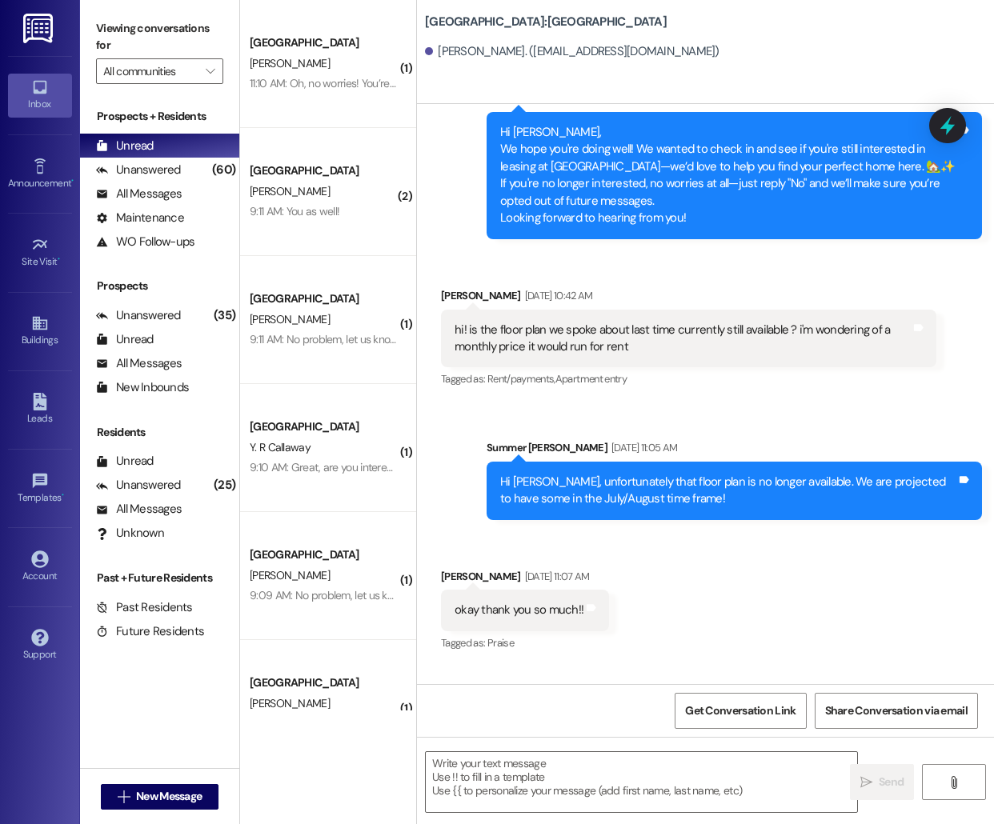
scroll to position [1, 0]
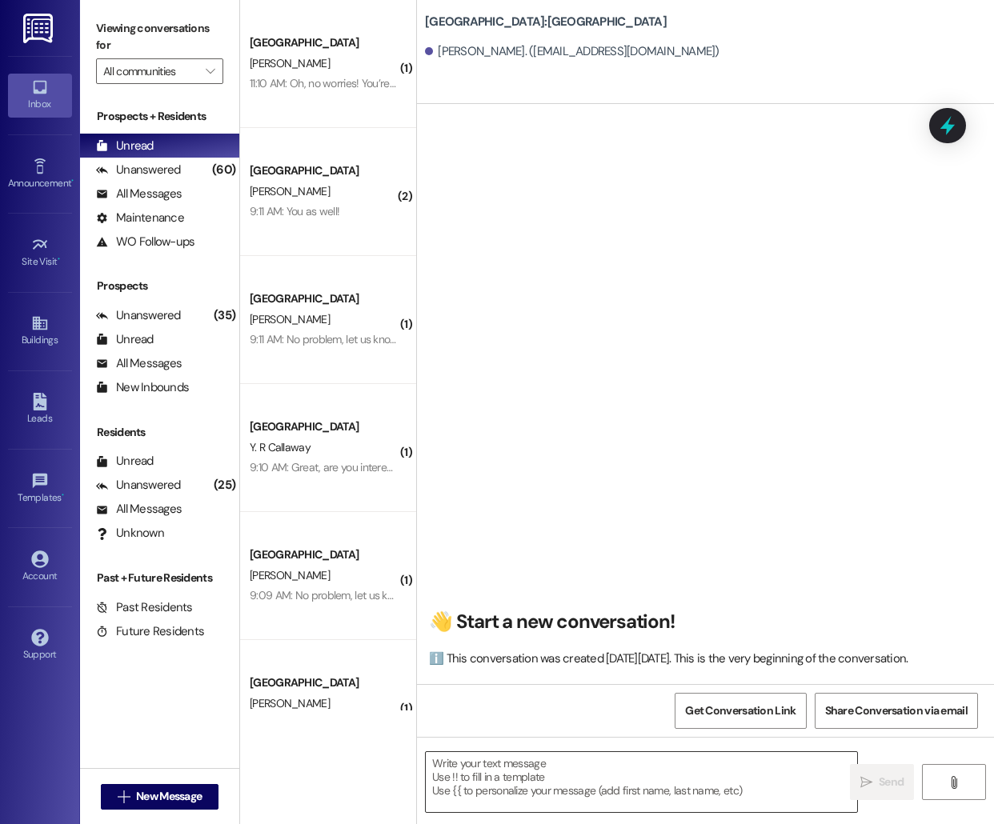
click at [527, 775] on textarea at bounding box center [641, 782] width 431 height 60
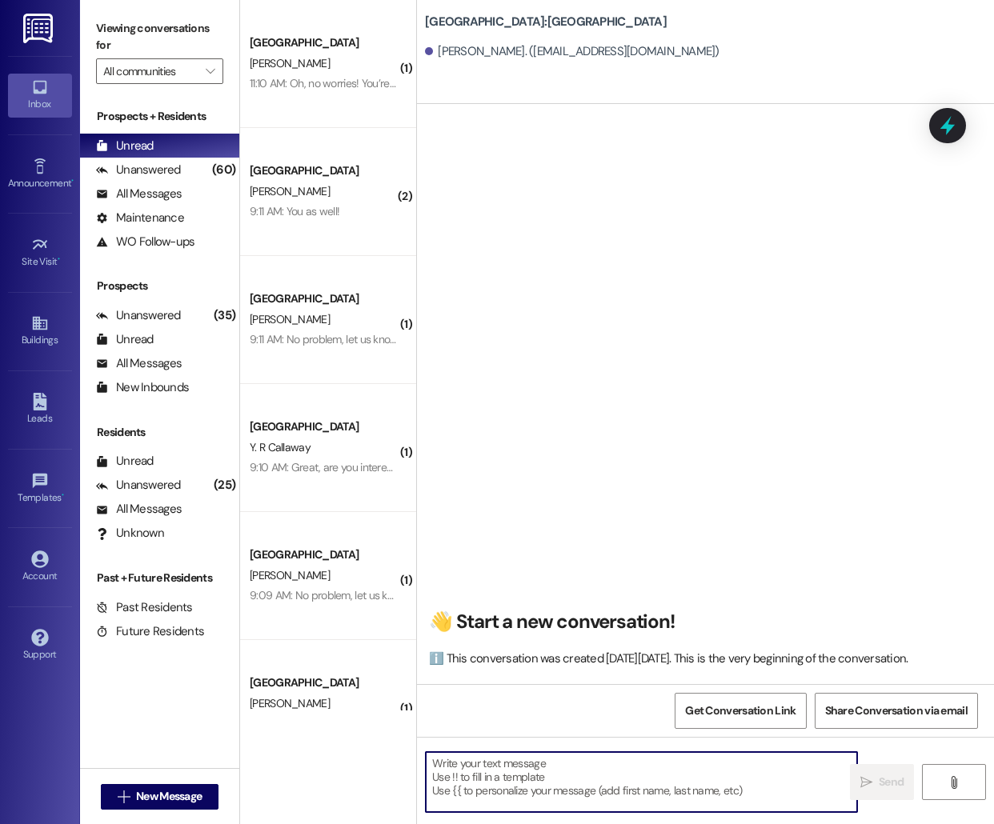
paste textarea "Hello [PERSON_NAME], this is [PERSON_NAME] from [GEOGRAPHIC_DATA] [GEOGRAPHIC_D…"
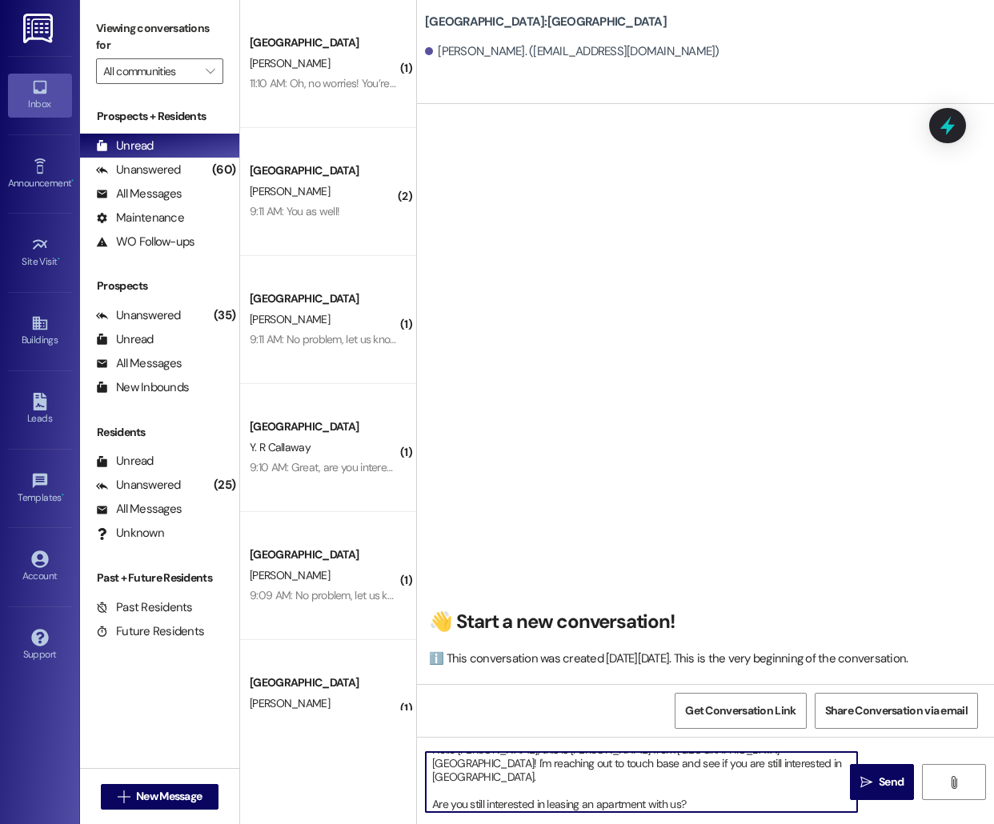
scroll to position [0, 0]
click at [475, 763] on textarea "Hello [PERSON_NAME], this is [PERSON_NAME] from [GEOGRAPHIC_DATA] [GEOGRAPHIC_D…" at bounding box center [641, 782] width 431 height 60
type textarea "Hello [PERSON_NAME], this is [PERSON_NAME] from [GEOGRAPHIC_DATA] [GEOGRAPHIC_D…"
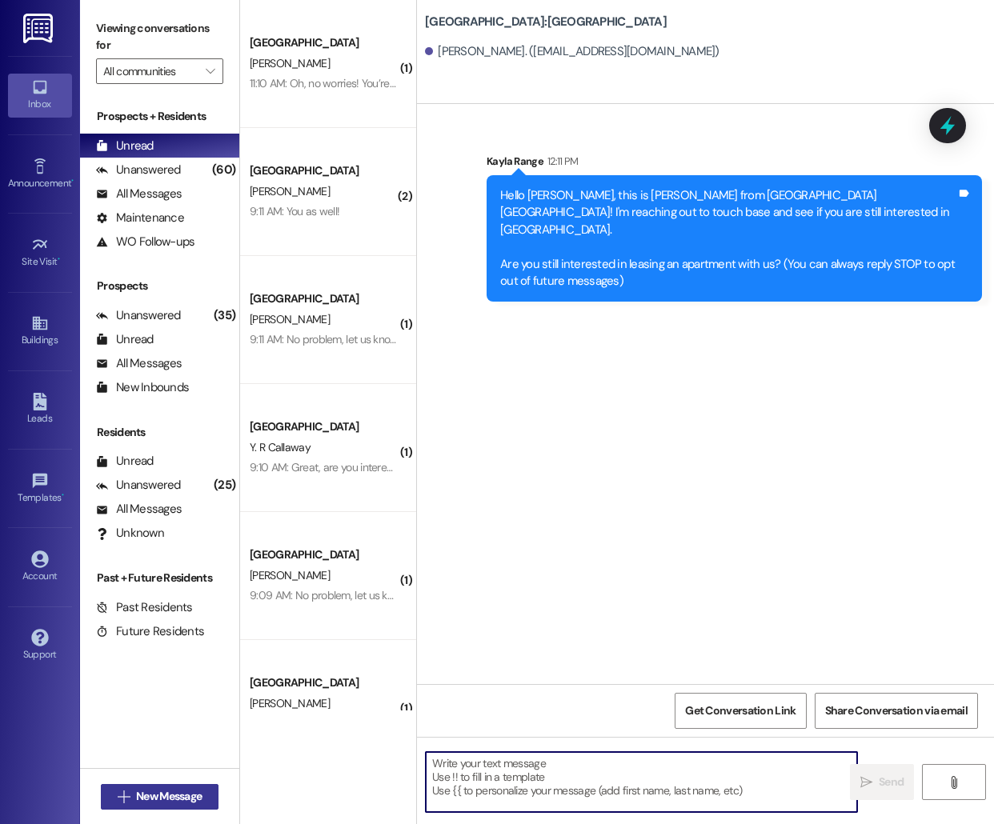
click at [183, 785] on button " New Message" at bounding box center [160, 797] width 118 height 26
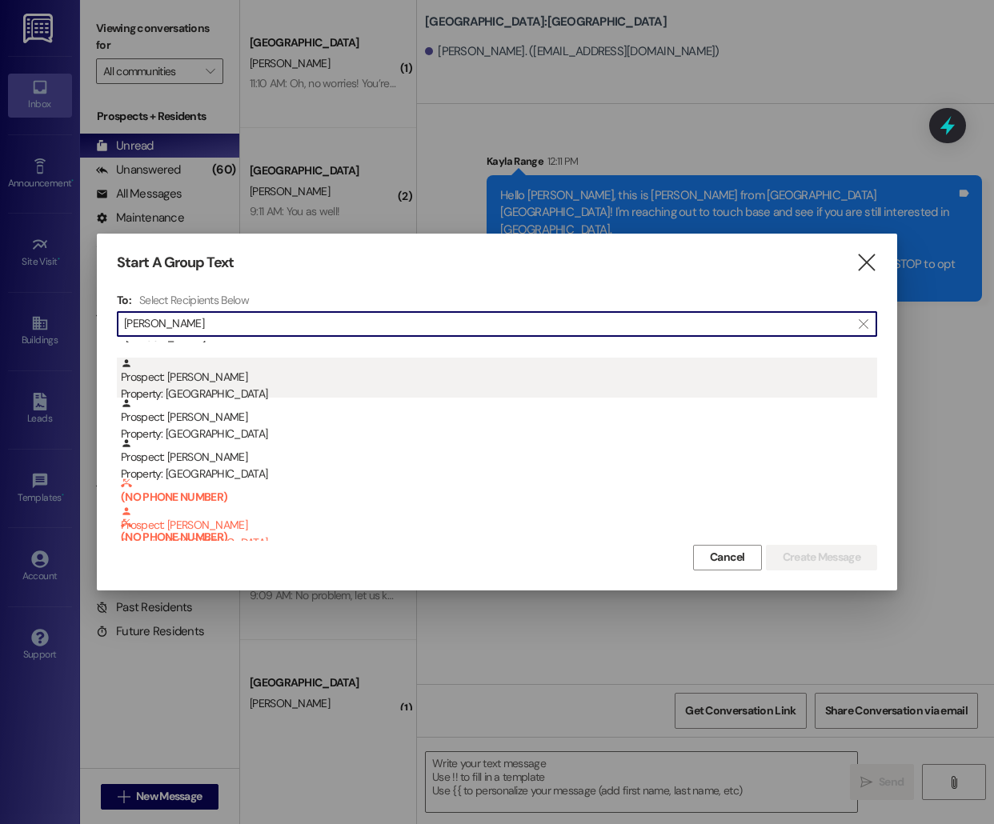
scroll to position [61, 0]
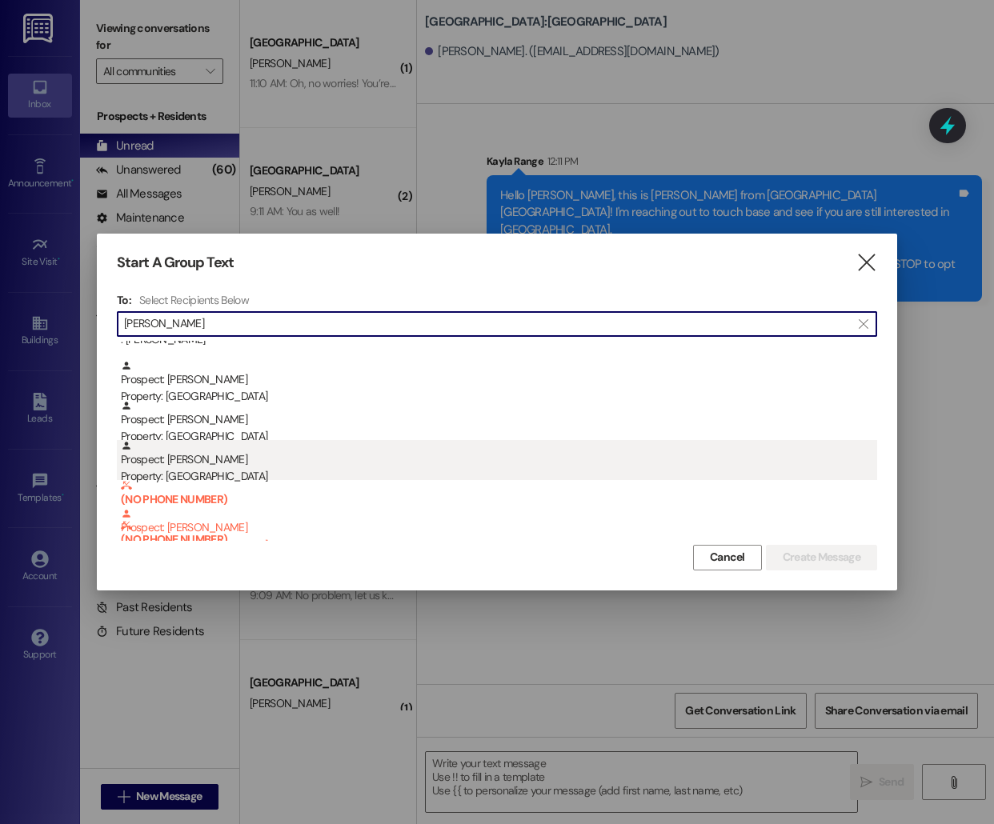
type input "[PERSON_NAME]"
click at [374, 450] on div "Prospect: [PERSON_NAME] Property: [GEOGRAPHIC_DATA]" at bounding box center [499, 463] width 756 height 46
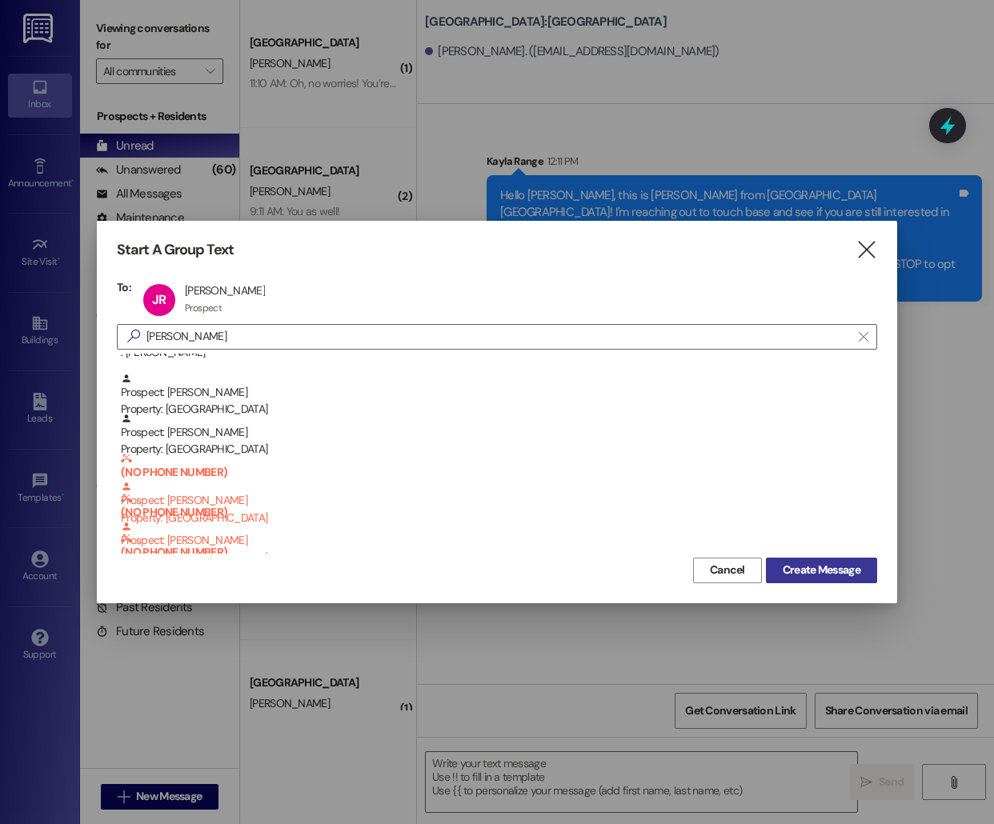
click at [815, 566] on span "Create Message" at bounding box center [821, 570] width 78 height 17
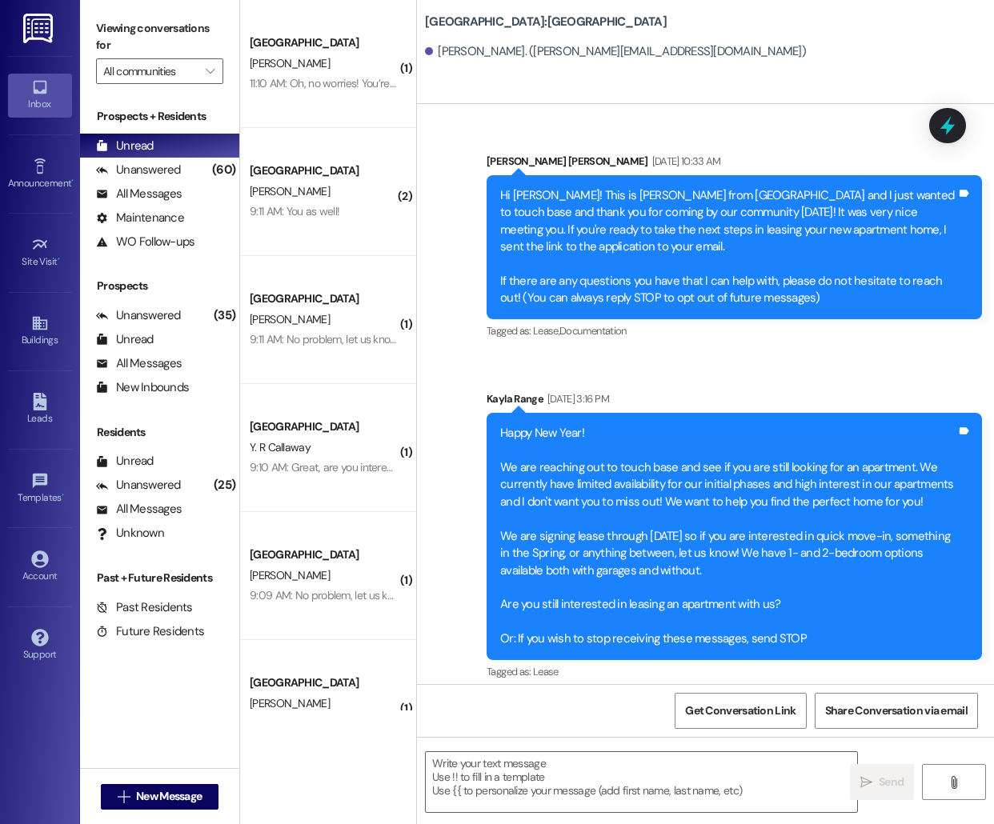
scroll to position [12, 0]
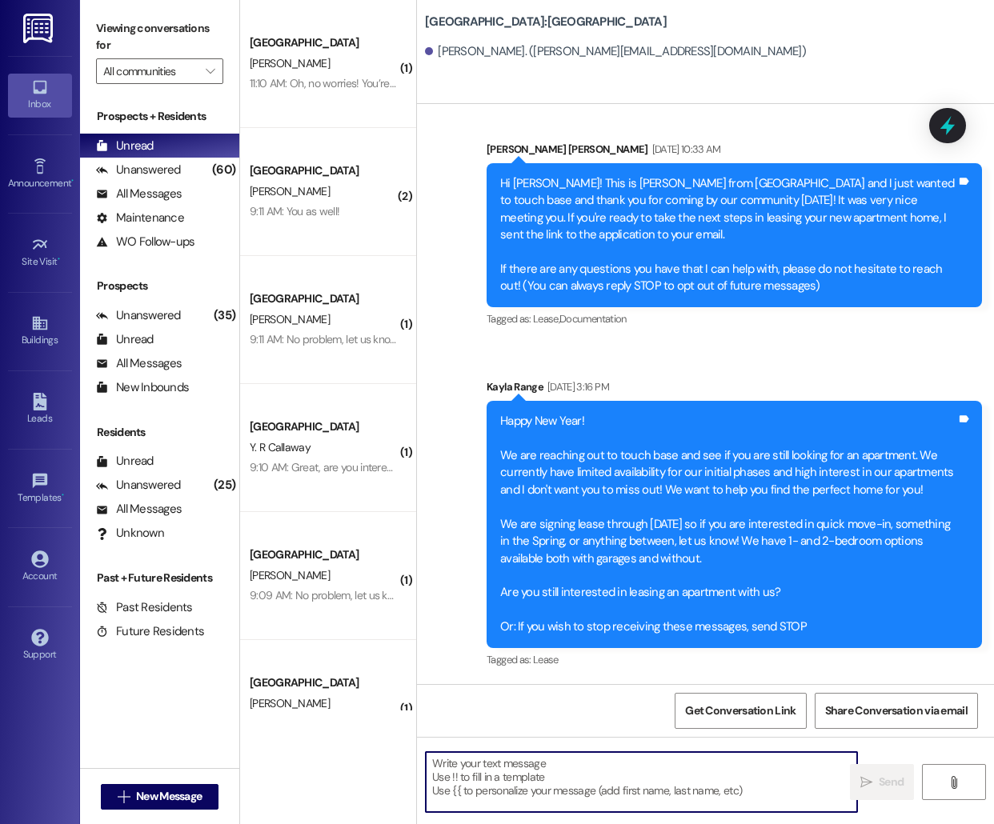
click at [542, 786] on textarea at bounding box center [641, 782] width 431 height 60
paste textarea "Hello [PERSON_NAME], this is [PERSON_NAME] from [GEOGRAPHIC_DATA] [GEOGRAPHIC_D…"
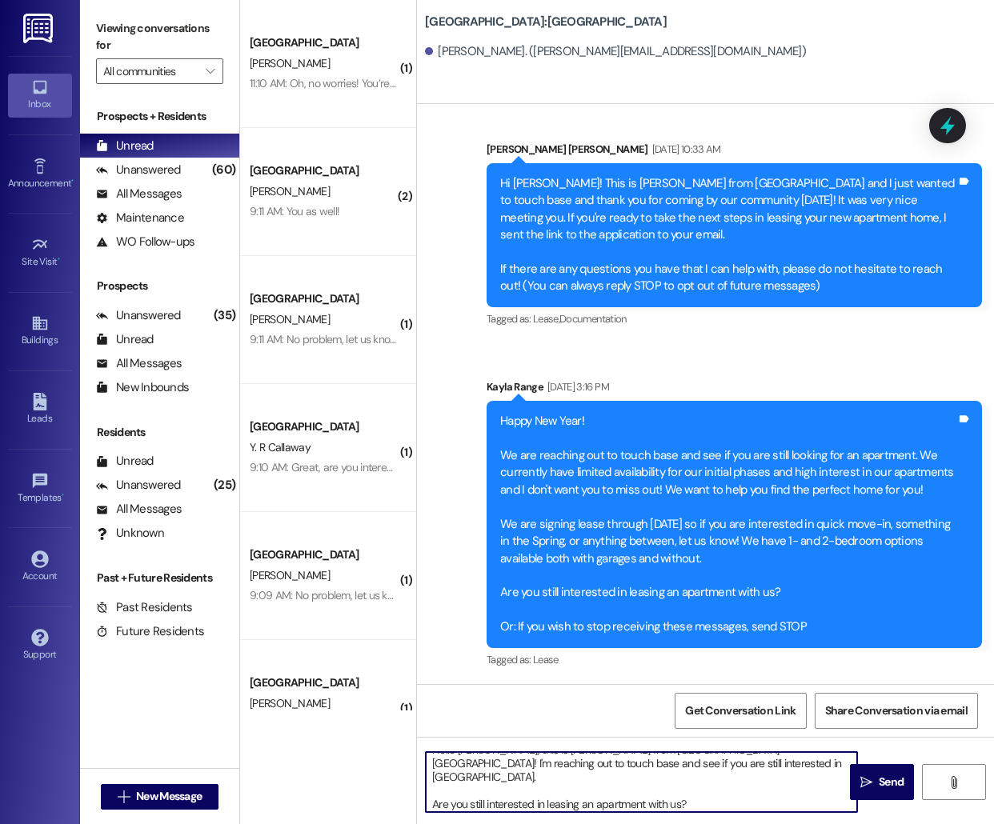
scroll to position [0, 0]
click at [474, 761] on textarea "Hello [PERSON_NAME], this is [PERSON_NAME] from [GEOGRAPHIC_DATA] [GEOGRAPHIC_D…" at bounding box center [641, 782] width 431 height 60
type textarea "Hello [PERSON_NAME], this is [PERSON_NAME] from [GEOGRAPHIC_DATA]! I'm reaching…"
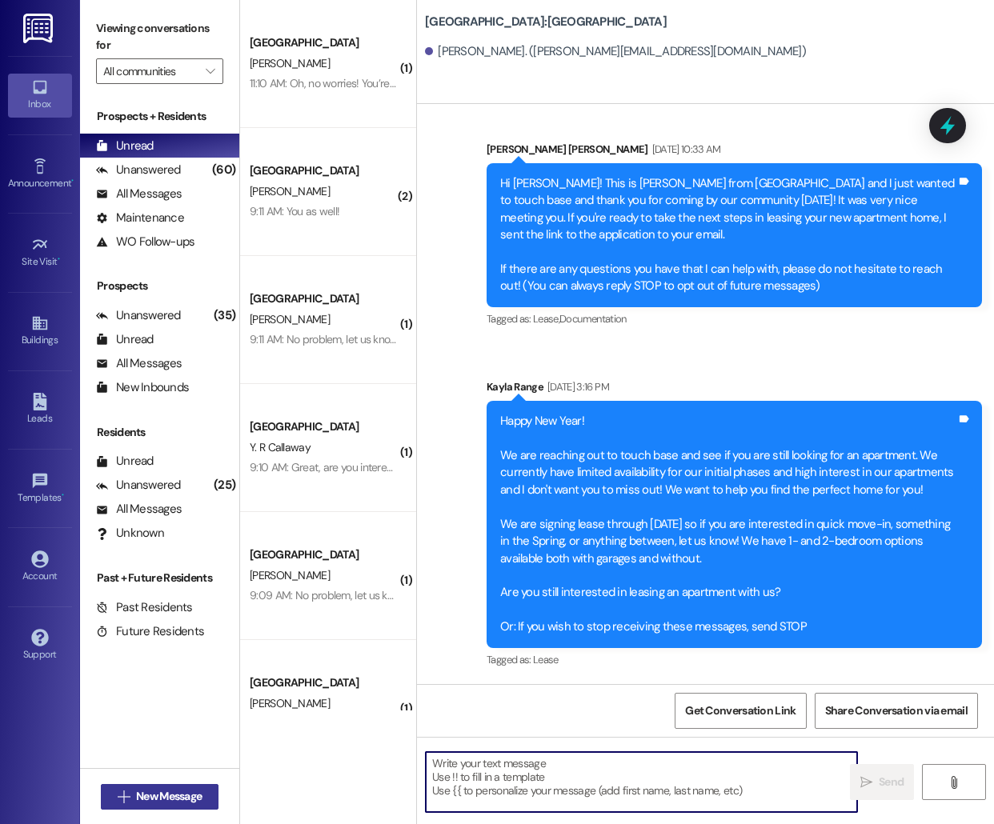
click at [136, 800] on span "New Message" at bounding box center [169, 796] width 66 height 17
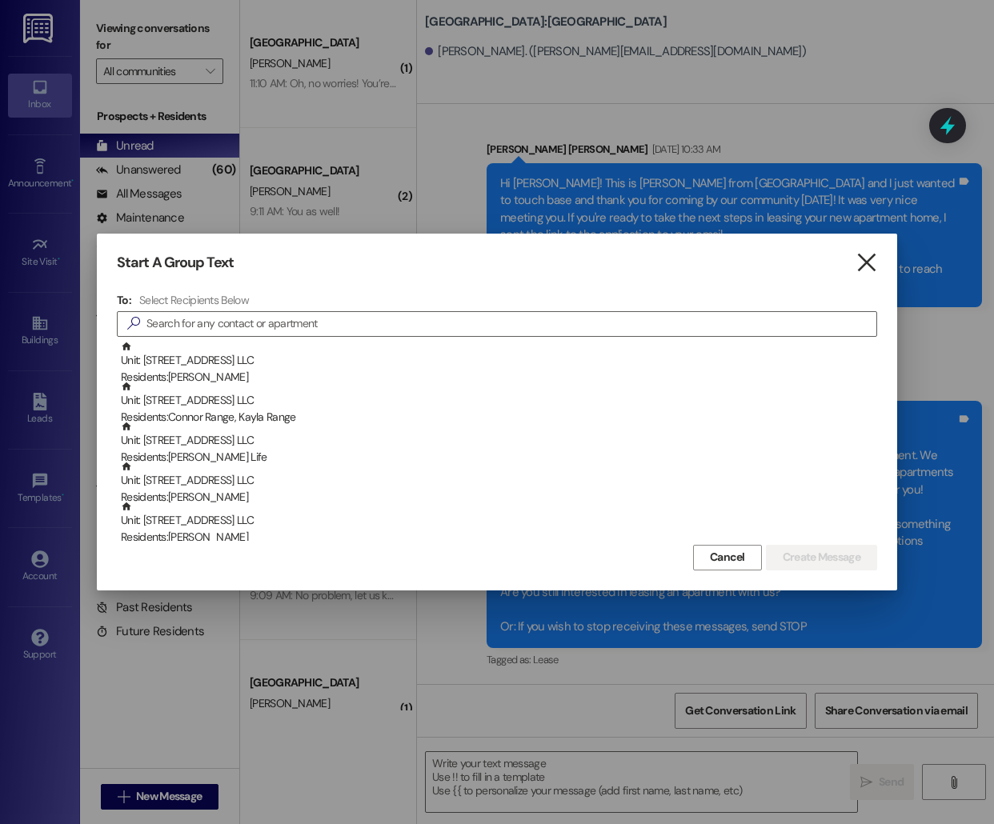
click at [861, 260] on icon "" at bounding box center [866, 262] width 22 height 17
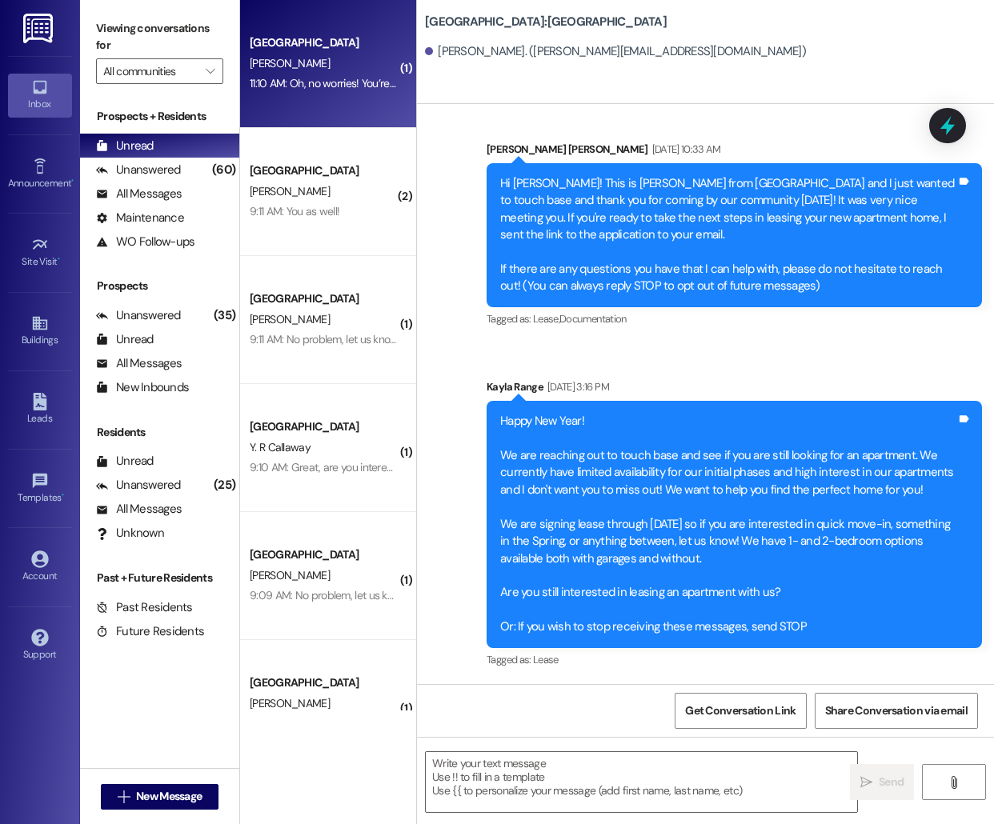
click at [324, 59] on div "[PERSON_NAME]" at bounding box center [323, 64] width 151 height 20
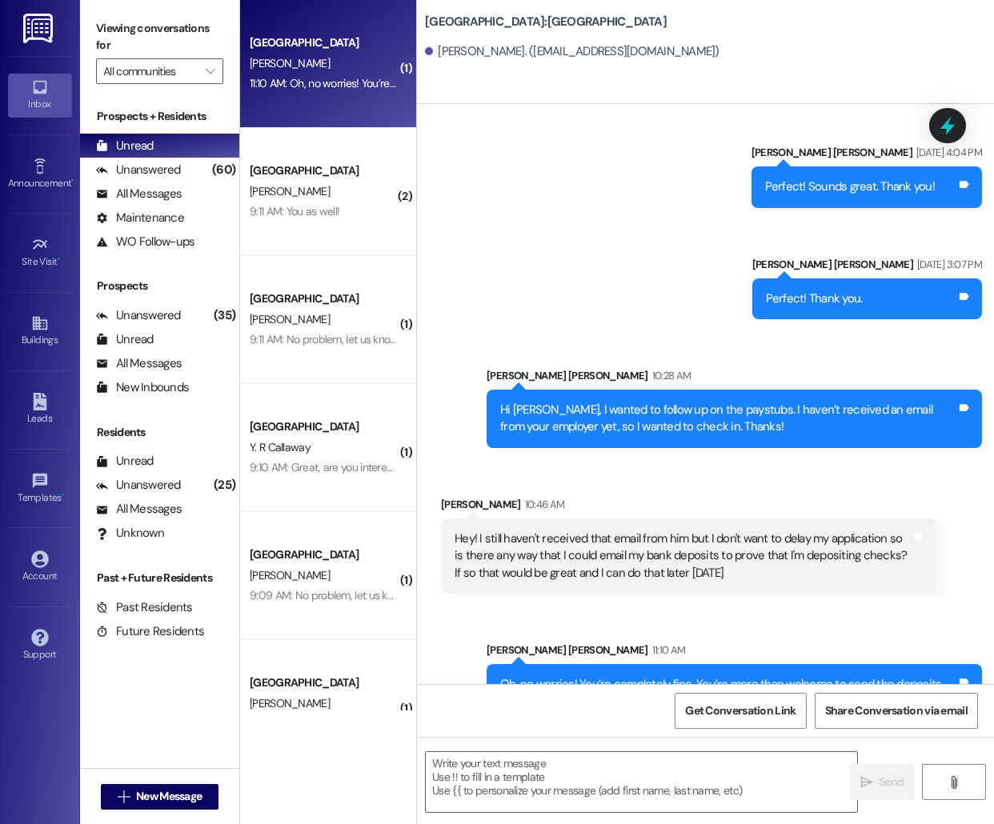
scroll to position [690, 0]
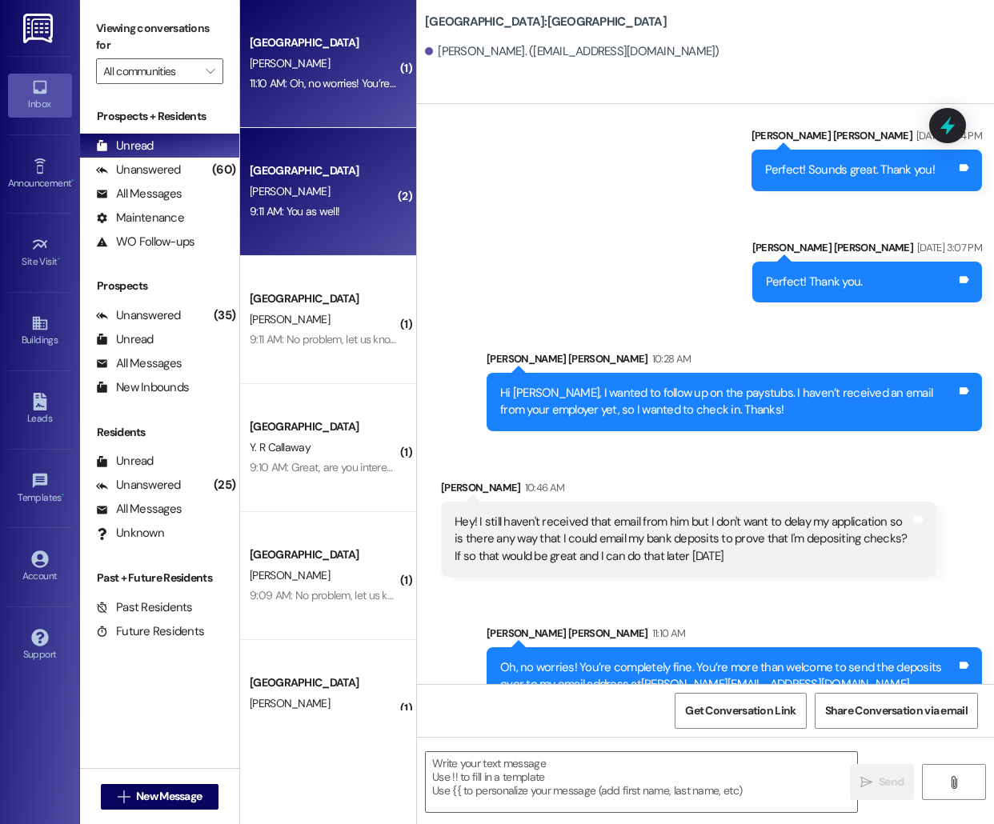
click at [318, 178] on div "[GEOGRAPHIC_DATA]" at bounding box center [324, 170] width 148 height 17
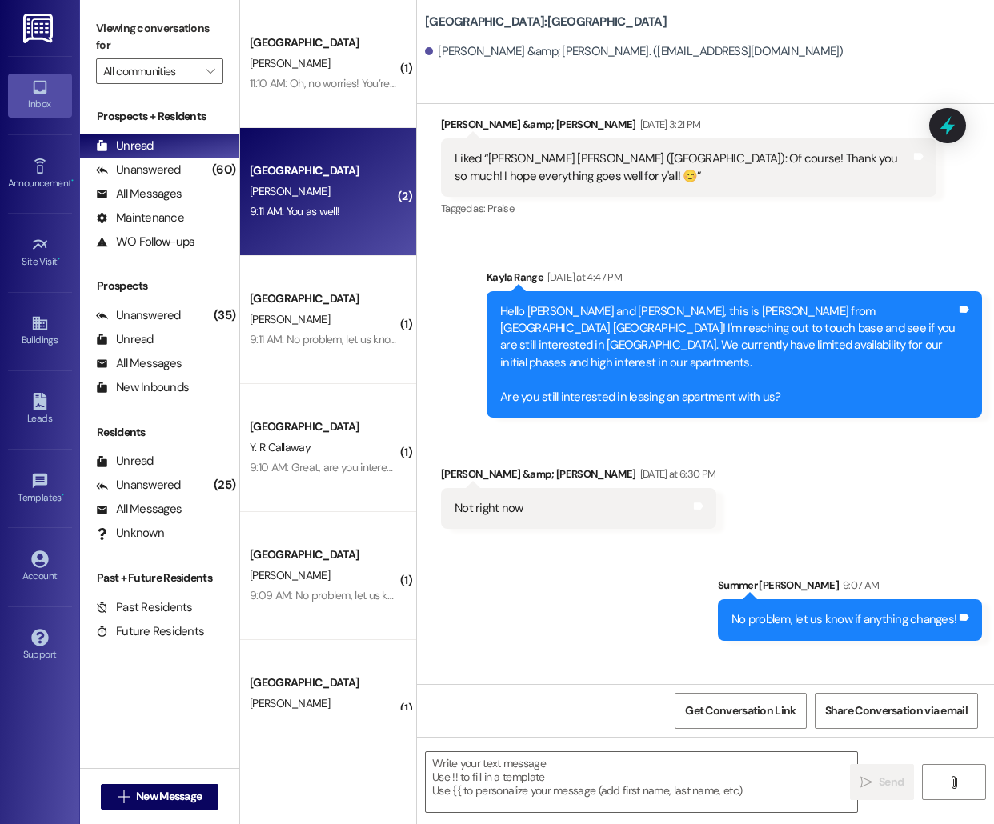
scroll to position [753, 0]
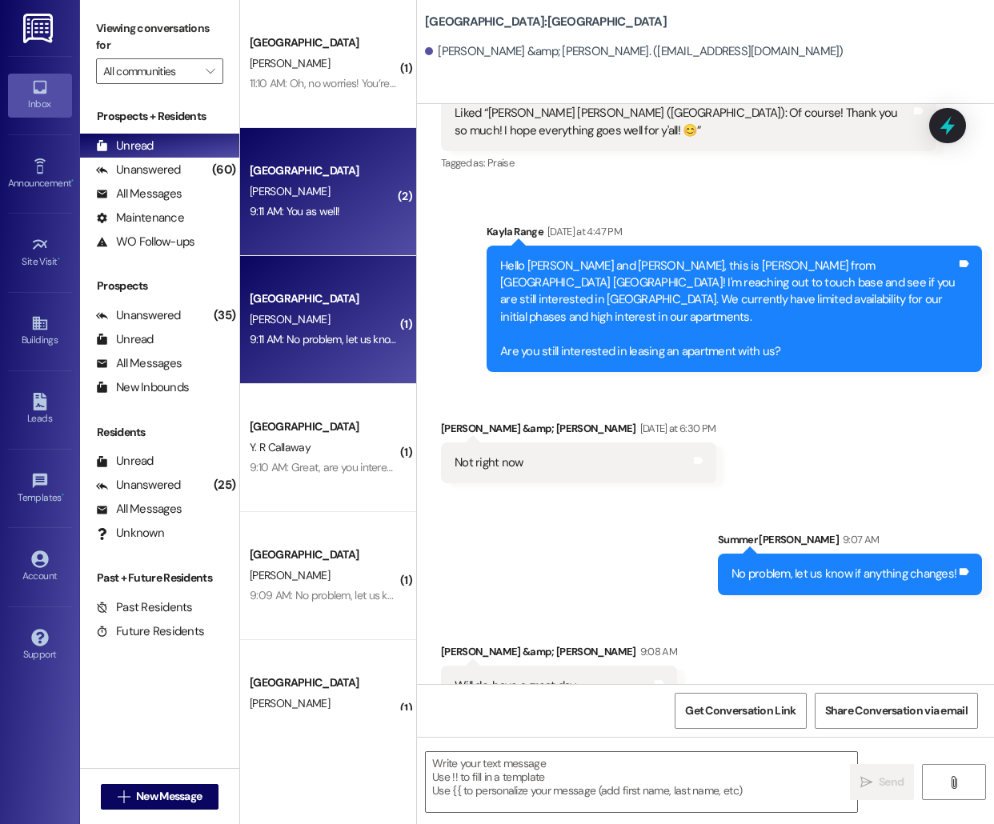
click at [308, 370] on div "[GEOGRAPHIC_DATA] [PERSON_NAME] 9:11 AM: No problem, let us know if anything ch…" at bounding box center [328, 320] width 176 height 128
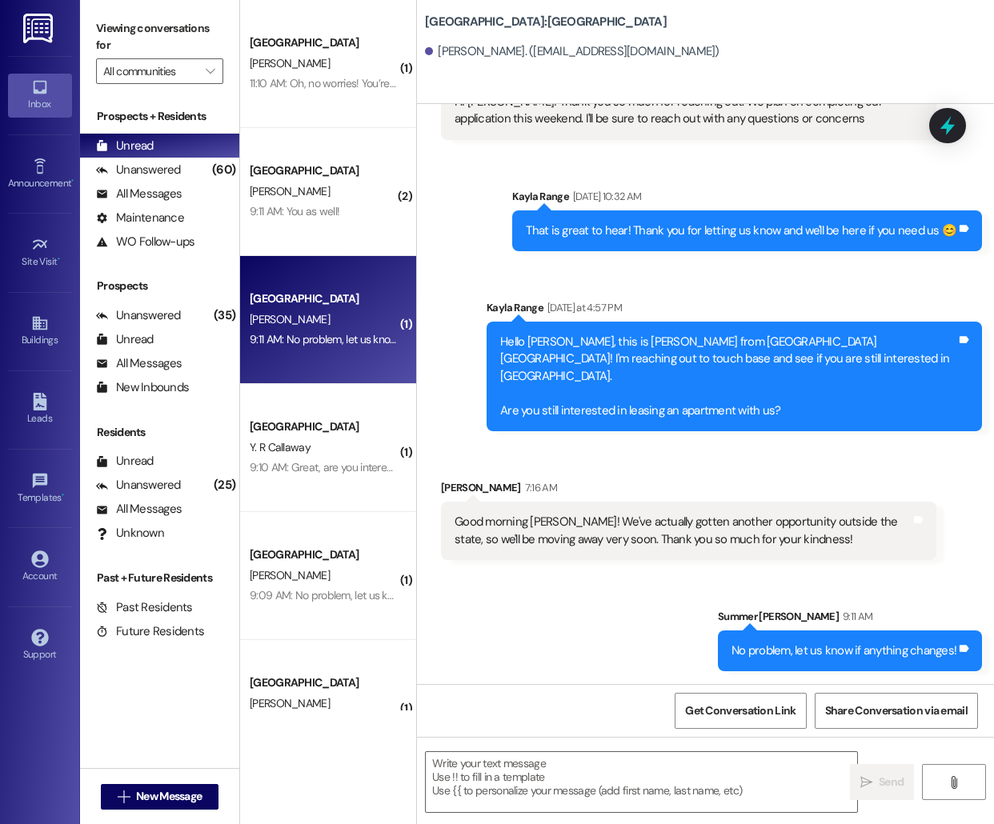
scroll to position [263, 0]
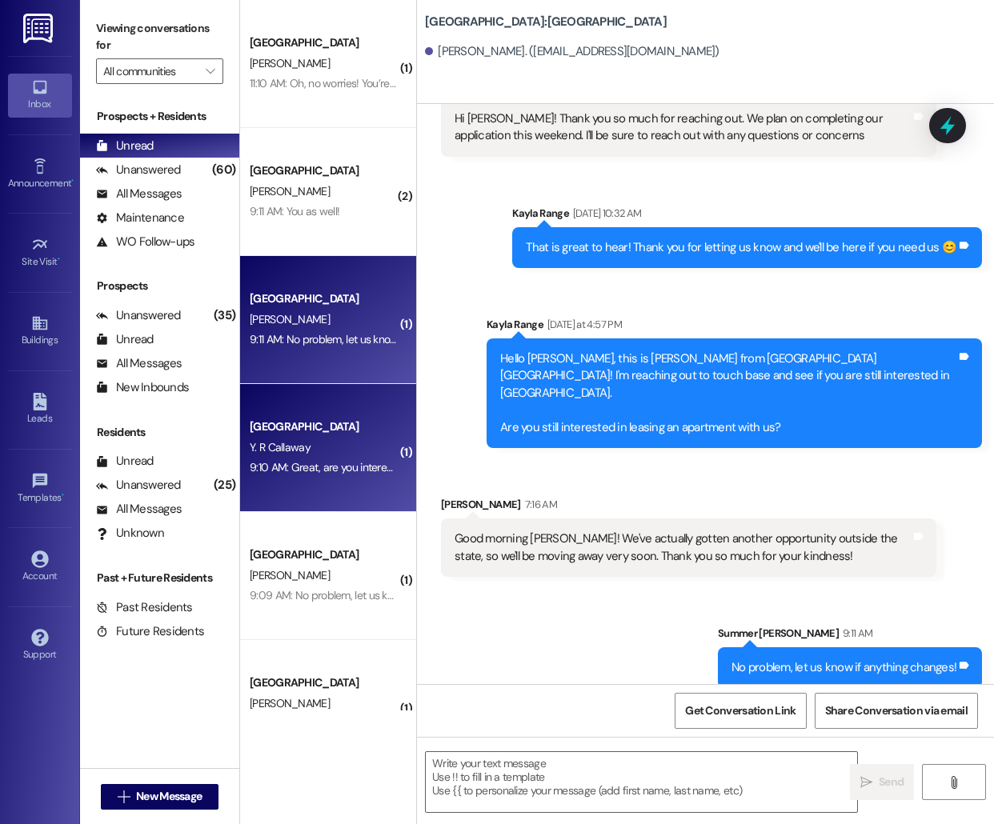
click at [300, 409] on div "[GEOGRAPHIC_DATA] Y. R Callaway 9:10 AM: Great, are you interested in schedulin…" at bounding box center [328, 448] width 176 height 128
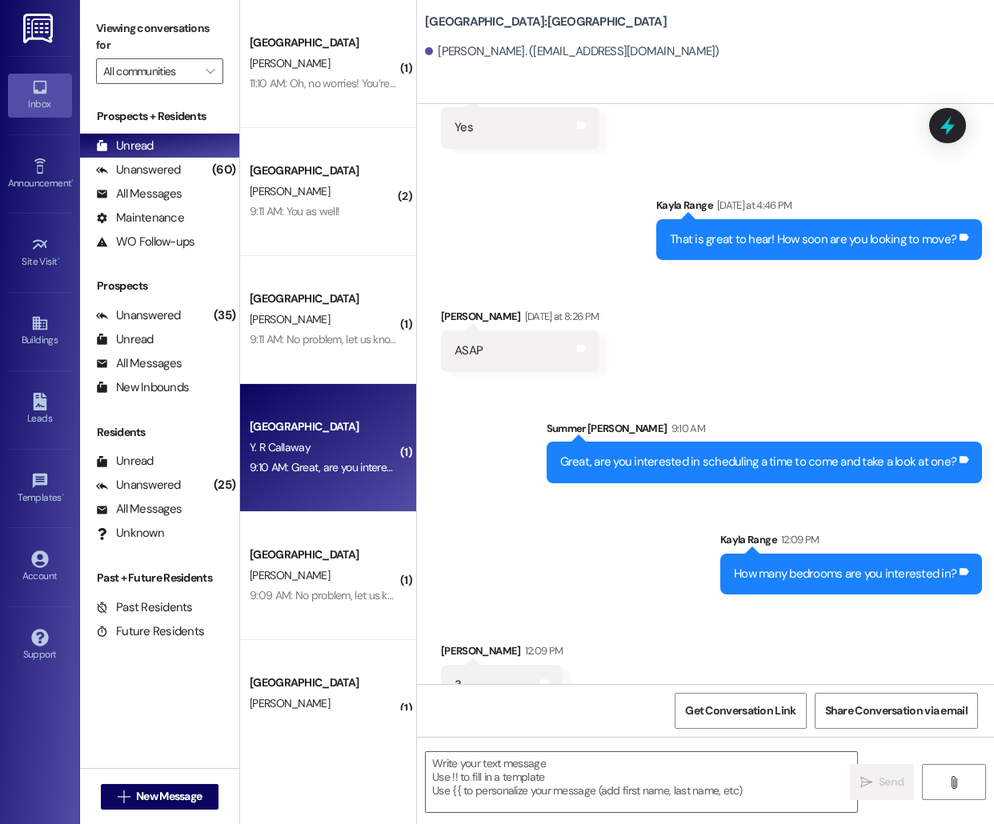
scroll to position [452, 0]
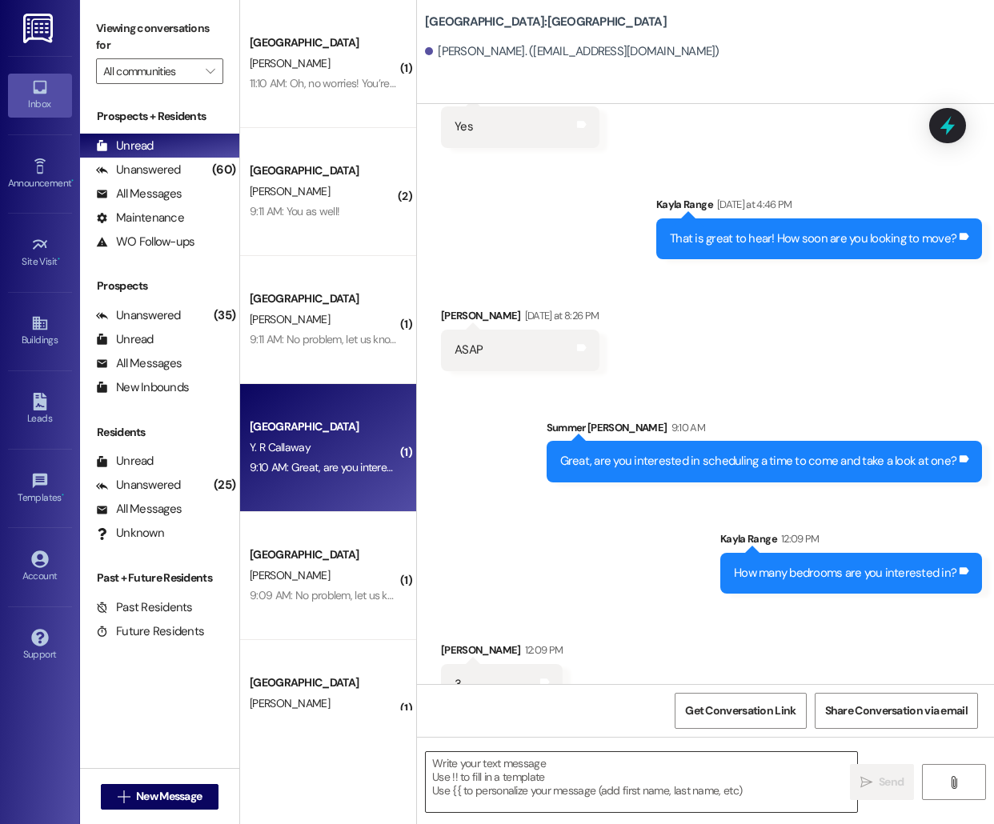
click at [452, 786] on textarea at bounding box center [641, 782] width 431 height 60
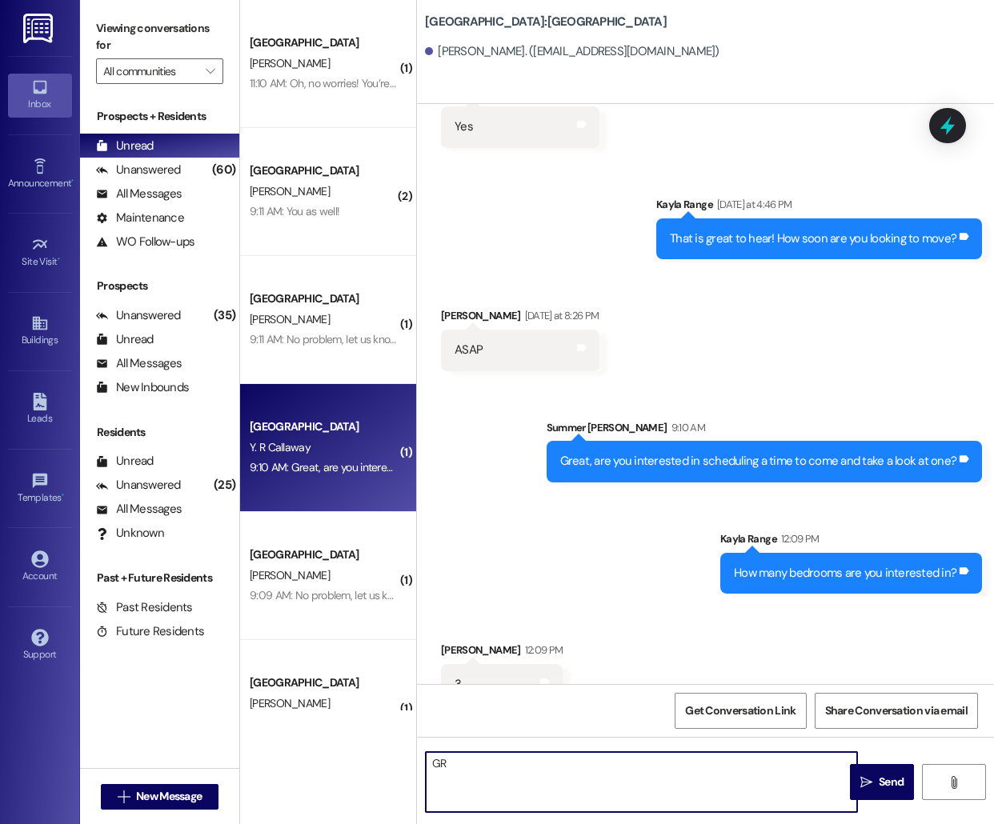
type textarea "G"
type textarea "Perfect! We have one three bedroom unit left available for move-in as soon as […"
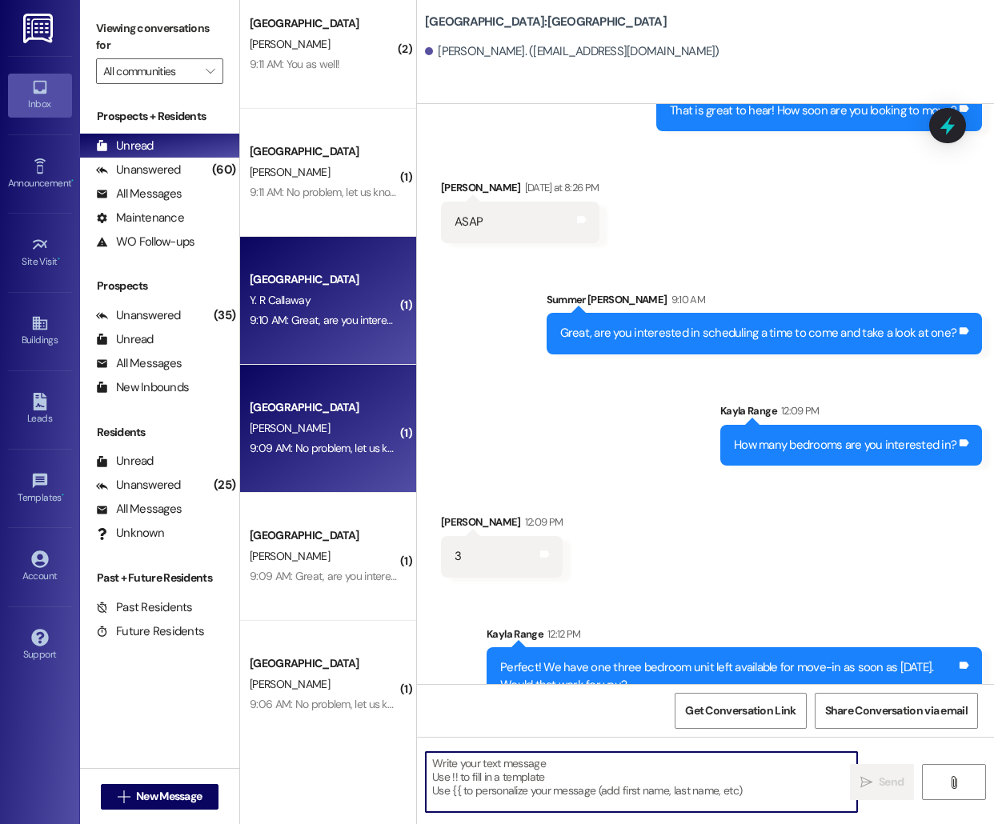
scroll to position [146, 0]
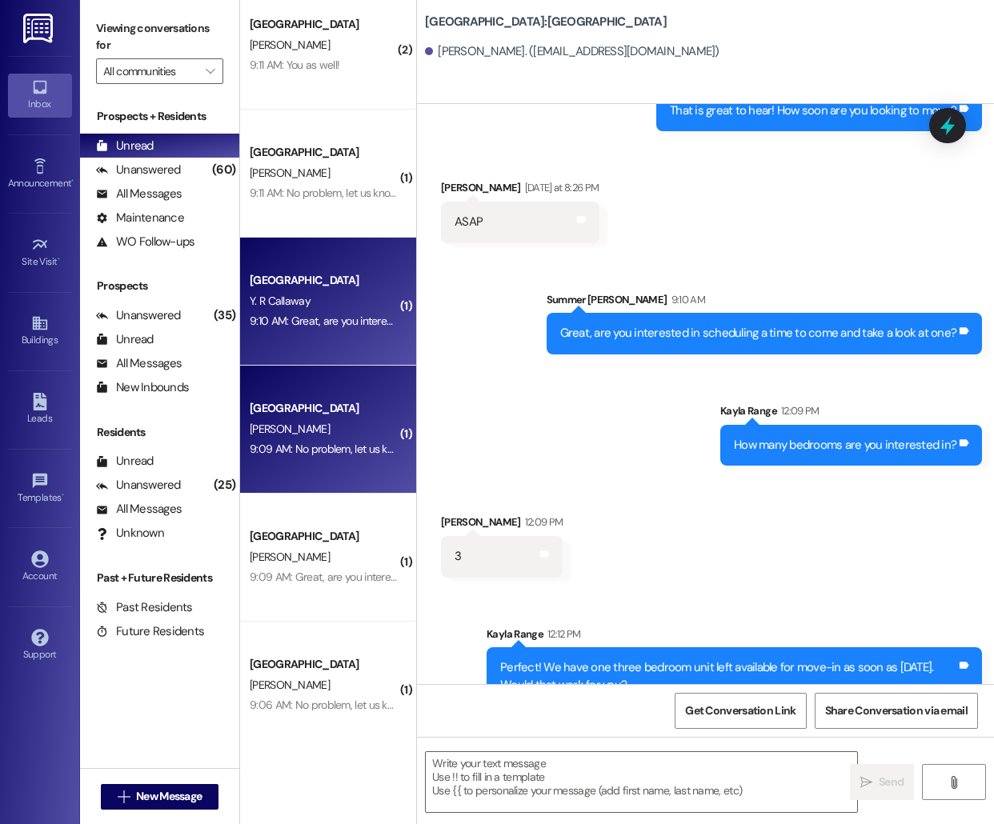
click at [314, 568] on div "9:09 AM: Great, are you interested in scheudling a time to come and take a look…" at bounding box center [323, 577] width 151 height 20
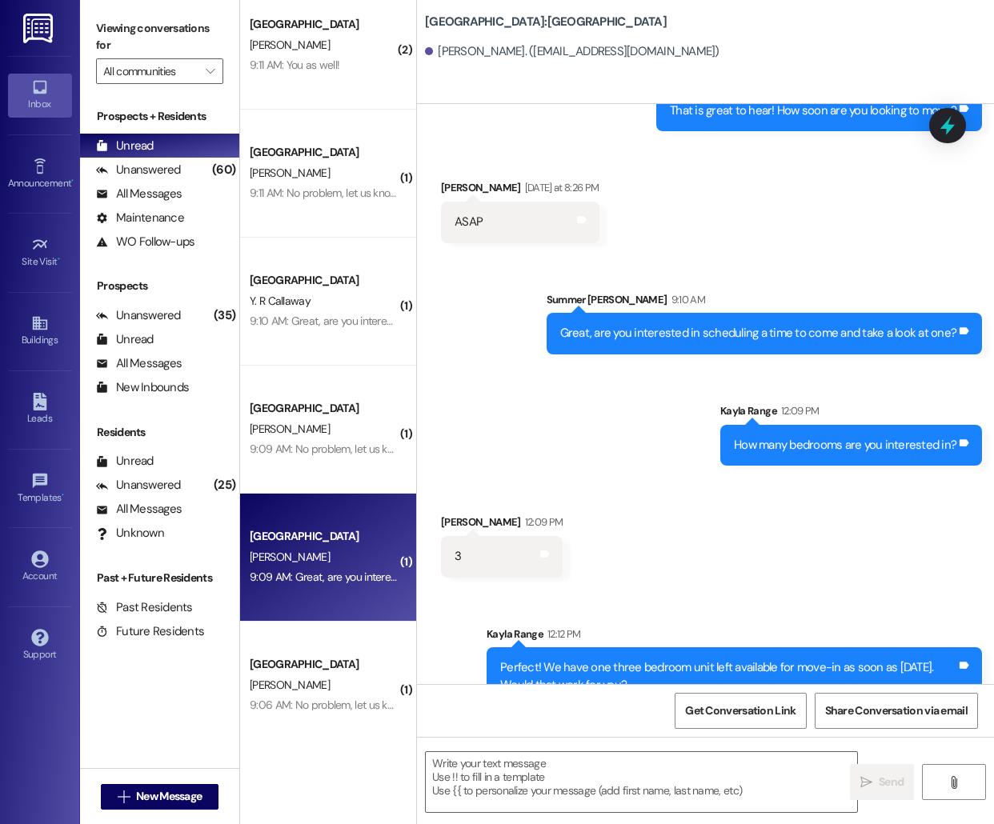
scroll to position [0, 0]
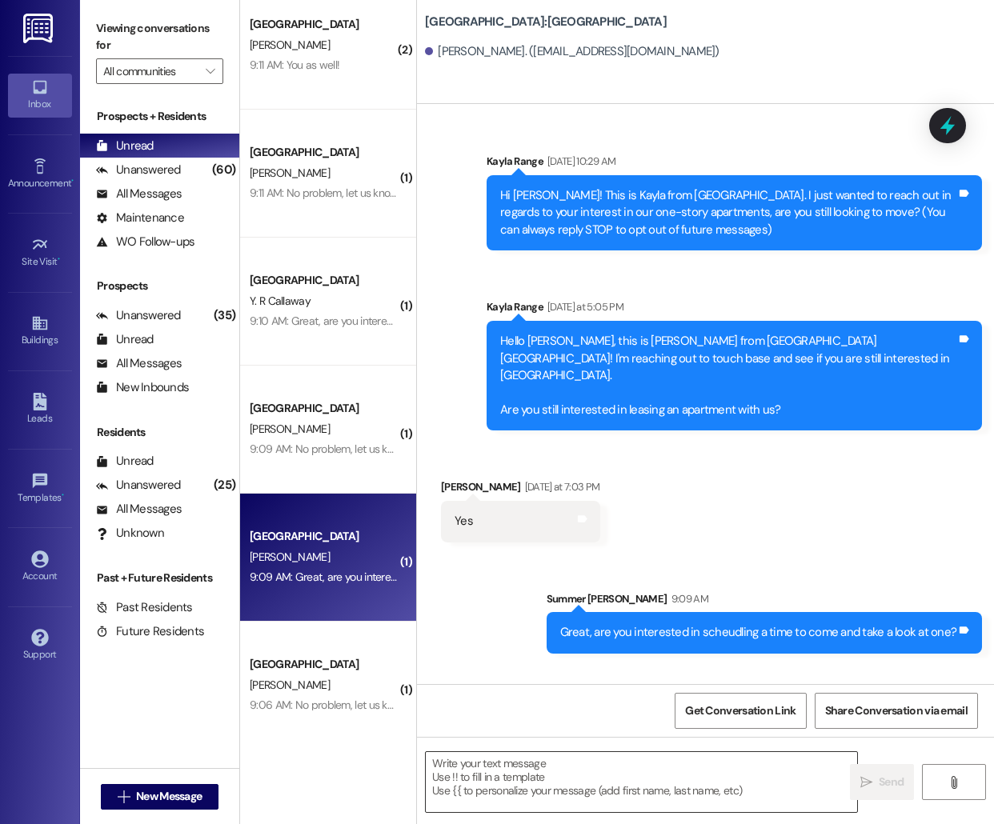
click at [518, 786] on textarea at bounding box center [641, 782] width 431 height 60
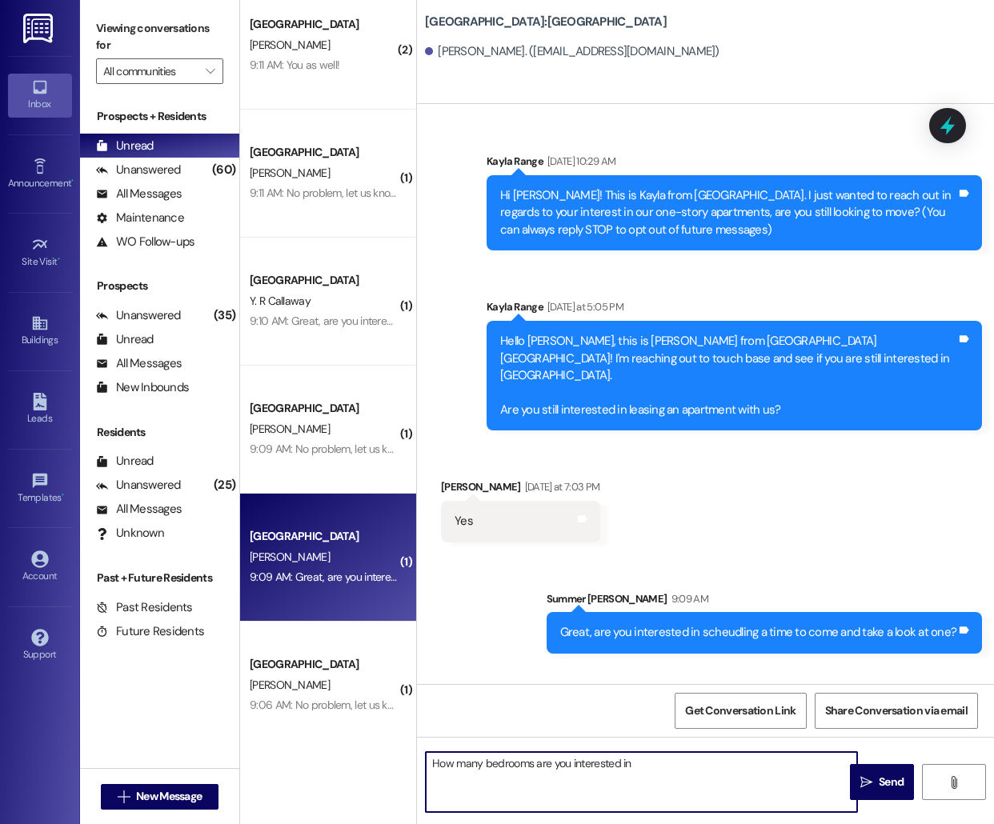
type textarea "How many bedrooms are you interested in?"
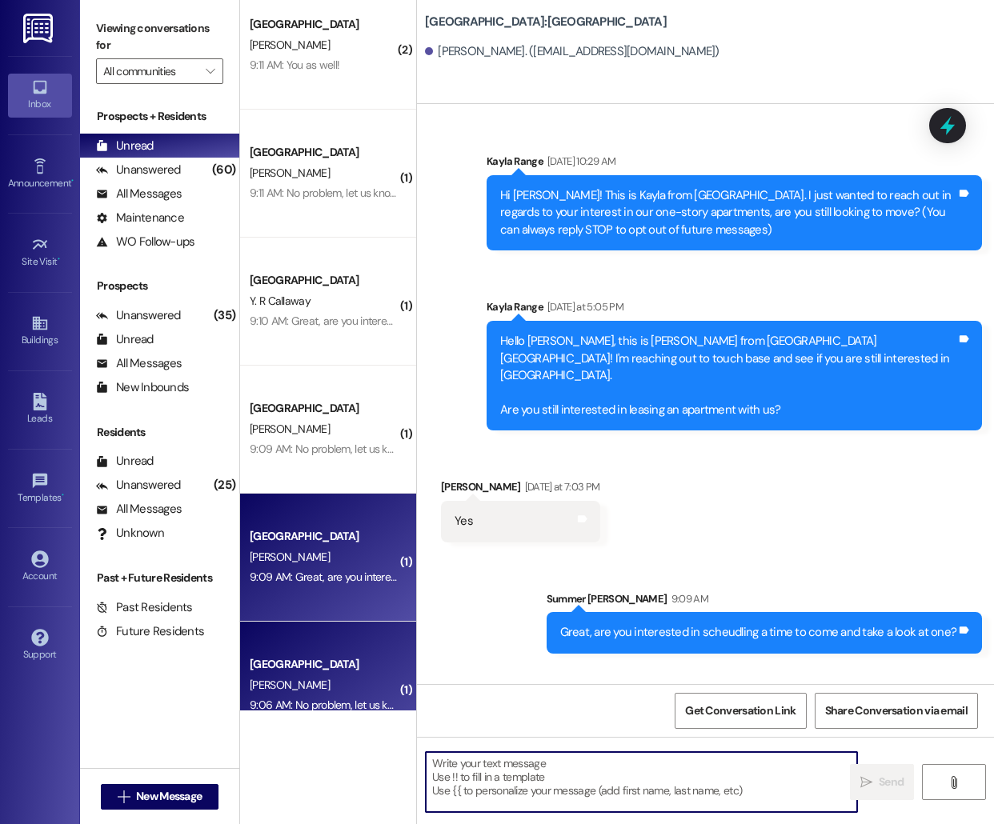
click at [298, 665] on div "[GEOGRAPHIC_DATA]" at bounding box center [324, 664] width 148 height 17
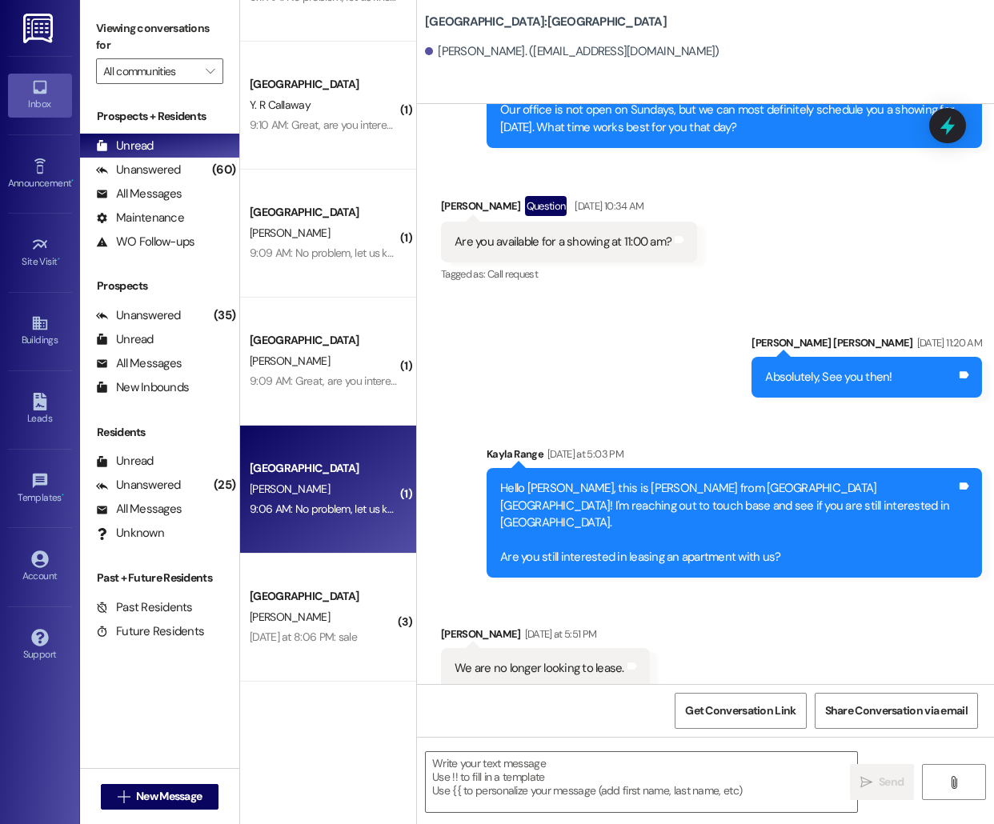
scroll to position [739, 0]
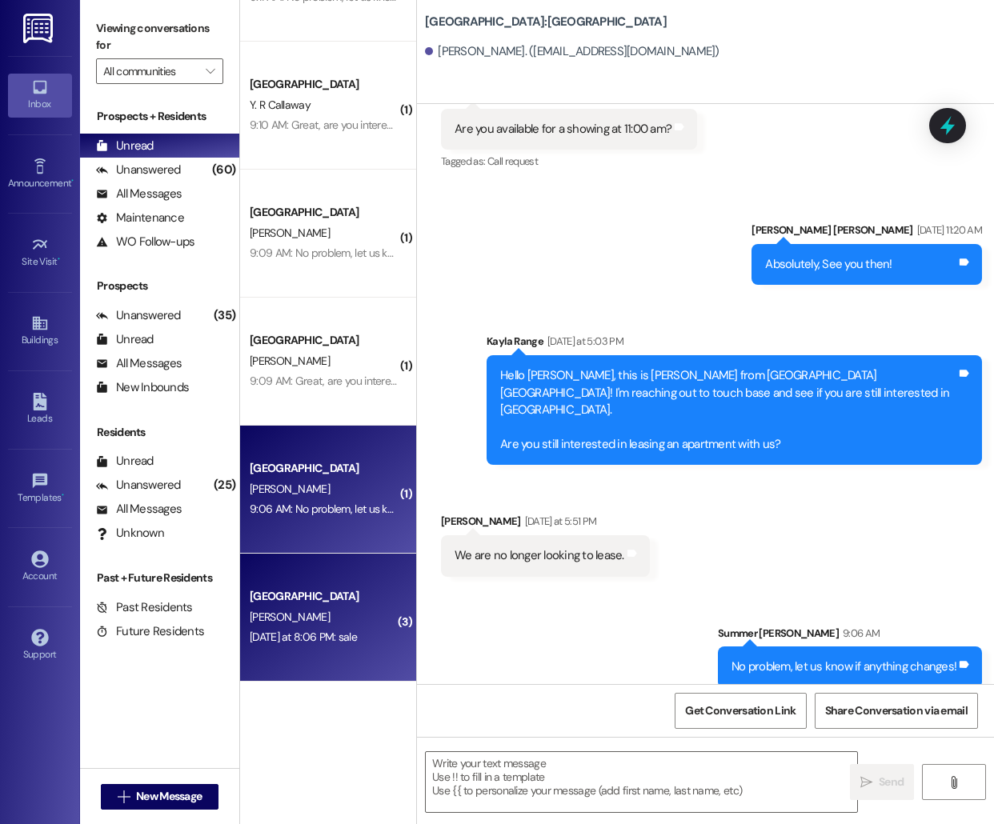
click at [343, 581] on div "[GEOGRAPHIC_DATA] [PERSON_NAME] [DATE] at 8:06 PM: sale [DATE] at 8:06 PM: sale" at bounding box center [328, 618] width 176 height 128
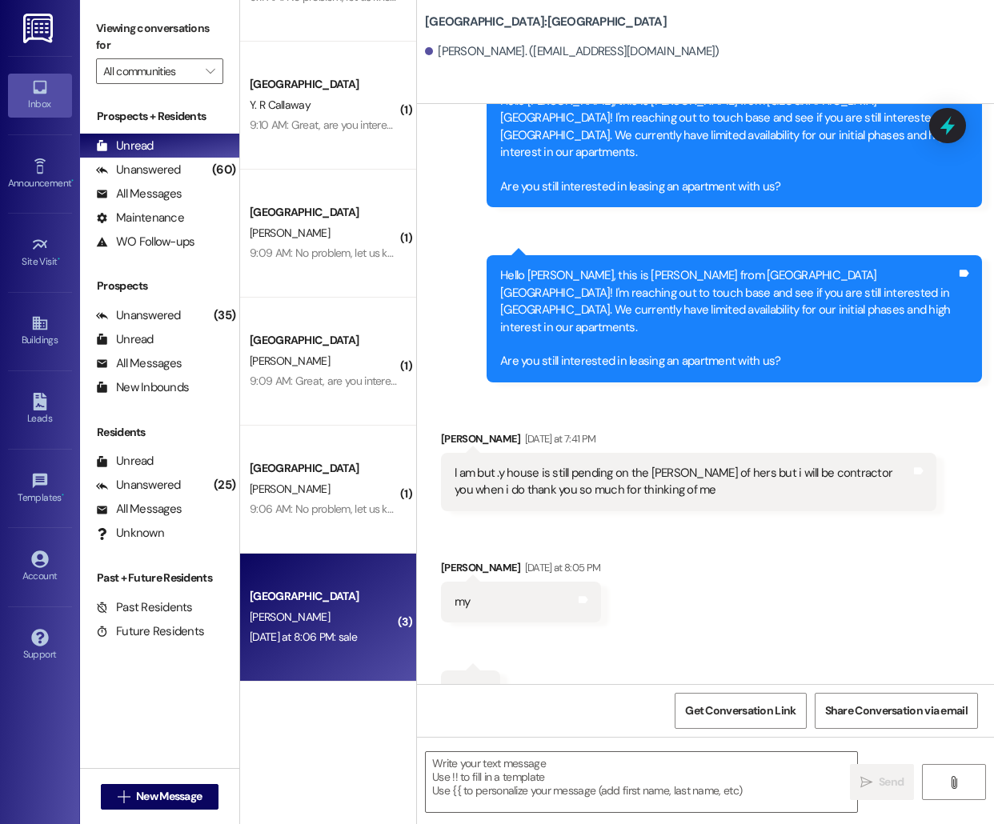
scroll to position [1888, 0]
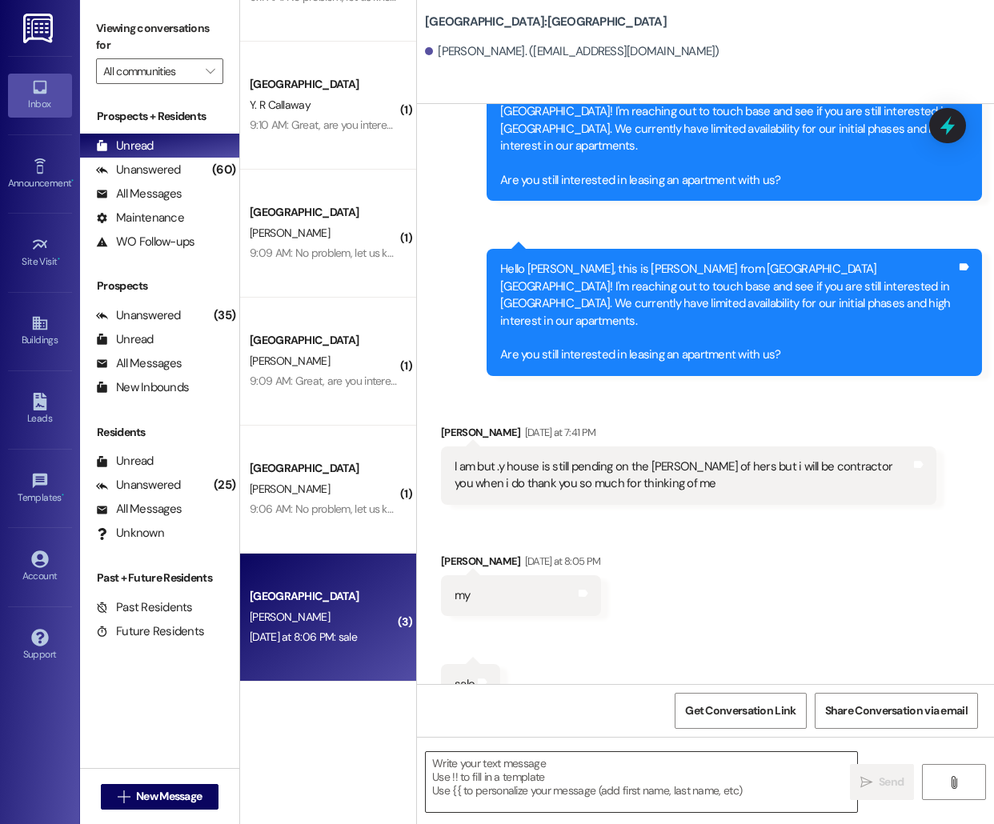
click at [538, 773] on textarea at bounding box center [641, 782] width 431 height 60
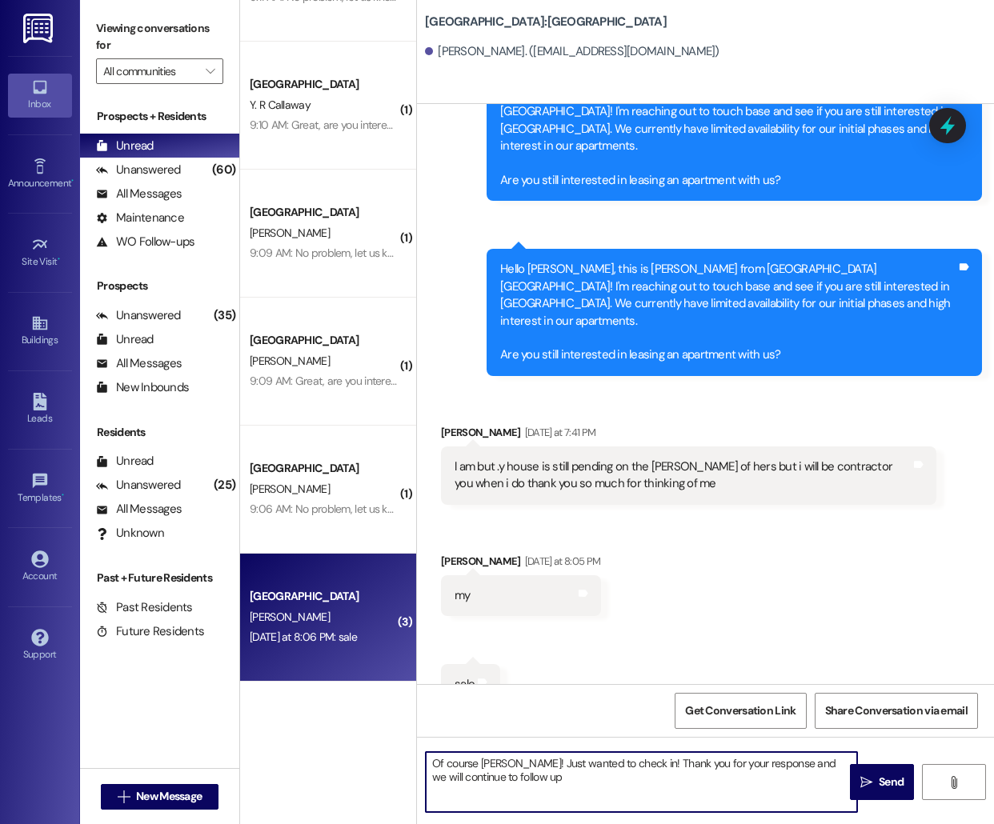
type textarea "Of course [PERSON_NAME]! Just wanted to check in! Thank you for your response a…"
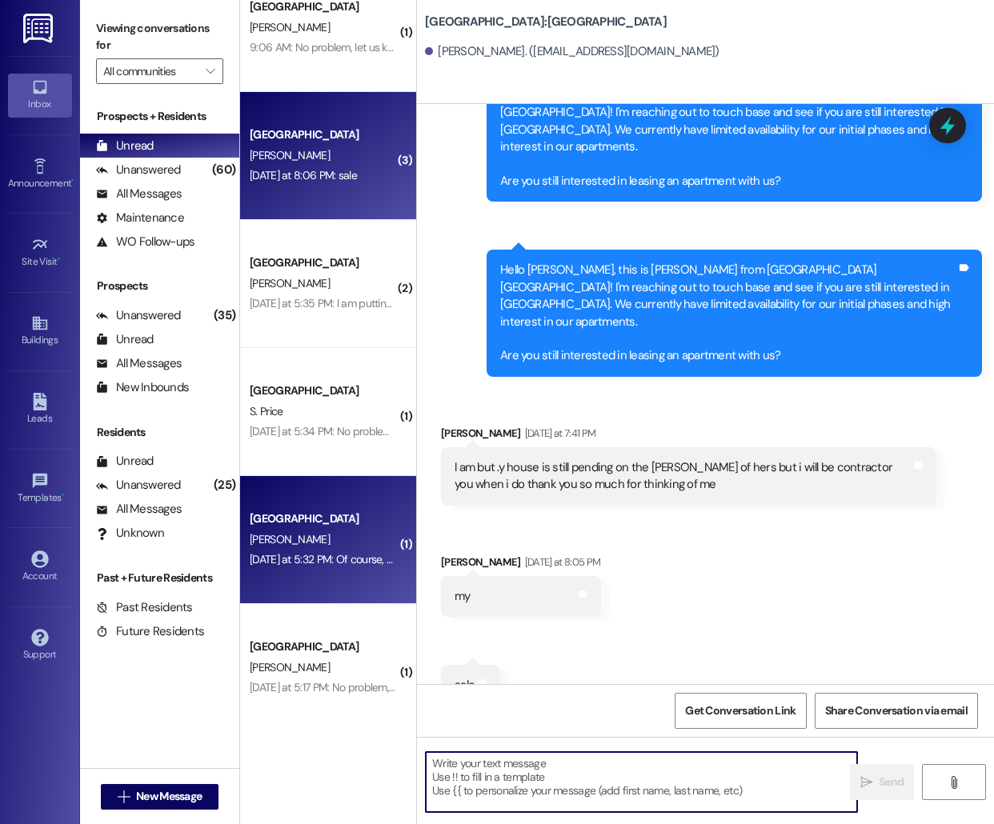
scroll to position [828, 0]
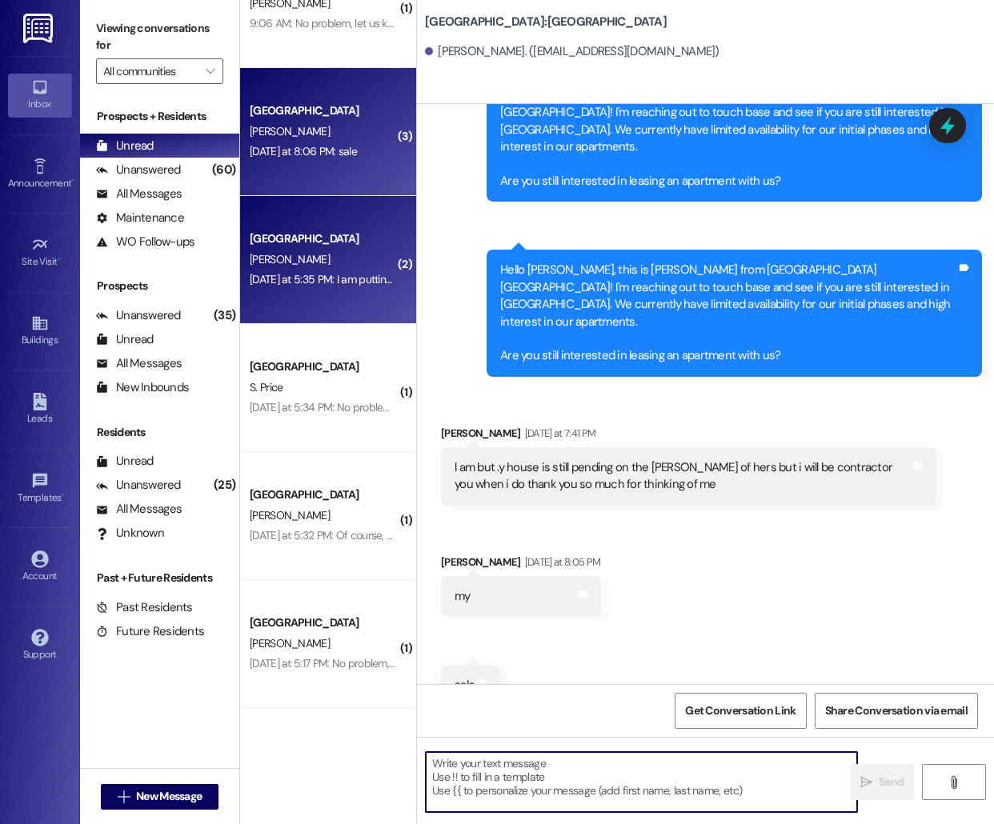
click at [382, 270] on div "[DATE] at 5:35 PM: I am putting my house on the market in mid September [DATE] …" at bounding box center [323, 280] width 151 height 20
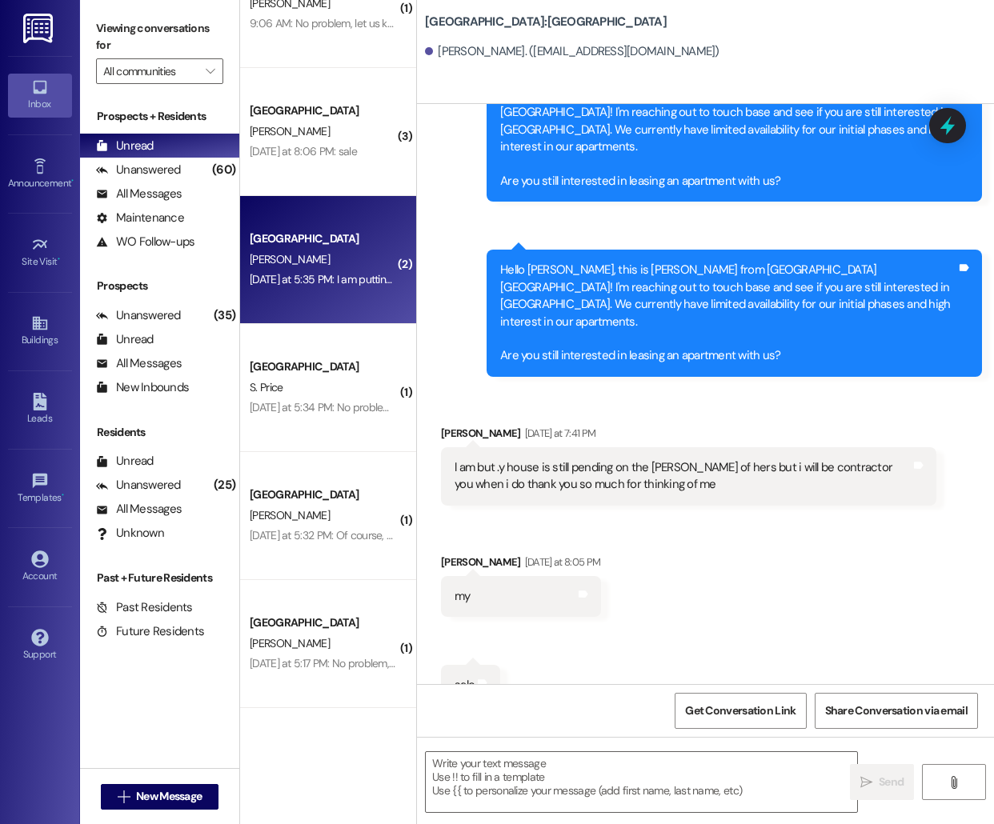
scroll to position [487, 0]
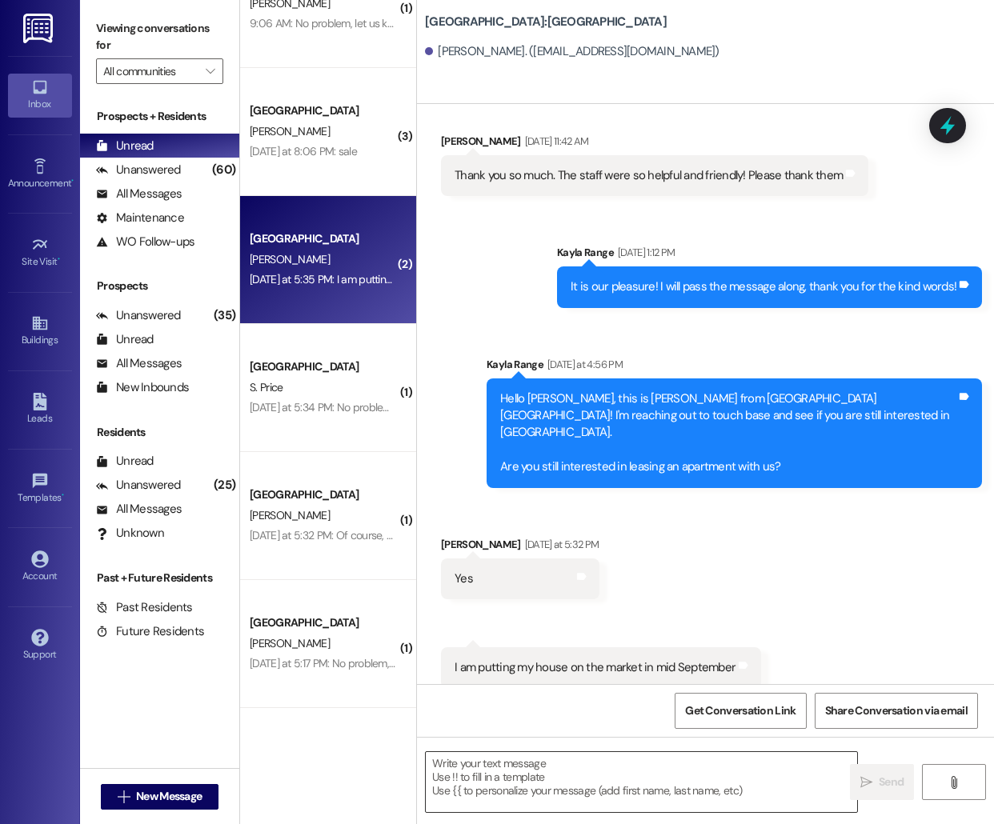
click at [566, 802] on textarea at bounding box center [641, 782] width 431 height 60
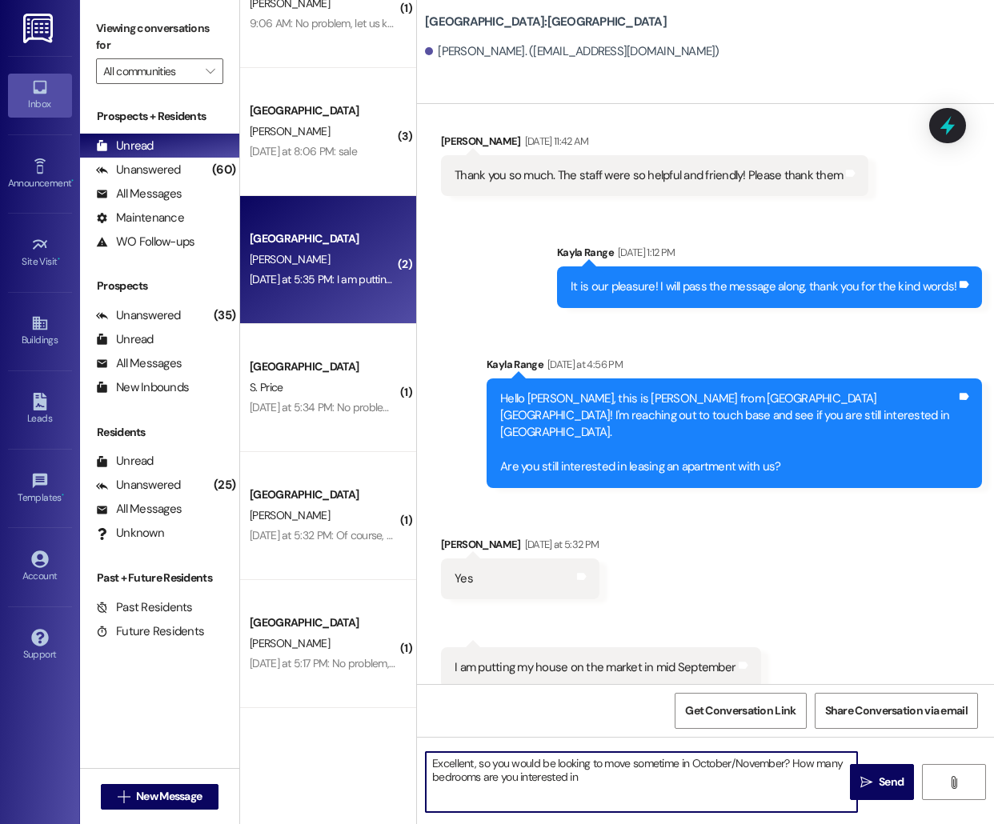
type textarea "Excellent, so you would be looking to move sometime in October/November? How ma…"
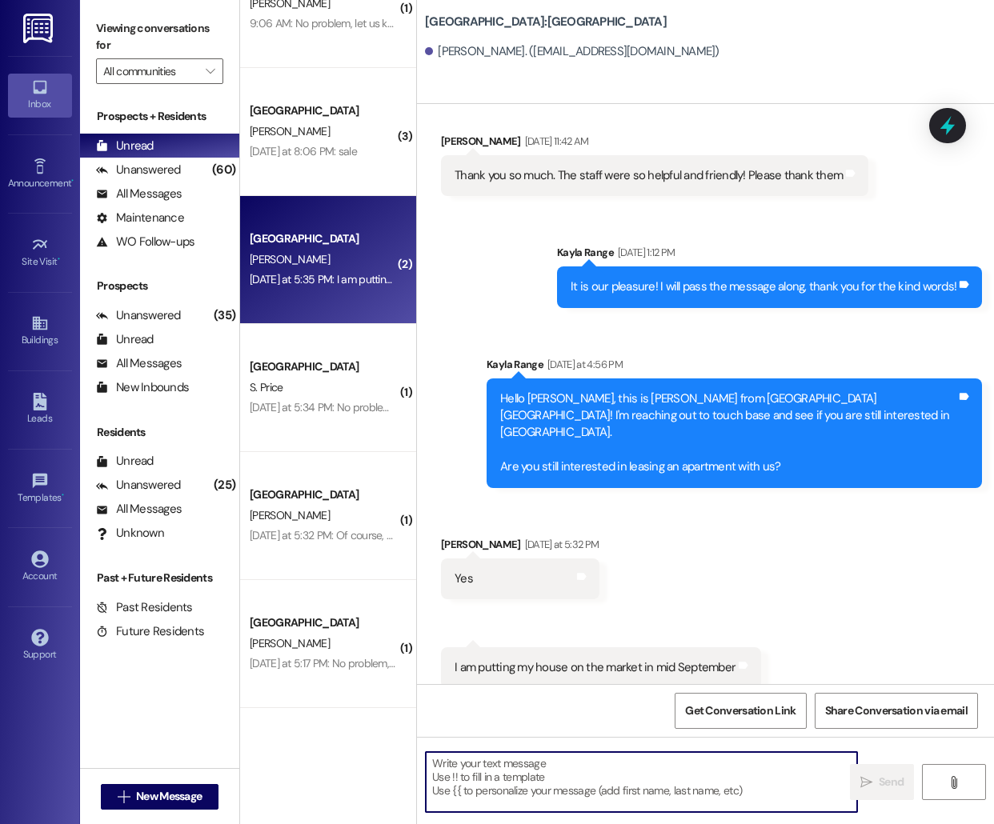
scroll to position [616, 0]
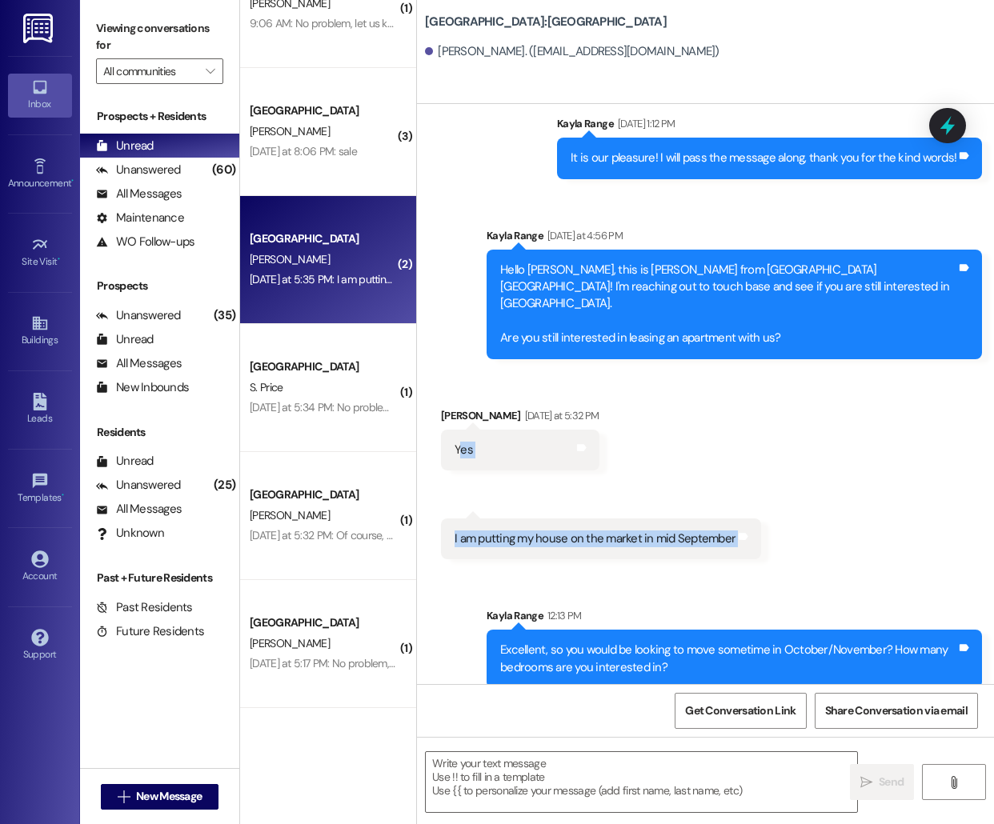
drag, startPoint x: 457, startPoint y: 428, endPoint x: 704, endPoint y: 558, distance: 279.1
click at [704, 558] on div "Sent via SMS Kayla Range [DATE] 10:35 AM Hi [PERSON_NAME], I just wanted to tou…" at bounding box center [705, 394] width 577 height 580
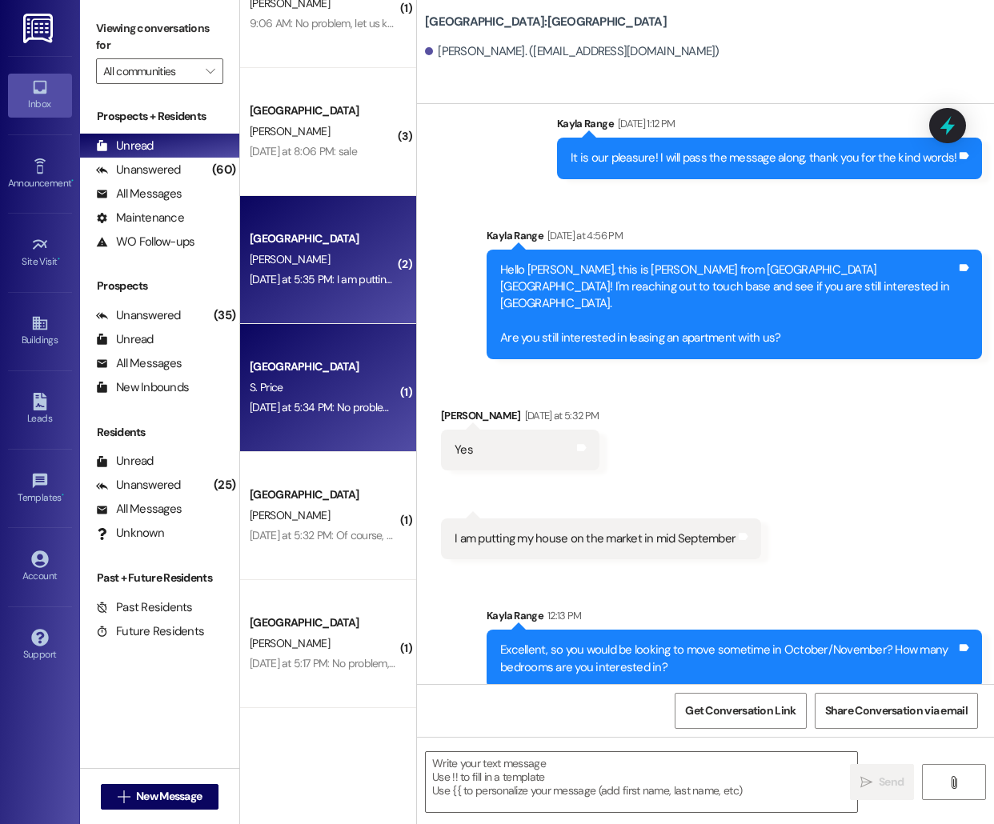
click at [344, 404] on div "[DATE] at 5:34 PM: No problem, let us know if anything changes! [DATE] at 5:34 …" at bounding box center [397, 407] width 295 height 14
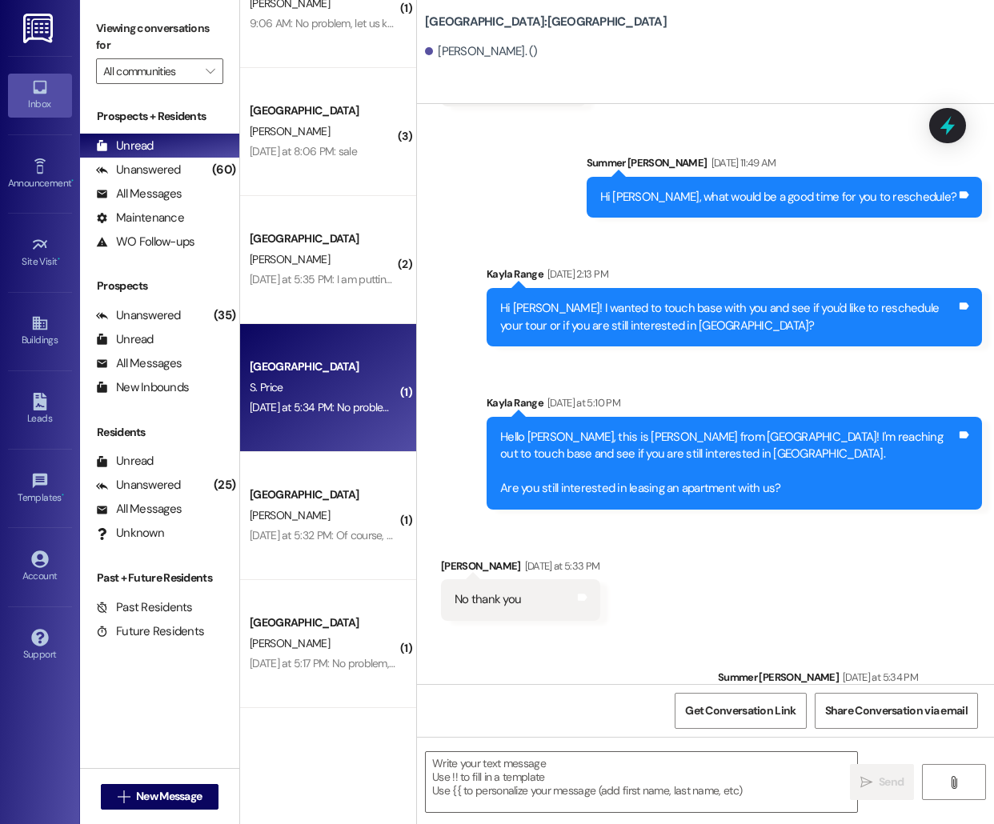
scroll to position [548, 0]
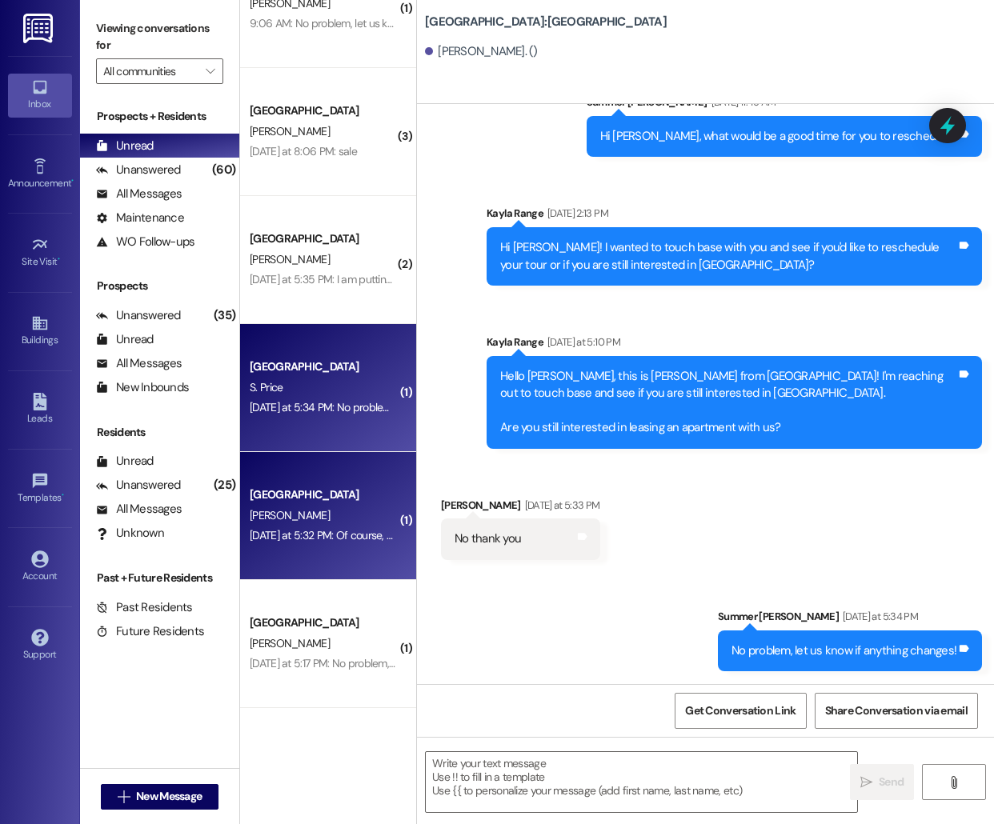
click at [330, 497] on div "[GEOGRAPHIC_DATA]" at bounding box center [324, 494] width 148 height 17
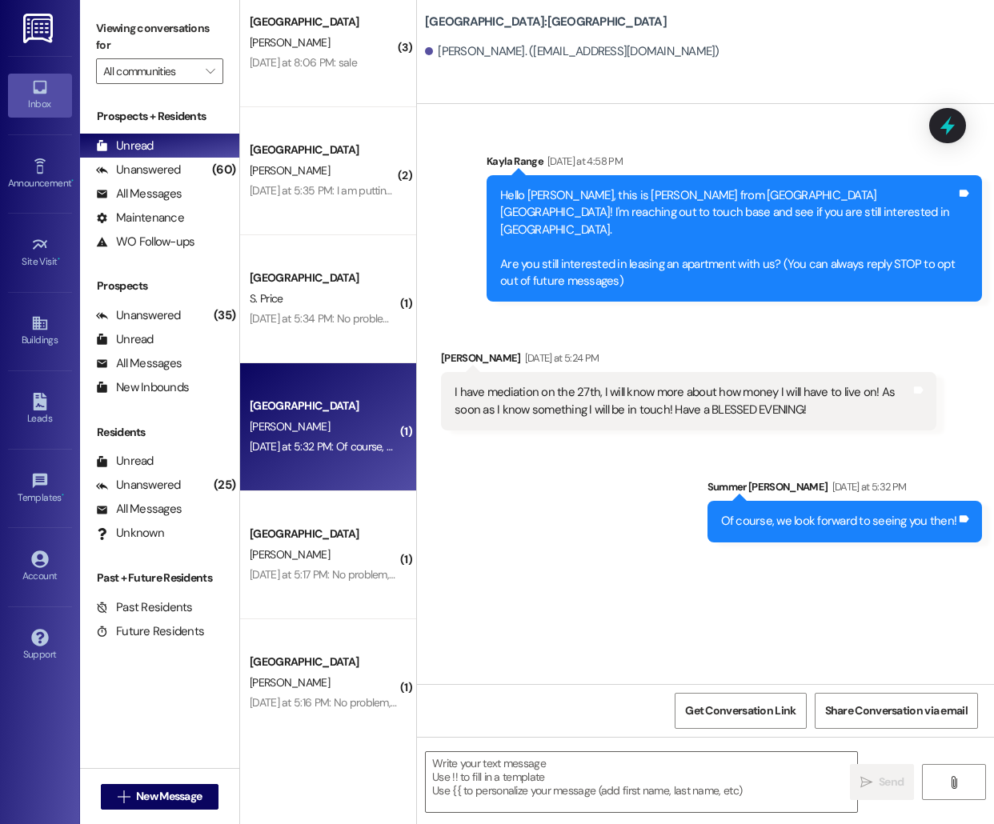
scroll to position [925, 0]
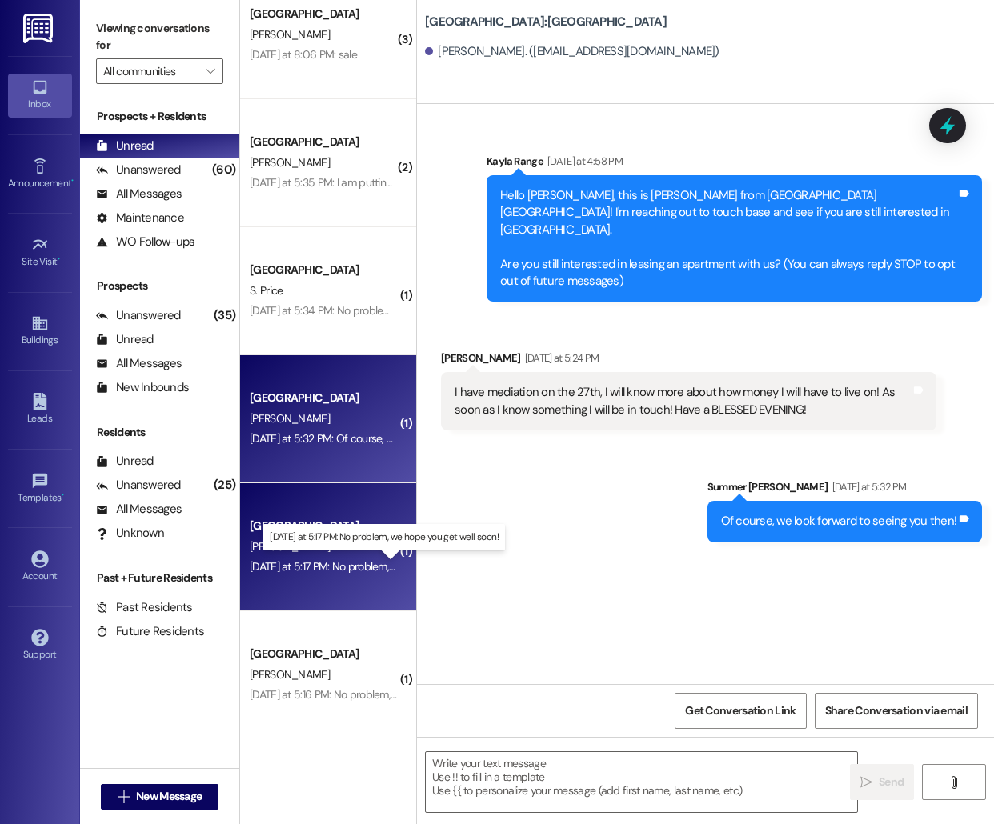
click at [312, 559] on div "[DATE] at 5:17 PM: No problem, we hope you get well soon! [DATE] at 5:17 PM: No…" at bounding box center [384, 566] width 268 height 14
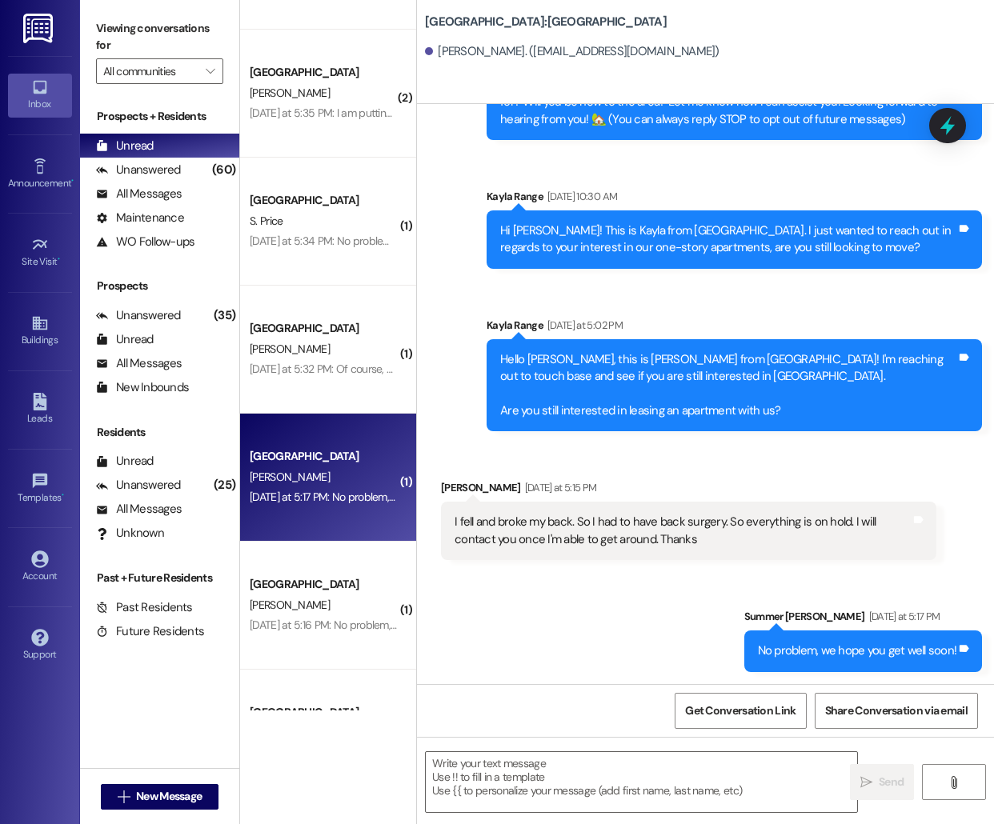
scroll to position [994, 0]
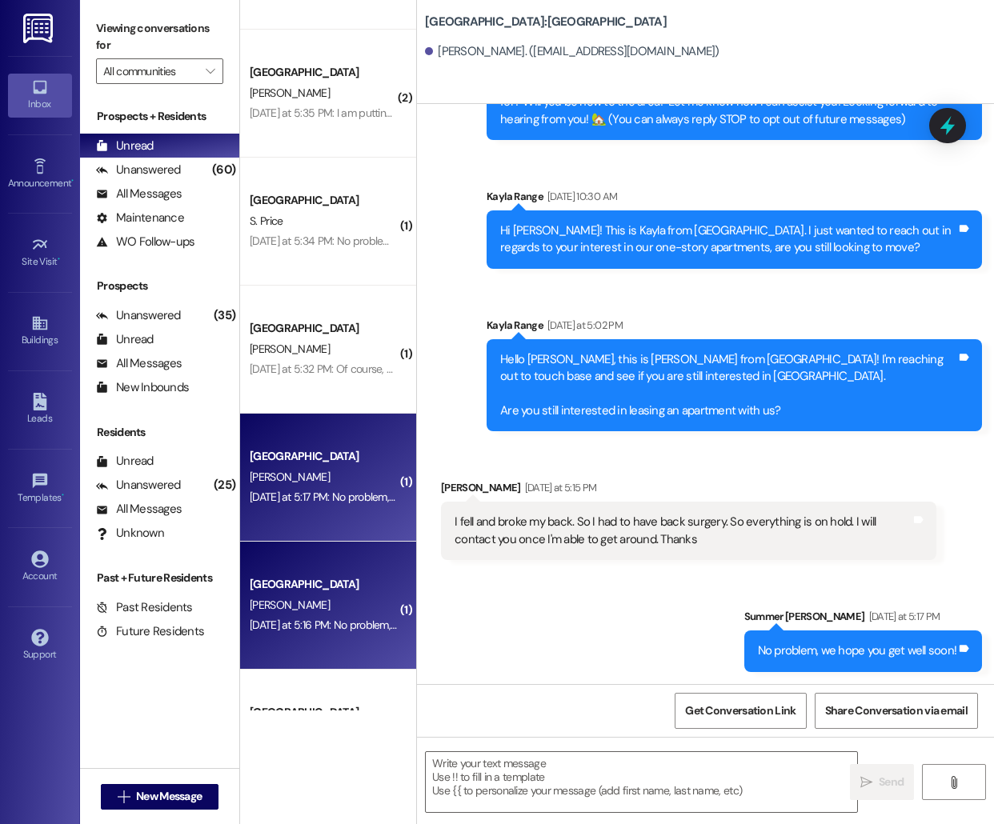
click at [315, 574] on div "[GEOGRAPHIC_DATA] [PERSON_NAME] [DATE] at 5:16 PM: No problem, let us know if a…" at bounding box center [328, 606] width 176 height 128
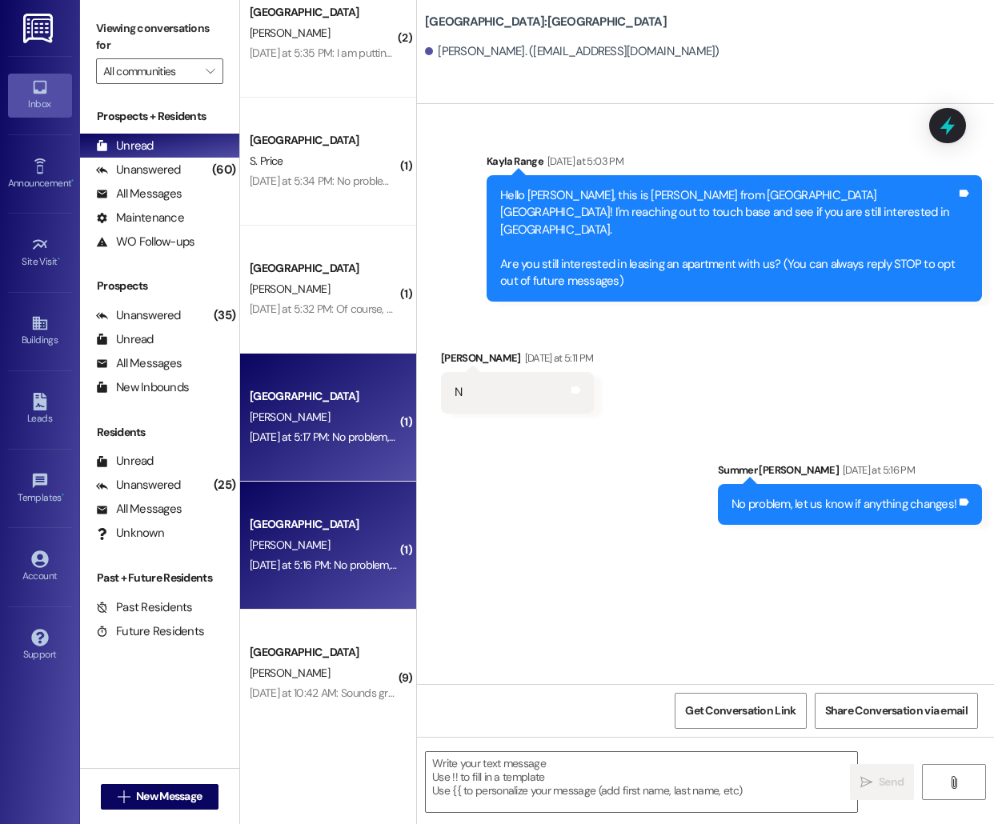
scroll to position [1082, 0]
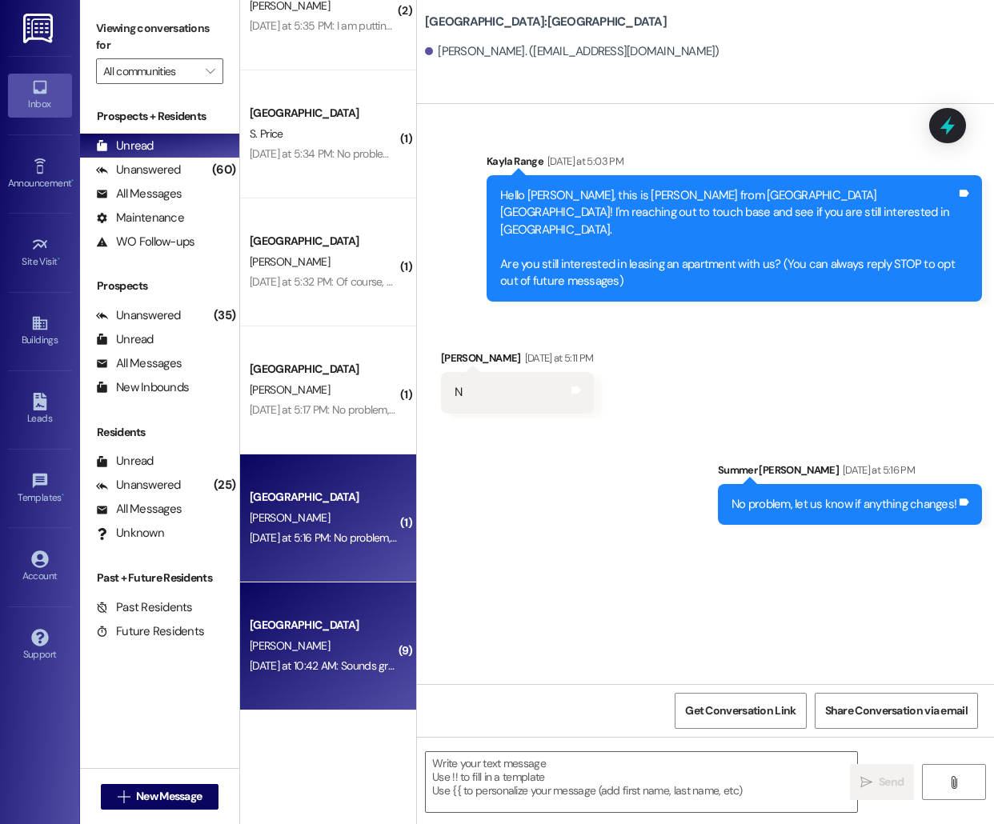
click at [291, 610] on div "[GEOGRAPHIC_DATA] [PERSON_NAME] [DATE] at 10:42 AM: Sounds great! [DATE] at 10:…" at bounding box center [328, 646] width 176 height 128
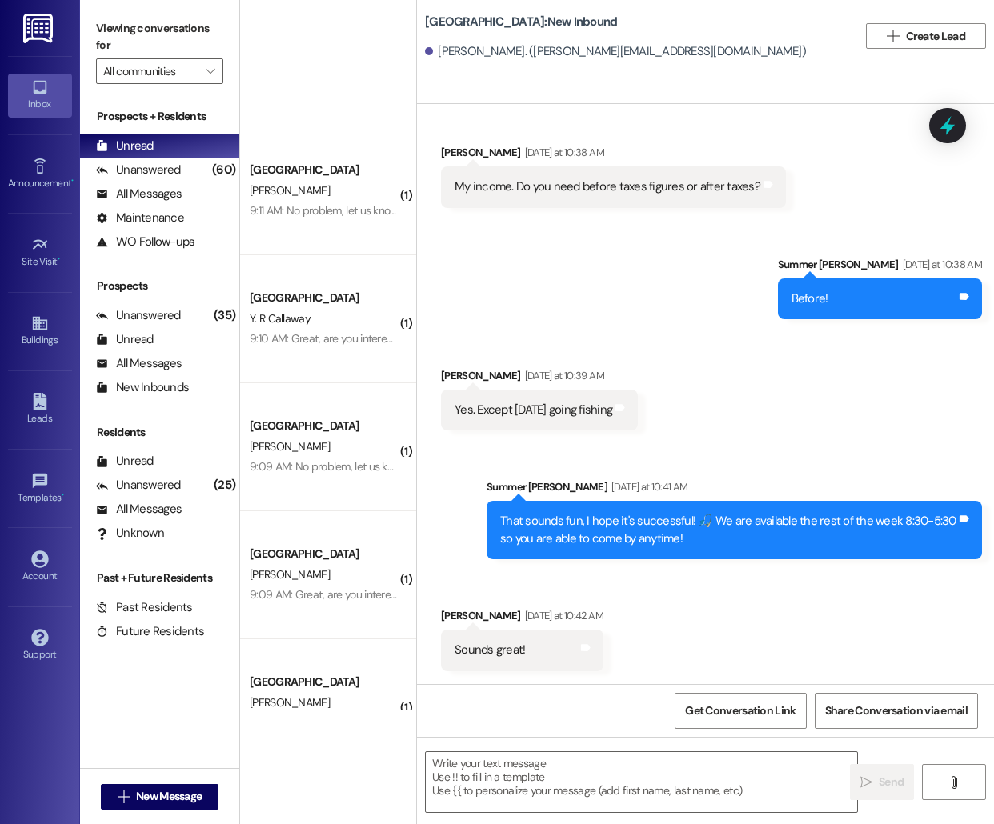
scroll to position [0, 0]
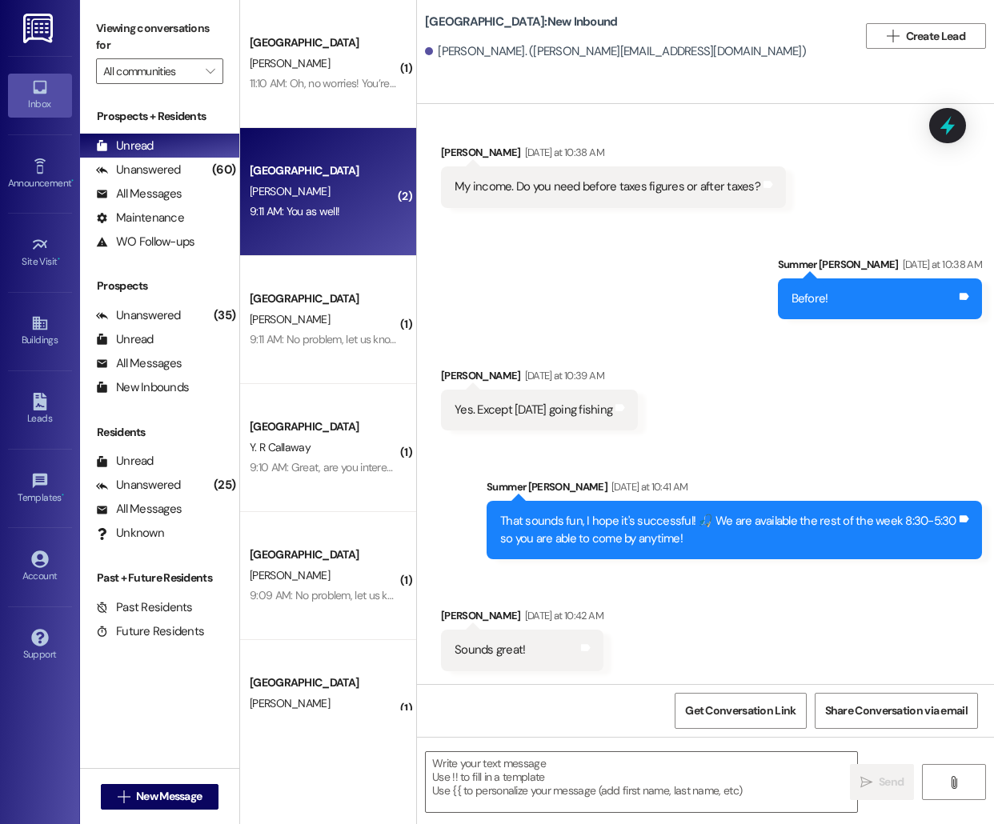
click at [406, 232] on div "[GEOGRAPHIC_DATA] Northport Prospect J. Champion 9:11 AM: You as well! 9:11 AM:…" at bounding box center [328, 192] width 176 height 128
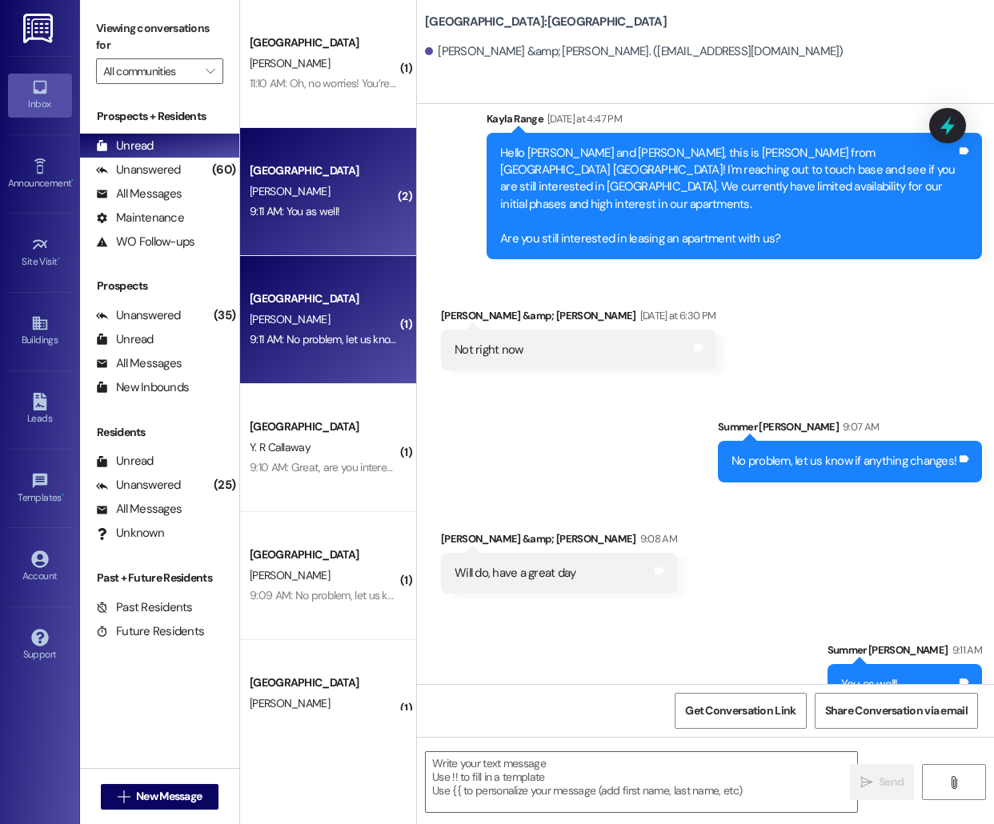
click at [310, 314] on span "[PERSON_NAME]" at bounding box center [290, 319] width 80 height 14
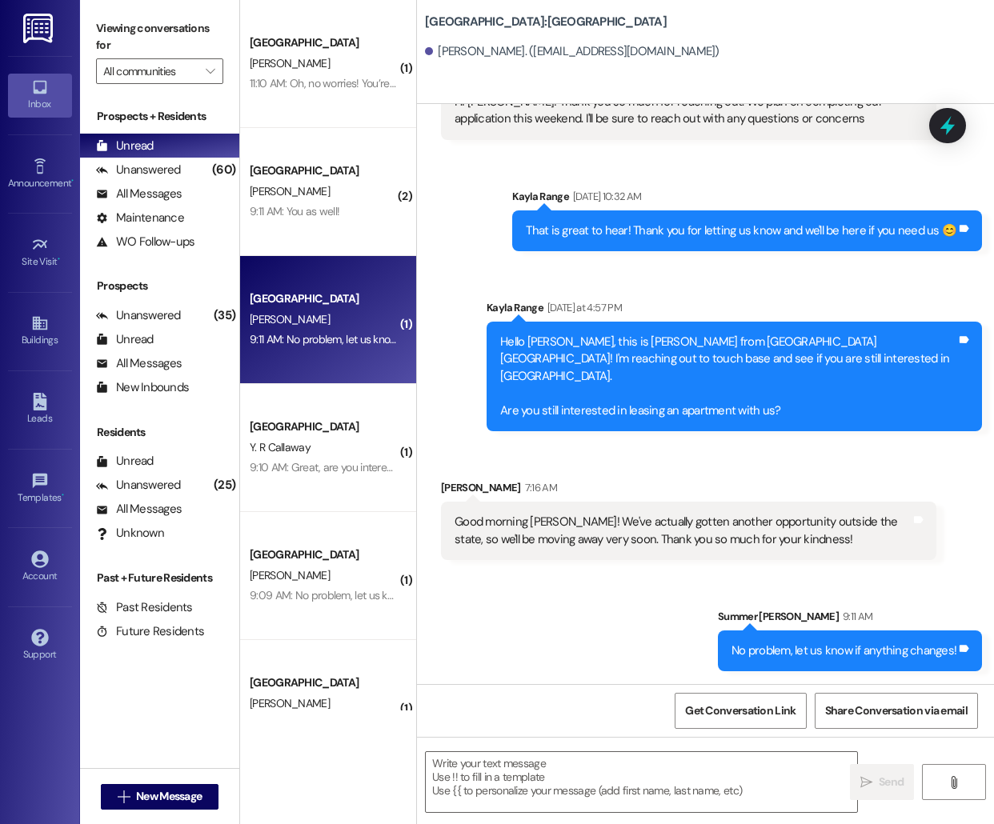
scroll to position [263, 0]
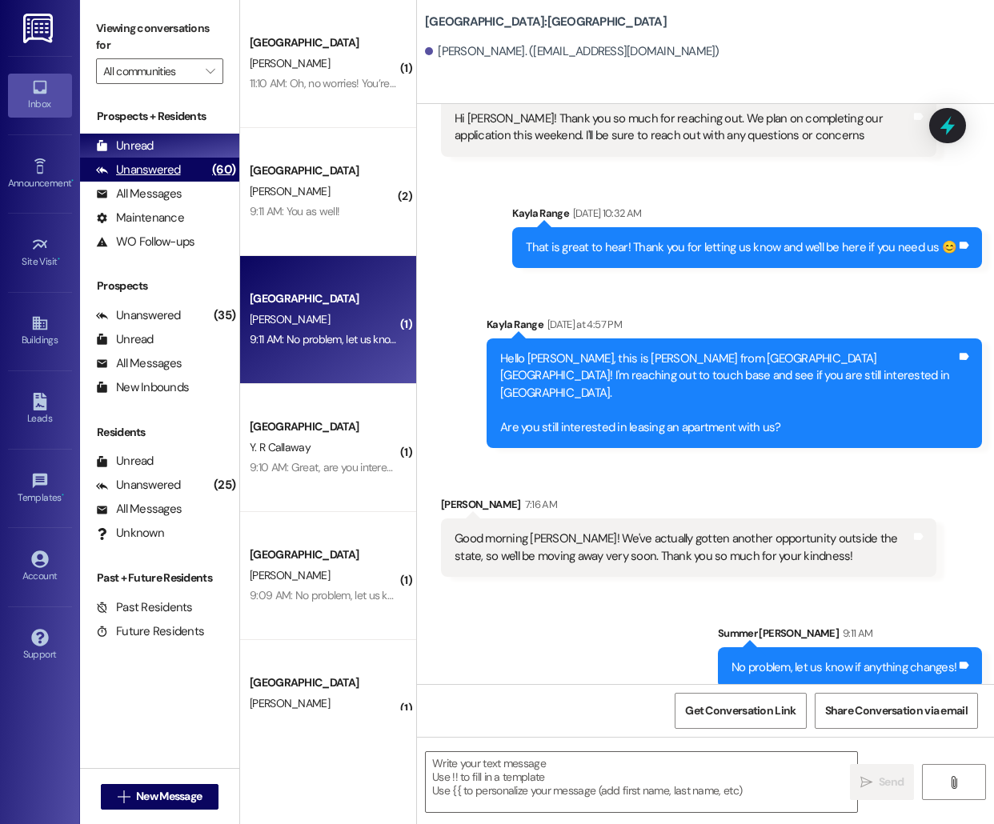
click at [202, 170] on div "Unanswered (60)" at bounding box center [159, 170] width 159 height 24
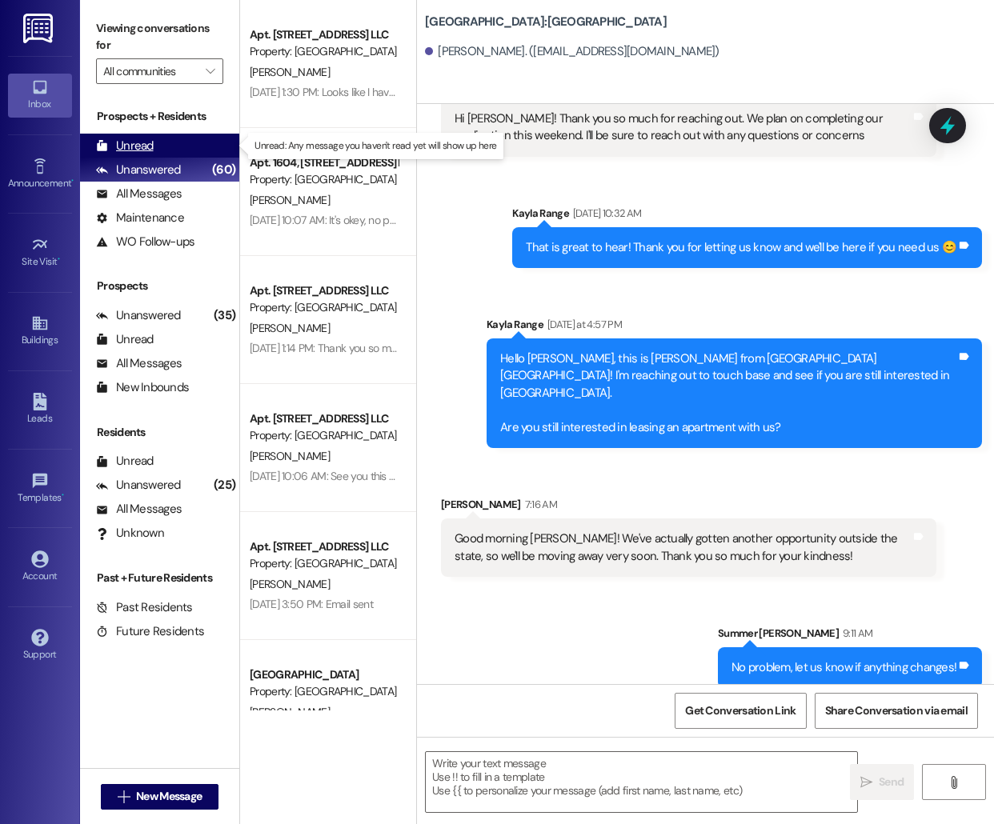
click at [198, 146] on div "Unread (0)" at bounding box center [159, 146] width 159 height 24
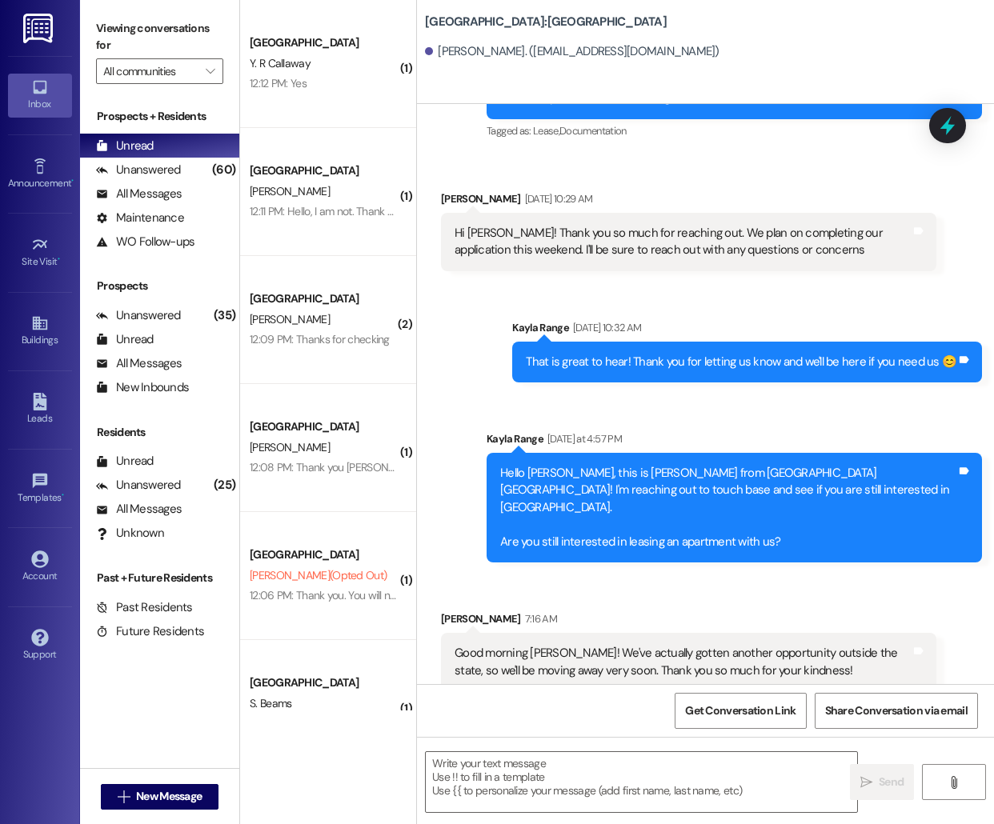
scroll to position [150, 0]
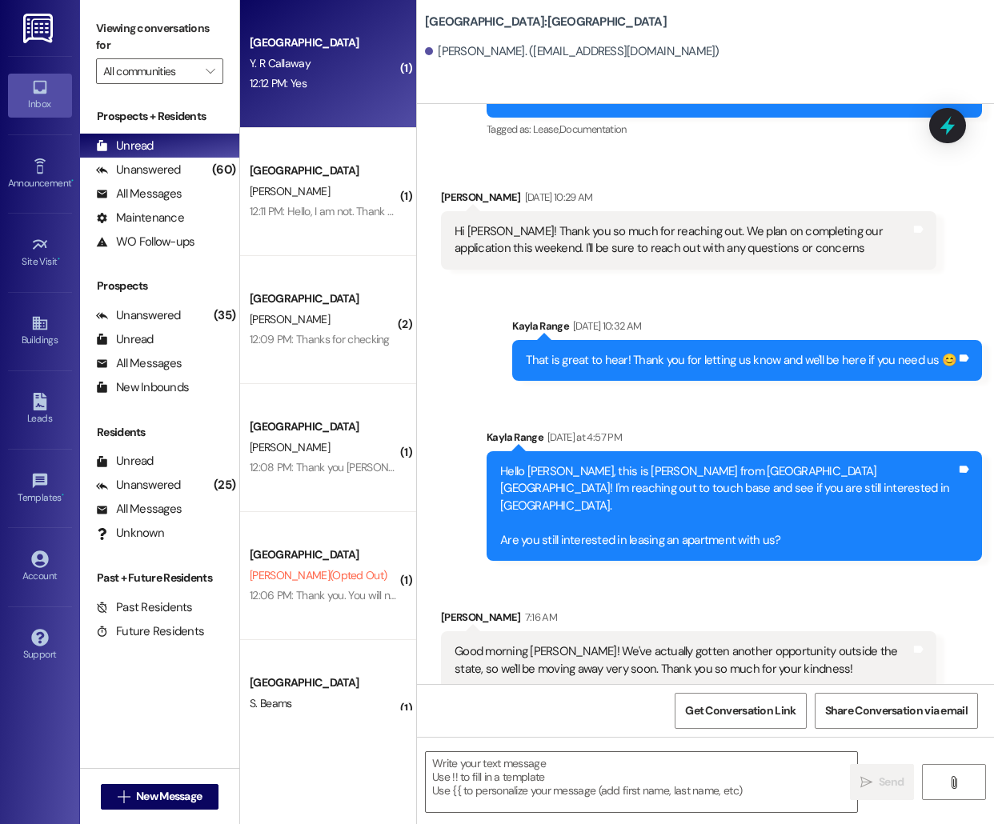
click at [346, 64] on div "Y. R Callaway" at bounding box center [323, 64] width 151 height 20
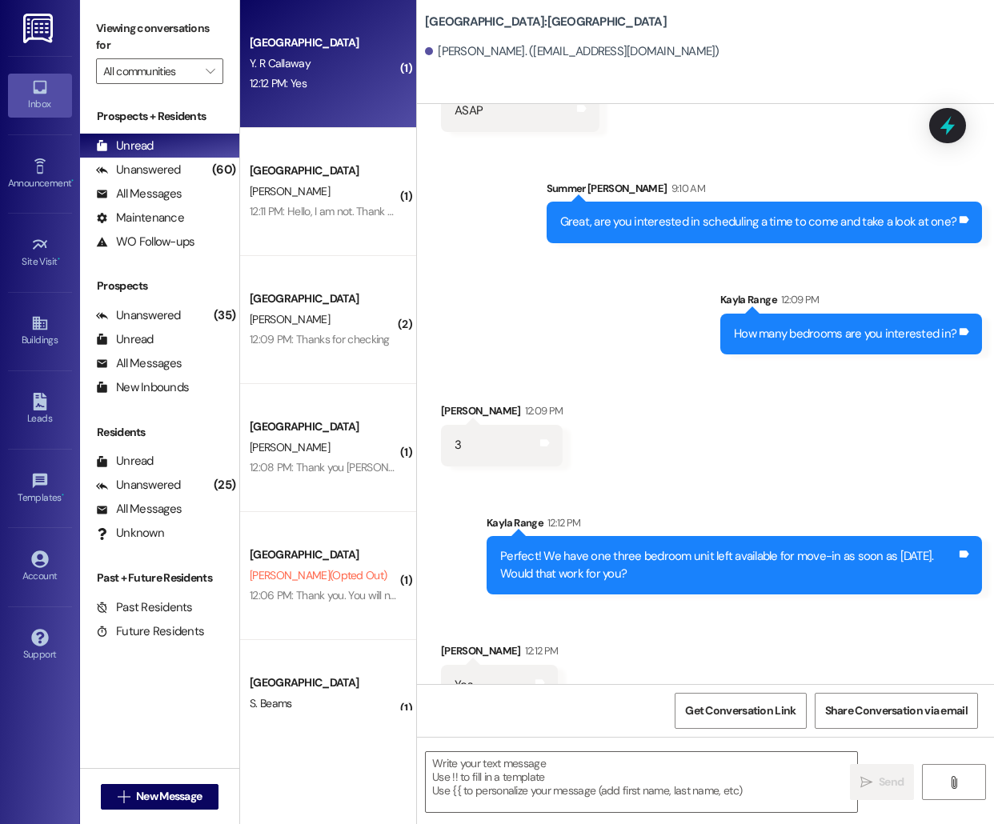
scroll to position [692, 0]
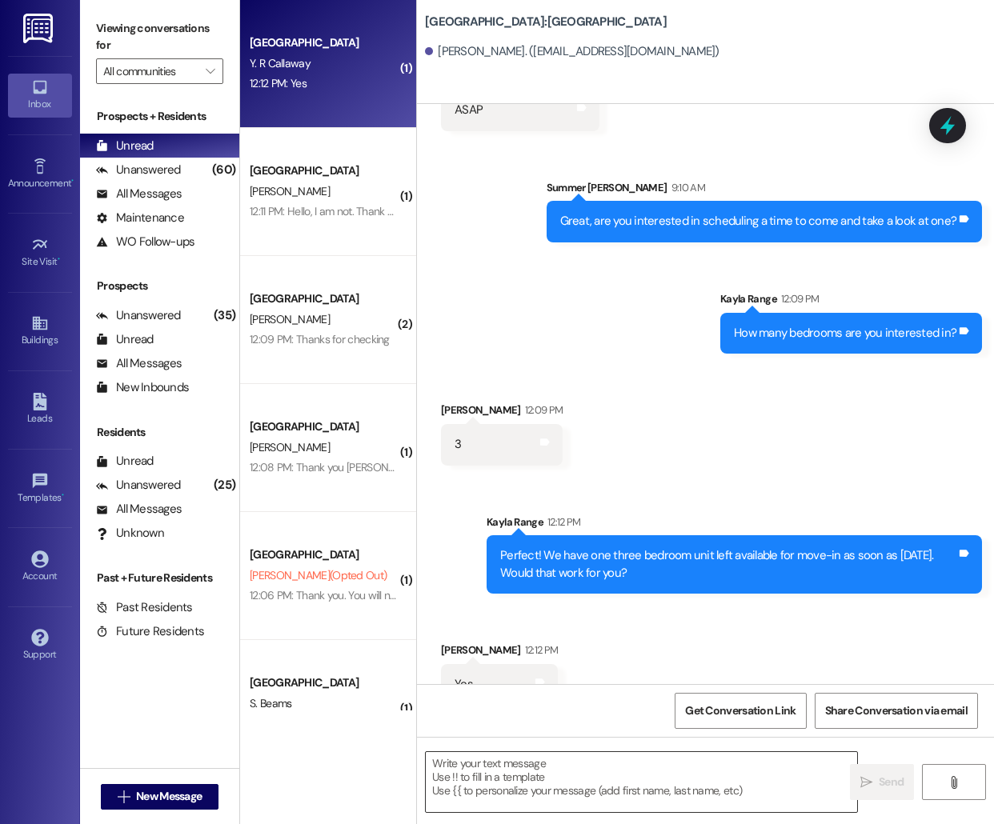
click at [479, 773] on textarea at bounding box center [641, 782] width 431 height 60
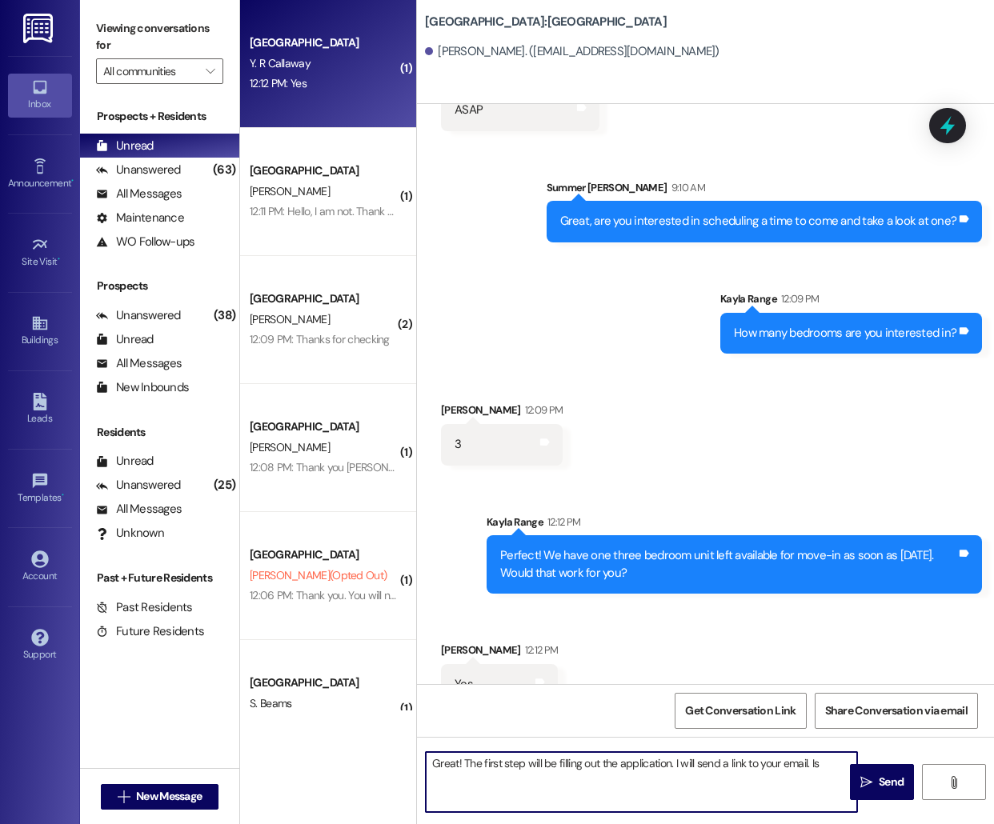
paste textarea "[EMAIL_ADDRESS][DOMAIN_NAME]"
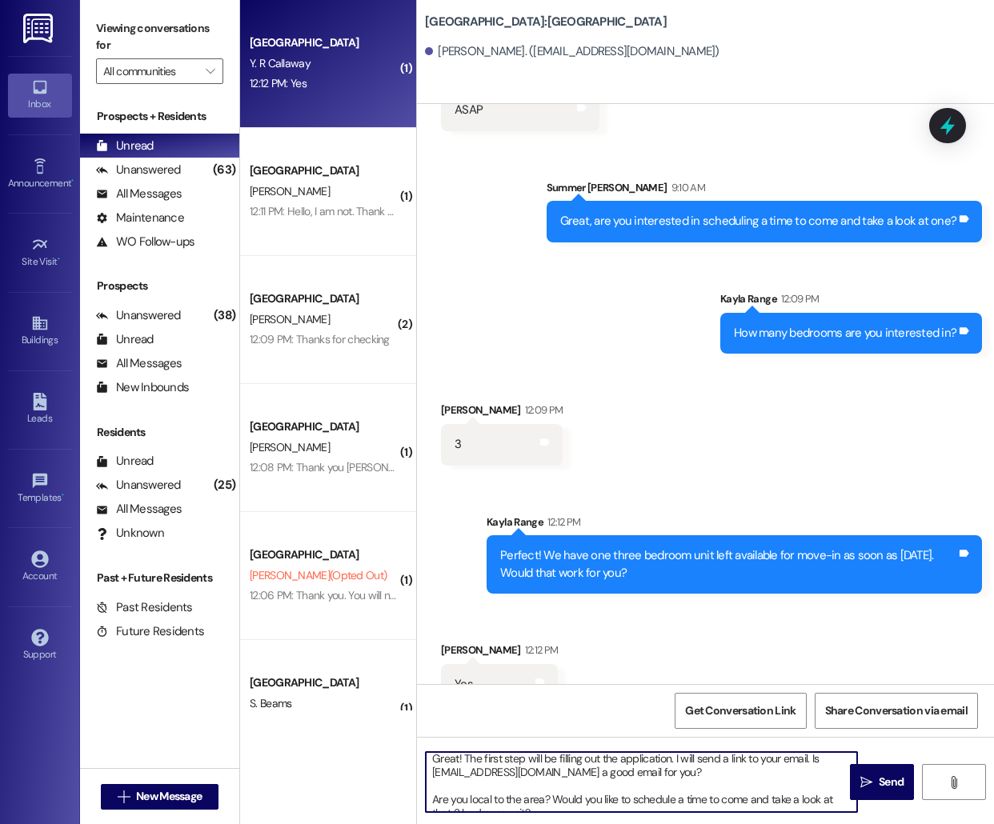
scroll to position [0, 0]
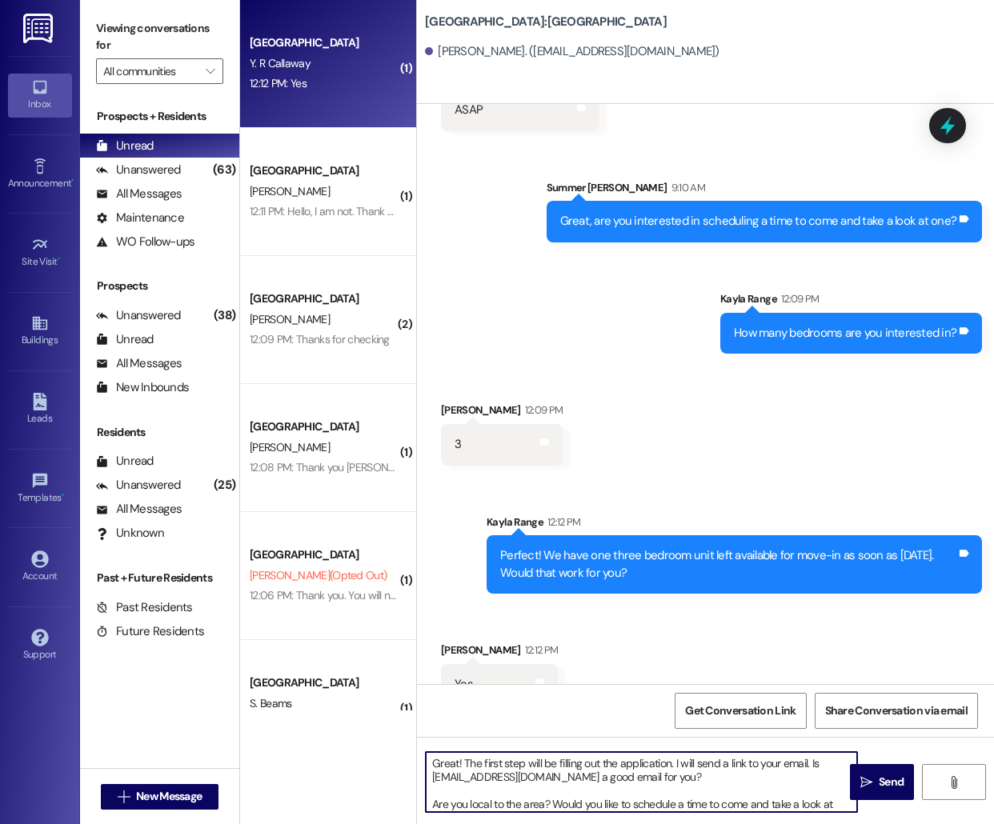
drag, startPoint x: 531, startPoint y: 806, endPoint x: 422, endPoint y: 786, distance: 110.5
click at [422, 786] on div "Great! The first step will be filling out the application. I will send a link t…" at bounding box center [633, 782] width 433 height 62
type textarea "Great! The first step will be filling out the application. I will send a link t…"
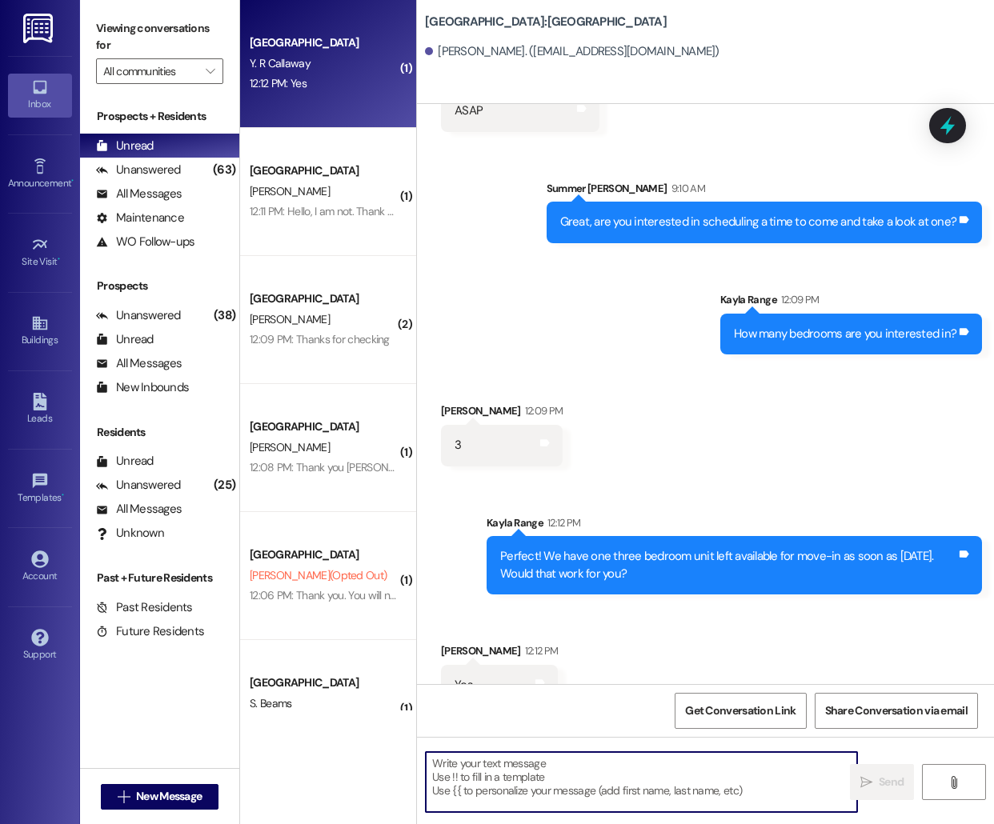
scroll to position [854, 0]
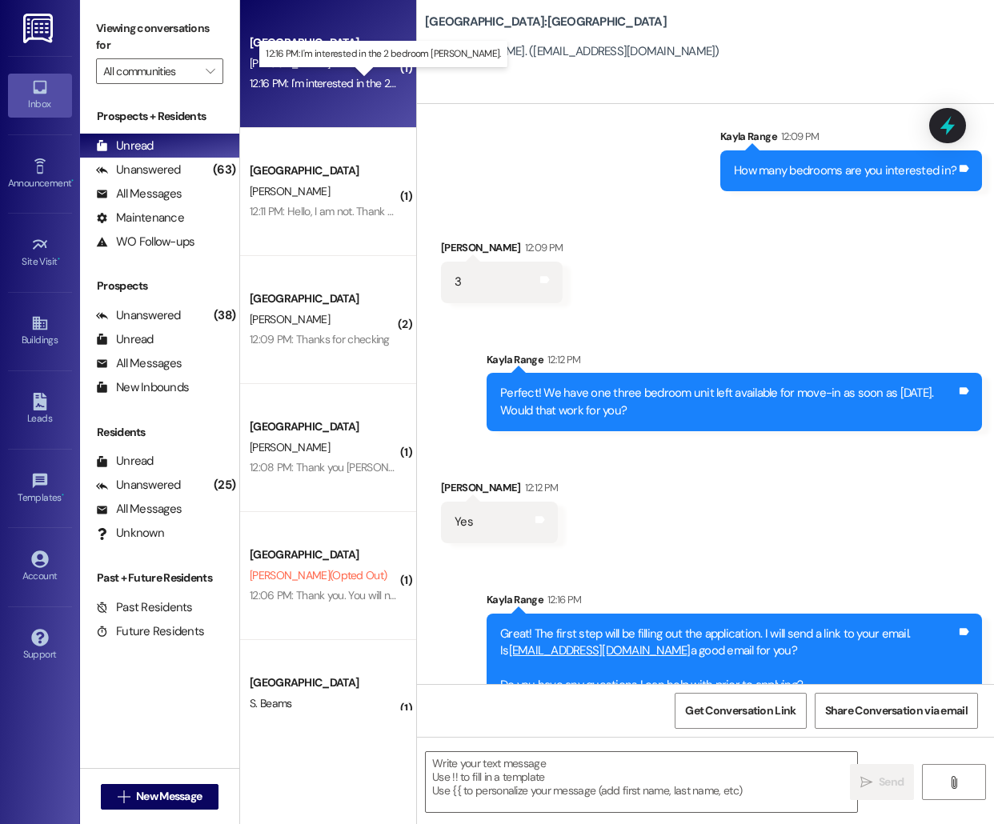
click at [377, 90] on div "12:16 PM: I'm interested in the 2 bedroom [PERSON_NAME]. 12:16 PM: I'm interest…" at bounding box center [385, 83] width 270 height 14
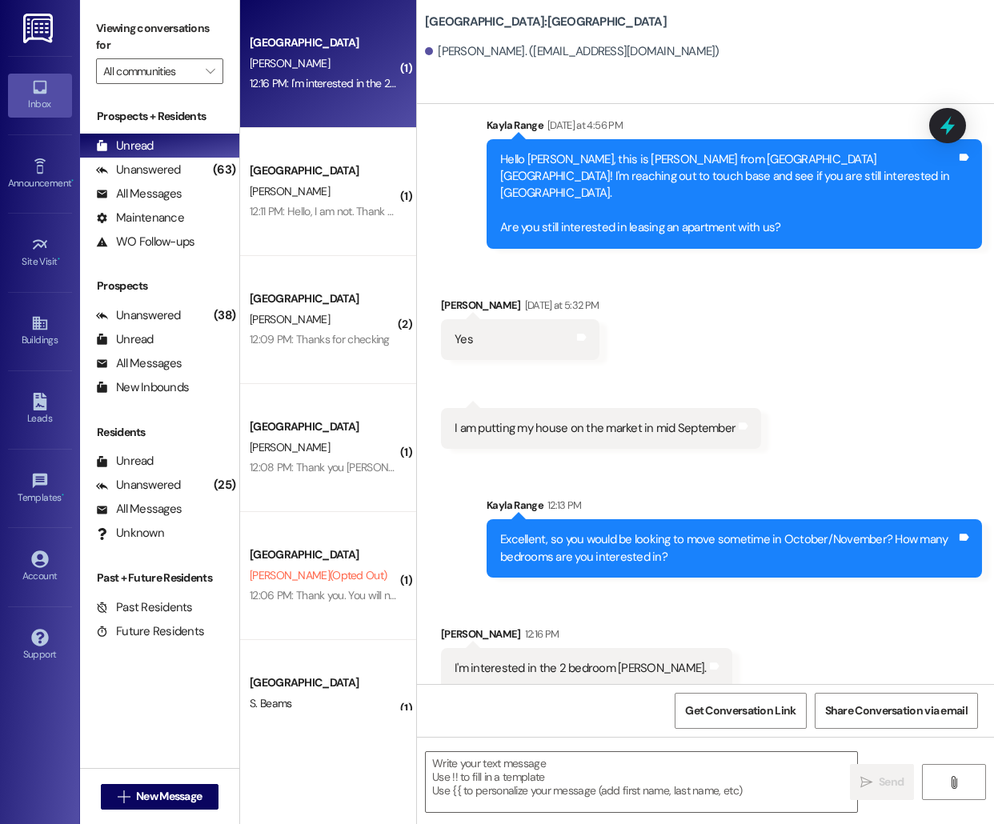
scroll to position [727, 0]
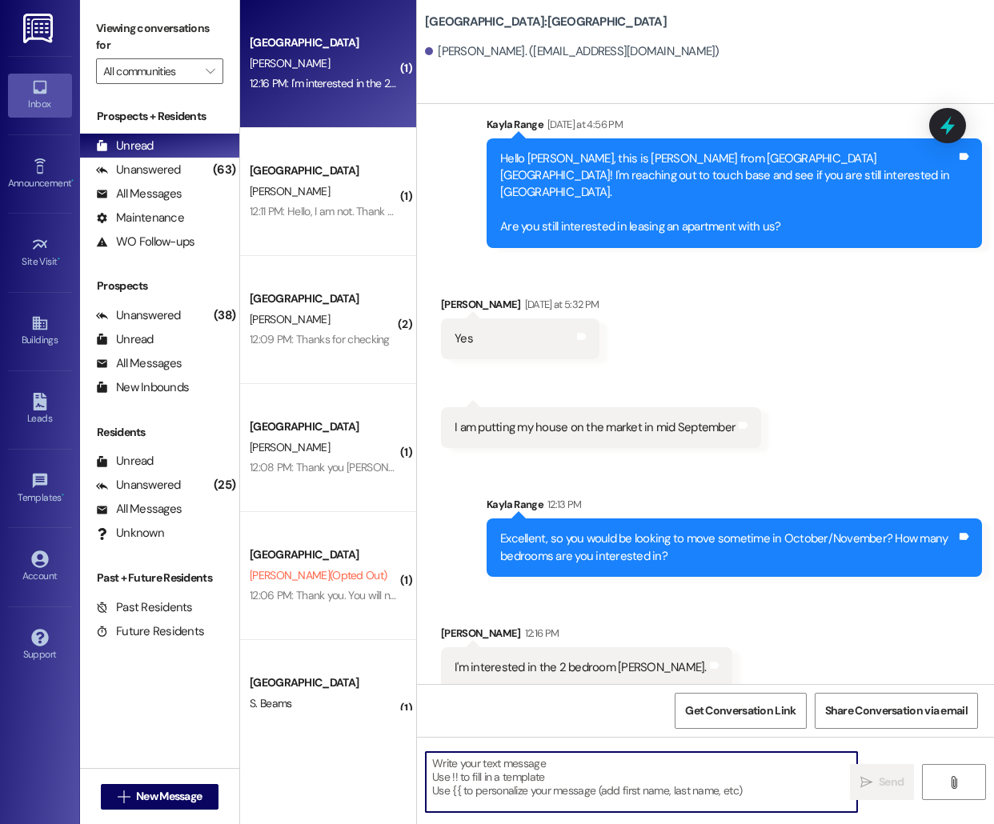
click at [528, 783] on textarea at bounding box center [641, 782] width 431 height 60
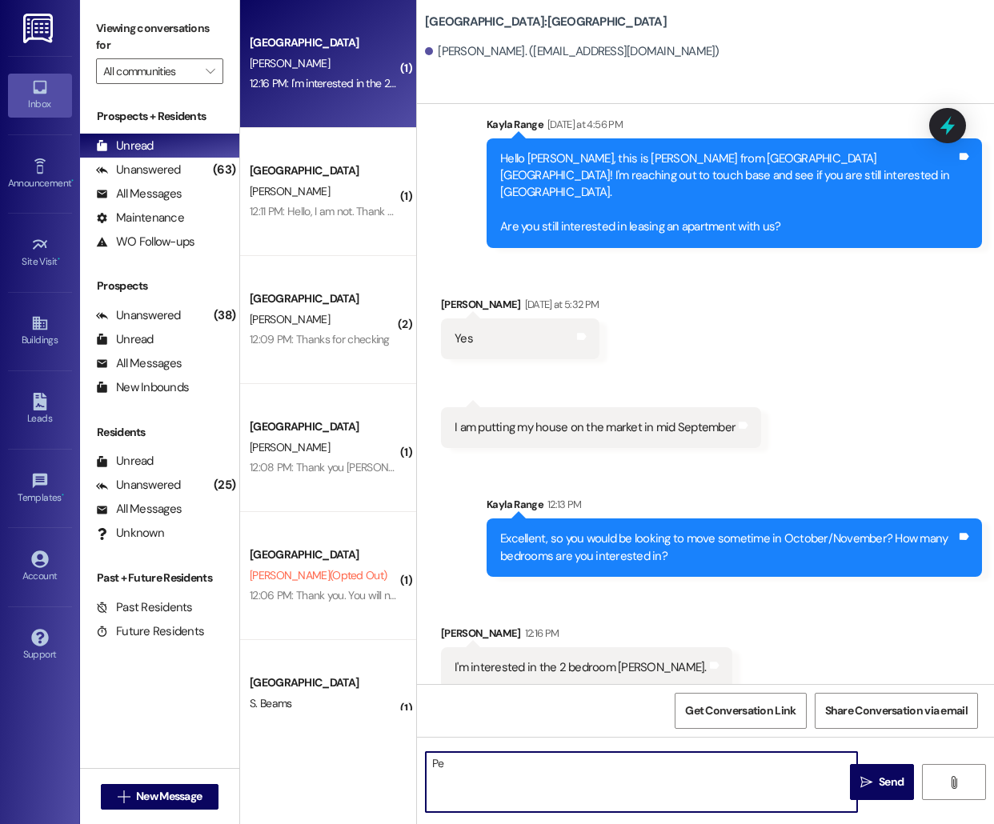
type textarea "P"
drag, startPoint x: 687, startPoint y: 765, endPoint x: 499, endPoint y: 762, distance: 188.0
click at [499, 762] on textarea "Sounds good! Would you like to schedule a time to" at bounding box center [641, 782] width 431 height 60
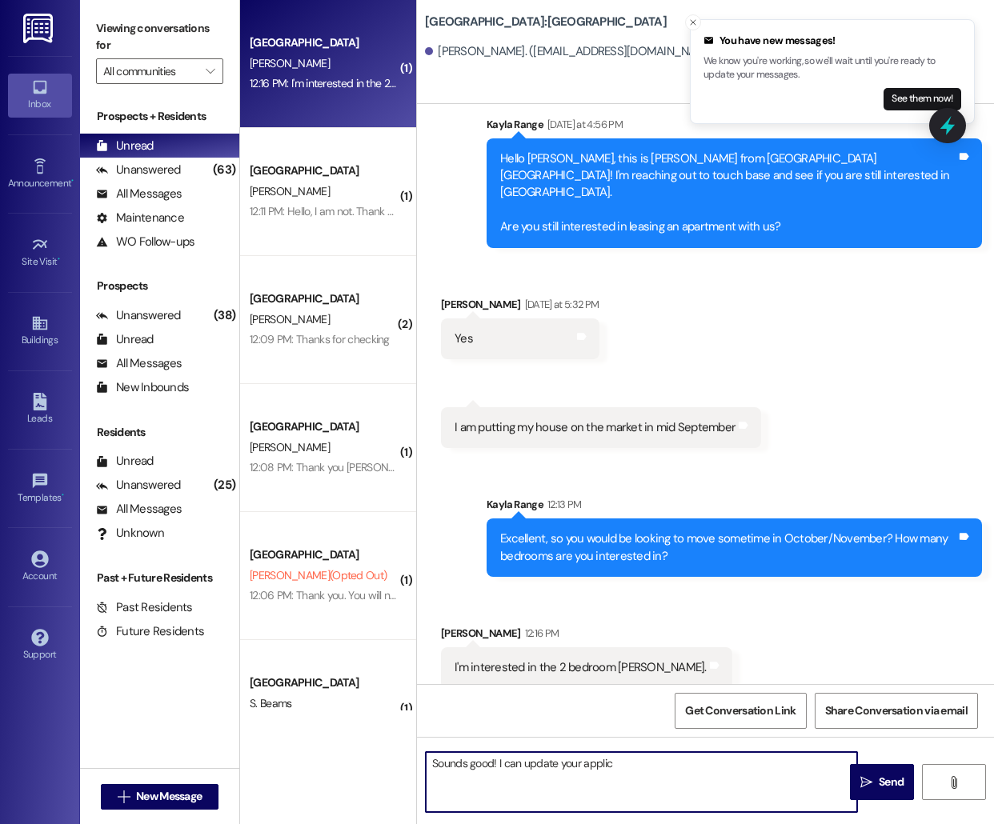
scroll to position [726, 0]
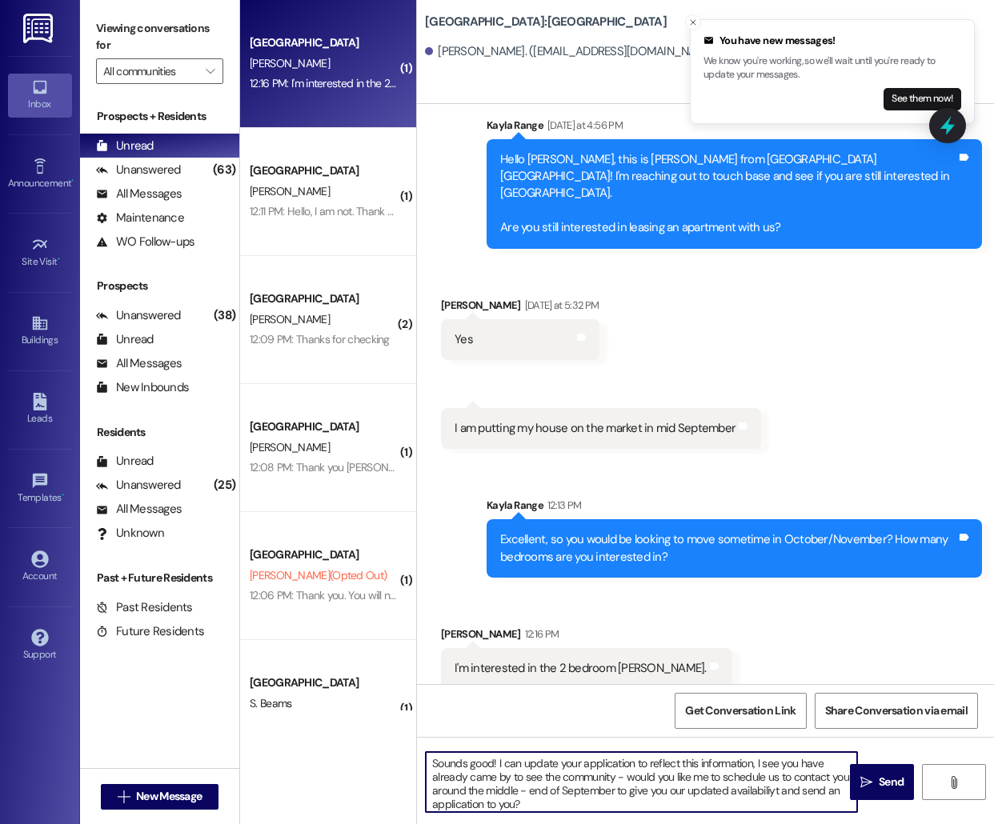
click at [763, 794] on textarea "Sounds good! I can update your application to reflect this information, I see y…" at bounding box center [641, 782] width 431 height 60
type textarea "Sounds good! I can update your application to reflect this information, I see y…"
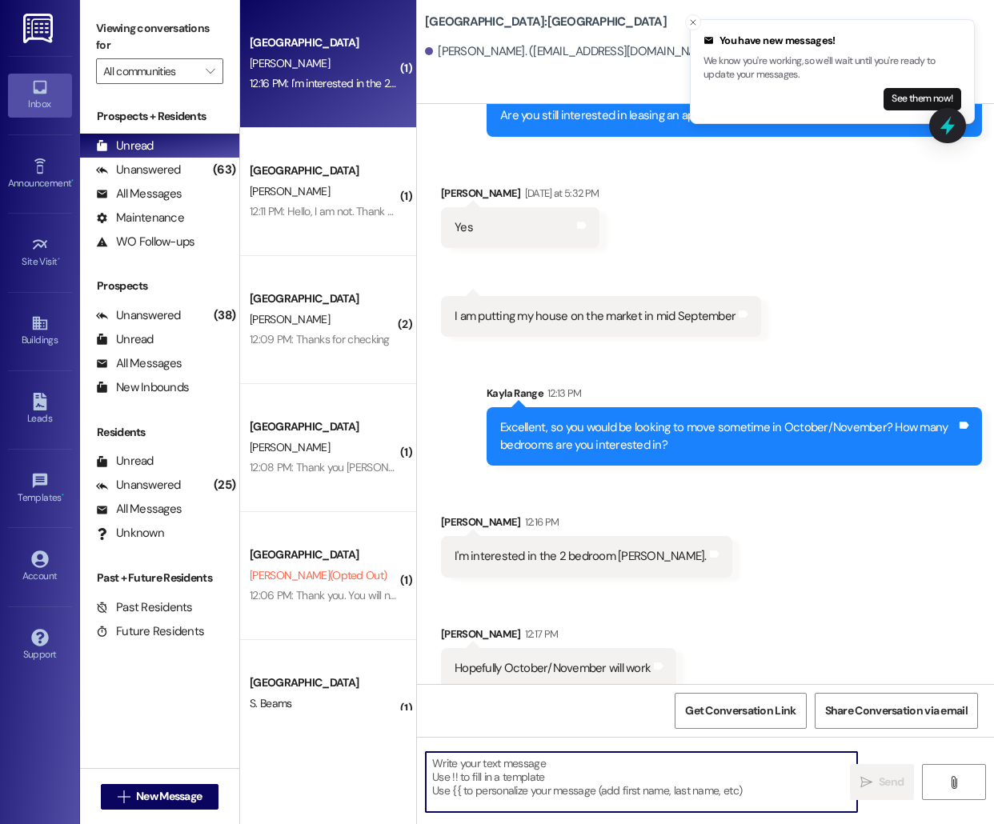
scroll to position [1002, 0]
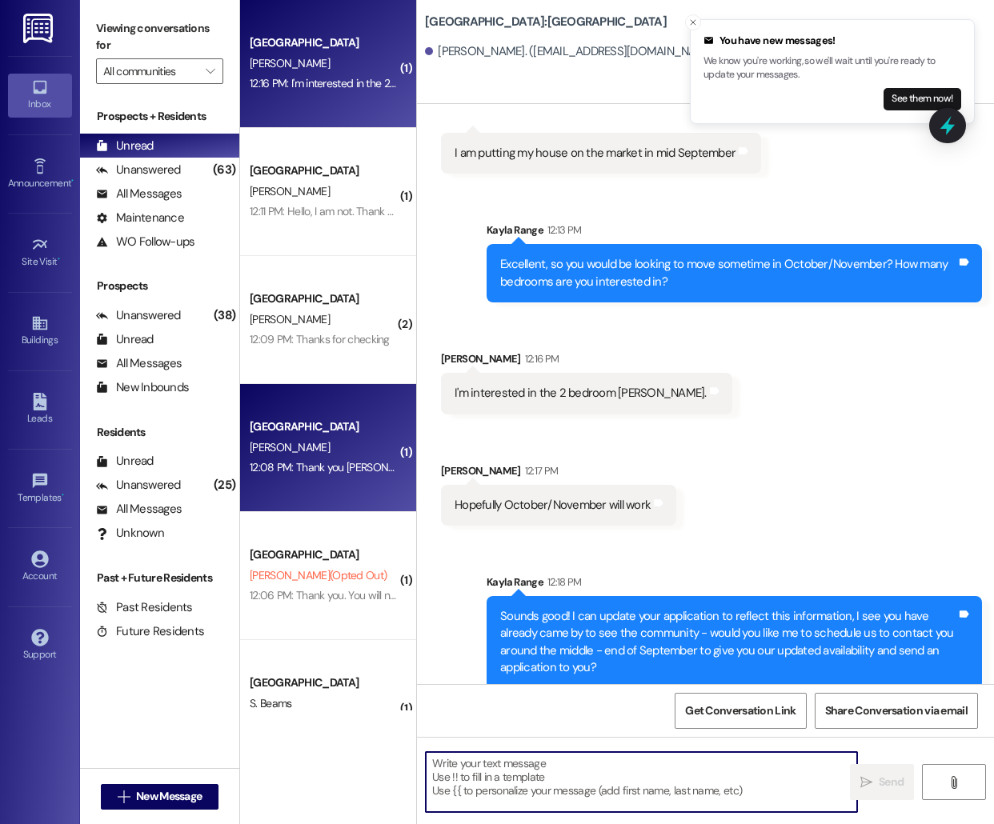
click at [352, 441] on div "[PERSON_NAME]" at bounding box center [323, 448] width 151 height 20
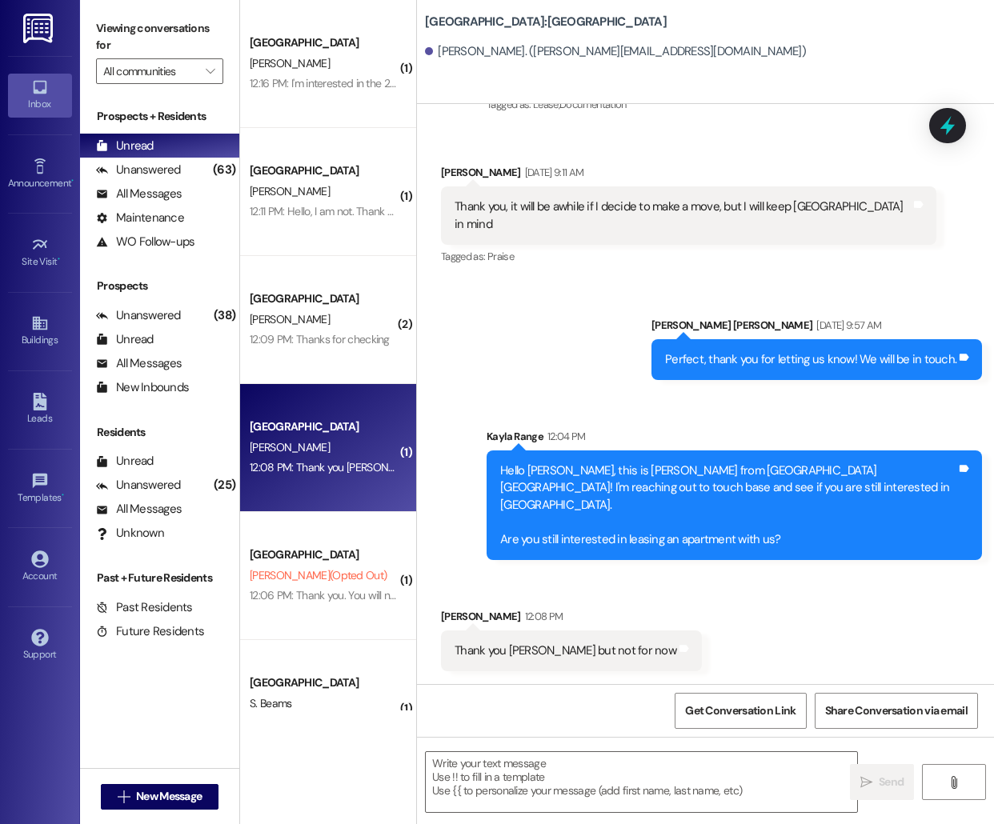
scroll to position [158, 0]
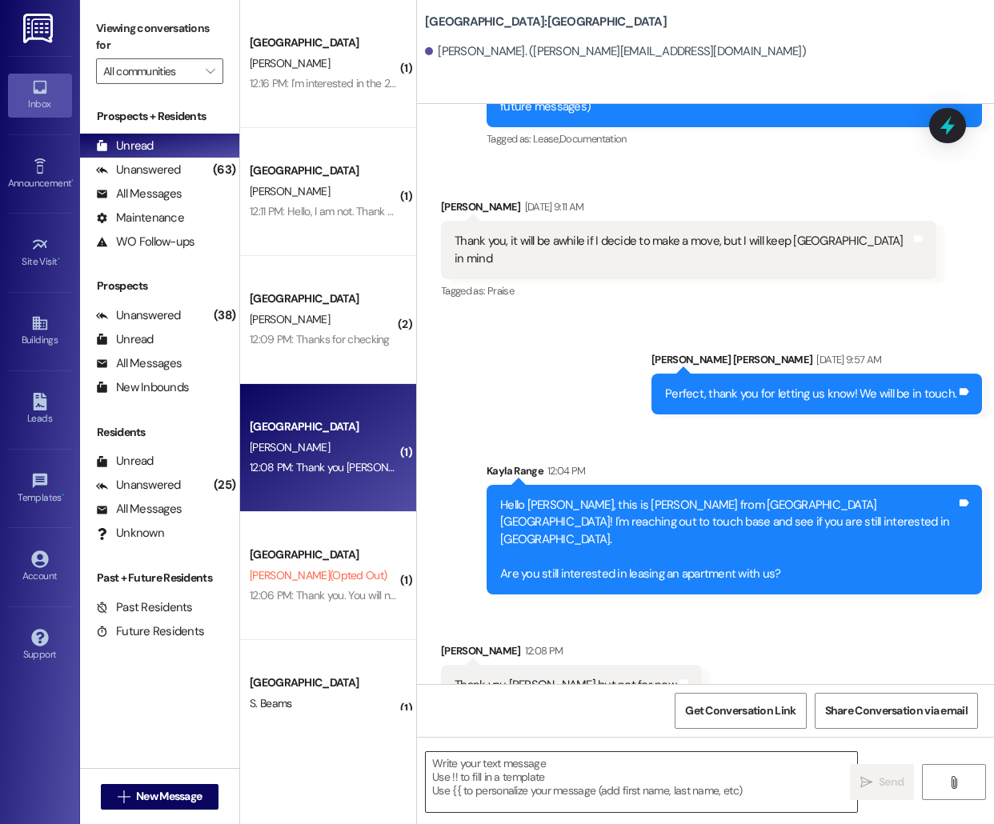
click at [546, 790] on textarea at bounding box center [641, 782] width 431 height 60
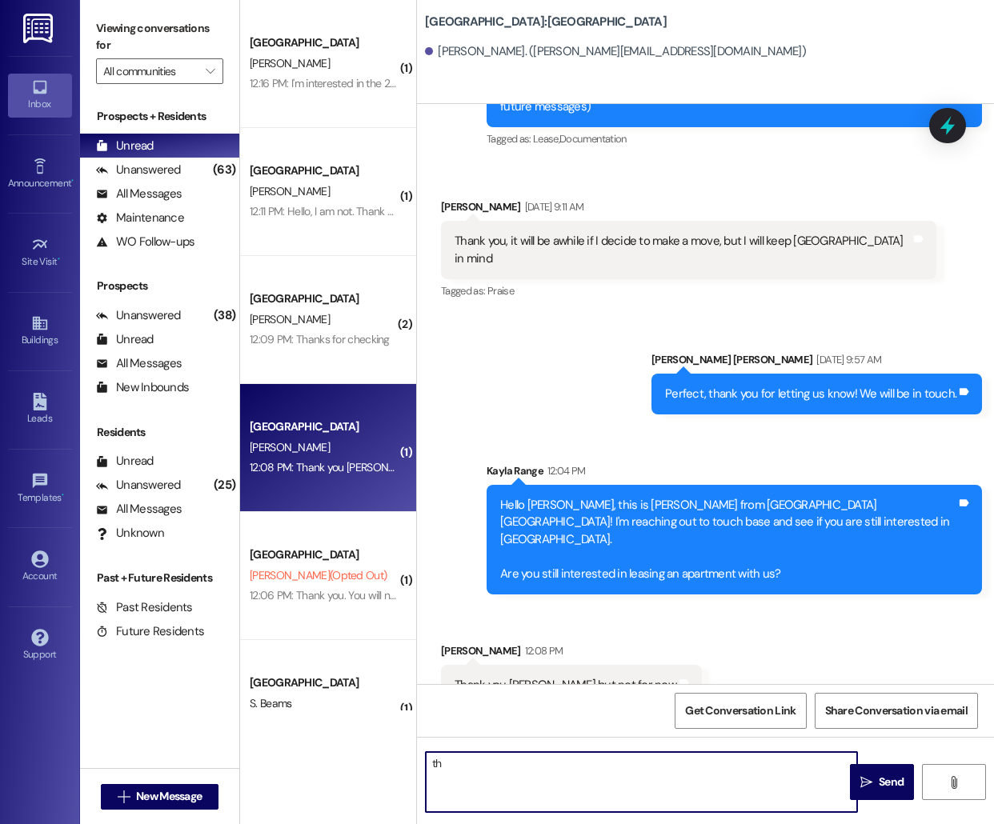
type textarea "t"
type textarea "n"
type textarea "No problem, thank you for the reaching out!"
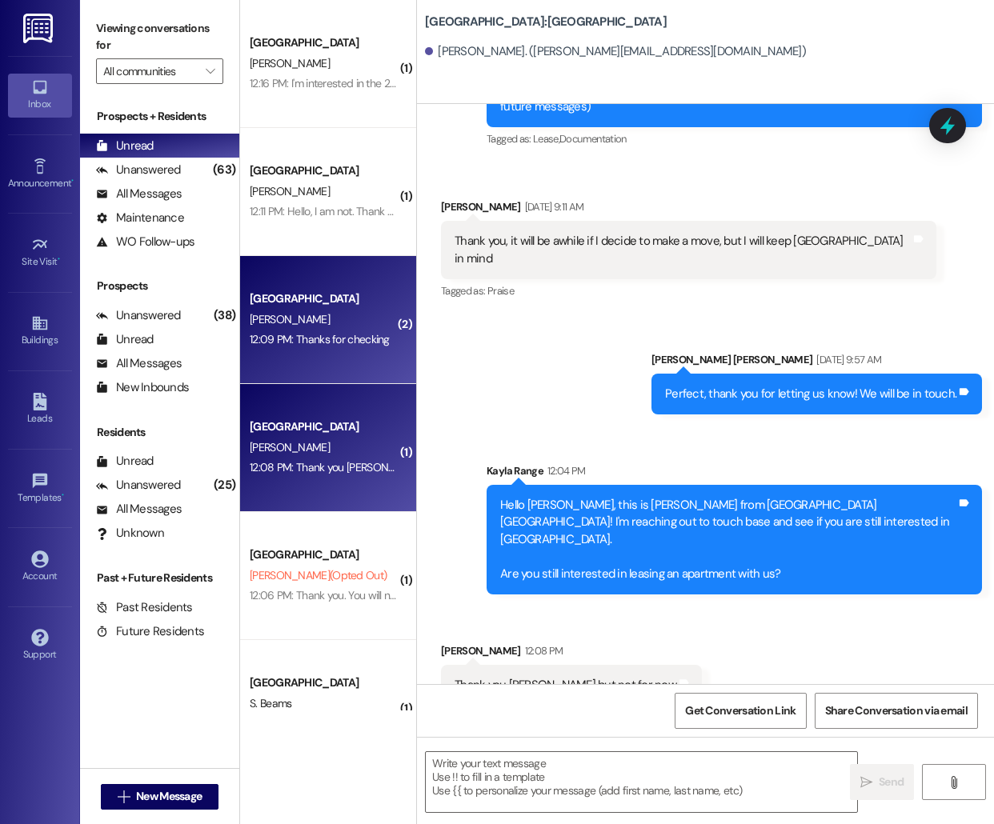
click at [330, 338] on div "12:09 PM: Thanks for checking 12:09 PM: Thanks for checking" at bounding box center [320, 339] width 140 height 14
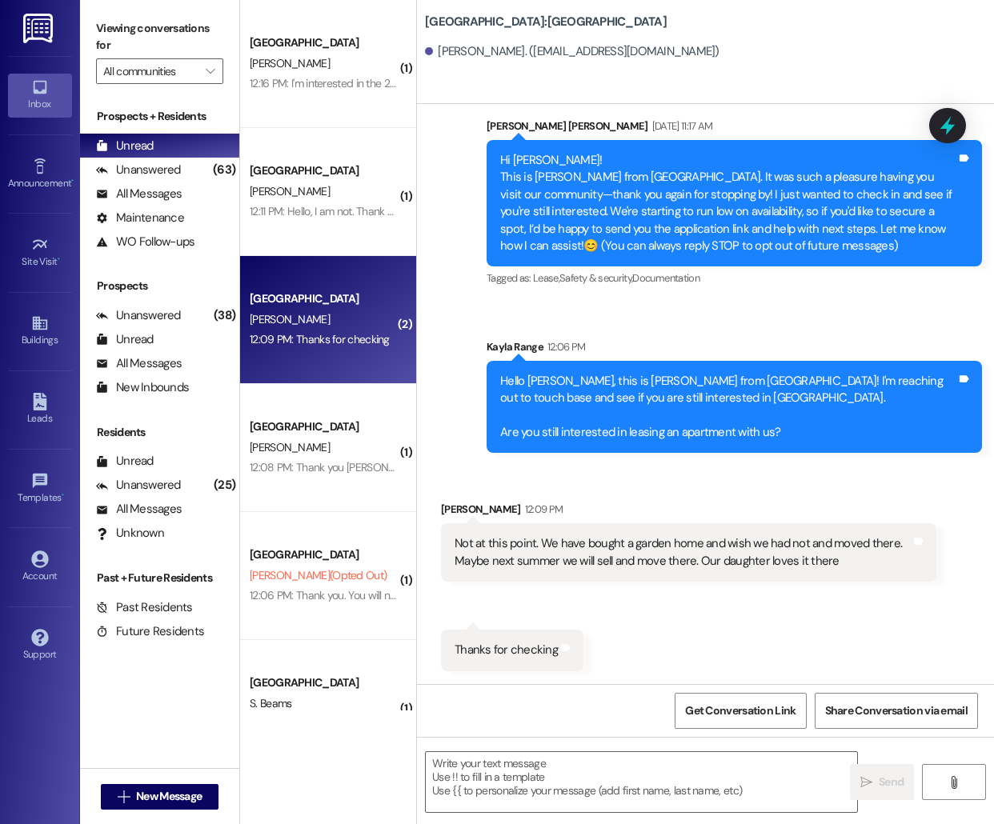
scroll to position [35, 0]
click at [508, 776] on textarea at bounding box center [641, 782] width 431 height 60
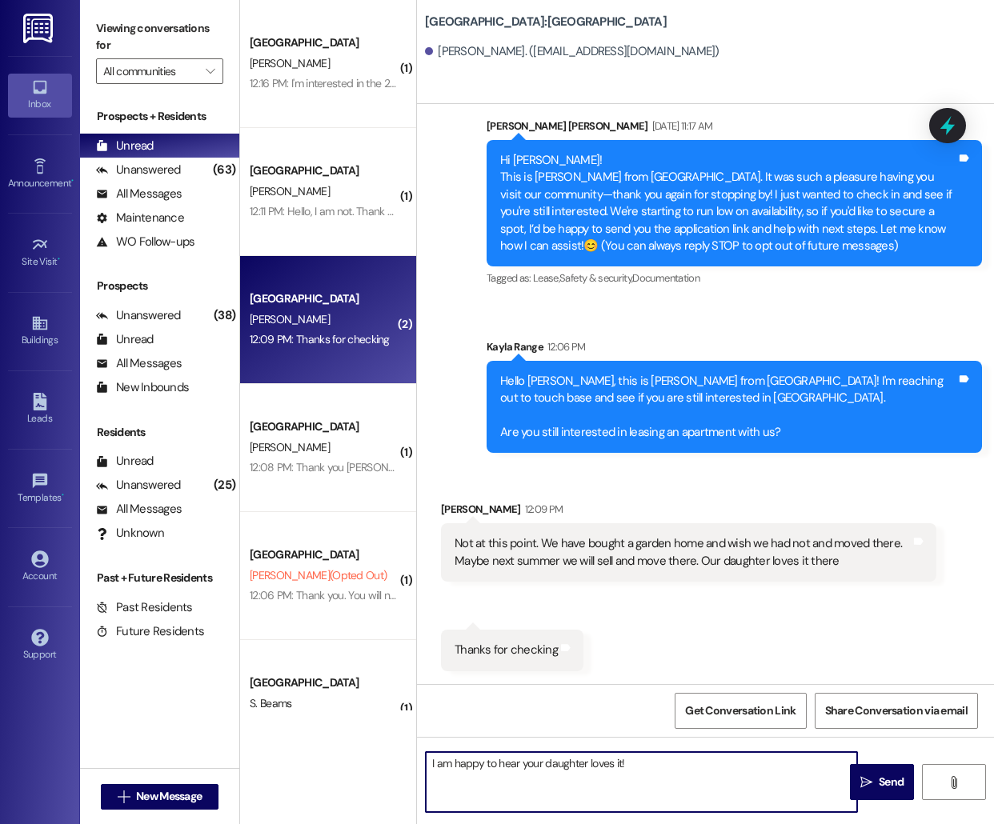
click at [426, 761] on textarea "I am happy to hear your daughter loves it!" at bounding box center [641, 782] width 431 height 60
click at [771, 765] on textarea "Of course, it is my pleasure. I am happy to hear your daughter loves it!" at bounding box center [641, 782] width 431 height 60
type textarea "Of course, it is my pleasure. I am happy to hear your daughter loves it! If we …"
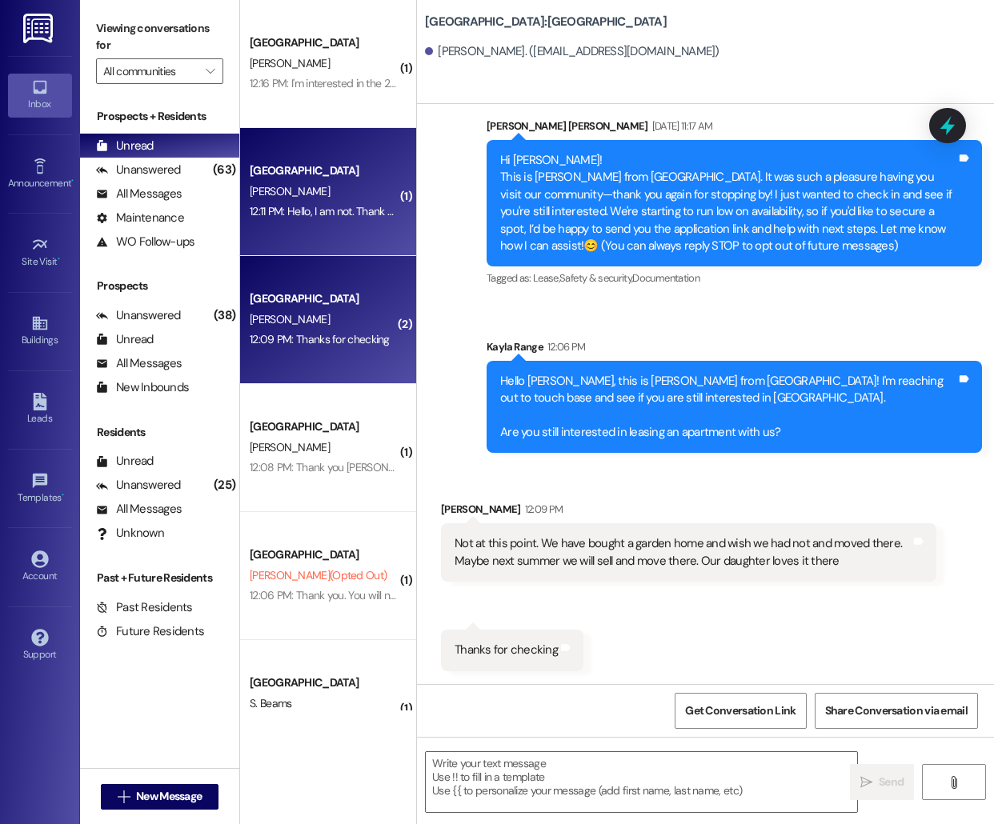
click at [322, 211] on div "12:11 PM: Hello, I am not. Thank you though 12:11 PM: Hello, I am not. Thank yo…" at bounding box center [345, 211] width 190 height 14
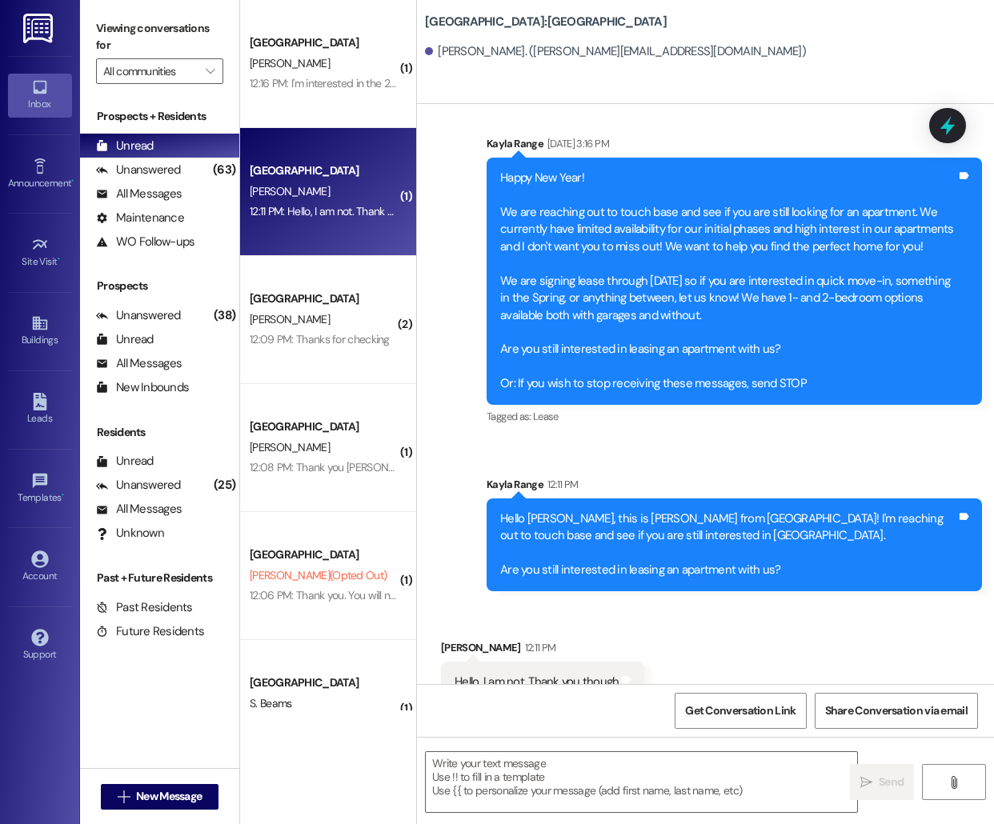
scroll to position [286, 0]
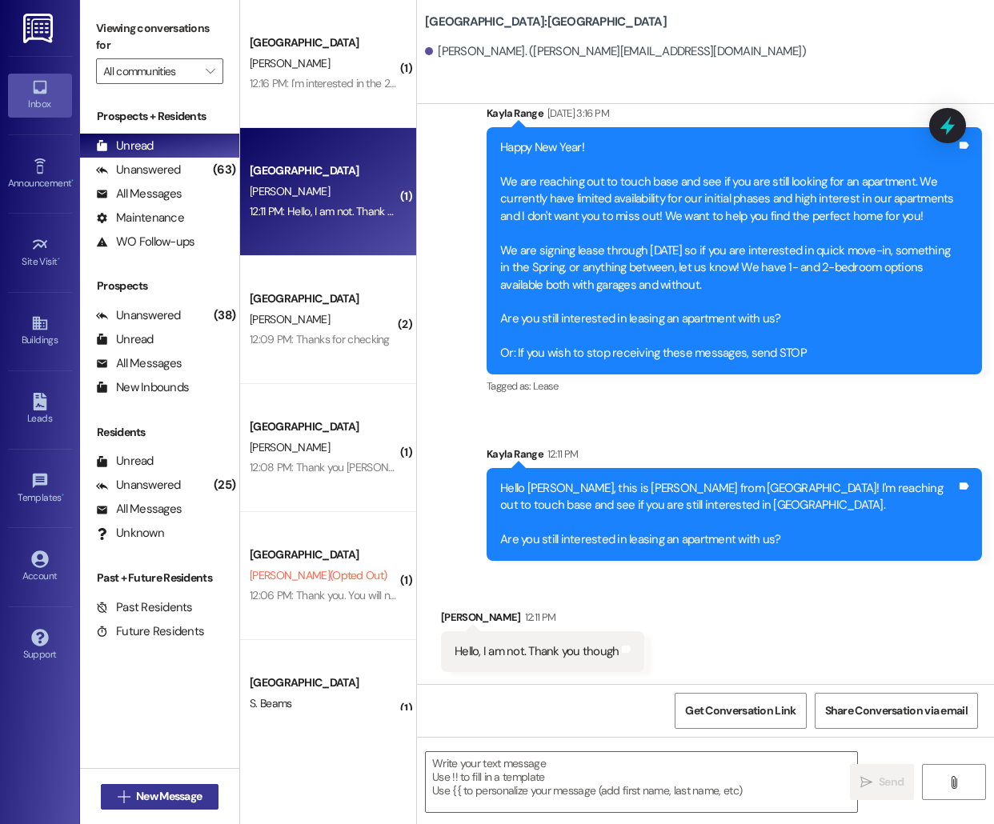
click at [136, 795] on span "New Message" at bounding box center [169, 796] width 66 height 17
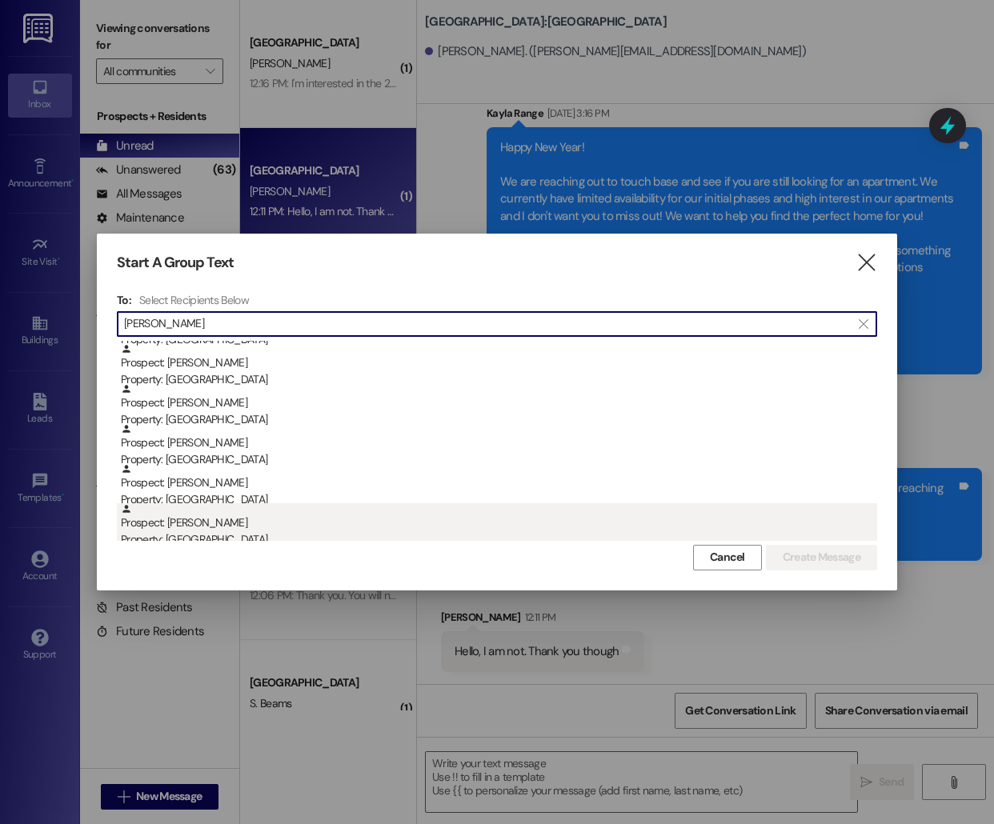
type input "[PERSON_NAME]"
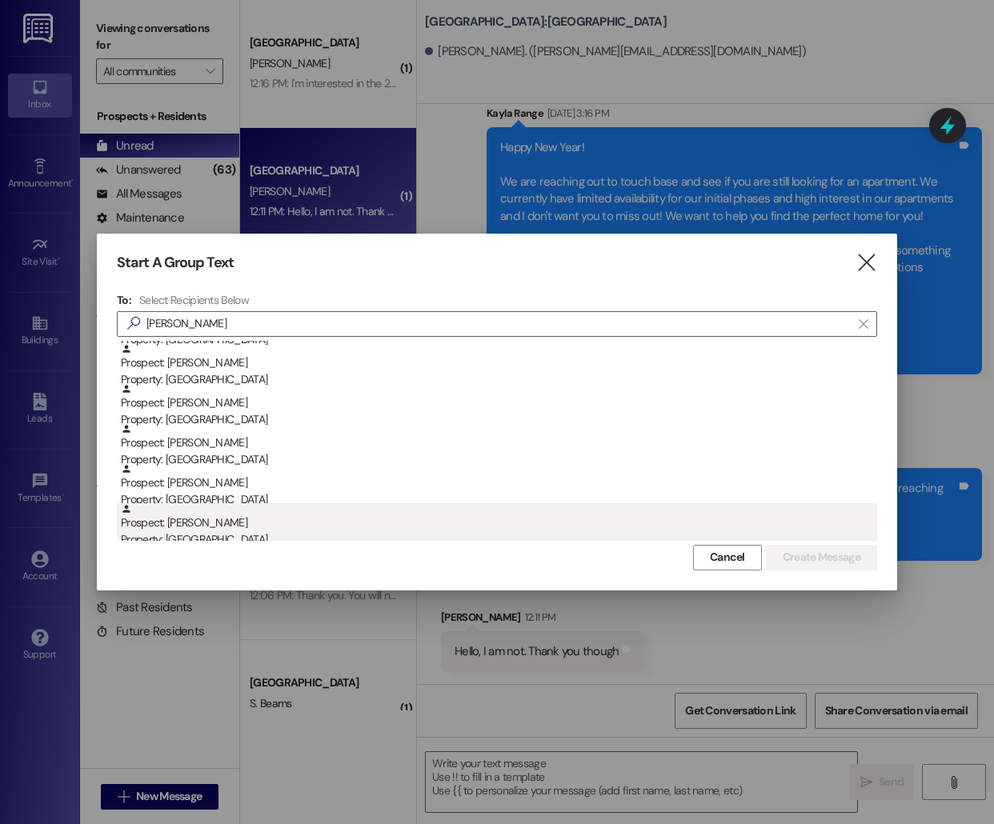
click at [266, 522] on div "Prospect: [PERSON_NAME] Property: [GEOGRAPHIC_DATA]" at bounding box center [499, 526] width 756 height 46
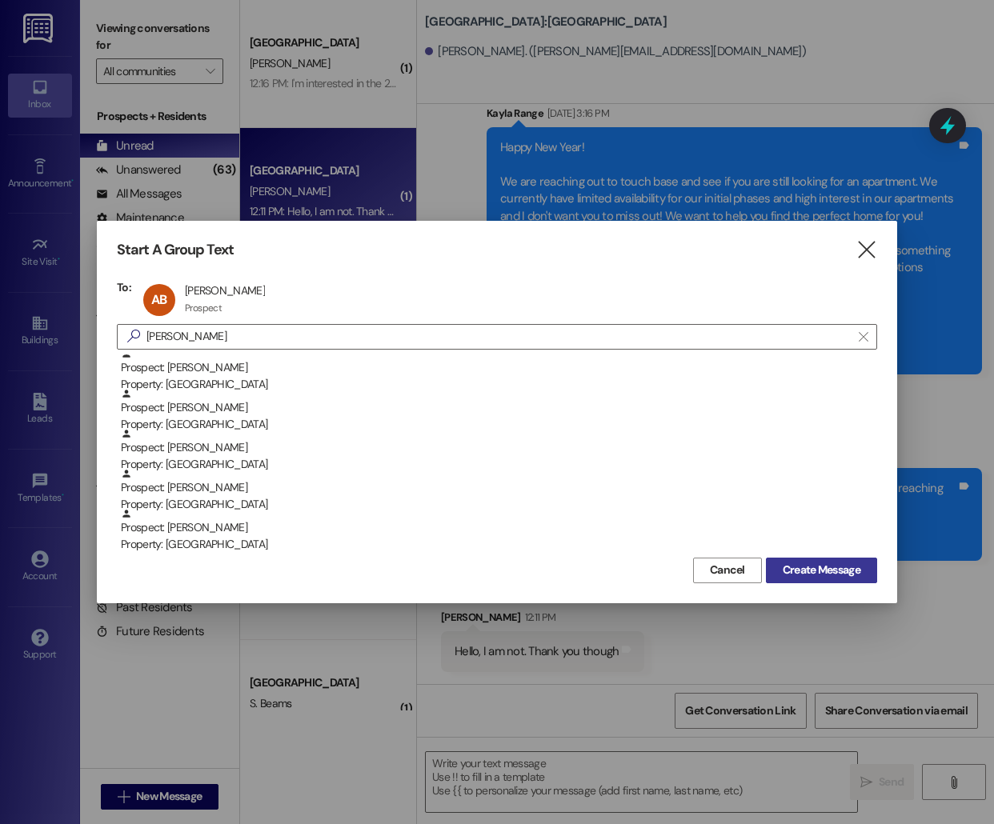
click at [797, 573] on span "Create Message" at bounding box center [821, 570] width 78 height 17
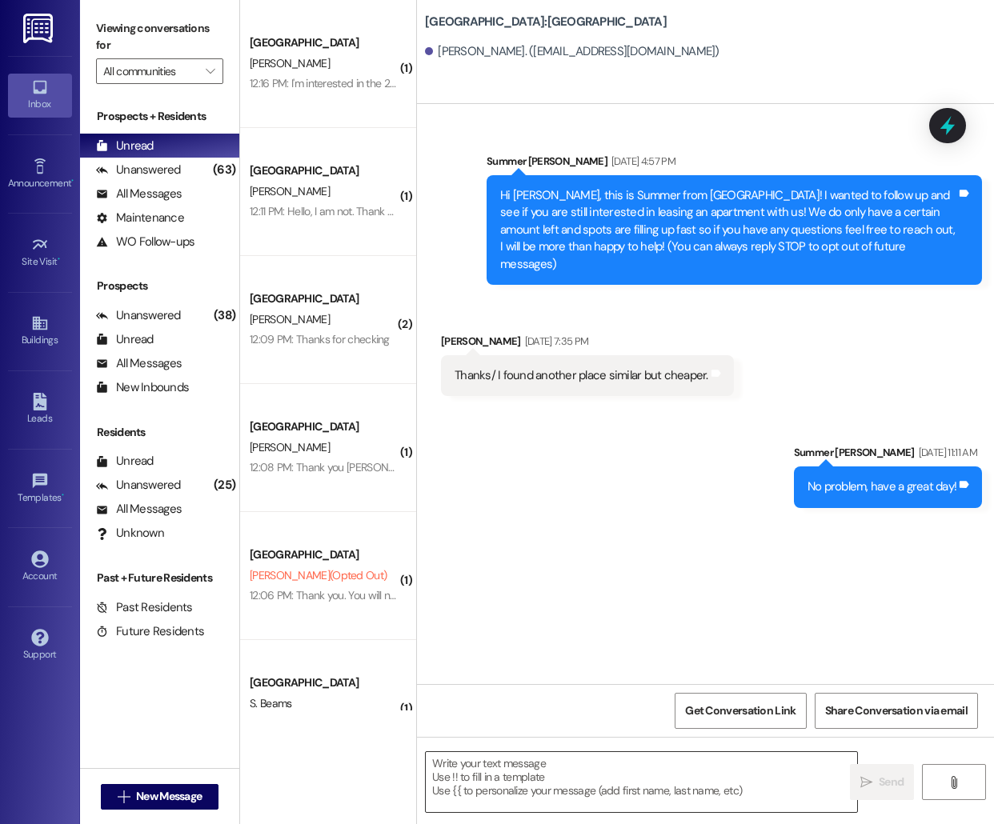
scroll to position [0, 0]
click at [521, 789] on textarea at bounding box center [641, 782] width 431 height 60
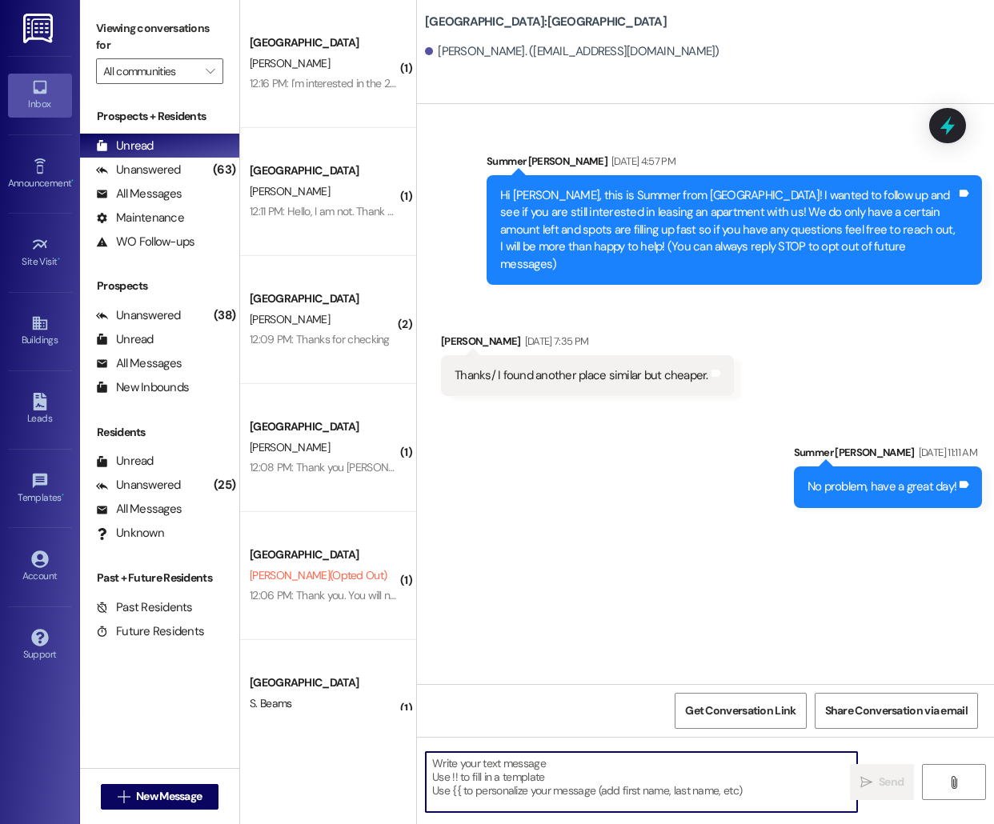
click at [194, 781] on div " New Message" at bounding box center [160, 797] width 118 height 40
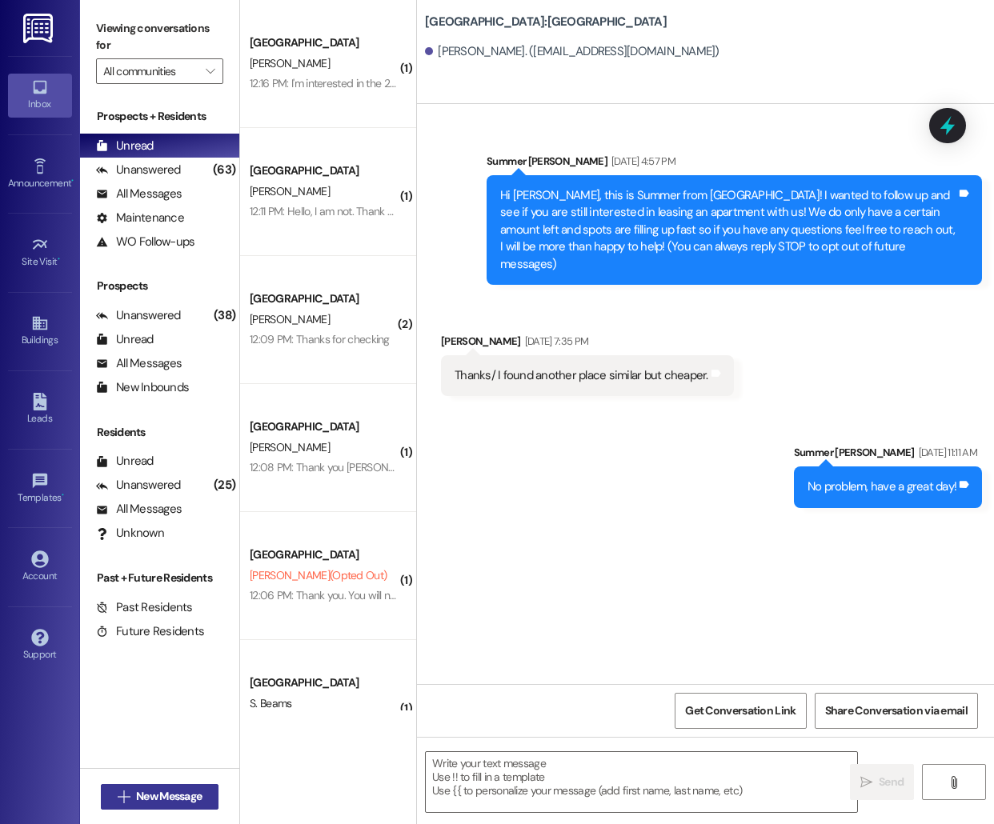
click at [190, 790] on span "New Message" at bounding box center [169, 796] width 66 height 17
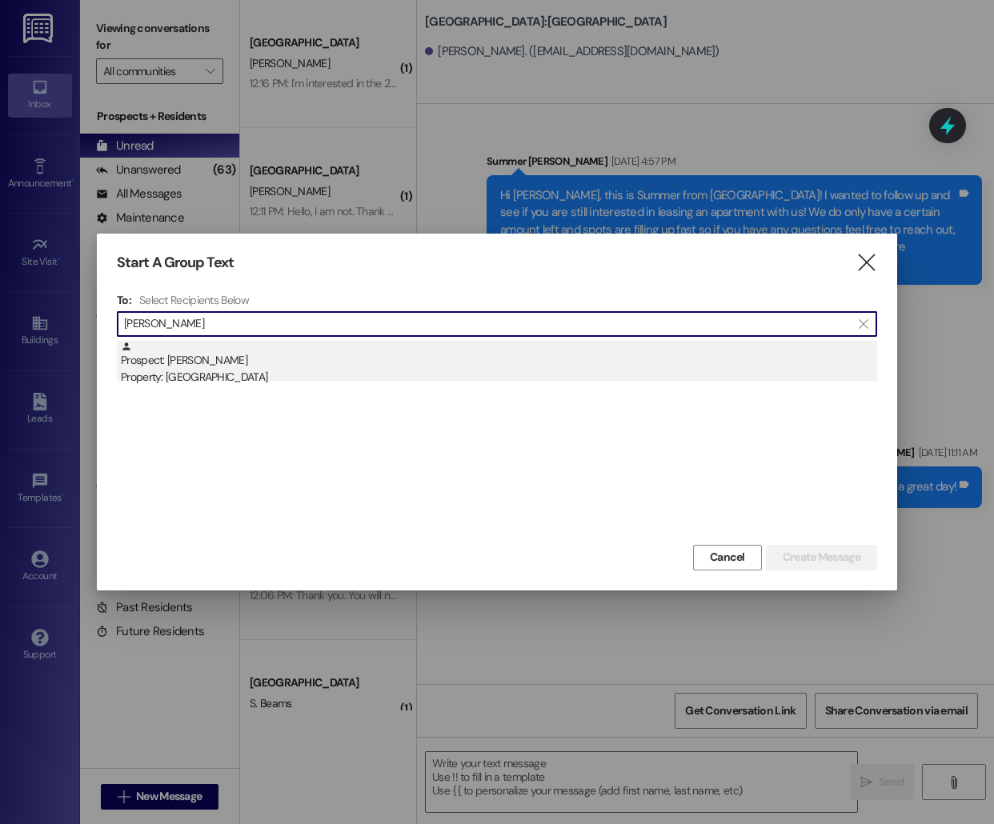
type input "[PERSON_NAME]"
click at [386, 361] on div "Prospect: [PERSON_NAME] Property: [GEOGRAPHIC_DATA]" at bounding box center [499, 364] width 756 height 46
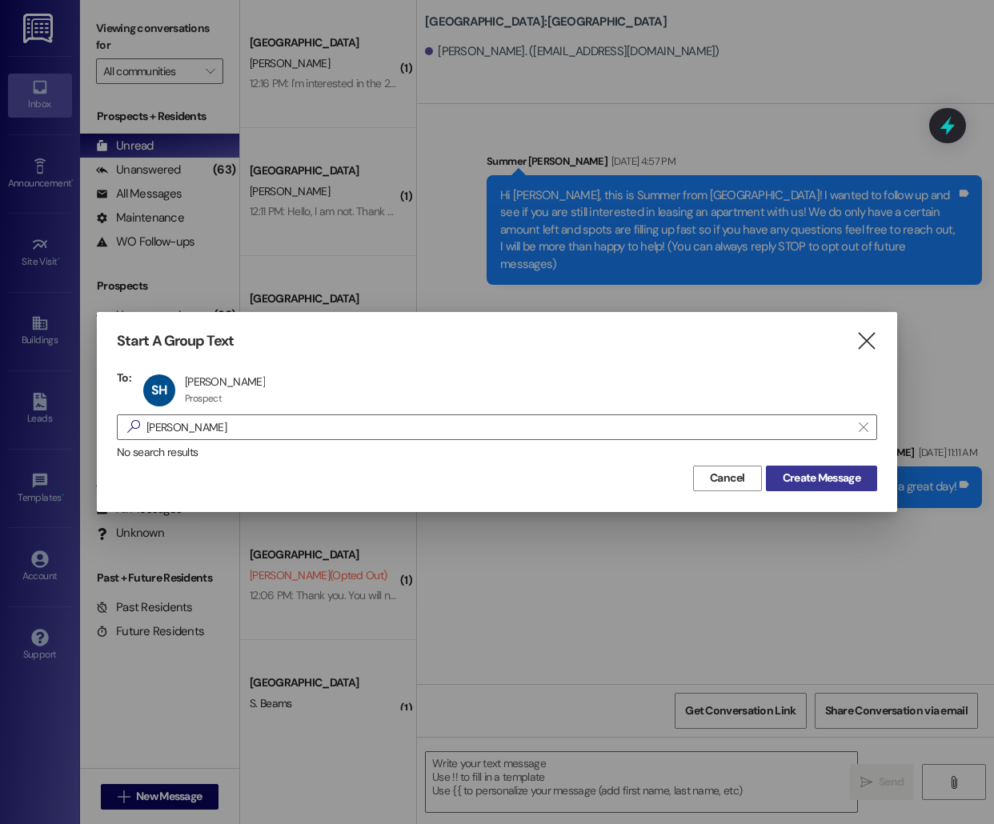
click at [788, 478] on span "Create Message" at bounding box center [821, 478] width 78 height 17
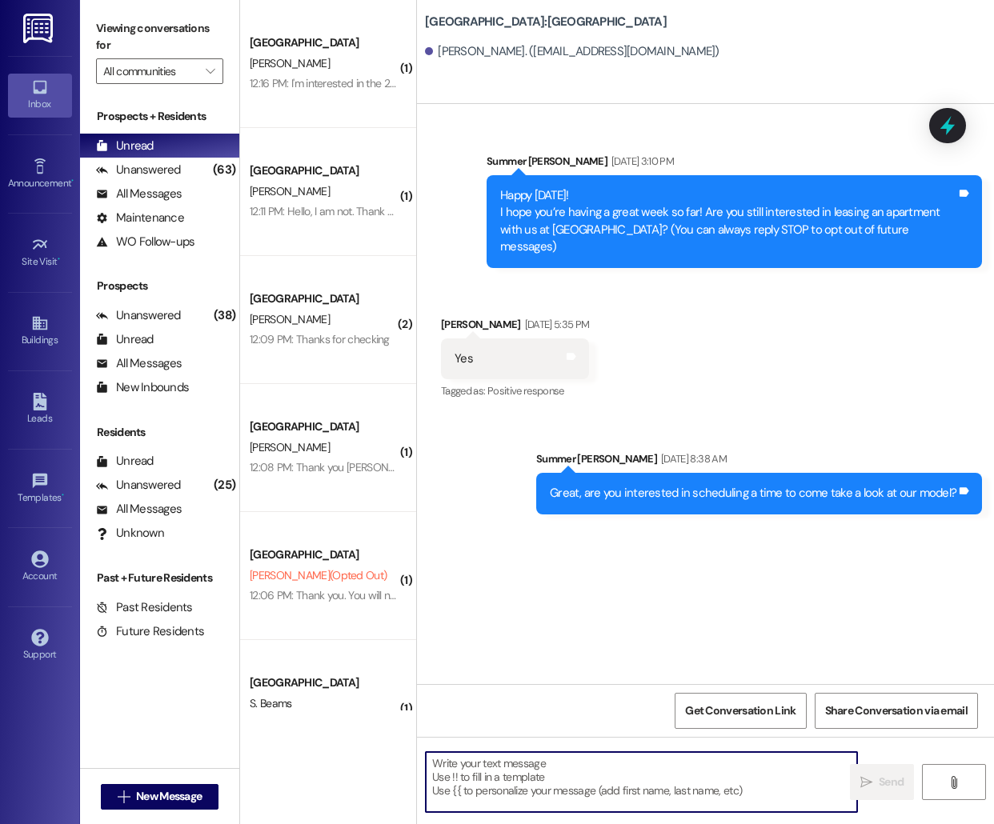
click at [474, 790] on textarea at bounding box center [641, 782] width 431 height 60
paste textarea "[EMAIL_ADDRESS][DOMAIN_NAME]"
type textarea "[EMAIL_ADDRESS][DOMAIN_NAME]"
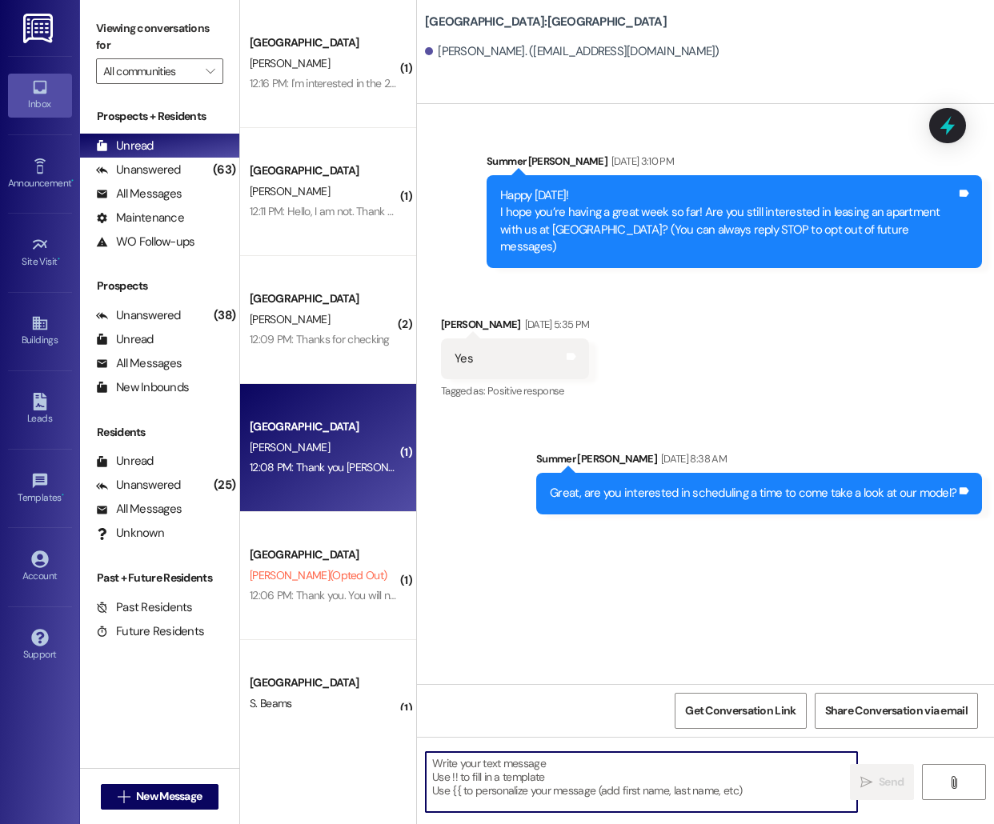
click at [340, 451] on div "[PERSON_NAME]" at bounding box center [323, 448] width 151 height 20
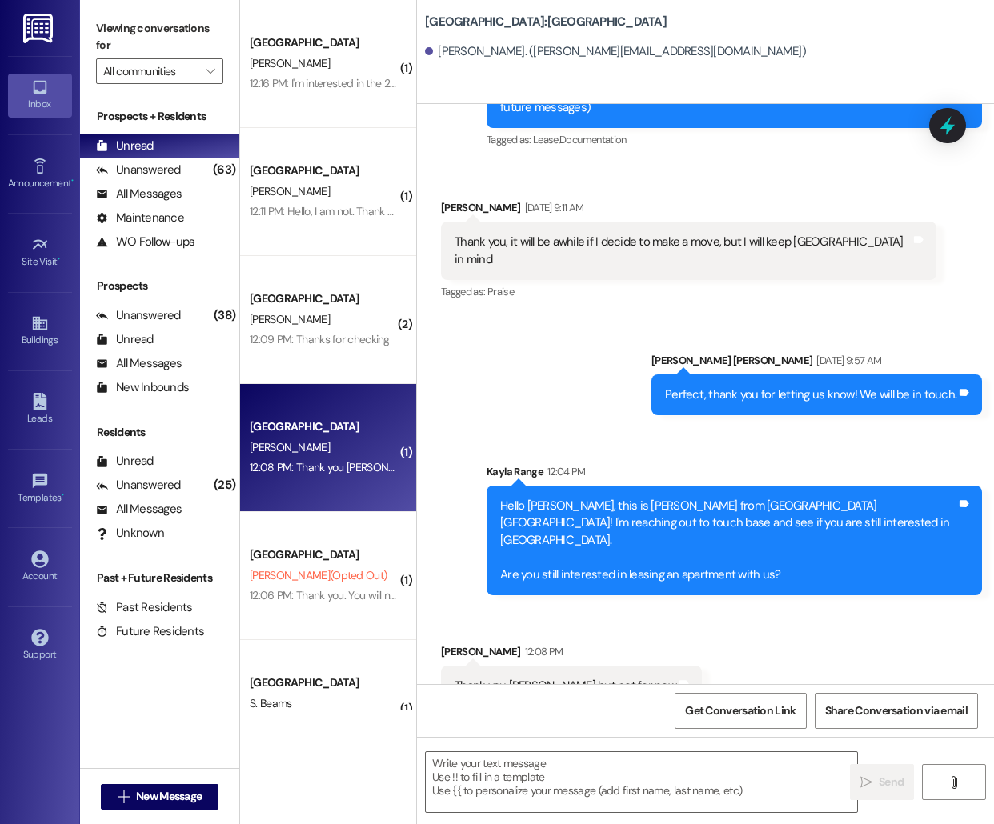
scroll to position [157, 0]
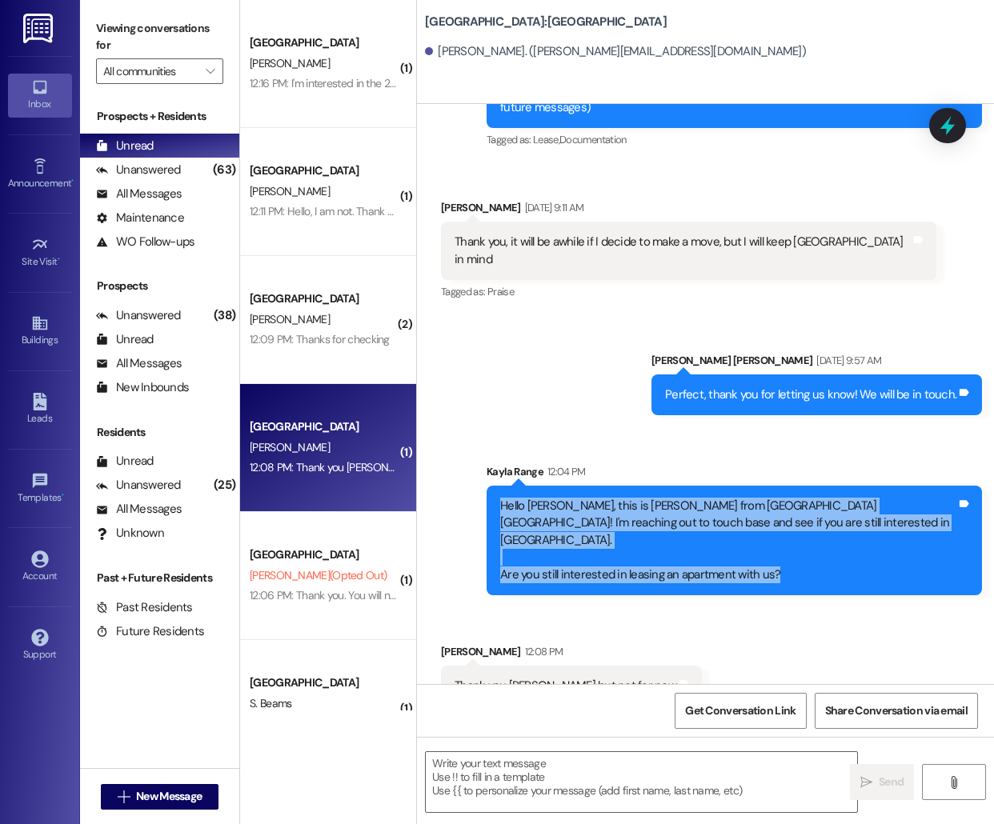
drag, startPoint x: 498, startPoint y: 484, endPoint x: 801, endPoint y: 546, distance: 308.8
click at [801, 546] on div "Hello [PERSON_NAME], this is [PERSON_NAME] from [GEOGRAPHIC_DATA] [GEOGRAPHIC_D…" at bounding box center [727, 541] width 459 height 86
copy div "Hello [PERSON_NAME], this is [PERSON_NAME] from [GEOGRAPHIC_DATA] [GEOGRAPHIC_D…"
click at [194, 798] on span "New Message" at bounding box center [169, 796] width 66 height 17
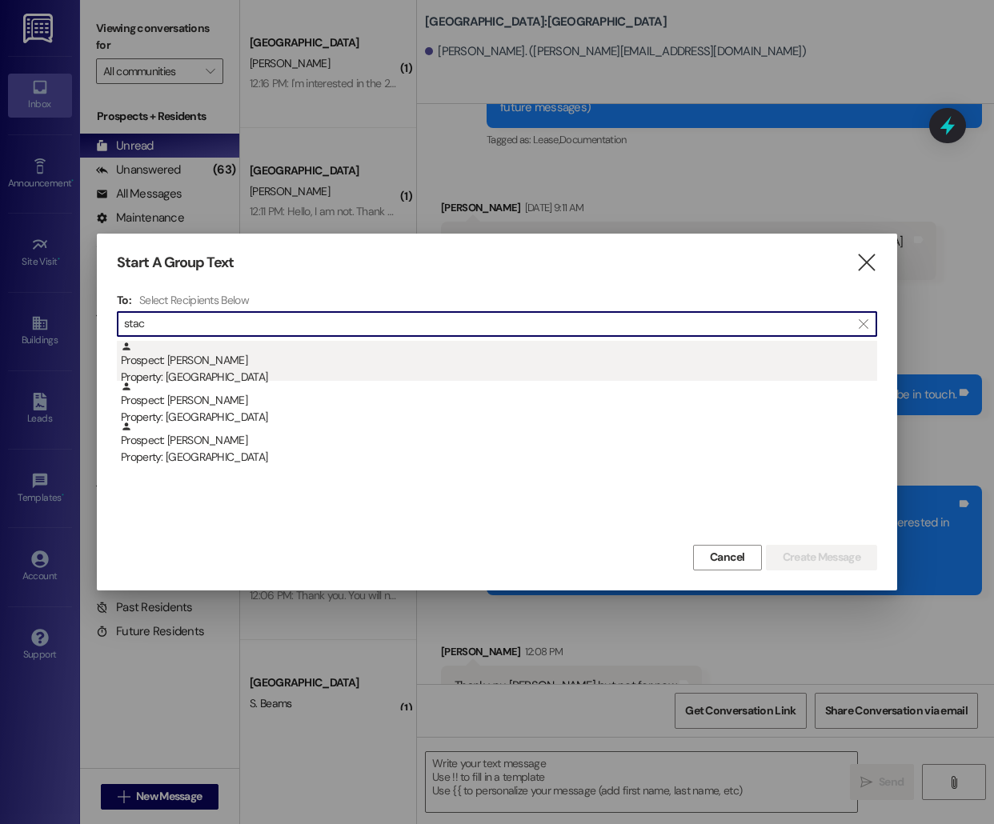
type input "stac"
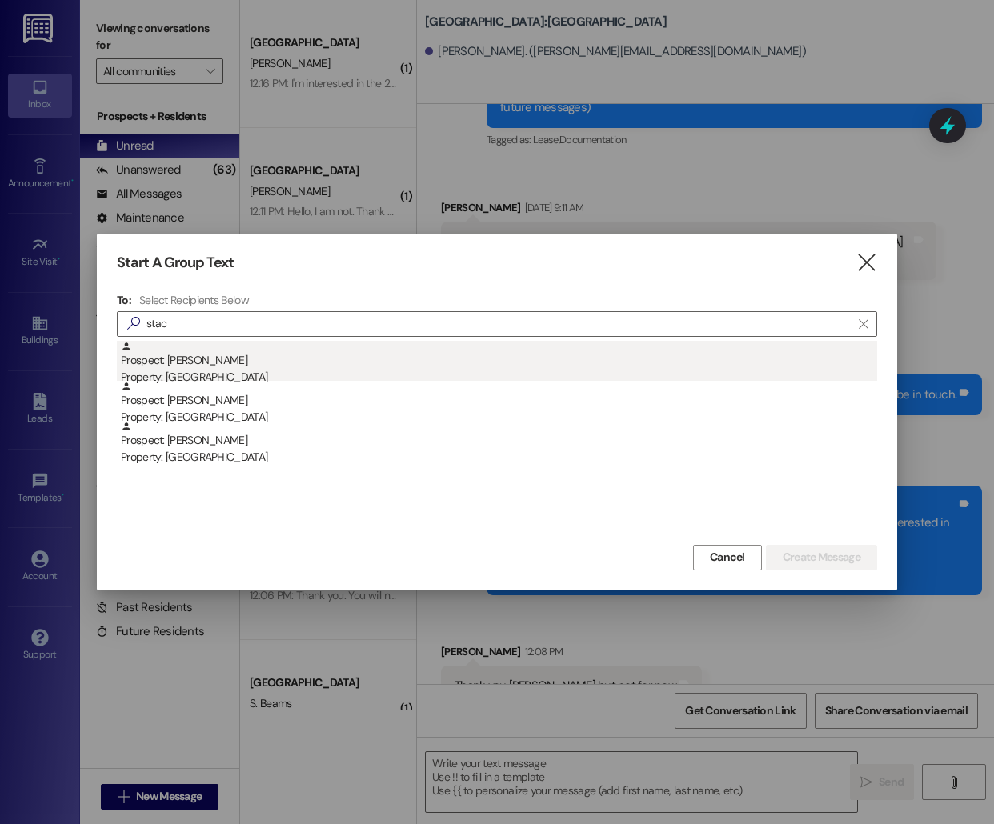
click at [335, 374] on div "Property: [GEOGRAPHIC_DATA]" at bounding box center [499, 377] width 756 height 17
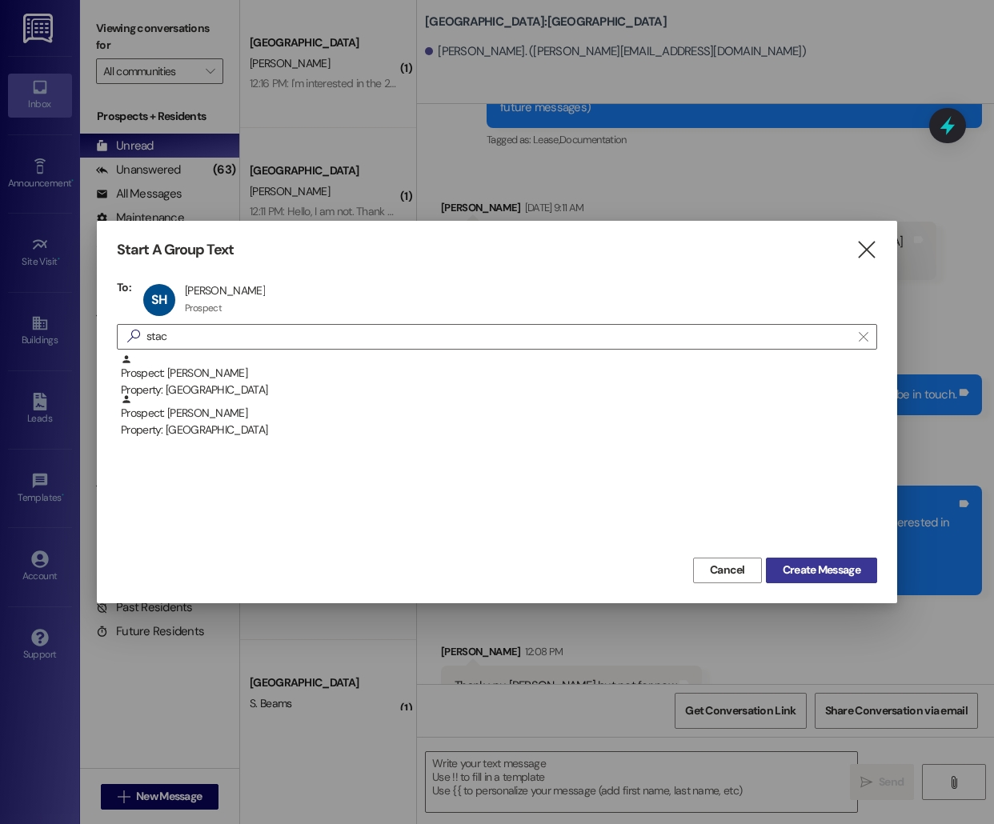
click at [829, 562] on span "Create Message" at bounding box center [821, 570] width 78 height 17
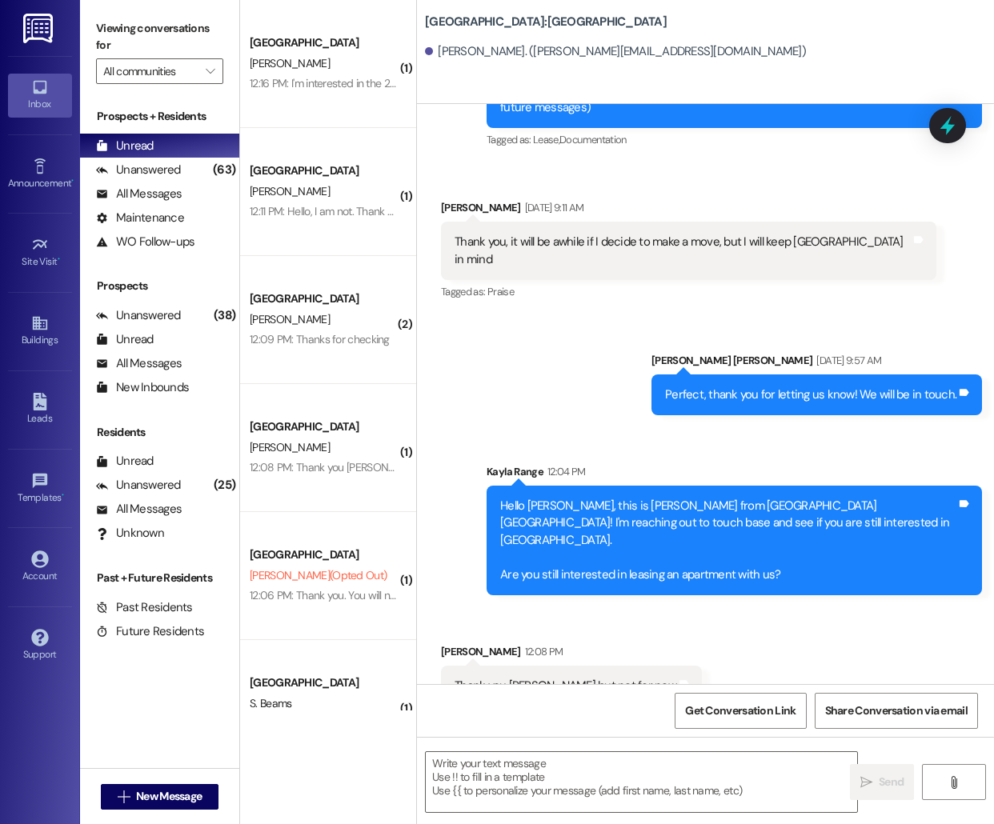
scroll to position [0, 0]
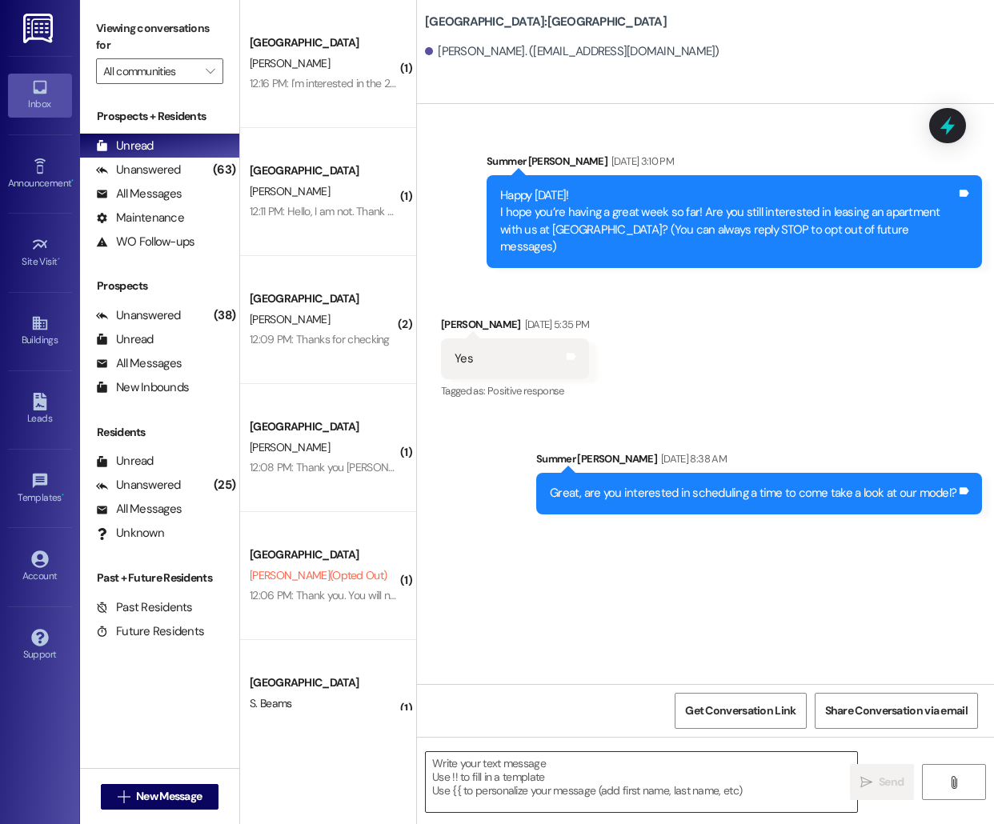
click at [563, 792] on textarea at bounding box center [641, 782] width 431 height 60
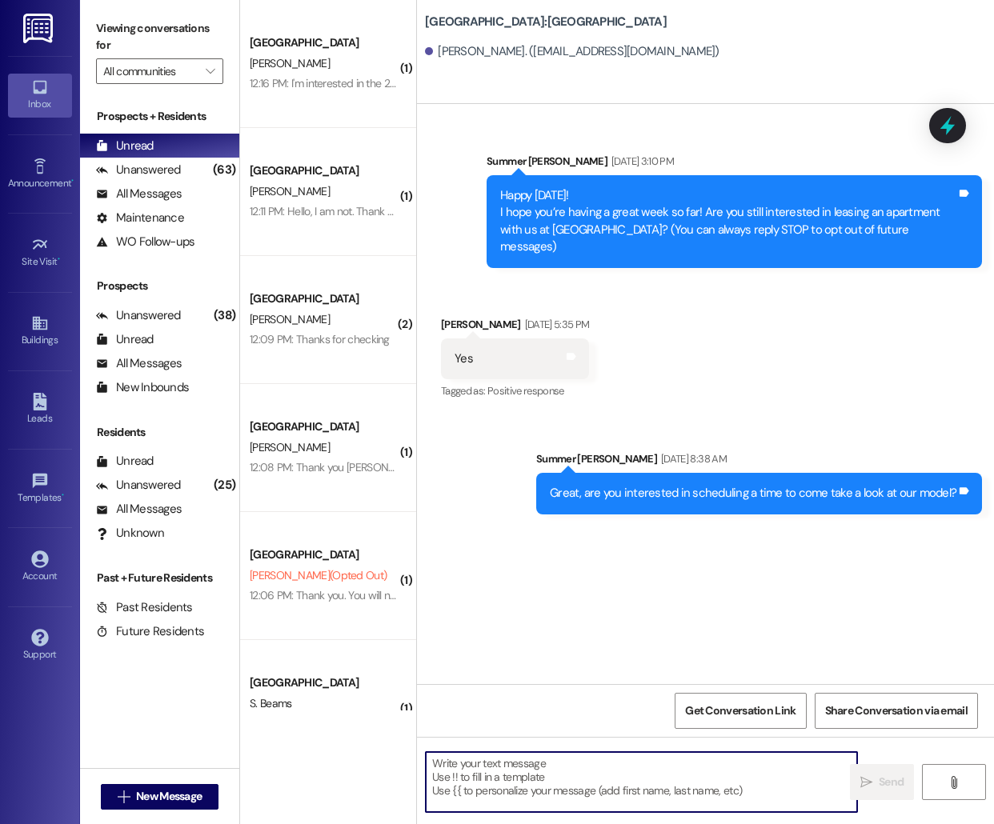
paste textarea "Hello [PERSON_NAME], this is [PERSON_NAME] from [GEOGRAPHIC_DATA] [GEOGRAPHIC_D…"
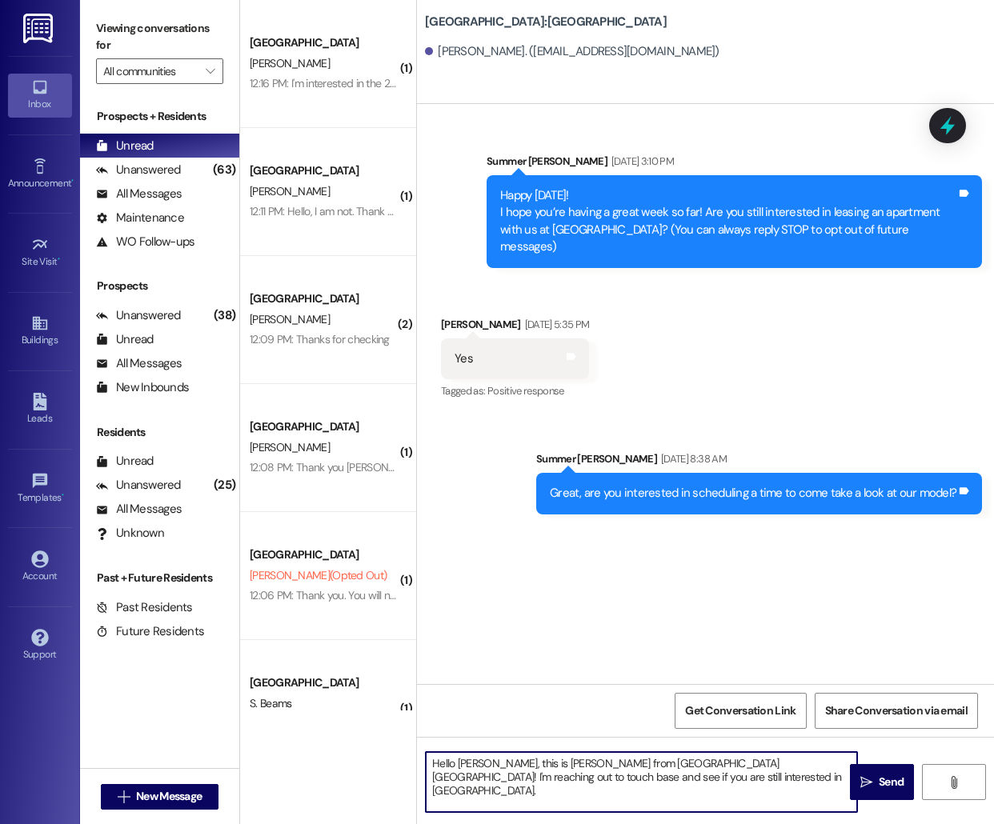
click at [472, 764] on textarea "Hello [PERSON_NAME], this is [PERSON_NAME] from [GEOGRAPHIC_DATA] [GEOGRAPHIC_D…" at bounding box center [641, 782] width 431 height 60
type textarea "Hello [PERSON_NAME], this is [PERSON_NAME] from [GEOGRAPHIC_DATA] [GEOGRAPHIC_D…"
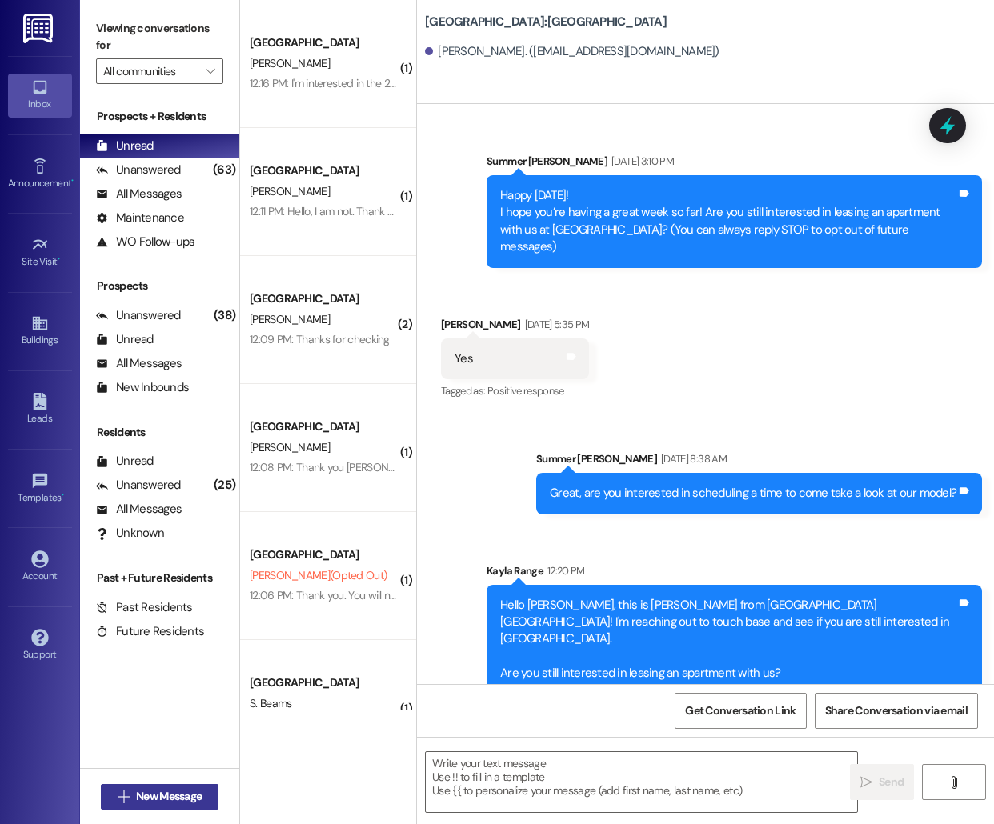
click at [143, 793] on span "New Message" at bounding box center [169, 796] width 66 height 17
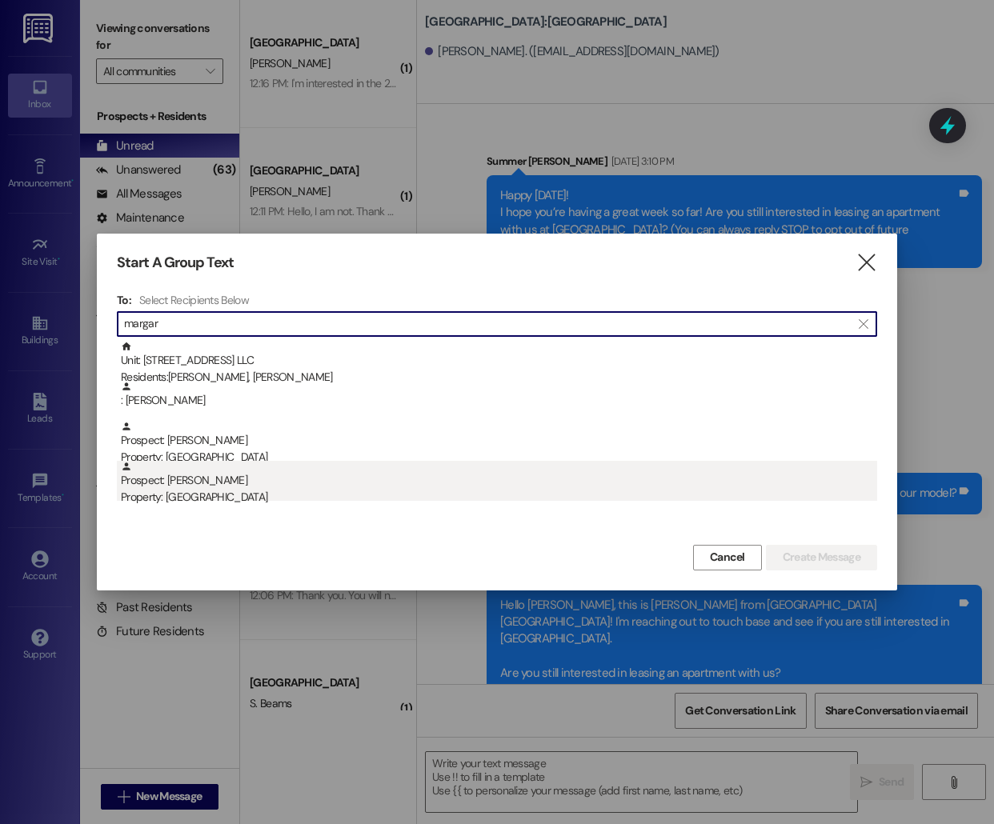
type input "margar"
click at [423, 500] on div "Property: [GEOGRAPHIC_DATA]" at bounding box center [499, 497] width 756 height 17
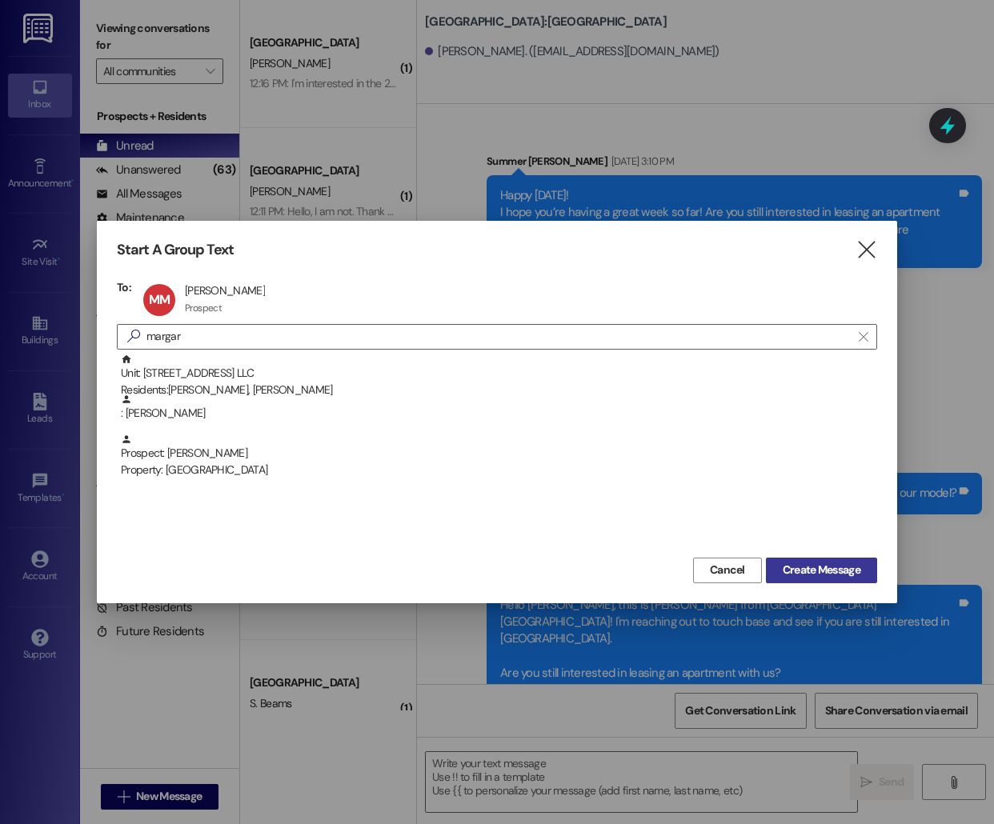
click at [818, 567] on span "Create Message" at bounding box center [821, 570] width 78 height 17
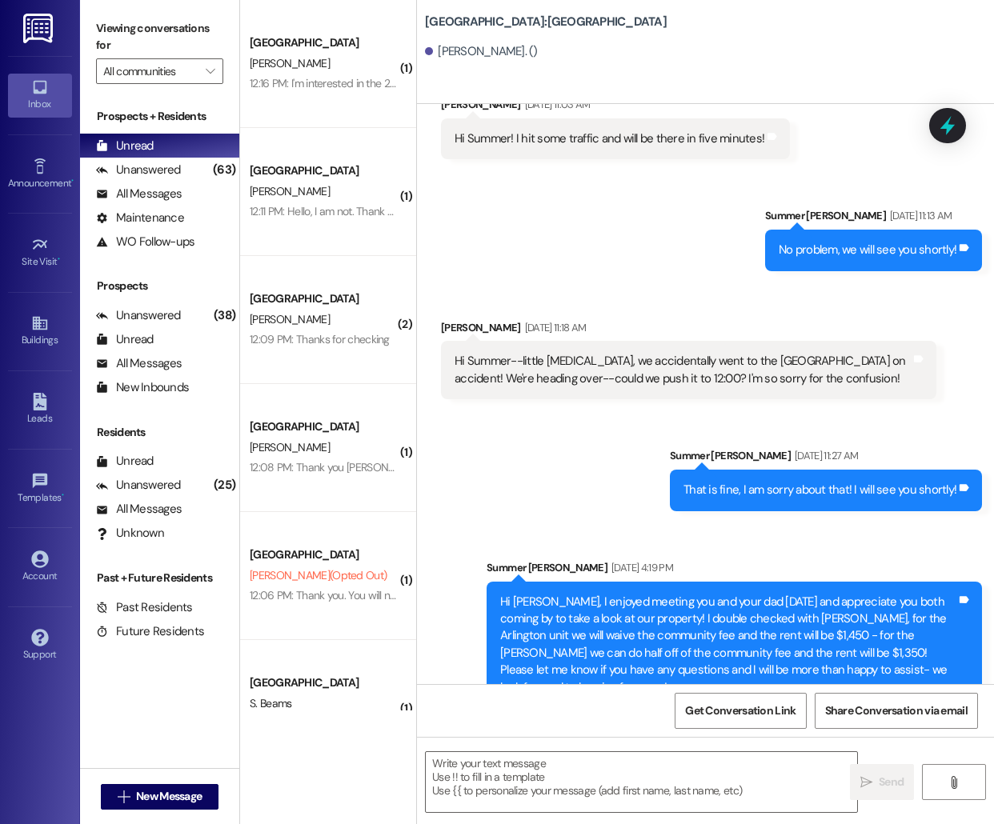
scroll to position [1078, 0]
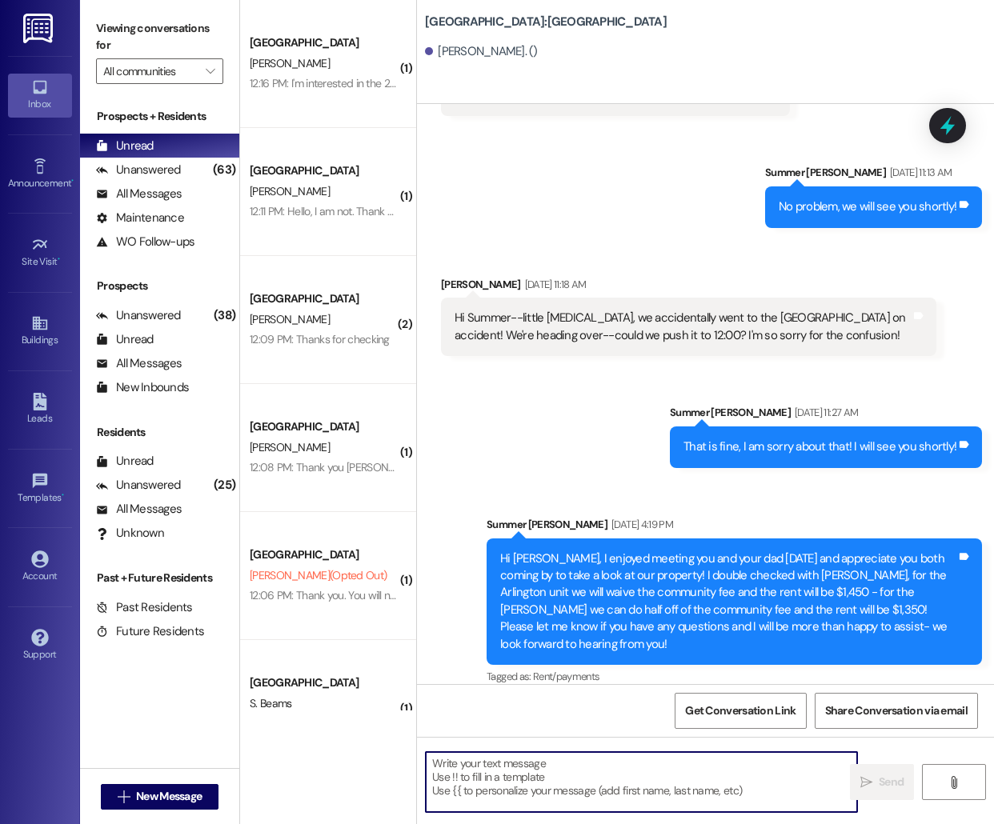
click at [512, 794] on textarea at bounding box center [641, 782] width 431 height 60
paste textarea "Hello [PERSON_NAME], this is [PERSON_NAME] from [GEOGRAPHIC_DATA] [GEOGRAPHIC_D…"
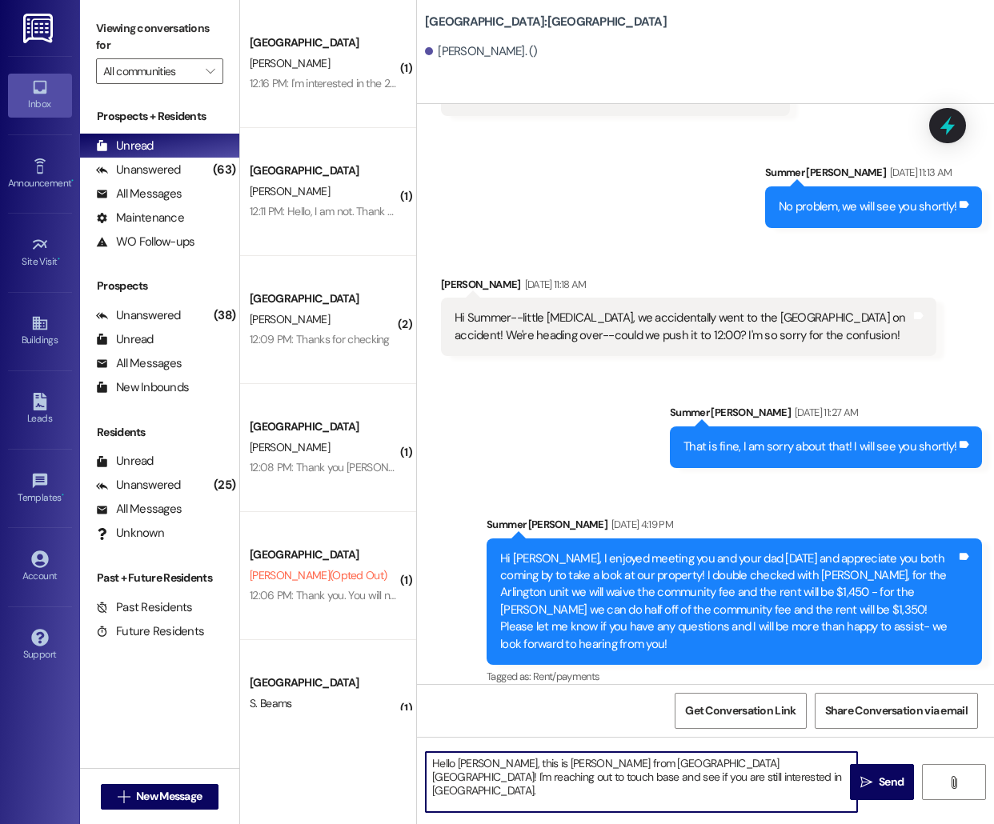
click at [474, 761] on textarea "Hello [PERSON_NAME], this is [PERSON_NAME] from [GEOGRAPHIC_DATA] [GEOGRAPHIC_D…" at bounding box center [641, 782] width 431 height 60
type textarea "Hello [PERSON_NAME], this is [PERSON_NAME] from [GEOGRAPHIC_DATA] [GEOGRAPHIC_D…"
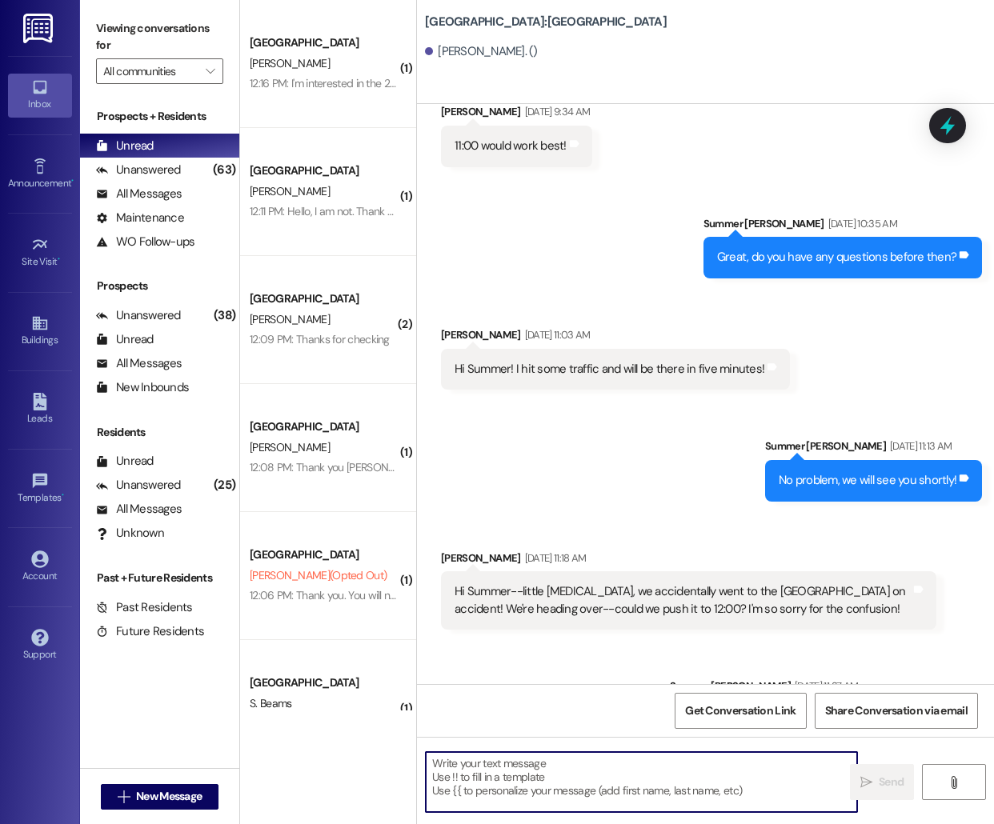
scroll to position [762, 0]
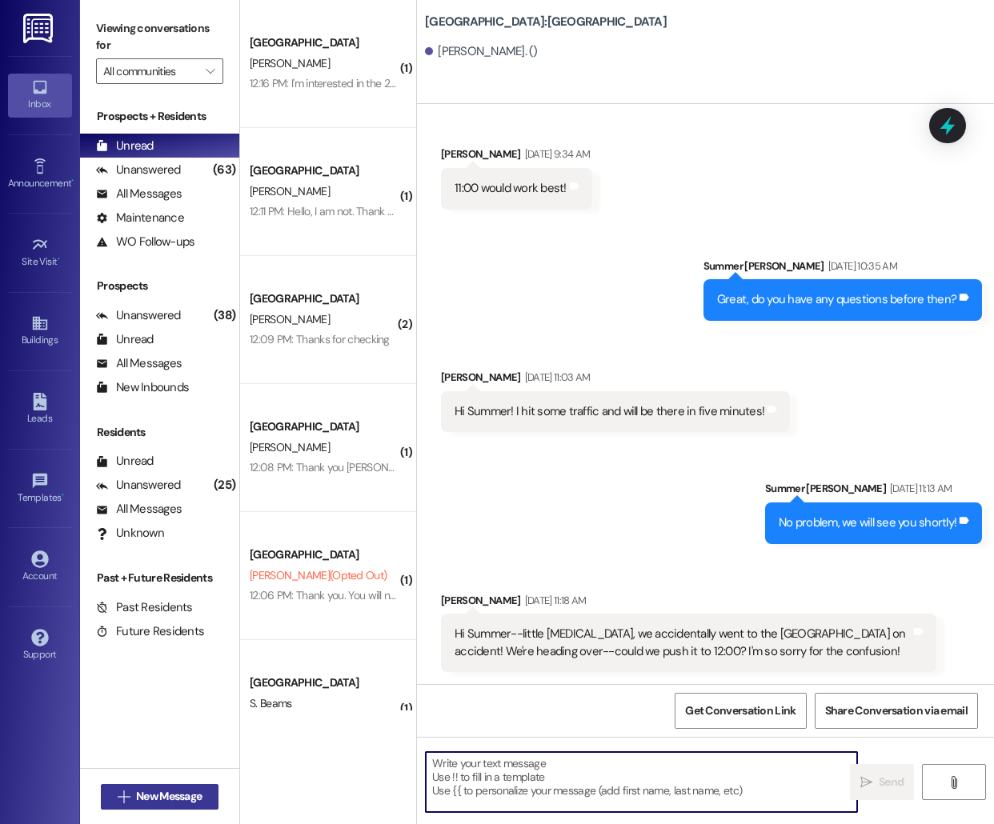
click at [159, 798] on span "New Message" at bounding box center [169, 796] width 66 height 17
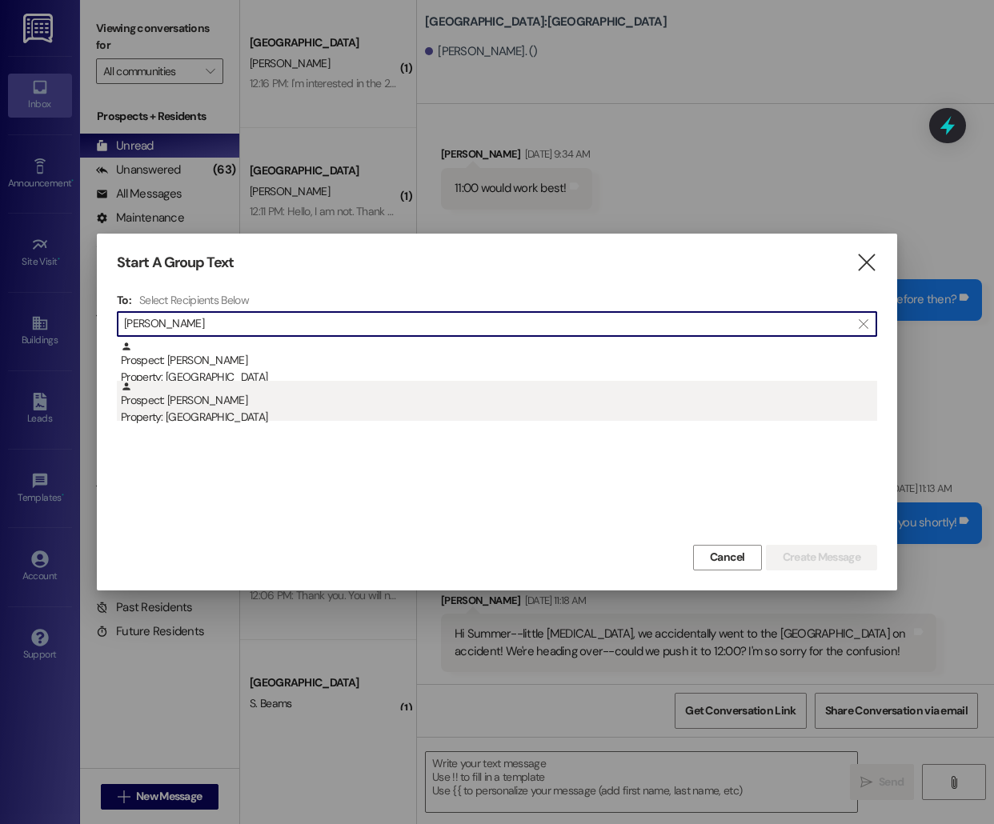
type input "[PERSON_NAME]"
click at [380, 409] on div "Property: [GEOGRAPHIC_DATA]" at bounding box center [499, 417] width 756 height 17
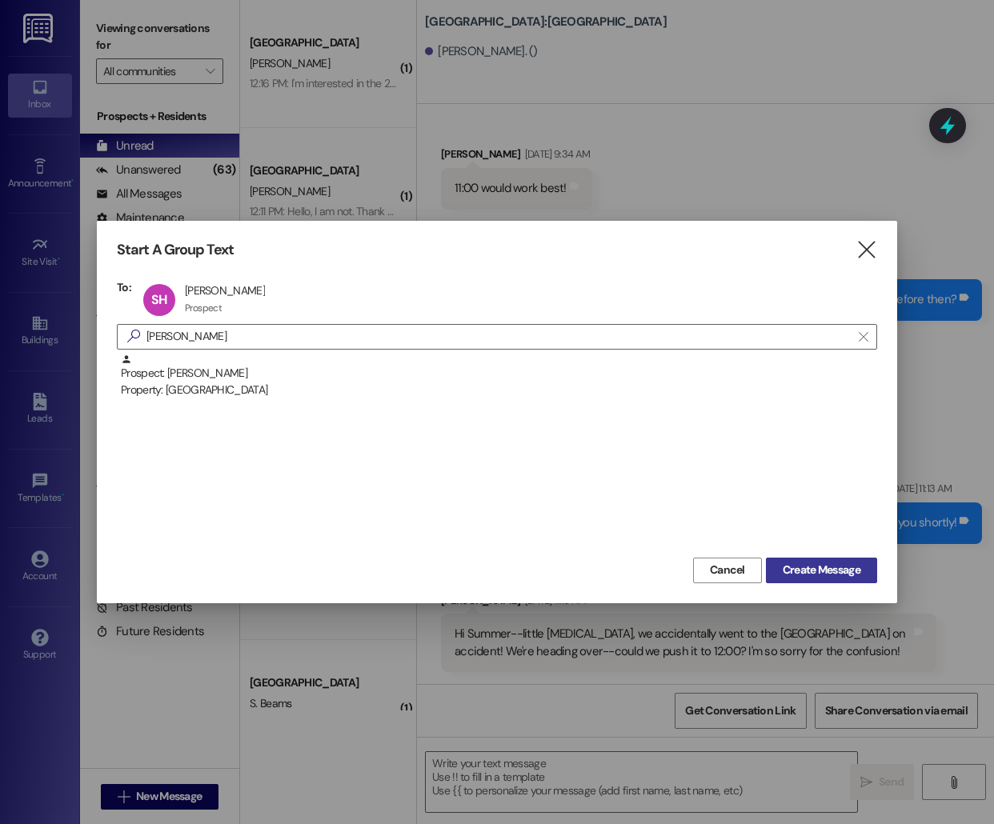
click at [816, 571] on span "Create Message" at bounding box center [821, 570] width 78 height 17
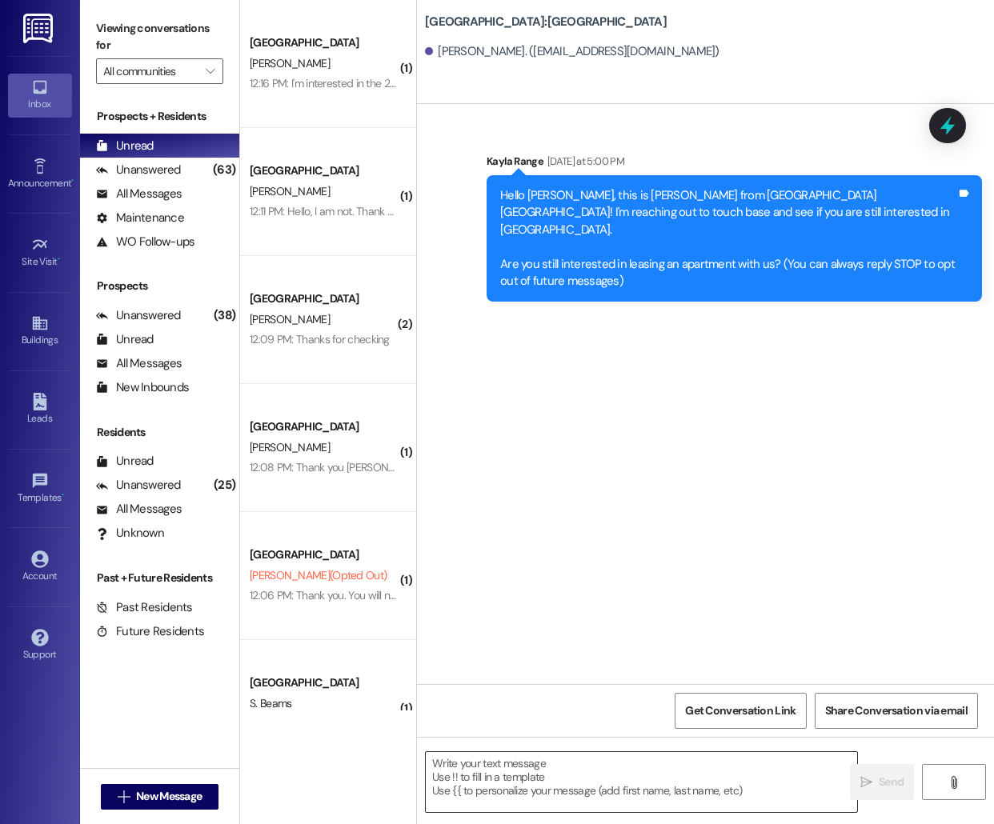
scroll to position [0, 0]
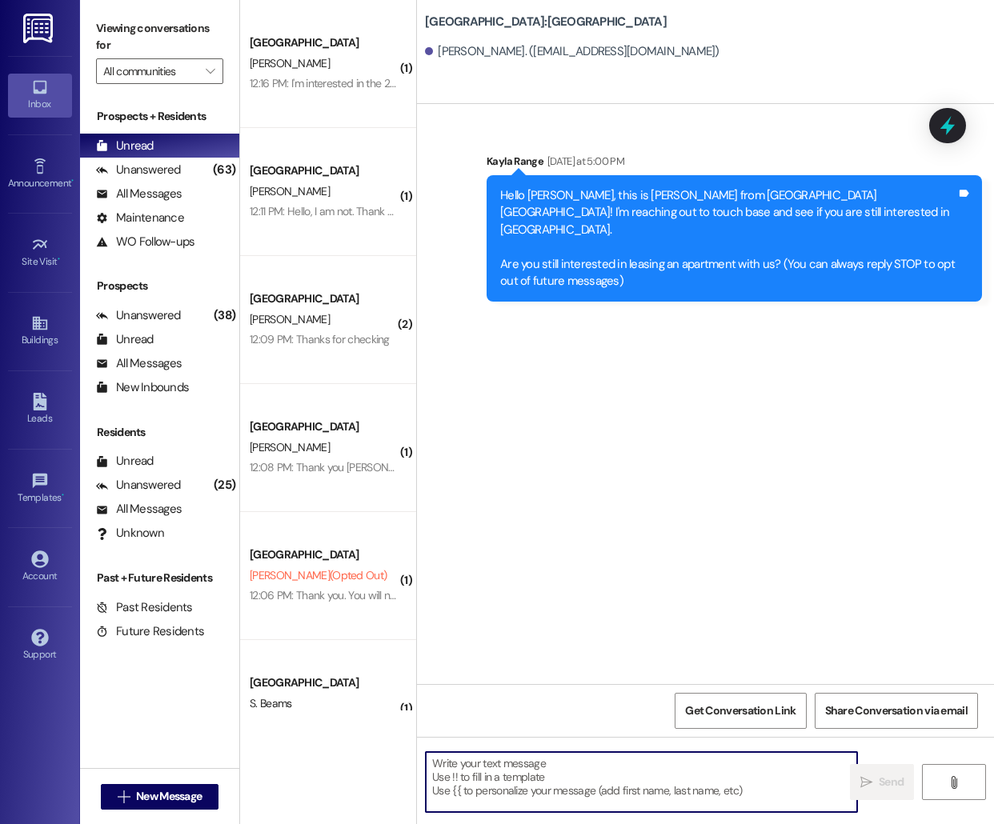
click at [596, 794] on textarea at bounding box center [641, 782] width 431 height 60
paste textarea "Hello [PERSON_NAME], this is [PERSON_NAME] from [GEOGRAPHIC_DATA] [GEOGRAPHIC_D…"
type textarea "Hello [PERSON_NAME], this is [PERSON_NAME] from [GEOGRAPHIC_DATA] [GEOGRAPHIC_D…"
click at [145, 798] on span "New Message" at bounding box center [169, 796] width 66 height 17
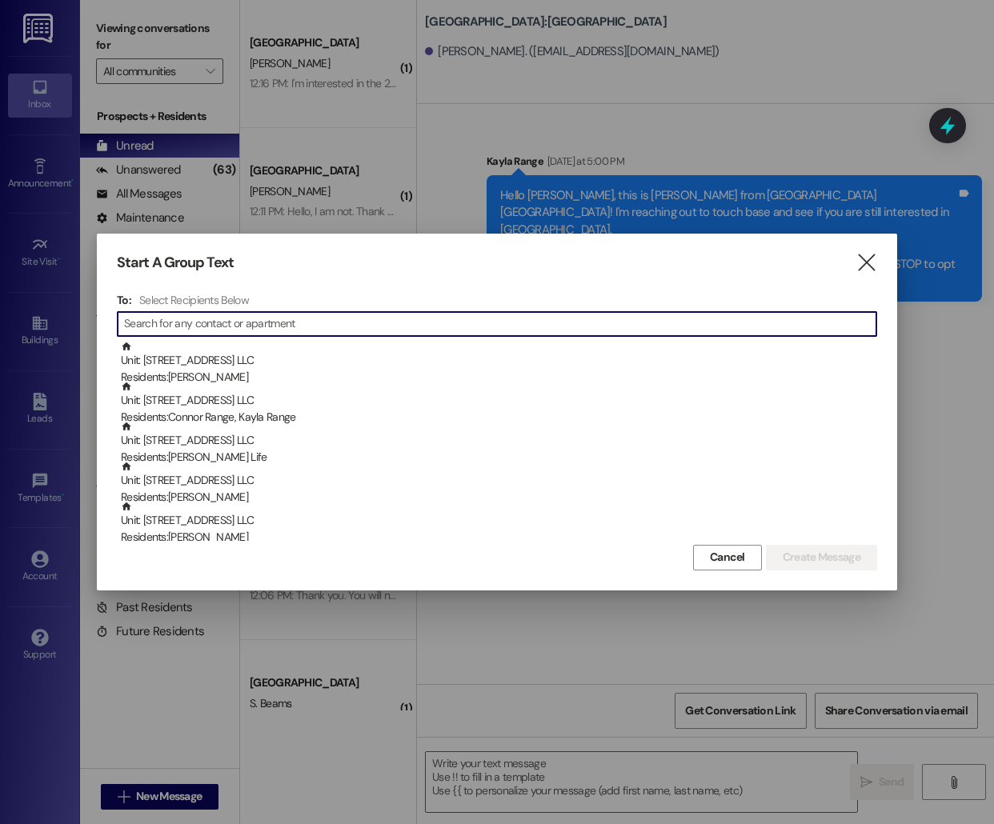
click at [277, 682] on div at bounding box center [497, 412] width 994 height 824
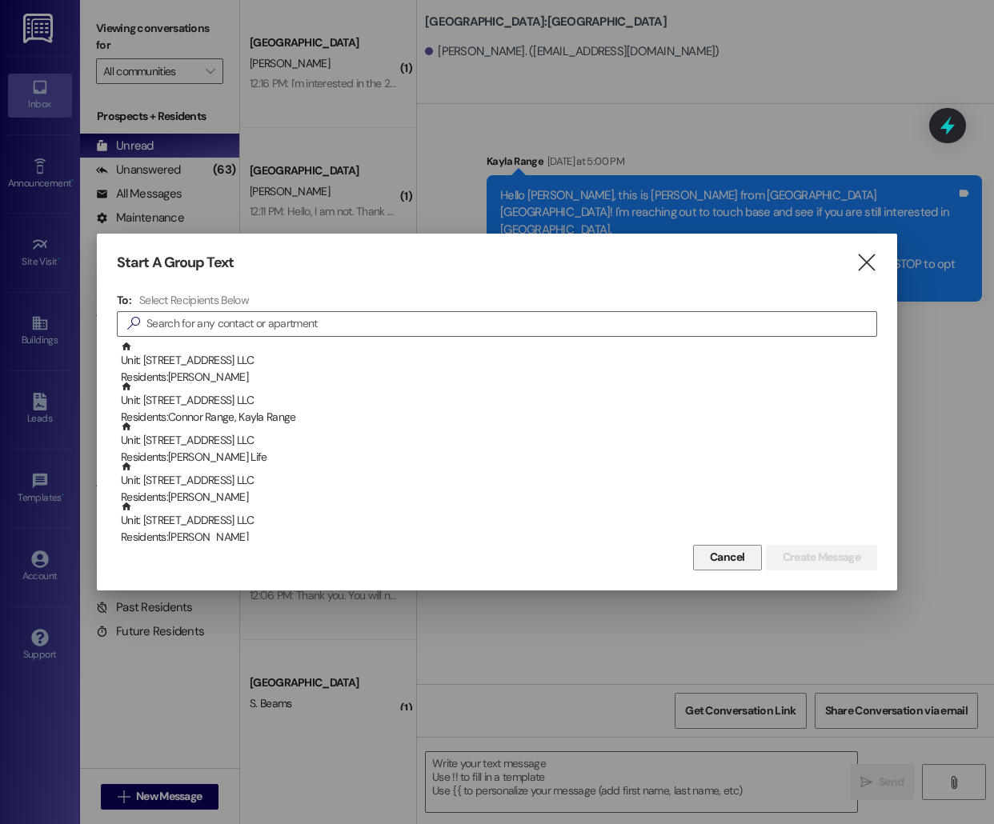
click at [725, 558] on span "Cancel" at bounding box center [727, 557] width 35 height 17
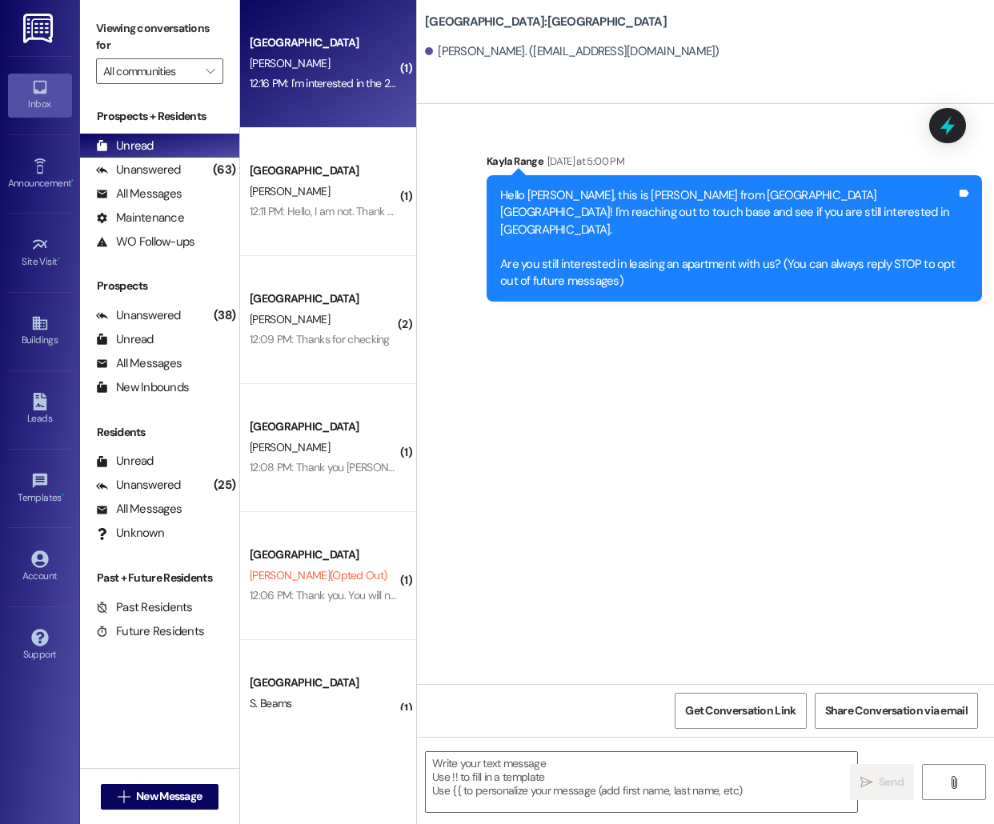
click at [375, 92] on div "12:16 PM: I'm interested in the 2 bedroom [PERSON_NAME]. 12:16 PM: I'm interest…" at bounding box center [323, 84] width 151 height 20
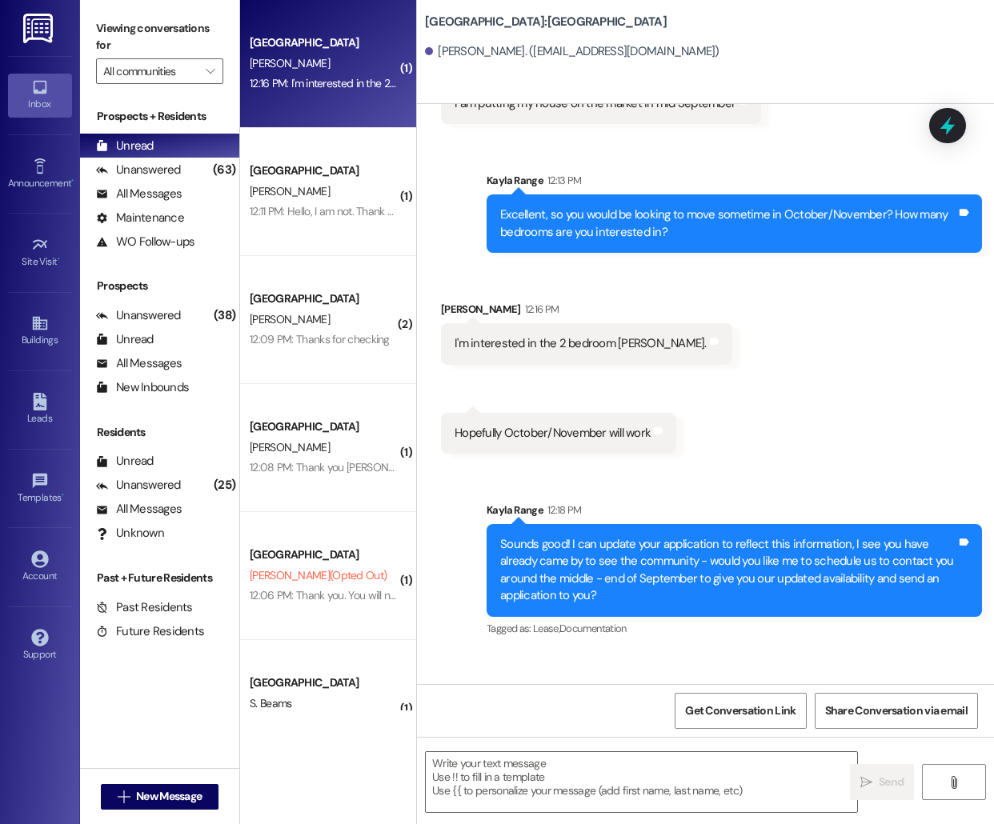
scroll to position [1114, 0]
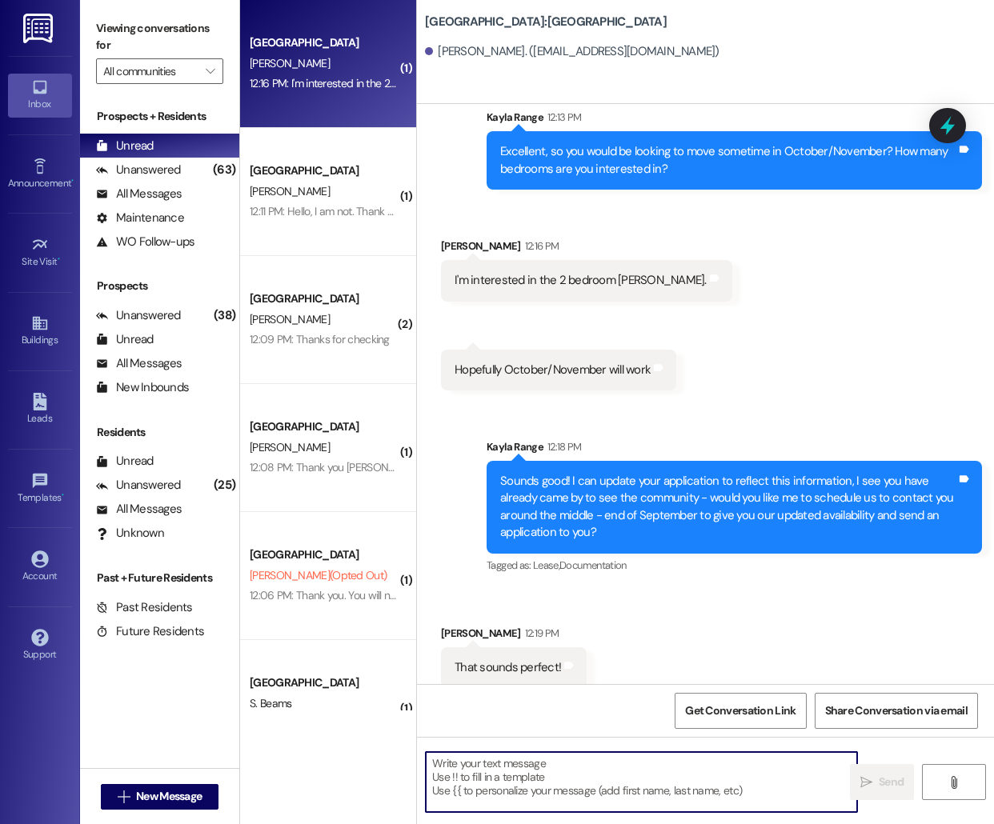
click at [476, 786] on textarea at bounding box center [641, 782] width 431 height 60
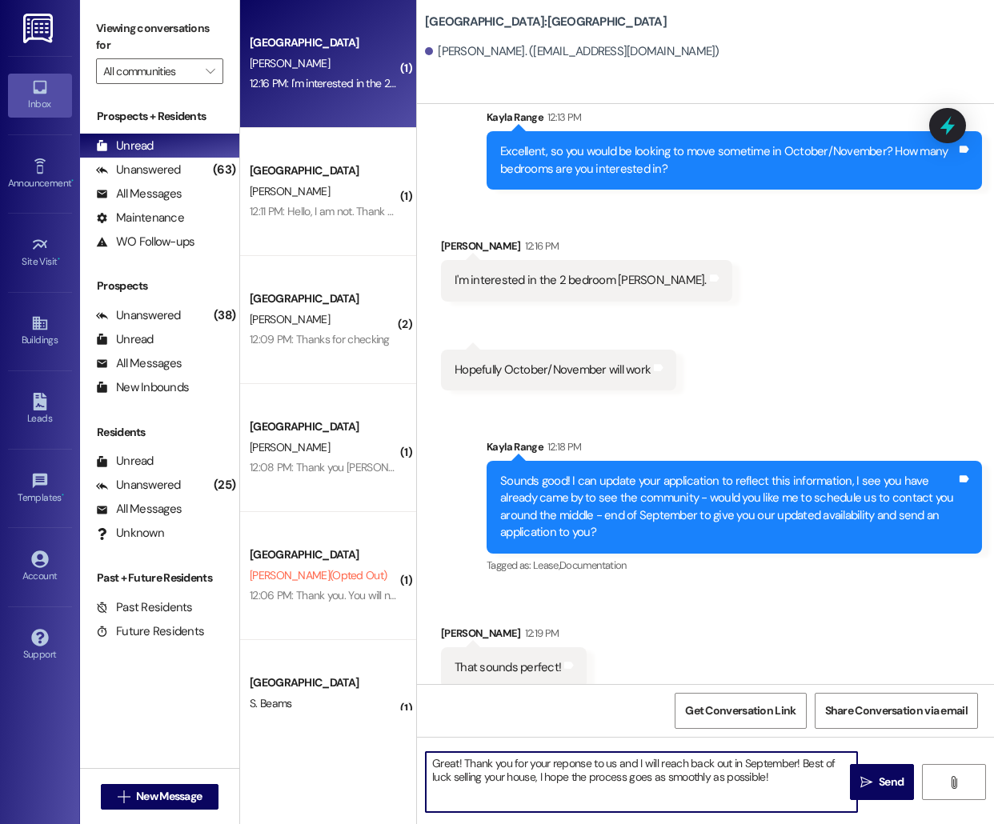
click at [577, 764] on textarea "Great! Thank you for your reponse to us and I will reach back out in September!…" at bounding box center [641, 782] width 431 height 60
click at [802, 785] on textarea "Great! Thank you for your response to us and I will reach back out in September…" at bounding box center [641, 782] width 431 height 60
click at [535, 778] on textarea "Great! Thank you for your response to us and I will reach back out in September…" at bounding box center [641, 782] width 431 height 60
type textarea "Great! Thank you for your response to us and I will reach back out in September…"
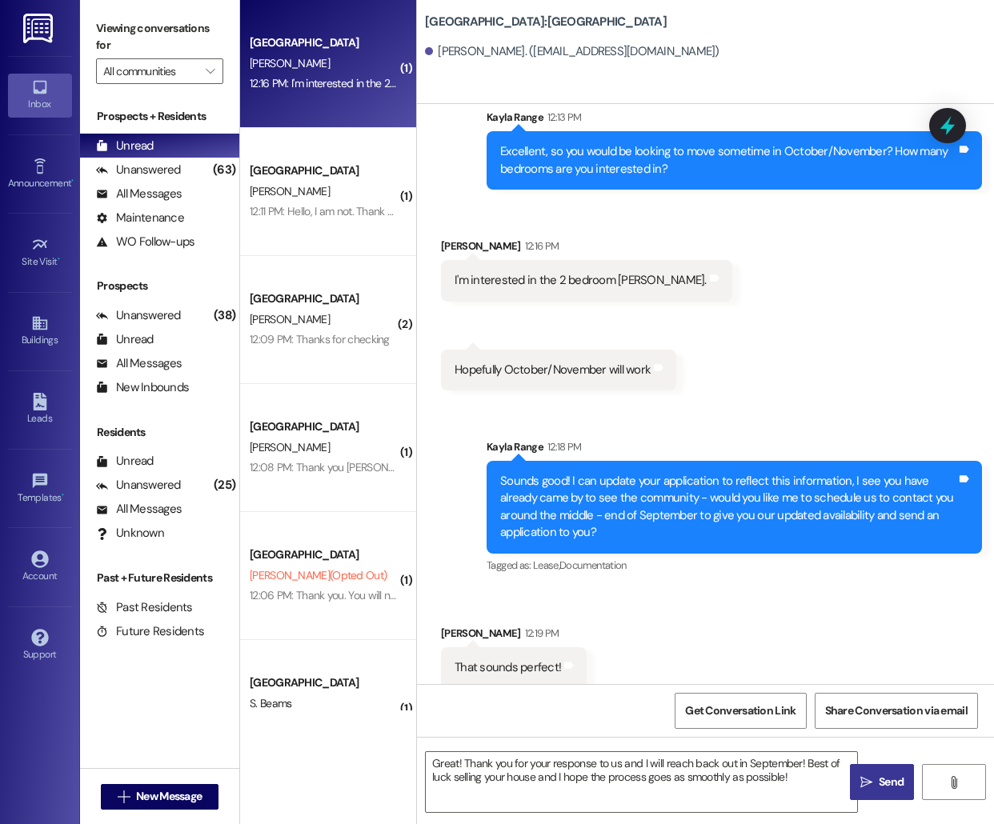
click at [877, 790] on button " Send" at bounding box center [882, 782] width 64 height 36
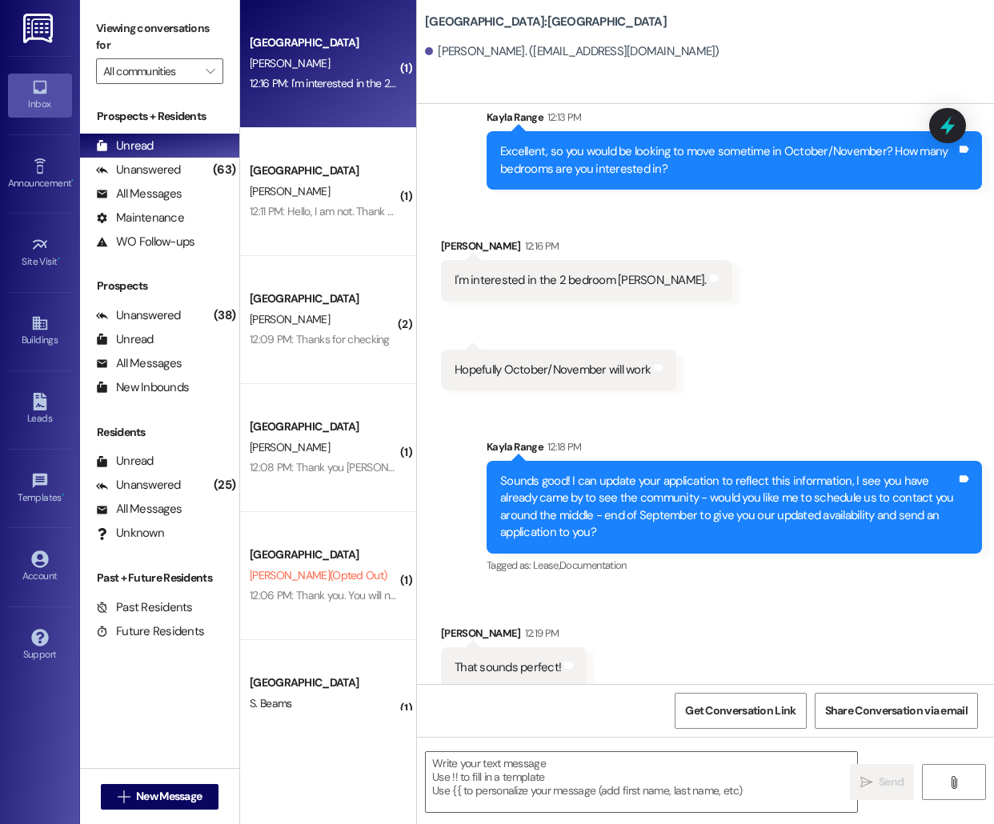
scroll to position [1243, 0]
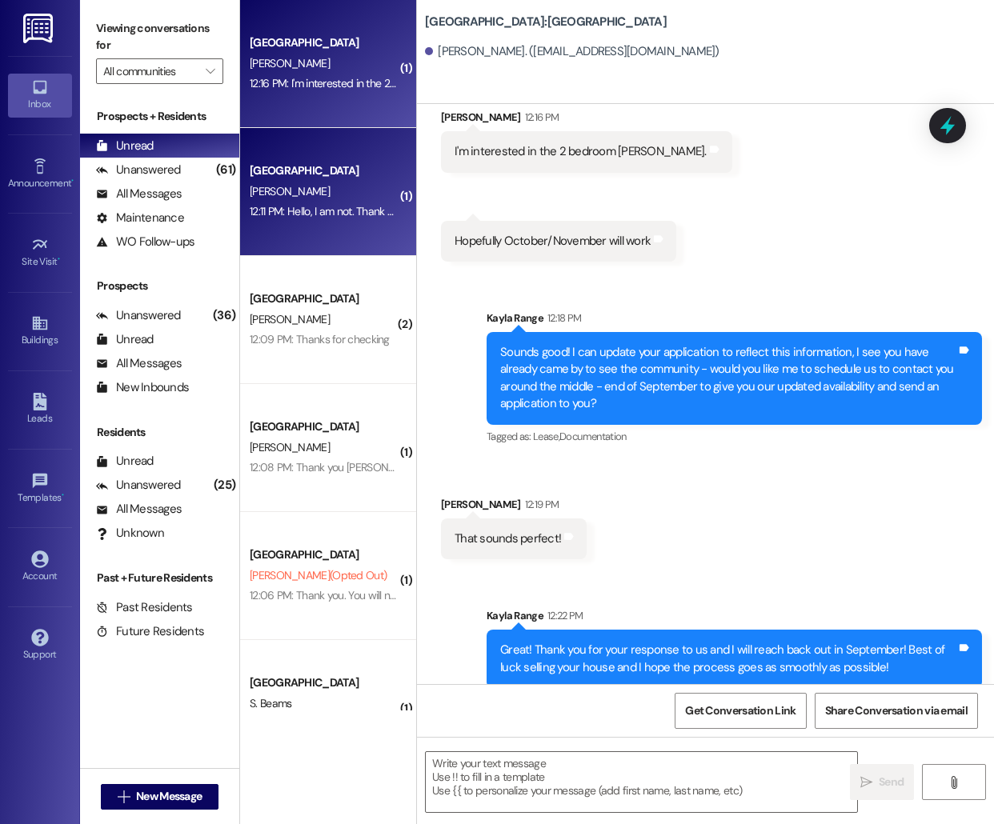
click at [306, 186] on div "[PERSON_NAME]" at bounding box center [323, 192] width 151 height 20
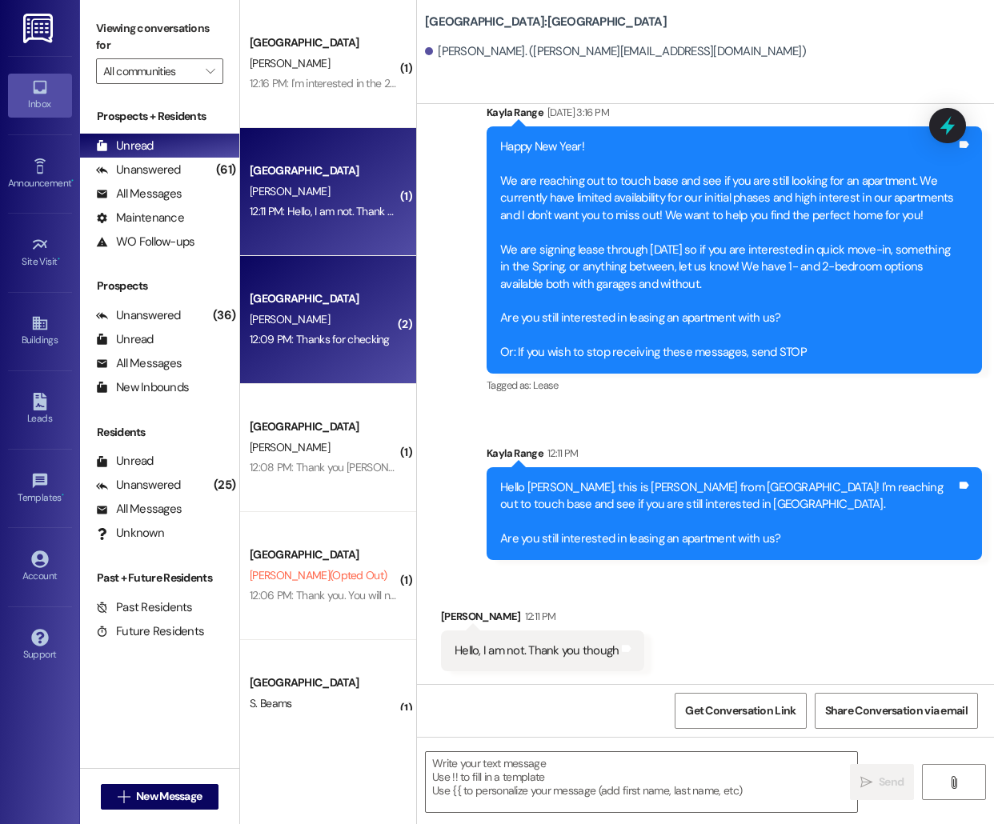
click at [294, 321] on div "[PERSON_NAME]" at bounding box center [323, 320] width 151 height 20
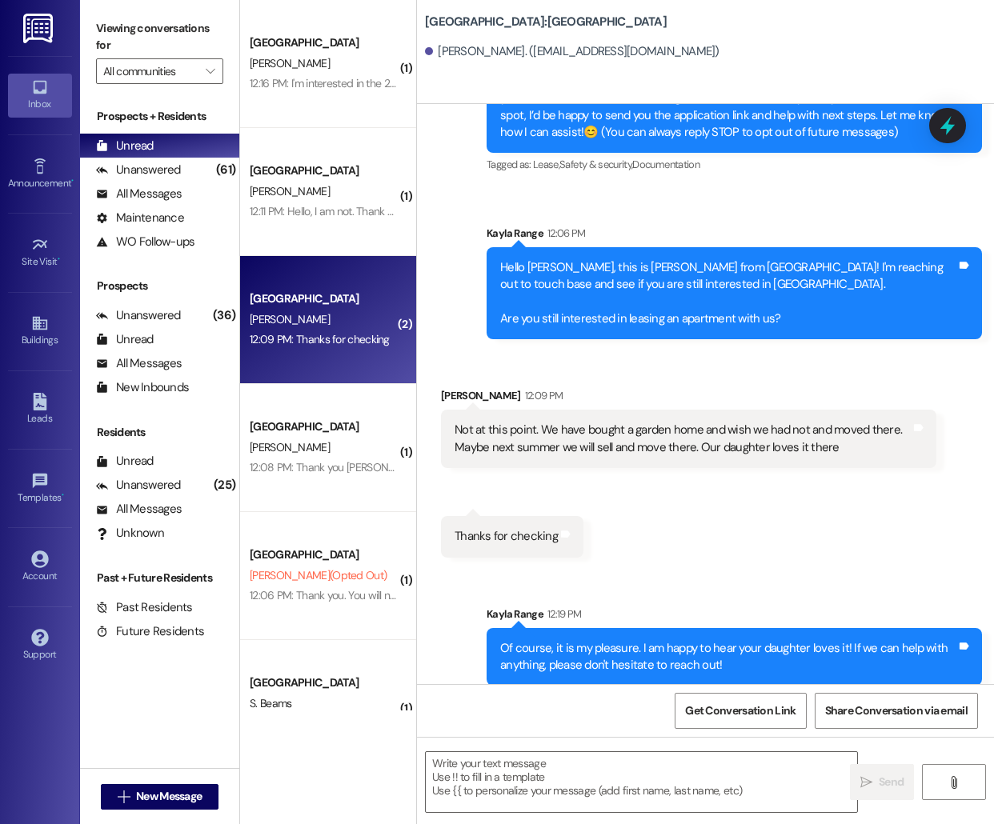
scroll to position [163, 0]
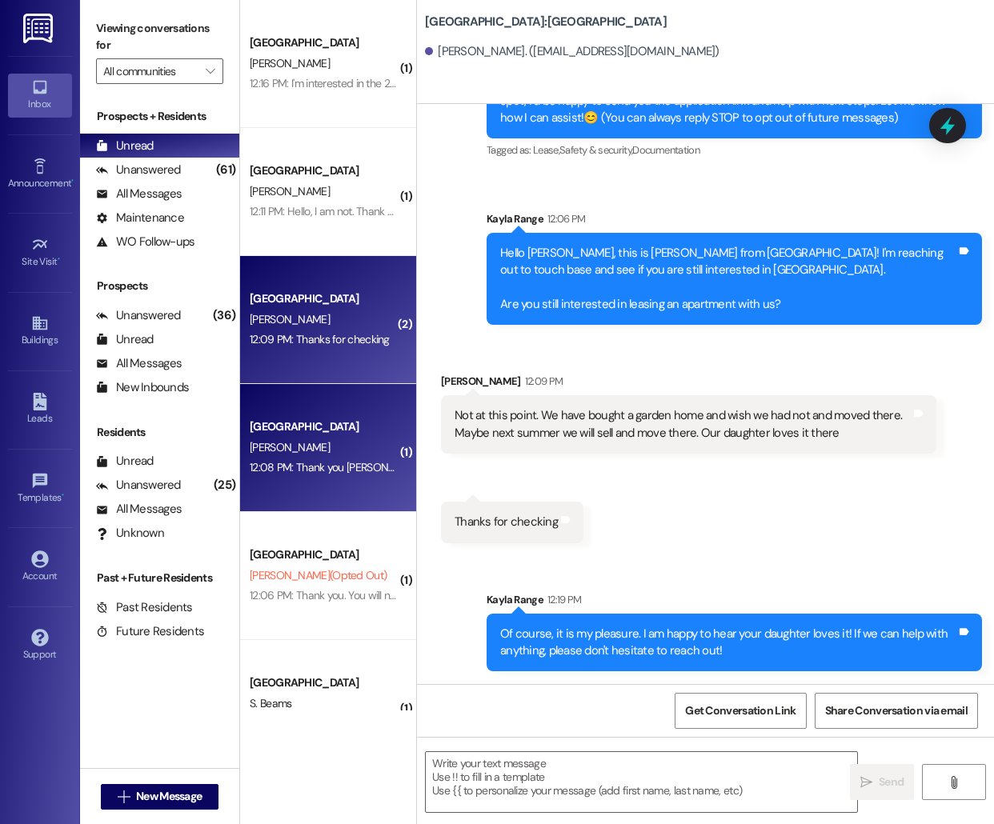
click at [358, 444] on div "[PERSON_NAME]" at bounding box center [323, 448] width 151 height 20
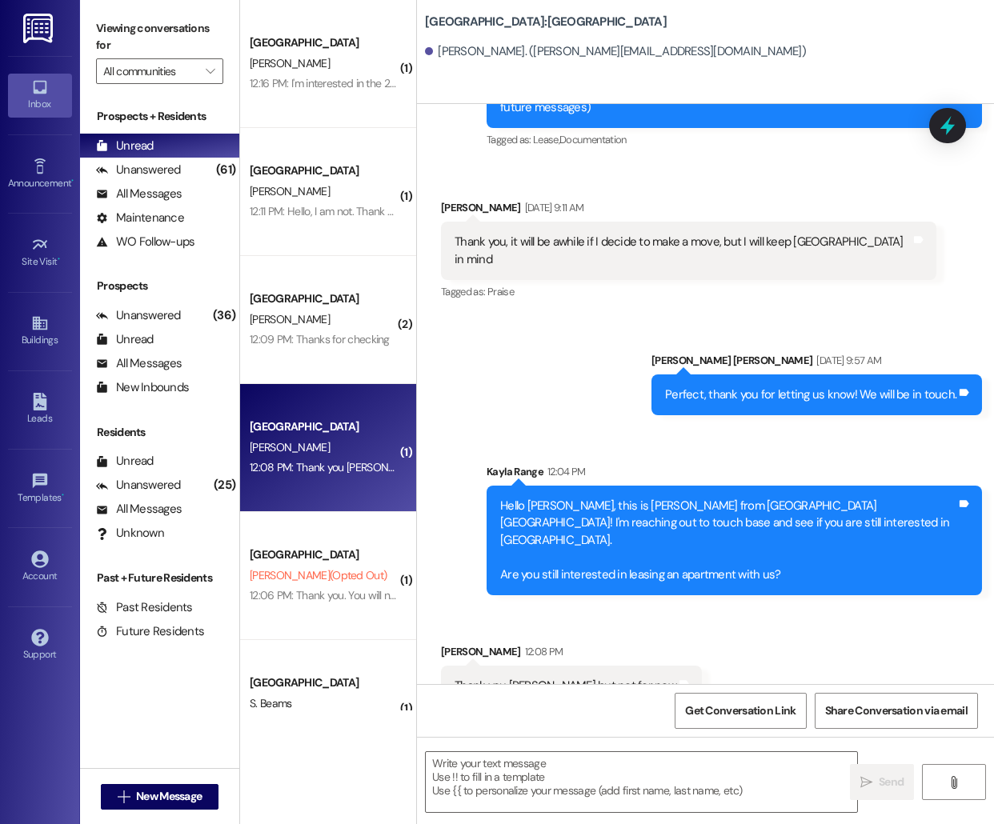
scroll to position [270, 0]
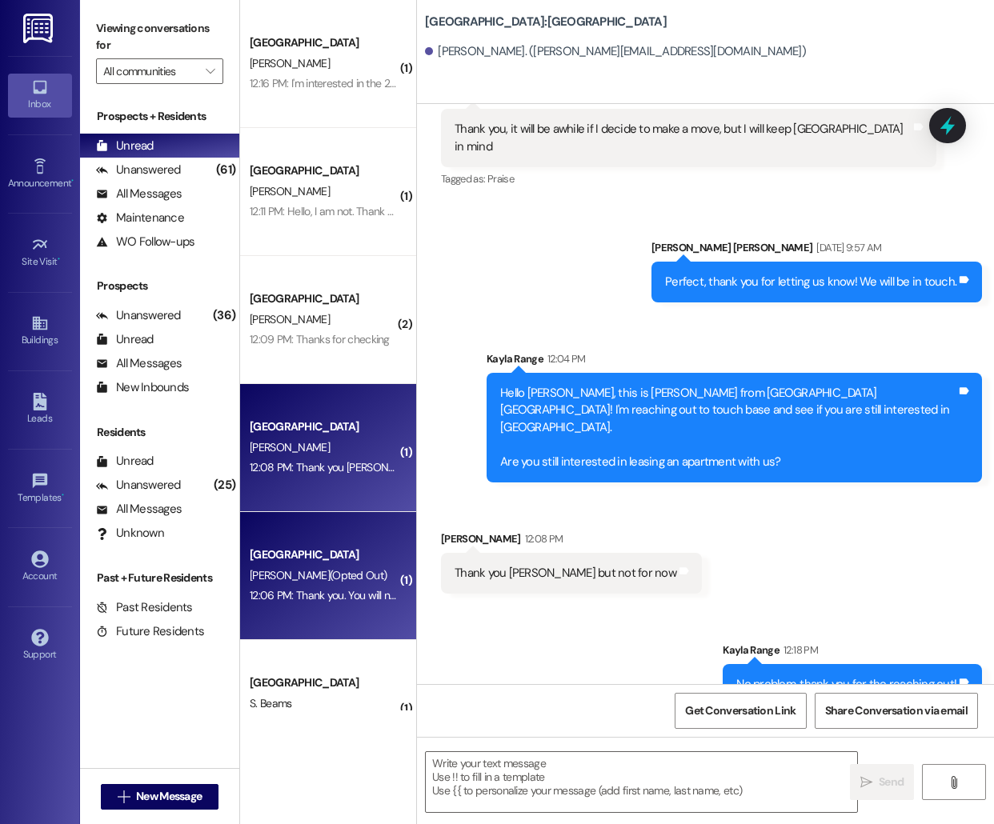
click at [314, 555] on div "[GEOGRAPHIC_DATA]" at bounding box center [324, 554] width 148 height 17
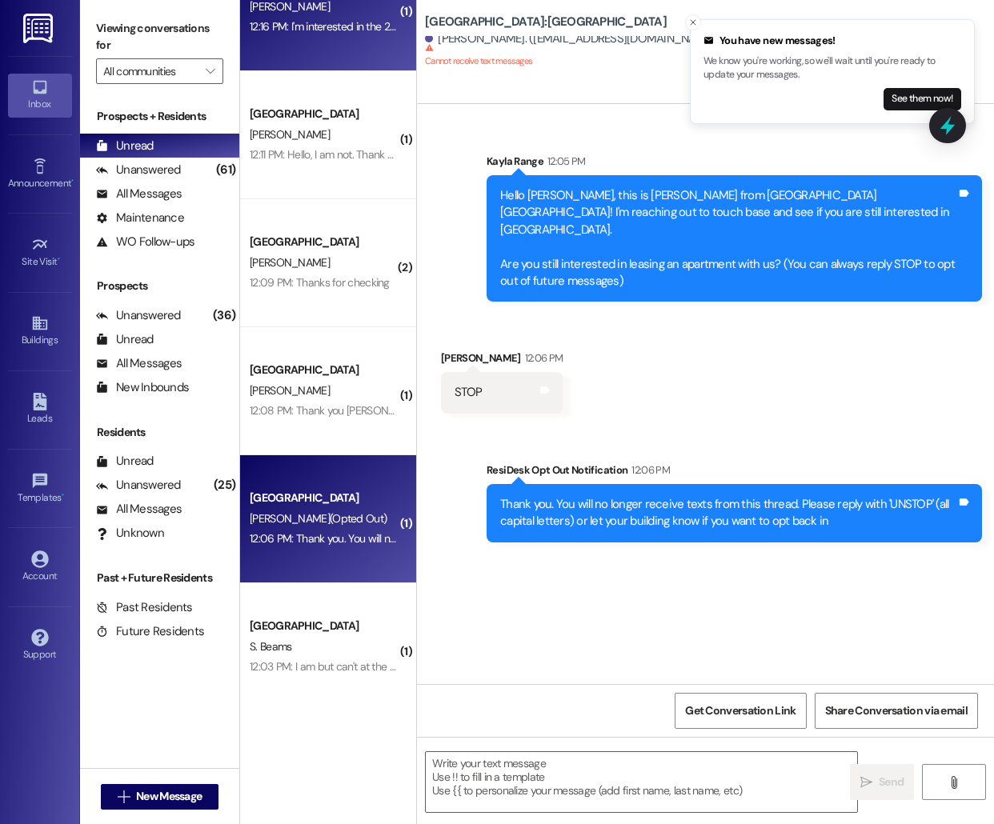
scroll to position [0, 0]
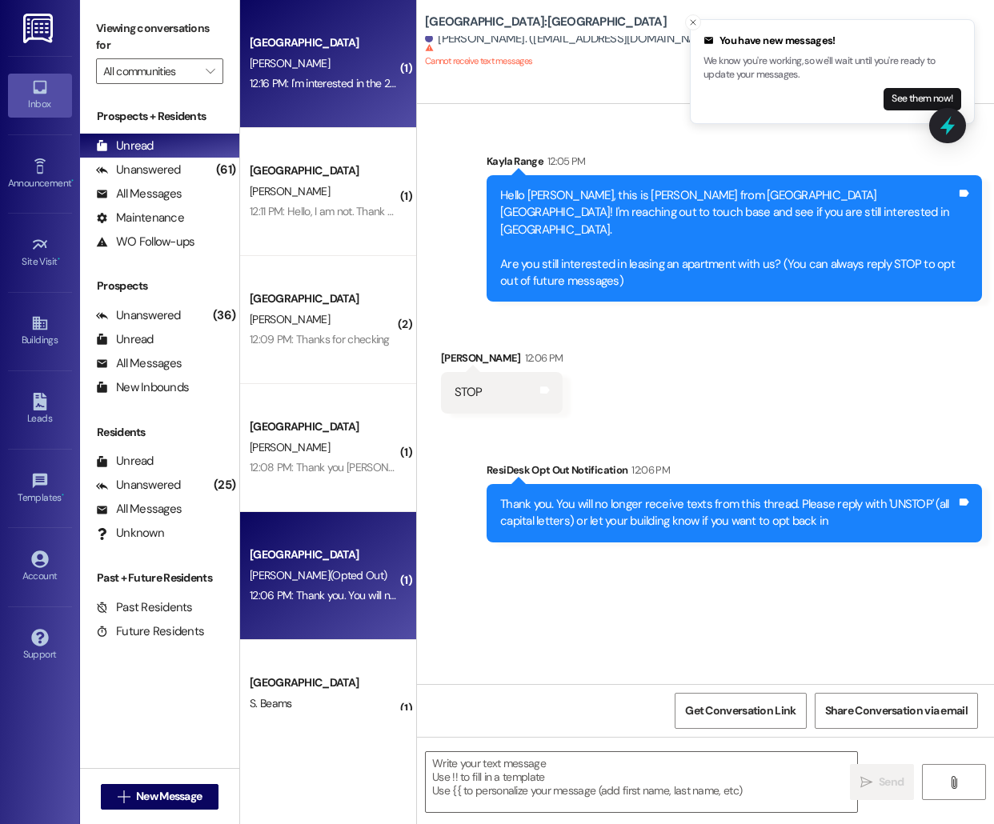
click at [334, 82] on div "12:16 PM: I'm interested in the 2 bedroom [PERSON_NAME]. 12:16 PM: I'm interest…" at bounding box center [385, 83] width 270 height 14
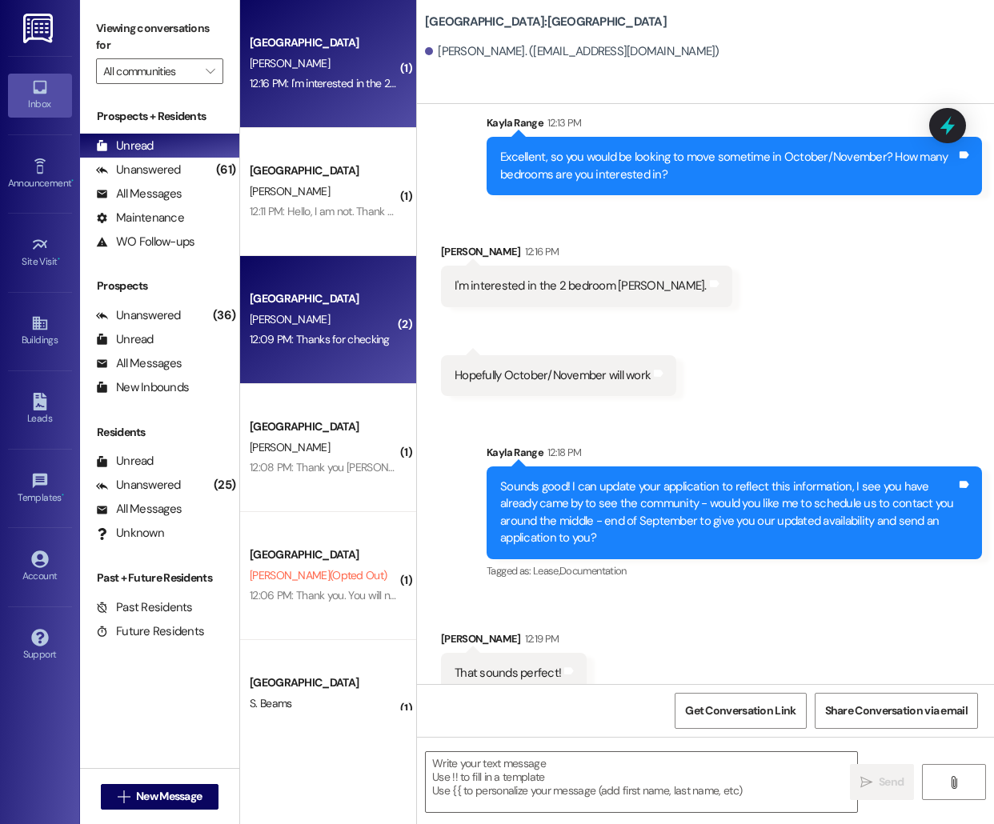
scroll to position [1114, 0]
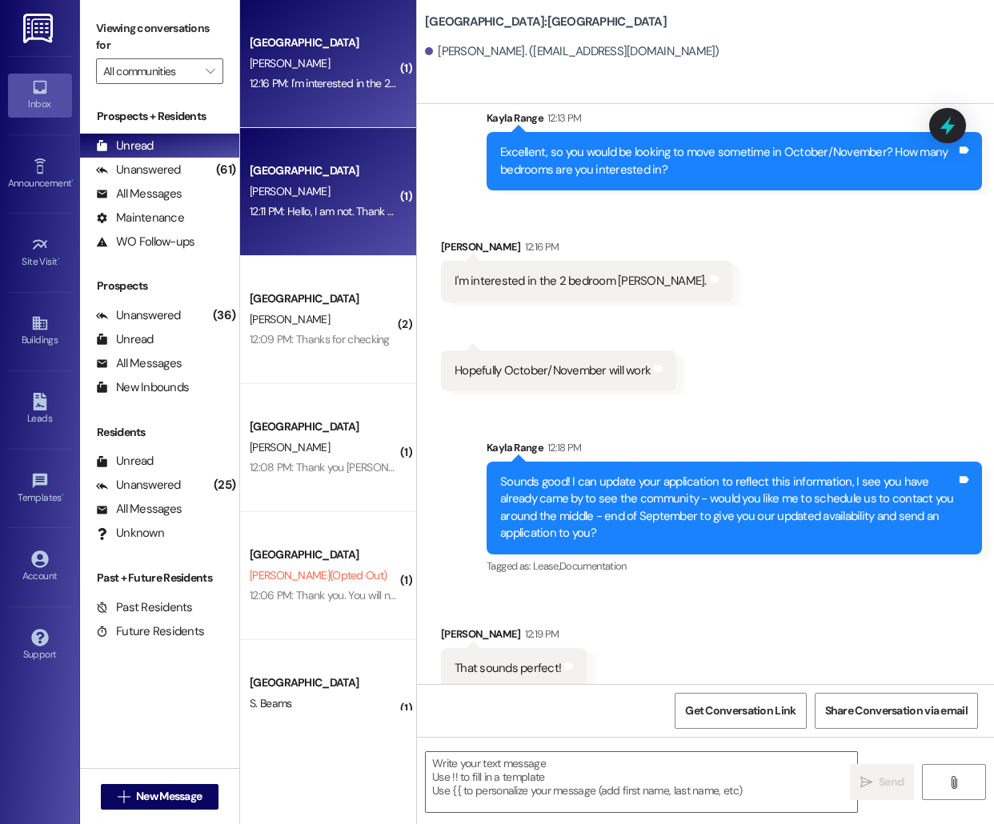
click at [302, 220] on div "12:11 PM: Hello, I am not. Thank you though 12:11 PM: Hello, I am not. Thank yo…" at bounding box center [323, 212] width 151 height 20
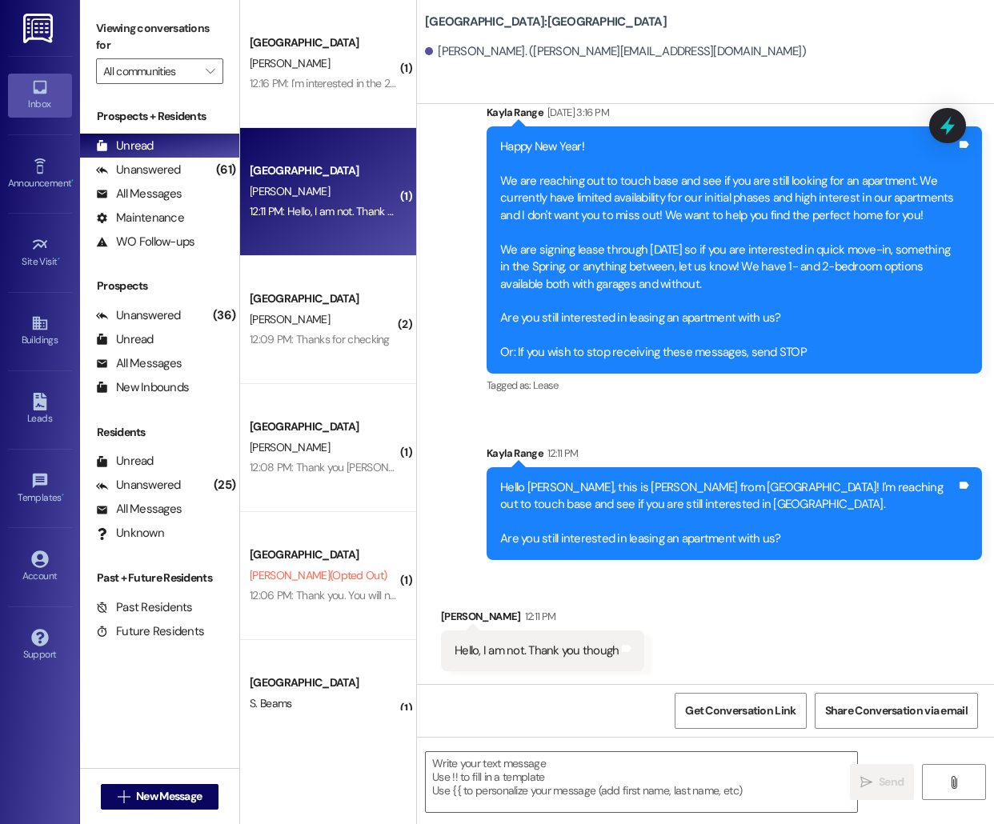
scroll to position [286, 0]
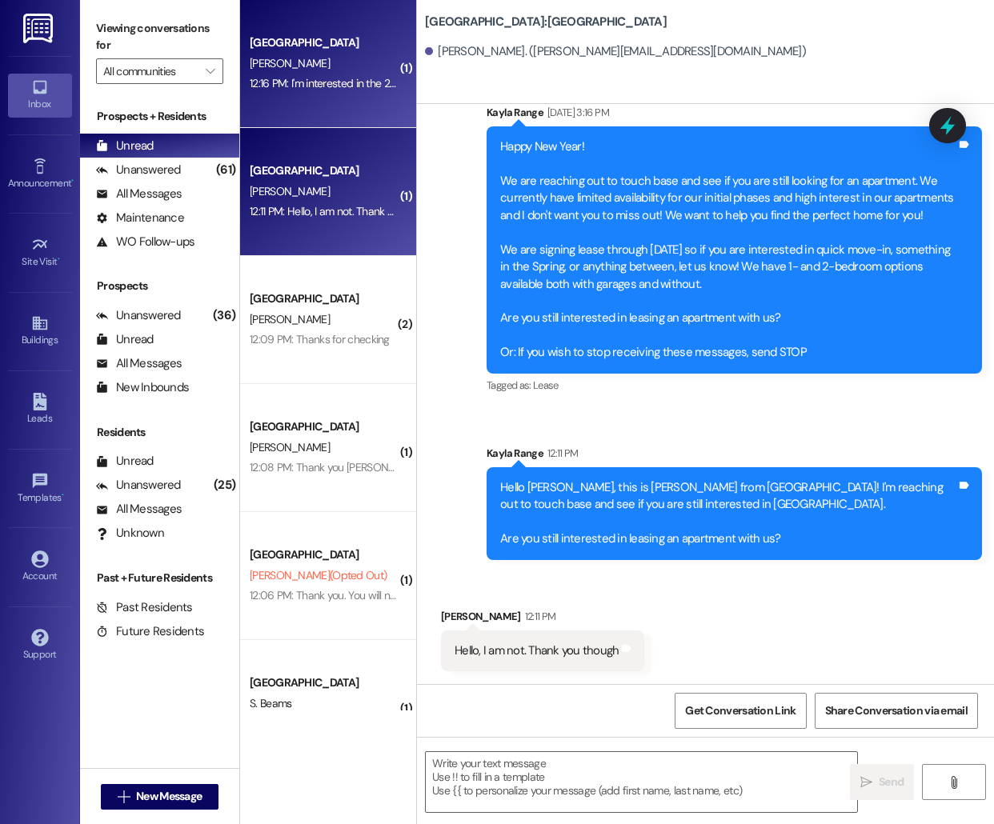
click at [339, 96] on div "[GEOGRAPHIC_DATA] [GEOGRAPHIC_DATA] [PERSON_NAME] 12:16 PM: I'm interested in t…" at bounding box center [328, 64] width 176 height 128
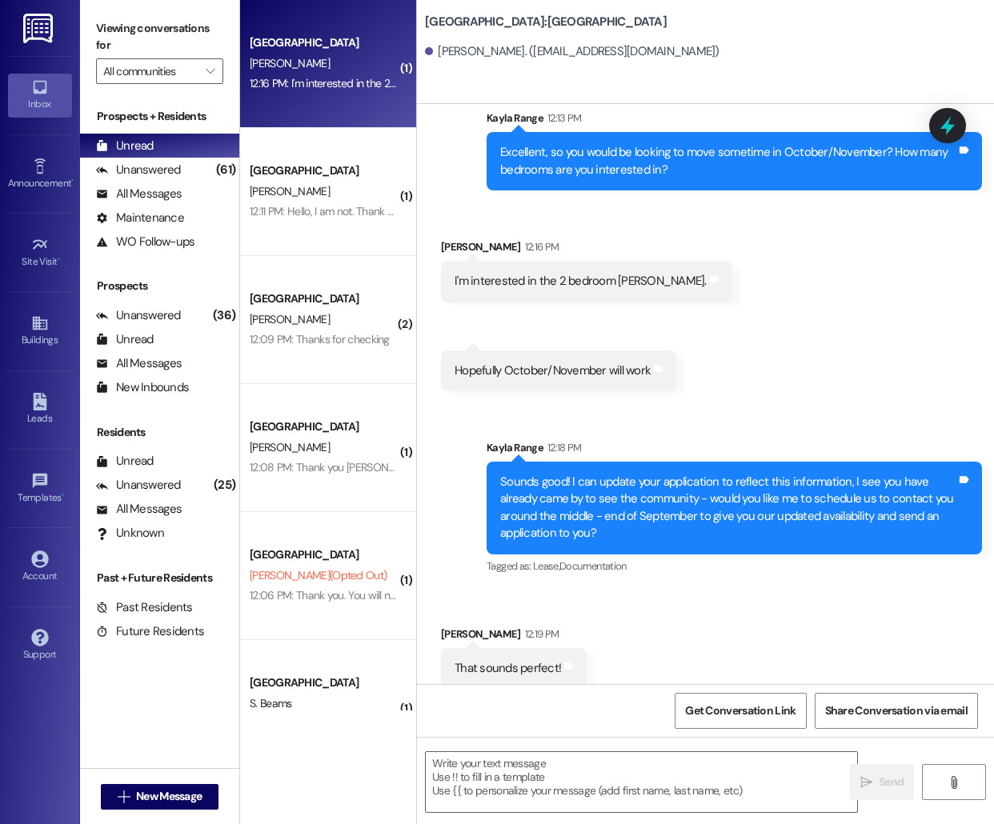
scroll to position [1243, 0]
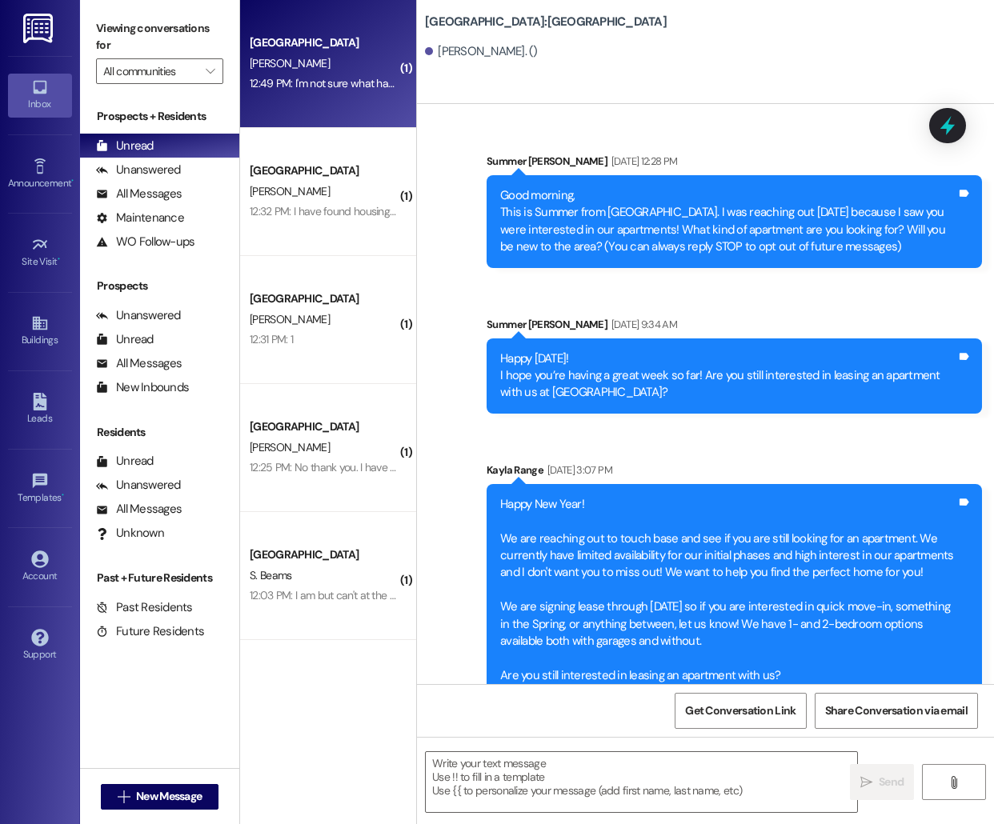
click at [356, 45] on div "[GEOGRAPHIC_DATA]" at bounding box center [324, 42] width 148 height 17
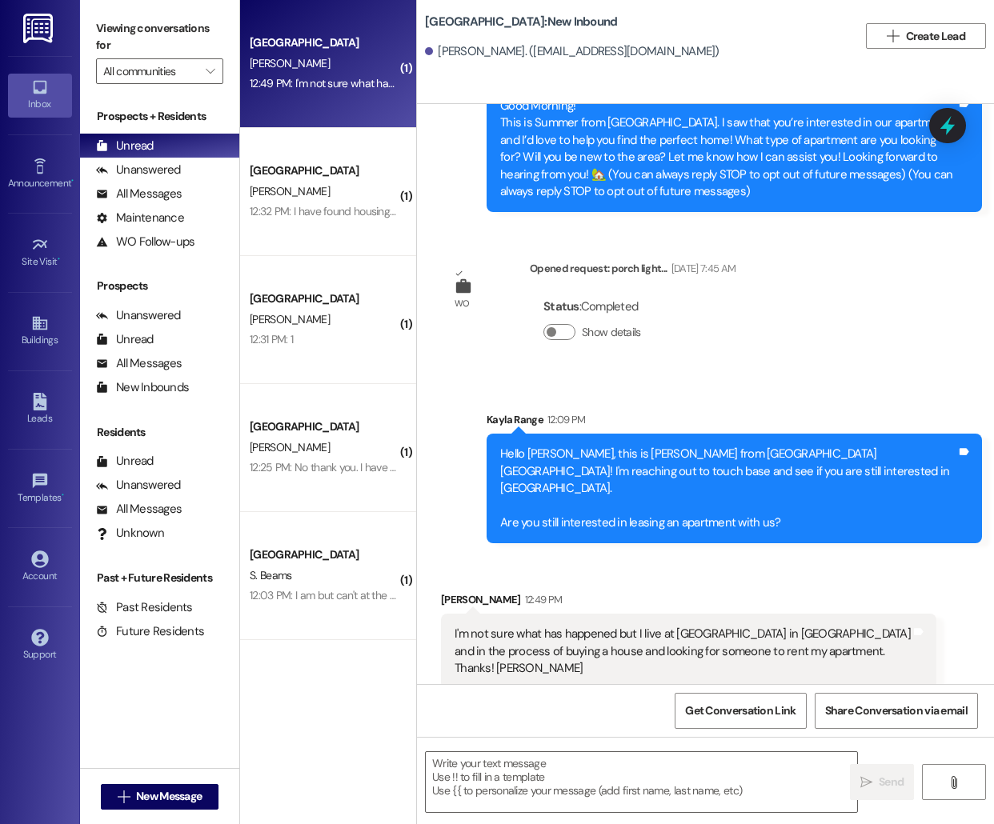
scroll to position [90, 0]
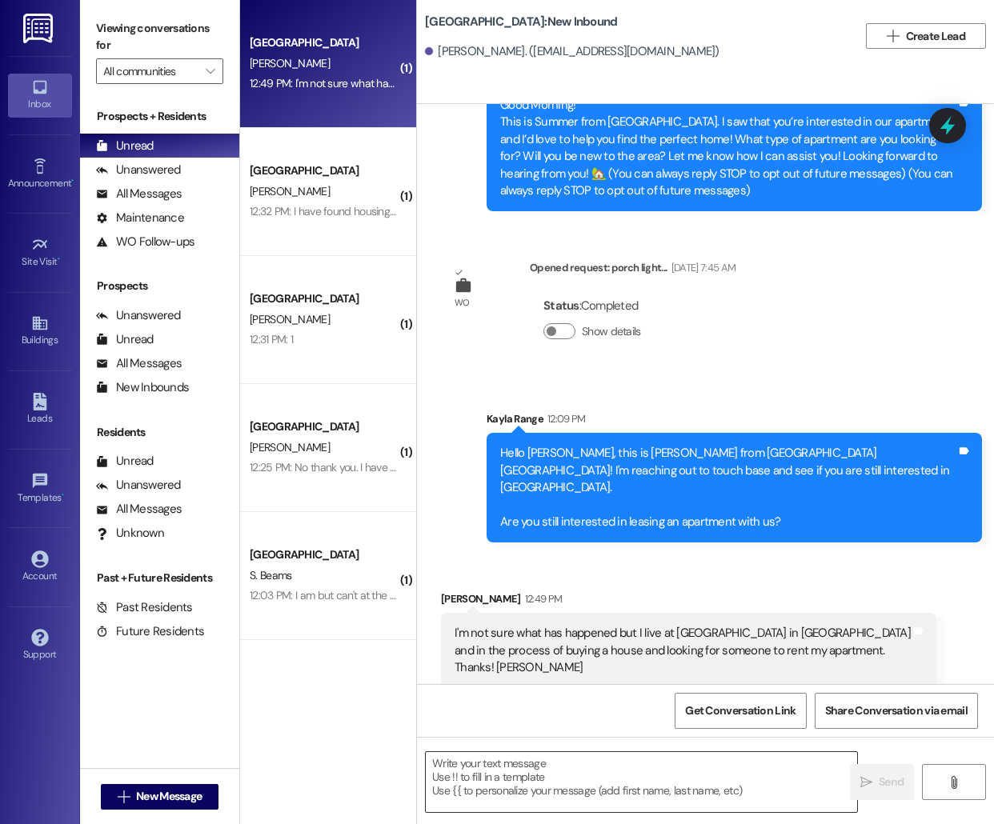
click at [547, 783] on textarea at bounding box center [641, 782] width 431 height 60
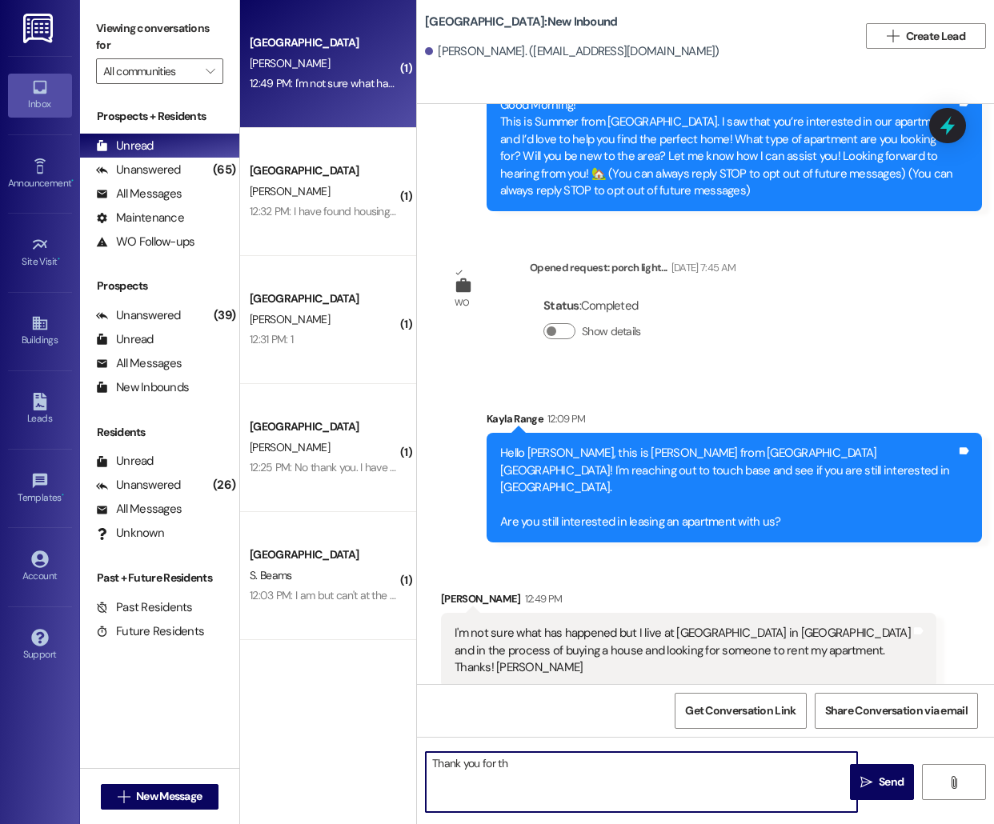
type textarea "Thank you for th"
